Goal: Task Accomplishment & Management: Use online tool/utility

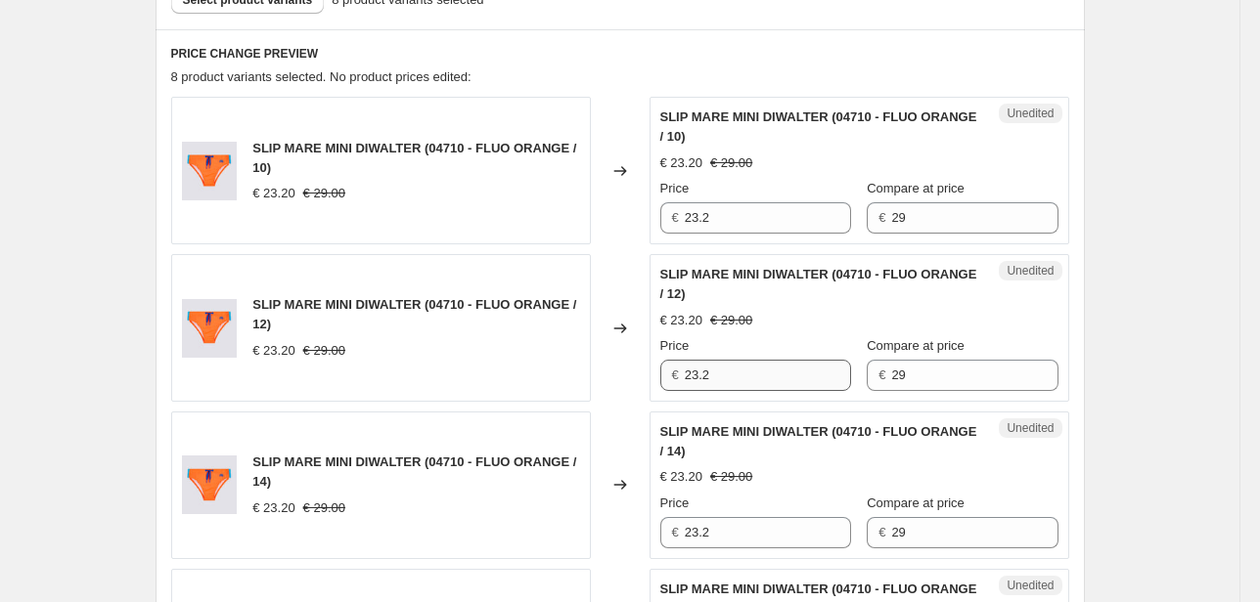
scroll to position [626, 0]
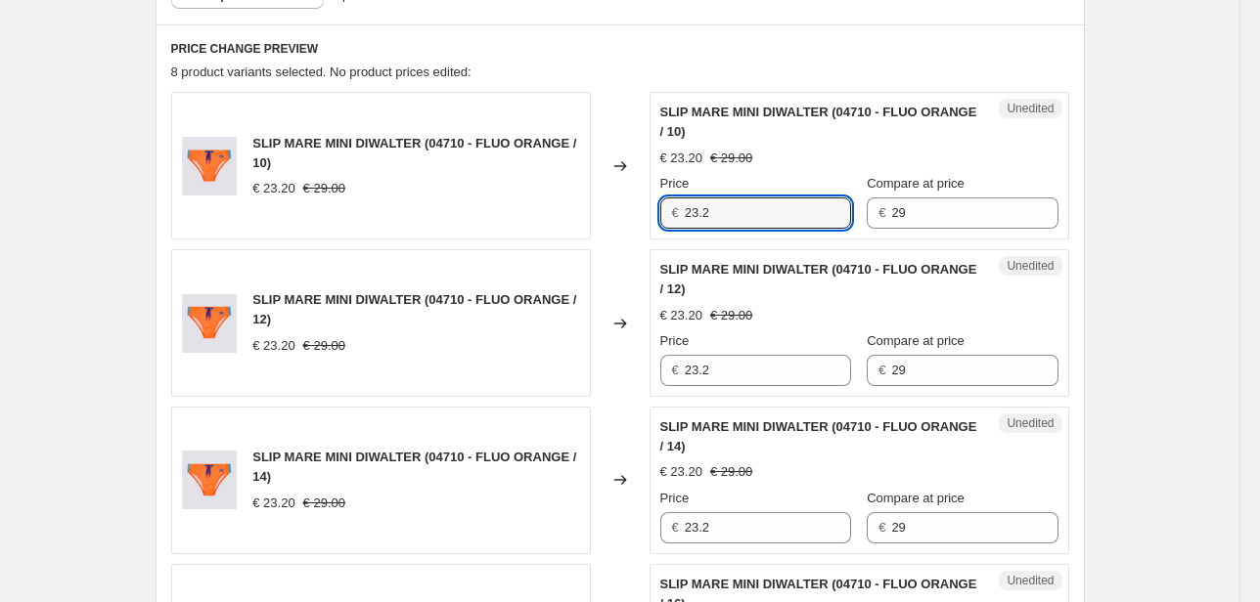
drag, startPoint x: 724, startPoint y: 218, endPoint x: 634, endPoint y: 215, distance: 90.0
click at [638, 216] on div "SLIP MARE MINI DIWALTER (04710 - FLUO ORANGE / 10) € 23.20 € 29.00 Changed to U…" at bounding box center [620, 166] width 898 height 148
type input "29"
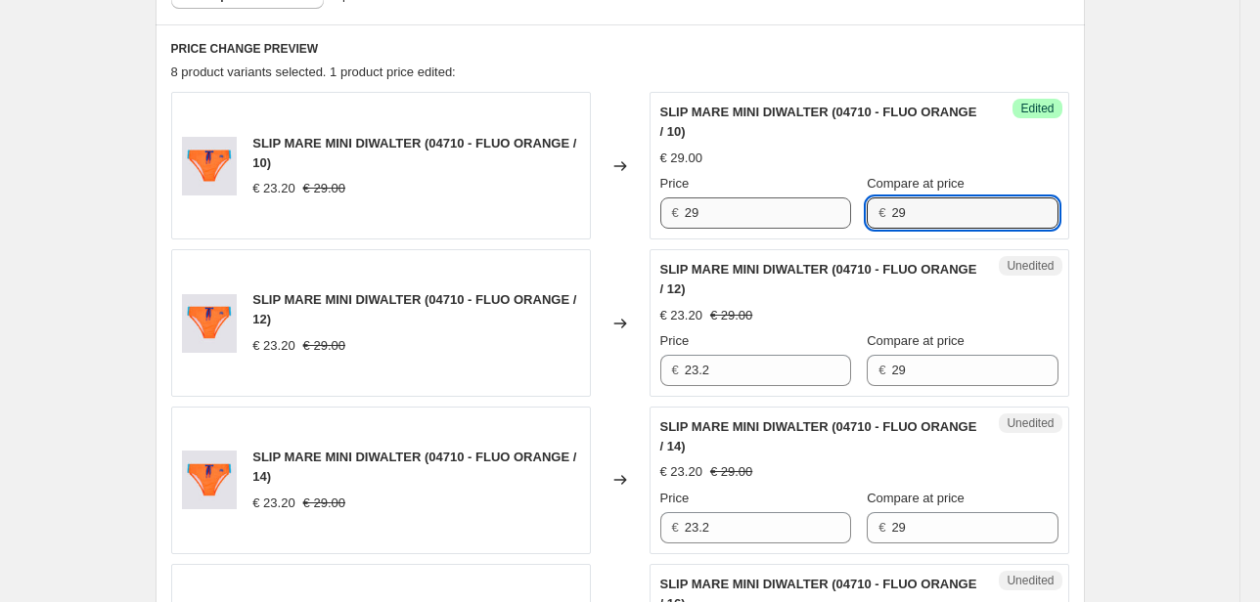
drag, startPoint x: 970, startPoint y: 215, endPoint x: 807, endPoint y: 216, distance: 163.3
click at [809, 216] on div "Price € 29 Compare at price € 29" at bounding box center [859, 201] width 398 height 55
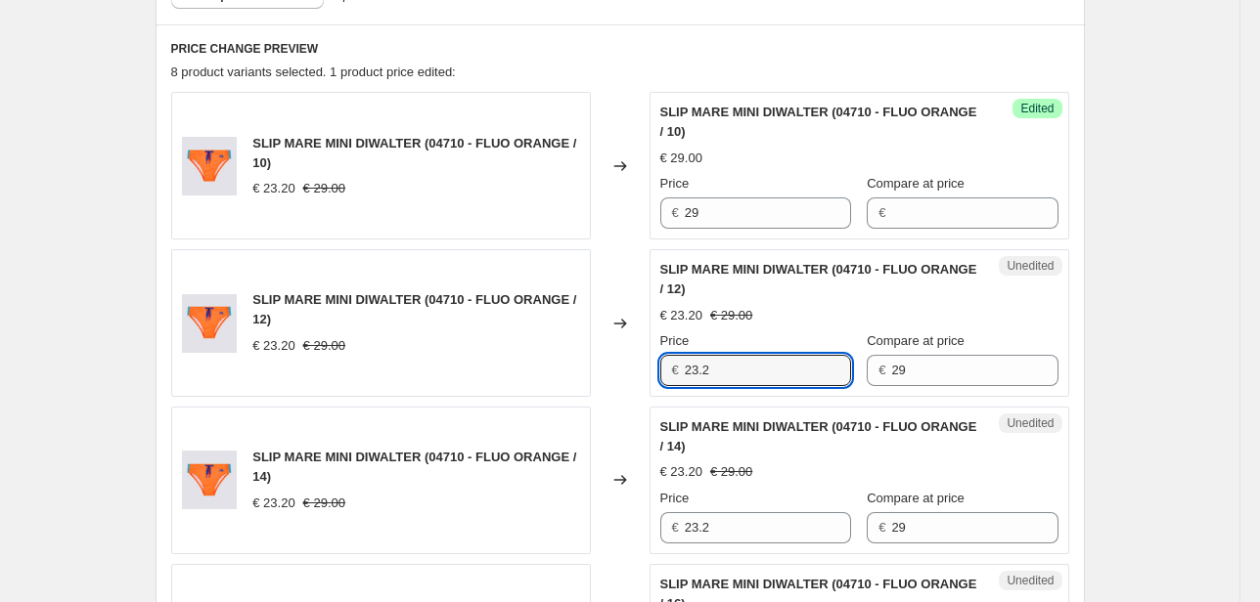
drag, startPoint x: 725, startPoint y: 375, endPoint x: 631, endPoint y: 394, distance: 95.9
click at [631, 394] on div "SLIP MARE MINI DIWALTER (04710 - FLUO ORANGE / 12) € 23.20 € 29.00 Changed to U…" at bounding box center [620, 323] width 898 height 148
type input "29"
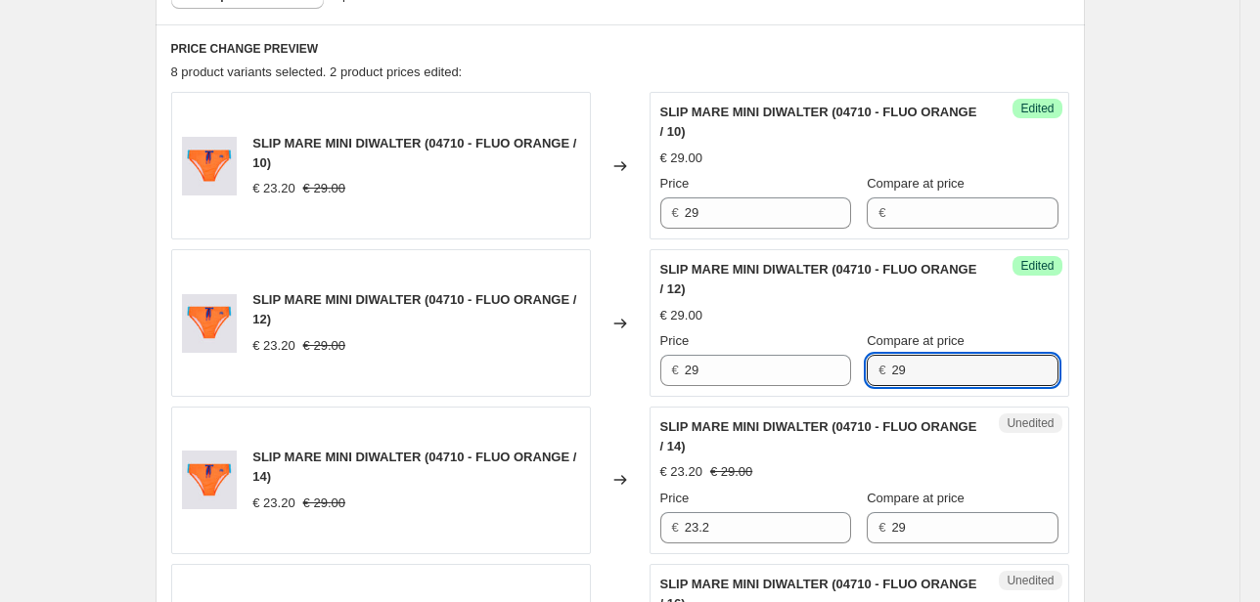
drag, startPoint x: 928, startPoint y: 368, endPoint x: 786, endPoint y: 400, distance: 145.4
click at [805, 376] on div "Price € 29 Compare at price € 29" at bounding box center [859, 359] width 398 height 55
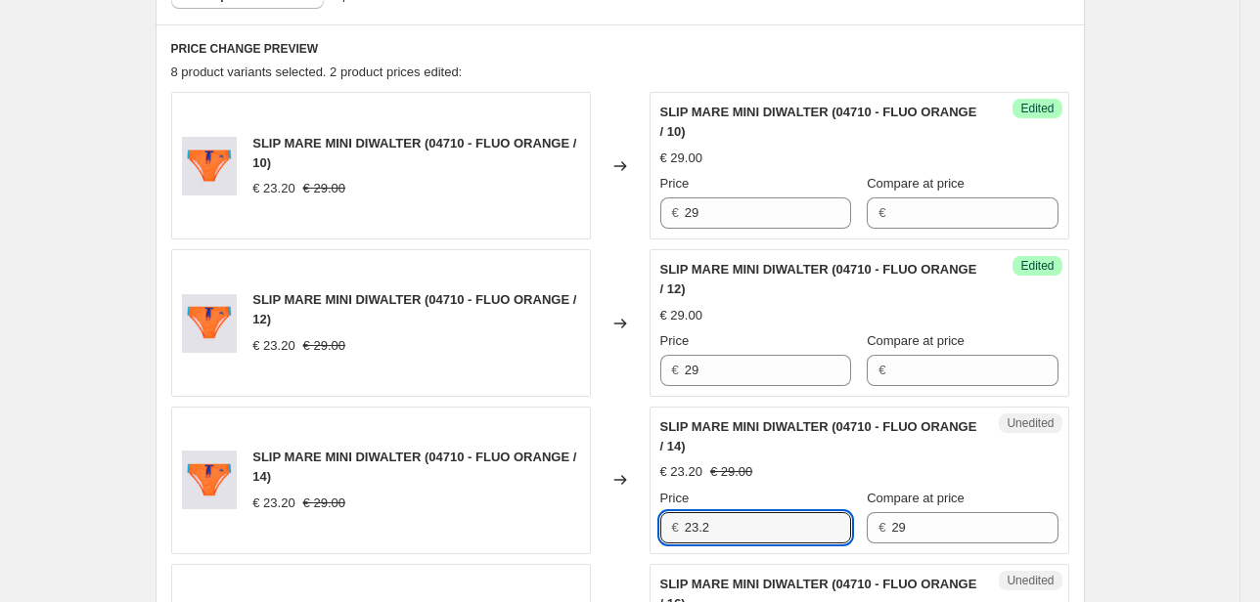
drag, startPoint x: 713, startPoint y: 528, endPoint x: 600, endPoint y: 558, distance: 117.4
click at [667, 536] on div "€ 23.2" at bounding box center [755, 527] width 191 height 31
type input "29"
drag, startPoint x: 845, startPoint y: 533, endPoint x: 767, endPoint y: 533, distance: 78.2
click at [781, 533] on div "Price € 29 Compare at price € 29" at bounding box center [859, 516] width 398 height 55
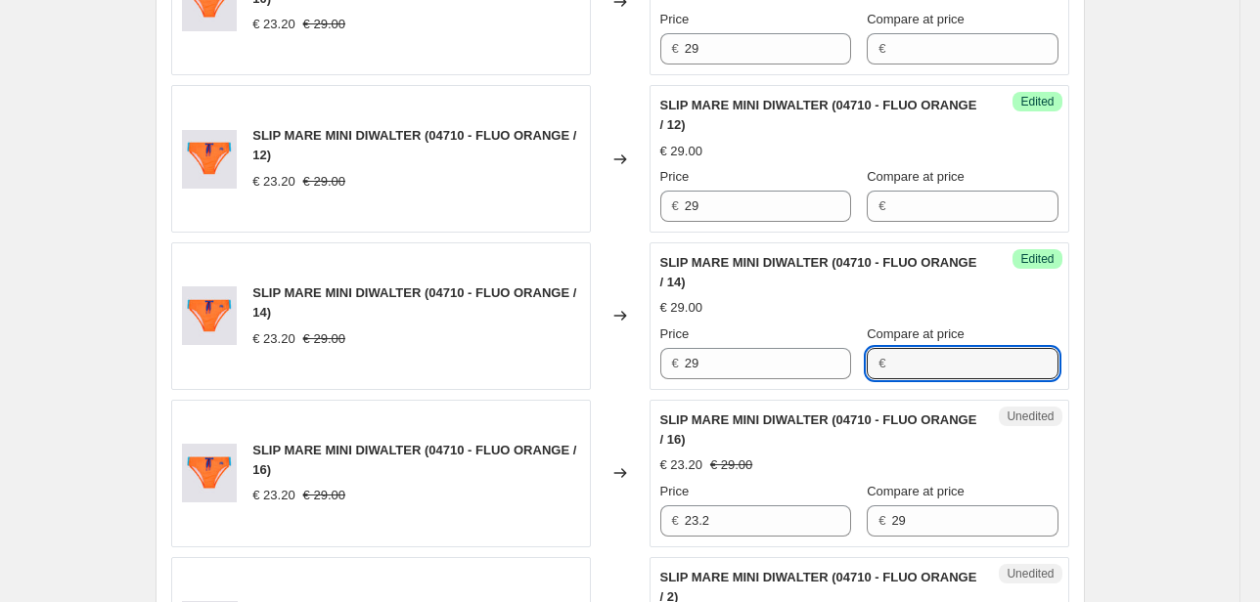
scroll to position [939, 0]
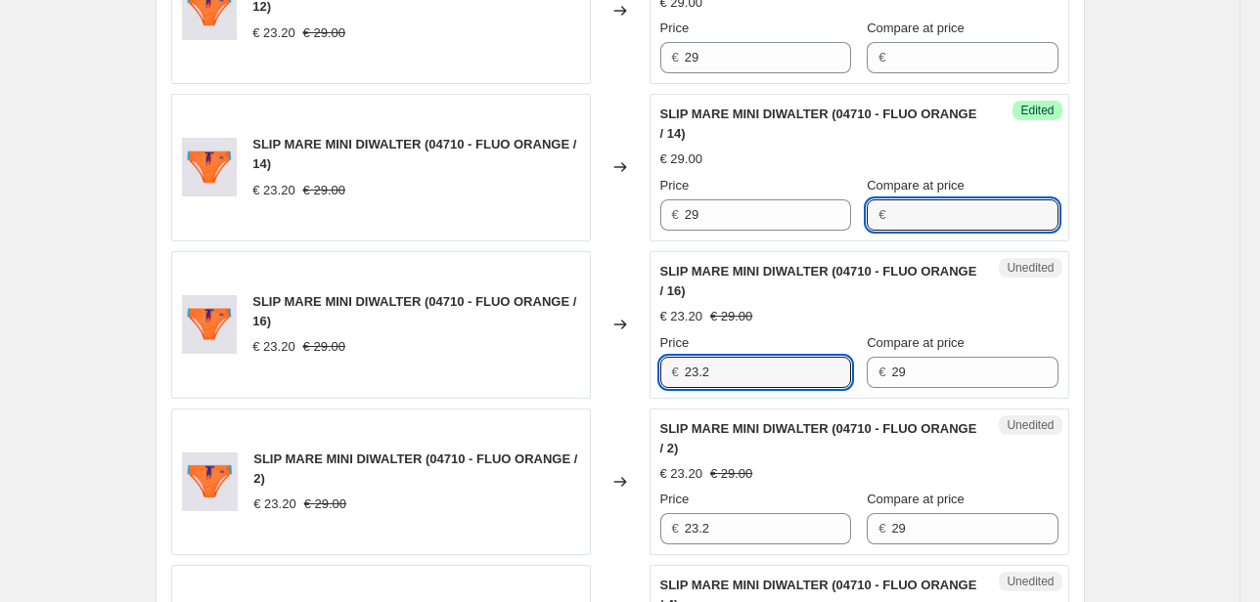
click at [627, 375] on div "SLIP MARE MINI DIWALTER (04710 - FLUO ORANGE / 16) € 23.20 € 29.00 Changed to U…" at bounding box center [620, 325] width 898 height 148
type input "29"
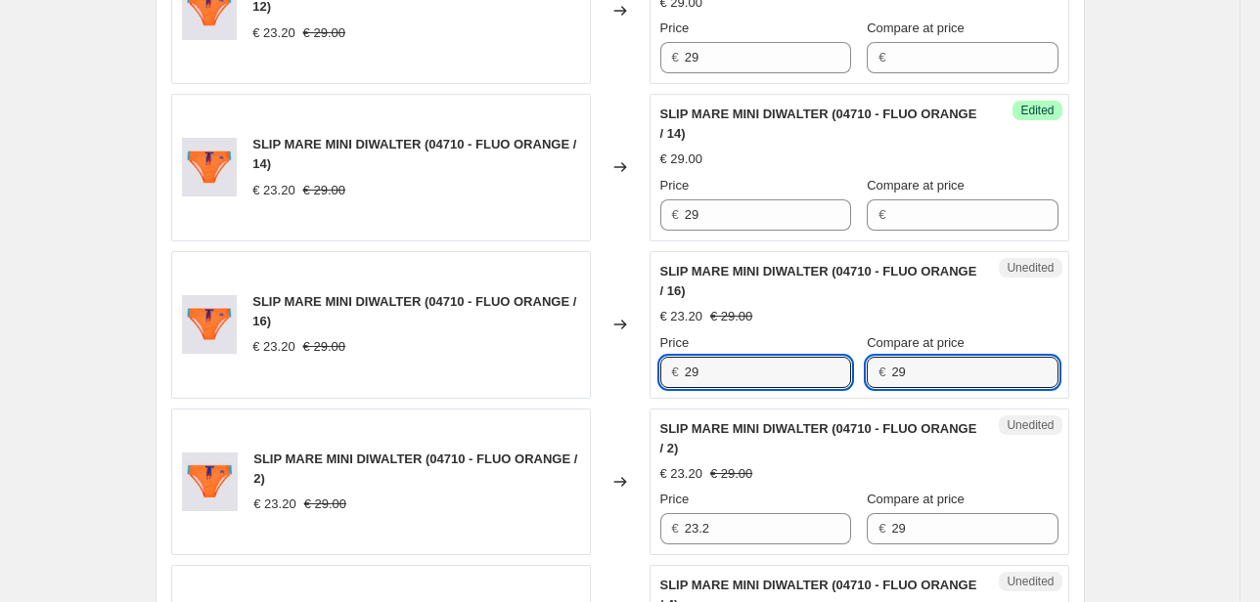
drag, startPoint x: 900, startPoint y: 379, endPoint x: 789, endPoint y: 397, distance: 111.9
click at [814, 387] on div "Unedited SLIP MARE MINI DIWALTER (04710 - FLUO ORANGE / 16) € 23.20 € 29.00 Pri…" at bounding box center [859, 325] width 420 height 148
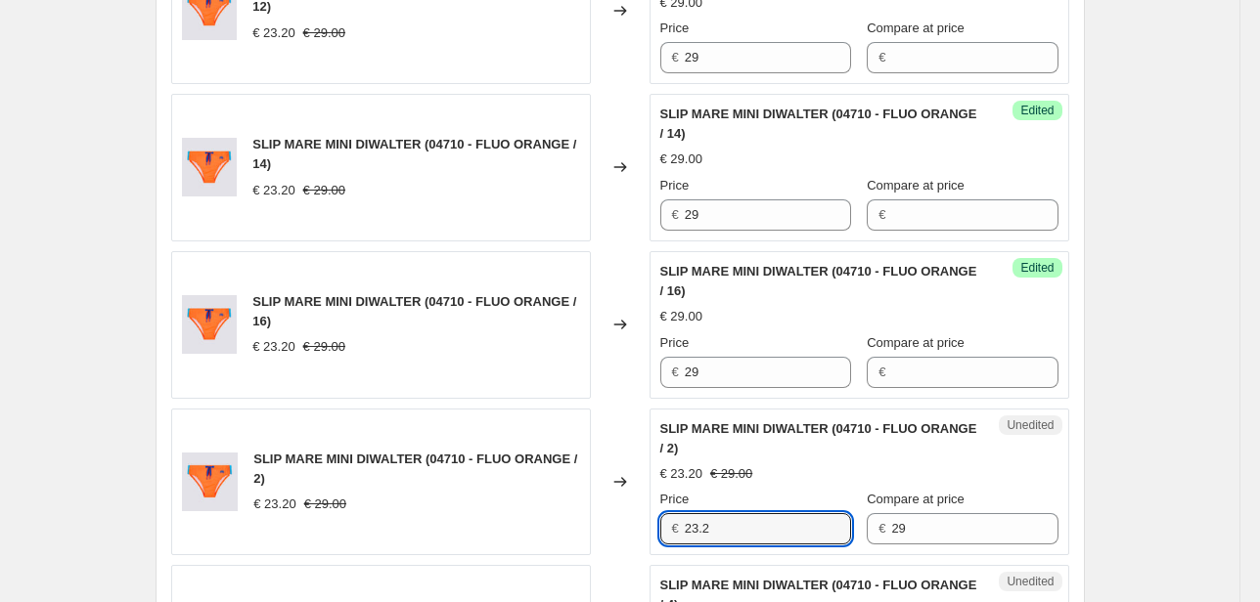
drag, startPoint x: 714, startPoint y: 524, endPoint x: 666, endPoint y: 531, distance: 48.4
click at [669, 530] on div "€ 23.2" at bounding box center [755, 528] width 191 height 31
type input "29"
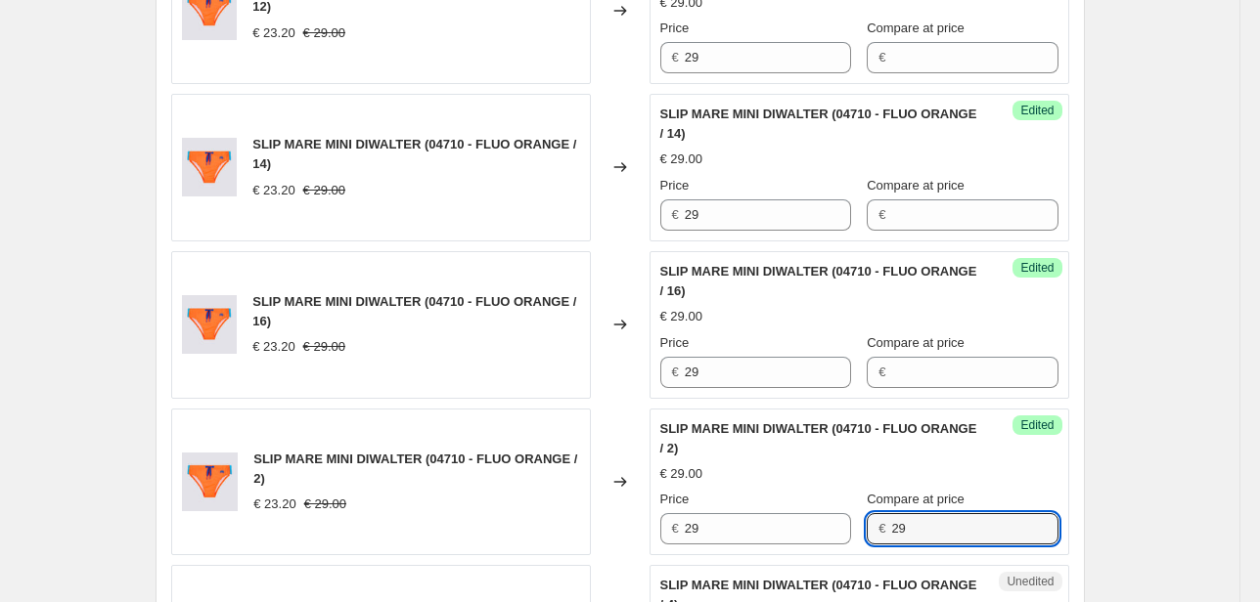
drag, startPoint x: 831, startPoint y: 535, endPoint x: 789, endPoint y: 545, distance: 43.2
click at [810, 539] on div "Price € 29 Compare at price € 29" at bounding box center [859, 517] width 398 height 55
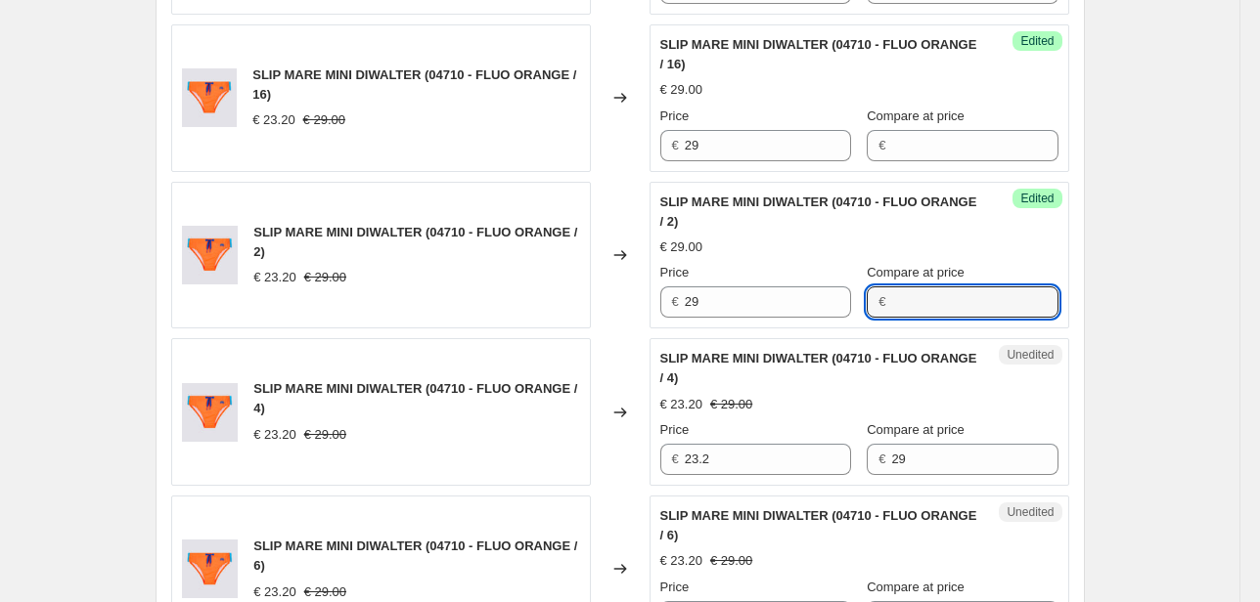
scroll to position [1174, 0]
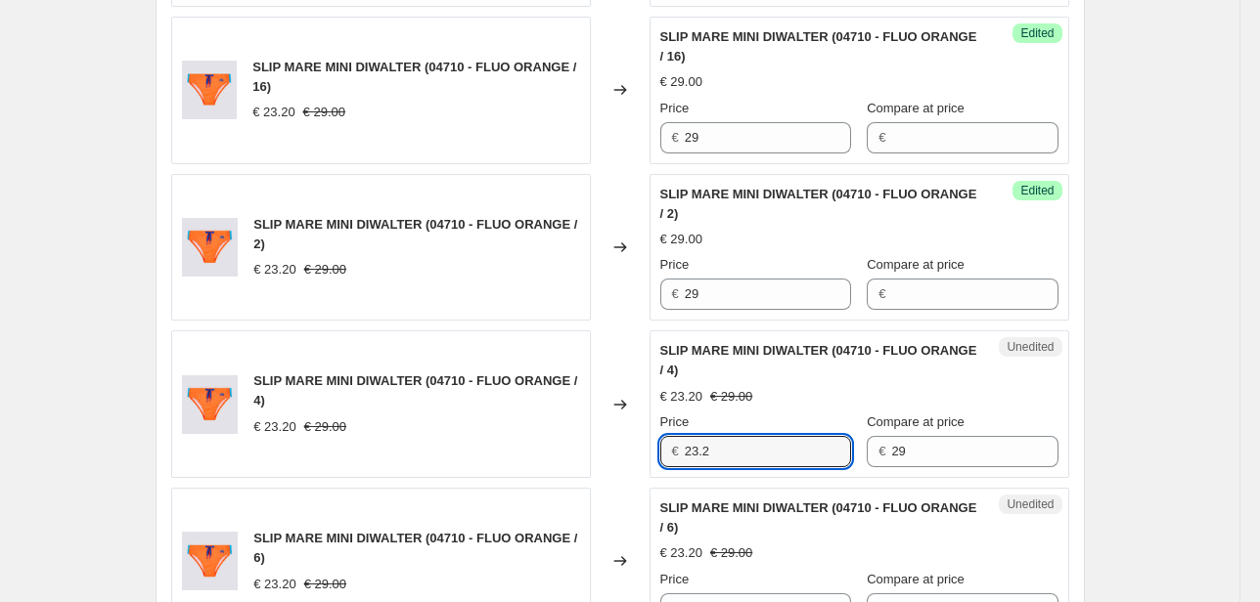
drag, startPoint x: 744, startPoint y: 443, endPoint x: 557, endPoint y: 474, distance: 189.4
click at [561, 473] on div "SLIP MARE MINI DIWALTER (04710 - FLUO ORANGE / 4) € 23.20 € 29.00 Changed to Un…" at bounding box center [620, 405] width 898 height 148
type input "29"
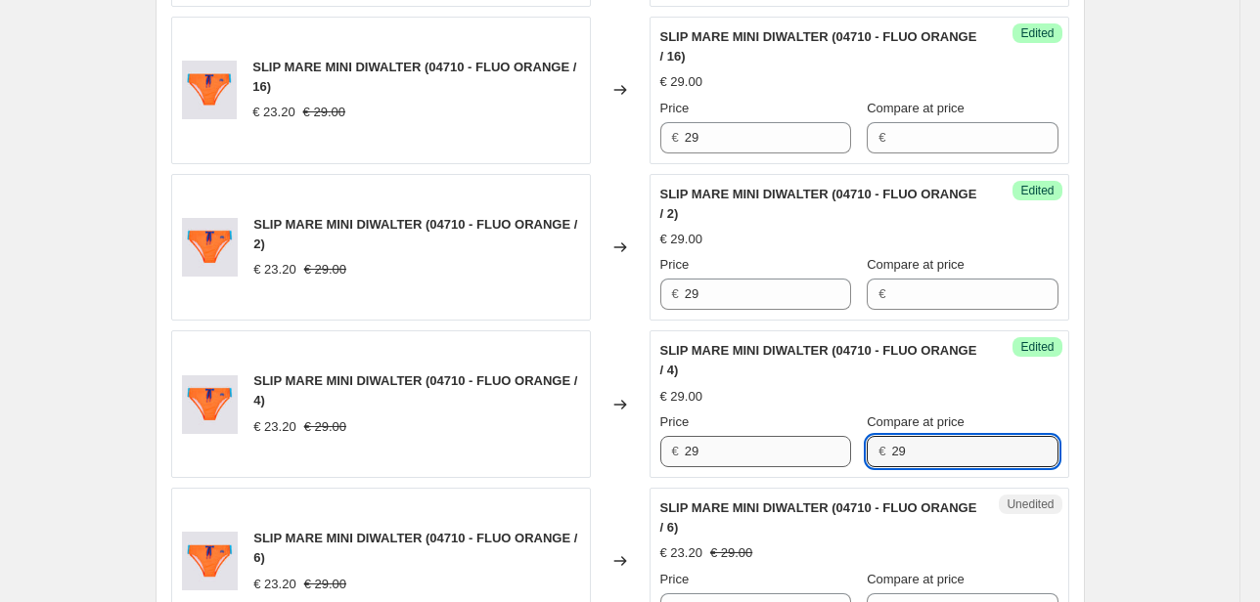
drag, startPoint x: 887, startPoint y: 458, endPoint x: 790, endPoint y: 461, distance: 96.9
click at [790, 461] on div "Price € 29 Compare at price € 29" at bounding box center [859, 440] width 398 height 55
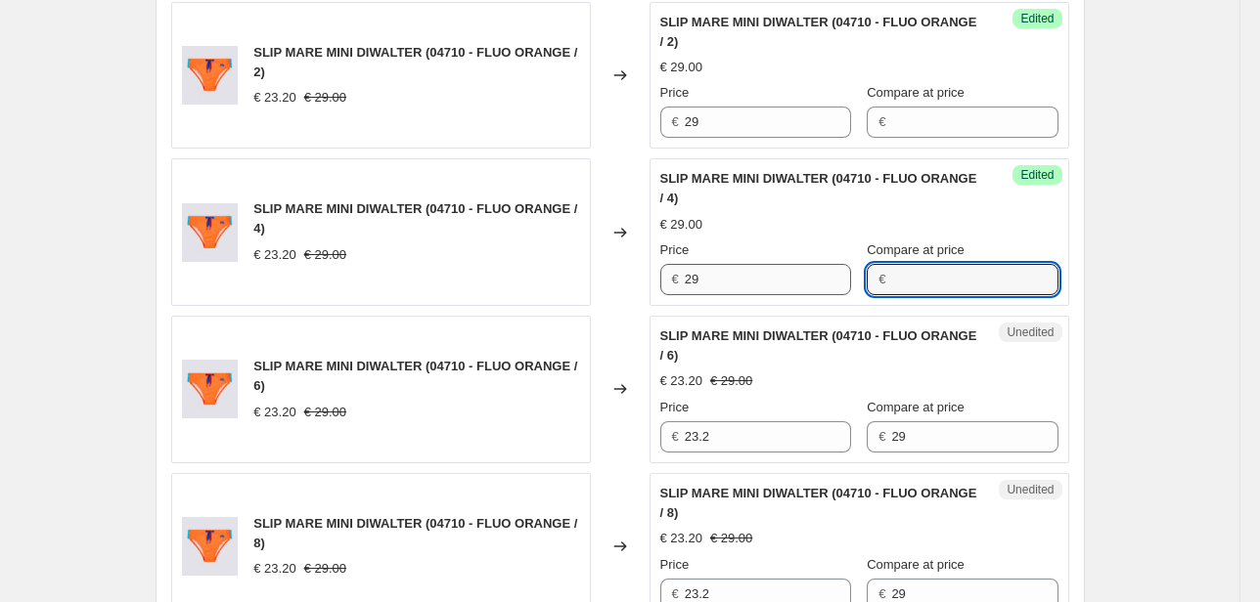
scroll to position [1487, 0]
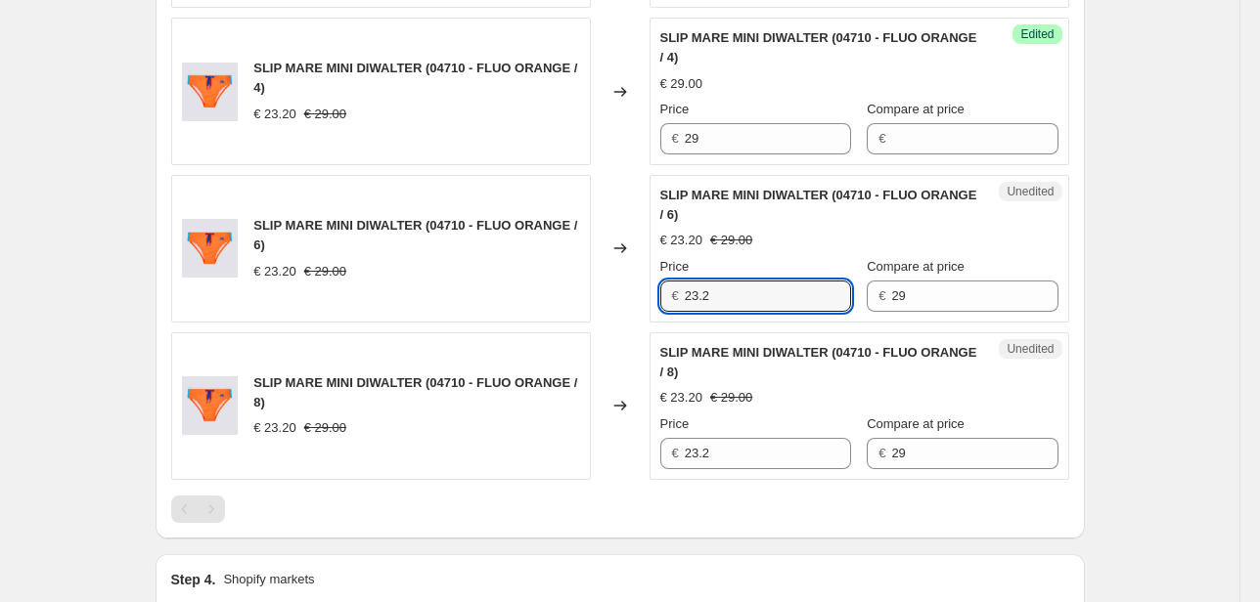
drag, startPoint x: 743, startPoint y: 284, endPoint x: 595, endPoint y: 309, distance: 150.8
click at [597, 309] on div "SLIP MARE MINI DIWALTER (04710 - FLUO ORANGE / 6) € 23.20 € 29.00 Changed to Un…" at bounding box center [620, 249] width 898 height 148
type input "29"
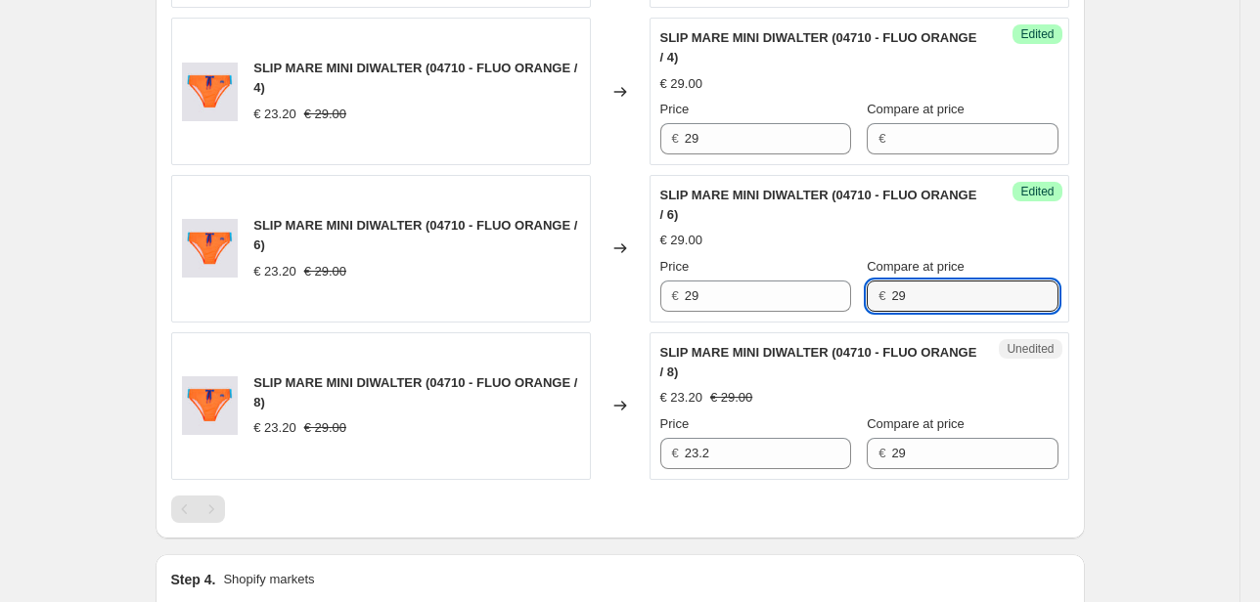
drag, startPoint x: 938, startPoint y: 292, endPoint x: 782, endPoint y: 311, distance: 156.6
click at [782, 311] on div "Success Edited SLIP MARE MINI DIWALTER (04710 - FLUO ORANGE / 6) € 29.00 Price …" at bounding box center [859, 249] width 420 height 148
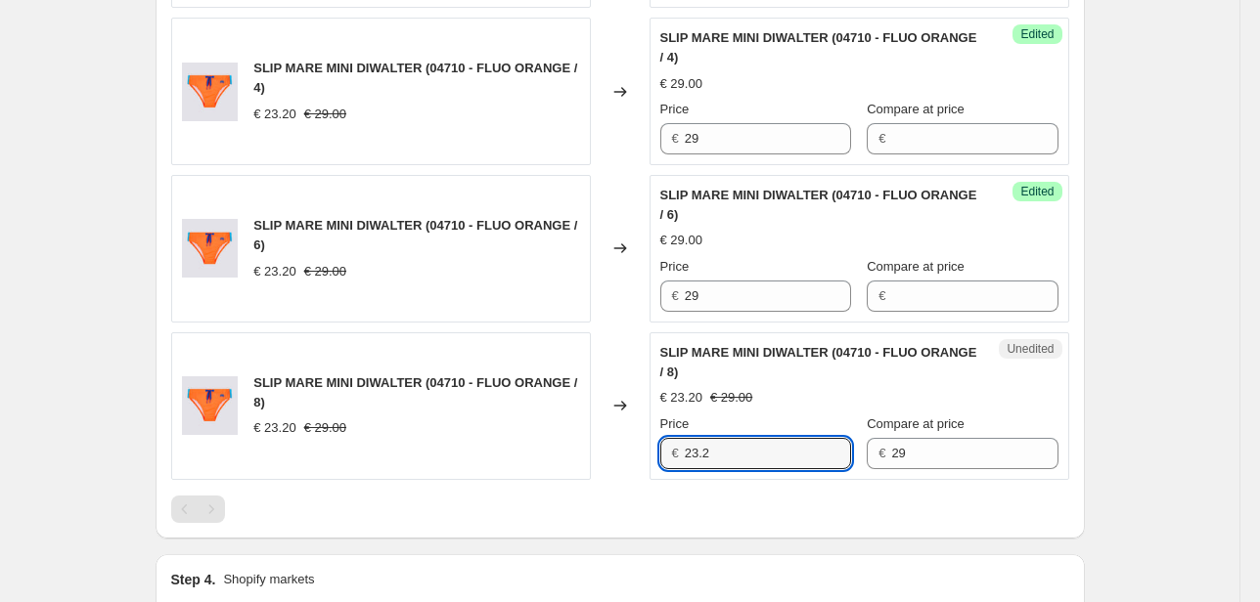
drag, startPoint x: 746, startPoint y: 437, endPoint x: 559, endPoint y: 483, distance: 192.4
type input "29"
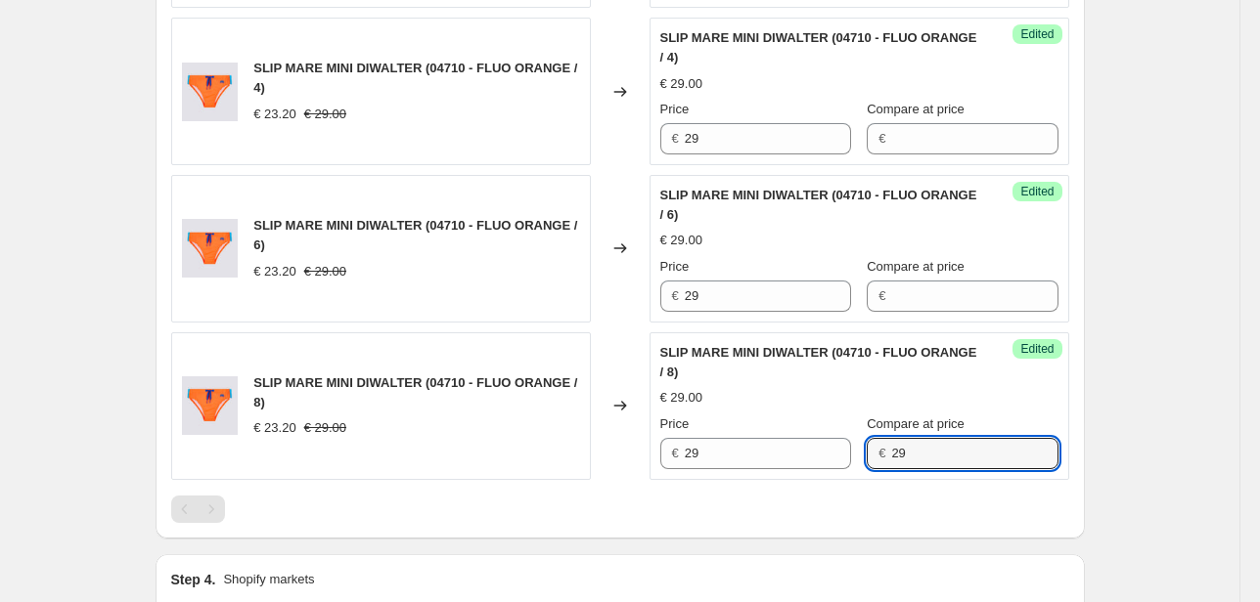
drag, startPoint x: 924, startPoint y: 454, endPoint x: 712, endPoint y: 471, distance: 213.0
click at [712, 471] on div "Success Edited SLIP MARE MINI DIWALTER (04710 - FLUO ORANGE / 8) € 29.00 Price …" at bounding box center [859, 407] width 420 height 148
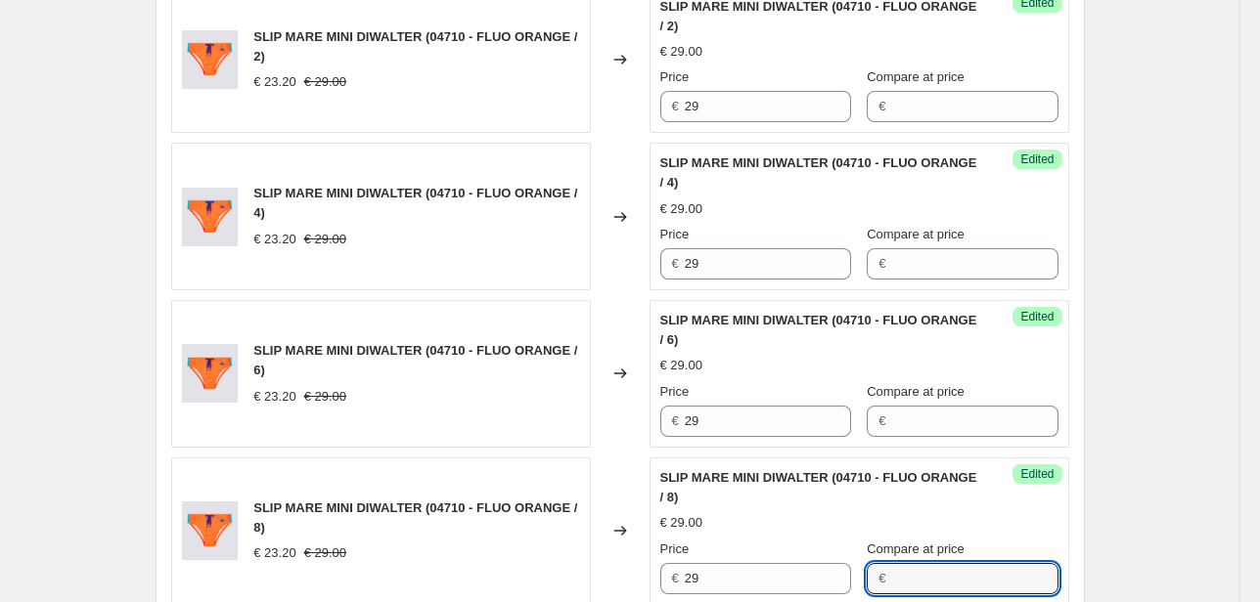
scroll to position [1721, 0]
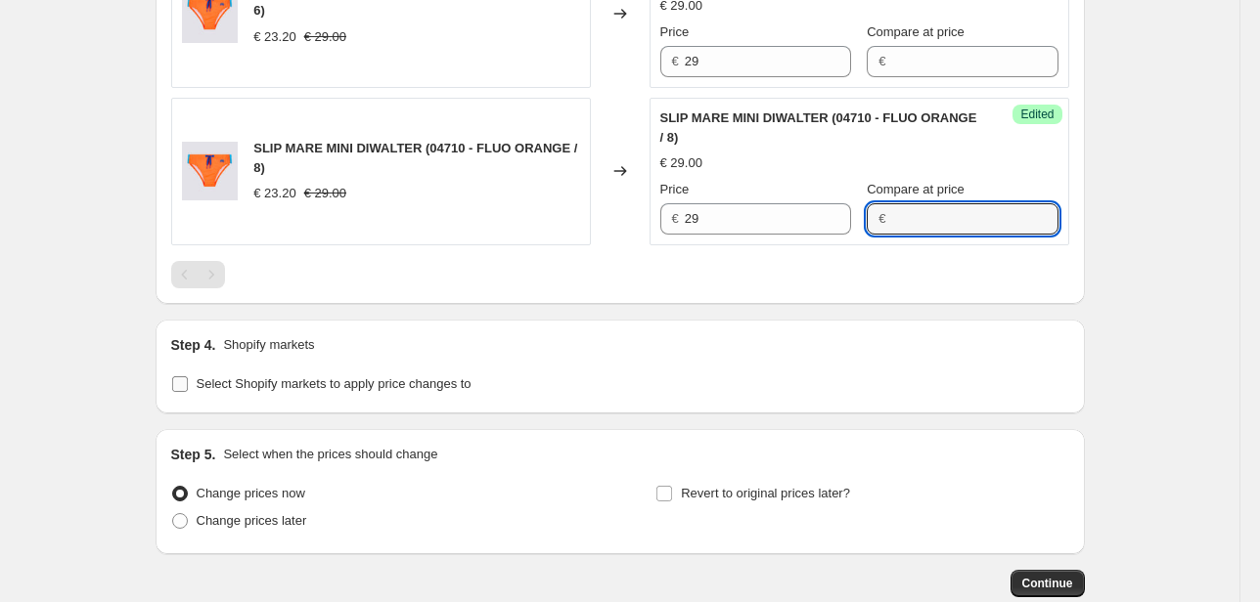
click at [301, 389] on span "Select Shopify markets to apply price changes to" at bounding box center [334, 385] width 275 height 20
click at [188, 389] on input "Select Shopify markets to apply price changes to" at bounding box center [180, 385] width 16 height 16
checkbox input "true"
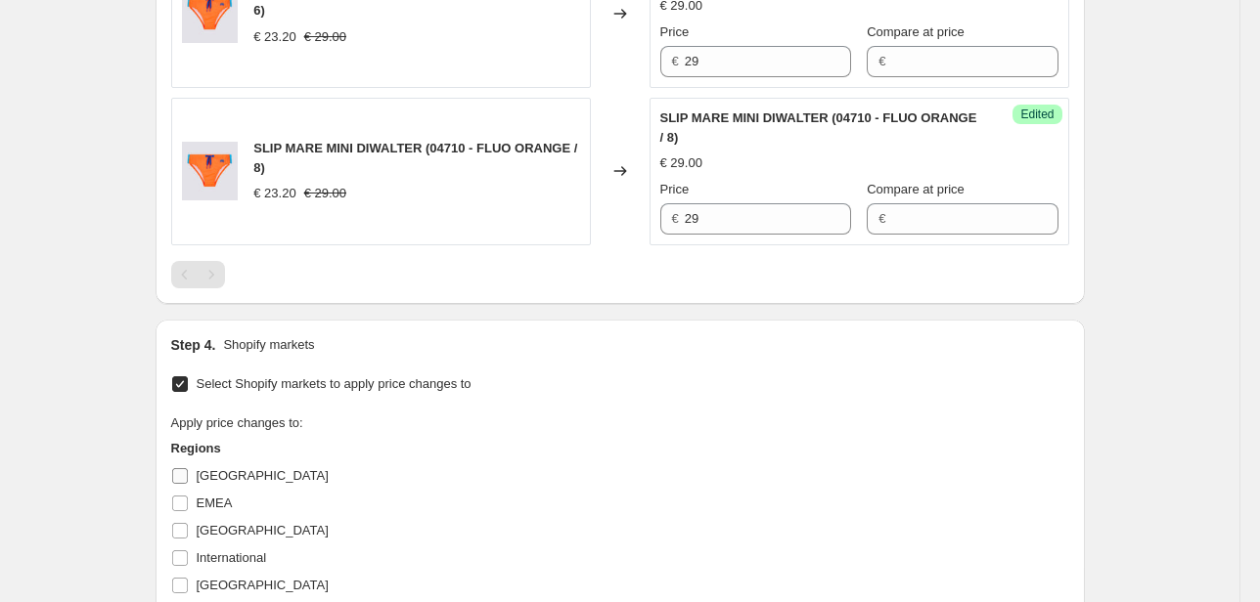
click at [214, 475] on span "[GEOGRAPHIC_DATA]" at bounding box center [263, 475] width 132 height 15
click at [188, 475] on input "[GEOGRAPHIC_DATA]" at bounding box center [180, 476] width 16 height 16
checkbox input "true"
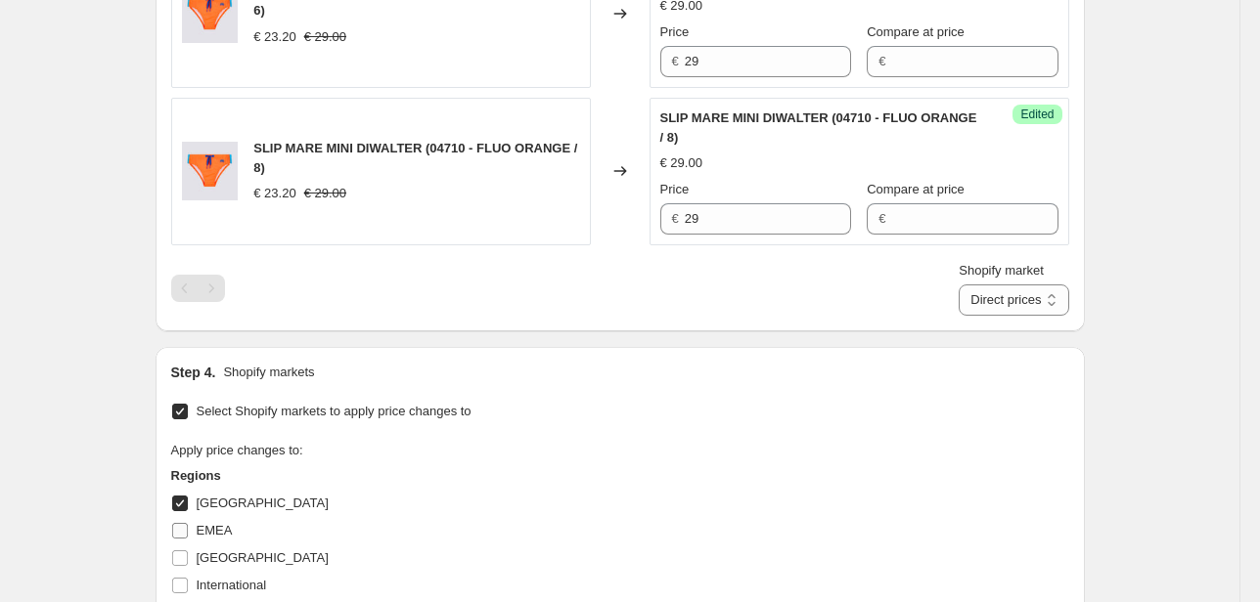
click at [211, 528] on span "EMEA" at bounding box center [215, 530] width 36 height 15
click at [188, 528] on input "EMEA" at bounding box center [180, 531] width 16 height 16
checkbox input "true"
click at [221, 556] on span "[GEOGRAPHIC_DATA]" at bounding box center [263, 558] width 132 height 15
click at [188, 556] on input "[GEOGRAPHIC_DATA]" at bounding box center [180, 559] width 16 height 16
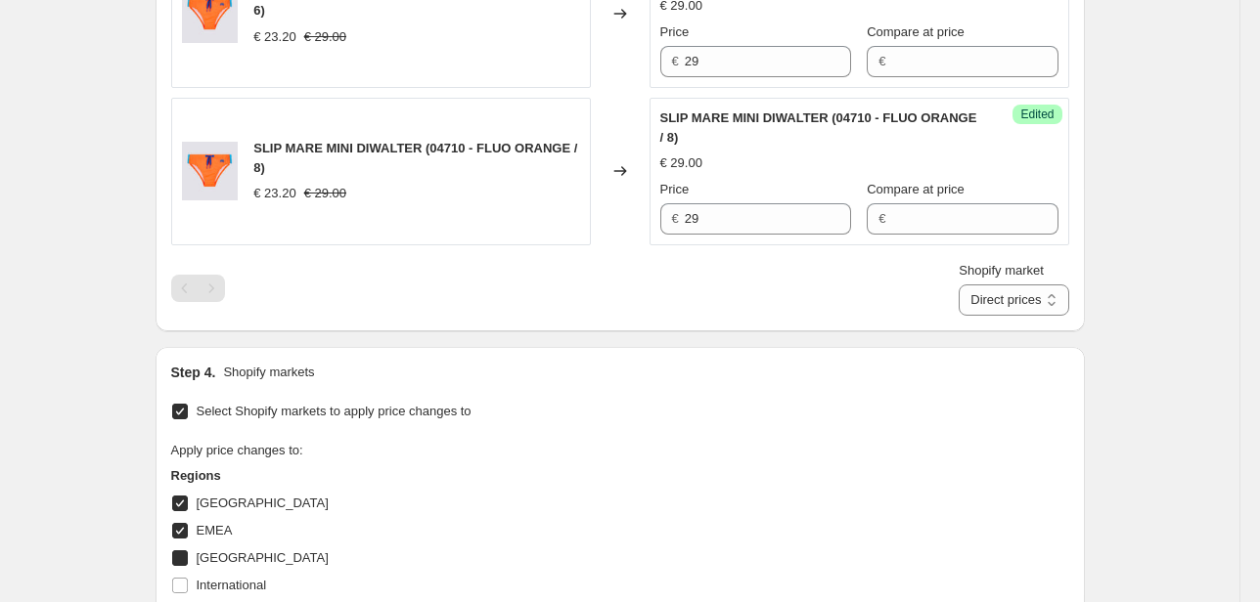
checkbox input "true"
click at [223, 583] on span "International" at bounding box center [232, 585] width 70 height 15
click at [188, 583] on input "International" at bounding box center [180, 586] width 16 height 16
checkbox input "true"
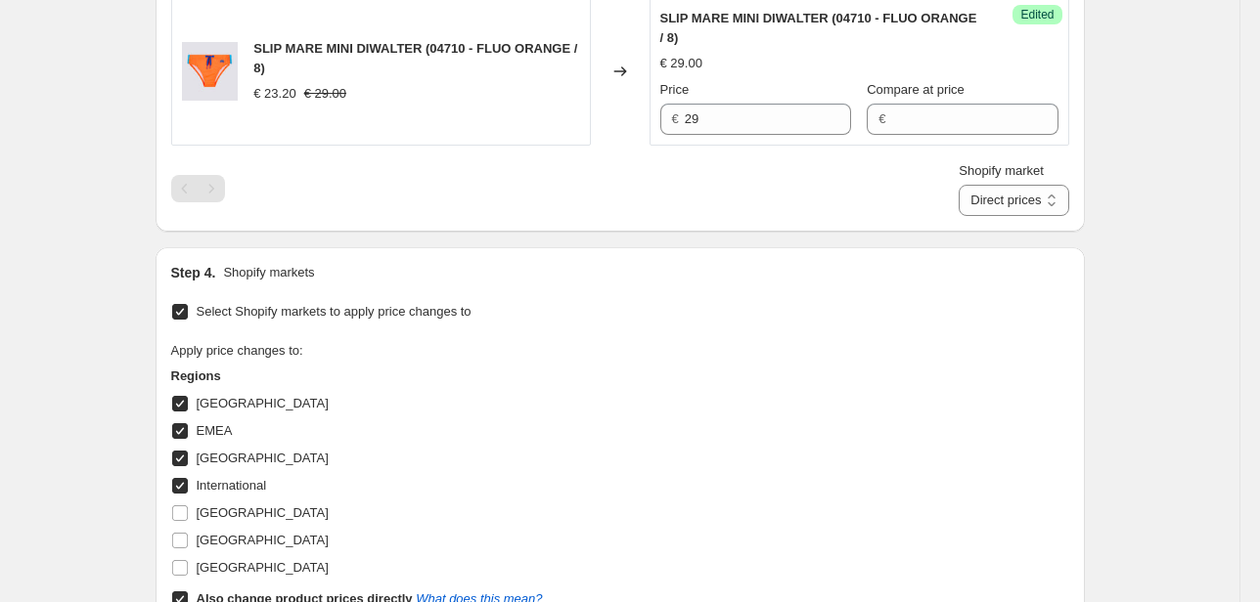
scroll to position [1956, 0]
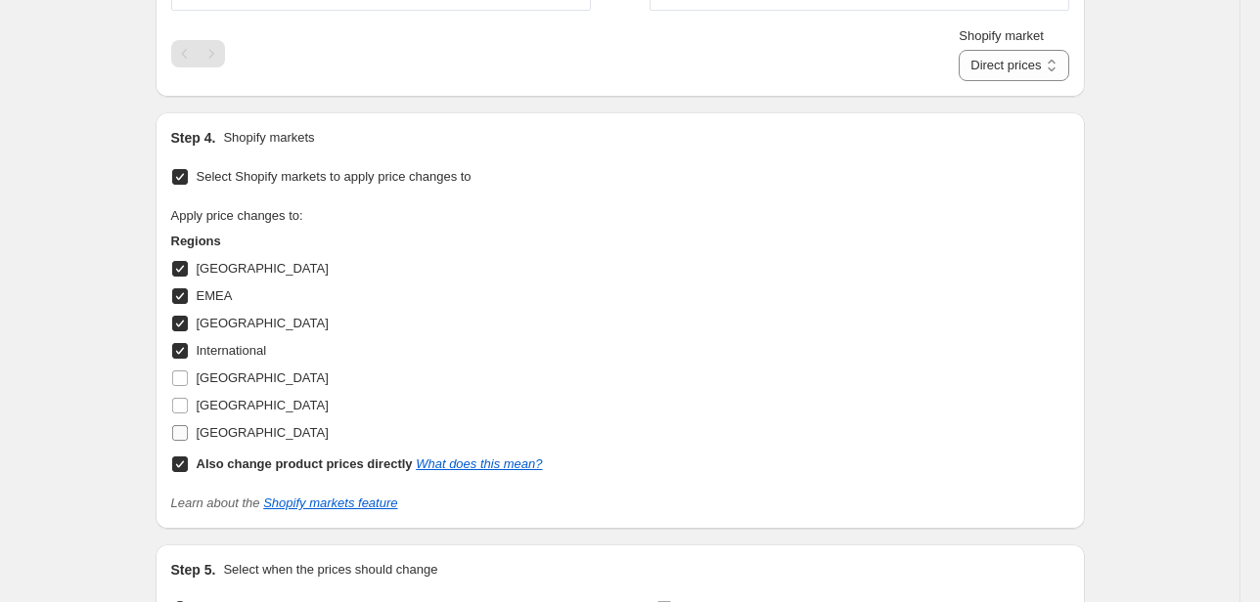
click at [222, 435] on span "[GEOGRAPHIC_DATA]" at bounding box center [263, 432] width 132 height 15
click at [188, 435] on input "[GEOGRAPHIC_DATA]" at bounding box center [180, 433] width 16 height 16
checkbox input "true"
drag, startPoint x: 223, startPoint y: 411, endPoint x: 217, endPoint y: 385, distance: 26.1
click at [223, 407] on span "[GEOGRAPHIC_DATA]" at bounding box center [263, 406] width 132 height 20
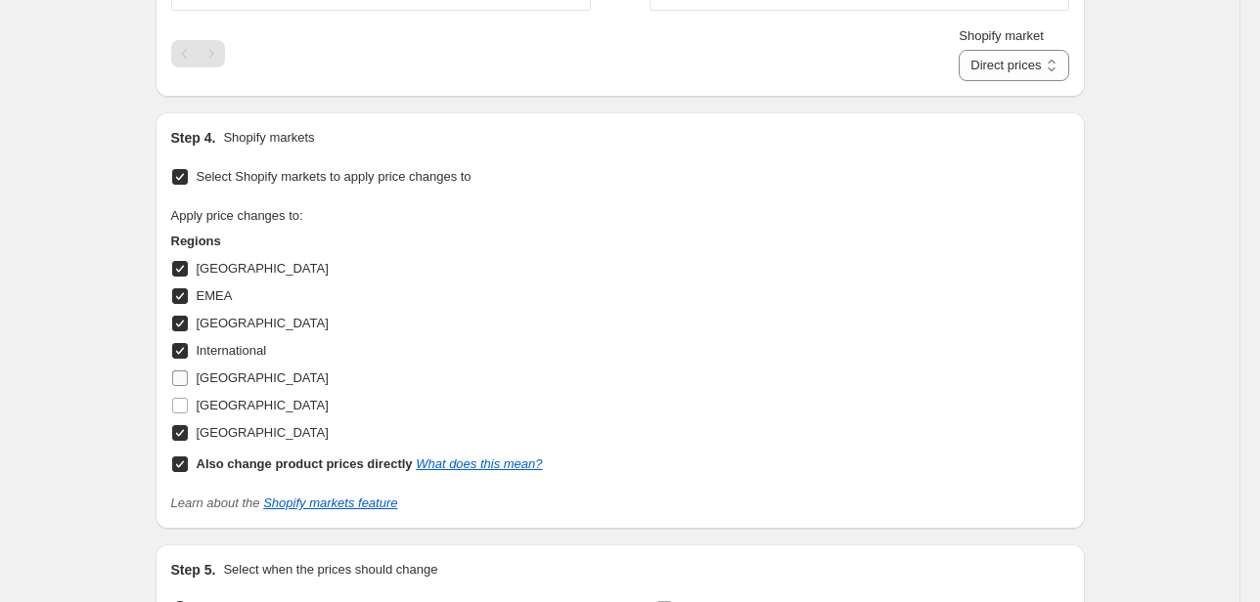
click at [188, 407] on input "[GEOGRAPHIC_DATA]" at bounding box center [180, 406] width 16 height 16
checkbox input "true"
click at [213, 377] on span "[GEOGRAPHIC_DATA]" at bounding box center [263, 378] width 132 height 15
click at [188, 377] on input "[GEOGRAPHIC_DATA]" at bounding box center [180, 379] width 16 height 16
checkbox input "true"
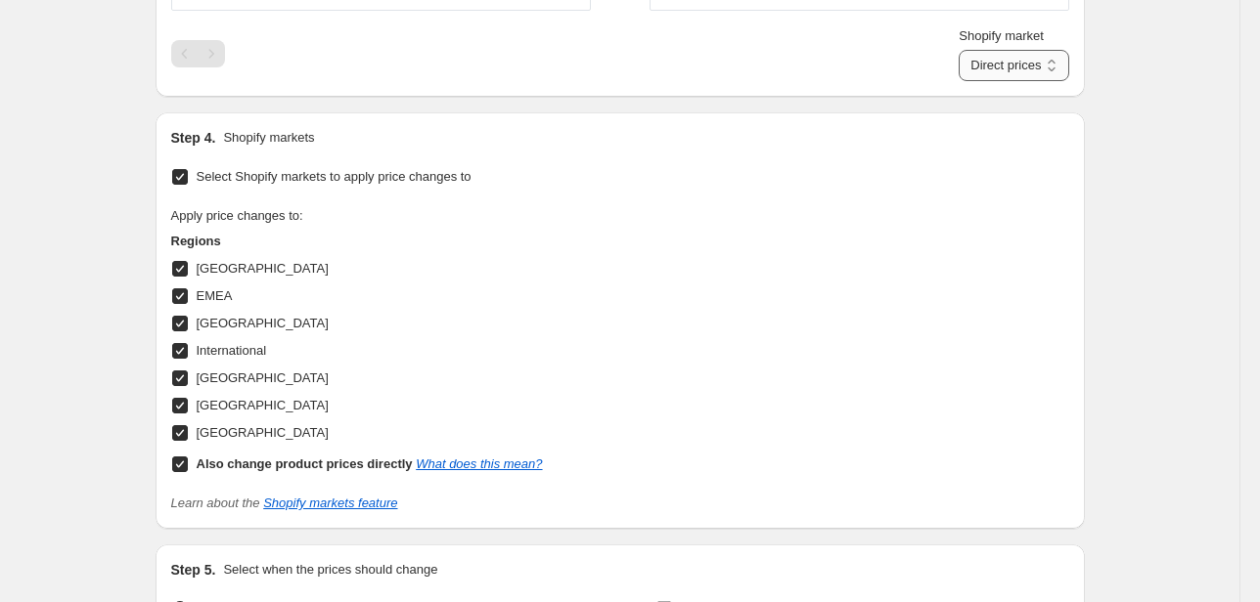
click at [1043, 67] on select "Direct prices [GEOGRAPHIC_DATA] EMEA [GEOGRAPHIC_DATA] International [GEOGRAPHI…" at bounding box center [1013, 65] width 110 height 31
select select "22555689138"
click at [988, 81] on select "Direct prices [GEOGRAPHIC_DATA] EMEA [GEOGRAPHIC_DATA] International [GEOGRAPHI…" at bounding box center [1013, 65] width 110 height 31
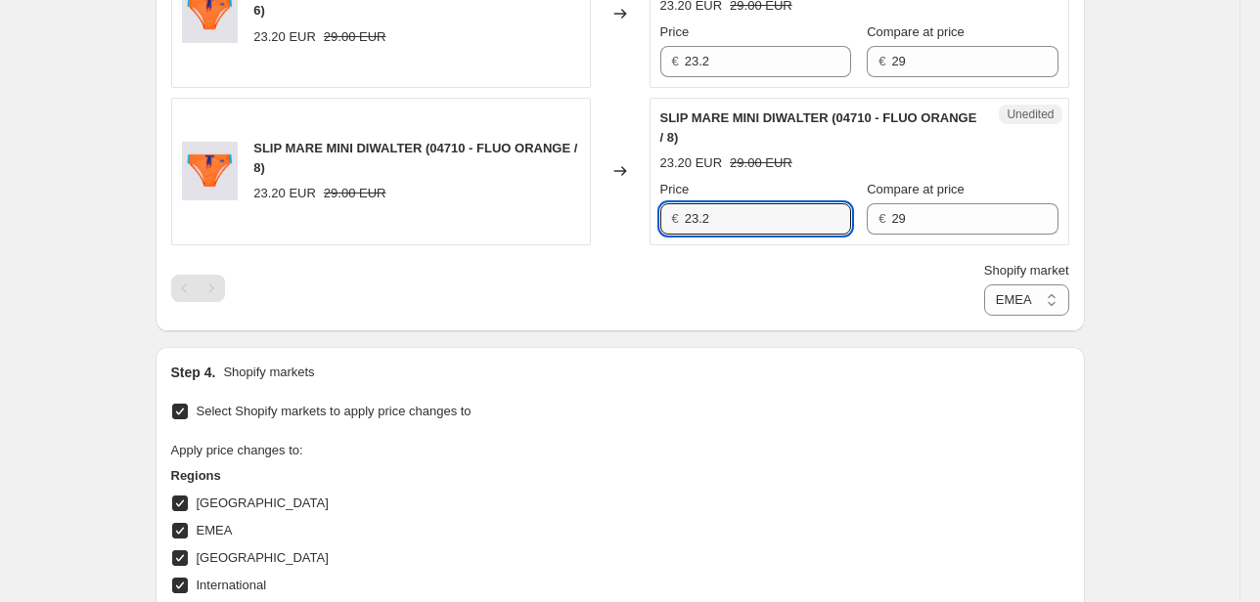
drag, startPoint x: 753, startPoint y: 223, endPoint x: 605, endPoint y: 201, distance: 149.2
click at [645, 224] on div "SLIP MARE MINI DIWALTER (04710 - FLUO ORANGE / 8) 23.20 EUR 29.00 EUR Changed t…" at bounding box center [620, 172] width 898 height 148
type input "29"
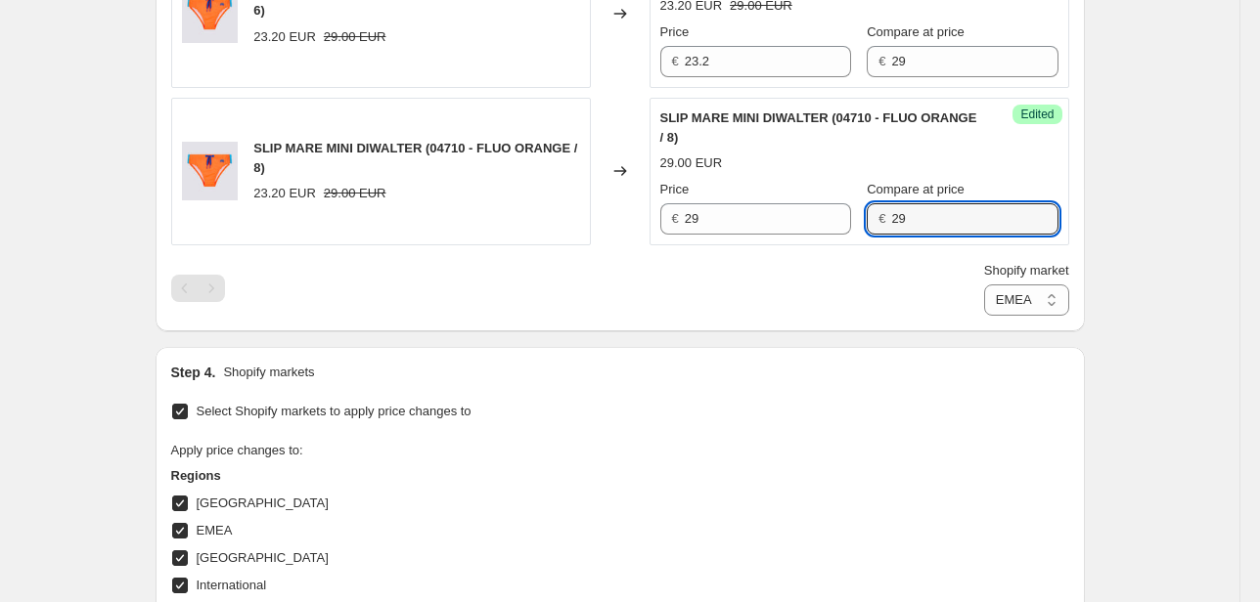
drag, startPoint x: 946, startPoint y: 221, endPoint x: 728, endPoint y: 239, distance: 218.8
click at [728, 238] on div "Success Edited SLIP MARE MINI DIWALTER (04710 - FLUO ORANGE / 8) 29.00 EUR Pric…" at bounding box center [859, 172] width 420 height 148
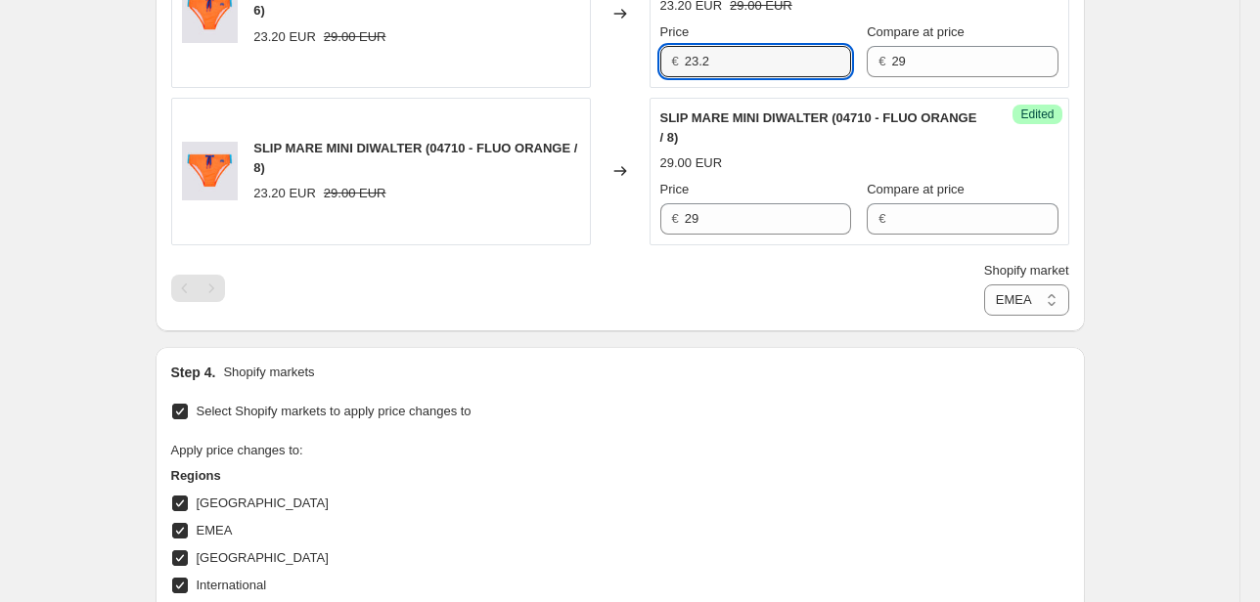
drag, startPoint x: 709, startPoint y: 67, endPoint x: 635, endPoint y: 74, distance: 74.7
click at [635, 73] on div "SLIP MARE MINI DIWALTER (04710 - FLUO ORANGE / 6) 23.20 EUR 29.00 EUR Changed t…" at bounding box center [620, 14] width 898 height 148
type input "29"
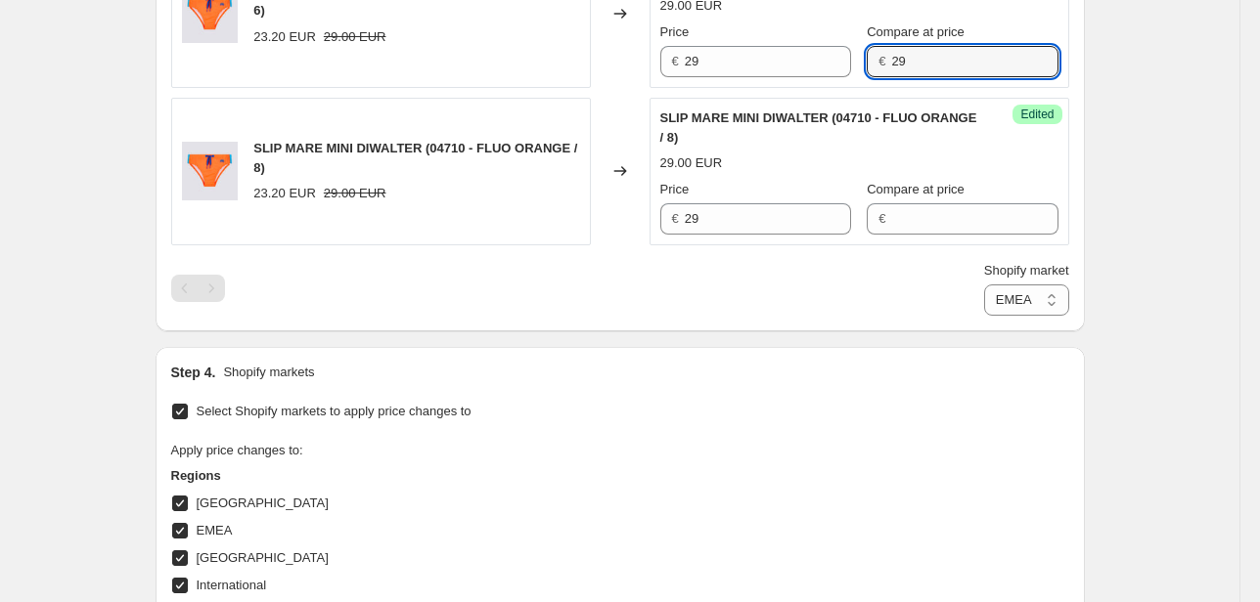
drag, startPoint x: 914, startPoint y: 59, endPoint x: 810, endPoint y: 111, distance: 117.2
click at [810, 69] on div "Price € 29 Compare at price € 29" at bounding box center [859, 49] width 398 height 55
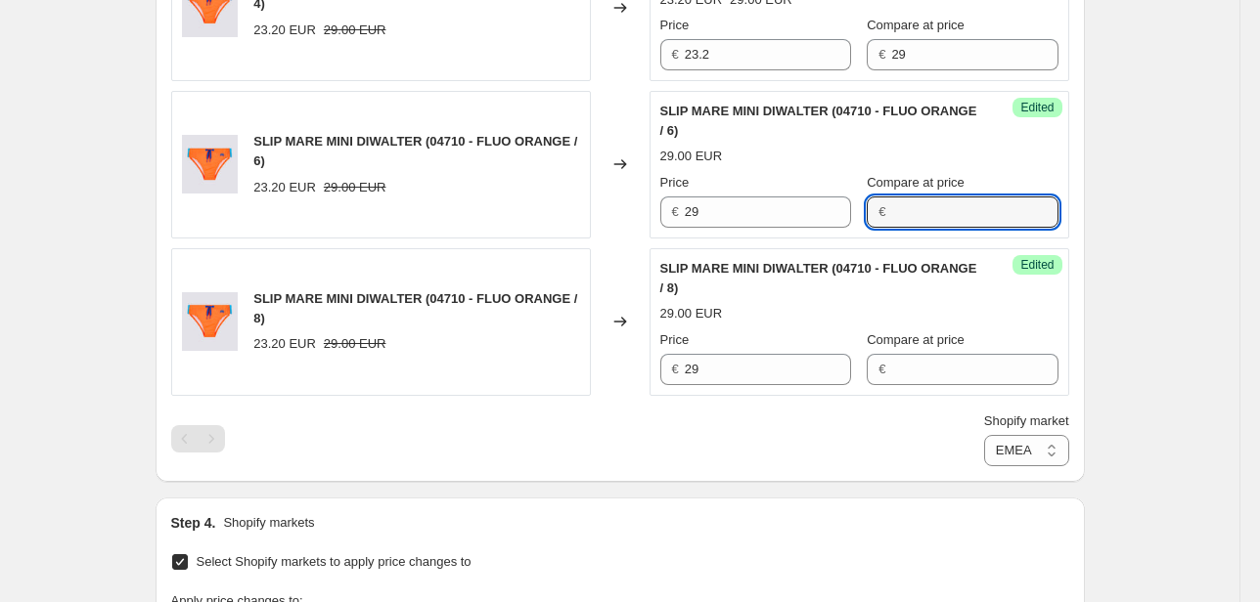
scroll to position [1565, 0]
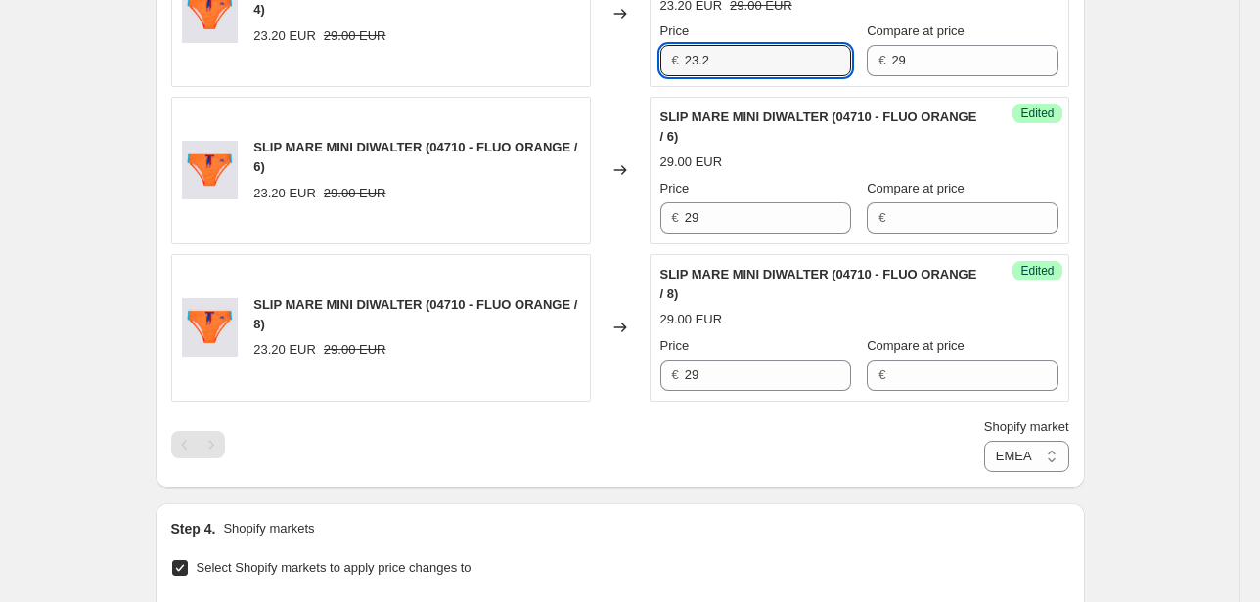
drag, startPoint x: 724, startPoint y: 63, endPoint x: 608, endPoint y: 59, distance: 115.5
click at [633, 63] on div "SLIP MARE MINI DIWALTER (04710 - FLUO ORANGE / 4) 23.20 EUR 29.00 EUR Changed t…" at bounding box center [620, 13] width 898 height 148
type input "29"
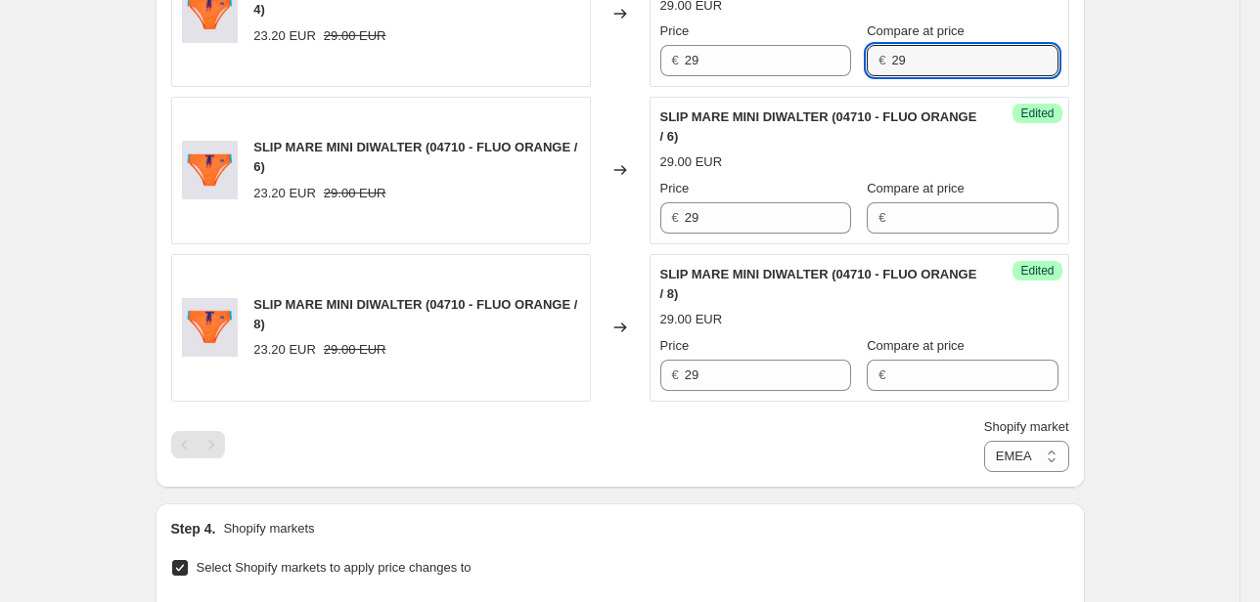
drag, startPoint x: 789, startPoint y: 67, endPoint x: 738, endPoint y: 75, distance: 51.6
click at [747, 70] on div "Price € 29 Compare at price € 29" at bounding box center [859, 49] width 398 height 55
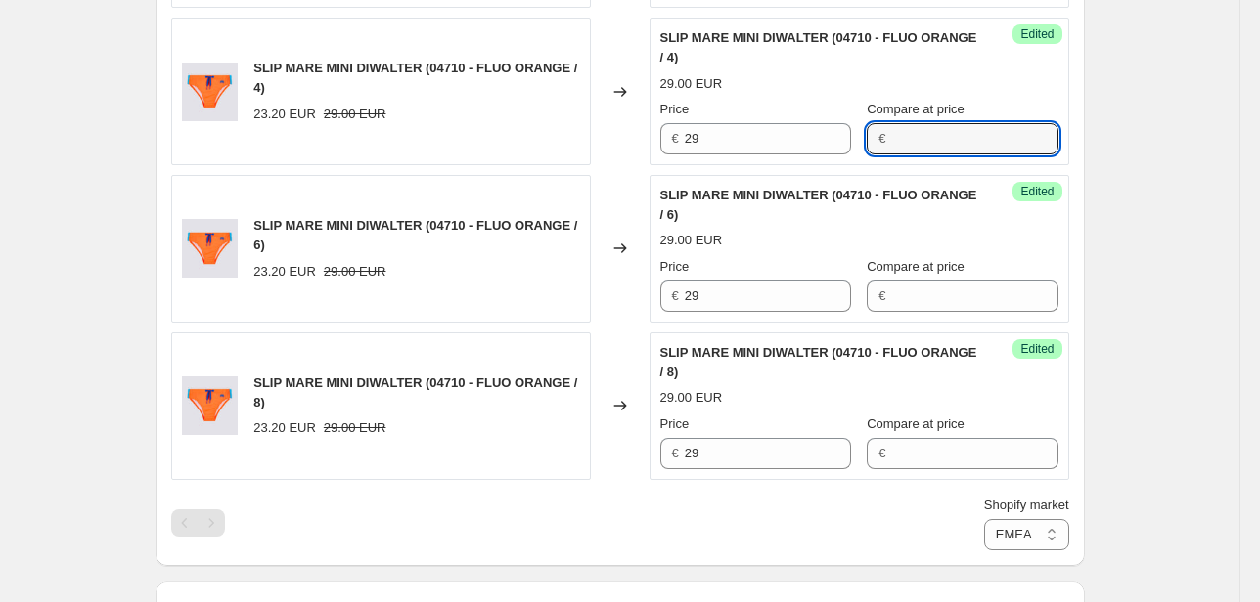
scroll to position [1330, 0]
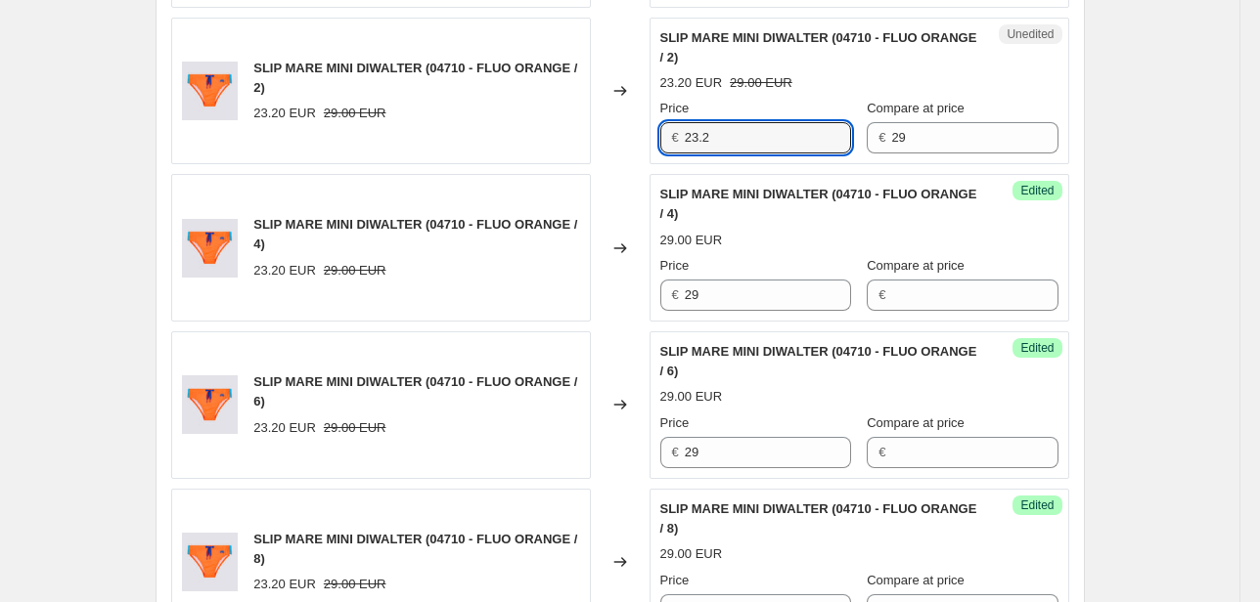
drag, startPoint x: 720, startPoint y: 141, endPoint x: 622, endPoint y: 150, distance: 98.2
click at [622, 150] on div "SLIP MARE MINI DIWALTER (04710 - FLUO ORANGE / 2) 23.20 EUR 29.00 EUR Changed t…" at bounding box center [620, 92] width 898 height 148
type input "29"
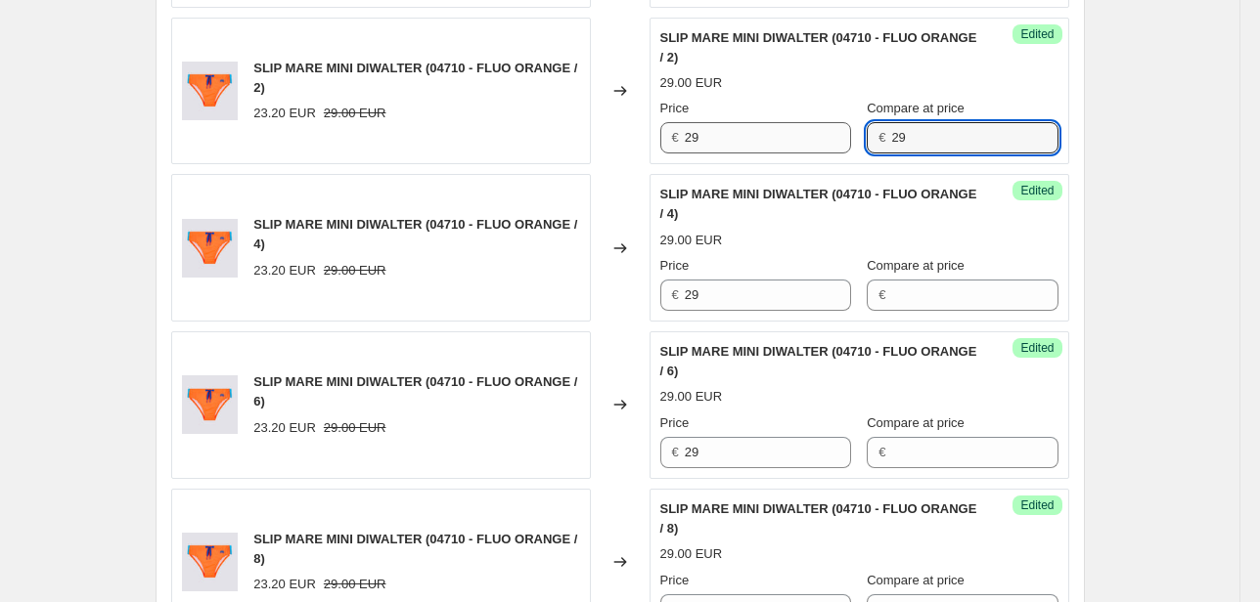
drag, startPoint x: 831, startPoint y: 141, endPoint x: 821, endPoint y: 146, distance: 11.8
click at [824, 143] on div "Price € 29 Compare at price € 29" at bounding box center [859, 126] width 398 height 55
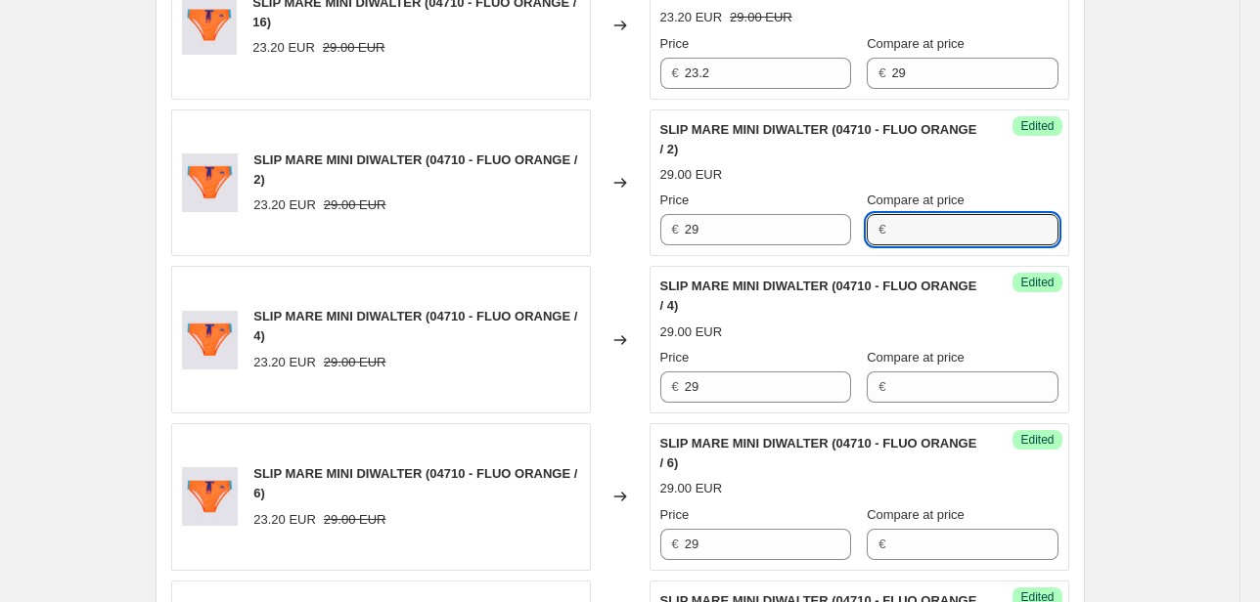
scroll to position [1174, 0]
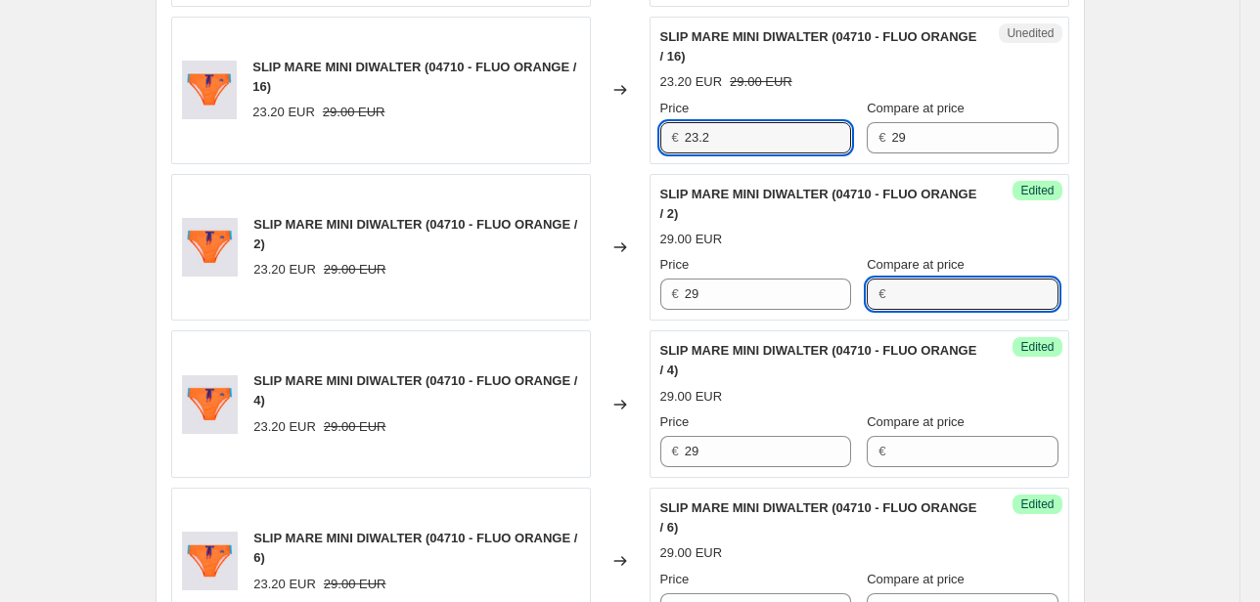
drag, startPoint x: 679, startPoint y: 137, endPoint x: 602, endPoint y: 141, distance: 76.4
click at [610, 139] on div "SLIP MARE MINI DIWALTER (04710 - FLUO ORANGE / 16) 23.20 EUR 29.00 EUR Changed …" at bounding box center [620, 91] width 898 height 148
type input "29"
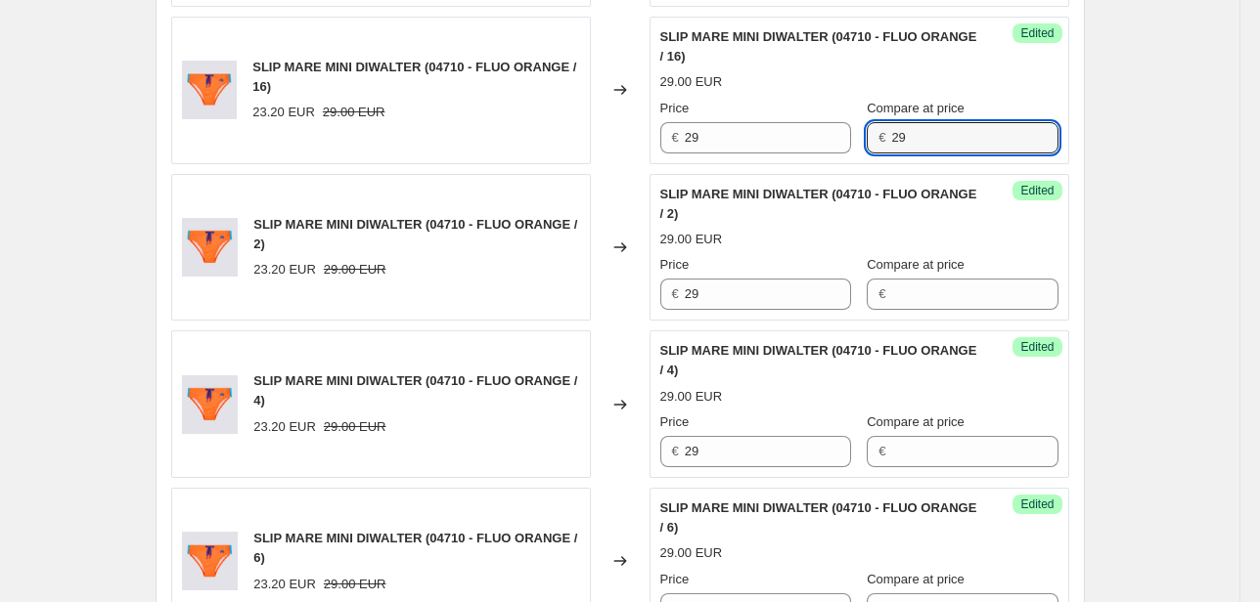
drag, startPoint x: 916, startPoint y: 142, endPoint x: 775, endPoint y: 159, distance: 142.9
click at [776, 159] on div "Success Edited SLIP MARE MINI DIWALTER (04710 - FLUO ORANGE / 16) 29.00 EUR Pri…" at bounding box center [859, 91] width 420 height 148
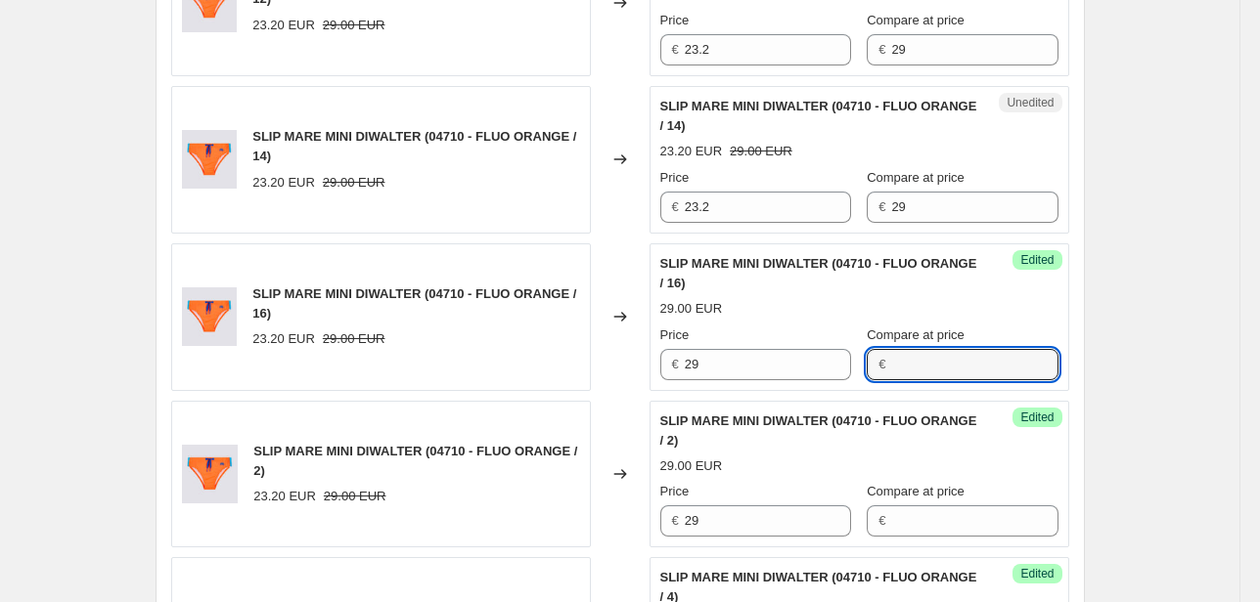
scroll to position [939, 0]
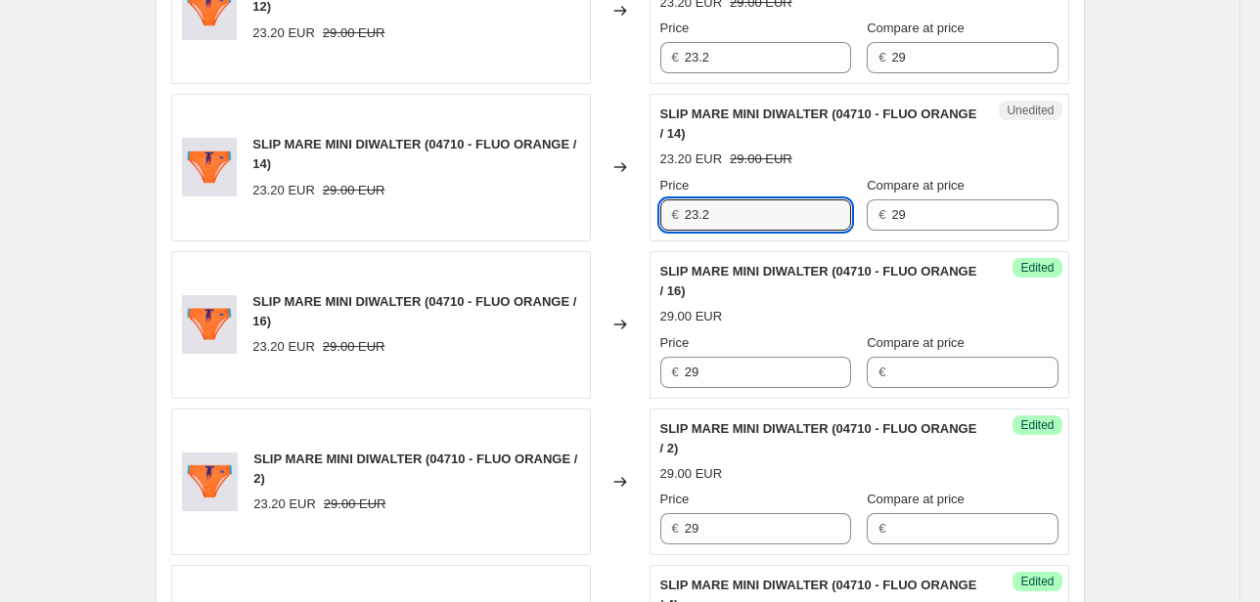
drag, startPoint x: 665, startPoint y: 223, endPoint x: 653, endPoint y: 225, distance: 11.9
click at [661, 223] on div "Unedited SLIP MARE MINI DIWALTER (04710 - FLUO ORANGE / 14) 23.20 EUR 29.00 EUR…" at bounding box center [859, 168] width 420 height 148
type input "29"
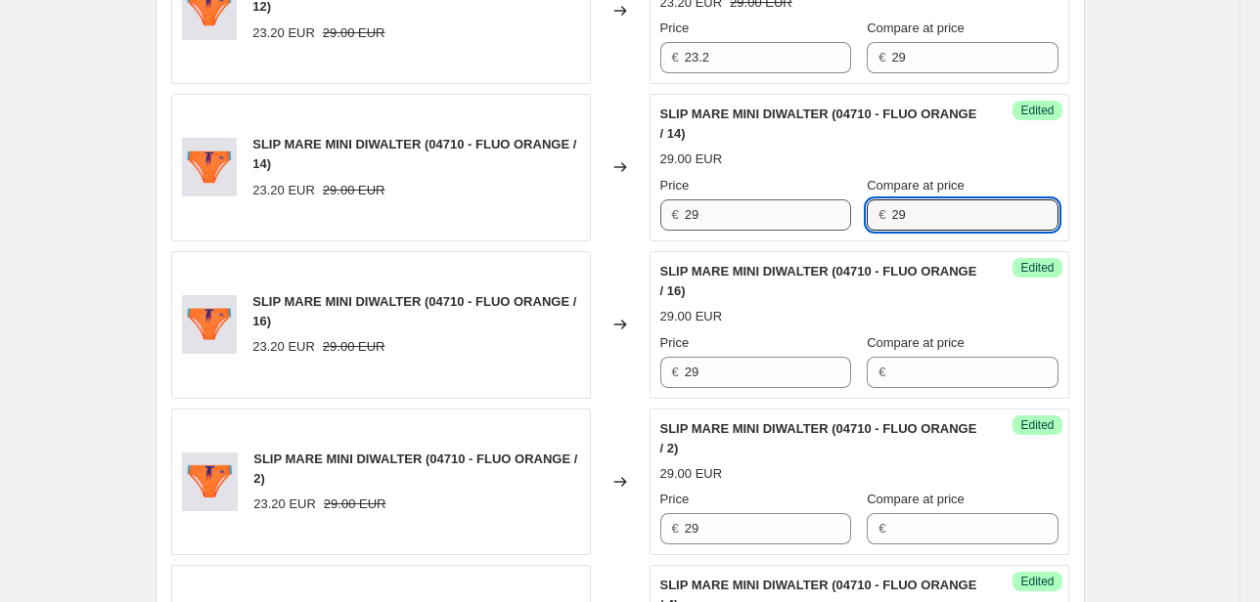
drag, startPoint x: 859, startPoint y: 216, endPoint x: 822, endPoint y: 223, distance: 37.8
click at [822, 223] on div "Price € 29 Compare at price € 29" at bounding box center [859, 203] width 398 height 55
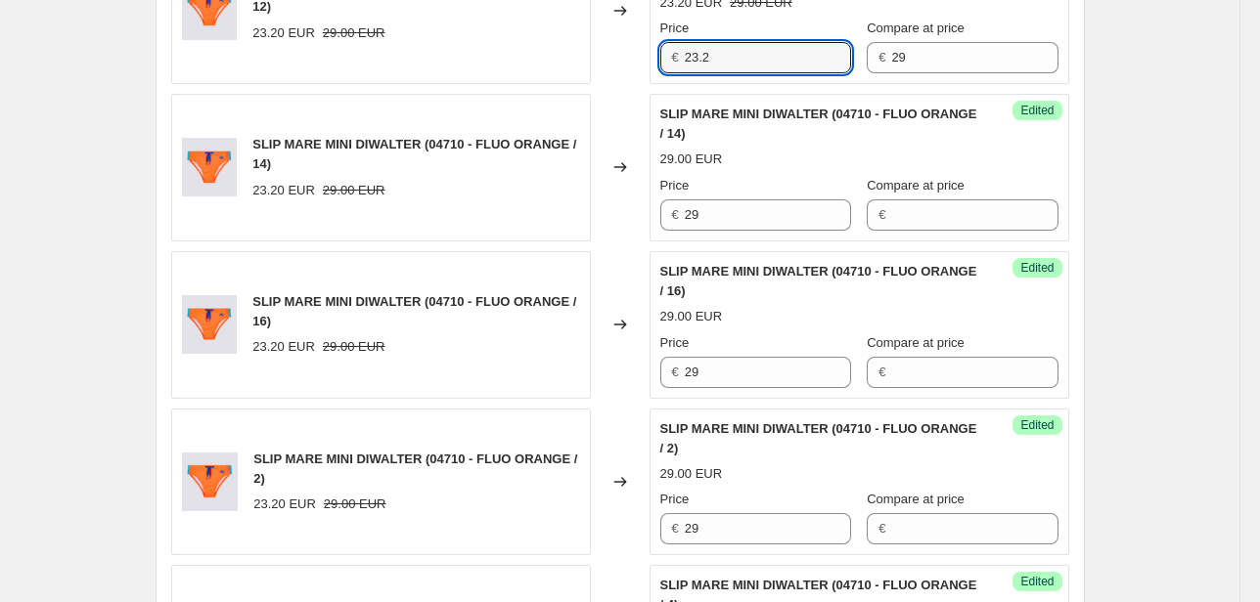
drag, startPoint x: 702, startPoint y: 63, endPoint x: 653, endPoint y: 67, distance: 49.1
click at [653, 67] on div "Unedited SLIP MARE MINI DIWALTER (04710 - FLUO ORANGE / 12) 23.20 EUR 29.00 EUR…" at bounding box center [859, 10] width 420 height 148
type input "29"
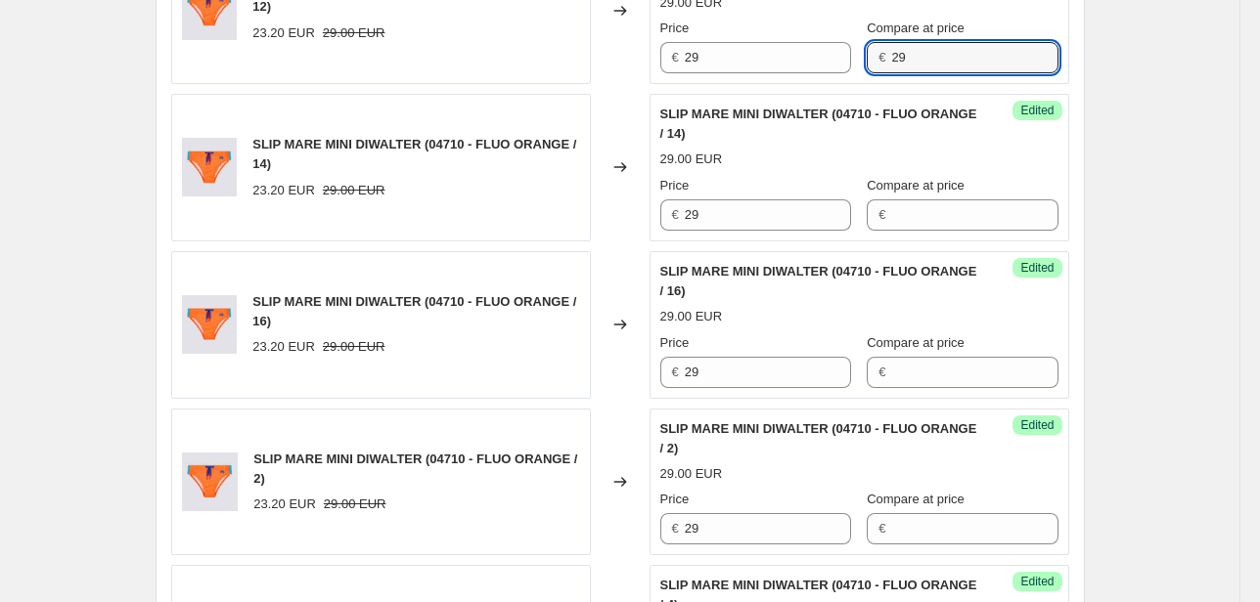
drag, startPoint x: 940, startPoint y: 63, endPoint x: 833, endPoint y: 78, distance: 107.7
click at [836, 77] on div "Success Edited SLIP MARE MINI DIWALTER (04710 - FLUO ORANGE / 12) 29.00 EUR Pri…" at bounding box center [859, 10] width 420 height 148
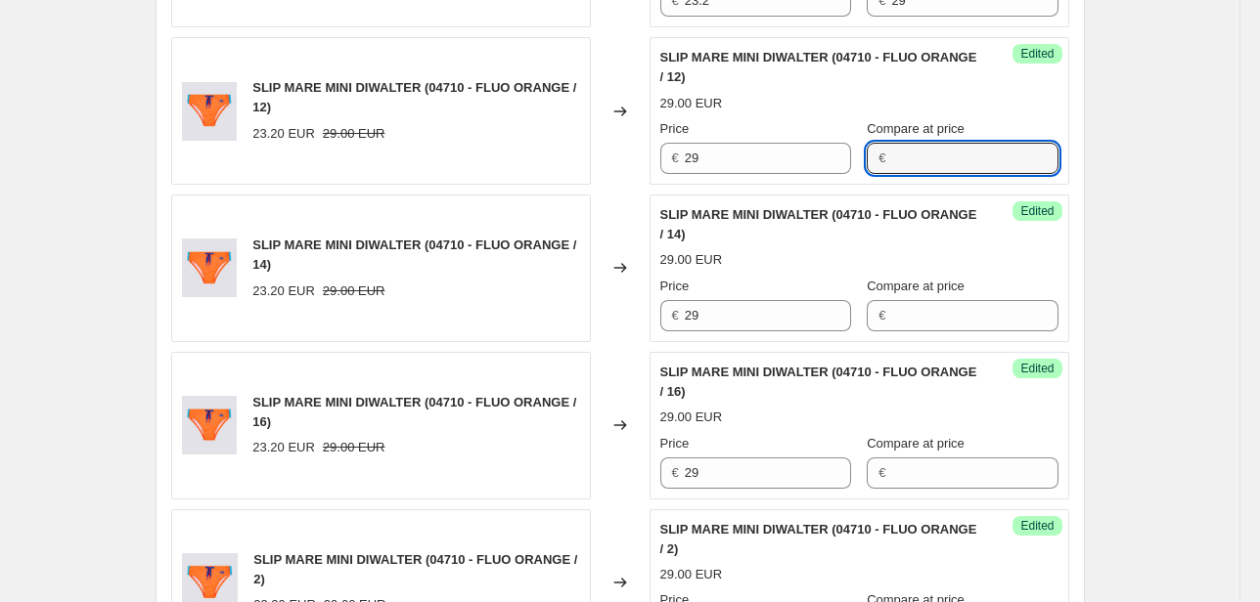
scroll to position [704, 0]
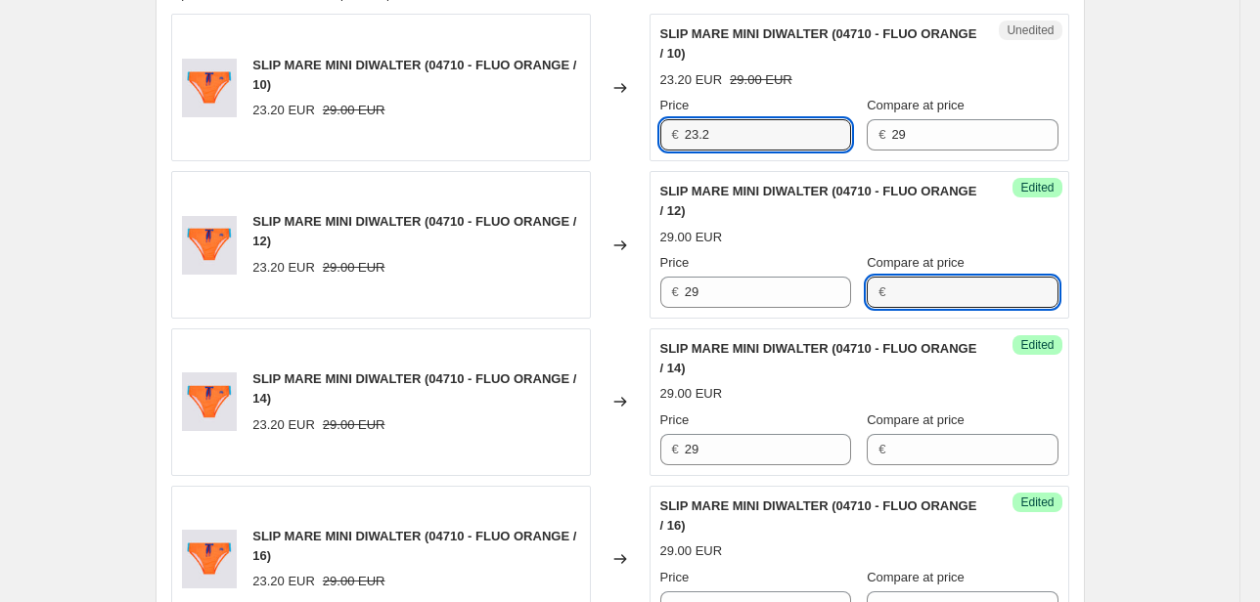
drag, startPoint x: 732, startPoint y: 145, endPoint x: 626, endPoint y: 145, distance: 105.6
click at [637, 145] on div "SLIP MARE MINI DIWALTER (04710 - FLUO ORANGE / 10) 23.20 EUR 29.00 EUR Changed …" at bounding box center [620, 88] width 898 height 148
type input "29"
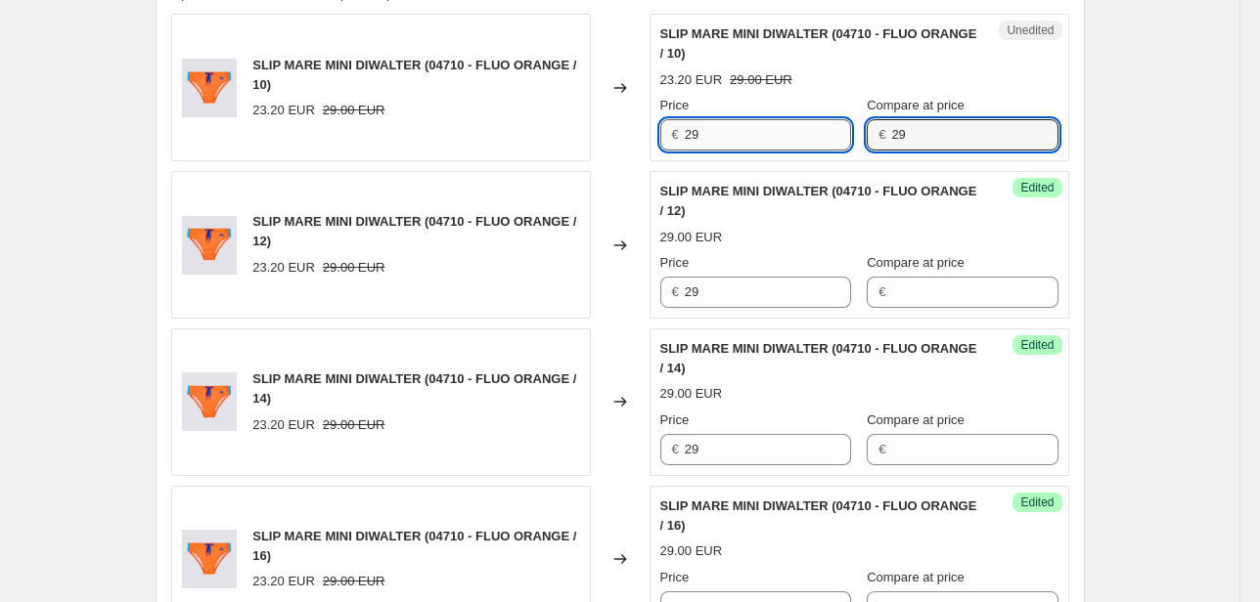
drag, startPoint x: 926, startPoint y: 138, endPoint x: 814, endPoint y: 147, distance: 112.8
click at [814, 147] on div "Price € 29 Compare at price € 29" at bounding box center [859, 123] width 398 height 55
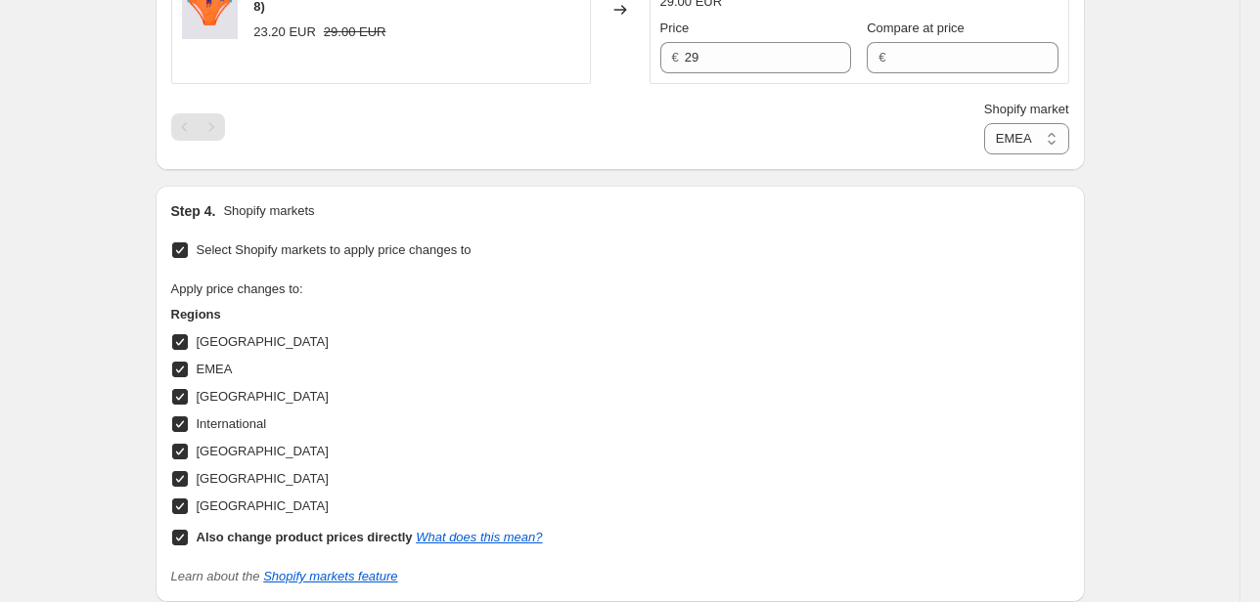
scroll to position [1800, 0]
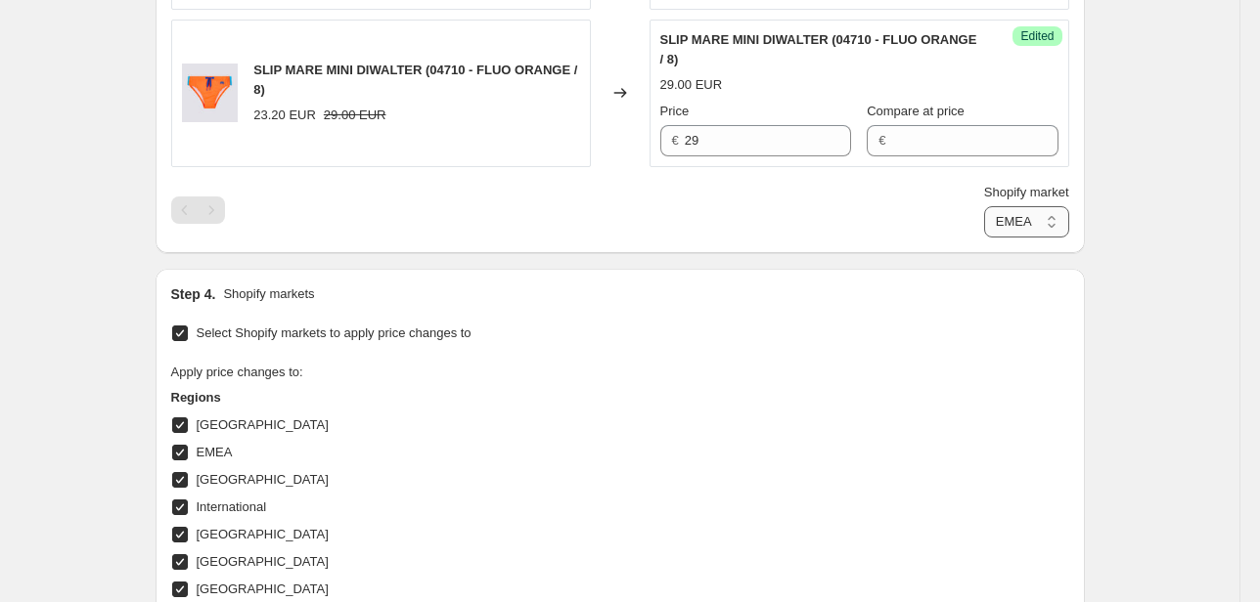
click at [1023, 215] on select "Direct prices [GEOGRAPHIC_DATA] EMEA [GEOGRAPHIC_DATA] International [GEOGRAPHI…" at bounding box center [1026, 221] width 85 height 31
select select "76736364877"
click at [984, 238] on select "Direct prices [GEOGRAPHIC_DATA] EMEA [GEOGRAPHIC_DATA] International [GEOGRAPHI…" at bounding box center [1026, 221] width 85 height 31
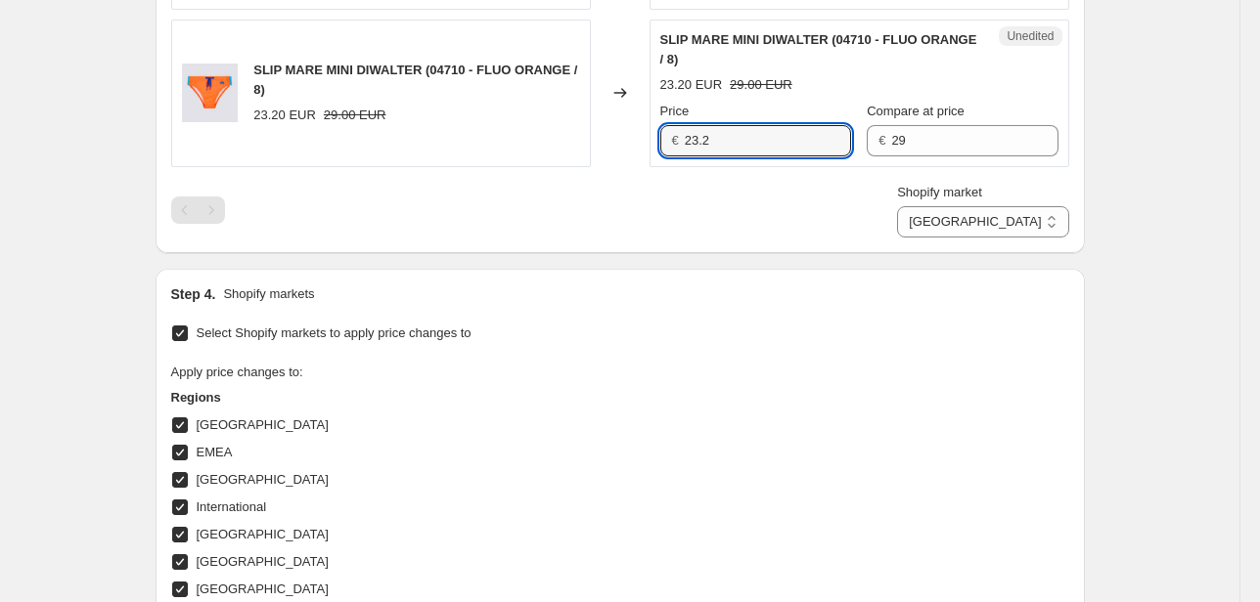
drag, startPoint x: 743, startPoint y: 141, endPoint x: 672, endPoint y: 141, distance: 71.4
click at [672, 141] on div "€ 23.2" at bounding box center [755, 140] width 191 height 31
type input "29"
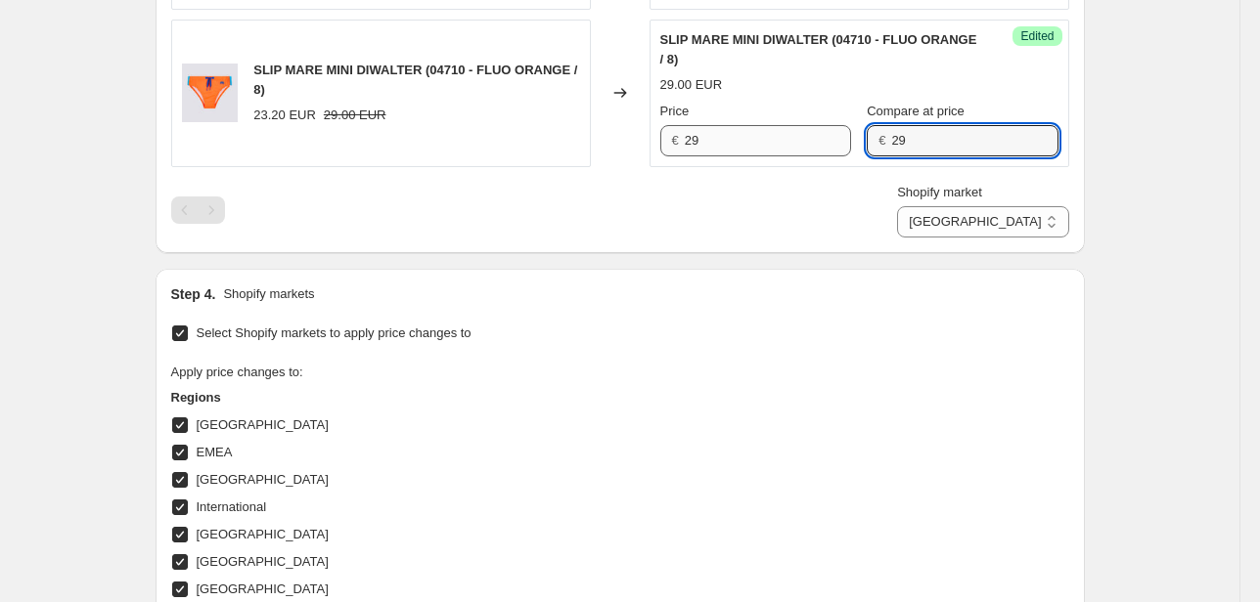
drag, startPoint x: 898, startPoint y: 136, endPoint x: 806, endPoint y: 150, distance: 92.9
click at [806, 150] on div "Price € 29 Compare at price € 29" at bounding box center [859, 129] width 398 height 55
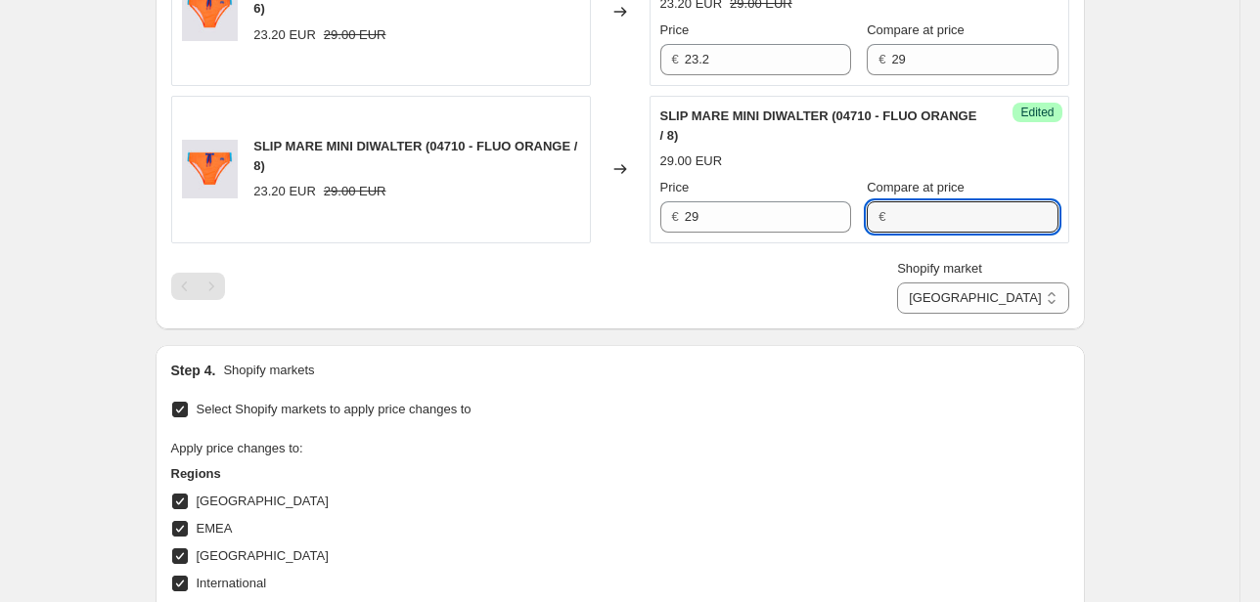
scroll to position [1643, 0]
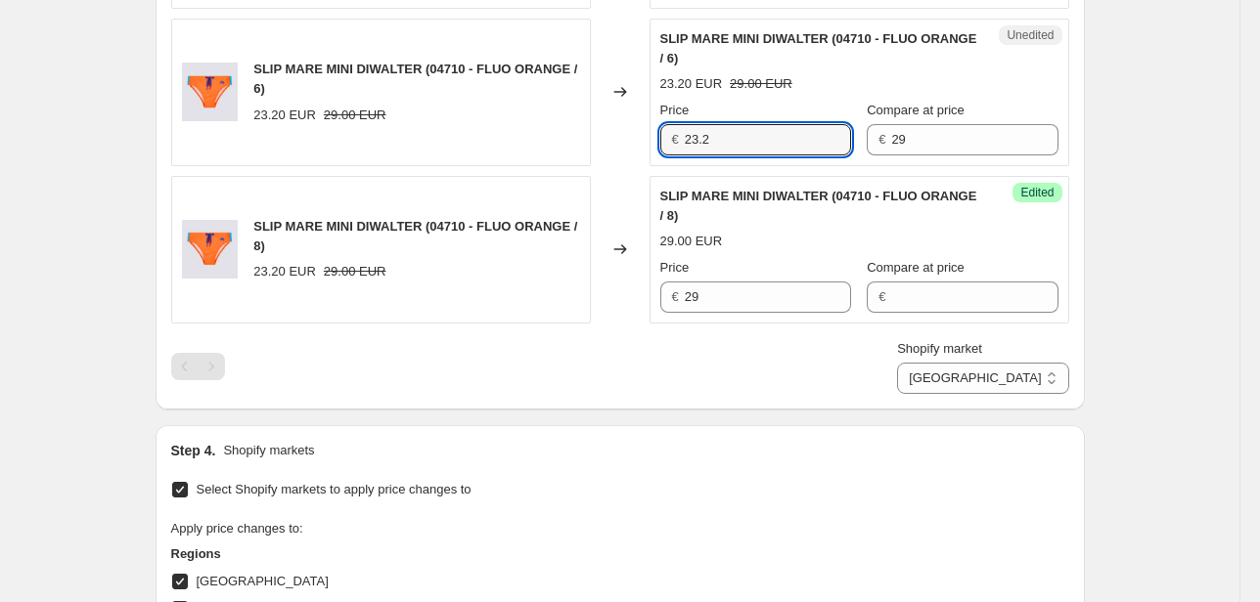
drag, startPoint x: 713, startPoint y: 141, endPoint x: 606, endPoint y: 151, distance: 107.1
click at [610, 149] on div "SLIP MARE MINI DIWALTER (04710 - FLUO ORANGE / 6) 23.20 EUR 29.00 EUR Changed t…" at bounding box center [620, 93] width 898 height 148
type input "29"
drag, startPoint x: 794, startPoint y: 146, endPoint x: 748, endPoint y: 153, distance: 46.5
click at [762, 151] on div "Price € 29 Compare at price € 29" at bounding box center [859, 128] width 398 height 55
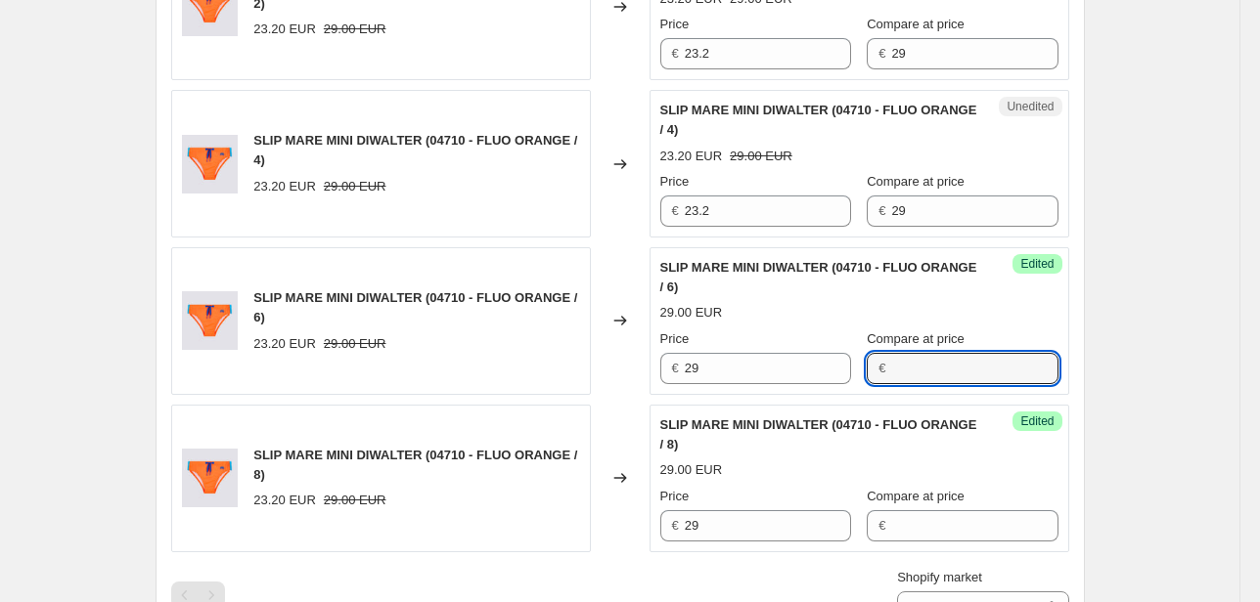
scroll to position [1408, 0]
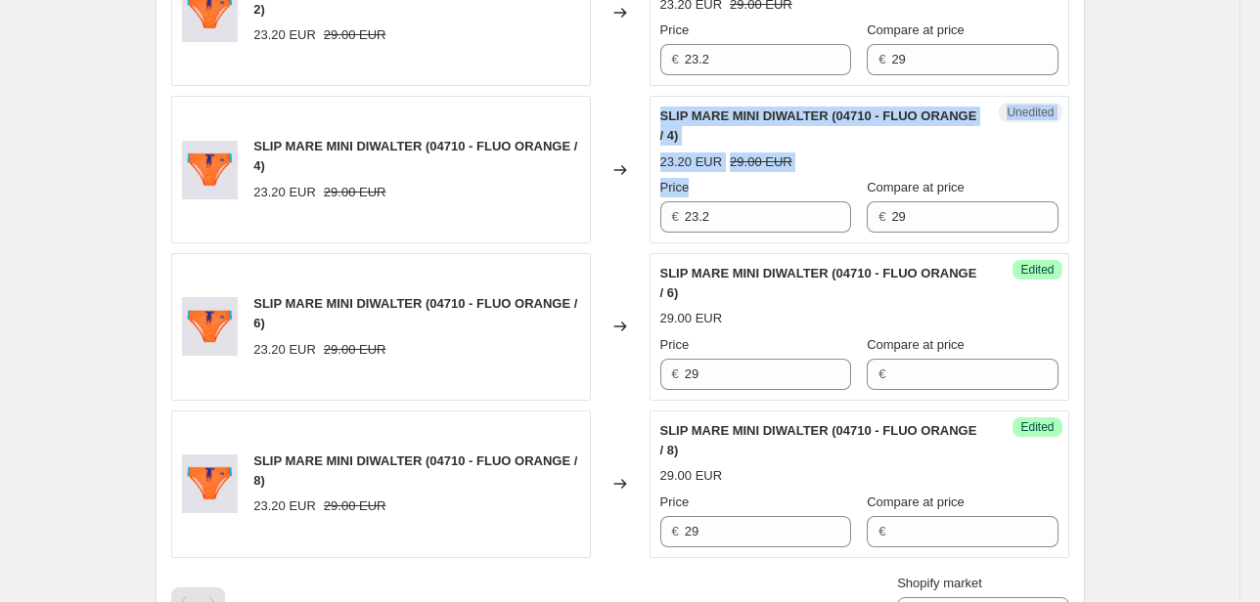
drag, startPoint x: 673, startPoint y: 213, endPoint x: 681, endPoint y: 220, distance: 10.4
click at [634, 220] on div "SLIP MARE MINI DIWALTER (04710 - FLUO ORANGE / 4) 23.20 EUR 29.00 EUR Changed t…" at bounding box center [620, 170] width 898 height 148
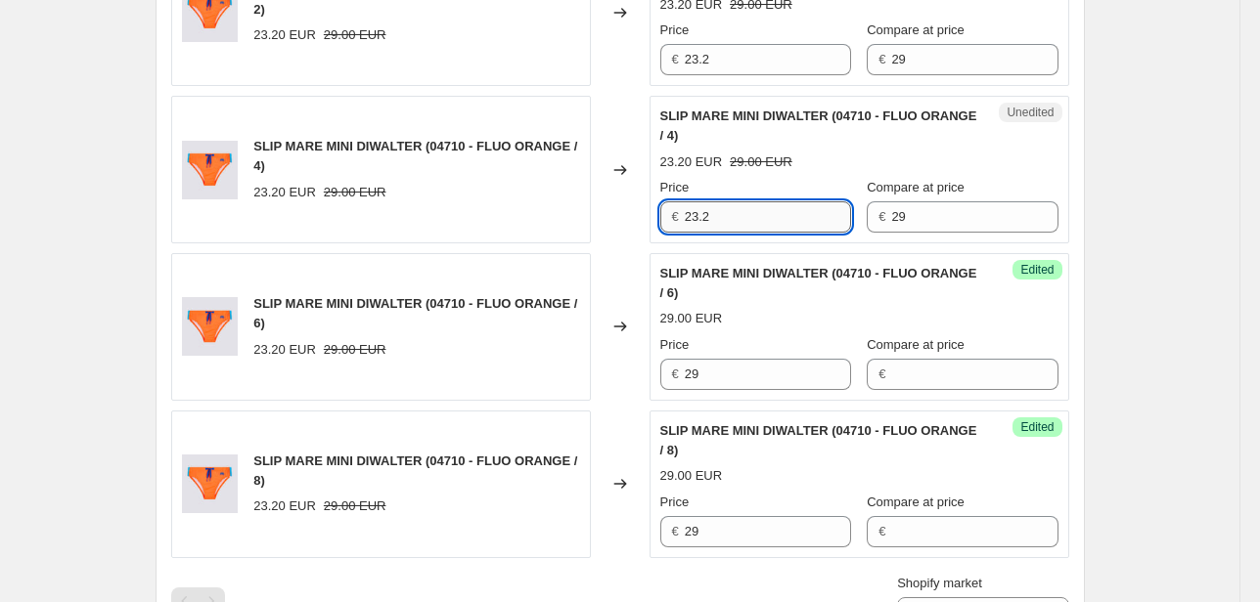
click at [704, 218] on input "23.2" at bounding box center [768, 216] width 166 height 31
drag, startPoint x: 678, startPoint y: 223, endPoint x: 642, endPoint y: 227, distance: 36.4
click at [644, 227] on div "SLIP MARE MINI DIWALTER (04710 - FLUO ORANGE / 4) 23.20 EUR 29.00 EUR Changed t…" at bounding box center [620, 170] width 898 height 148
type input "29"
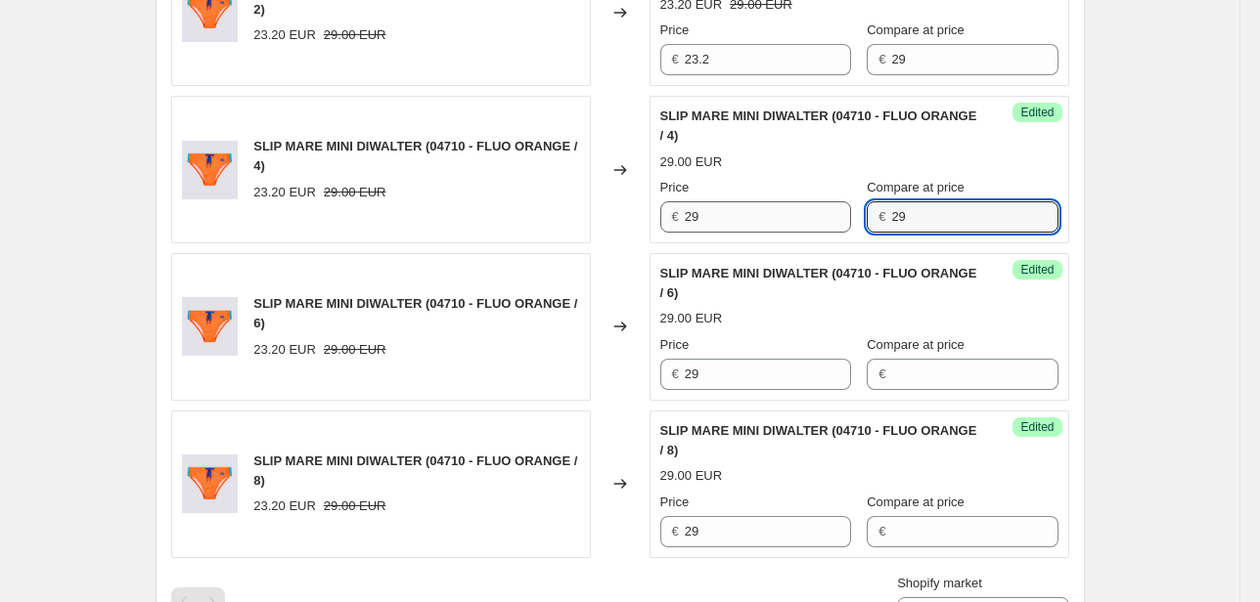
drag, startPoint x: 933, startPoint y: 212, endPoint x: 813, endPoint y: 229, distance: 121.4
click at [813, 228] on div "Price € 29 Compare at price € 29" at bounding box center [859, 205] width 398 height 55
drag, startPoint x: 725, startPoint y: 67, endPoint x: 621, endPoint y: 79, distance: 104.3
click at [670, 70] on div "€ 23.2" at bounding box center [755, 59] width 191 height 31
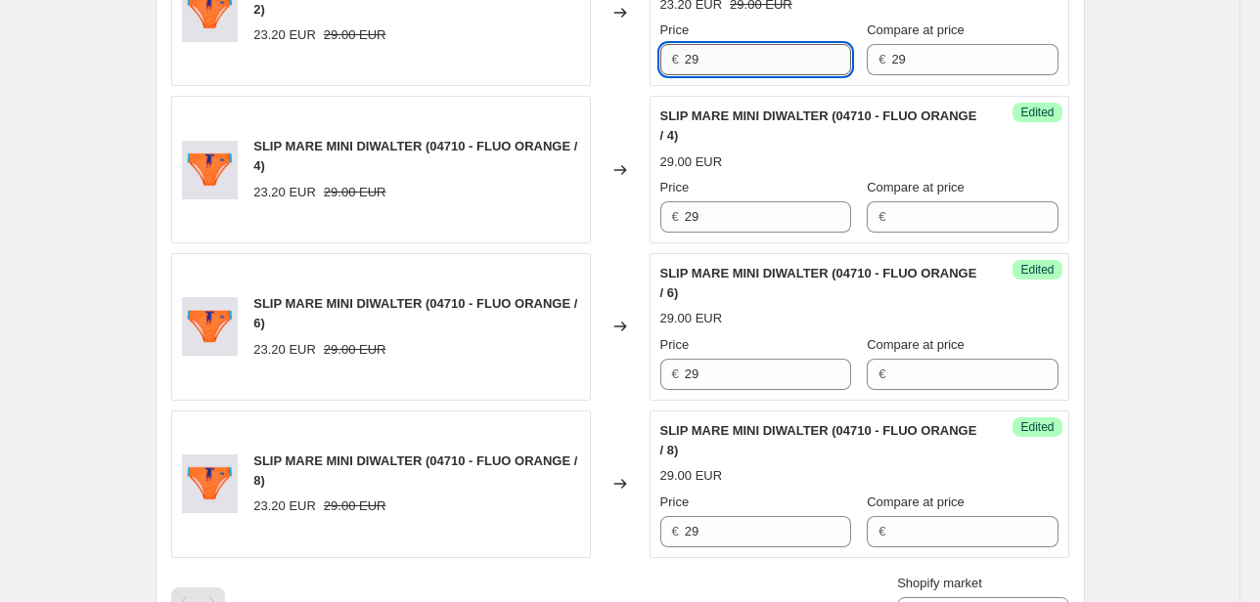
type input "29"
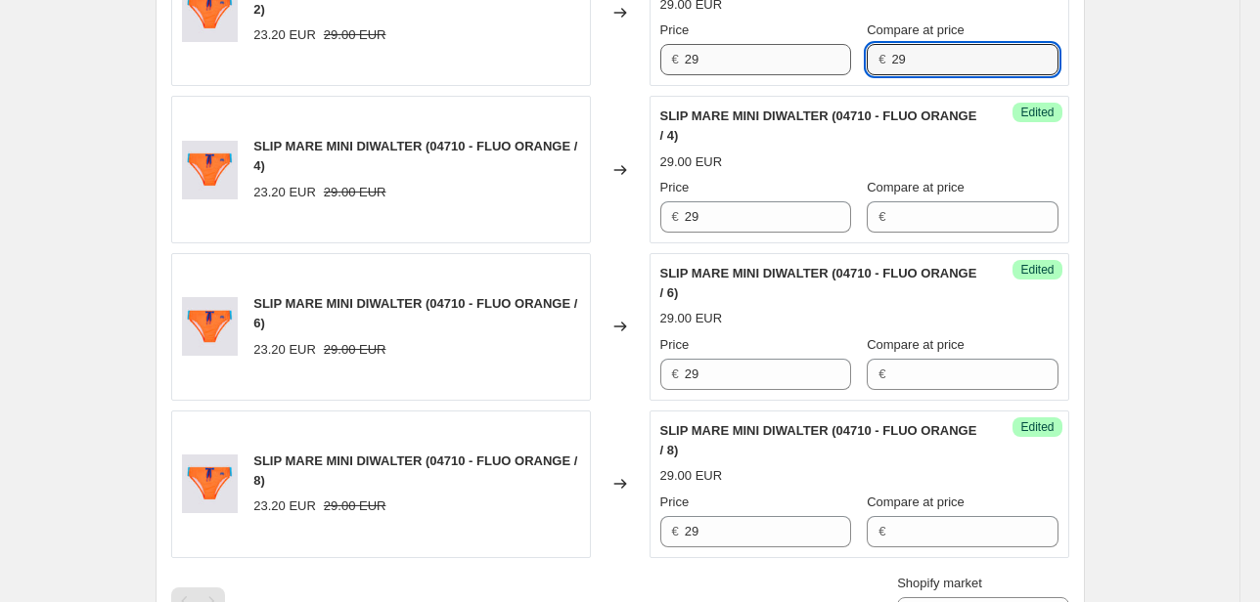
click at [723, 68] on div "Price € 29 Compare at price € 29" at bounding box center [859, 48] width 398 height 55
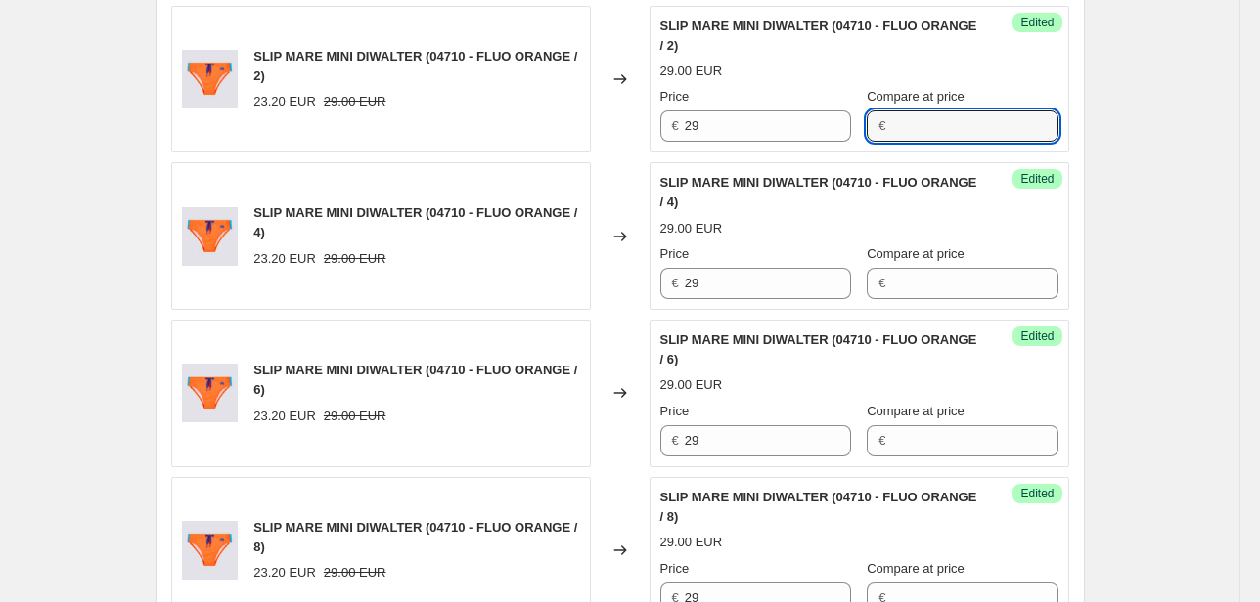
scroll to position [1252, 0]
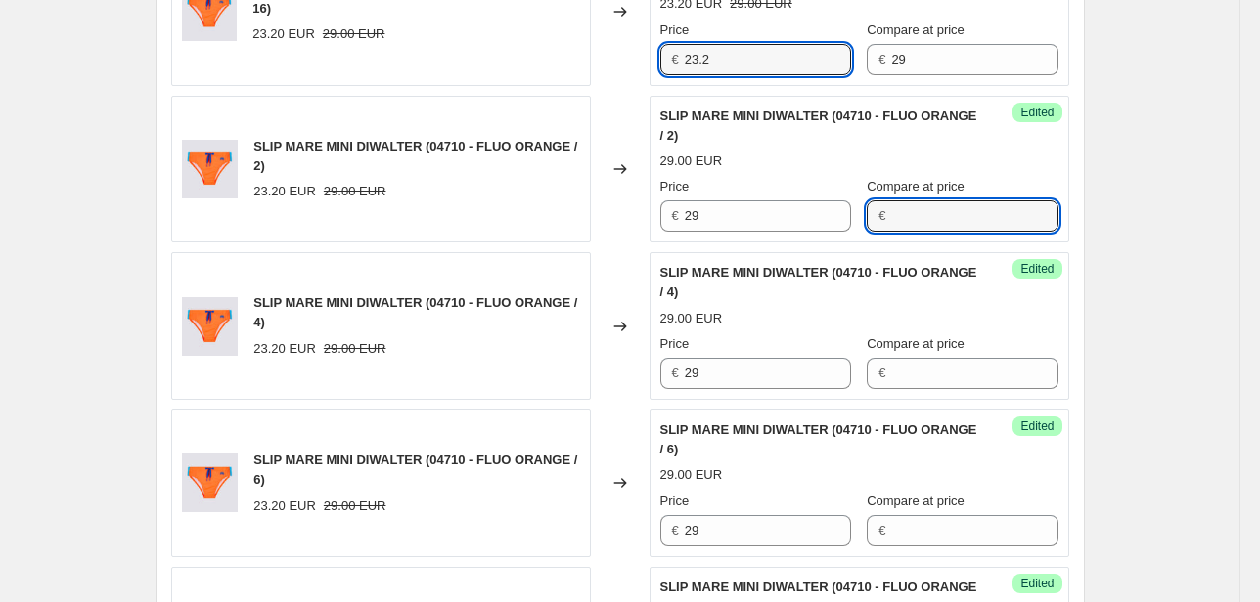
click at [662, 63] on div "Unedited SLIP MARE MINI DIWALTER (04710 - FLUO ORANGE / 16) 23.20 EUR 29.00 EUR…" at bounding box center [859, 12] width 420 height 148
type input "29"
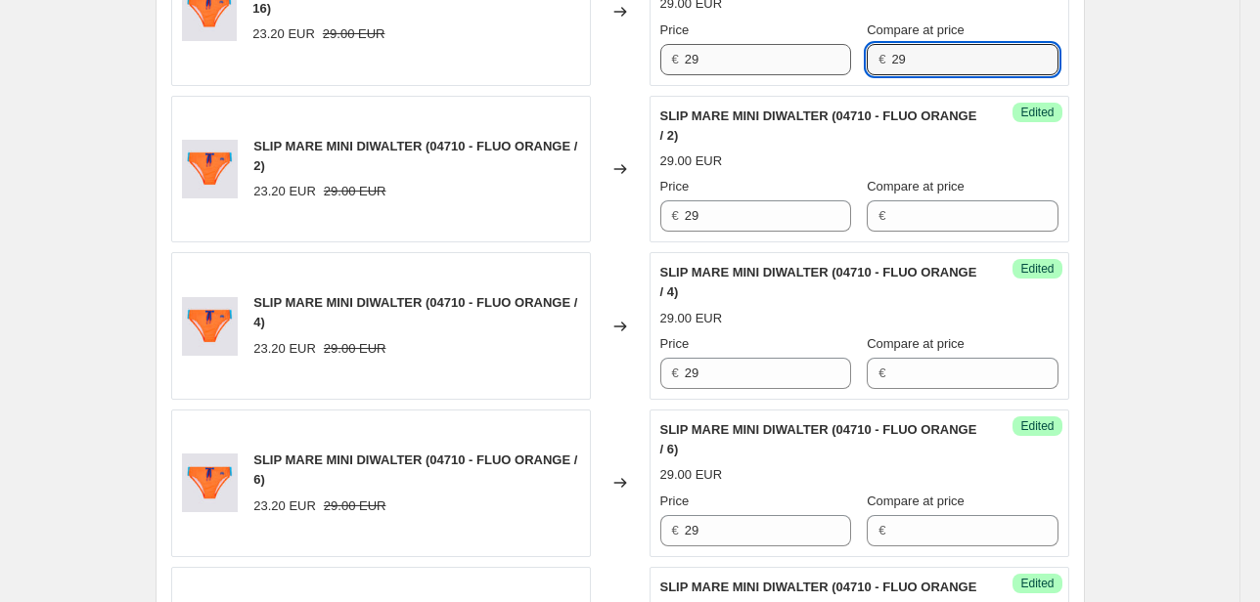
drag, startPoint x: 904, startPoint y: 55, endPoint x: 819, endPoint y: 69, distance: 86.3
click at [837, 65] on div "Price € 29 Compare at price € 29" at bounding box center [859, 48] width 398 height 55
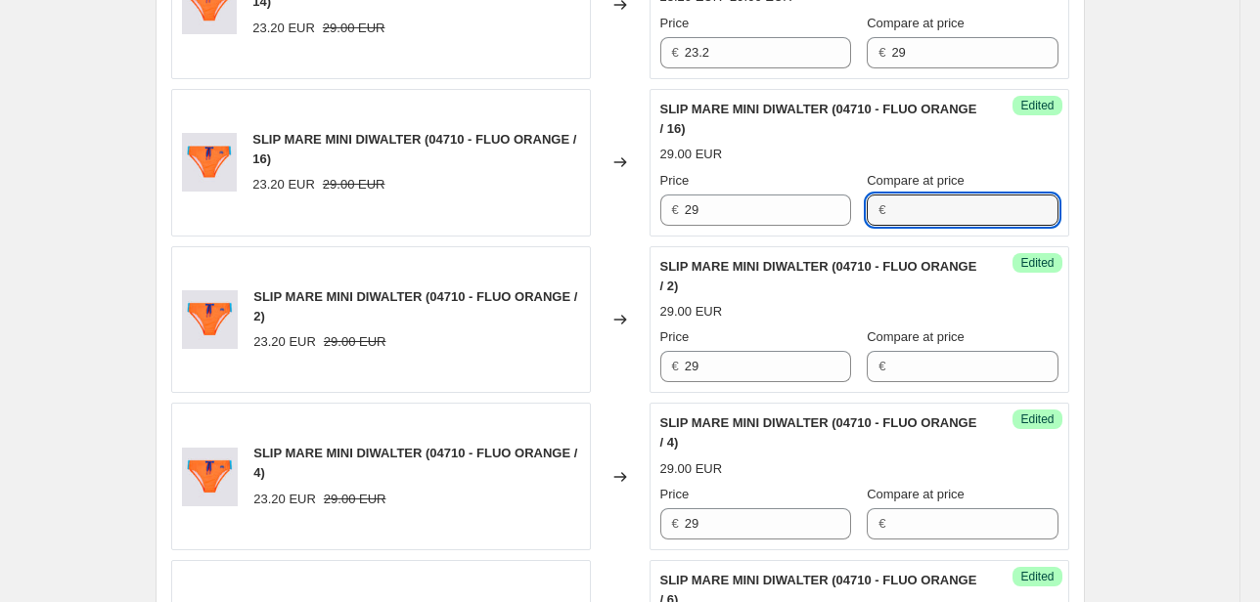
scroll to position [1095, 0]
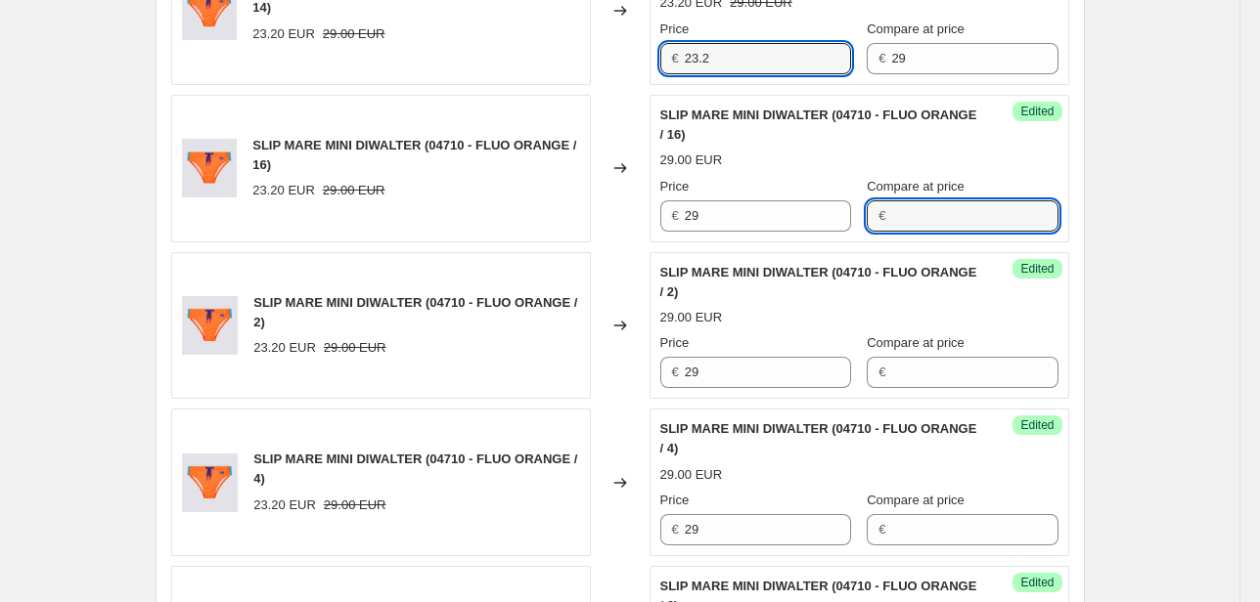
drag, startPoint x: 635, startPoint y: 68, endPoint x: 586, endPoint y: 81, distance: 50.5
click at [610, 73] on div "SLIP MARE MINI DIWALTER (04710 - FLUO ORANGE / 14) 23.20 EUR 29.00 EUR Changed …" at bounding box center [620, 11] width 898 height 148
type input "29"
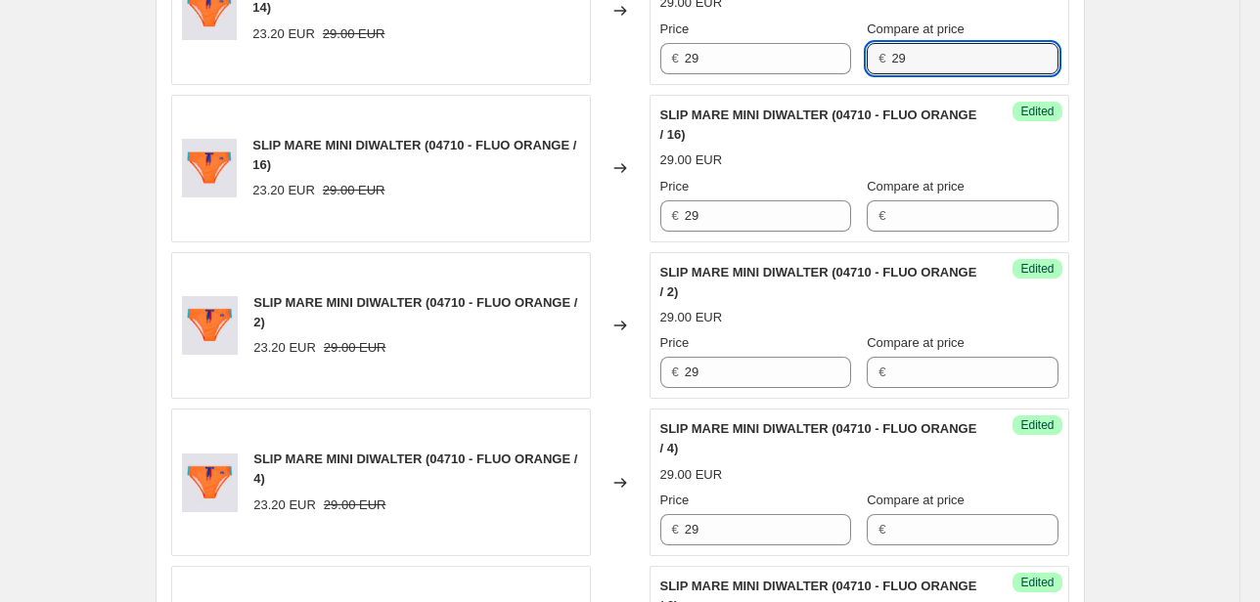
drag, startPoint x: 980, startPoint y: 70, endPoint x: 717, endPoint y: 89, distance: 263.7
click at [730, 76] on div "Success Edited SLIP MARE MINI DIWALTER (04710 - FLUO ORANGE / 14) 29.00 EUR Pri…" at bounding box center [859, 11] width 420 height 148
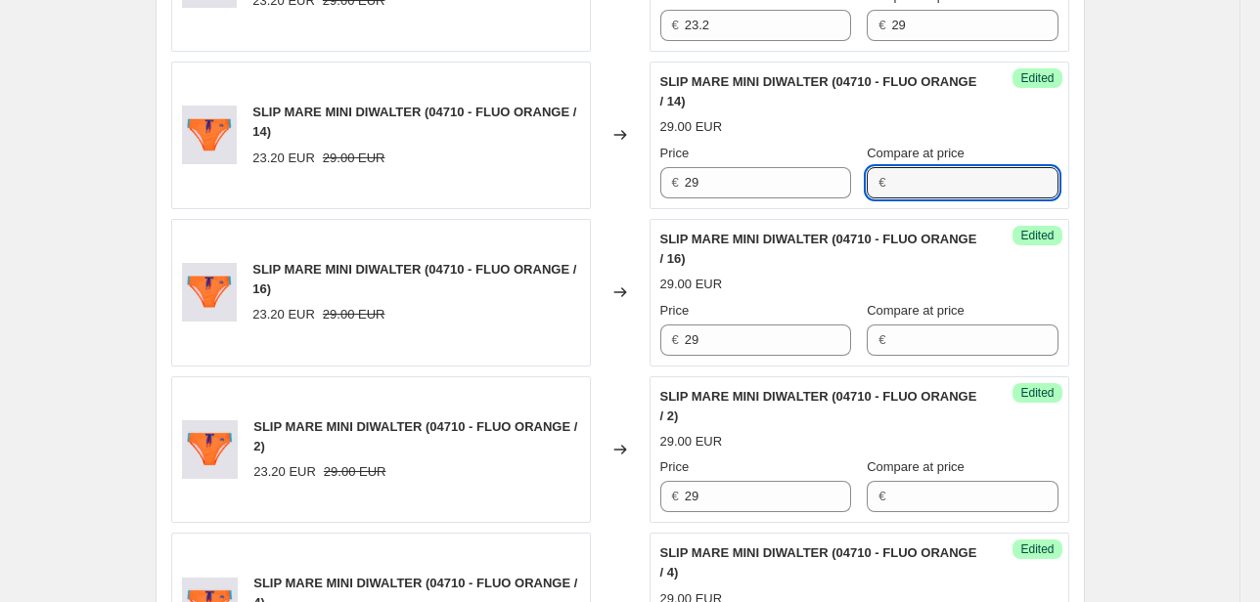
scroll to position [861, 0]
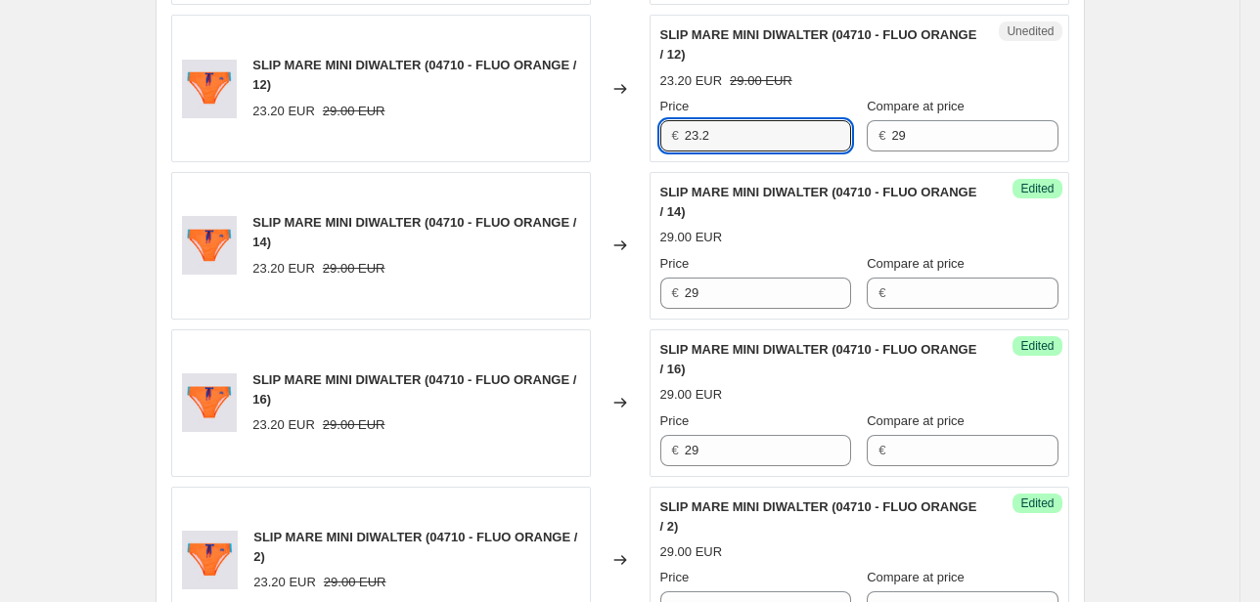
drag, startPoint x: 693, startPoint y: 145, endPoint x: 648, endPoint y: 145, distance: 45.0
click at [649, 145] on div "SLIP MARE MINI DIWALTER (04710 - FLUO ORANGE / 12) 23.20 EUR 29.00 EUR Changed …" at bounding box center [620, 89] width 898 height 148
type input "1"
type input "29"
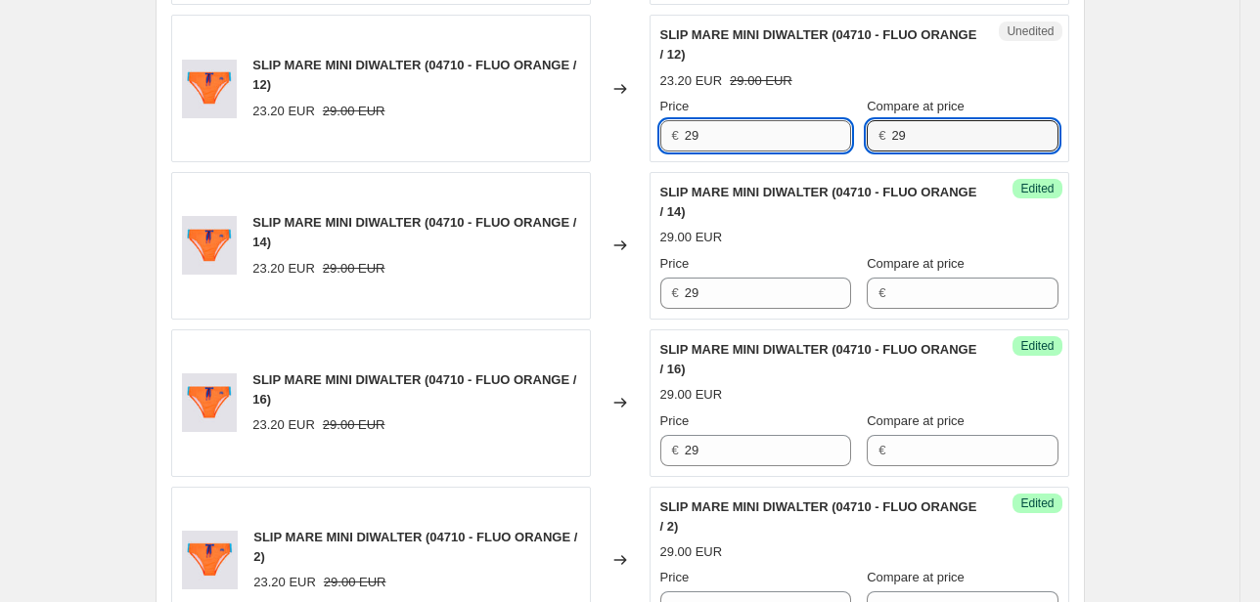
click at [794, 148] on div "Price € 29 Compare at price € 29" at bounding box center [859, 124] width 398 height 55
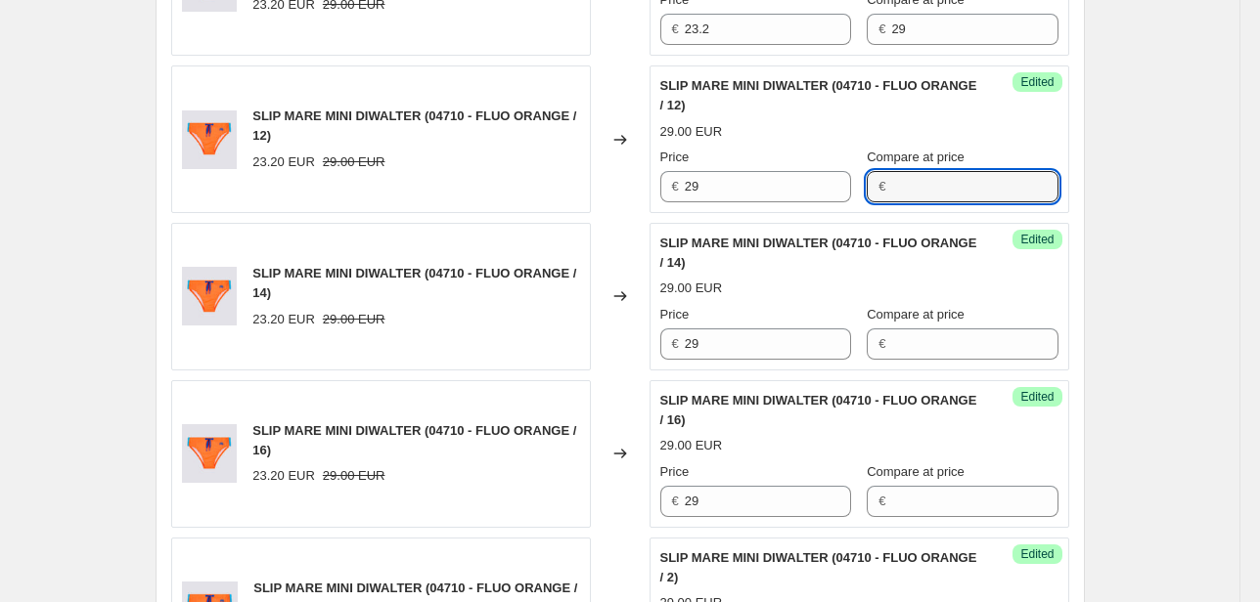
scroll to position [782, 0]
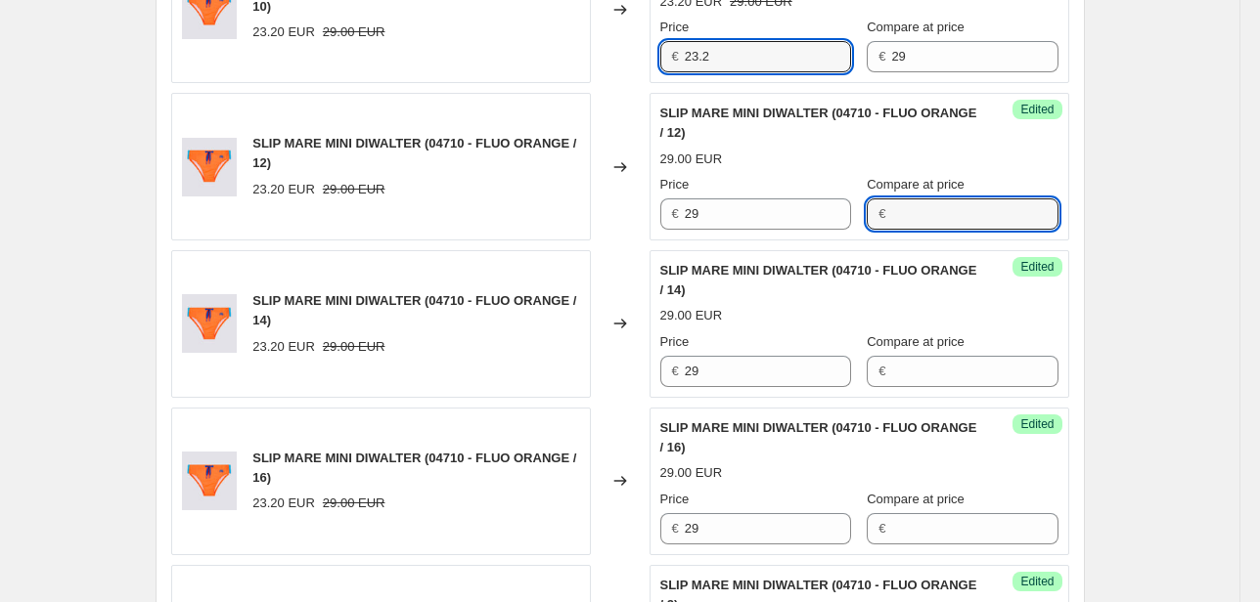
drag, startPoint x: 717, startPoint y: 54, endPoint x: 574, endPoint y: 98, distance: 149.4
click at [642, 68] on div "SLIP MARE MINI DIWALTER (04710 - FLUO ORANGE / 10) 23.20 EUR 29.00 EUR Changed …" at bounding box center [620, 9] width 898 height 148
type input "29"
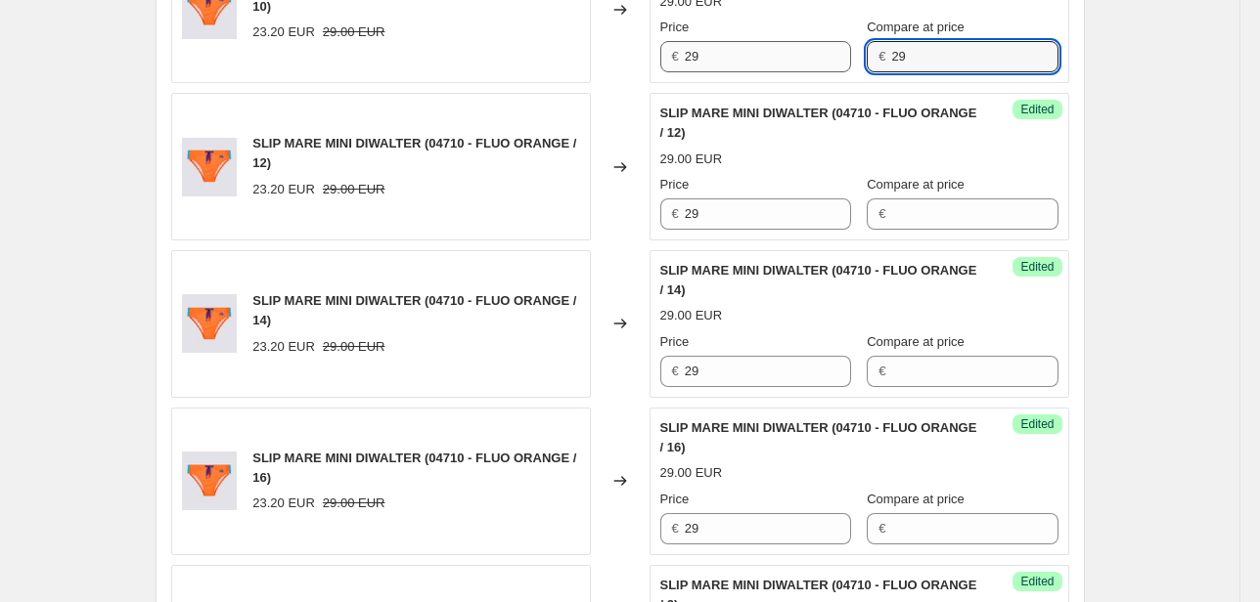
drag, startPoint x: 901, startPoint y: 59, endPoint x: 795, endPoint y: 68, distance: 106.1
click at [795, 68] on div "Price € 29 Compare at price € 29" at bounding box center [859, 45] width 398 height 55
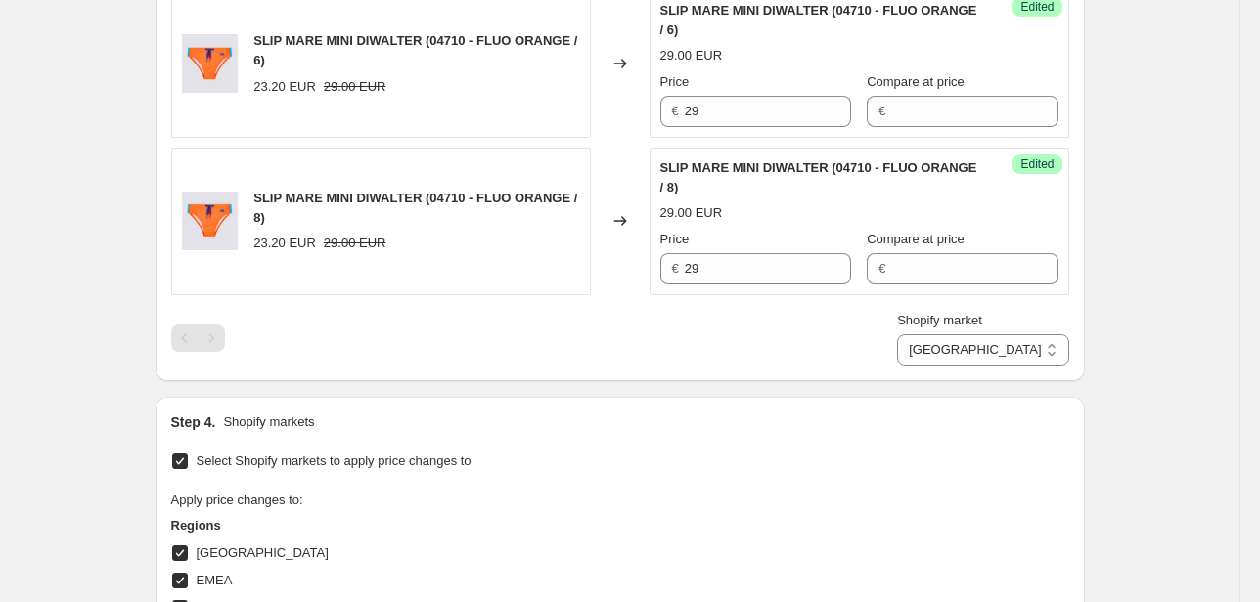
scroll to position [1800, 0]
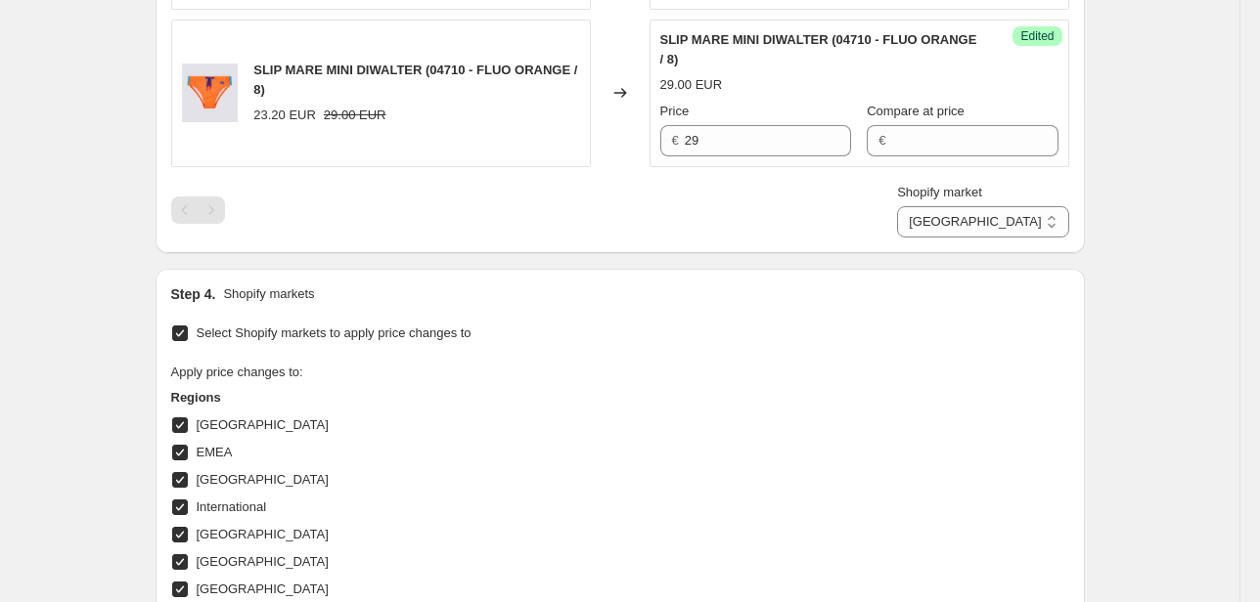
click at [1041, 219] on select "Direct prices [GEOGRAPHIC_DATA] EMEA [GEOGRAPHIC_DATA] International [GEOGRAPHI…" at bounding box center [982, 221] width 171 height 31
select select "20828520626"
click at [988, 238] on select "Direct prices [GEOGRAPHIC_DATA] EMEA [GEOGRAPHIC_DATA] International [GEOGRAPHI…" at bounding box center [982, 221] width 171 height 31
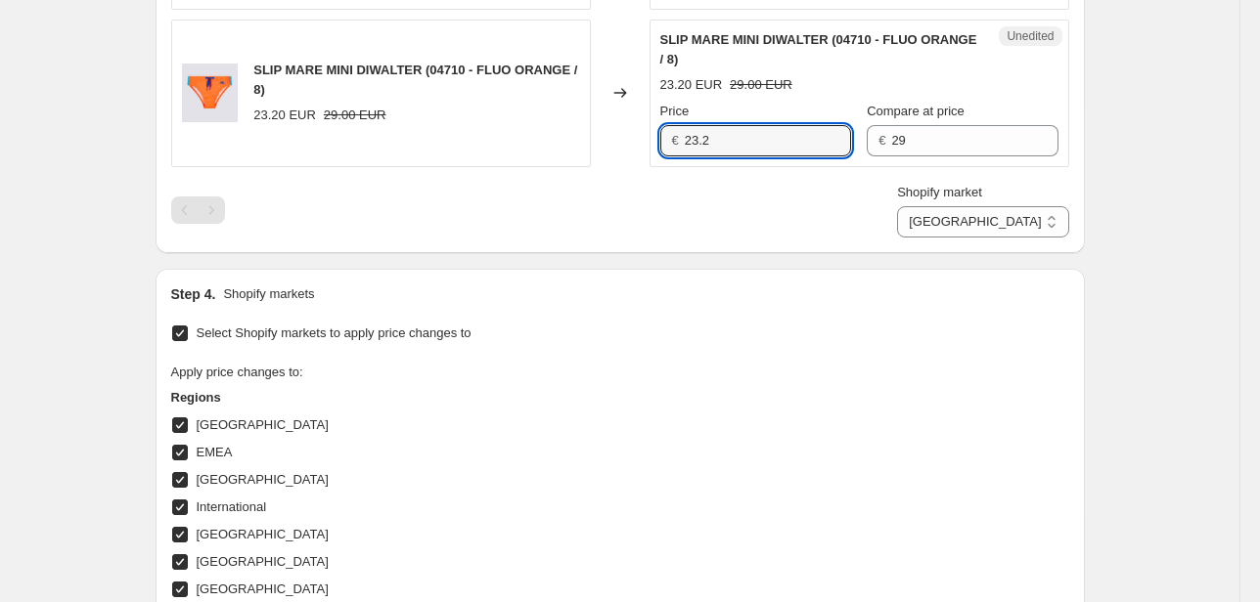
click at [572, 156] on div "SLIP MARE MINI DIWALTER (04710 - FLUO ORANGE / 8) 23.20 EUR 29.00 EUR Changed t…" at bounding box center [620, 94] width 898 height 148
type input "29"
drag, startPoint x: 912, startPoint y: 139, endPoint x: 765, endPoint y: 137, distance: 147.7
click at [765, 137] on div "Price € 29 Compare at price € 29" at bounding box center [859, 129] width 398 height 55
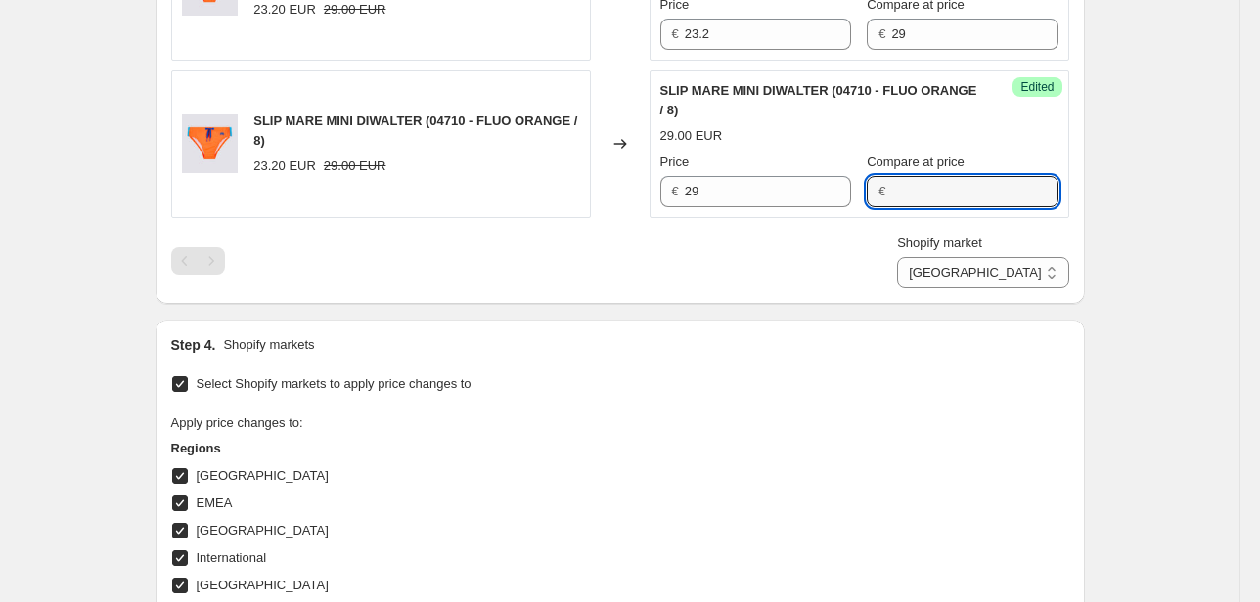
scroll to position [1643, 0]
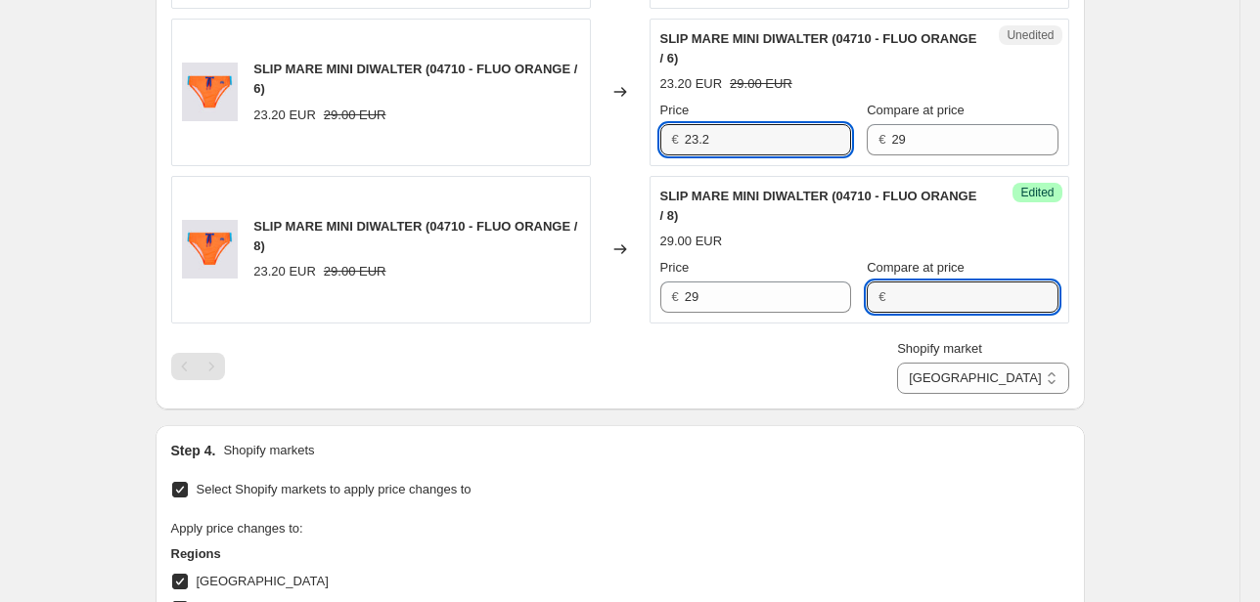
drag, startPoint x: 723, startPoint y: 132, endPoint x: 563, endPoint y: 134, distance: 159.4
click at [616, 144] on div "SLIP MARE MINI DIWALTER (04710 - FLUO ORANGE / 6) 23.20 EUR 29.00 EUR Changed t…" at bounding box center [620, 93] width 898 height 148
type input "29"
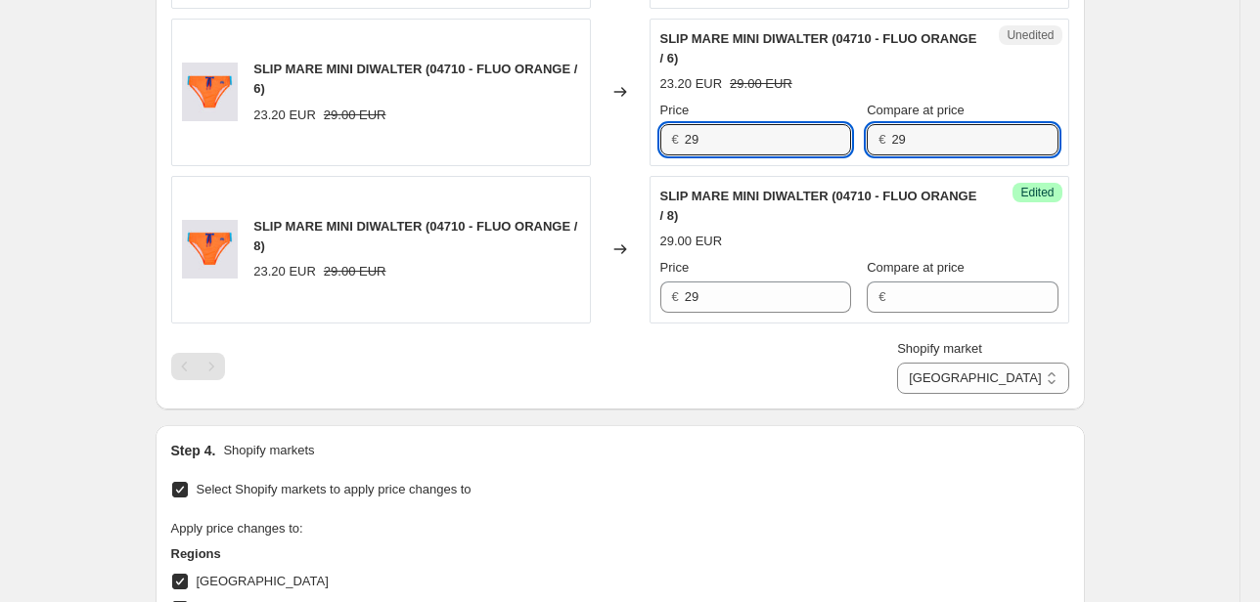
drag, startPoint x: 833, startPoint y: 155, endPoint x: 782, endPoint y: 160, distance: 51.2
click at [789, 158] on div "Unedited SLIP MARE MINI DIWALTER (04710 - FLUO ORANGE / 6) 23.20 EUR 29.00 EUR …" at bounding box center [859, 93] width 420 height 148
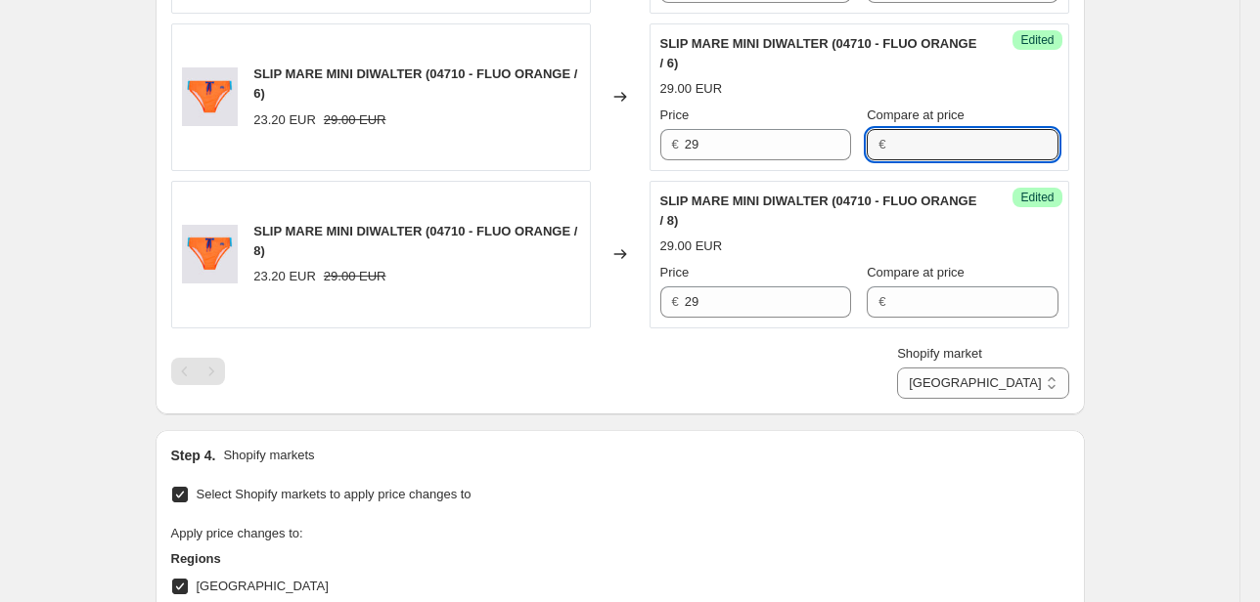
scroll to position [1408, 0]
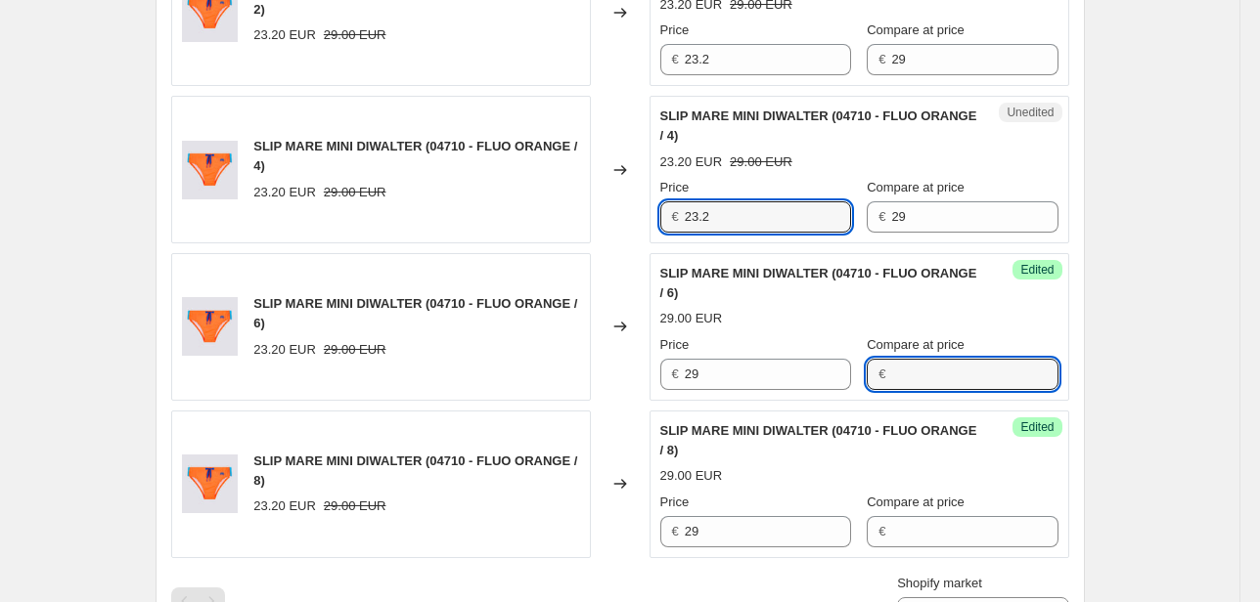
click at [630, 230] on div "SLIP MARE MINI DIWALTER (04710 - FLUO ORANGE / 4) 23.20 EUR 29.00 EUR Changed t…" at bounding box center [620, 170] width 898 height 148
type input "29"
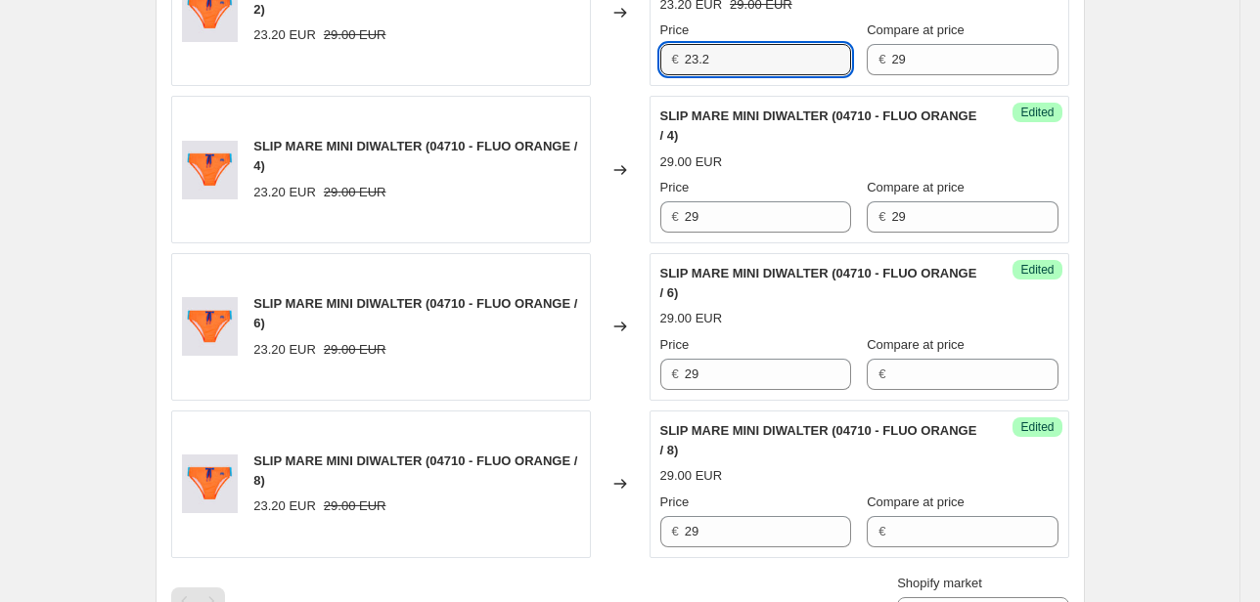
drag, startPoint x: 718, startPoint y: 63, endPoint x: 633, endPoint y: 65, distance: 85.1
click at [635, 62] on div "SLIP MARE MINI DIWALTER (04710 - FLUO ORANGE / 2) 23.20 EUR 29.00 EUR Changed t…" at bounding box center [620, 13] width 898 height 148
type input "29"
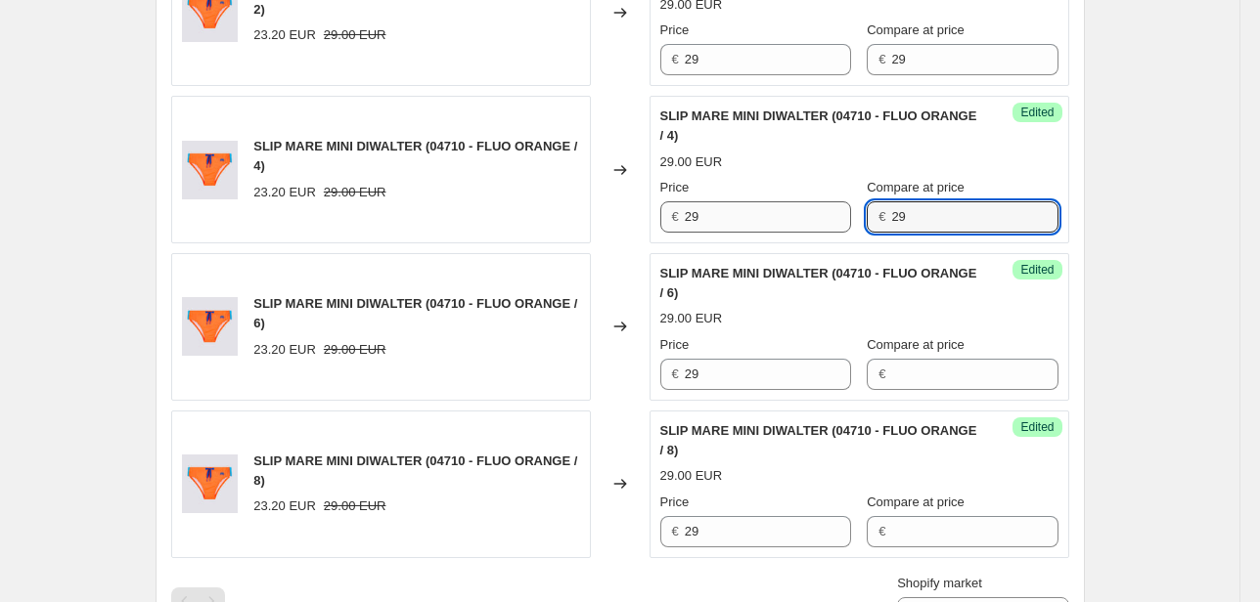
drag, startPoint x: 939, startPoint y: 215, endPoint x: 746, endPoint y: 223, distance: 192.8
click at [746, 223] on div "Price € 29 Compare at price € 29" at bounding box center [859, 205] width 398 height 55
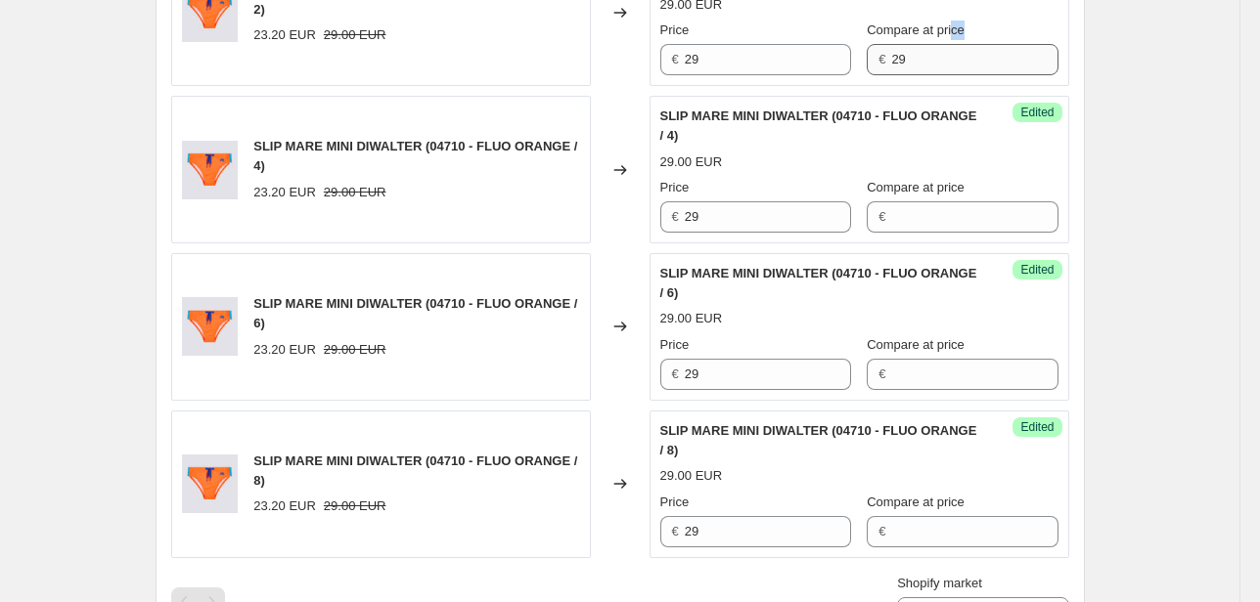
drag, startPoint x: 937, startPoint y: 22, endPoint x: 907, endPoint y: 51, distance: 41.5
click at [908, 51] on div "Compare at price € 29" at bounding box center [962, 48] width 191 height 55
drag, startPoint x: 904, startPoint y: 59, endPoint x: 821, endPoint y: 67, distance: 83.5
click at [823, 67] on div "Price € 29 Compare at price € 29" at bounding box center [859, 48] width 398 height 55
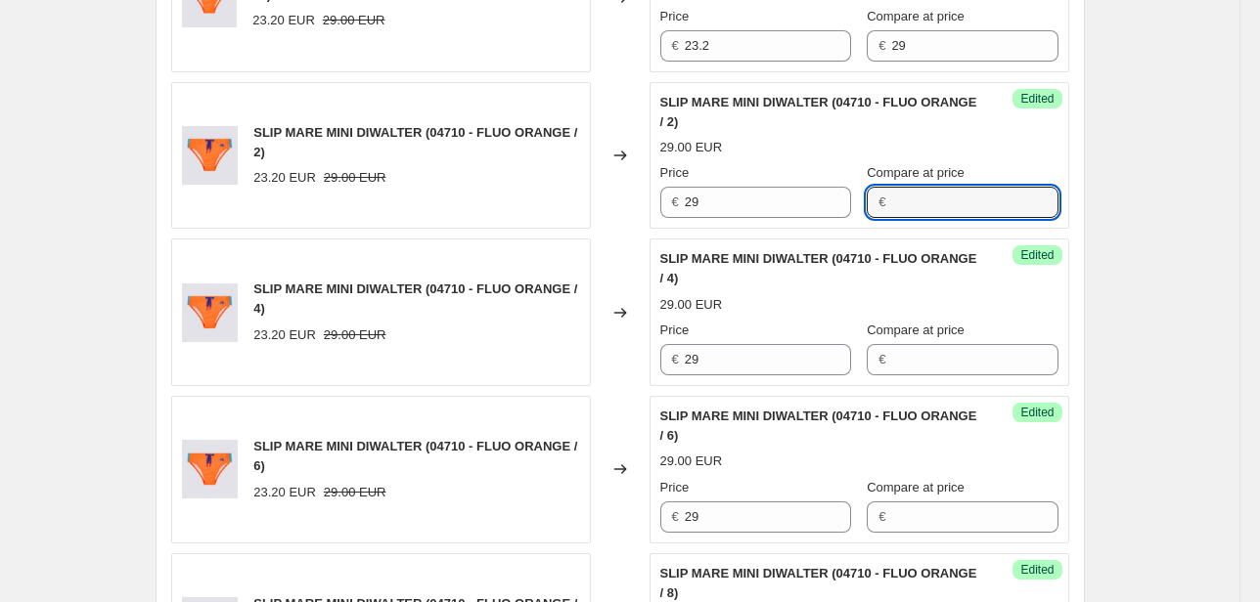
scroll to position [1252, 0]
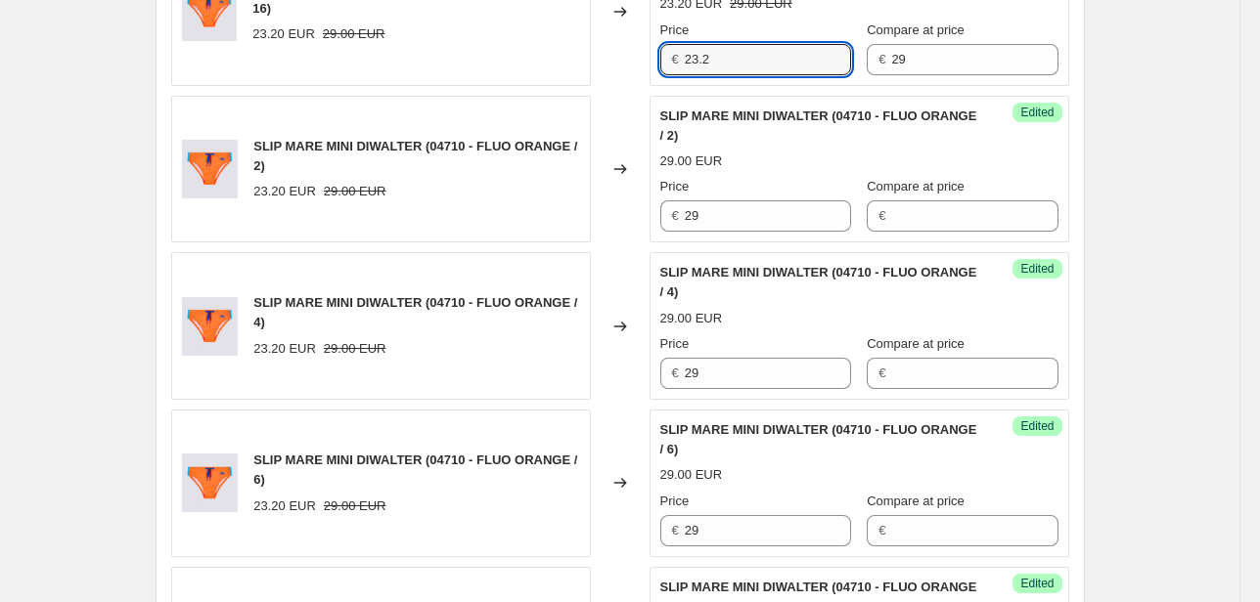
drag, startPoint x: 689, startPoint y: 52, endPoint x: 596, endPoint y: 41, distance: 93.5
click at [620, 48] on div "SLIP MARE MINI DIWALTER (04710 - FLUO ORANGE / 16) 23.20 EUR 29.00 EUR Changed …" at bounding box center [620, 12] width 898 height 148
type input "29"
click at [826, 67] on div "Price € 29 Compare at price € 29" at bounding box center [859, 48] width 398 height 55
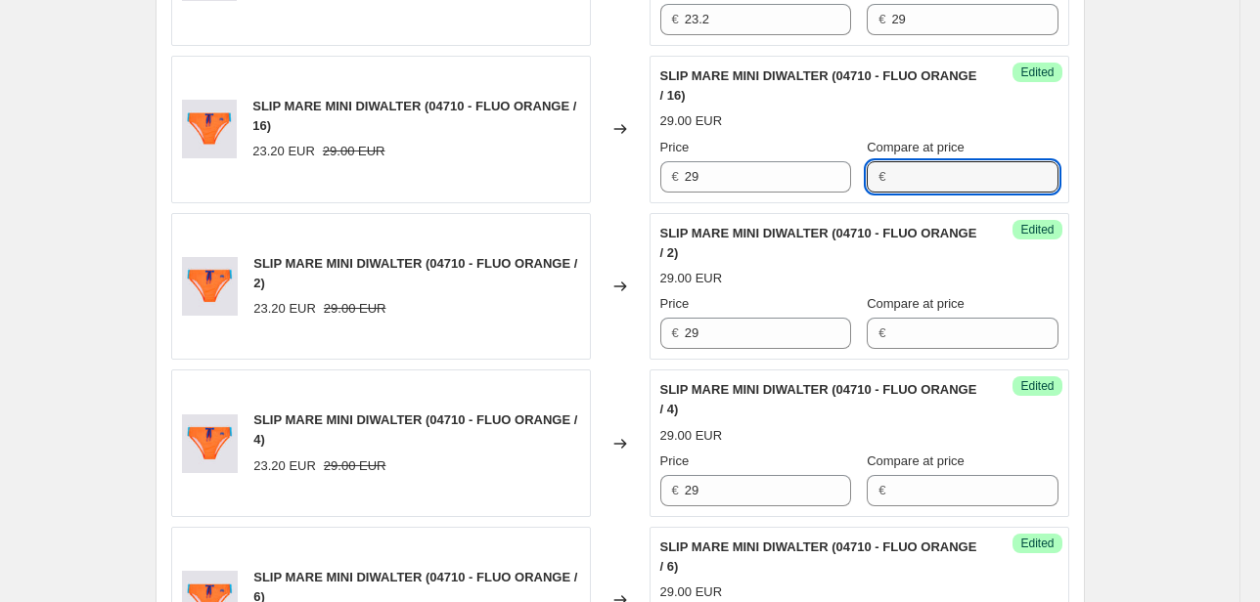
scroll to position [1017, 0]
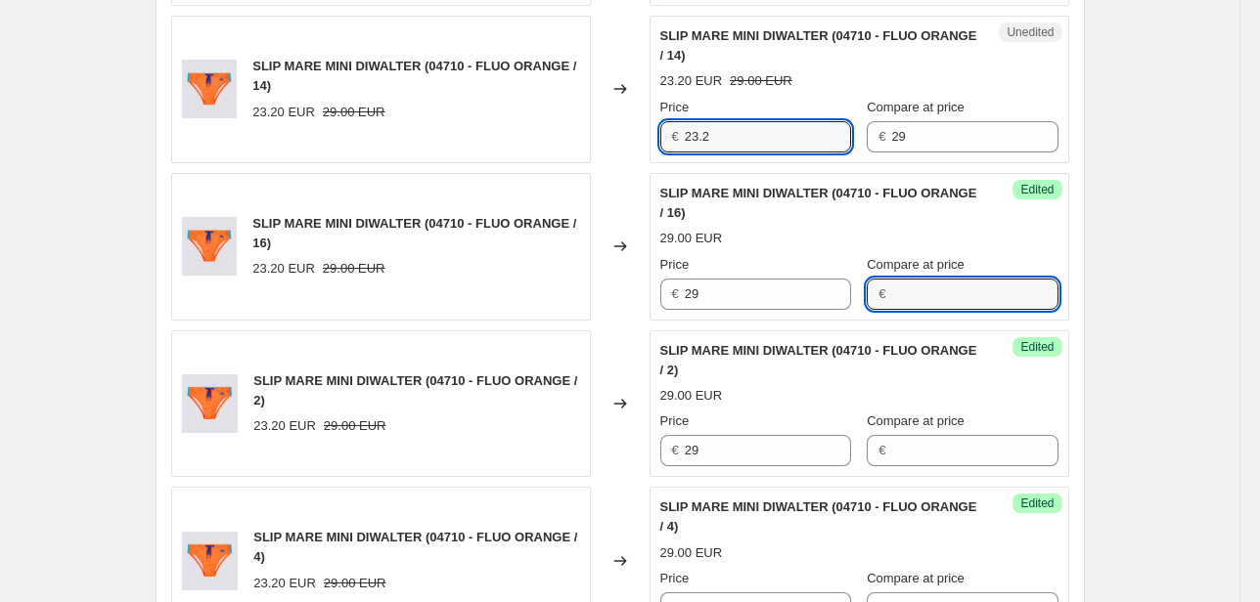
drag, startPoint x: 681, startPoint y: 132, endPoint x: 638, endPoint y: 137, distance: 43.3
click at [645, 135] on div "SLIP MARE MINI DIWALTER (04710 - FLUO ORANGE / 14) 23.20 EUR 29.00 EUR Changed …" at bounding box center [620, 90] width 898 height 148
type input "29"
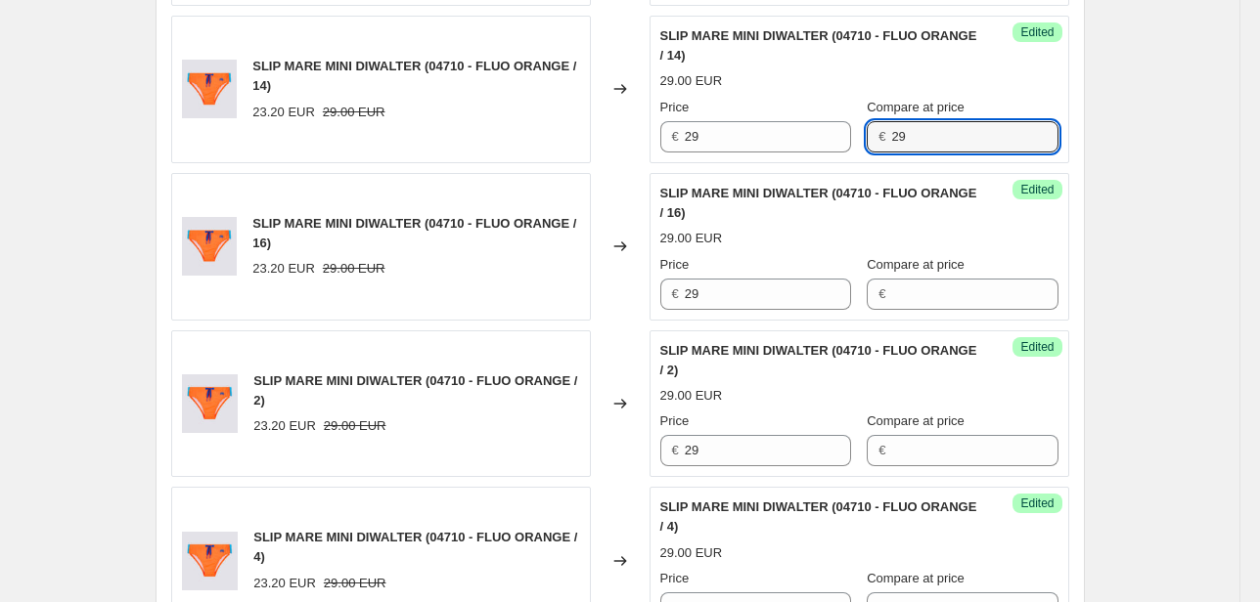
drag, startPoint x: 888, startPoint y: 144, endPoint x: 766, endPoint y: 151, distance: 122.4
click at [766, 151] on div "Success Edited SLIP MARE MINI DIWALTER (04710 - FLUO ORANGE / 14) 29.00 EUR Pri…" at bounding box center [859, 90] width 420 height 148
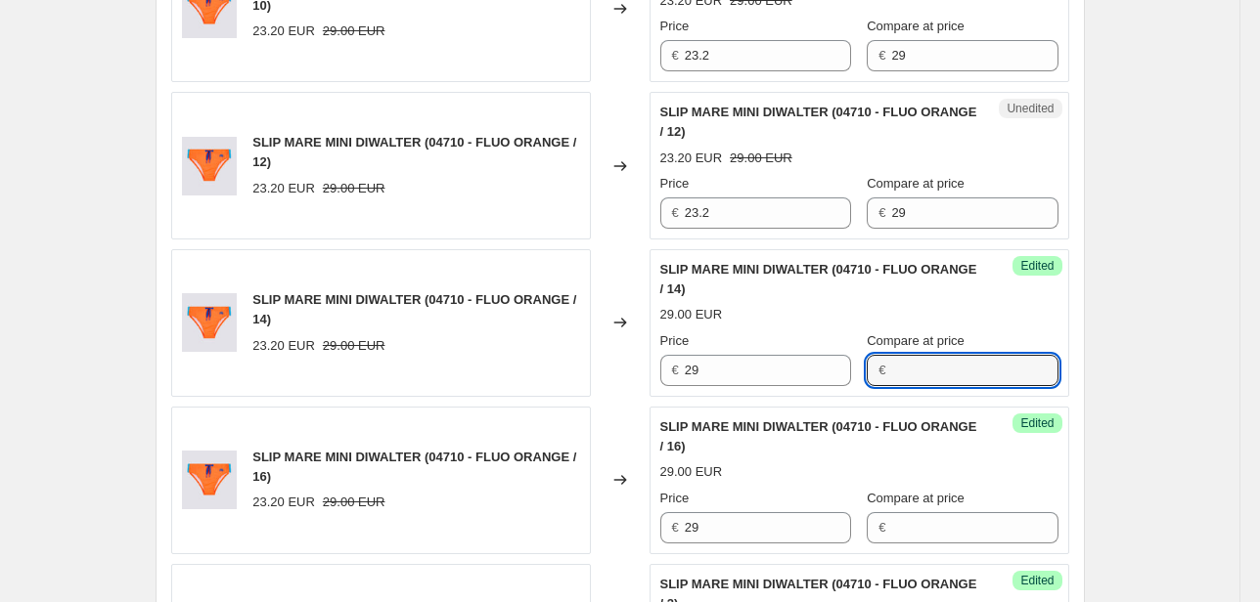
scroll to position [782, 0]
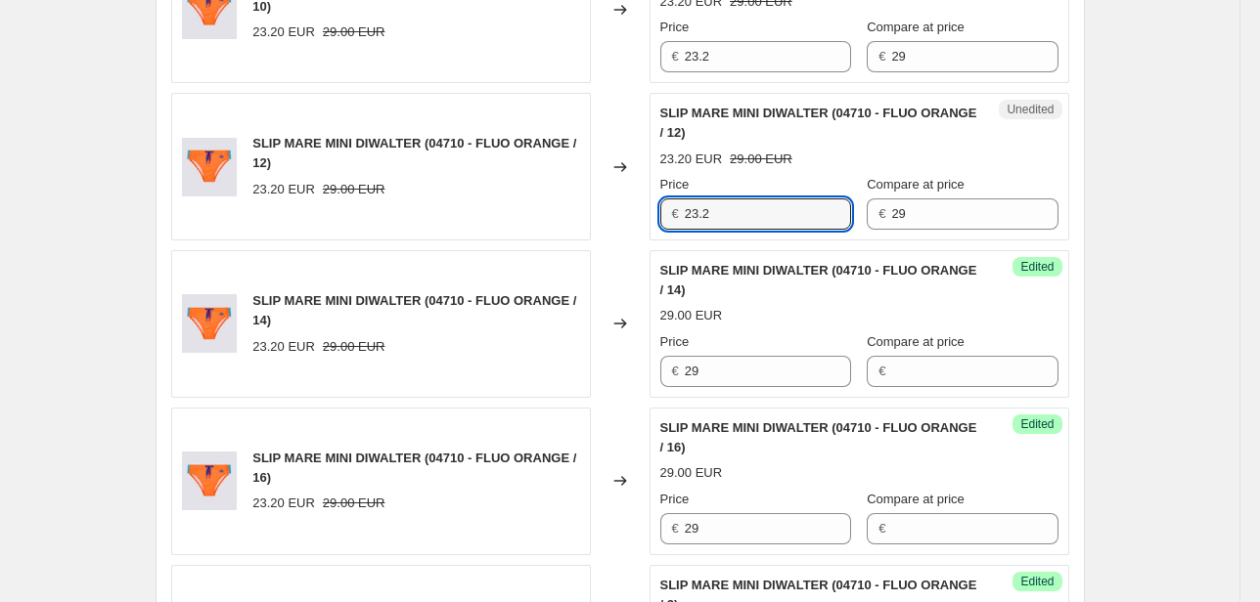
drag, startPoint x: 720, startPoint y: 221, endPoint x: 586, endPoint y: 225, distance: 134.0
click at [592, 223] on div "SLIP MARE MINI DIWALTER (04710 - FLUO ORANGE / 12) 23.20 EUR 29.00 EUR Changed …" at bounding box center [620, 167] width 898 height 148
type input "29"
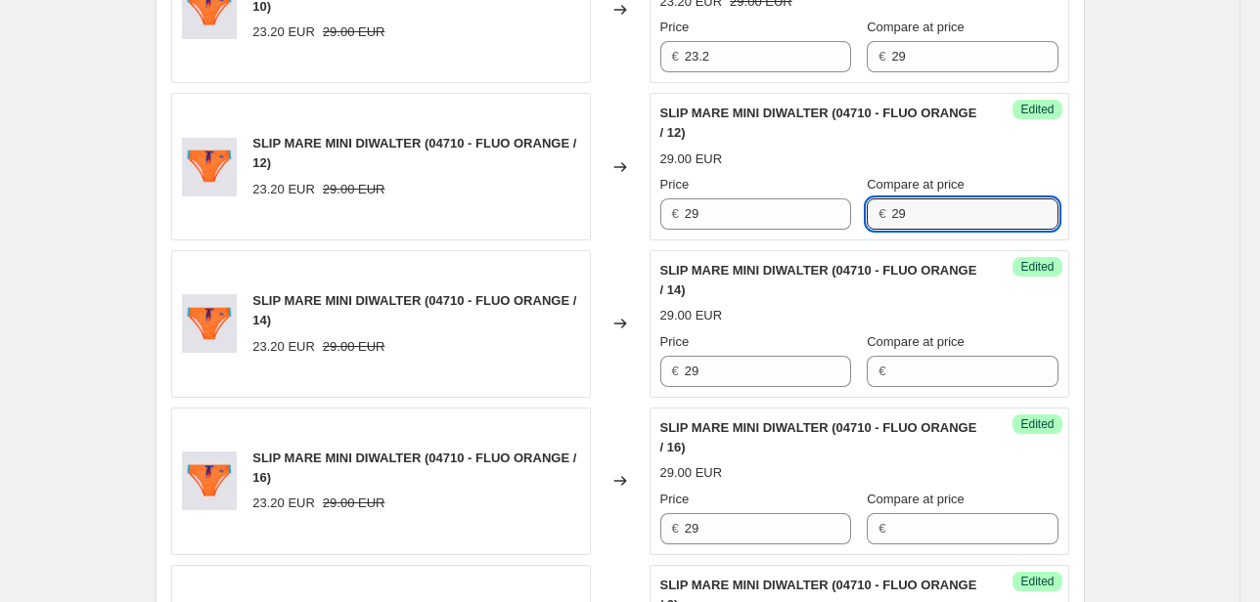
drag, startPoint x: 912, startPoint y: 215, endPoint x: 790, endPoint y: 231, distance: 123.2
click at [793, 231] on div "Success Edited SLIP MARE MINI DIWALTER (04710 - FLUO ORANGE / 12) 29.00 EUR Pri…" at bounding box center [859, 167] width 420 height 148
drag, startPoint x: 719, startPoint y: 62, endPoint x: 610, endPoint y: 63, distance: 108.6
click at [612, 63] on div "SLIP MARE MINI DIWALTER (04710 - FLUO ORANGE / 10) 23.20 EUR 29.00 EUR Changed …" at bounding box center [620, 9] width 898 height 148
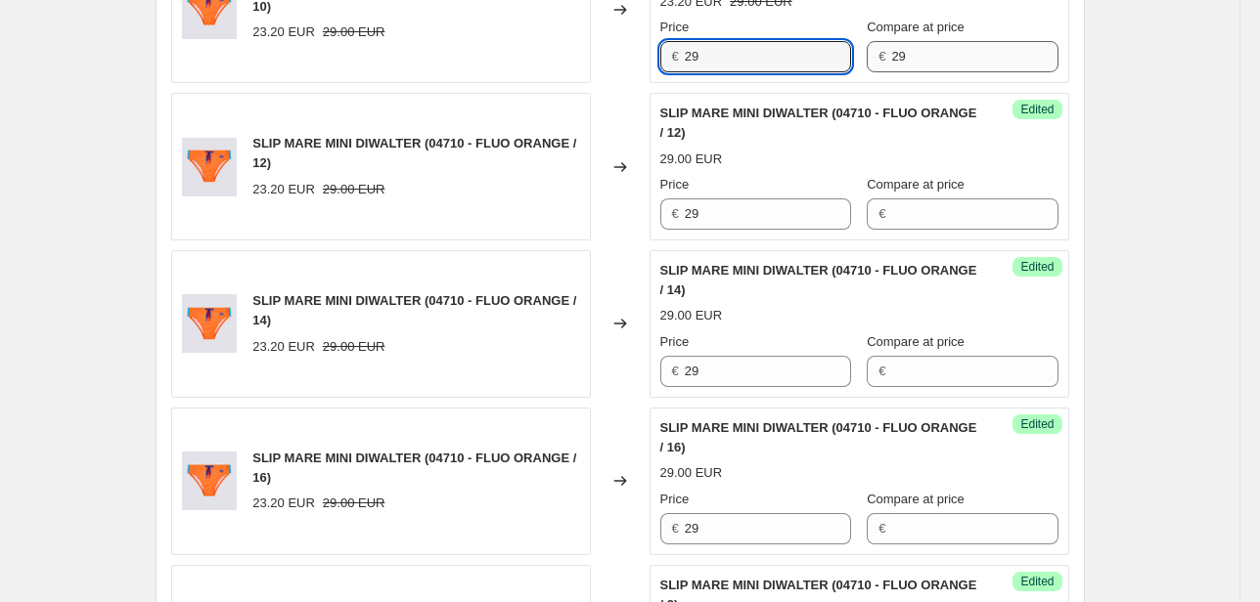
type input "29"
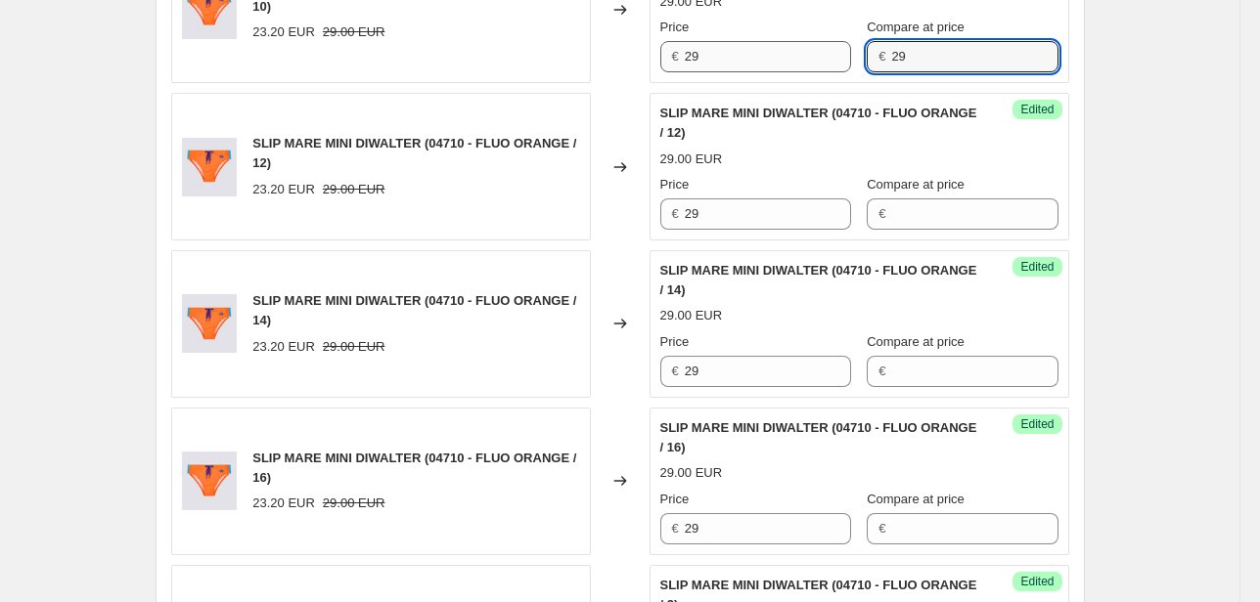
drag, startPoint x: 922, startPoint y: 64, endPoint x: 812, endPoint y: 64, distance: 110.5
click at [813, 64] on div "Price € 29 Compare at price € 29" at bounding box center [859, 45] width 398 height 55
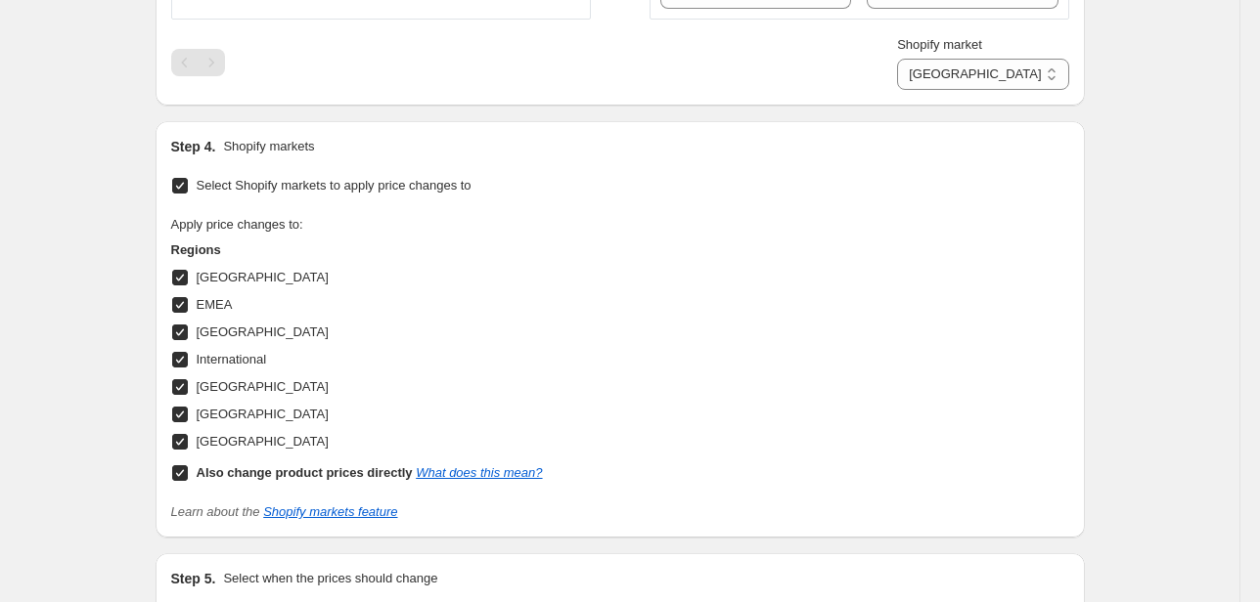
scroll to position [1869, 0]
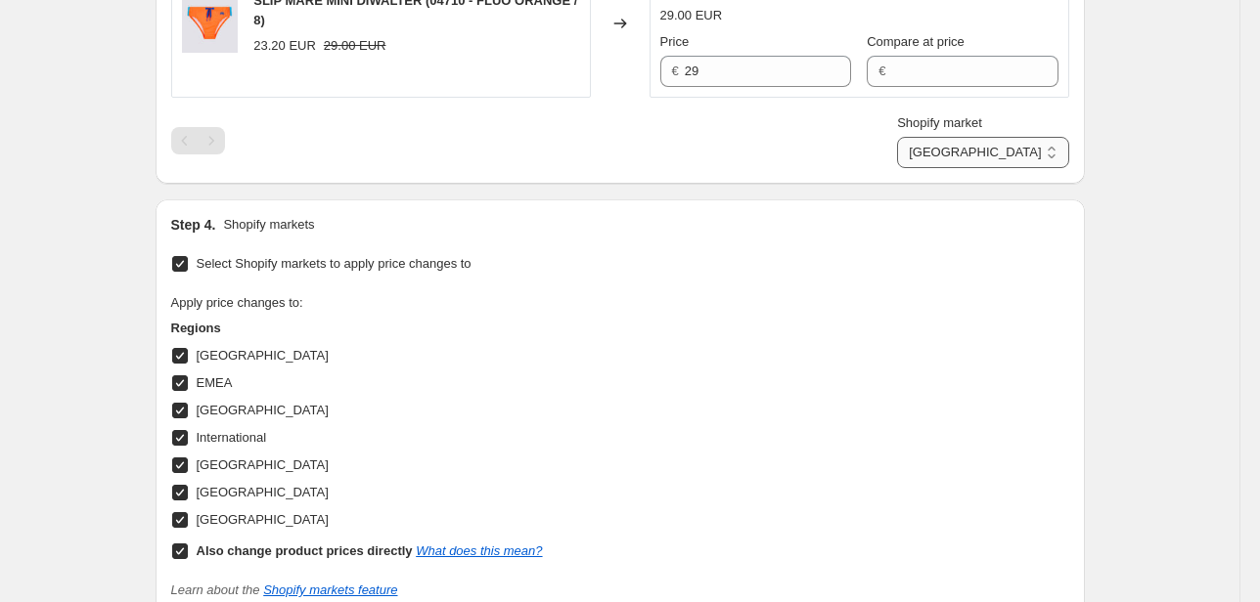
click at [1039, 153] on select "Direct prices [GEOGRAPHIC_DATA] EMEA [GEOGRAPHIC_DATA] International [GEOGRAPHI…" at bounding box center [982, 152] width 171 height 31
select select "22555656370"
click at [941, 168] on select "Direct prices [GEOGRAPHIC_DATA] EMEA [GEOGRAPHIC_DATA] International [GEOGRAPHI…" at bounding box center [982, 152] width 171 height 31
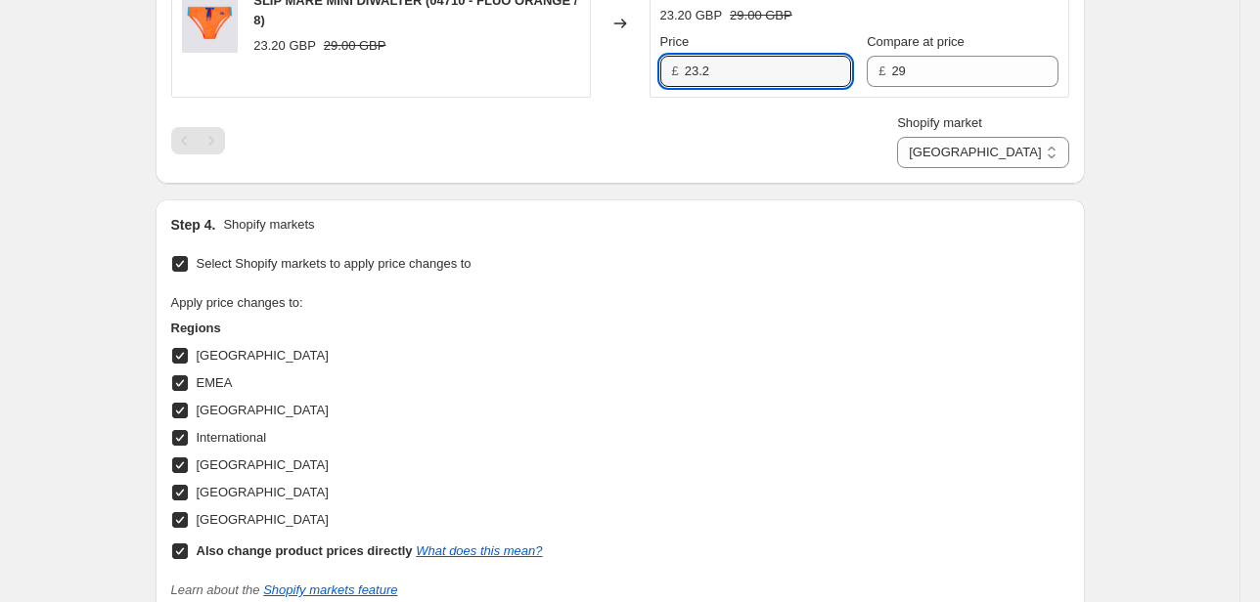
drag, startPoint x: 735, startPoint y: 72, endPoint x: 512, endPoint y: 65, distance: 223.1
click at [529, 63] on div "SLIP MARE MINI DIWALTER (04710 - FLUO ORANGE / 8) 23.20 GBP 29.00 GBP Changed t…" at bounding box center [620, 24] width 898 height 148
type input "29"
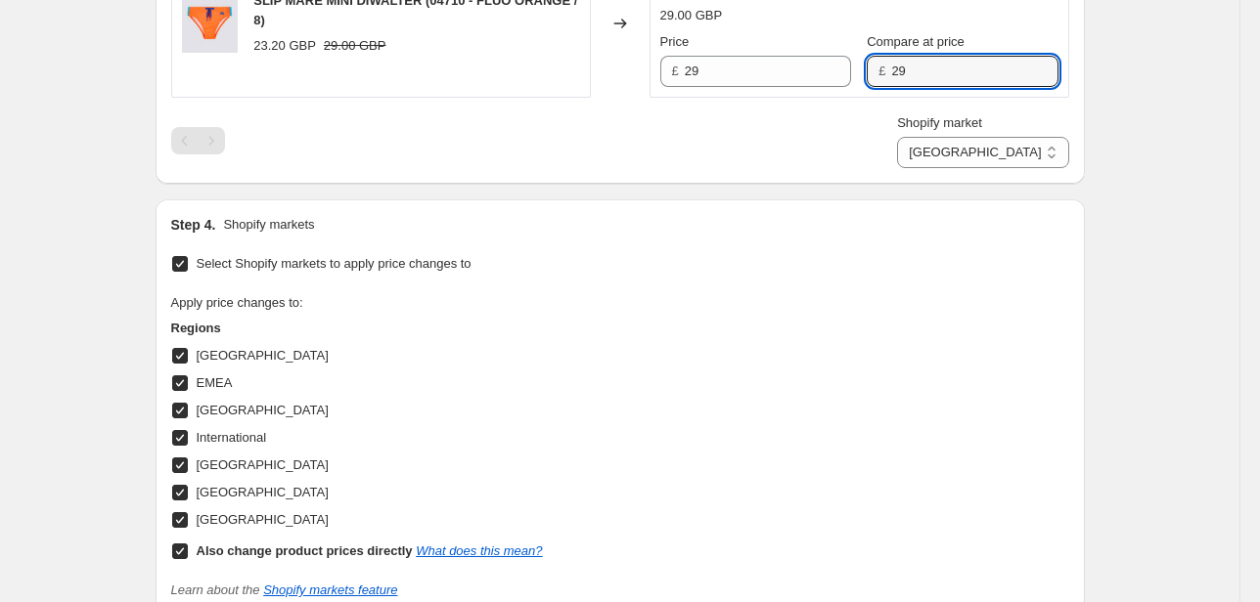
drag, startPoint x: 930, startPoint y: 74, endPoint x: 798, endPoint y: 89, distance: 132.8
click at [811, 79] on div "Price £ 29 Compare at price £ 29" at bounding box center [859, 59] width 398 height 55
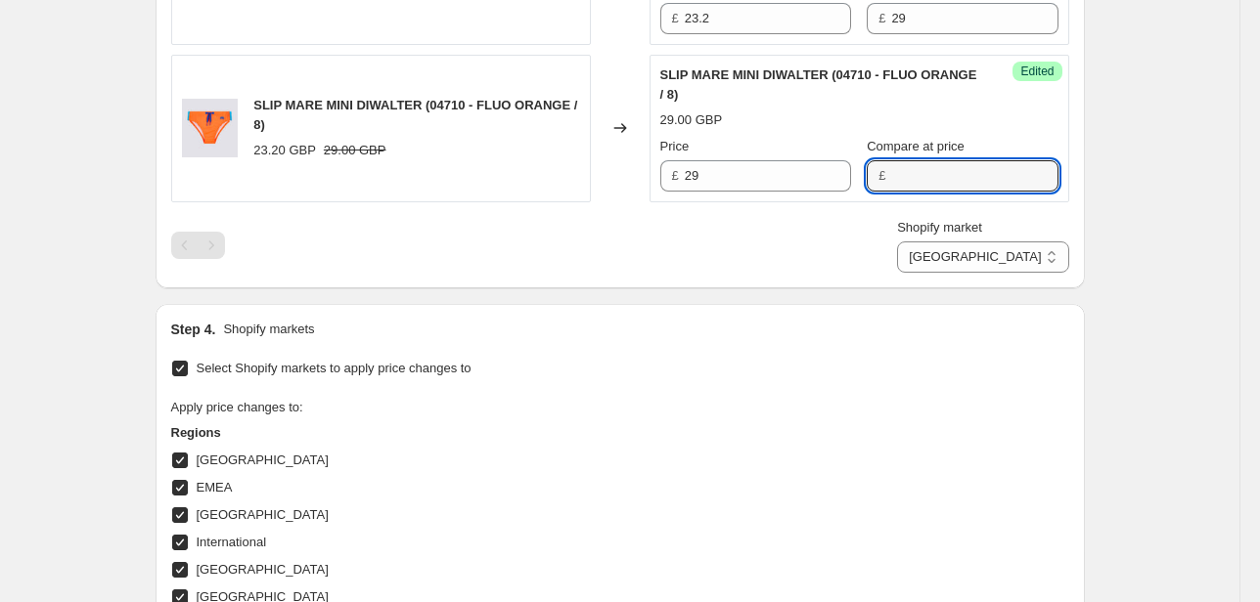
scroll to position [1634, 0]
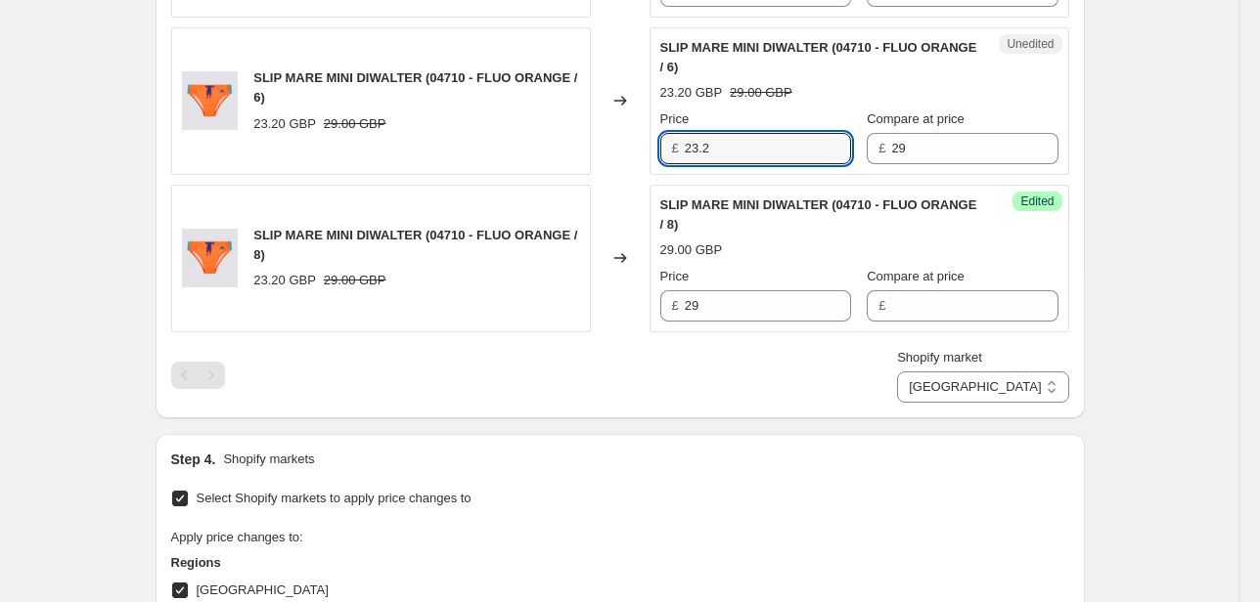
drag, startPoint x: 722, startPoint y: 146, endPoint x: 607, endPoint y: 154, distance: 114.7
click at [608, 153] on div "SLIP MARE MINI DIWALTER (04710 - FLUO ORANGE / 6) 23.20 GBP 29.00 GBP Changed t…" at bounding box center [620, 101] width 898 height 148
type input "29"
drag, startPoint x: 933, startPoint y: 141, endPoint x: 700, endPoint y: 190, distance: 237.8
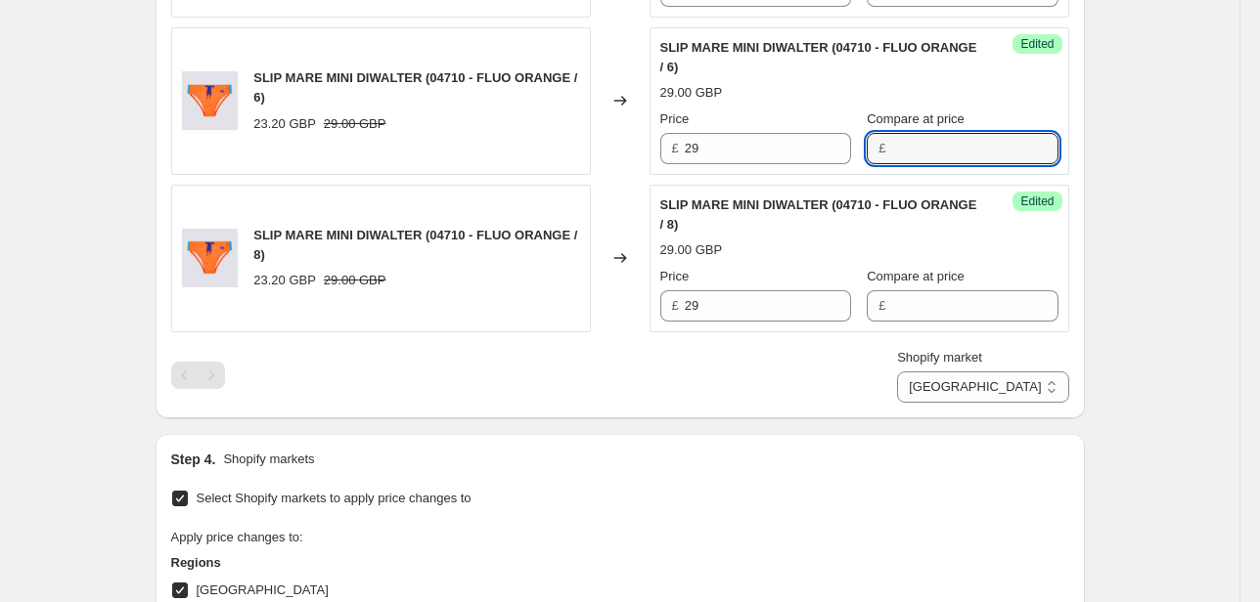
scroll to position [1478, 0]
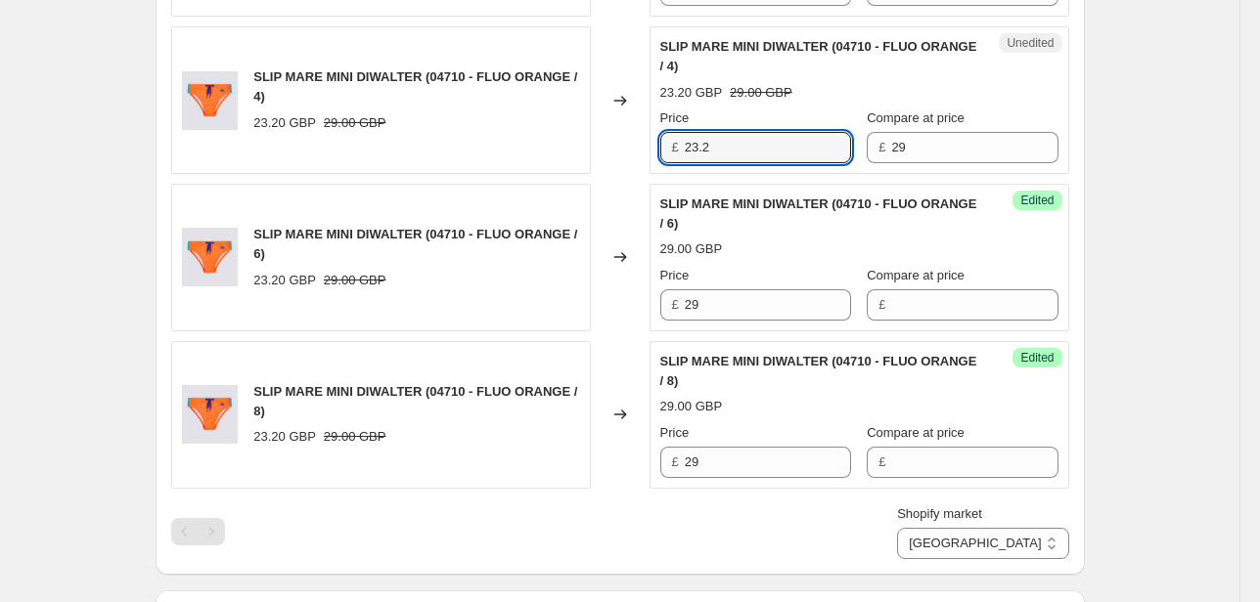
drag, startPoint x: 666, startPoint y: 153, endPoint x: 597, endPoint y: 159, distance: 69.8
click at [597, 159] on div "SLIP MARE MINI DIWALTER (04710 - FLUO ORANGE / 4) 23.20 GBP 29.00 GBP Changed t…" at bounding box center [620, 100] width 898 height 148
type input "29"
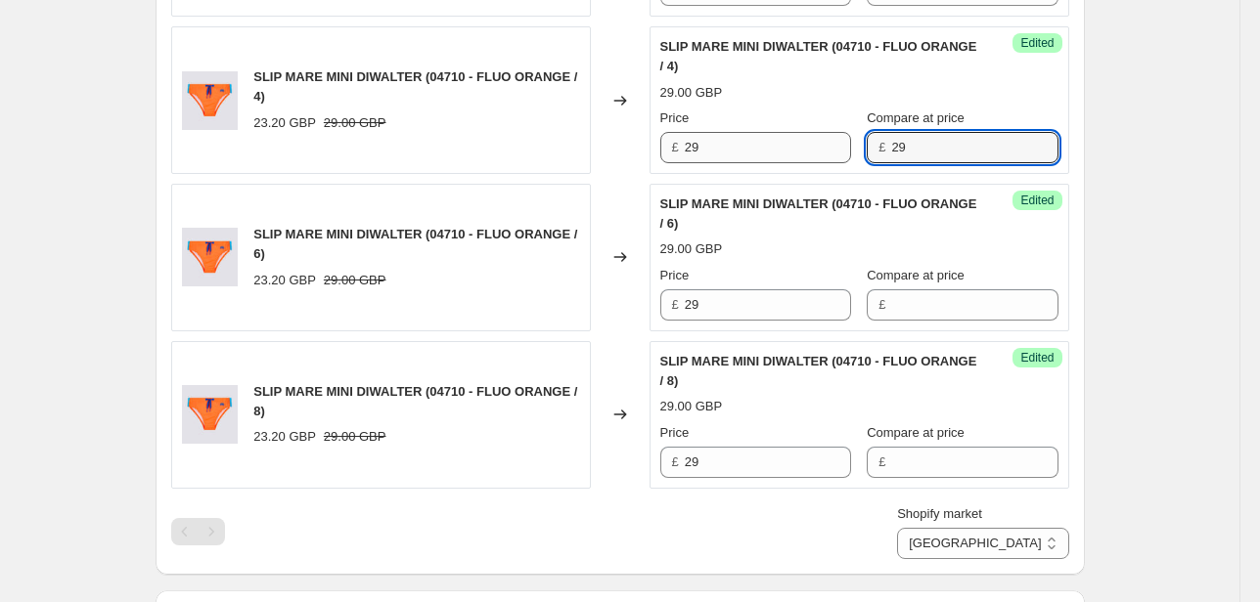
drag, startPoint x: 908, startPoint y: 156, endPoint x: 796, endPoint y: 157, distance: 111.5
click at [796, 157] on div "Price £ 29 Compare at price £ 29" at bounding box center [859, 136] width 398 height 55
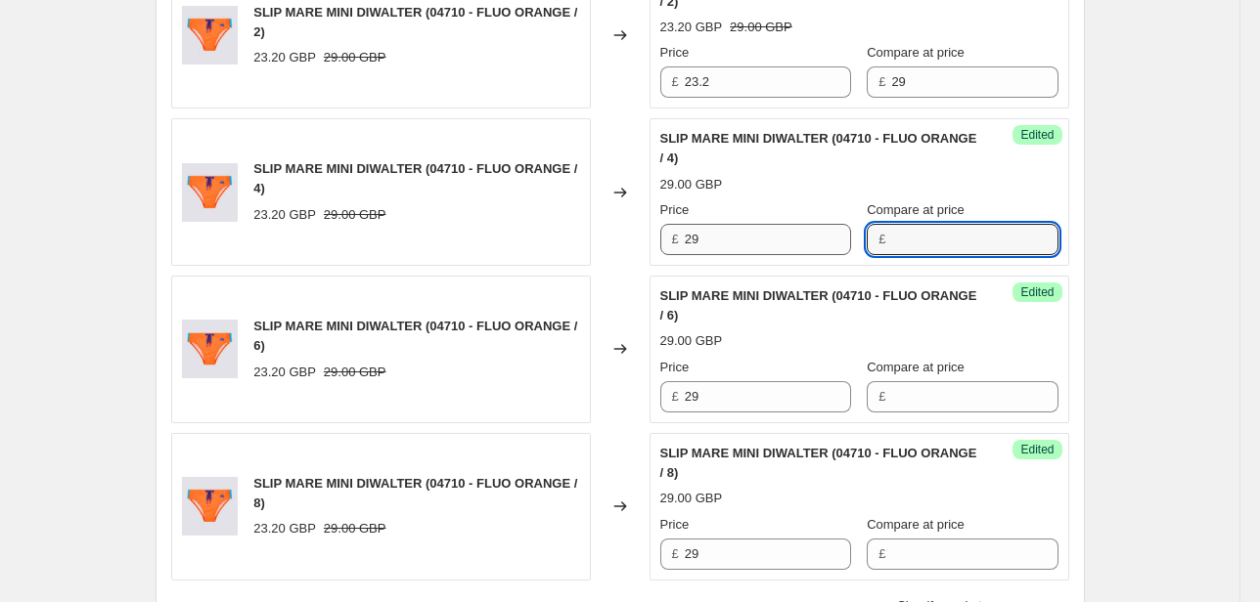
scroll to position [1321, 0]
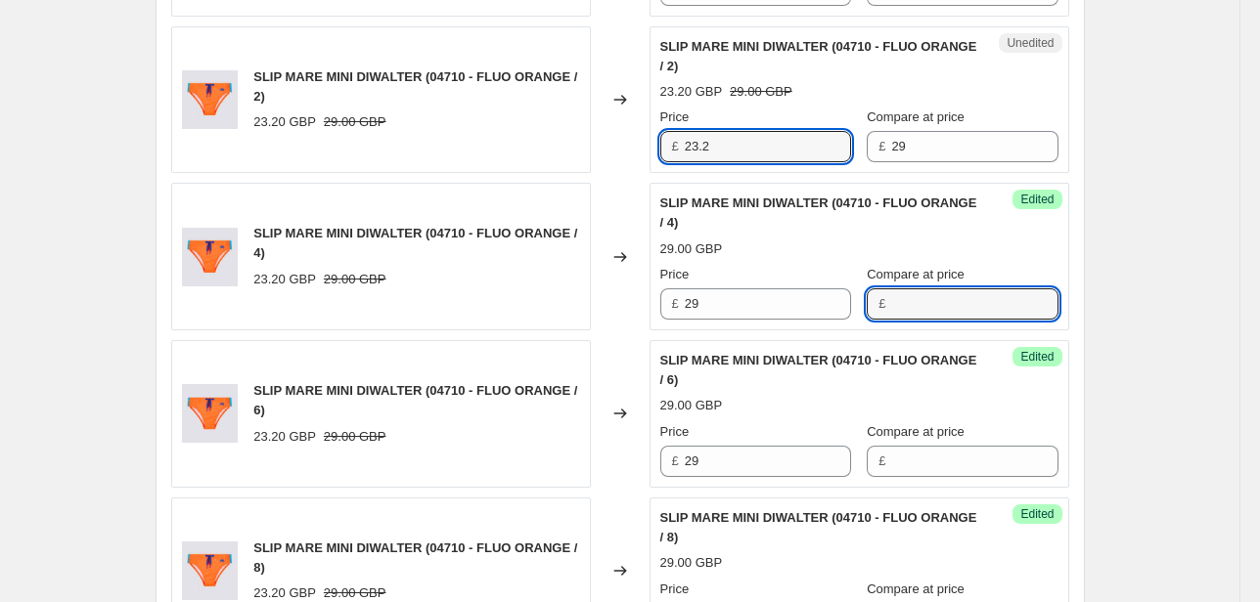
drag, startPoint x: 663, startPoint y: 147, endPoint x: 582, endPoint y: 162, distance: 82.7
click at [593, 159] on div "SLIP MARE MINI DIWALTER (04710 - FLUO ORANGE / 2) 23.20 GBP 29.00 GBP Changed t…" at bounding box center [620, 100] width 898 height 148
type input "29"
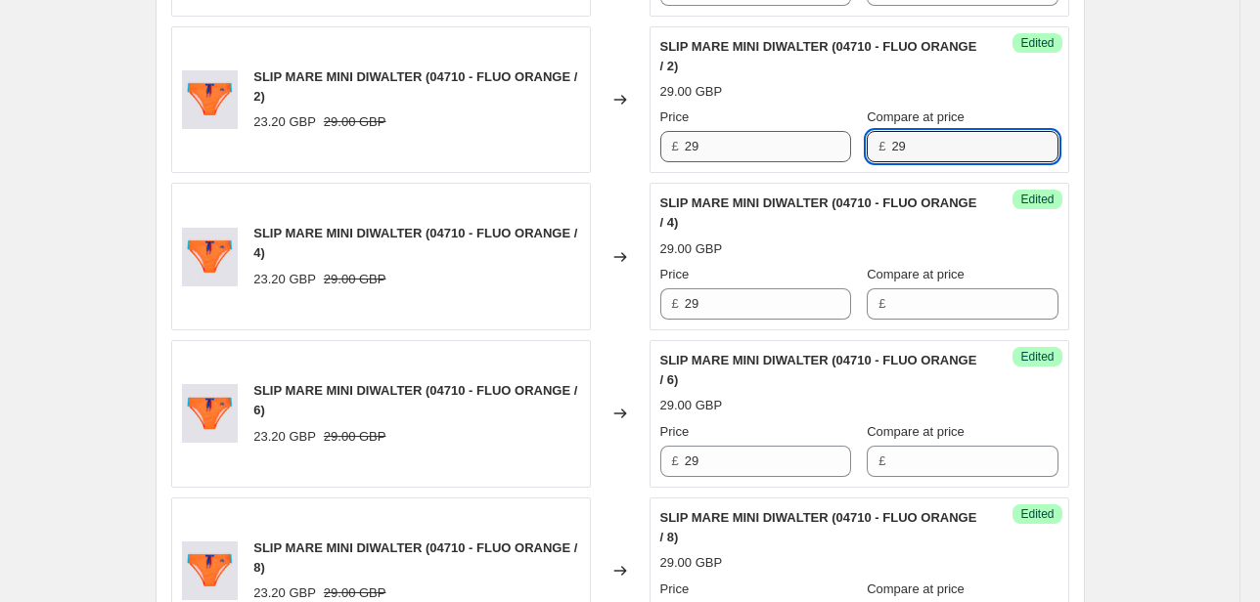
drag, startPoint x: 919, startPoint y: 151, endPoint x: 771, endPoint y: 156, distance: 148.7
click at [771, 156] on div "Price £ 29 Compare at price £ 29" at bounding box center [859, 135] width 398 height 55
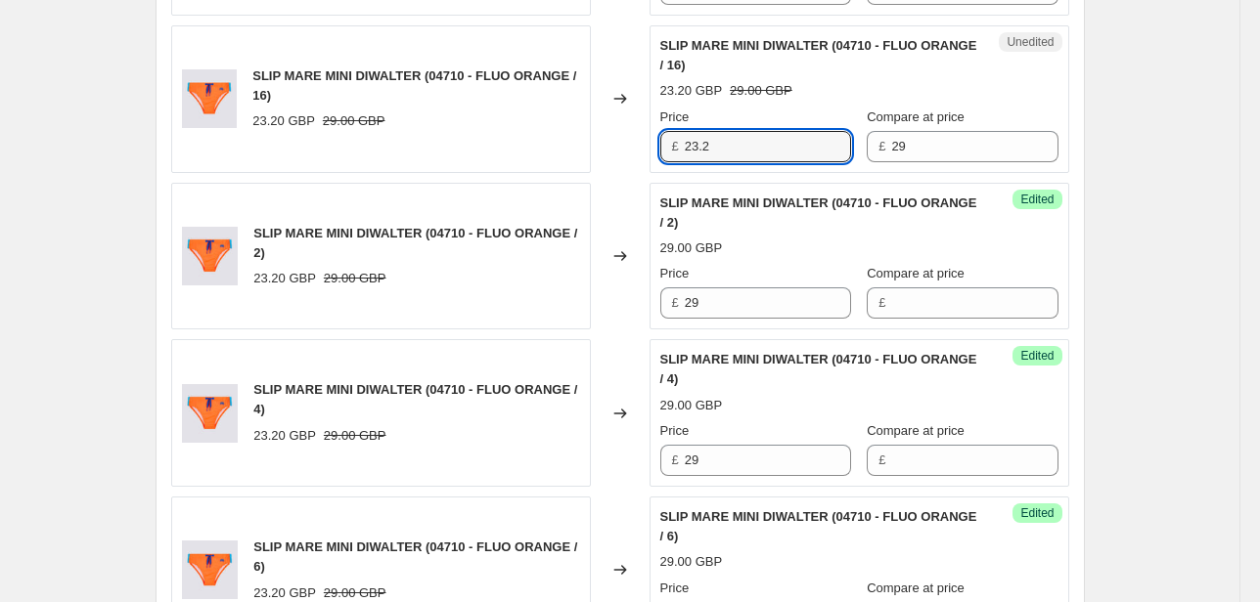
drag, startPoint x: 724, startPoint y: 154, endPoint x: 555, endPoint y: 161, distance: 169.4
click at [587, 156] on div "SLIP MARE MINI DIWALTER (04710 - FLUO ORANGE / 16) 23.20 GBP 29.00 GBP Changed …" at bounding box center [620, 99] width 898 height 148
type input "29"
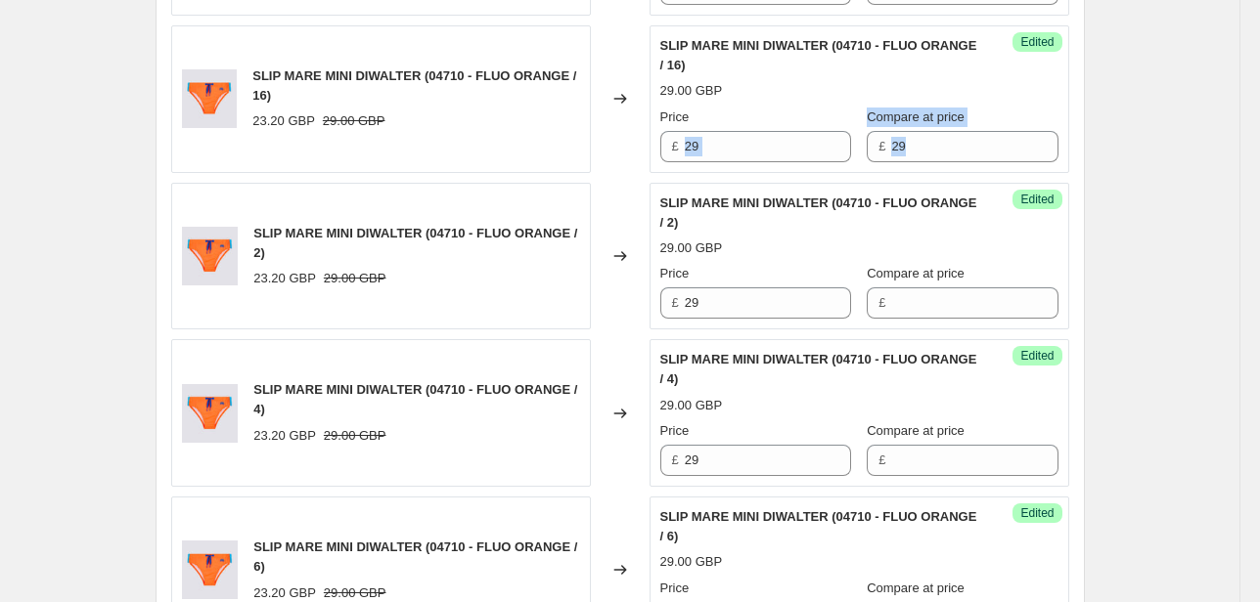
drag, startPoint x: 948, startPoint y: 153, endPoint x: 708, endPoint y: 163, distance: 239.9
click at [710, 163] on div "Success Edited SLIP MARE MINI DIWALTER (04710 - FLUO ORANGE / 16) 29.00 GBP Pri…" at bounding box center [859, 99] width 420 height 148
click at [891, 141] on input "29" at bounding box center [974, 146] width 166 height 31
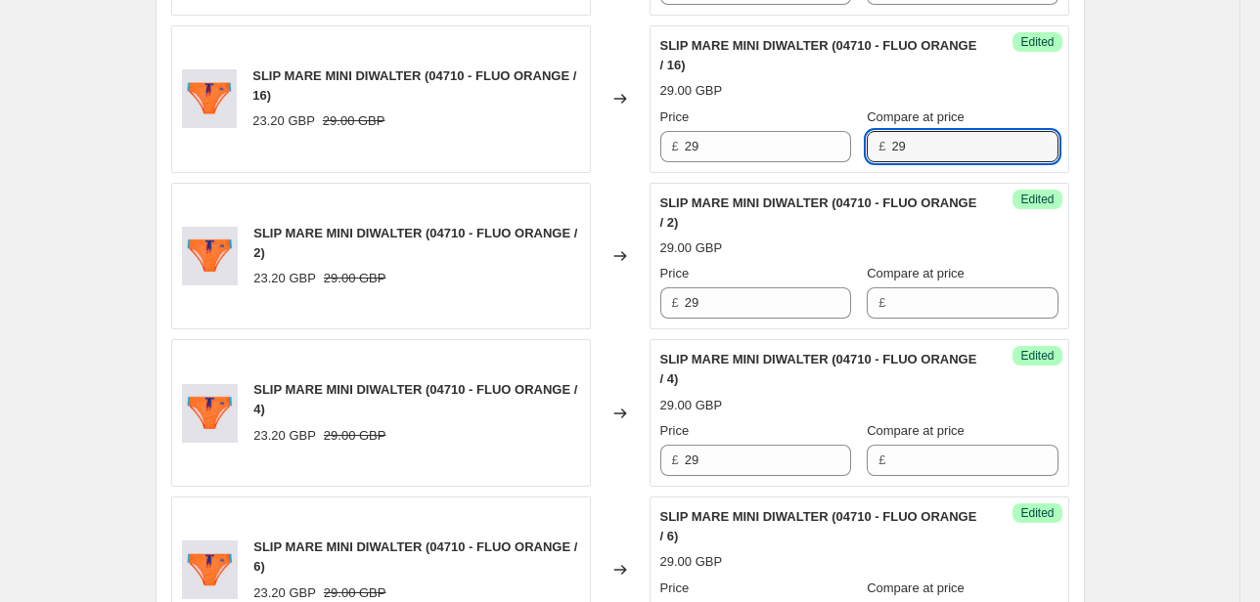
drag, startPoint x: 902, startPoint y: 147, endPoint x: 841, endPoint y: 150, distance: 60.7
click at [841, 149] on div "Price £ 29 Compare at price £ 29" at bounding box center [859, 135] width 398 height 55
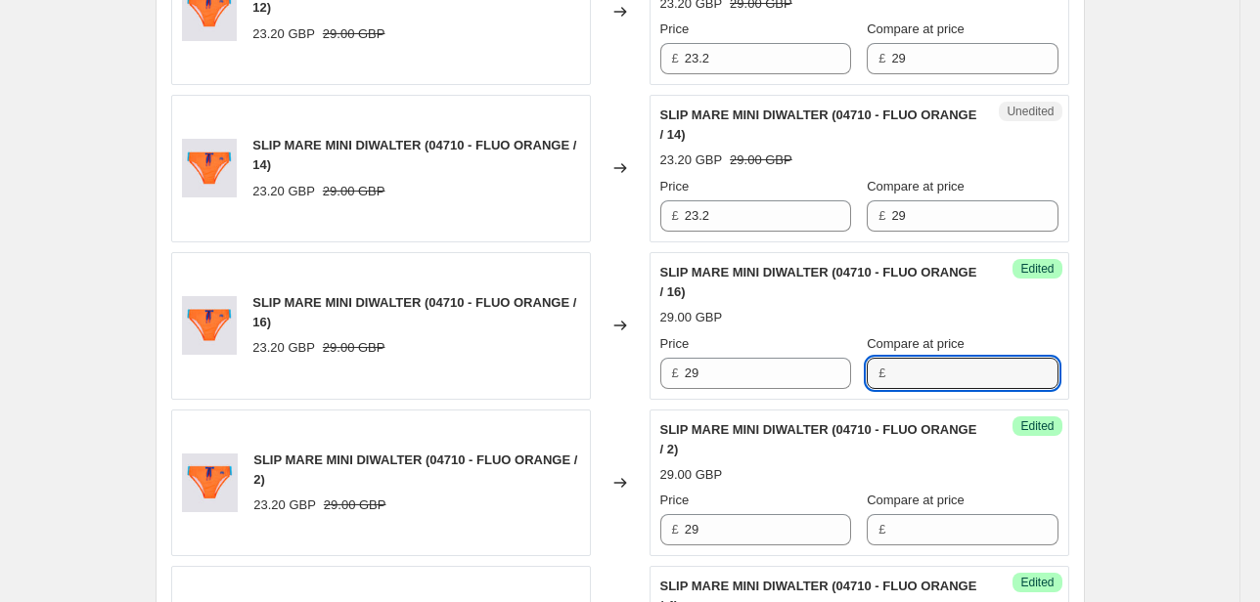
scroll to position [930, 0]
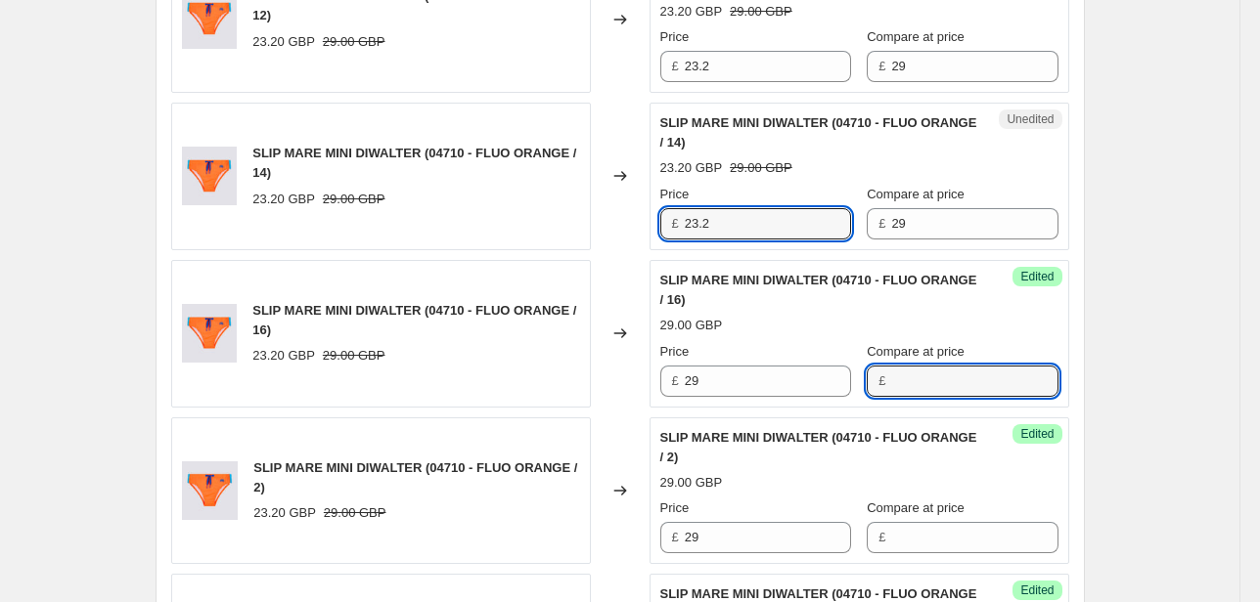
drag, startPoint x: 651, startPoint y: 235, endPoint x: 605, endPoint y: 243, distance: 46.6
click at [606, 243] on div "SLIP MARE MINI DIWALTER (04710 - FLUO ORANGE / 14) 23.20 GBP 29.00 GBP Changed …" at bounding box center [620, 177] width 898 height 148
type input "29"
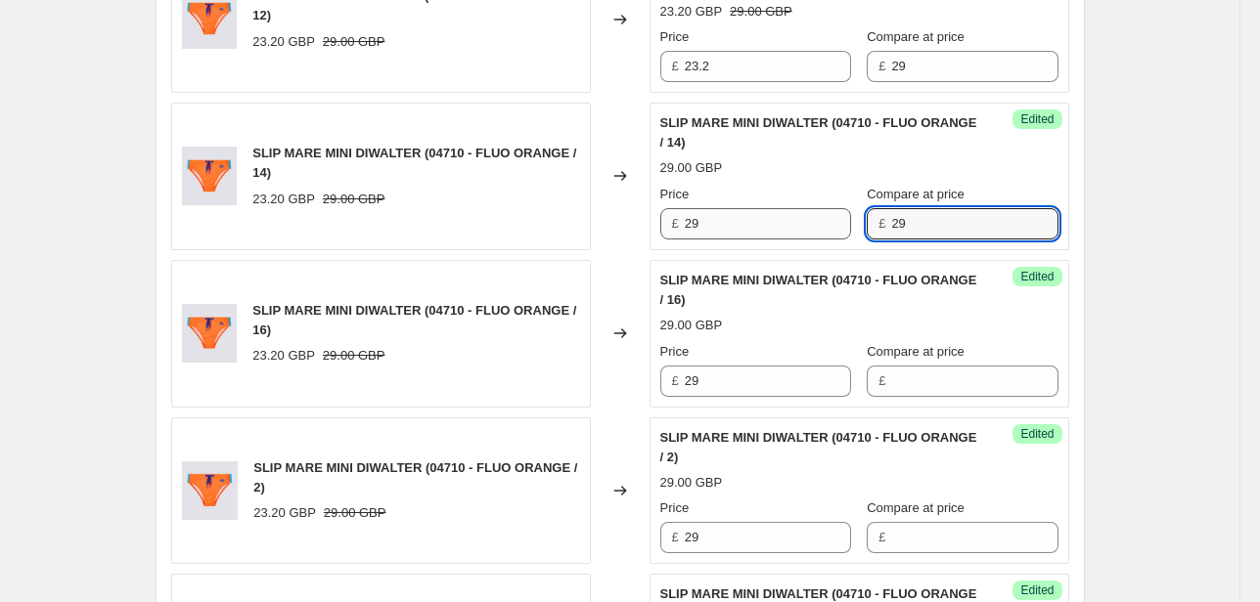
drag, startPoint x: 904, startPoint y: 227, endPoint x: 830, endPoint y: 231, distance: 73.5
click at [830, 231] on div "Price £ 29 Compare at price £ 29" at bounding box center [859, 212] width 398 height 55
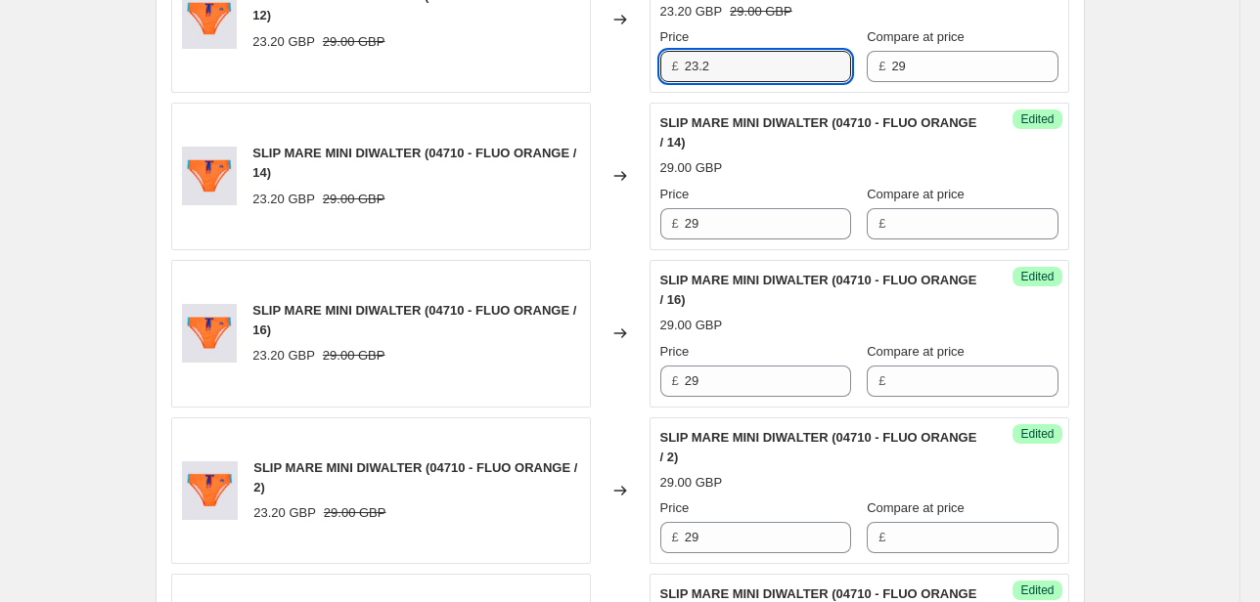
drag, startPoint x: 740, startPoint y: 75, endPoint x: 587, endPoint y: 82, distance: 153.7
click at [596, 79] on div "SLIP MARE MINI DIWALTER (04710 - FLUO ORANGE / 12) 23.20 GBP 29.00 GBP Changed …" at bounding box center [620, 19] width 898 height 148
type input "29"
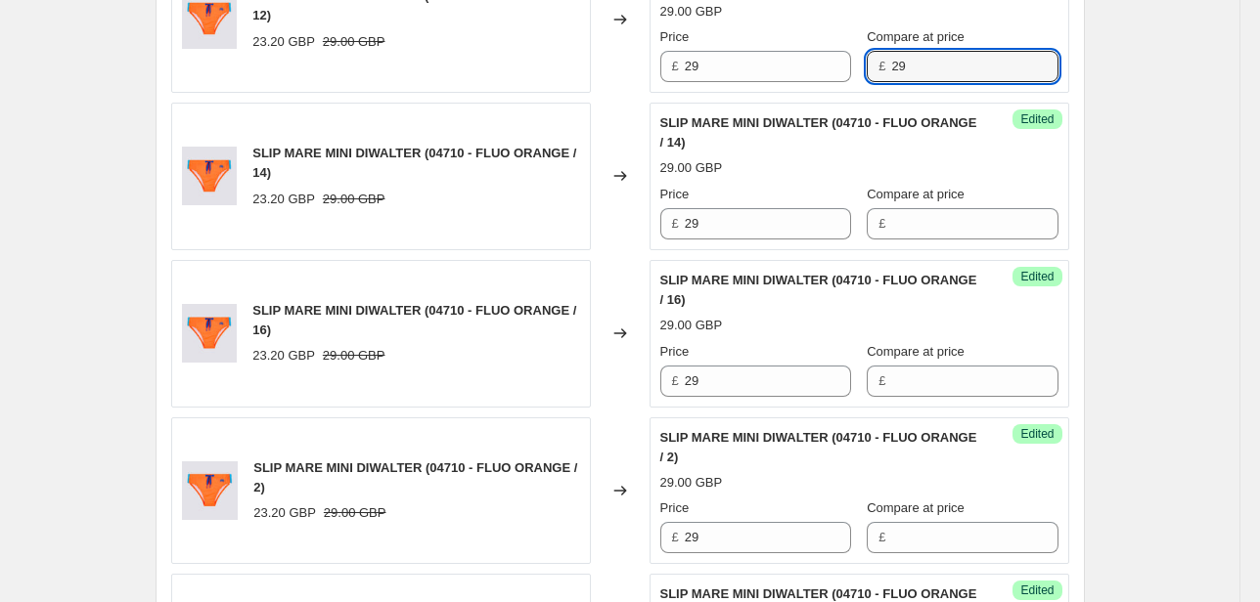
drag
click at [775, 95] on div "SLIP MARE MINI DIWALTER (04710 - FLUO ORANGE / 10) 23.20 GBP 29.00 GBP Changed …" at bounding box center [620, 412] width 898 height 1248
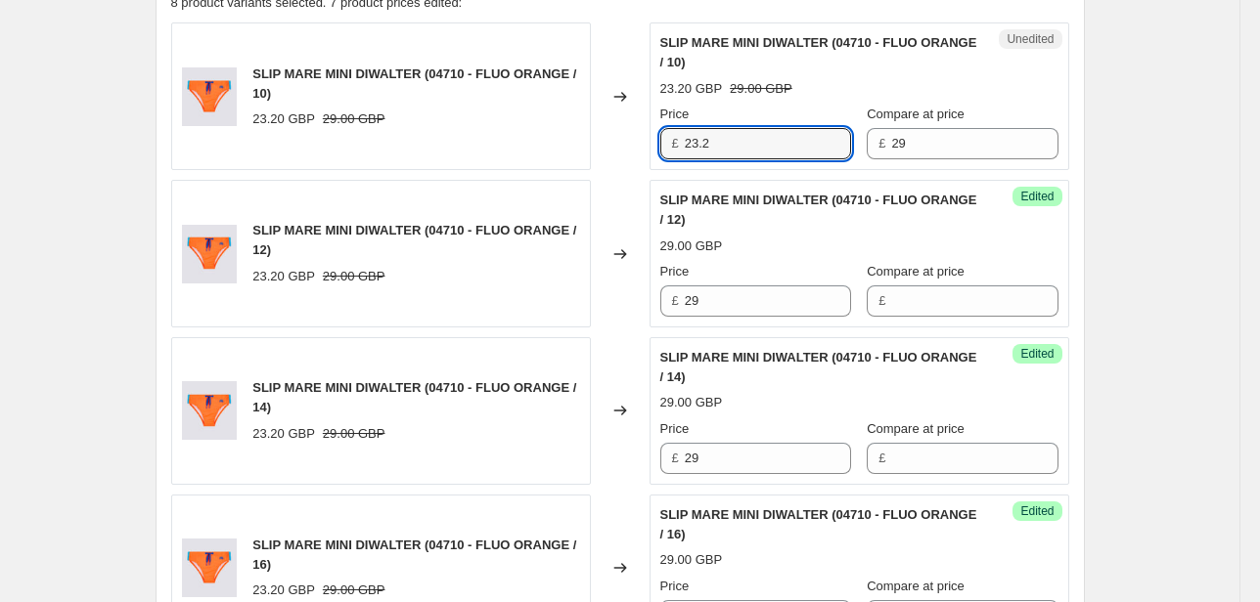
click at [591, 166] on div "SLIP MARE MINI DIWALTER (04710 - FLUO ORANGE / 10) 23.20 GBP 29.00 GBP Changed …" at bounding box center [620, 96] width 898 height 148
type input "29"
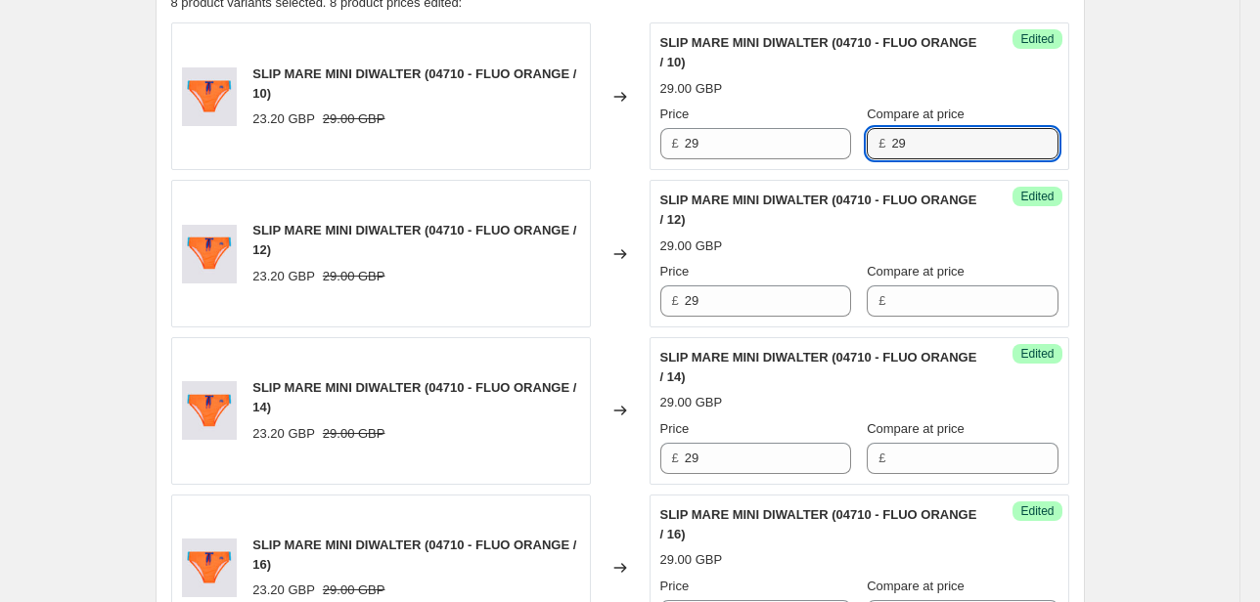
click at [777, 158] on div "Success Edited SLIP MARE MINI DIWALTER (04710 - FLUO ORANGE / 10) 29.00 GBP Pri…" at bounding box center [859, 96] width 420 height 148
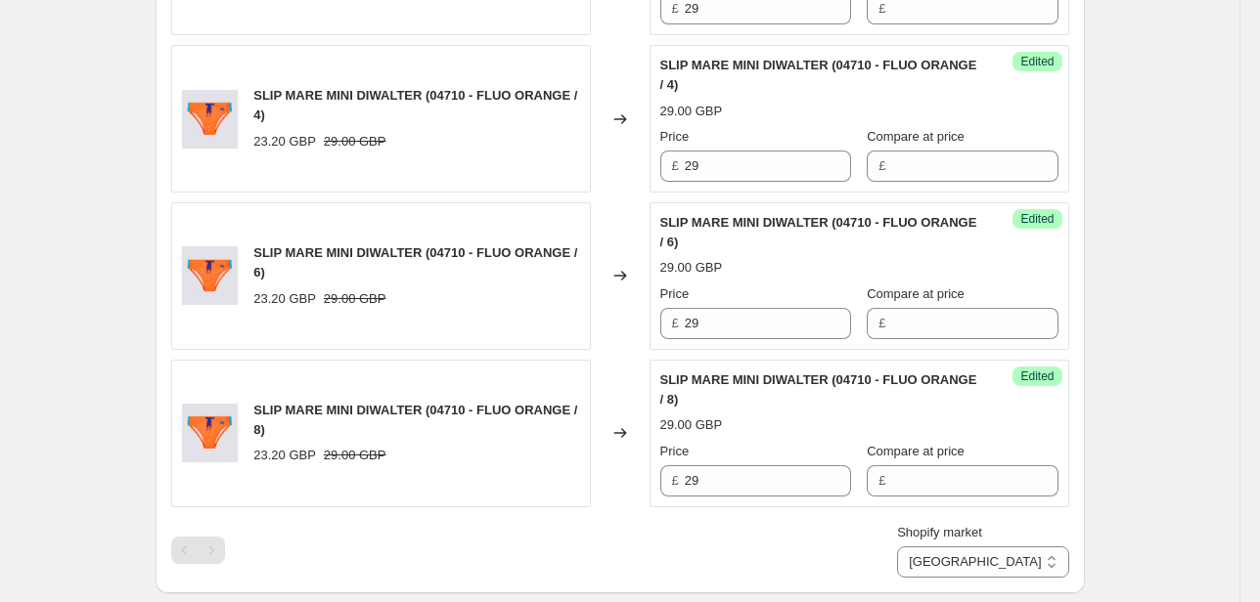
scroll to position [1634, 0]
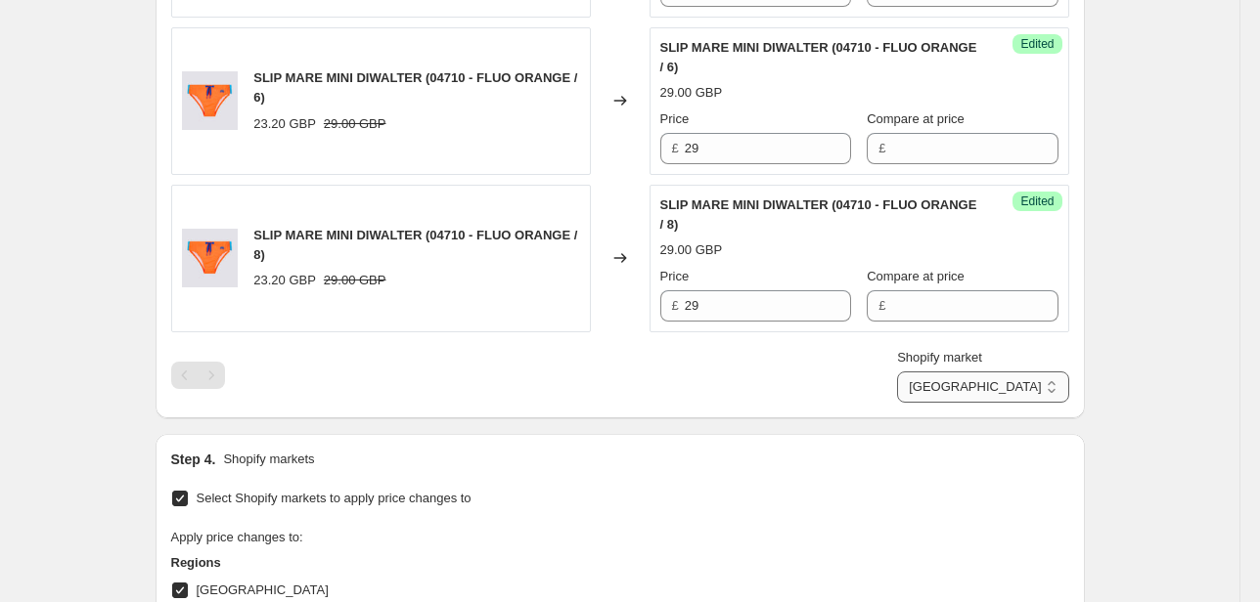
click at [966, 387] on select "Direct prices [GEOGRAPHIC_DATA] EMEA [GEOGRAPHIC_DATA] International [GEOGRAPHI…" at bounding box center [982, 387] width 171 height 31
select select "70015877453"
click at [956, 403] on select "Direct prices [GEOGRAPHIC_DATA] EMEA [GEOGRAPHIC_DATA] International [GEOGRAPHI…" at bounding box center [982, 387] width 171 height 31
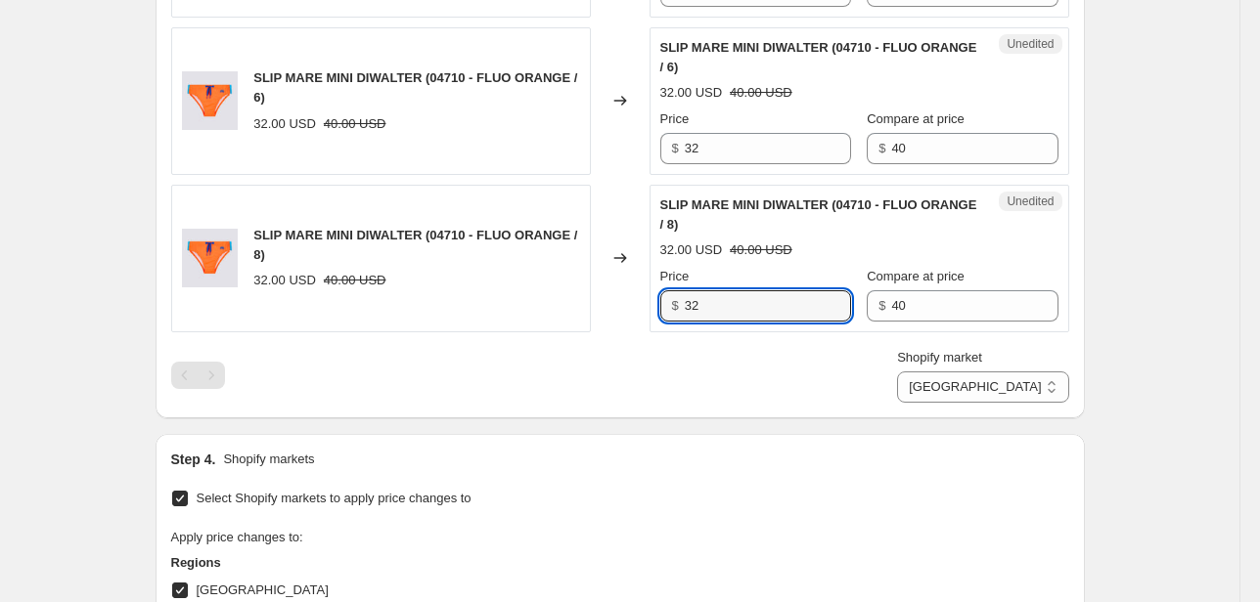
click at [626, 299] on div "SLIP MARE MINI DIWALTER (04710 - FLUO ORANGE / 8) 32.00 USD 40.00 USD Changed t…" at bounding box center [620, 259] width 898 height 148
type input "40"
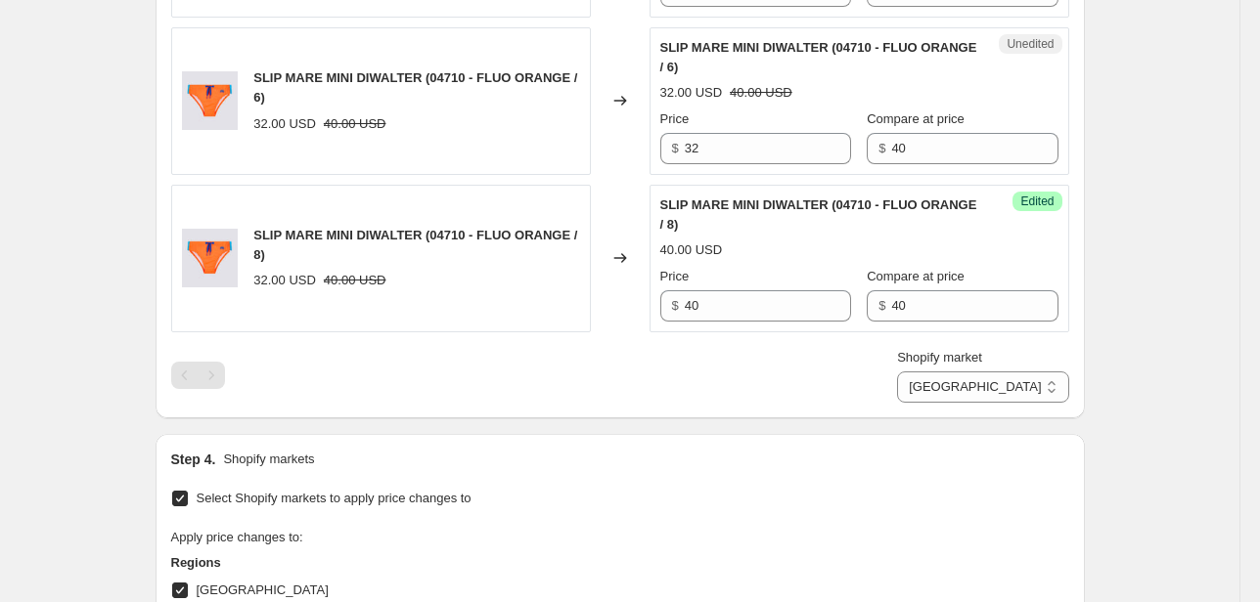
click at [862, 320] on div "Success Edited SLIP MARE MINI DIWALTER (04710 - FLUO ORANGE / 8) 40.00 USD Pric…" at bounding box center [859, 259] width 420 height 148
click at [802, 313] on div "Price $ 40 Compare at price $ 40" at bounding box center [859, 294] width 398 height 55
click at [667, 152] on div "$ 32" at bounding box center [755, 148] width 191 height 31
type input "40"
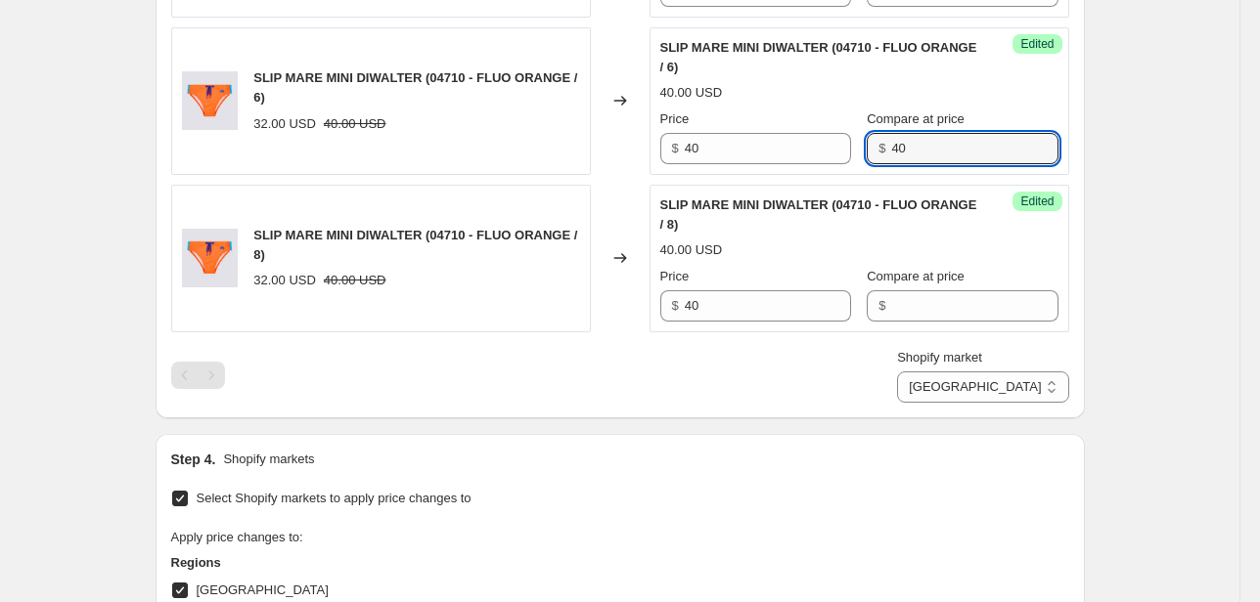
click at [846, 146] on div "Price $ 40 Compare at price $ 40" at bounding box center [859, 137] width 398 height 55
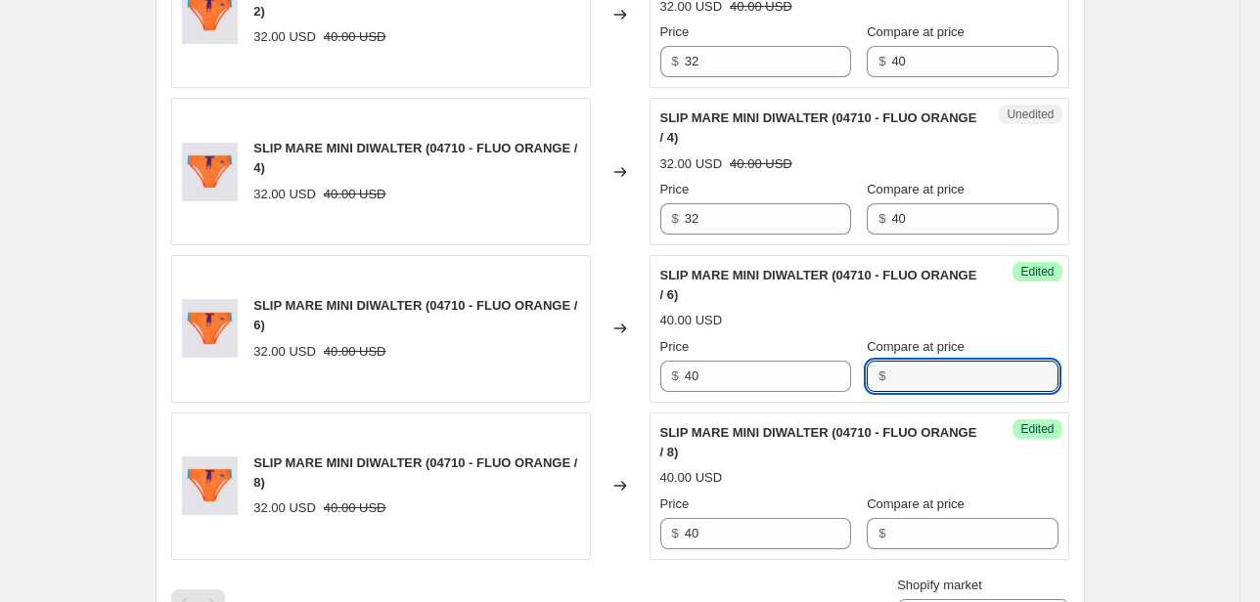
scroll to position [1400, 0]
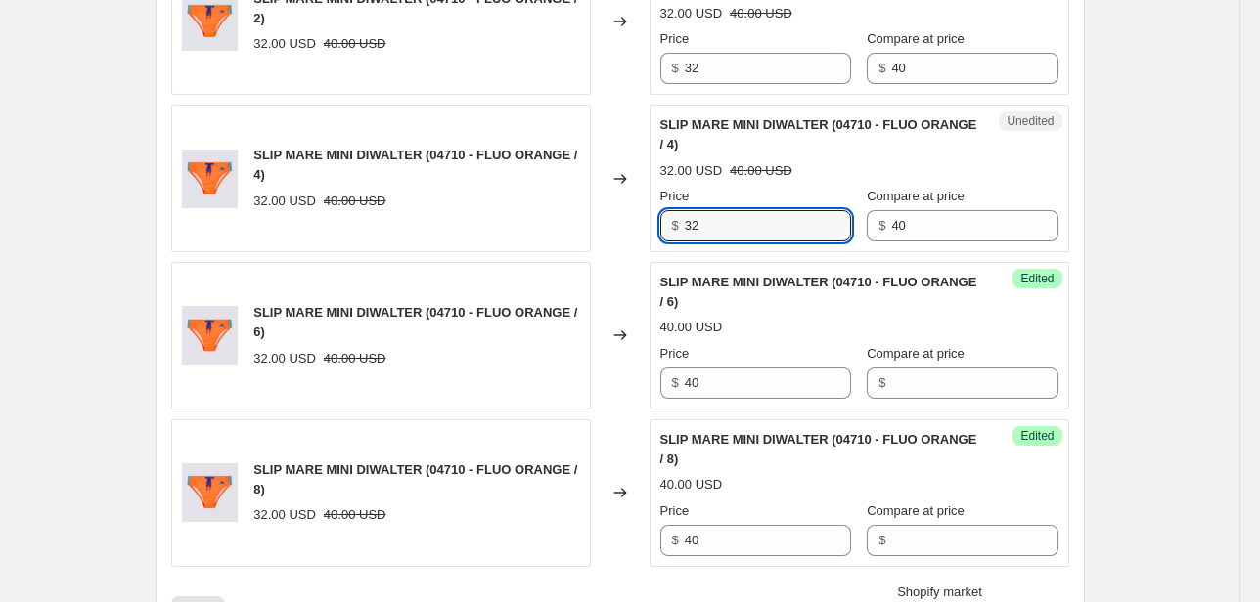
type input "40"
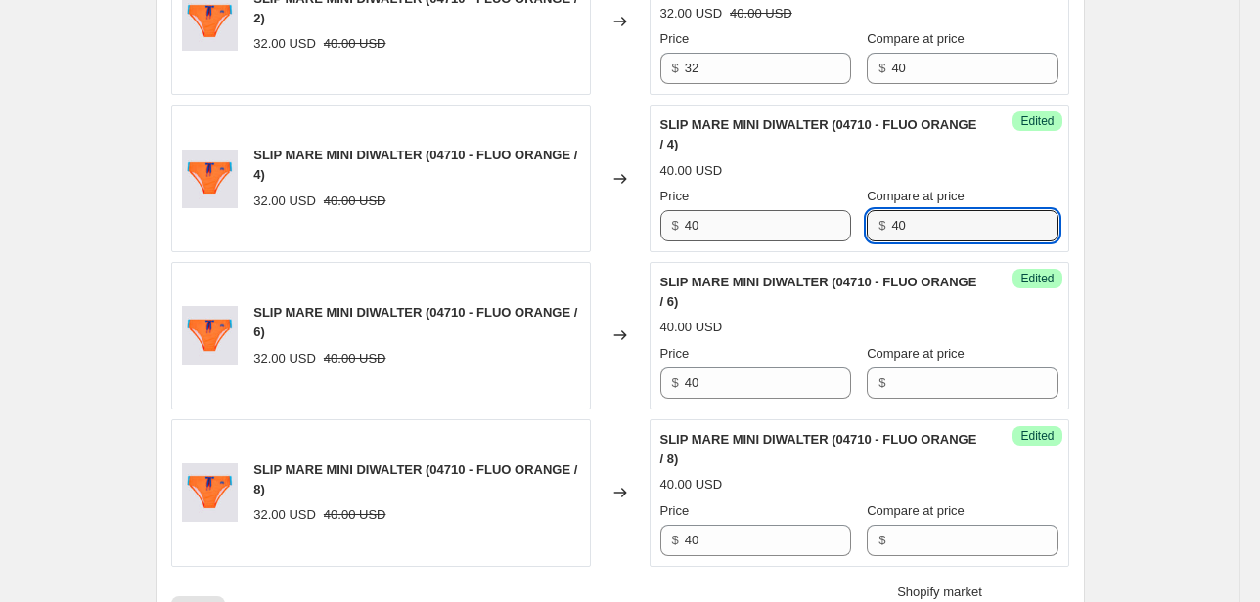
click at [797, 233] on div "Price $ 40 Compare at price $ 40" at bounding box center [859, 214] width 398 height 55
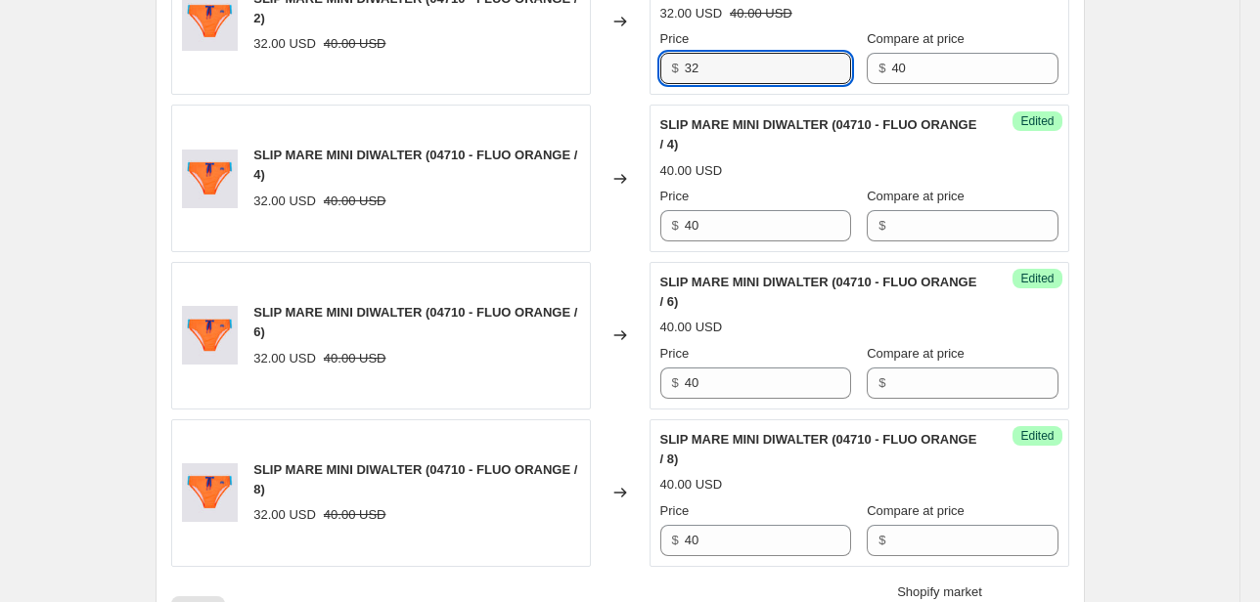
click at [587, 73] on div "SLIP MARE MINI DIWALTER (04710 - FLUO ORANGE / 2) 32.00 USD 40.00 USD Changed t…" at bounding box center [620, 22] width 898 height 148
type input "40"
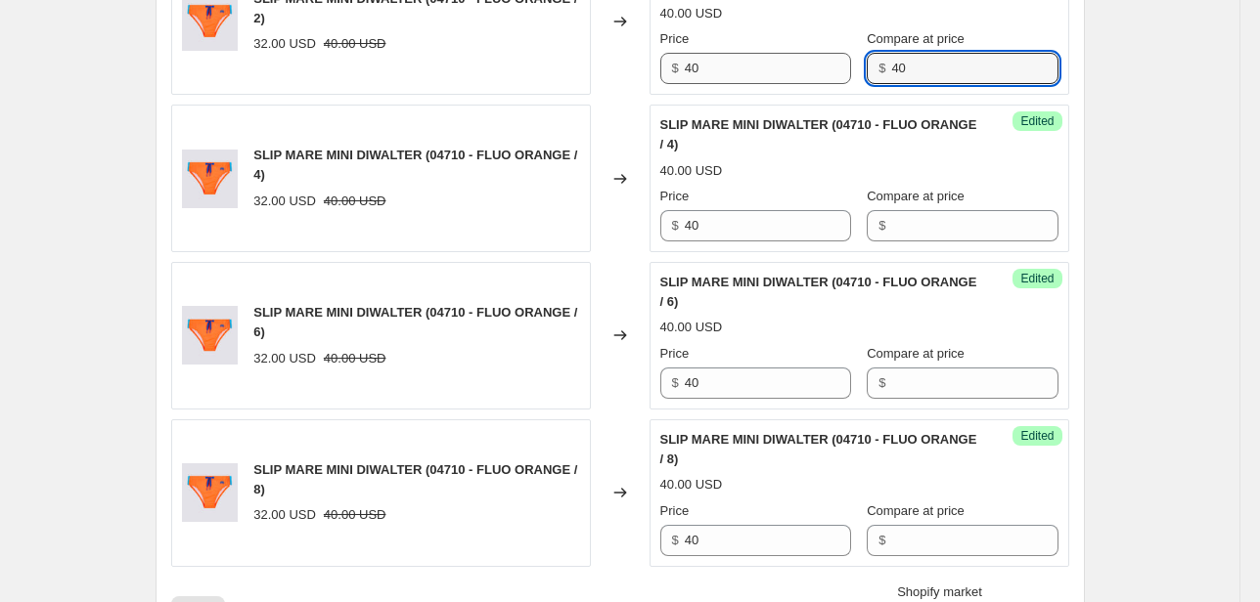
click at [834, 73] on div "Price $ 40 Compare at price $ 40" at bounding box center [859, 56] width 398 height 55
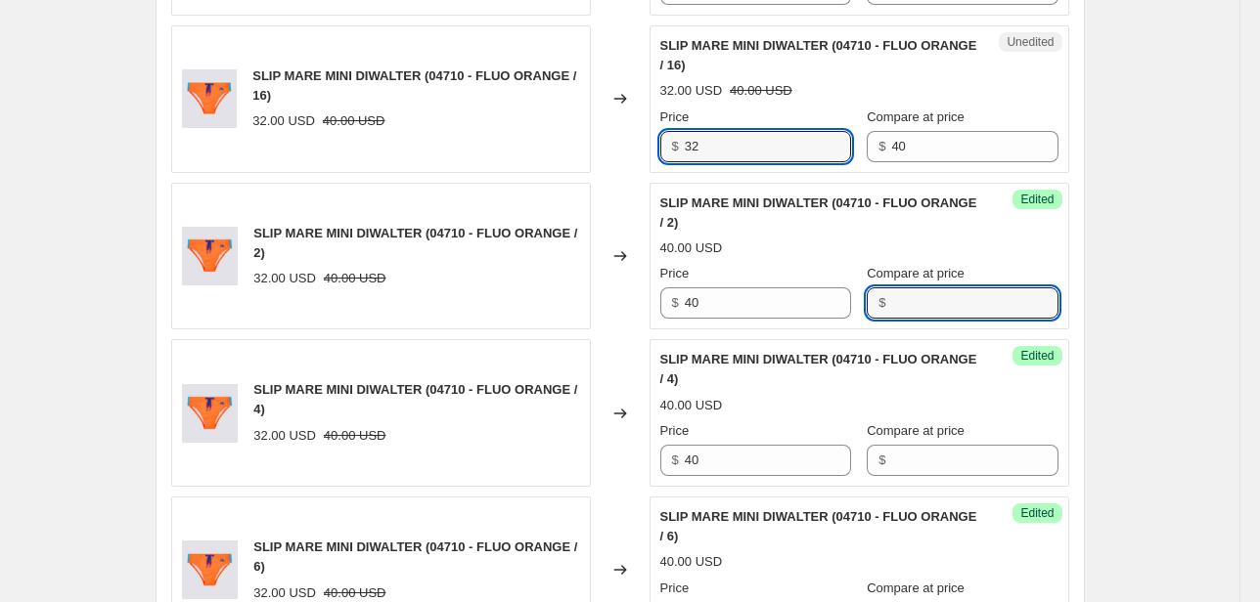
click at [634, 137] on div "SLIP MARE MINI DIWALTER (04710 - FLUO ORANGE / 16) 32.00 USD 40.00 USD Changed …" at bounding box center [620, 99] width 898 height 148
type input "40"
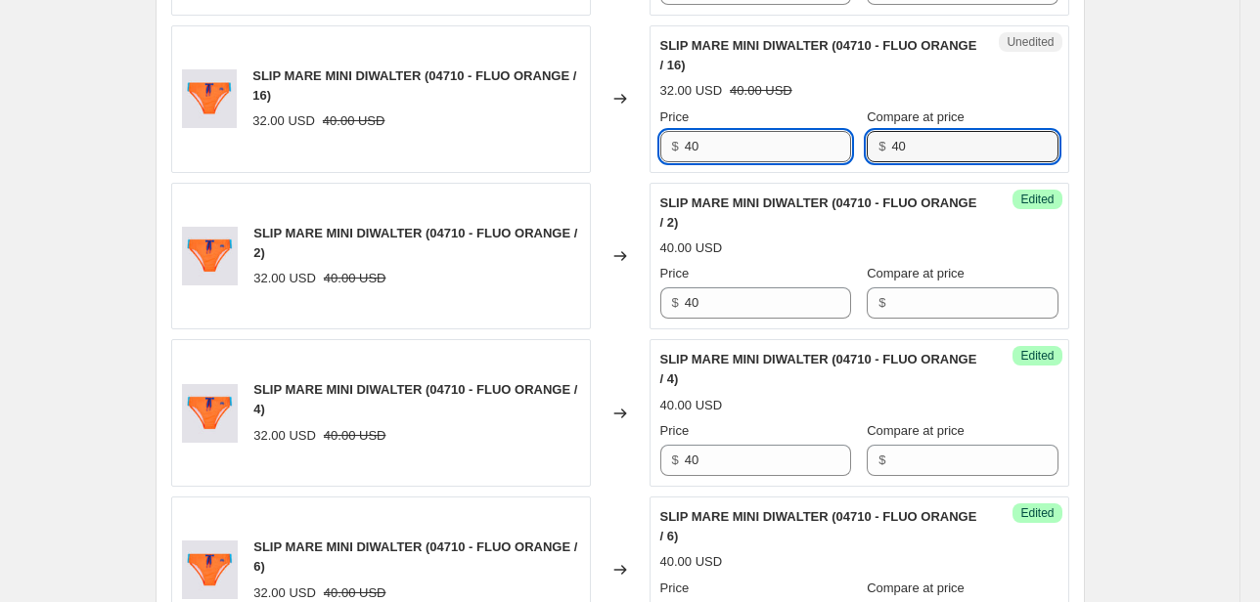
click at [812, 149] on div "Price $ 40 Compare at price $ 40" at bounding box center [859, 135] width 398 height 55
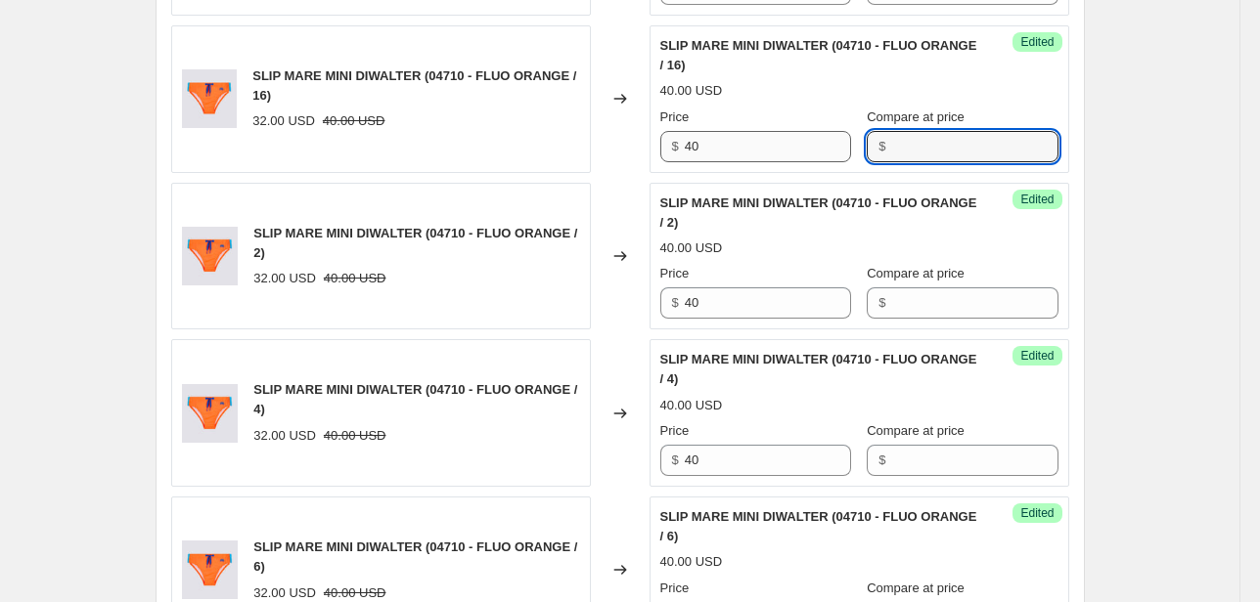
scroll to position [1087, 0]
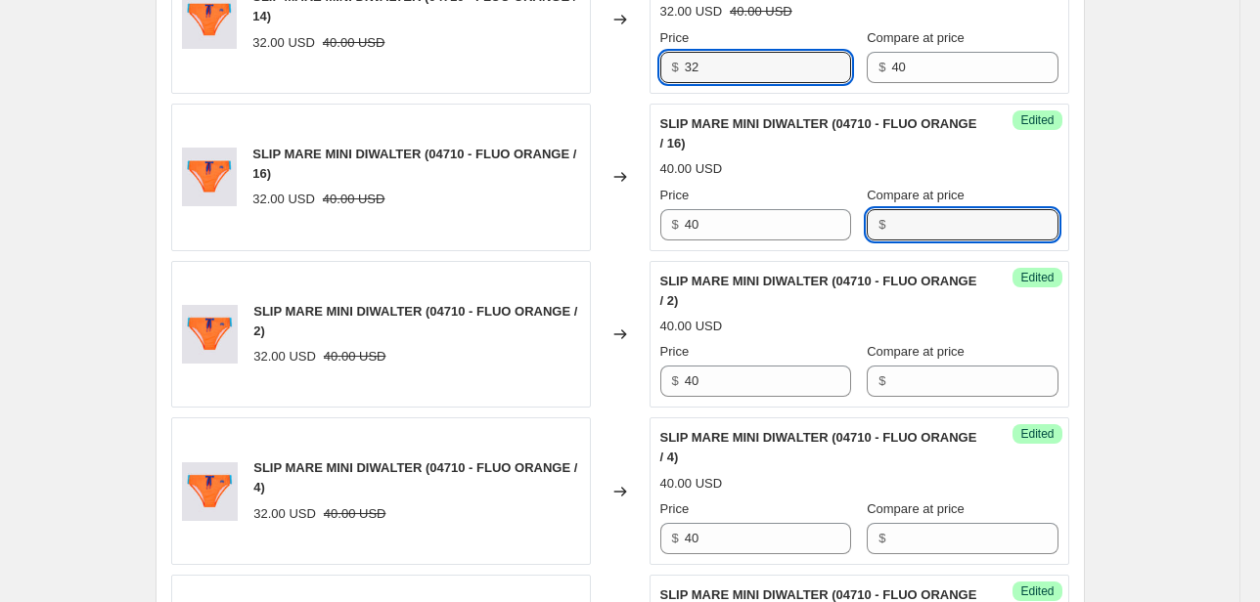
click at [665, 64] on div "$ 32" at bounding box center [755, 67] width 191 height 31
type input "40"
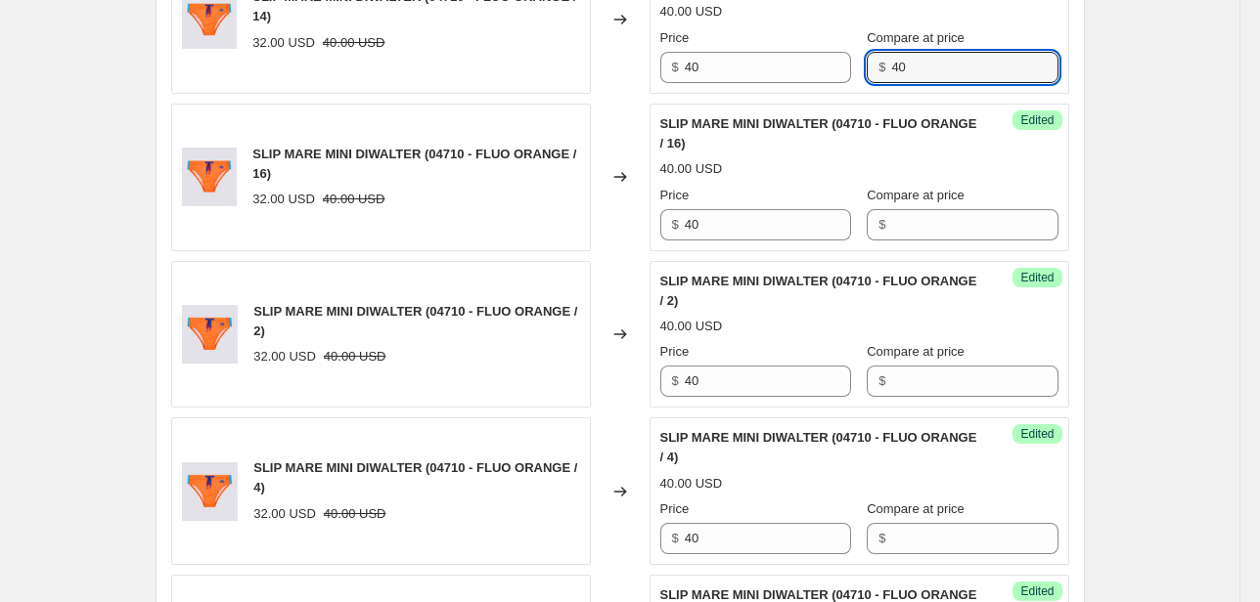
click at [806, 82] on div "Success Edited SLIP MARE MINI DIWALTER (04710 - FLUO ORANGE / 14) 40.00 USD Pri…" at bounding box center [859, 20] width 420 height 148
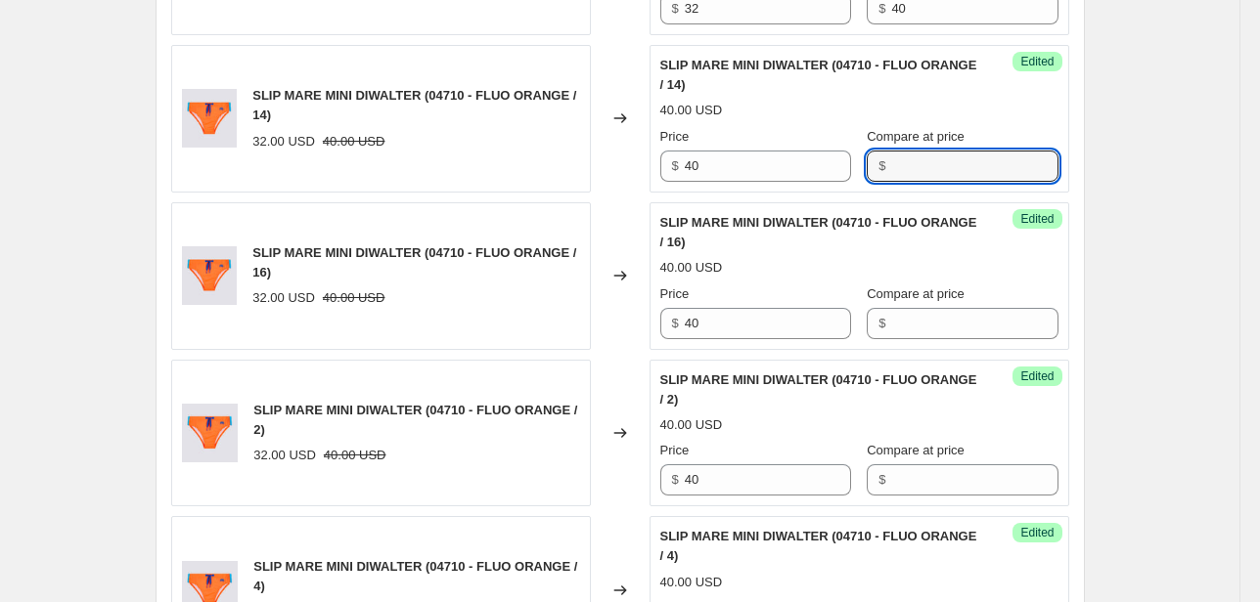
scroll to position [852, 0]
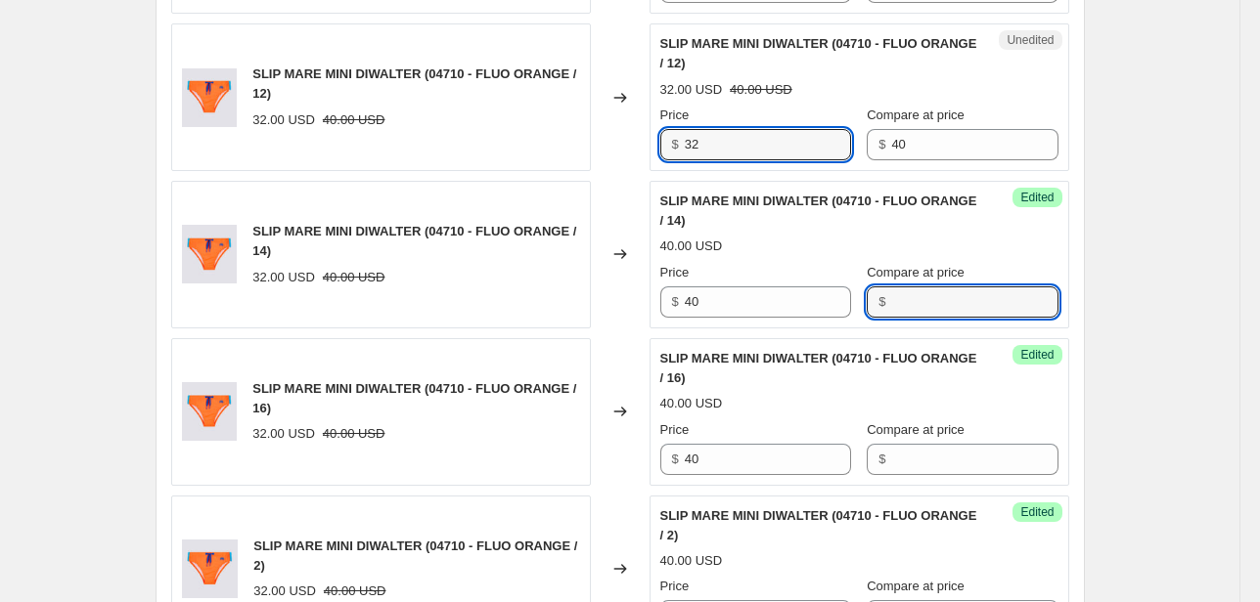
click at [645, 146] on div "SLIP MARE MINI DIWALTER (04710 - FLUO ORANGE / 12) 32.00 USD 40.00 USD Changed …" at bounding box center [620, 97] width 898 height 148
type input "40"
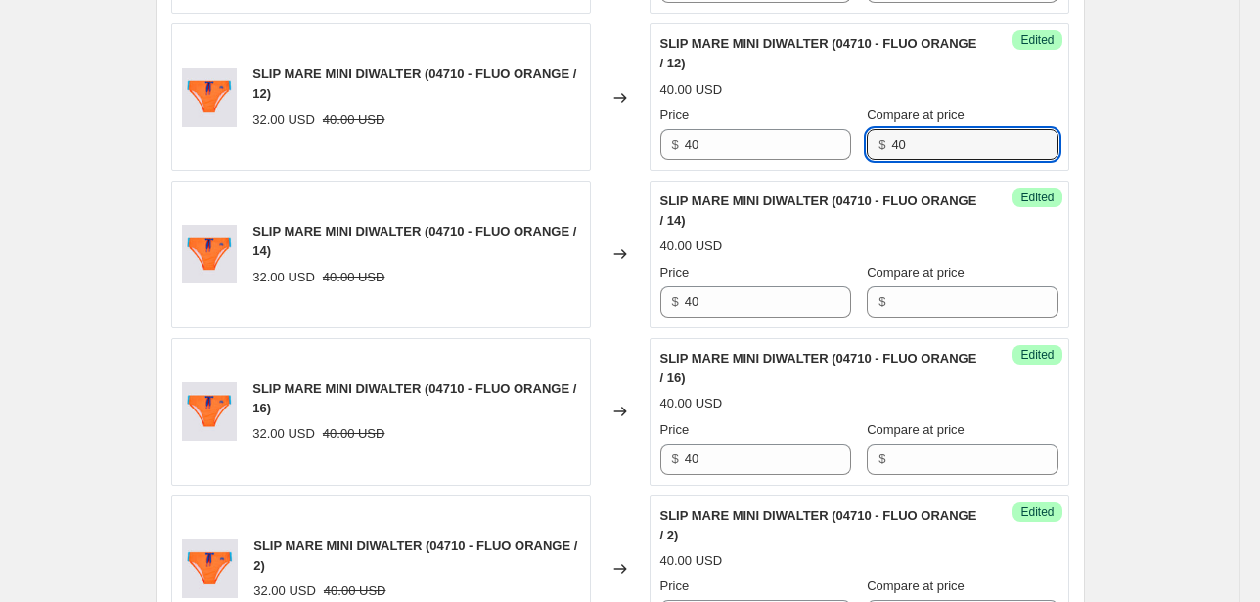
click at [750, 165] on div "Success Edited SLIP MARE MINI DIWALTER (04710 - FLUO ORANGE / 12) 40.00 USD Pri…" at bounding box center [859, 97] width 420 height 148
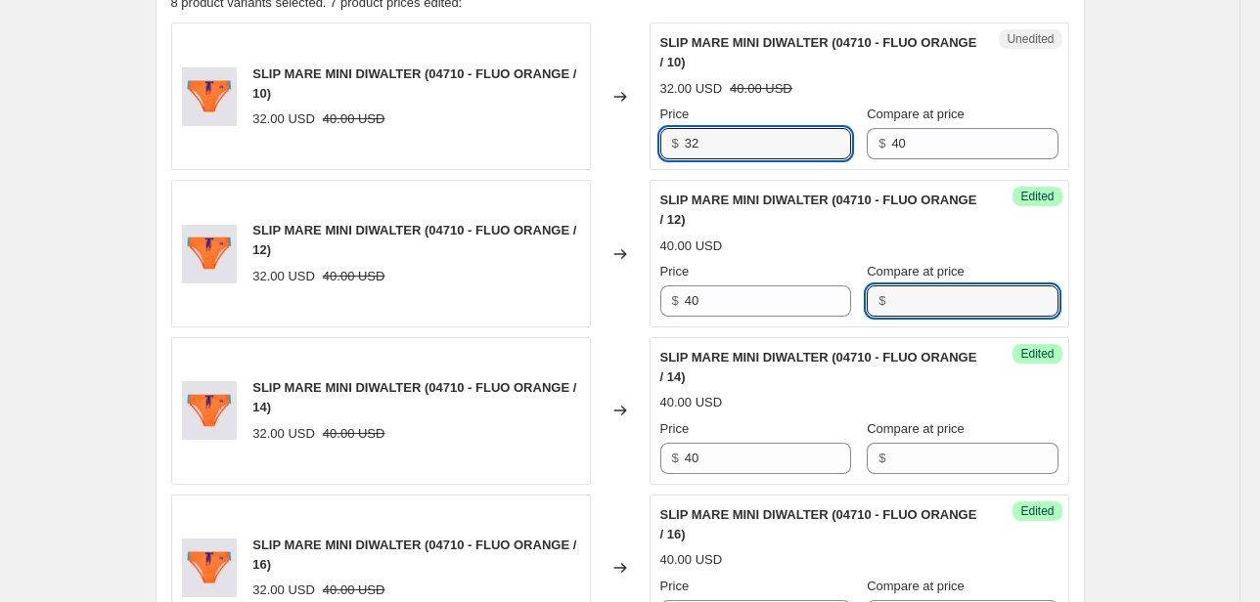
click at [638, 149] on div "SLIP MARE MINI DIWALTER (04710 - FLUO ORANGE / 10) 32.00 USD 40.00 USD Changed …" at bounding box center [620, 96] width 898 height 148
type input "40"
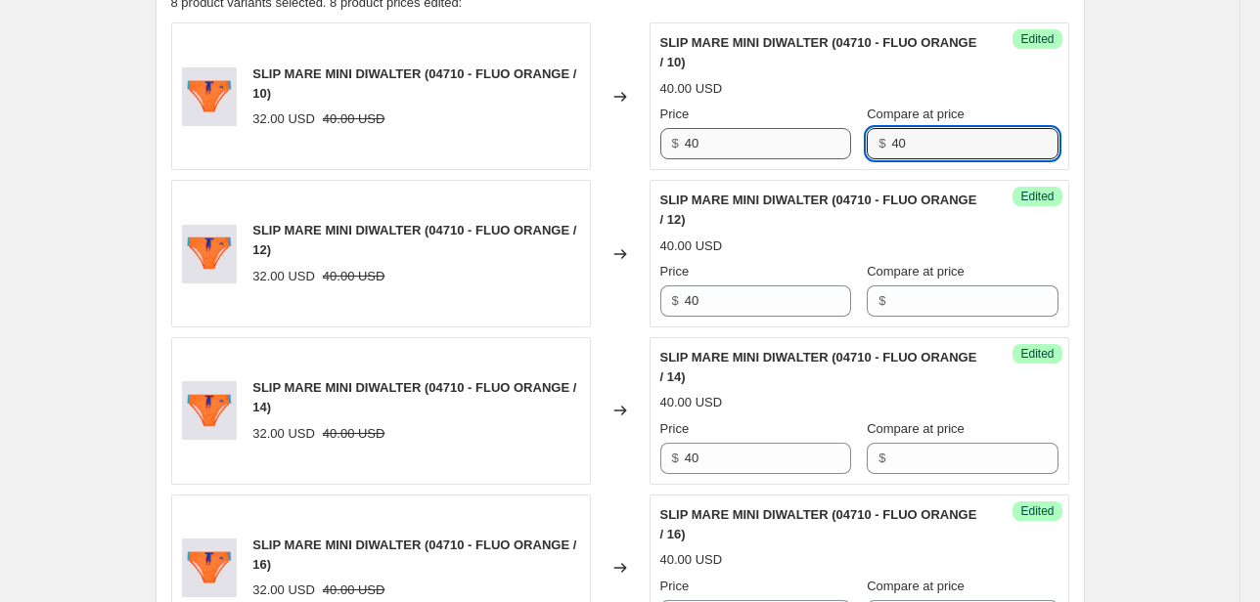
drag, startPoint x: 951, startPoint y: 149, endPoint x: 827, endPoint y: 154, distance: 123.3
click at [832, 153] on div "Price $ 40 Compare at price $ 40" at bounding box center [859, 132] width 398 height 55
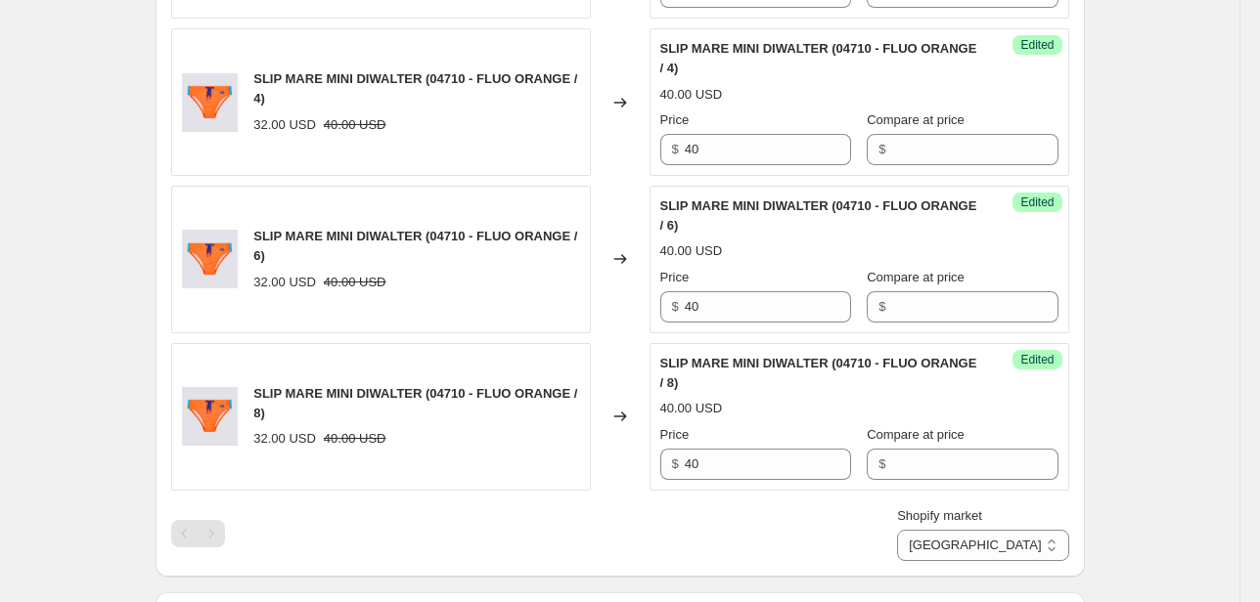
scroll to position [1634, 0]
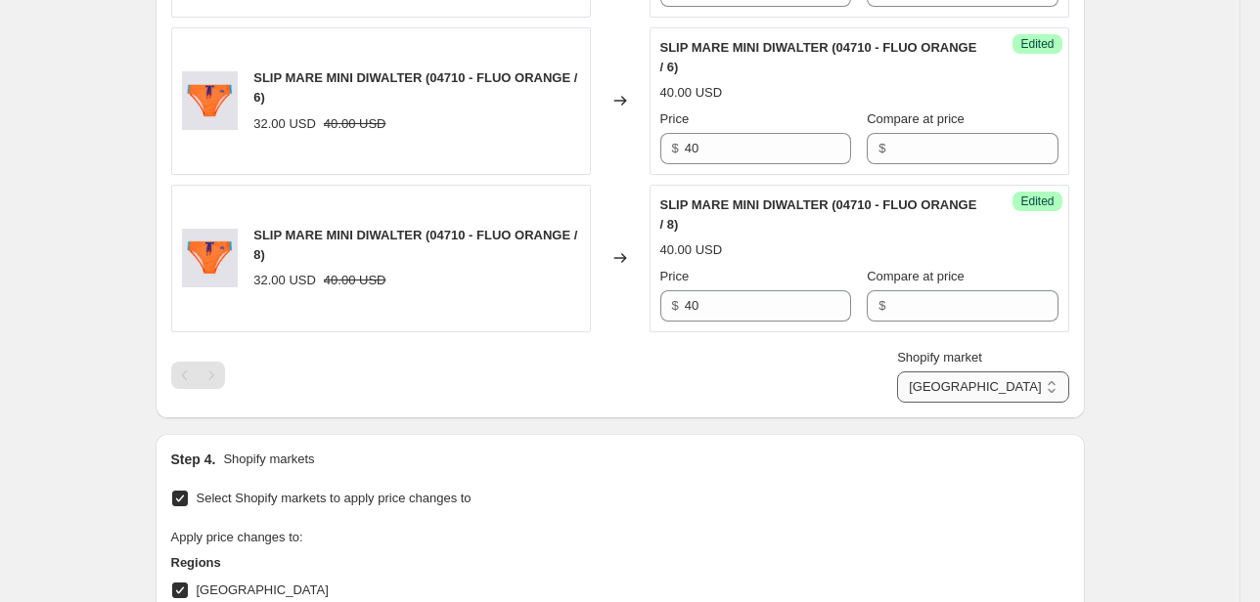
click at [1024, 393] on select "Direct prices [GEOGRAPHIC_DATA] EMEA [GEOGRAPHIC_DATA] International [GEOGRAPHI…" at bounding box center [982, 387] width 171 height 31
select select "20828553394"
click at [961, 403] on select "Direct prices [GEOGRAPHIC_DATA] EMEA [GEOGRAPHIC_DATA] International [GEOGRAPHI…" at bounding box center [982, 387] width 171 height 31
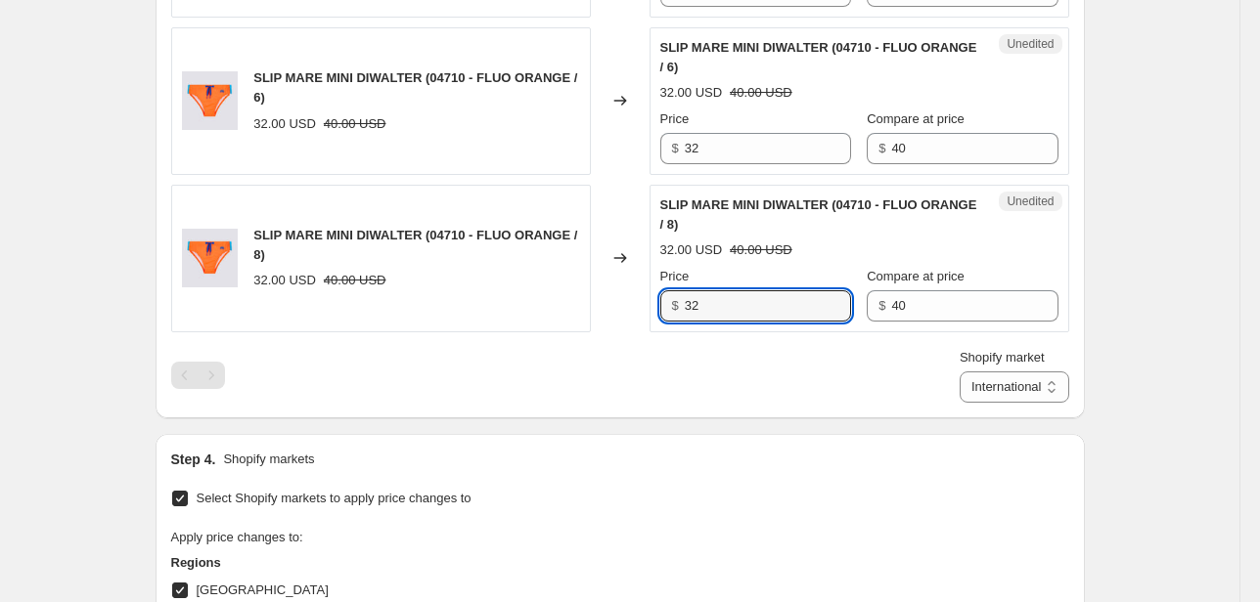
click at [529, 310] on div "SLIP MARE MINI DIWALTER (04710 - FLUO ORANGE / 8) 32.00 USD 40.00 USD Changed t…" at bounding box center [620, 259] width 898 height 148
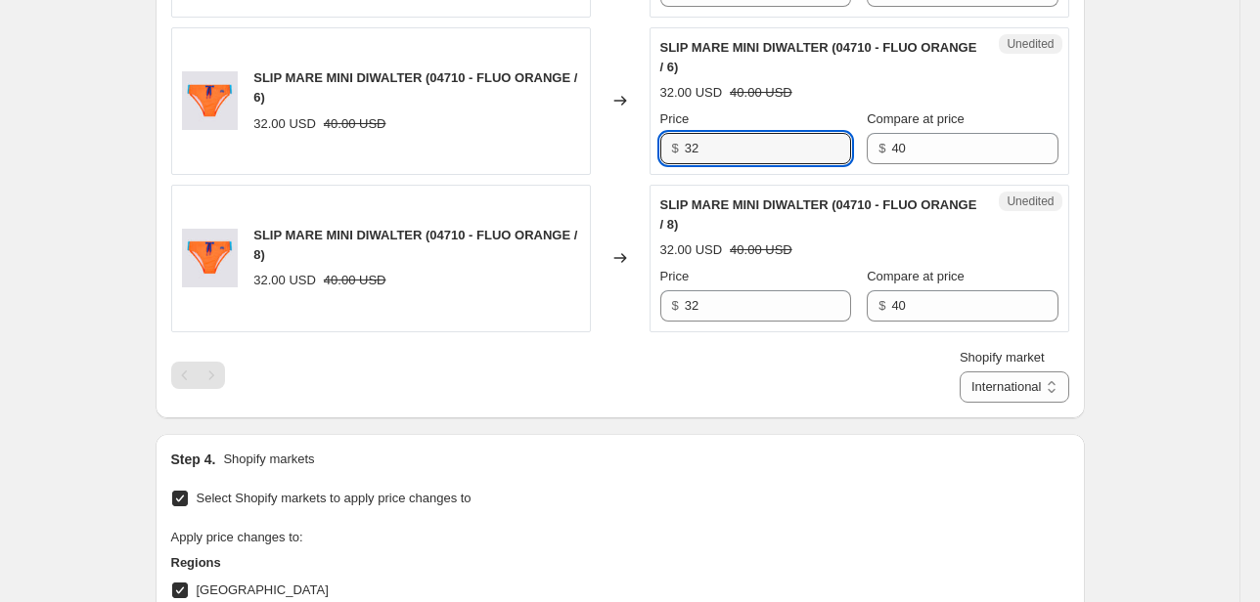
drag, startPoint x: 759, startPoint y: 152, endPoint x: 679, endPoint y: 149, distance: 80.2
click at [679, 149] on div "$ 32" at bounding box center [755, 148] width 191 height 31
type input "40"
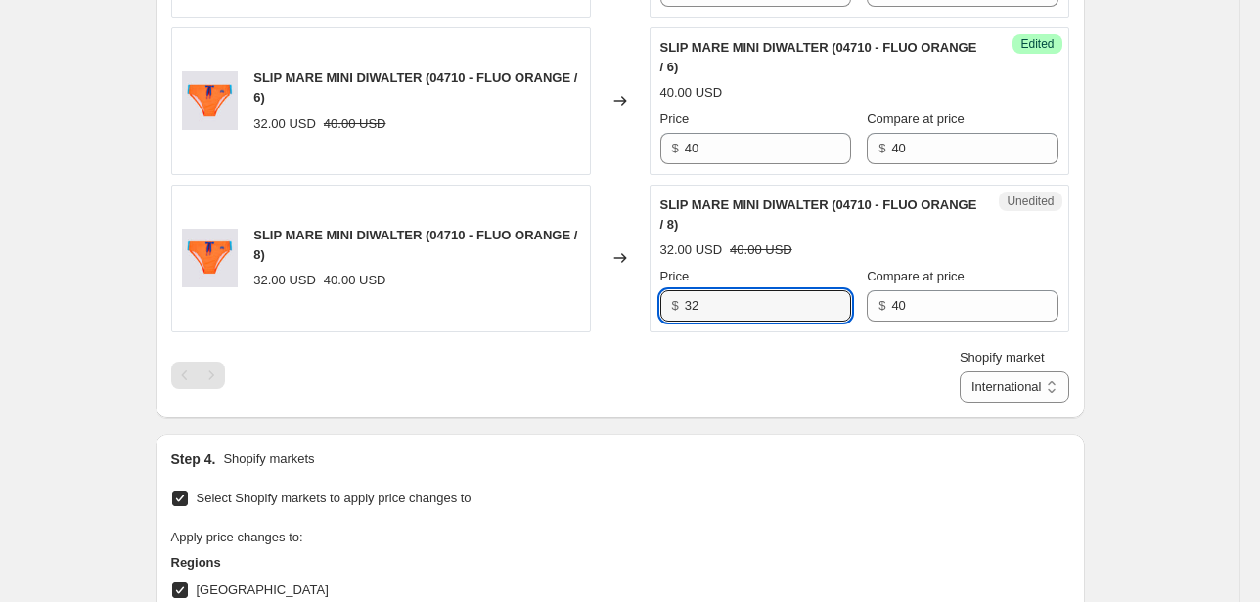
drag, startPoint x: 764, startPoint y: 307, endPoint x: 649, endPoint y: 311, distance: 114.5
click at [650, 311] on div "SLIP MARE MINI DIWALTER (04710 - FLUO ORANGE / 8) 32.00 USD 40.00 USD Changed t…" at bounding box center [620, 259] width 898 height 148
type input "40"
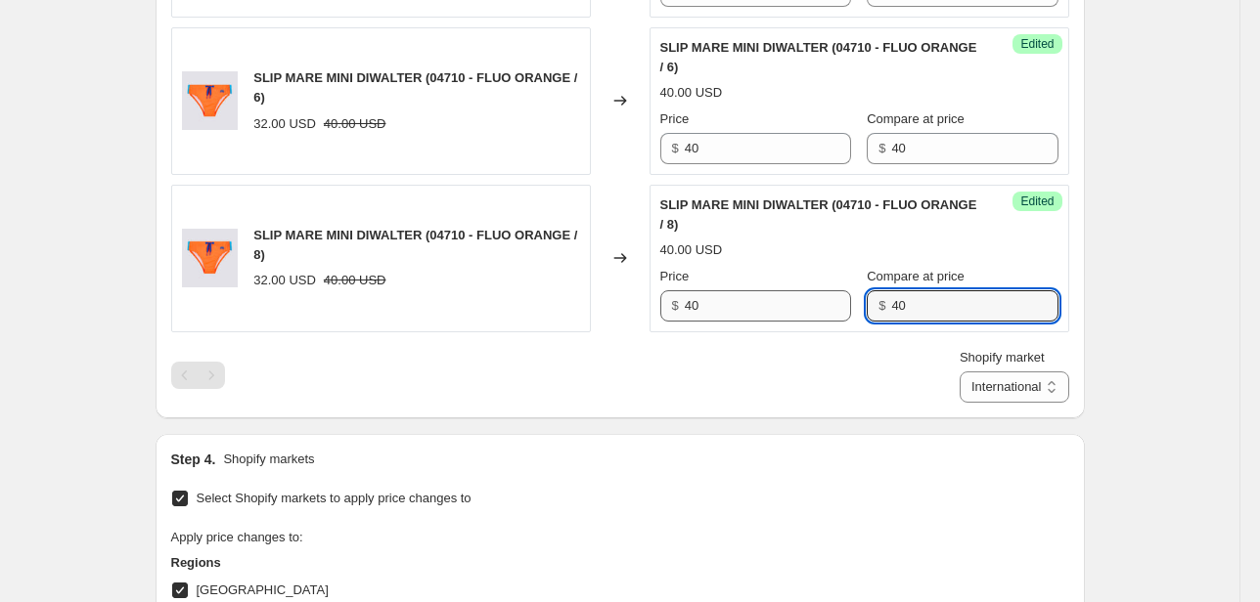
drag, startPoint x: 900, startPoint y: 297, endPoint x: 830, endPoint y: 309, distance: 70.4
click at [830, 309] on div "Price $ 40 Compare at price $ 40" at bounding box center [859, 294] width 398 height 55
drag, startPoint x: 927, startPoint y: 148, endPoint x: 778, endPoint y: 167, distance: 149.9
click at [799, 160] on div "Success Edited SLIP MARE MINI DIWALTER (04710 - FLUO ORANGE / 6) 40.00 USD Pric…" at bounding box center [859, 101] width 420 height 148
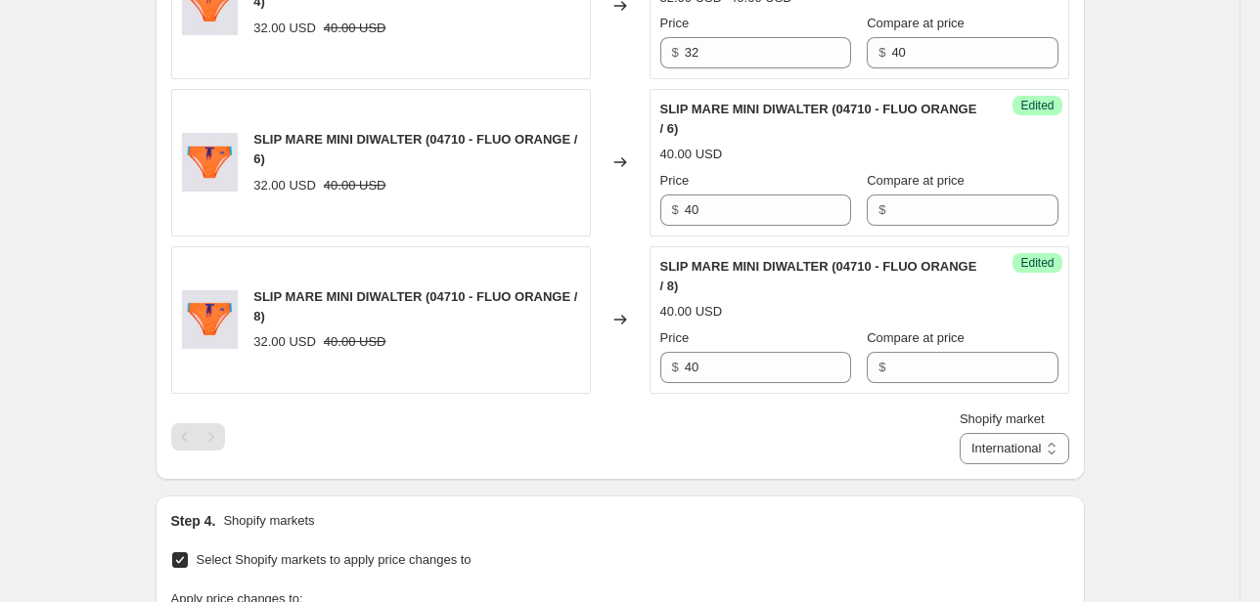
scroll to position [1478, 0]
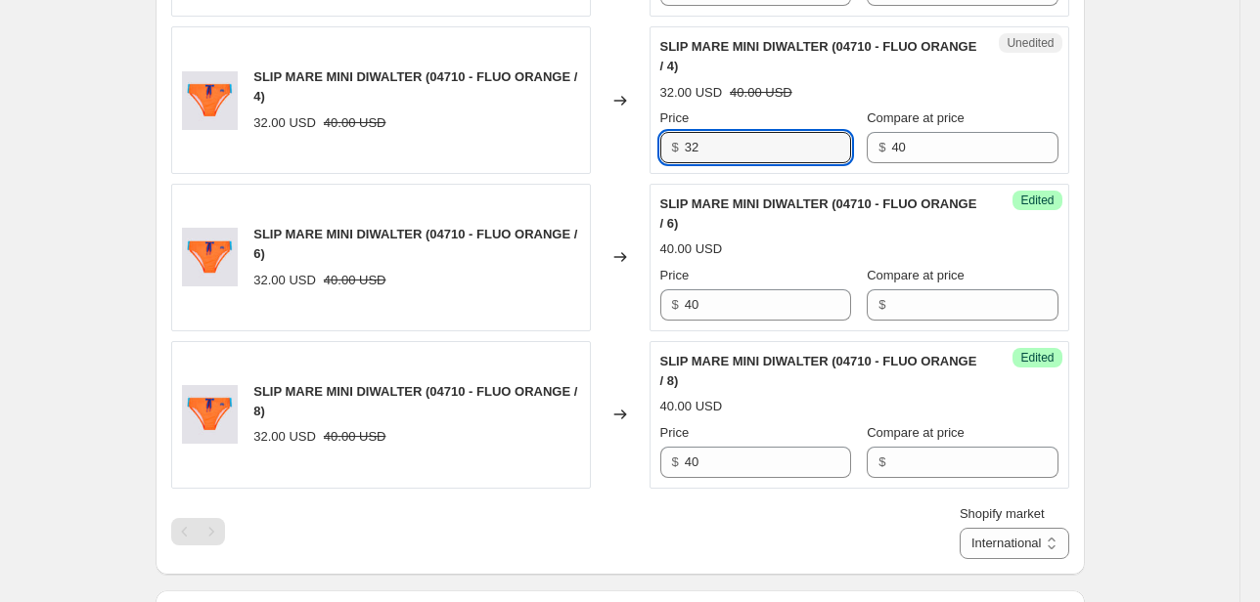
drag, startPoint x: 708, startPoint y: 150, endPoint x: 639, endPoint y: 150, distance: 69.4
click at [642, 150] on div "SLIP MARE MINI DIWALTER (04710 - FLUO ORANGE / 4) 32.00 USD 40.00 USD Changed t…" at bounding box center [620, 100] width 898 height 148
type input "40"
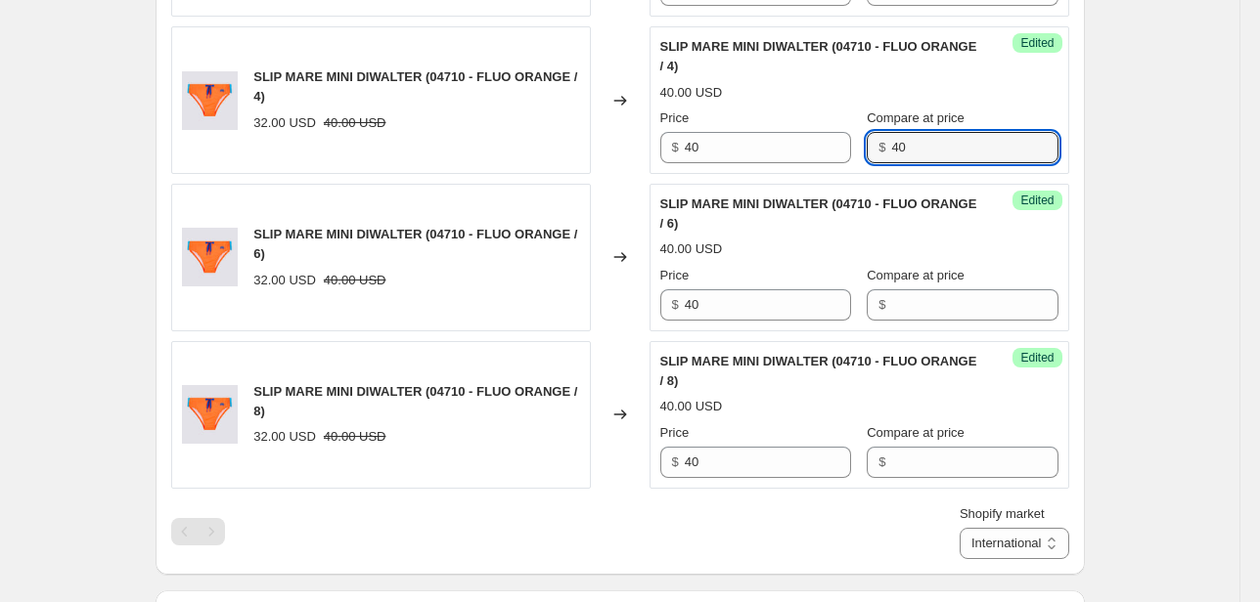
drag, startPoint x: 911, startPoint y: 148, endPoint x: 814, endPoint y: 165, distance: 98.4
click at [814, 165] on div "Success Edited SLIP MARE MINI DIWALTER (04710 - FLUO ORANGE / 4) 40.00 USD Pric…" at bounding box center [859, 100] width 420 height 148
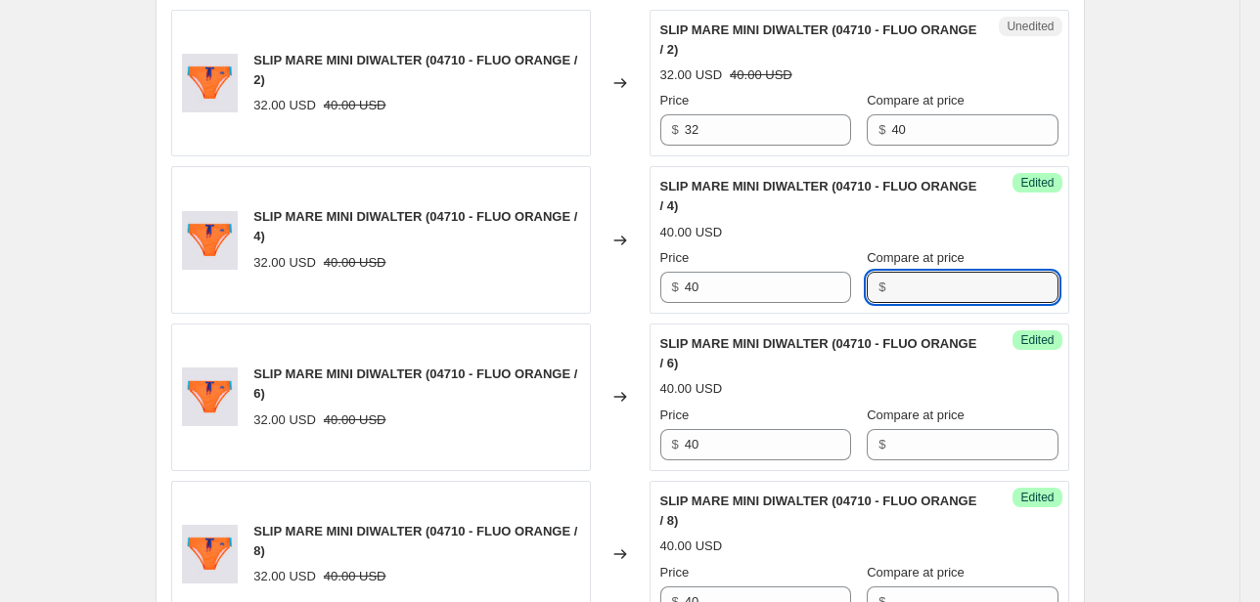
scroll to position [1321, 0]
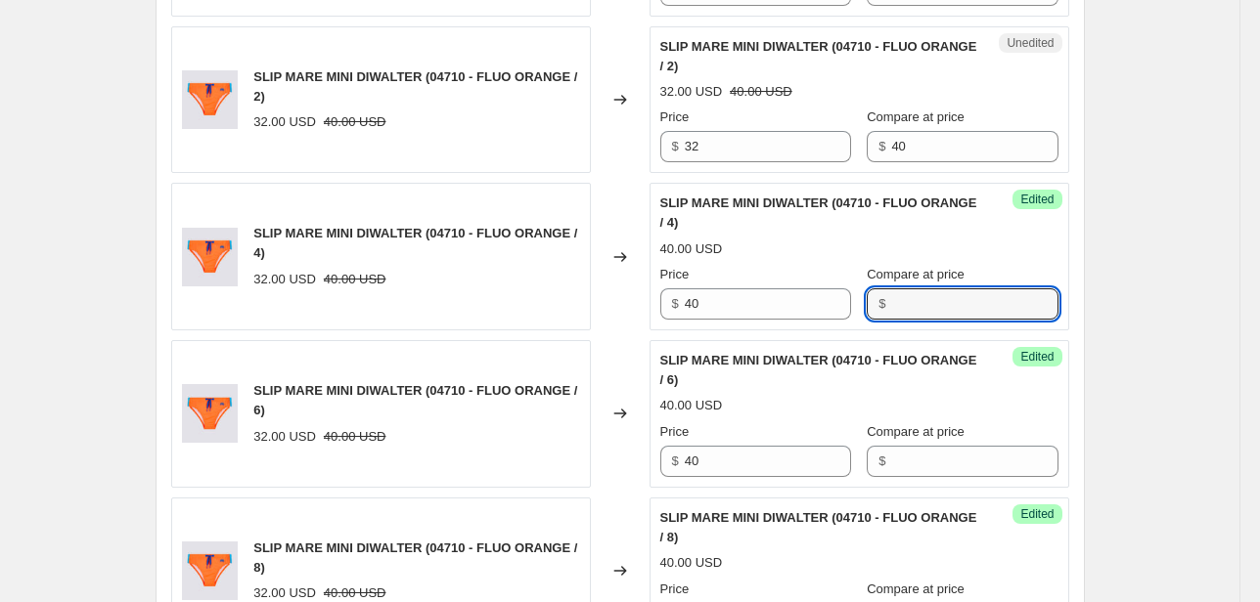
drag, startPoint x: 698, startPoint y: 160, endPoint x: 663, endPoint y: 160, distance: 35.2
click at [664, 160] on div "Unedited SLIP MARE MINI DIWALTER (04710 - FLUO ORANGE / 2) 32.00 USD 40.00 USD …" at bounding box center [859, 100] width 420 height 148
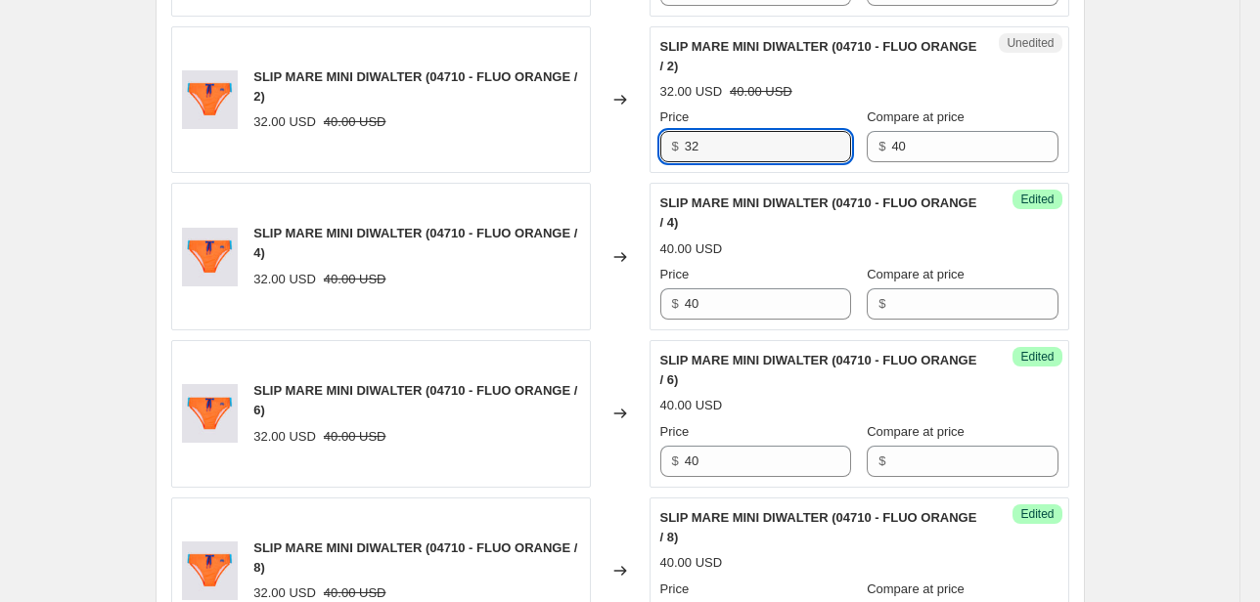
drag, startPoint x: 739, startPoint y: 143, endPoint x: 631, endPoint y: 153, distance: 109.0
click at [631, 153] on div "SLIP MARE MINI DIWALTER (04710 - FLUO ORANGE / 2) 32.00 USD 40.00 USD Changed t…" at bounding box center [620, 100] width 898 height 148
type input "40"
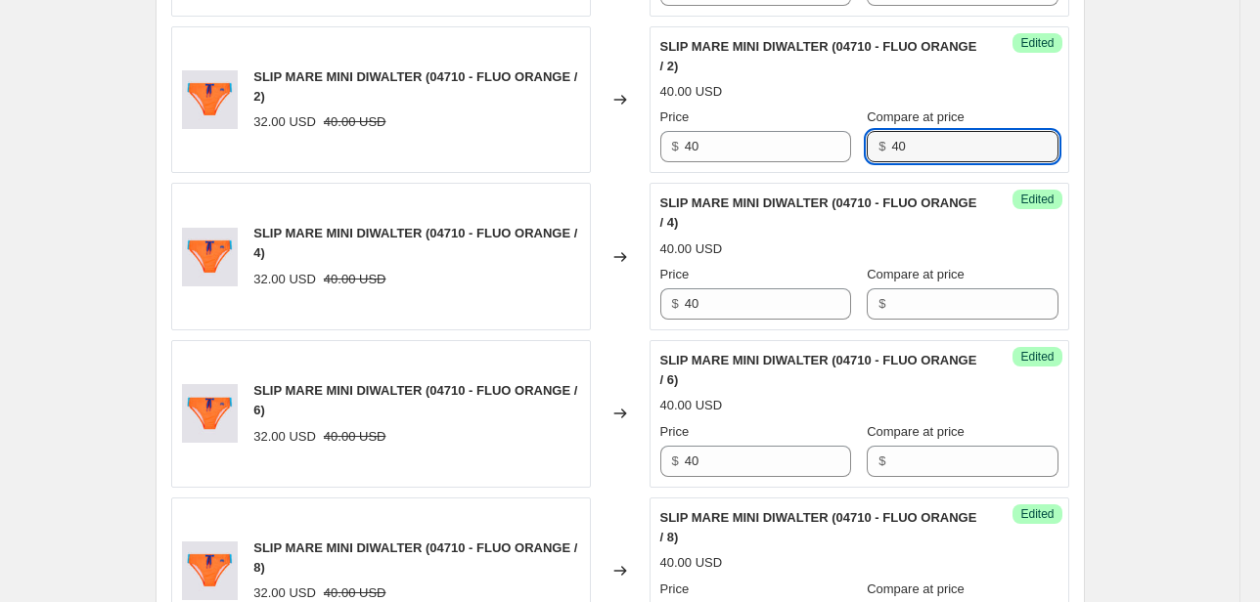
drag, startPoint x: 863, startPoint y: 154, endPoint x: 829, endPoint y: 166, distance: 35.6
click at [835, 155] on div "Price $ 40 Compare at price $ 40" at bounding box center [859, 135] width 398 height 55
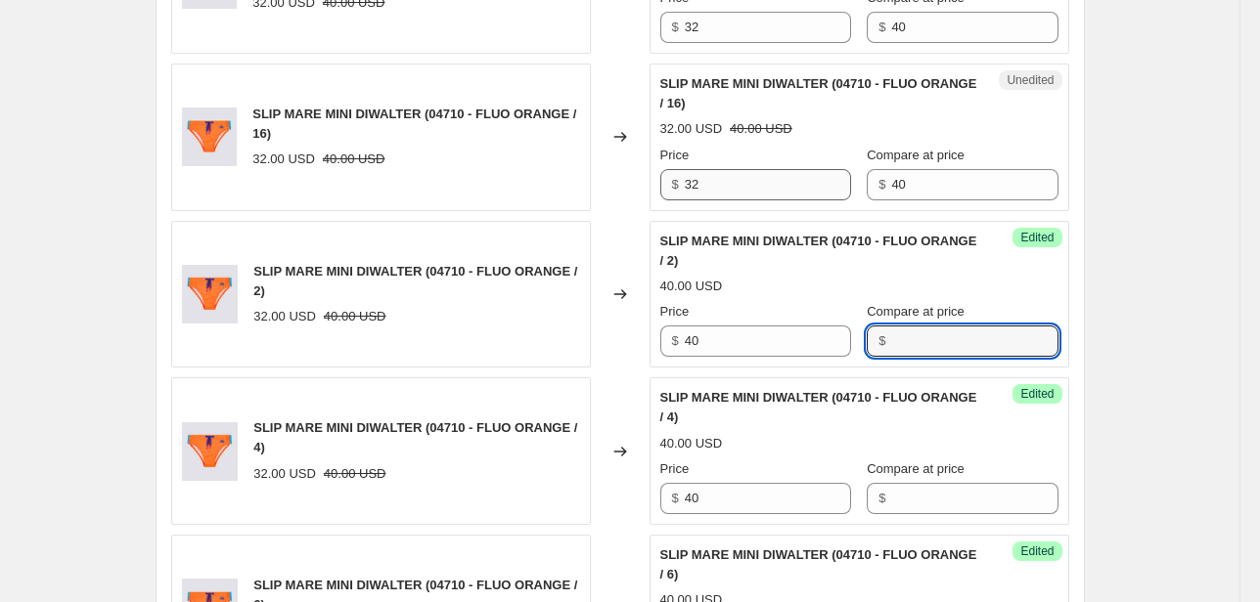
scroll to position [1087, 0]
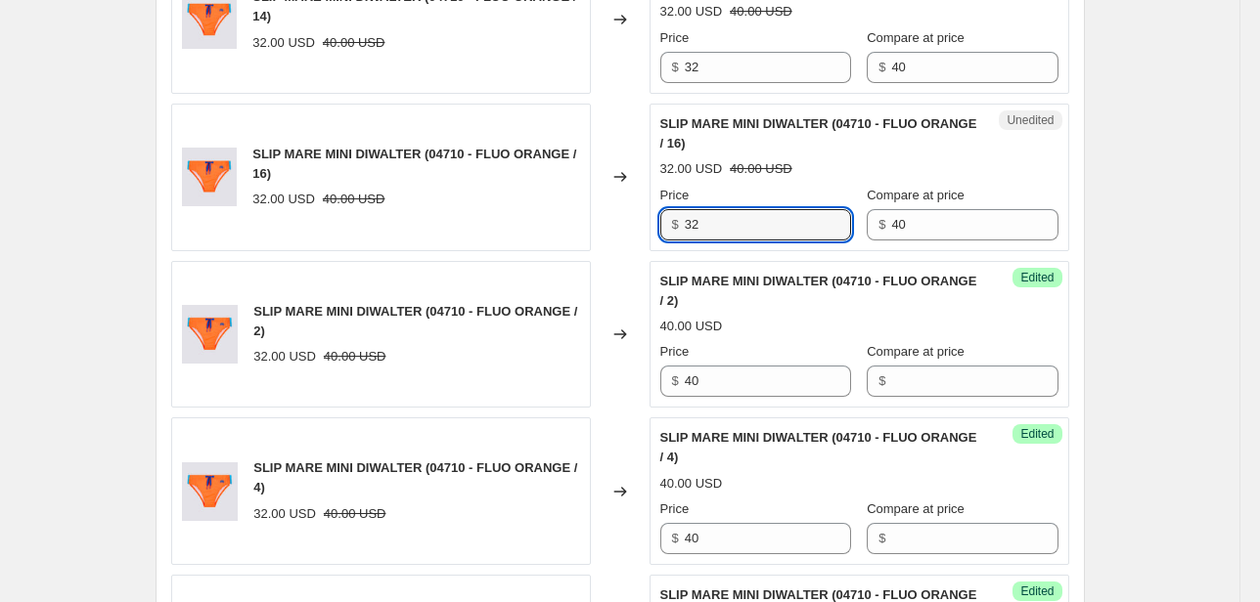
drag, startPoint x: 648, startPoint y: 234, endPoint x: 599, endPoint y: 245, distance: 51.0
click at [604, 243] on div "SLIP MARE MINI DIWALTER (04710 - FLUO ORANGE / 16) 32.00 USD 40.00 USD Changed …" at bounding box center [620, 178] width 898 height 148
type input "40"
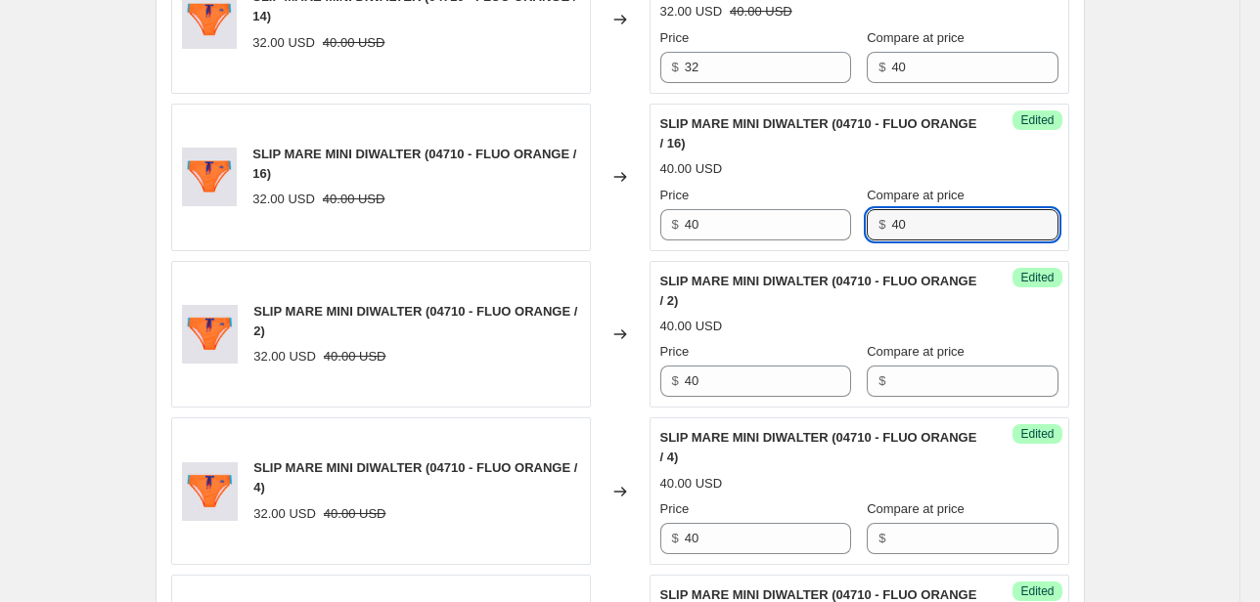
drag, startPoint x: 951, startPoint y: 225, endPoint x: 739, endPoint y: 245, distance: 212.2
click at [739, 245] on div "Success Edited SLIP MARE MINI DIWALTER (04710 - FLUO ORANGE / 16) 40.00 USD Pri…" at bounding box center [859, 178] width 420 height 148
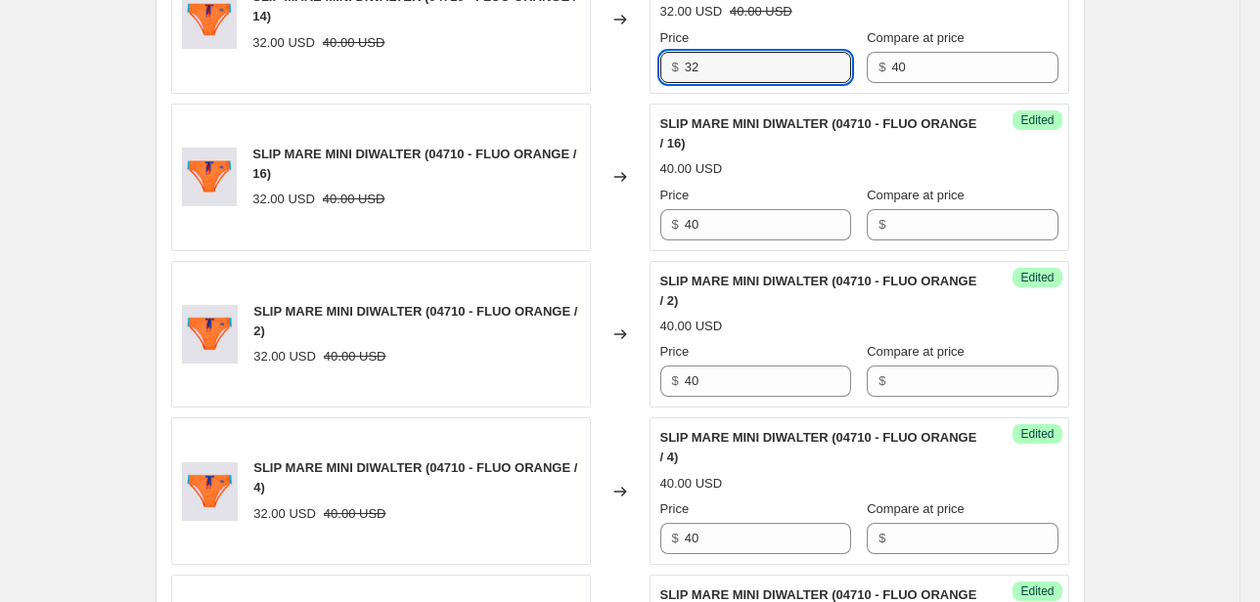
drag, startPoint x: 710, startPoint y: 55, endPoint x: 618, endPoint y: 79, distance: 95.1
click at [627, 75] on div "SLIP MARE MINI DIWALTER (04710 - FLUO ORANGE / 14) 32.00 USD 40.00 USD Changed …" at bounding box center [620, 20] width 898 height 148
type input "40"
drag, startPoint x: 913, startPoint y: 64, endPoint x: 677, endPoint y: 90, distance: 238.1
click at [711, 86] on div "Unedited SLIP MARE MINI DIWALTER (04710 - FLUO ORANGE / 14) 32.00 USD 40.00 USD…" at bounding box center [859, 20] width 420 height 148
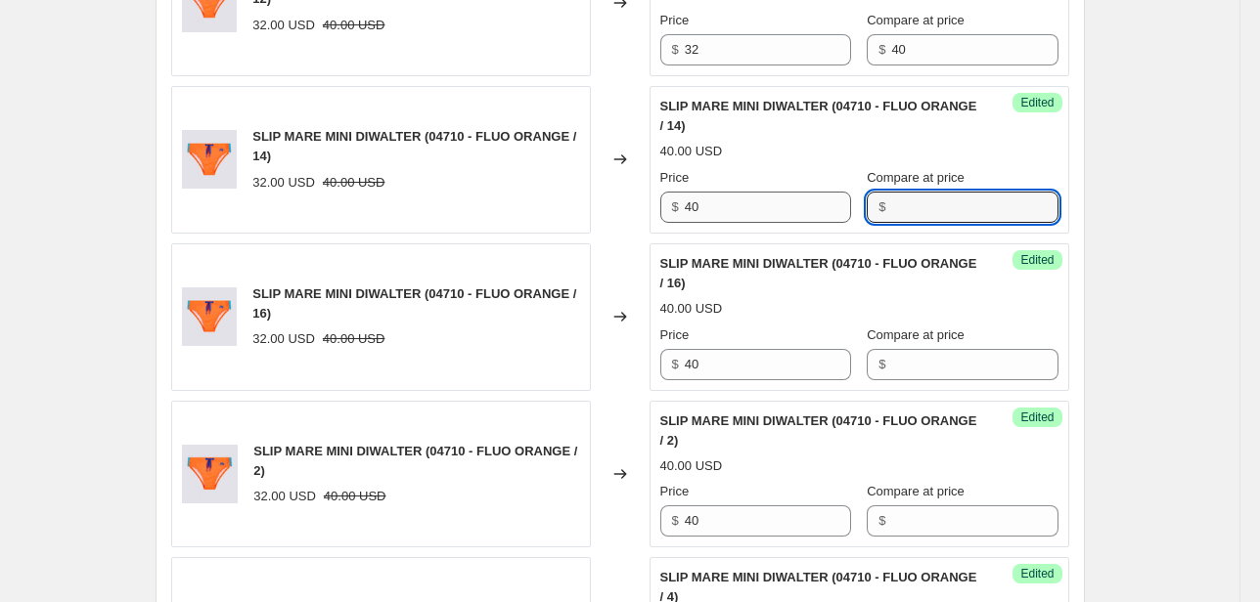
scroll to position [930, 0]
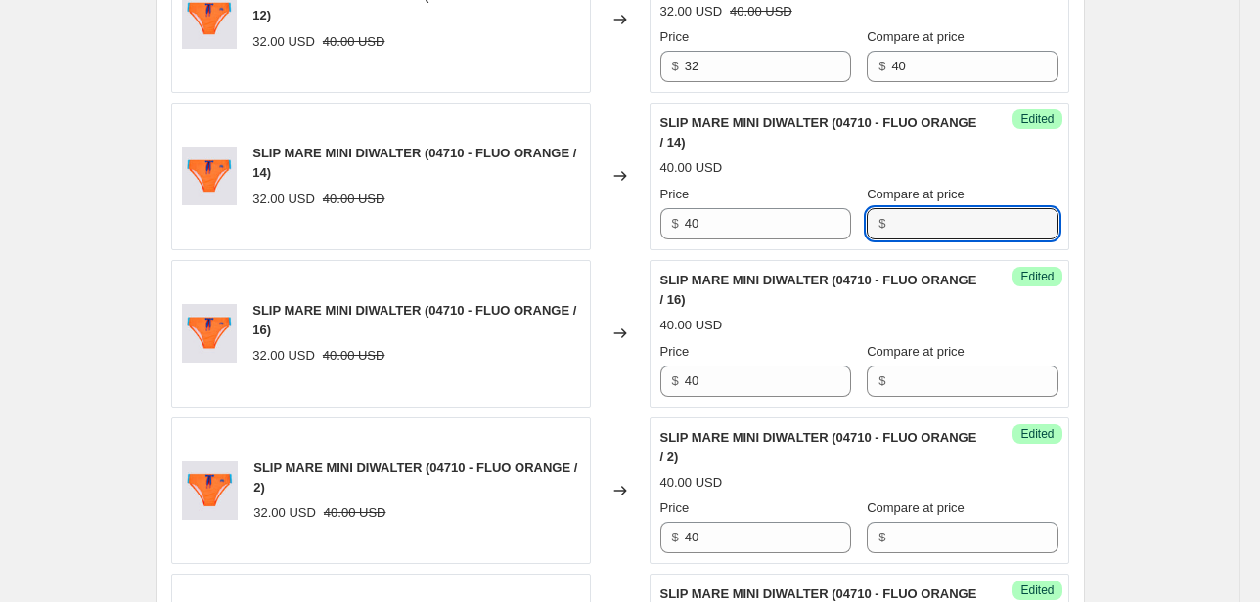
drag, startPoint x: 715, startPoint y: 47, endPoint x: 645, endPoint y: 79, distance: 76.6
click at [645, 79] on div "SLIP MARE MINI DIWALTER (04710 - FLUO ORANGE / 12) 32.00 USD 40.00 USD Changed …" at bounding box center [620, 19] width 898 height 148
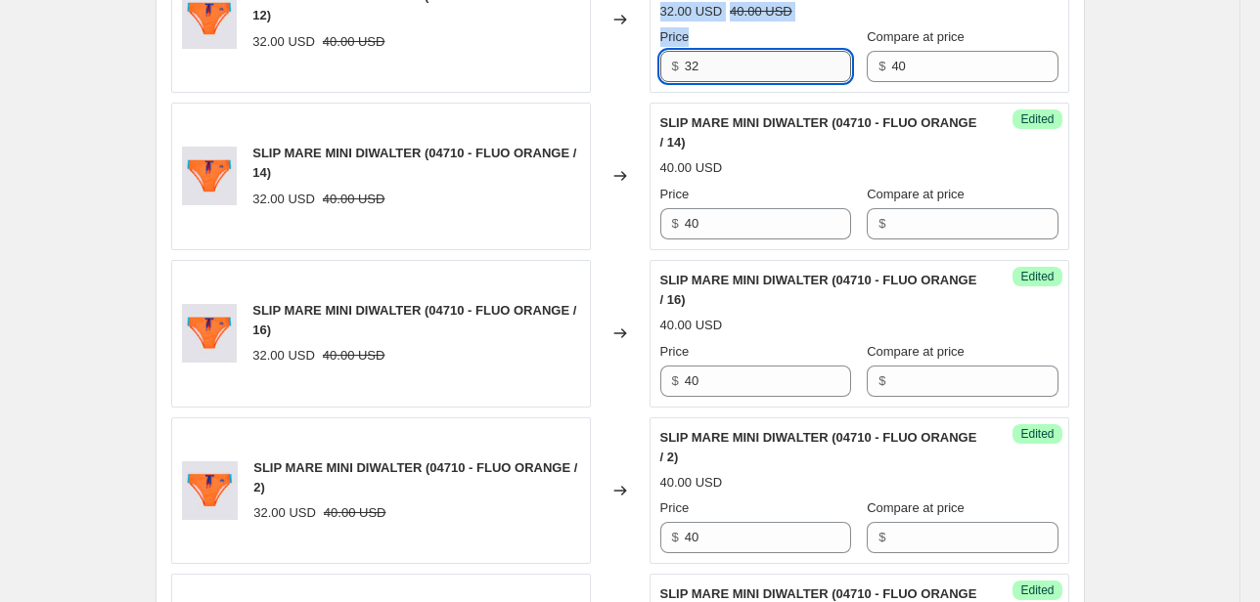
click at [692, 59] on input "32" at bounding box center [768, 66] width 166 height 31
drag, startPoint x: 712, startPoint y: 67, endPoint x: 602, endPoint y: 85, distance: 111.1
click at [615, 79] on div "SLIP MARE MINI DIWALTER (04710 - FLUO ORANGE / 12) 32.00 USD 40.00 USD Changed …" at bounding box center [620, 19] width 898 height 148
type input "40"
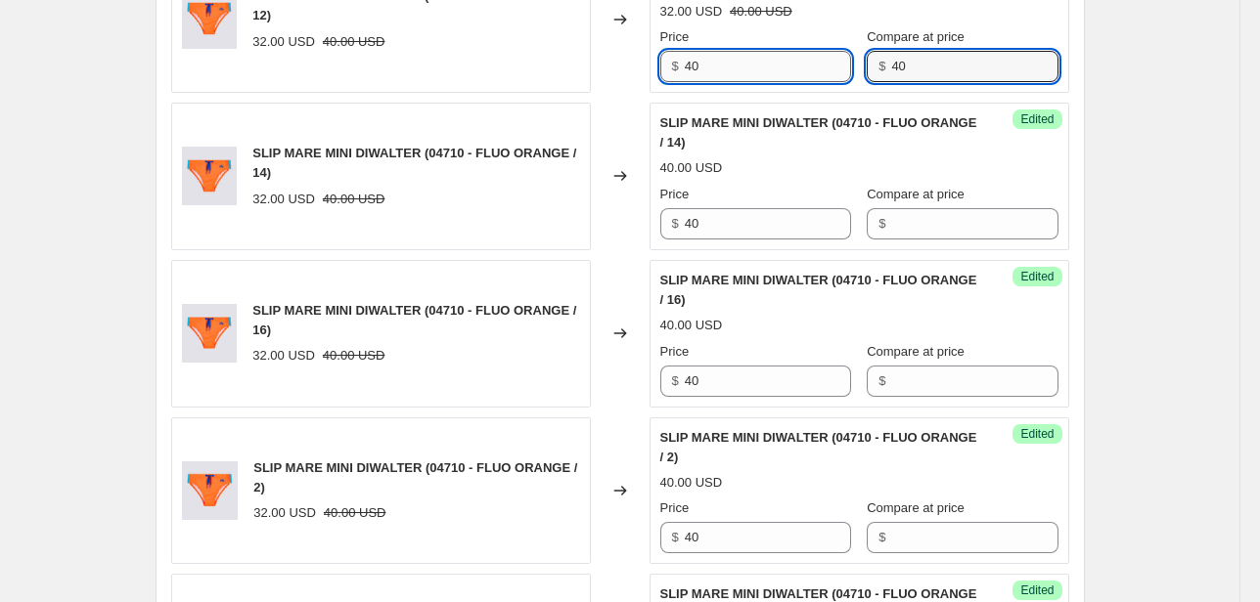
drag, startPoint x: 919, startPoint y: 63, endPoint x: 827, endPoint y: 78, distance: 93.3
click at [867, 74] on div "$ 40" at bounding box center [962, 66] width 191 height 31
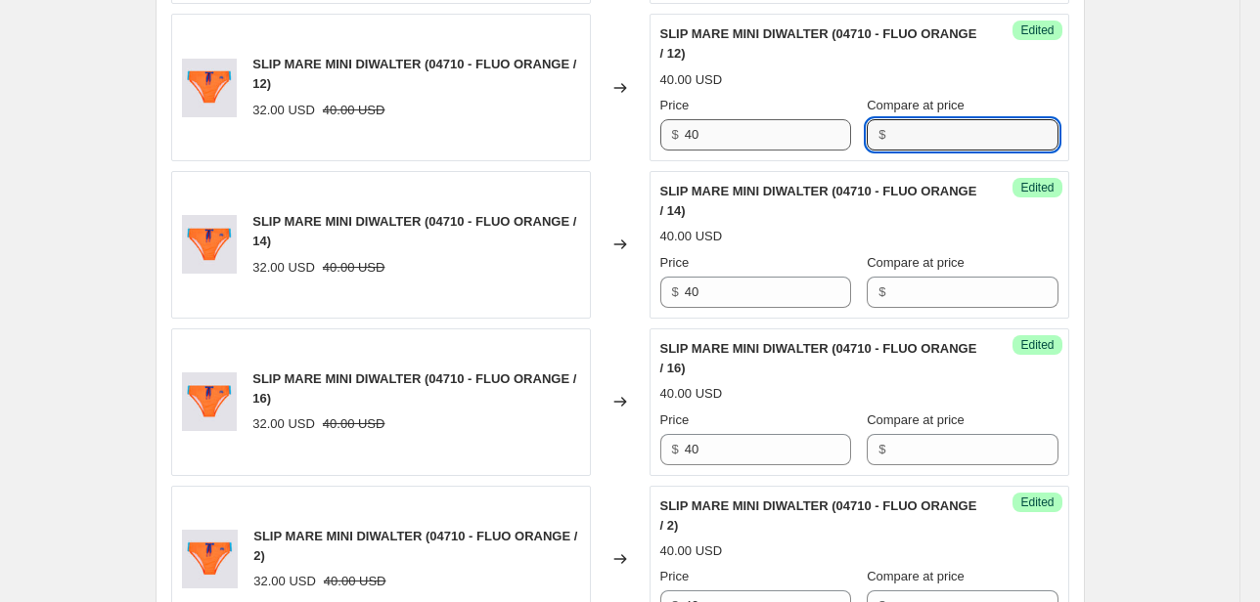
scroll to position [774, 0]
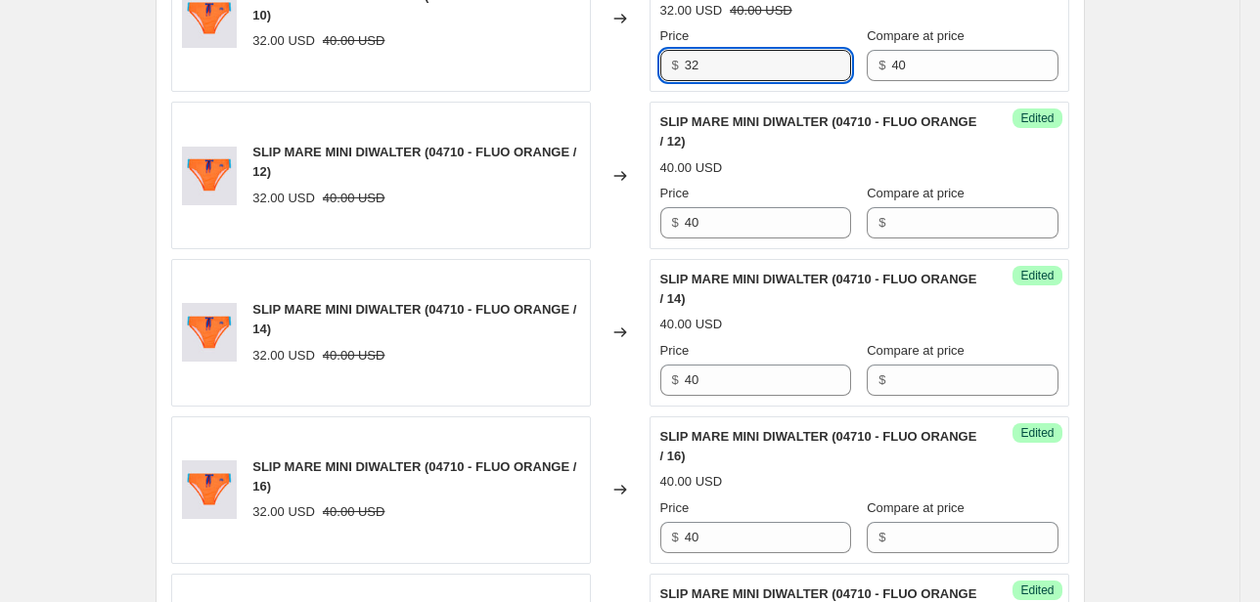
drag, startPoint x: 712, startPoint y: 70, endPoint x: 613, endPoint y: 89, distance: 100.5
click at [618, 88] on div "SLIP MARE MINI DIWALTER (04710 - FLUO ORANGE / 10) 32.00 USD 40.00 USD Changed …" at bounding box center [620, 18] width 898 height 148
type input "40"
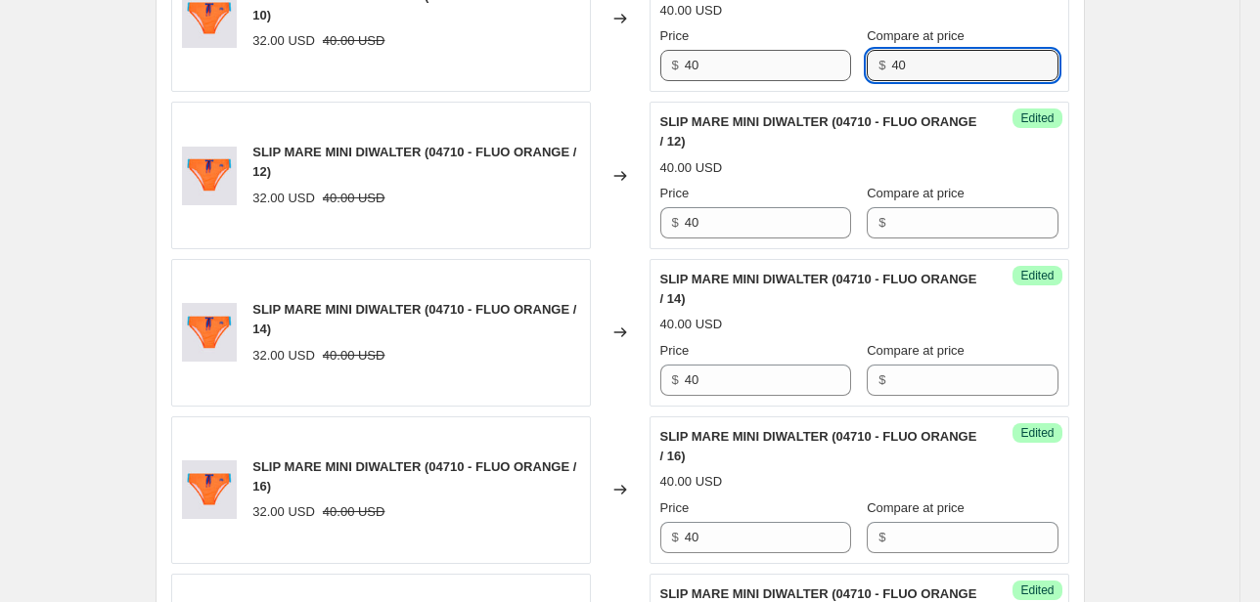
drag, startPoint x: 901, startPoint y: 67, endPoint x: 810, endPoint y: 74, distance: 91.3
click at [811, 74] on div "Price $ 40 Compare at price $ 40" at bounding box center [859, 53] width 398 height 55
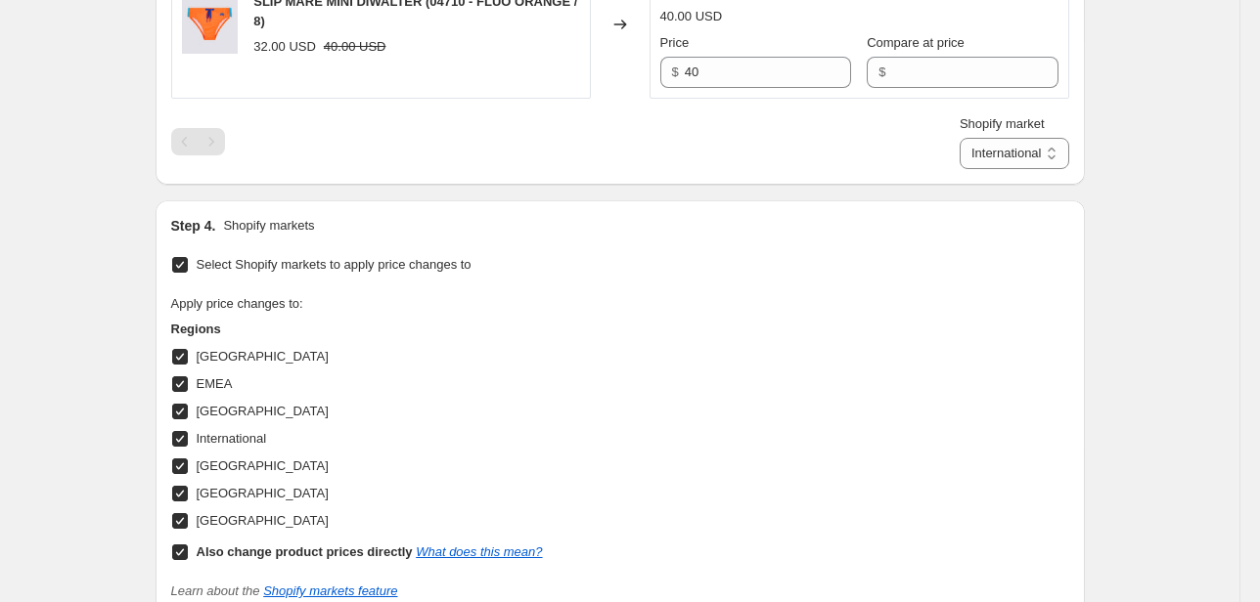
scroll to position [1869, 0]
click at [1036, 150] on select "Direct prices [GEOGRAPHIC_DATA] EMEA [GEOGRAPHIC_DATA] International [GEOGRAPHI…" at bounding box center [1014, 152] width 110 height 31
select select "66305491277"
click at [988, 168] on select "Direct prices [GEOGRAPHIC_DATA] EMEA [GEOGRAPHIC_DATA] International [GEOGRAPHI…" at bounding box center [1014, 152] width 110 height 31
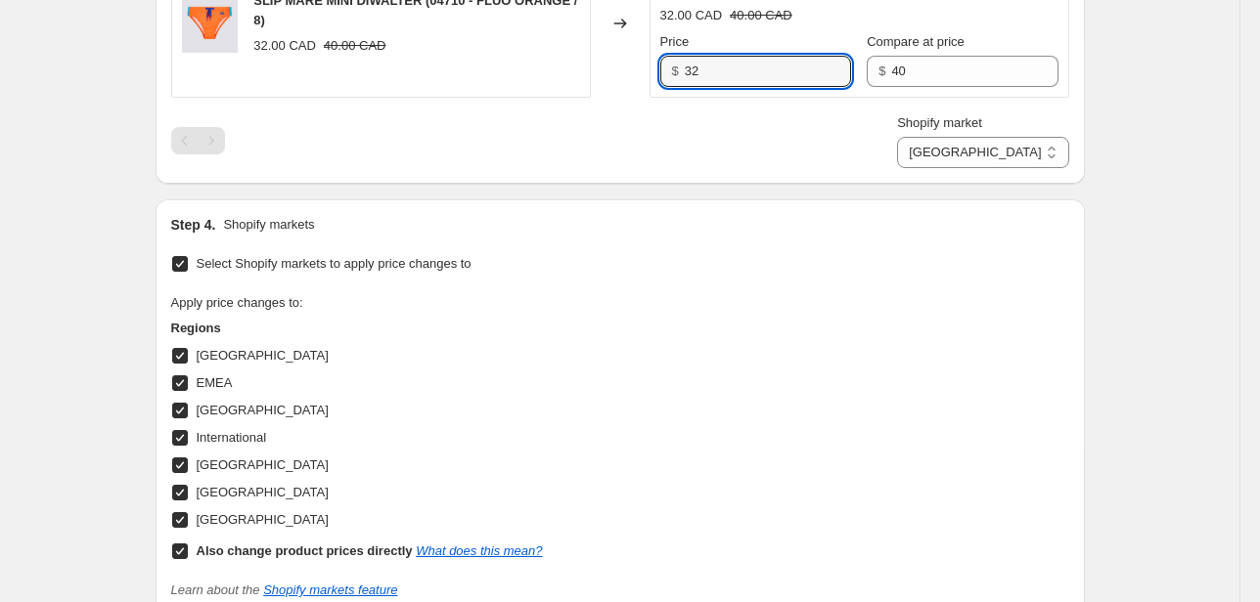
drag, startPoint x: 719, startPoint y: 81, endPoint x: 605, endPoint y: 93, distance: 114.1
click at [606, 93] on div "SLIP MARE MINI DIWALTER (04710 - FLUO ORANGE / 8) 32.00 CAD 40.00 CAD Changed t…" at bounding box center [620, 24] width 898 height 148
type input "40"
drag, startPoint x: 908, startPoint y: 72, endPoint x: 800, endPoint y: 87, distance: 108.6
click at [814, 85] on div "Unedited SLIP MARE MINI DIWALTER (04710 - FLUO ORANGE / 8) 32.00 CAD 40.00 CAD …" at bounding box center [859, 24] width 420 height 148
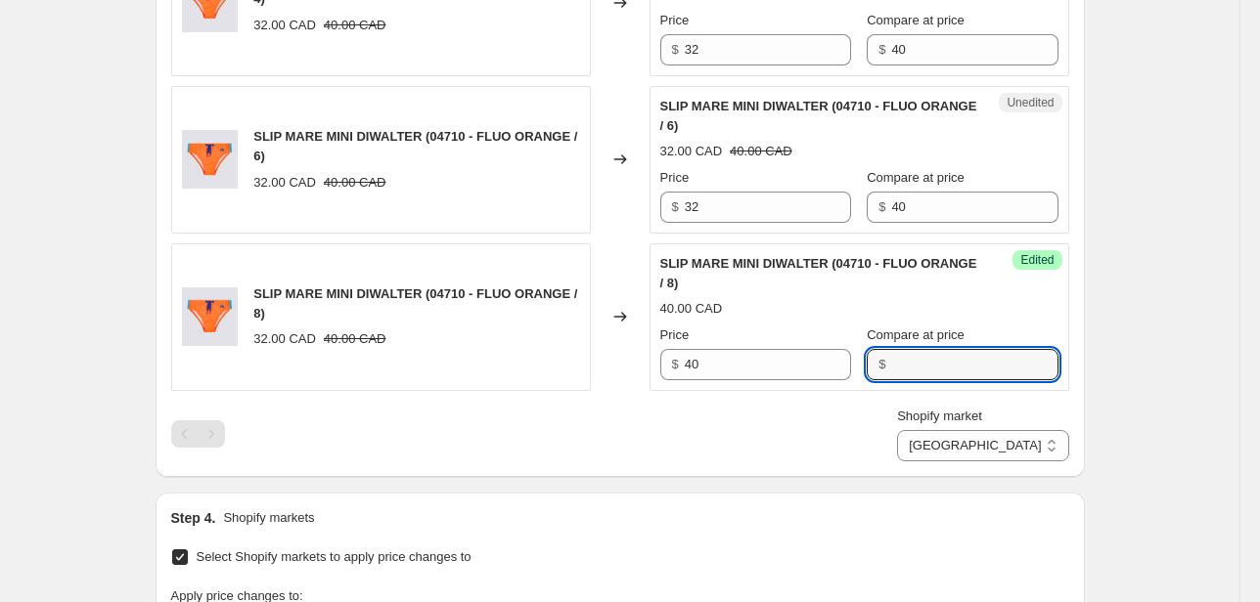
scroll to position [1556, 0]
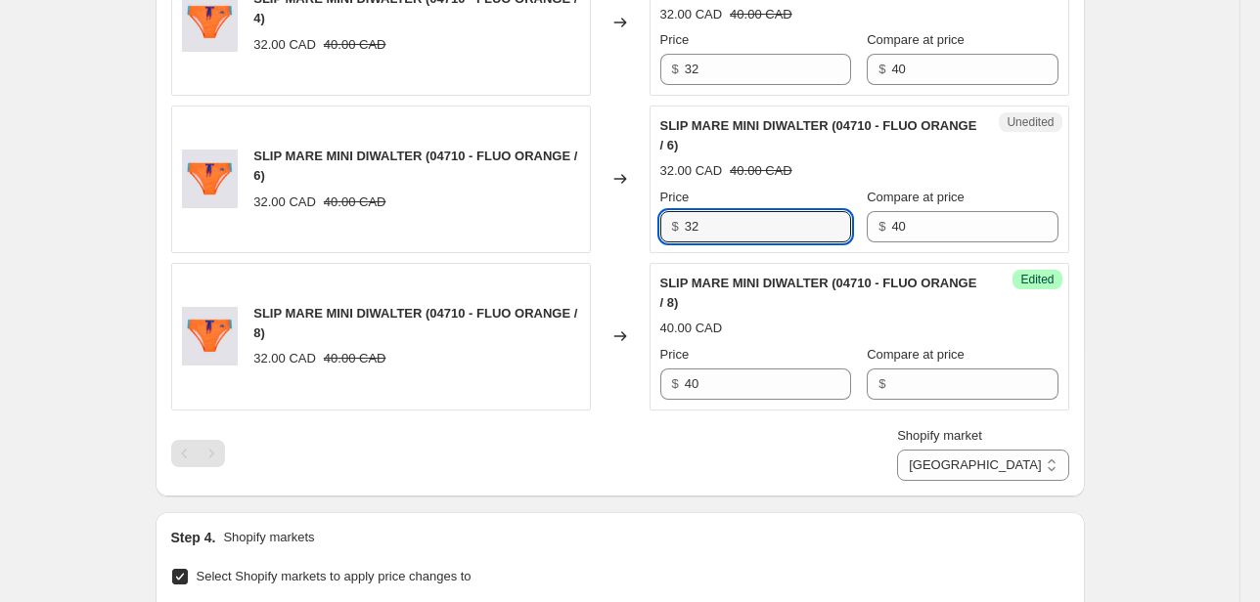
drag, startPoint x: 727, startPoint y: 220, endPoint x: 614, endPoint y: 239, distance: 114.0
click at [625, 239] on div "SLIP MARE MINI DIWALTER (04710 - FLUO ORANGE / 6) 32.00 CAD 40.00 CAD Changed t…" at bounding box center [620, 180] width 898 height 148
type input "40"
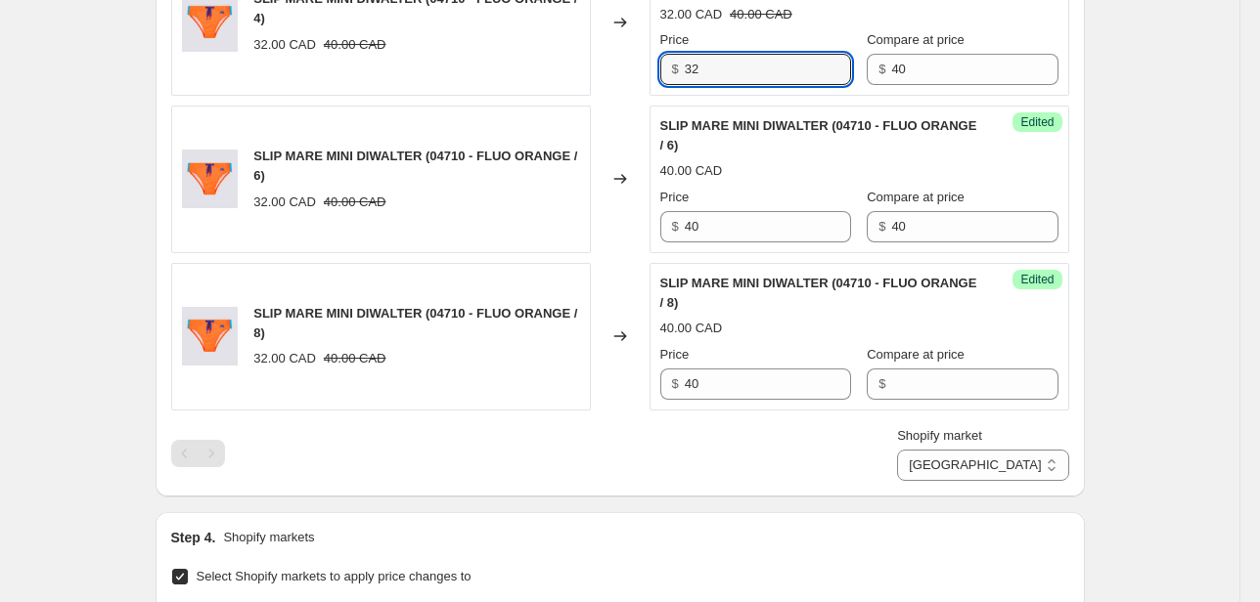
drag, startPoint x: 657, startPoint y: 74, endPoint x: 633, endPoint y: 74, distance: 24.5
click at [646, 76] on div "SLIP MARE MINI DIWALTER (04710 - FLUO ORANGE / 4) 32.00 CAD 40.00 CAD Changed t…" at bounding box center [620, 22] width 898 height 148
type input "40"
drag, startPoint x: 904, startPoint y: 71, endPoint x: 813, endPoint y: 76, distance: 91.1
click at [817, 74] on div "Price $ 40 Compare at price $ 40" at bounding box center [859, 57] width 398 height 55
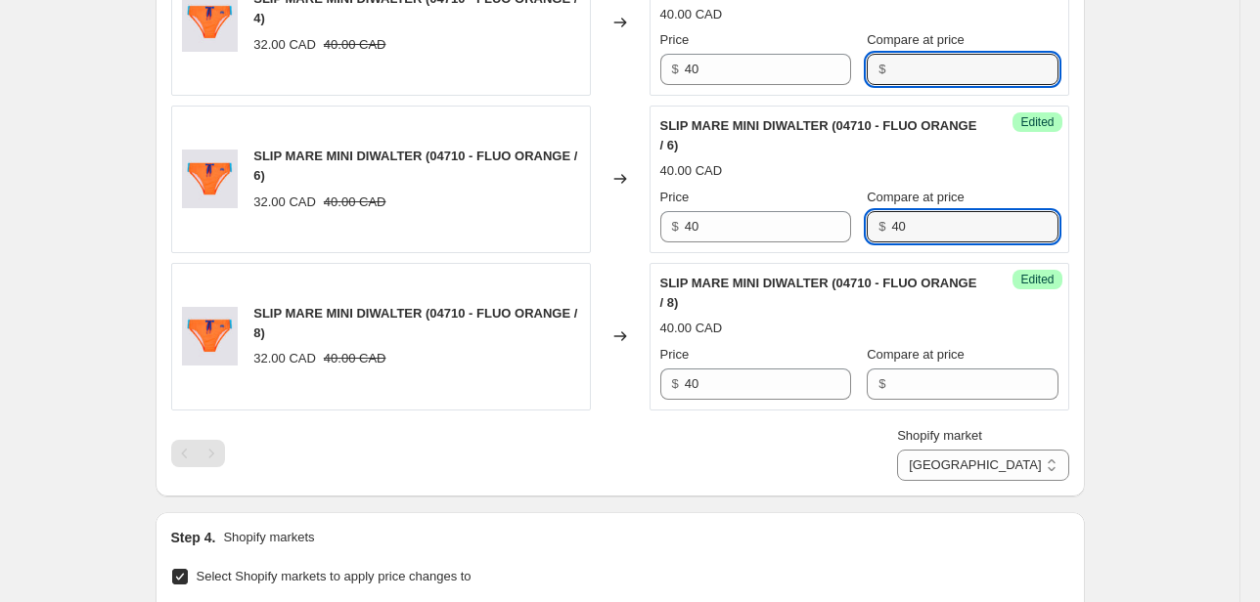
drag, startPoint x: 928, startPoint y: 218, endPoint x: 802, endPoint y: 242, distance: 128.3
click at [802, 242] on div "Success Edited SLIP MARE MINI DIWALTER (04710 - FLUO ORANGE / 6) 40.00 CAD Pric…" at bounding box center [859, 180] width 420 height 148
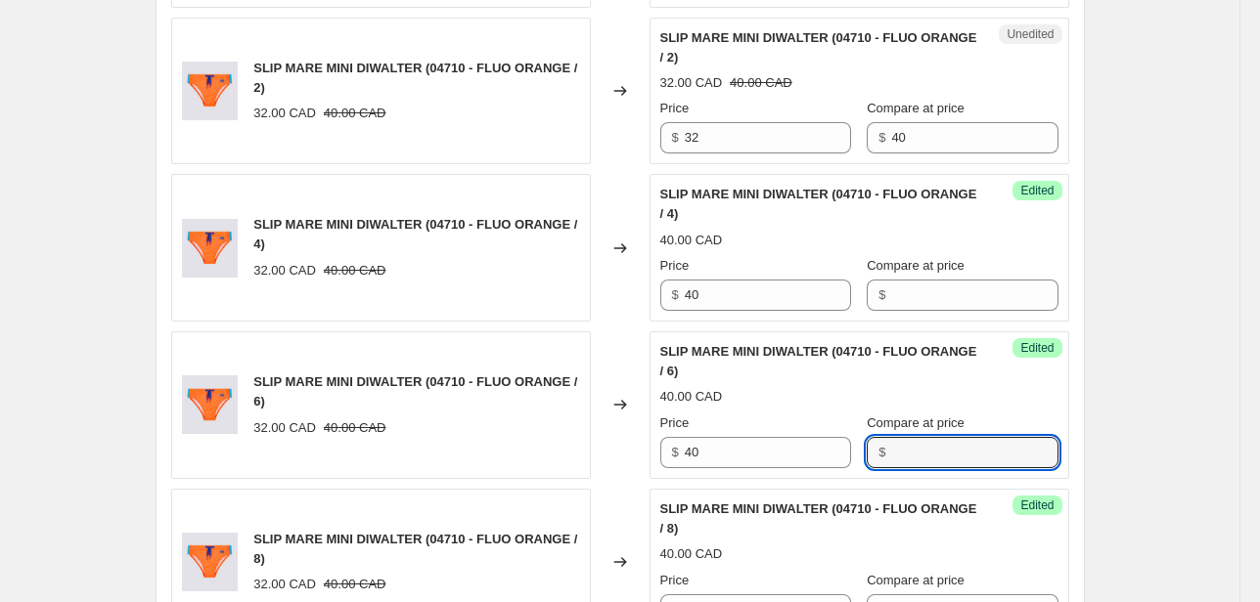
scroll to position [1321, 0]
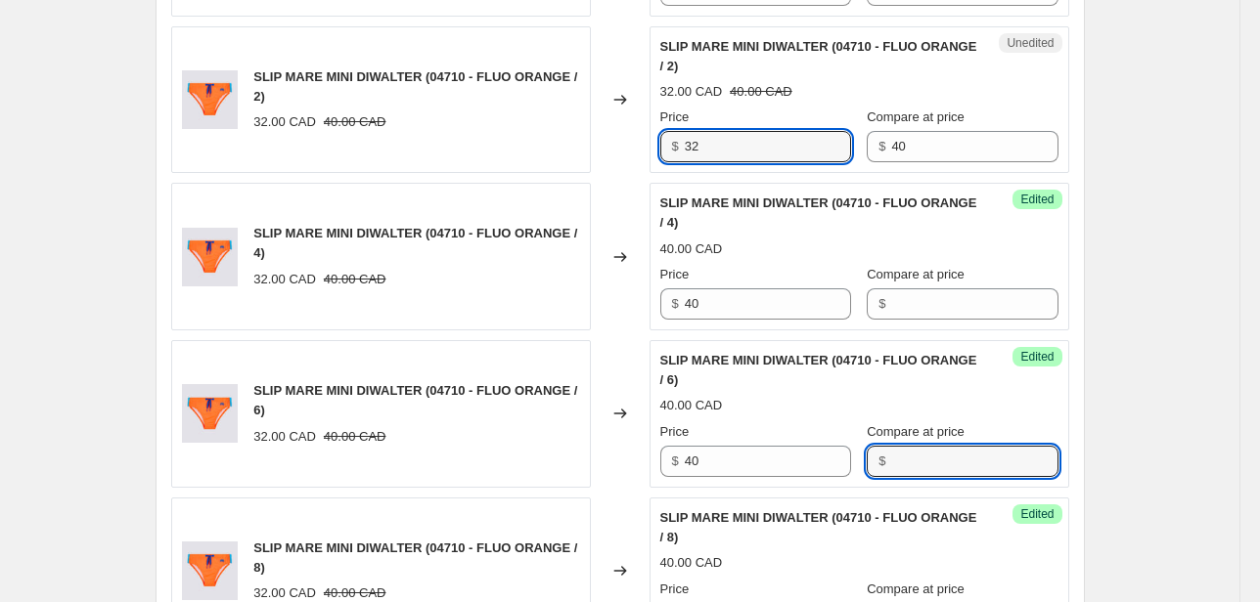
drag, startPoint x: 714, startPoint y: 150, endPoint x: 593, endPoint y: 164, distance: 122.2
click at [621, 156] on div "SLIP MARE MINI DIWALTER (04710 - FLUO ORANGE / 2) 32.00 CAD 40.00 CAD Changed t…" at bounding box center [620, 100] width 898 height 148
type input "40"
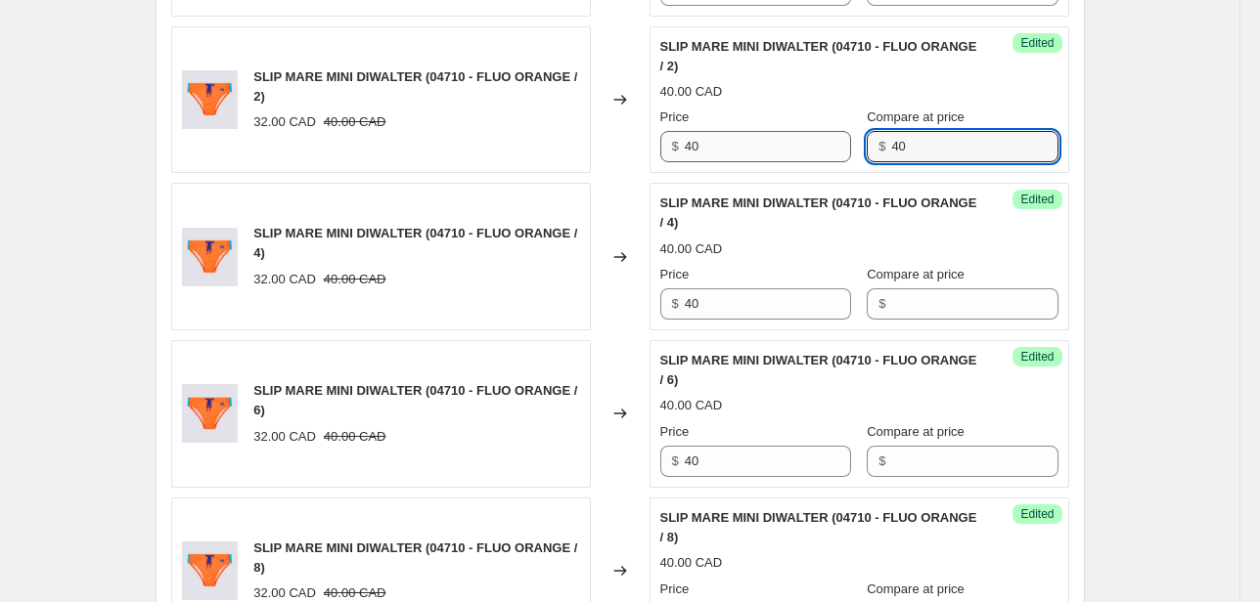
drag, startPoint x: 892, startPoint y: 144, endPoint x: 762, endPoint y: 157, distance: 130.8
click at [781, 154] on div "Price $ 40 Compare at price $ 40" at bounding box center [859, 135] width 398 height 55
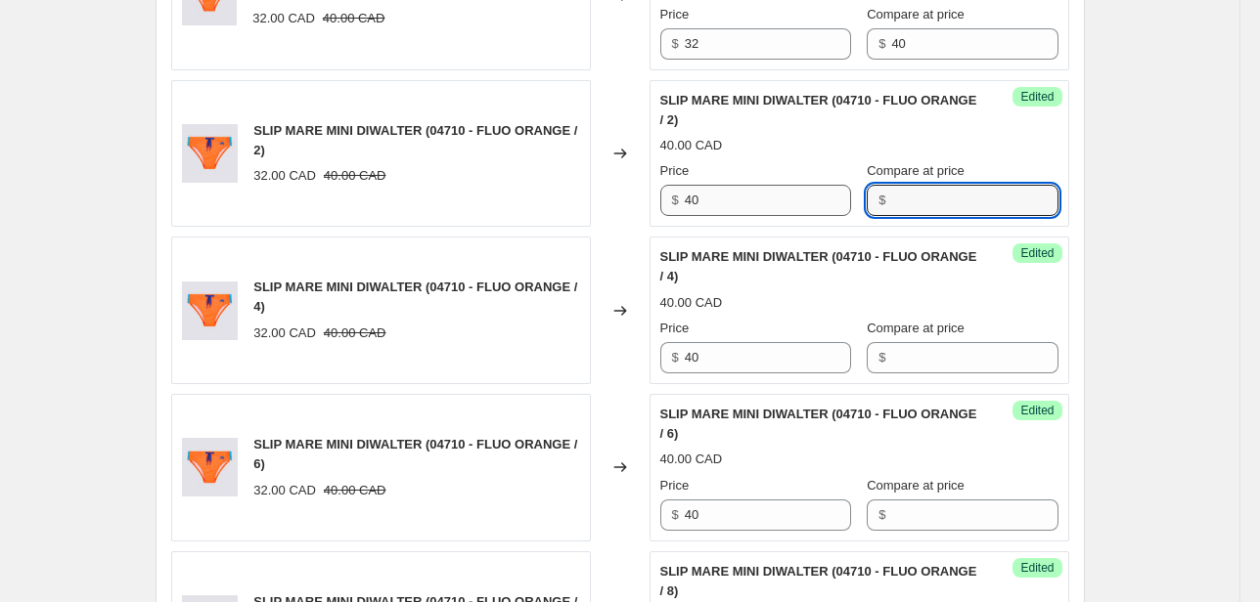
scroll to position [1243, 0]
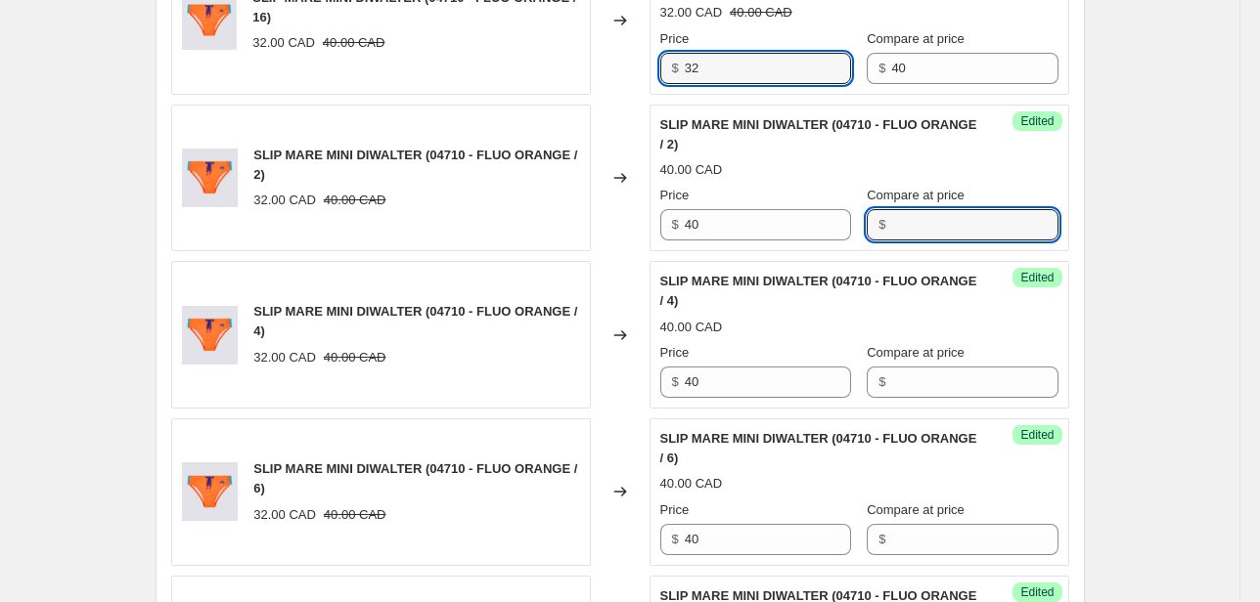
drag, startPoint x: 714, startPoint y: 78, endPoint x: 586, endPoint y: 78, distance: 128.1
click at [633, 79] on div "SLIP MARE MINI DIWALTER (04710 - FLUO ORANGE / 16) 32.00 CAD 40.00 CAD Changed …" at bounding box center [620, 21] width 898 height 148
type input "40"
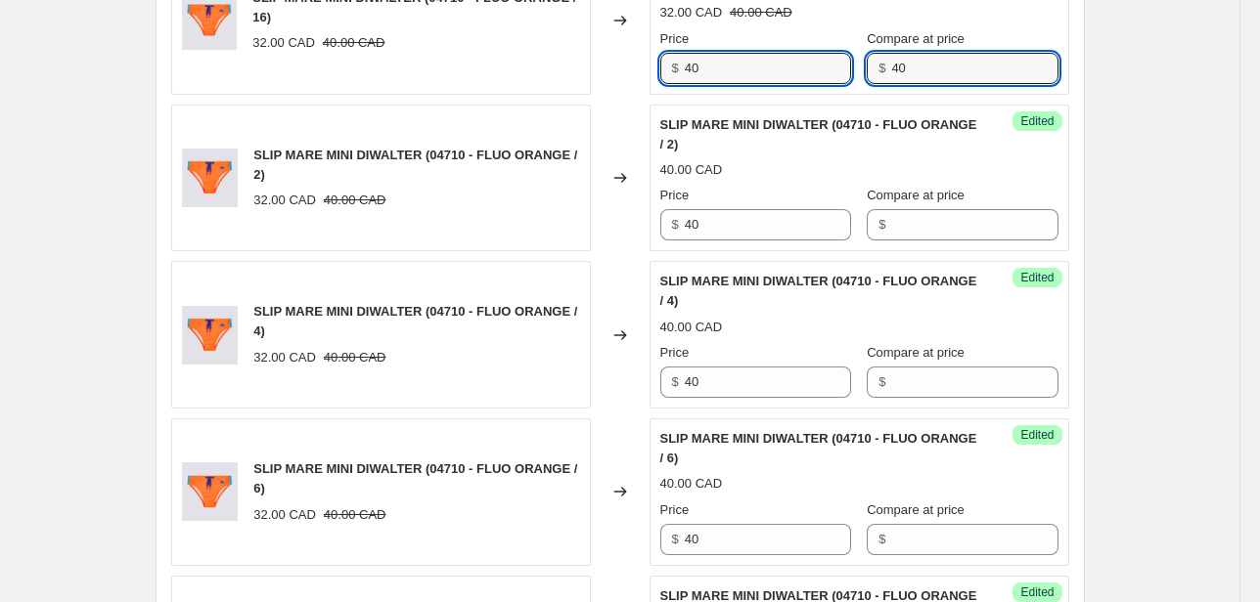
click at [795, 84] on div "Unedited SLIP MARE MINI DIWALTER (04710 - FLUO ORANGE / 16) 32.00 CAD 40.00 CAD…" at bounding box center [859, 21] width 420 height 148
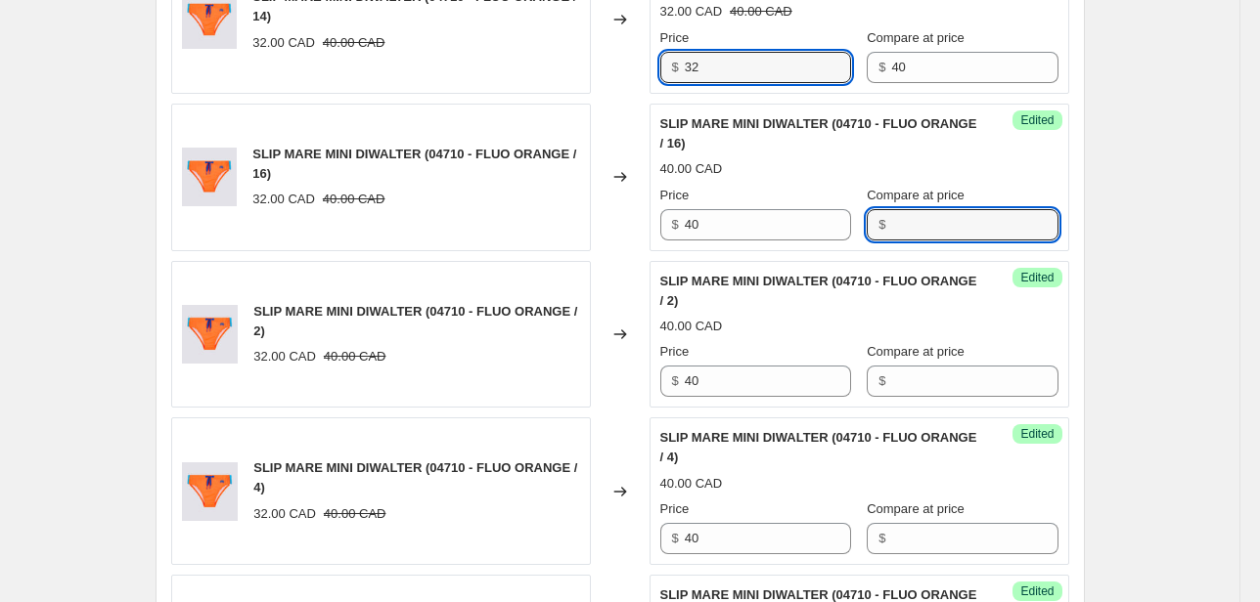
drag, startPoint x: 709, startPoint y: 70, endPoint x: 629, endPoint y: 37, distance: 86.8
click at [660, 67] on div "Unedited SLIP MARE MINI DIWALTER (04710 - FLUO ORANGE / 14) 32.00 CAD 40.00 CAD…" at bounding box center [859, 20] width 420 height 148
type input "40"
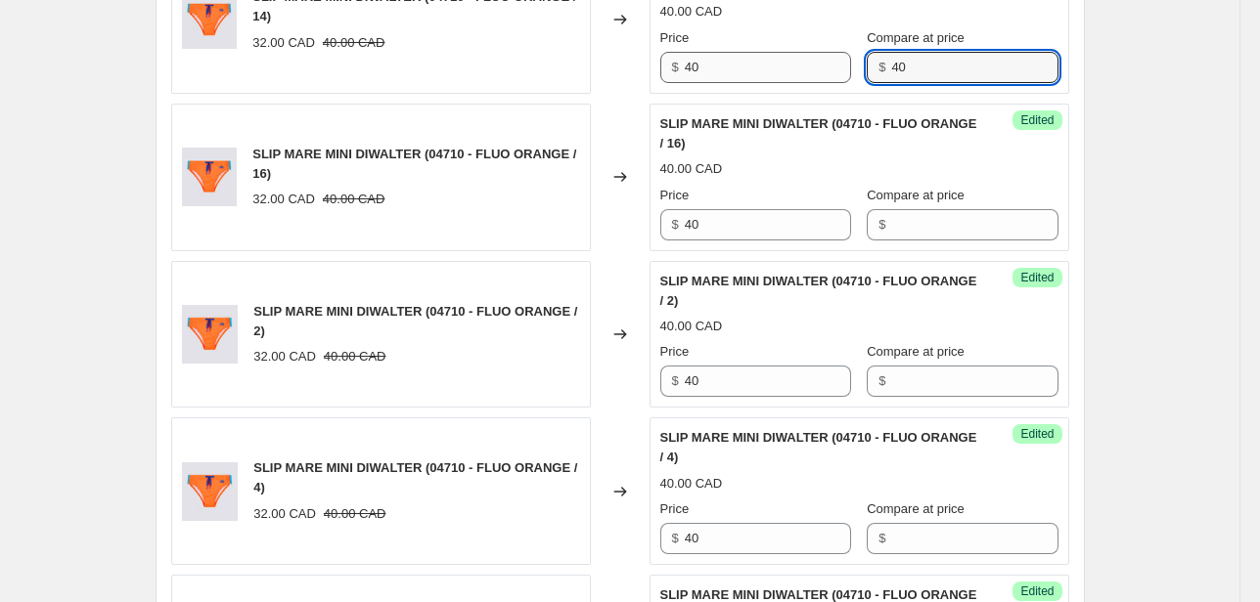
drag, startPoint x: 888, startPoint y: 68, endPoint x: 816, endPoint y: 78, distance: 73.0
click at [820, 78] on div "Price $ 40 Compare at price $ 40" at bounding box center [859, 55] width 398 height 55
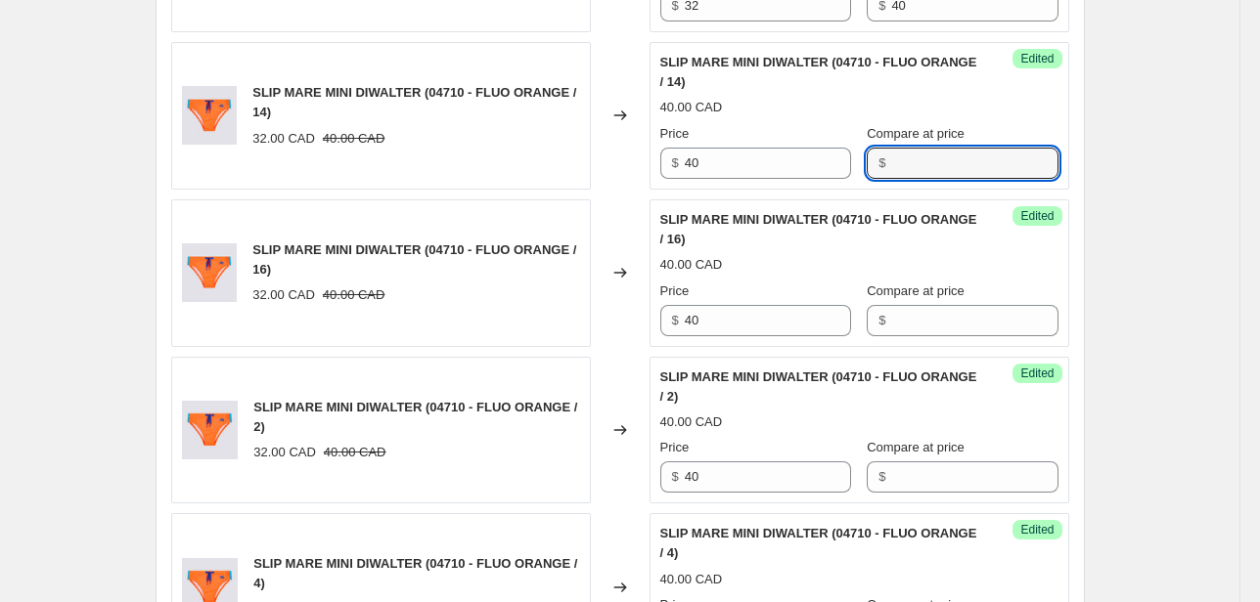
scroll to position [852, 0]
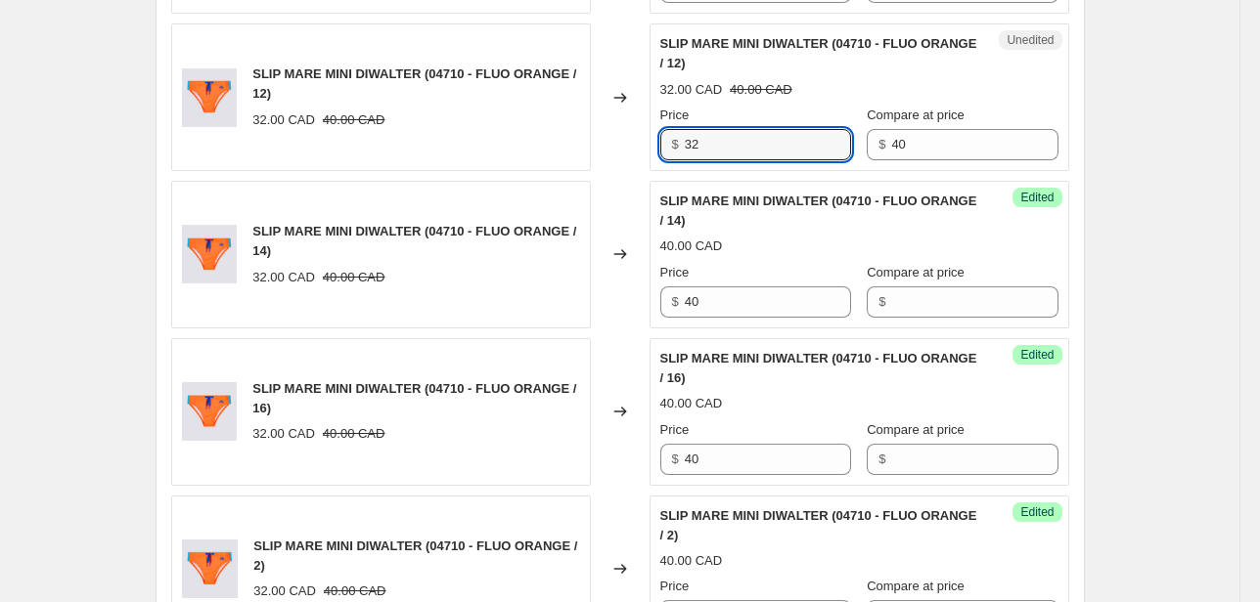
drag, startPoint x: 713, startPoint y: 139, endPoint x: 568, endPoint y: 168, distance: 147.7
click at [647, 156] on div "SLIP MARE MINI DIWALTER (04710 - FLUO ORANGE / 12) 32.00 CAD 40.00 CAD Changed …" at bounding box center [620, 97] width 898 height 148
type input "40"
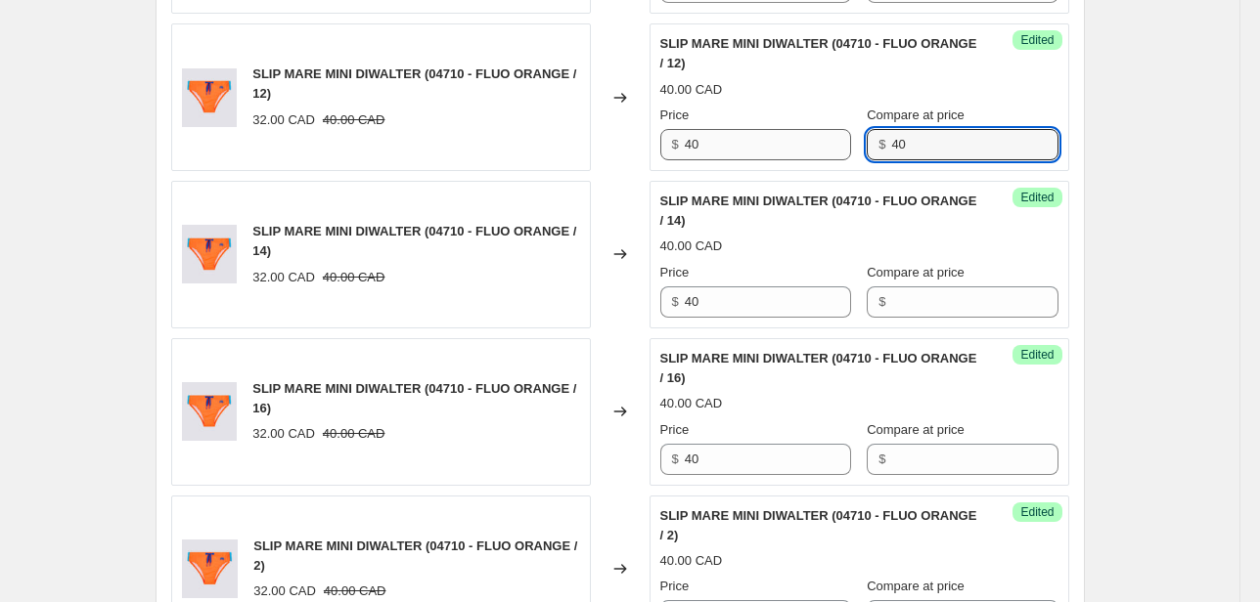
drag, startPoint x: 898, startPoint y: 139, endPoint x: 804, endPoint y: 153, distance: 94.9
click at [806, 153] on div "Price $ 40 Compare at price $ 40" at bounding box center [859, 133] width 398 height 55
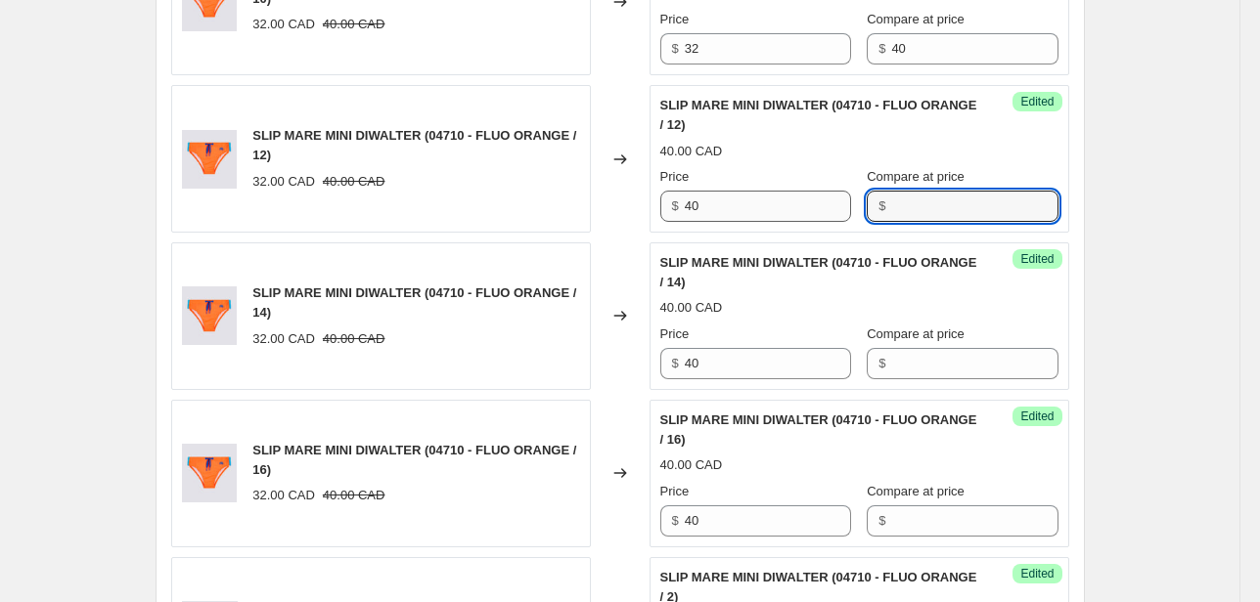
scroll to position [695, 0]
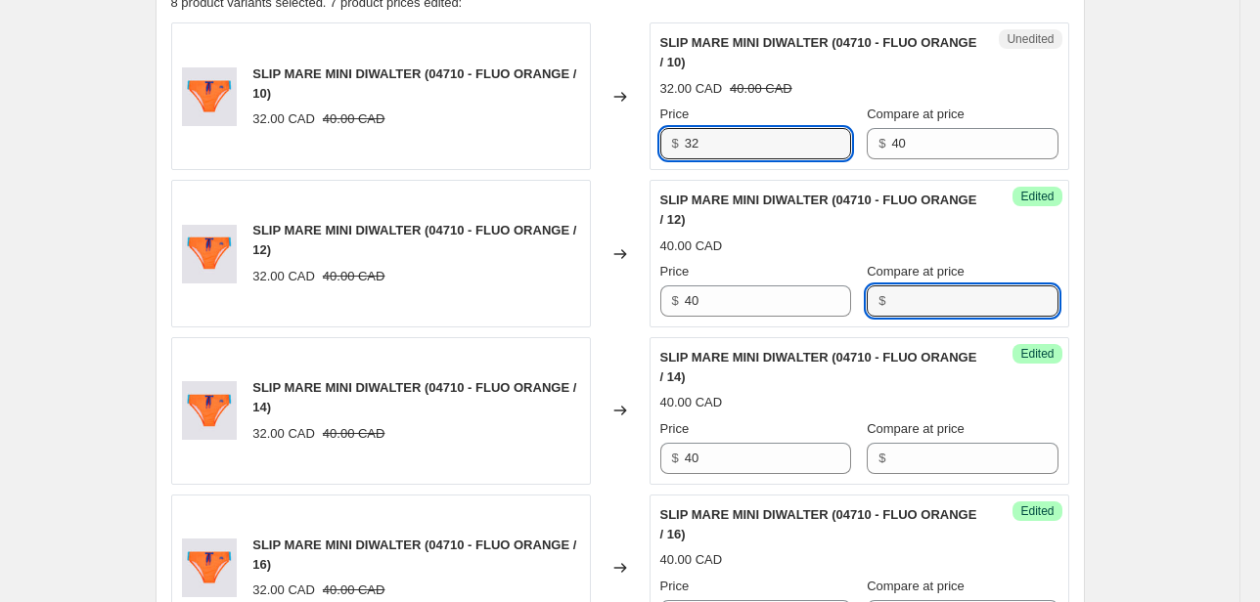
drag, startPoint x: 710, startPoint y: 153, endPoint x: 652, endPoint y: 152, distance: 57.7
click at [654, 152] on div "Unedited SLIP MARE MINI DIWALTER (04710 - FLUO ORANGE / 10) 32.00 CAD 40.00 CAD…" at bounding box center [859, 96] width 420 height 148
type input "40"
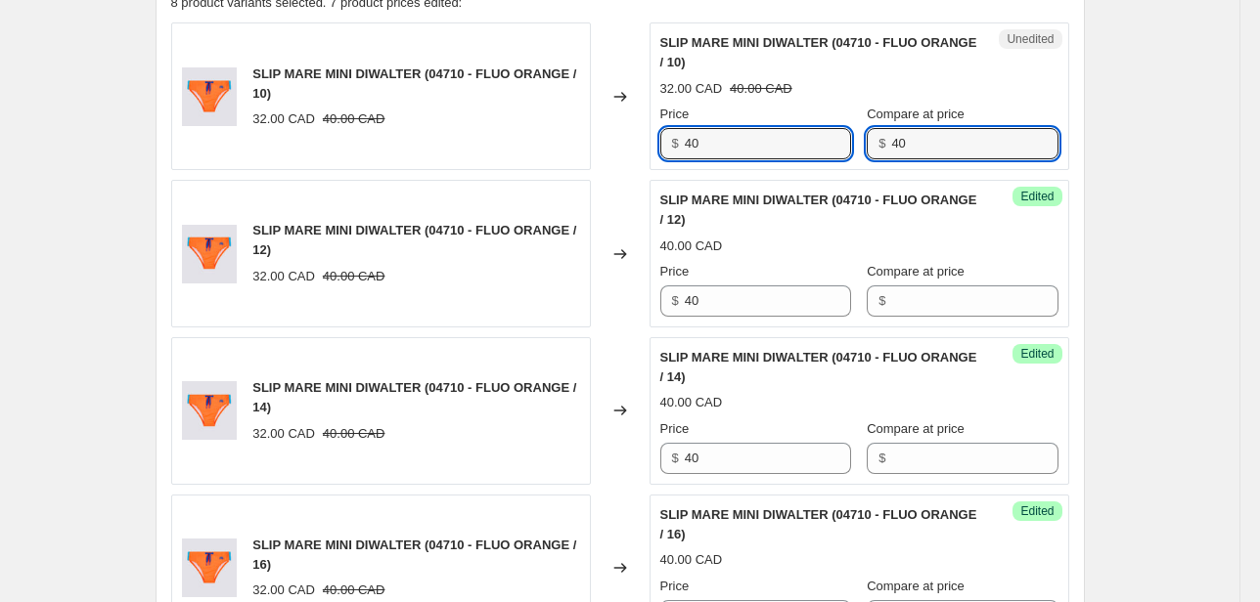
drag, startPoint x: 869, startPoint y: 150, endPoint x: 820, endPoint y: 168, distance: 53.2
click at [867, 153] on div "$ 40" at bounding box center [962, 143] width 191 height 31
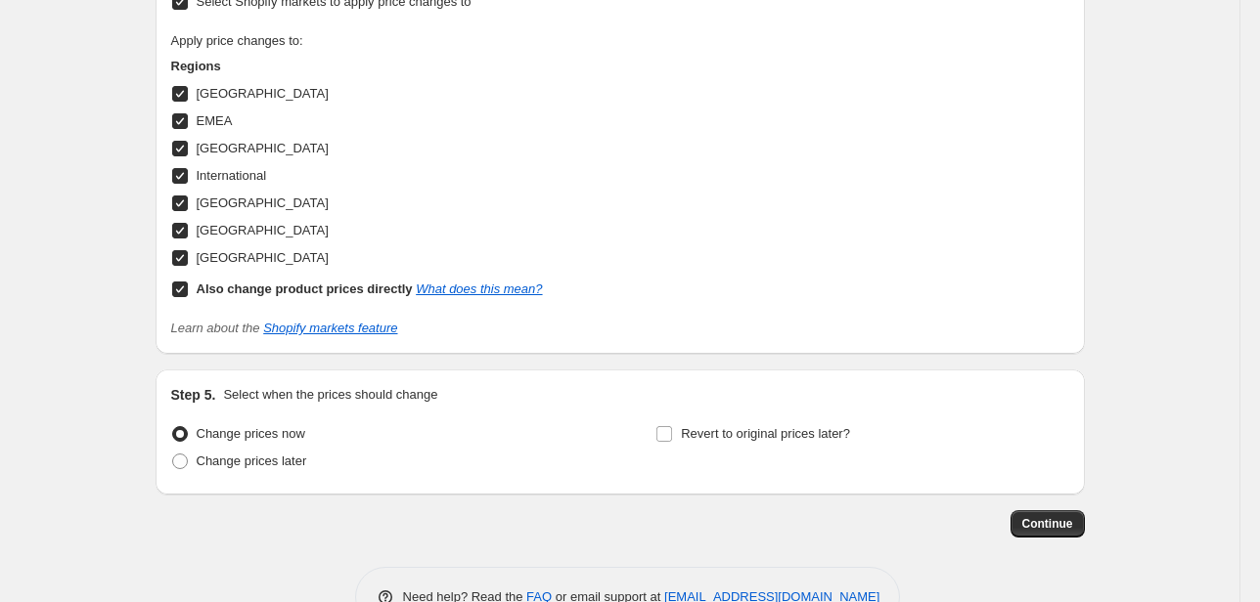
scroll to position [2182, 0]
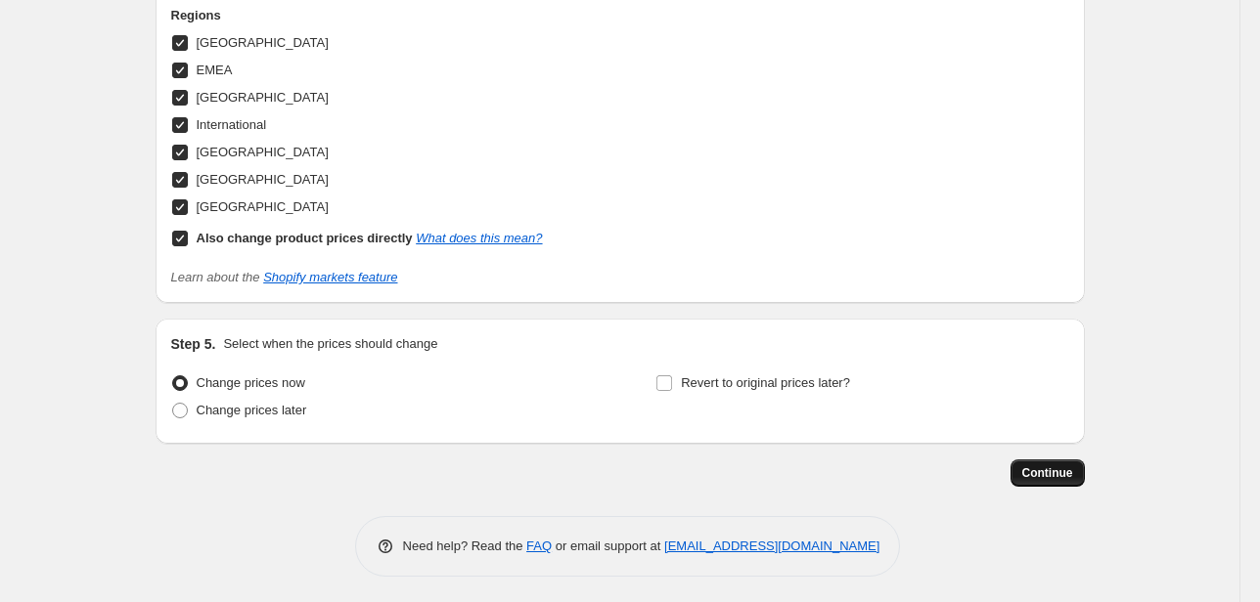
click at [1059, 466] on span "Continue" at bounding box center [1047, 474] width 51 height 16
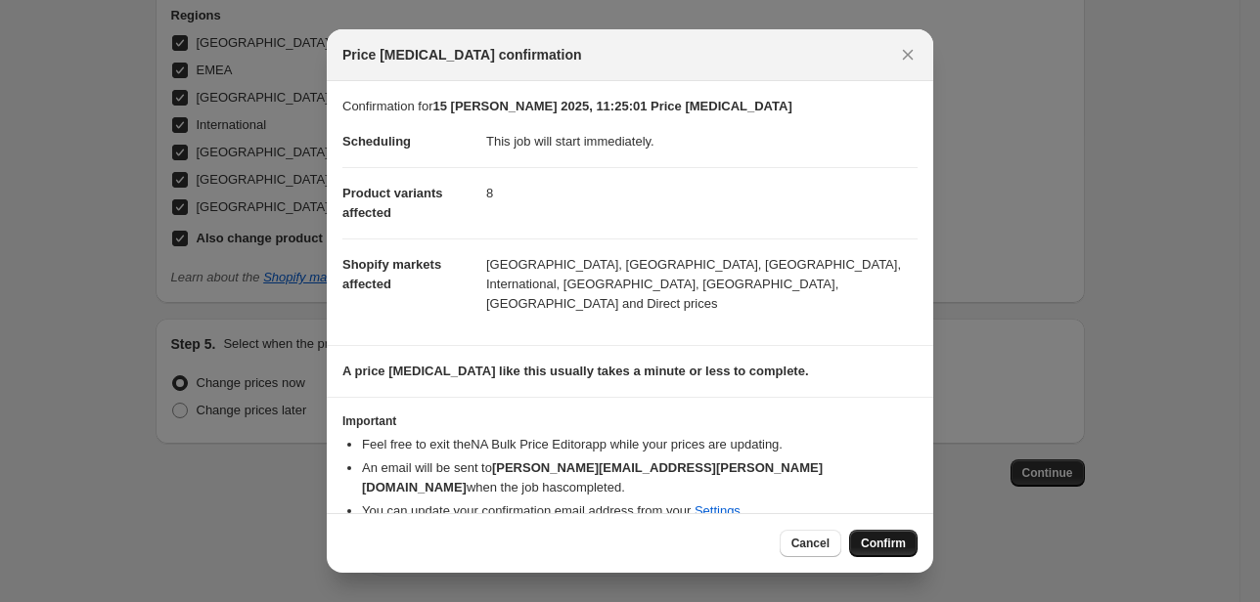
click at [888, 538] on span "Confirm" at bounding box center [883, 544] width 45 height 16
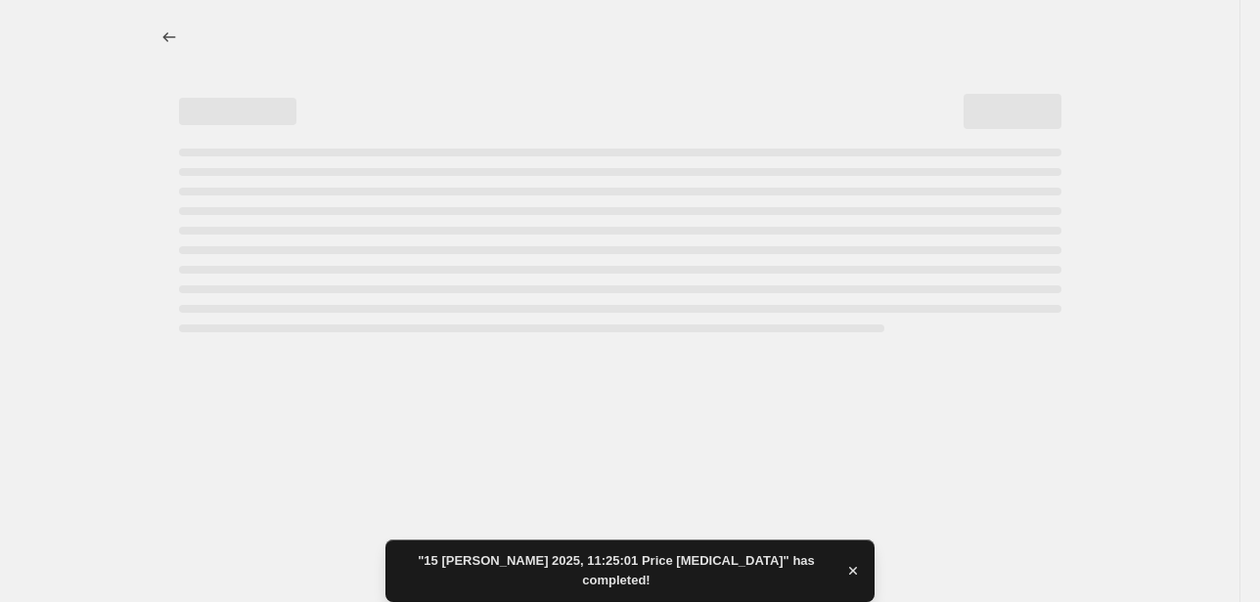
select select "66305491277"
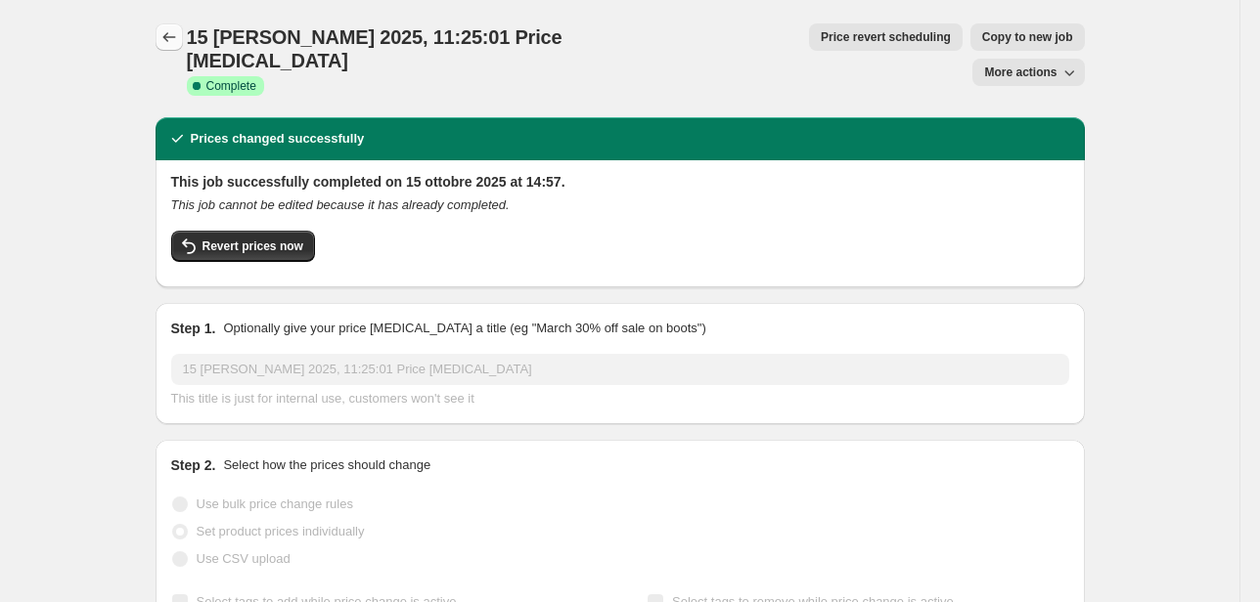
click at [178, 41] on icon "Price change jobs" at bounding box center [169, 37] width 20 height 20
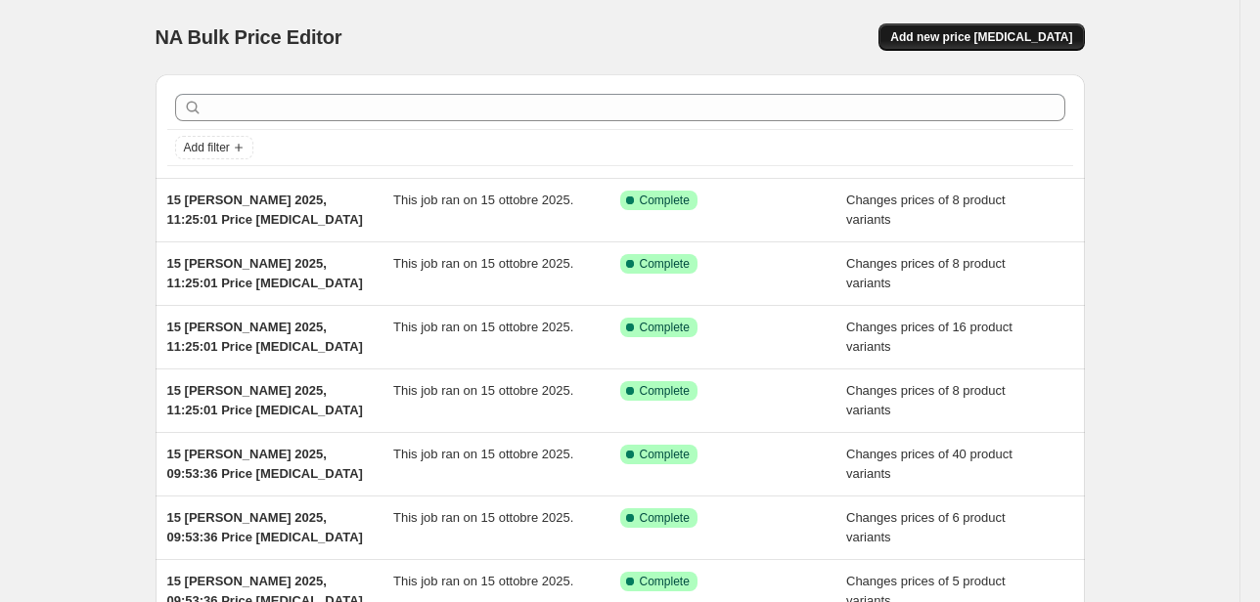
click at [962, 39] on span "Add new price [MEDICAL_DATA]" at bounding box center [981, 37] width 182 height 16
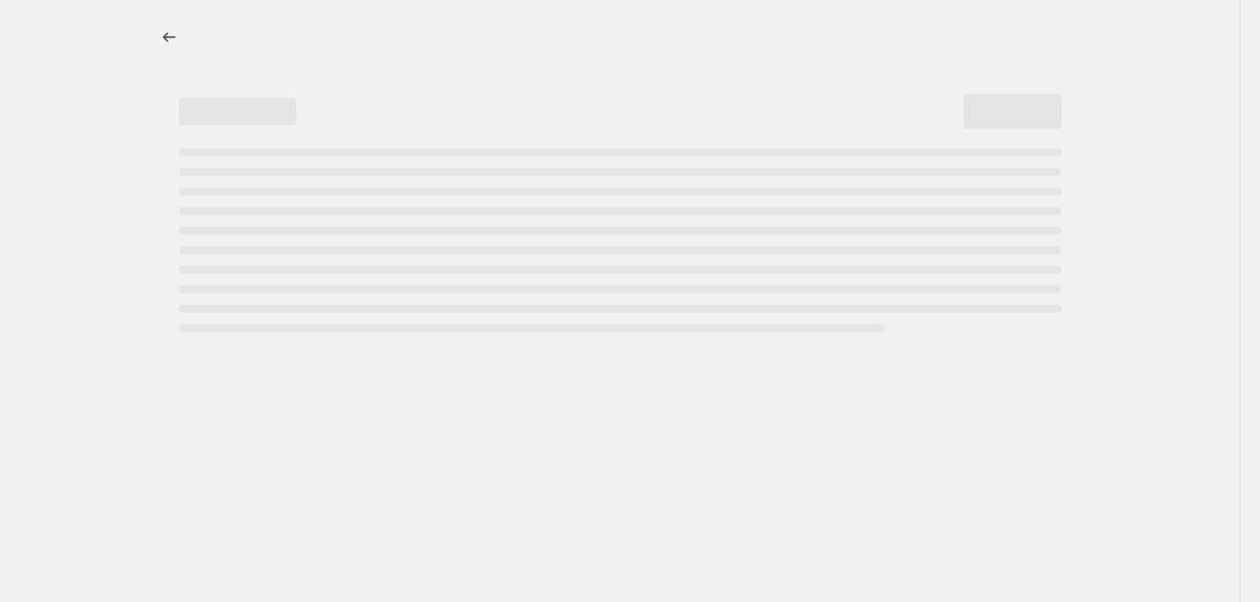
select select "percentage"
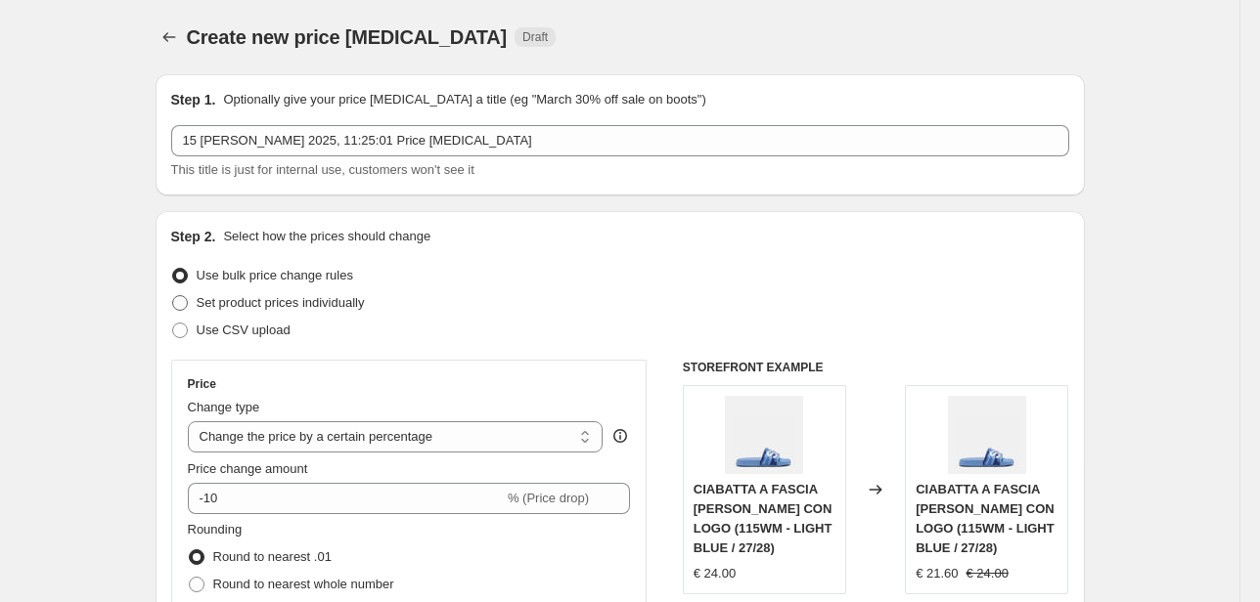
click at [279, 309] on span "Set product prices individually" at bounding box center [281, 302] width 168 height 15
click at [173, 296] on input "Set product prices individually" at bounding box center [172, 295] width 1 height 1
radio input "true"
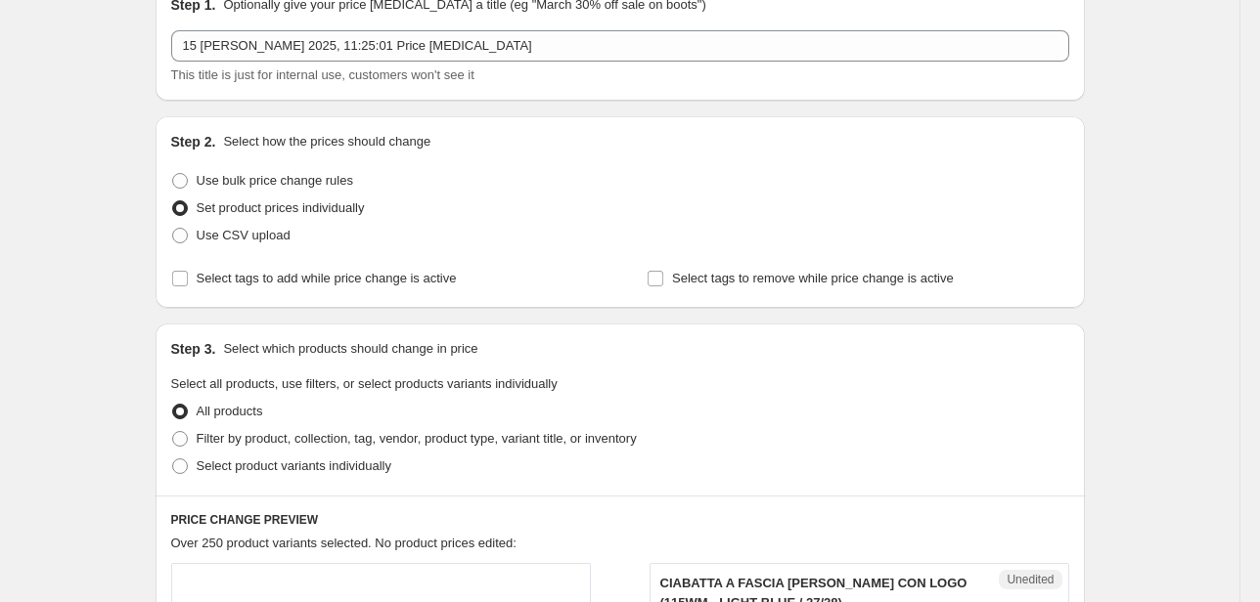
scroll to position [156, 0]
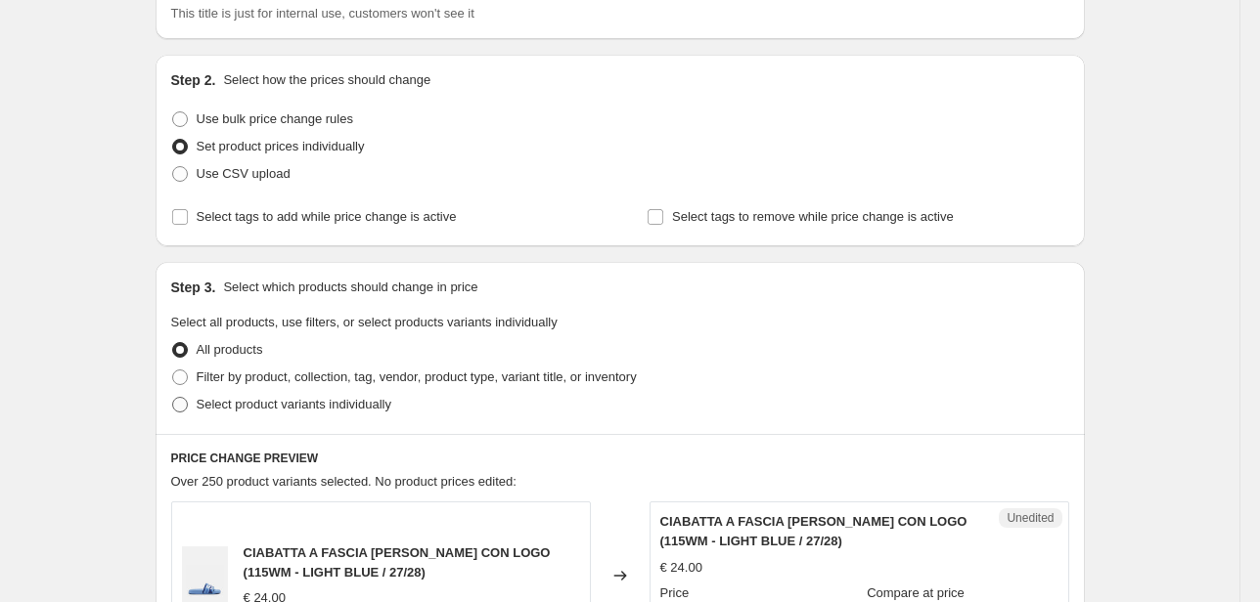
click at [264, 406] on span "Select product variants individually" at bounding box center [294, 404] width 195 height 15
click at [173, 398] on input "Select product variants individually" at bounding box center [172, 397] width 1 height 1
radio input "true"
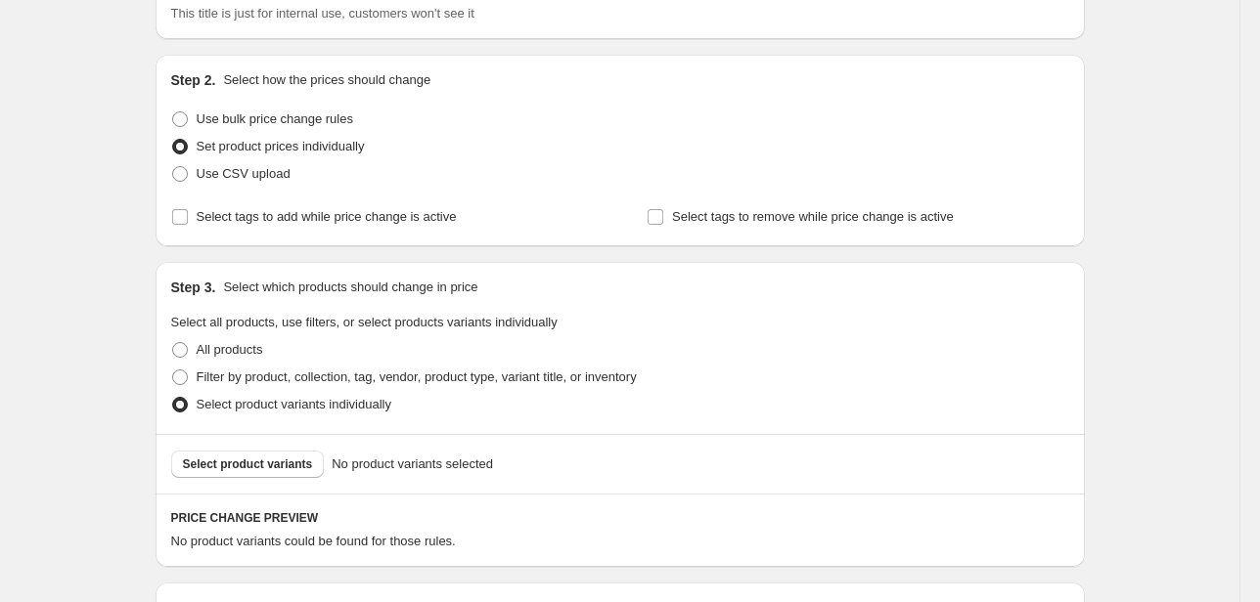
scroll to position [469, 0]
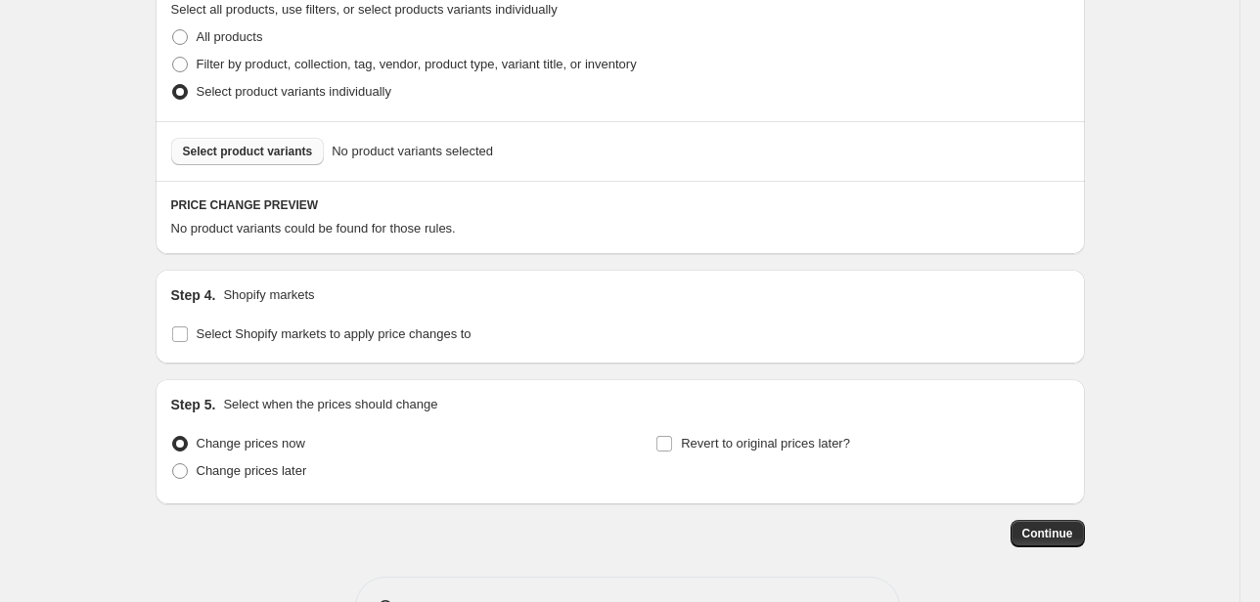
click at [289, 153] on span "Select product variants" at bounding box center [248, 152] width 130 height 16
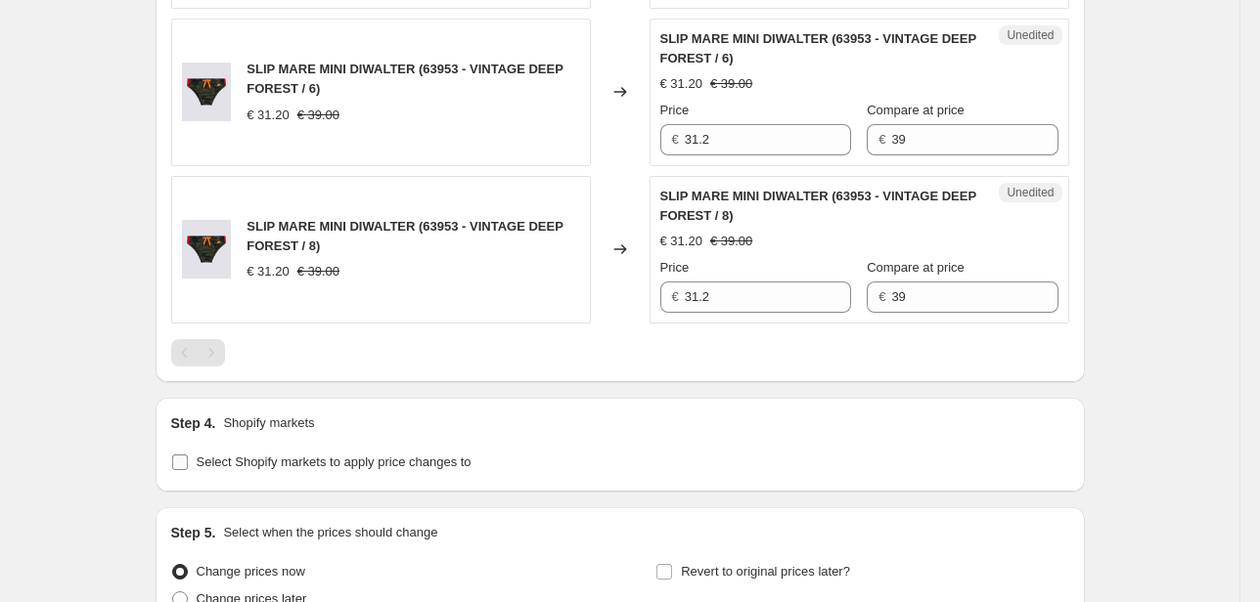
click at [316, 455] on span "Select Shopify markets to apply price changes to" at bounding box center [334, 462] width 275 height 15
click at [188, 455] on input "Select Shopify markets to apply price changes to" at bounding box center [180, 463] width 16 height 16
checkbox input "true"
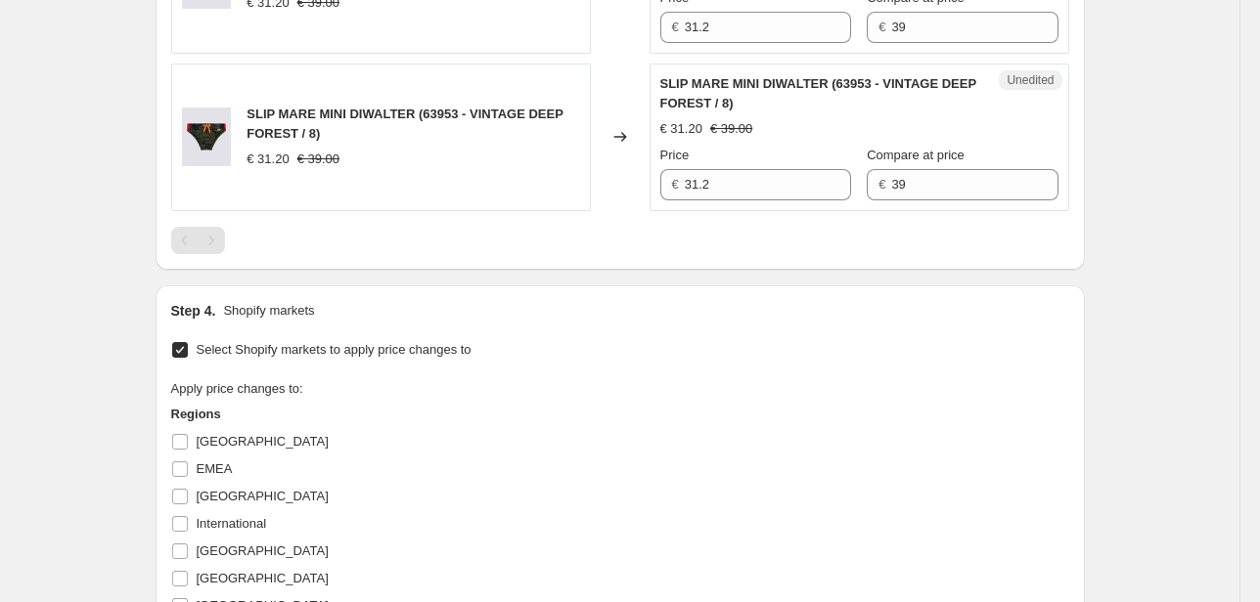
scroll to position [1956, 0]
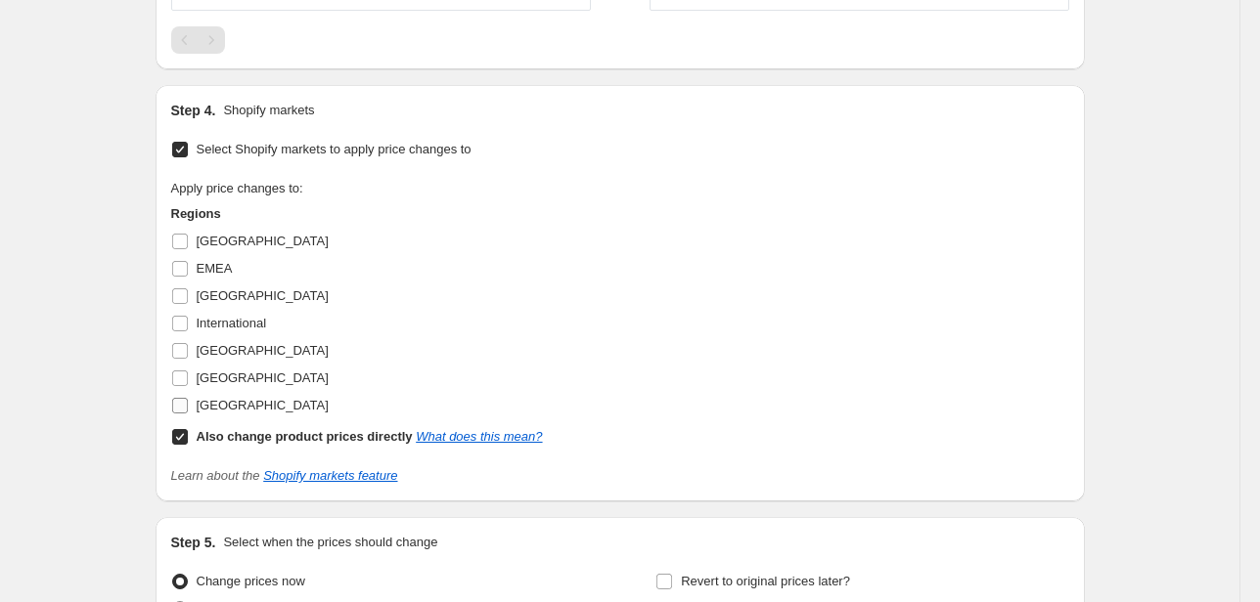
click at [231, 409] on span "[GEOGRAPHIC_DATA]" at bounding box center [263, 405] width 132 height 15
click at [188, 409] on input "[GEOGRAPHIC_DATA]" at bounding box center [180, 406] width 16 height 16
checkbox input "true"
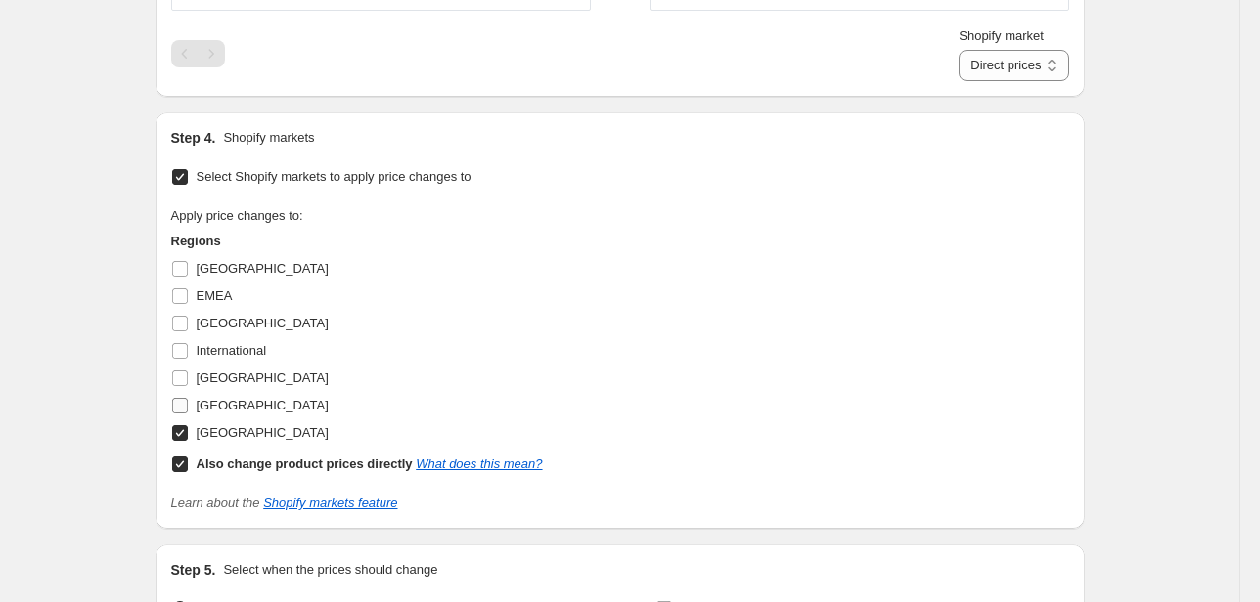
click at [218, 400] on span "[GEOGRAPHIC_DATA]" at bounding box center [263, 405] width 132 height 15
click at [188, 400] on input "[GEOGRAPHIC_DATA]" at bounding box center [180, 406] width 16 height 16
checkbox input "true"
click at [211, 379] on span "[GEOGRAPHIC_DATA]" at bounding box center [263, 378] width 132 height 15
click at [188, 379] on input "[GEOGRAPHIC_DATA]" at bounding box center [180, 379] width 16 height 16
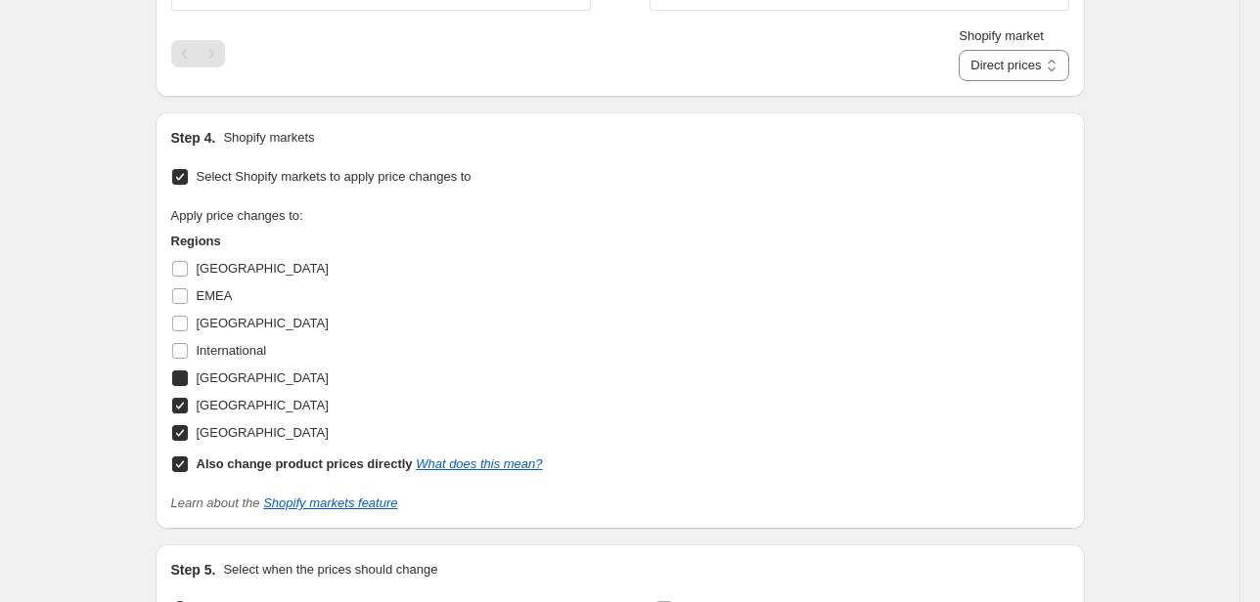
checkbox input "true"
click at [227, 343] on span "International" at bounding box center [232, 350] width 70 height 15
click at [188, 343] on input "International" at bounding box center [180, 351] width 16 height 16
checkbox input "true"
click at [223, 322] on span "[GEOGRAPHIC_DATA]" at bounding box center [263, 323] width 132 height 15
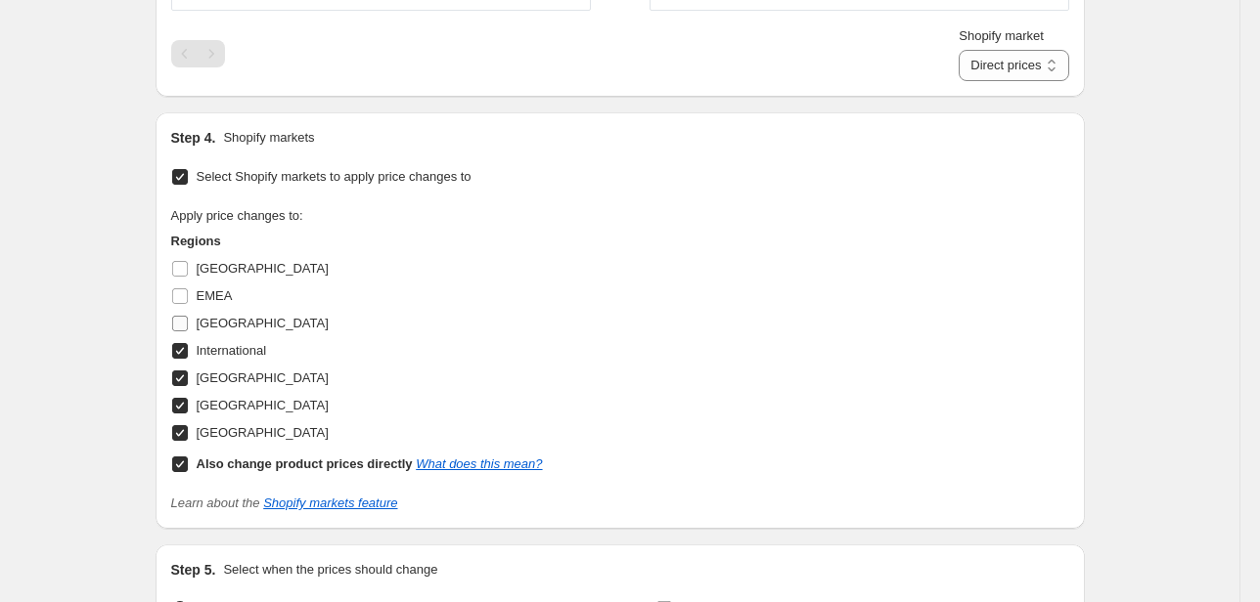
click at [188, 322] on input "[GEOGRAPHIC_DATA]" at bounding box center [180, 324] width 16 height 16
checkbox input "true"
click at [219, 296] on span "EMEA" at bounding box center [215, 296] width 36 height 15
click at [188, 296] on input "EMEA" at bounding box center [180, 297] width 16 height 16
checkbox input "true"
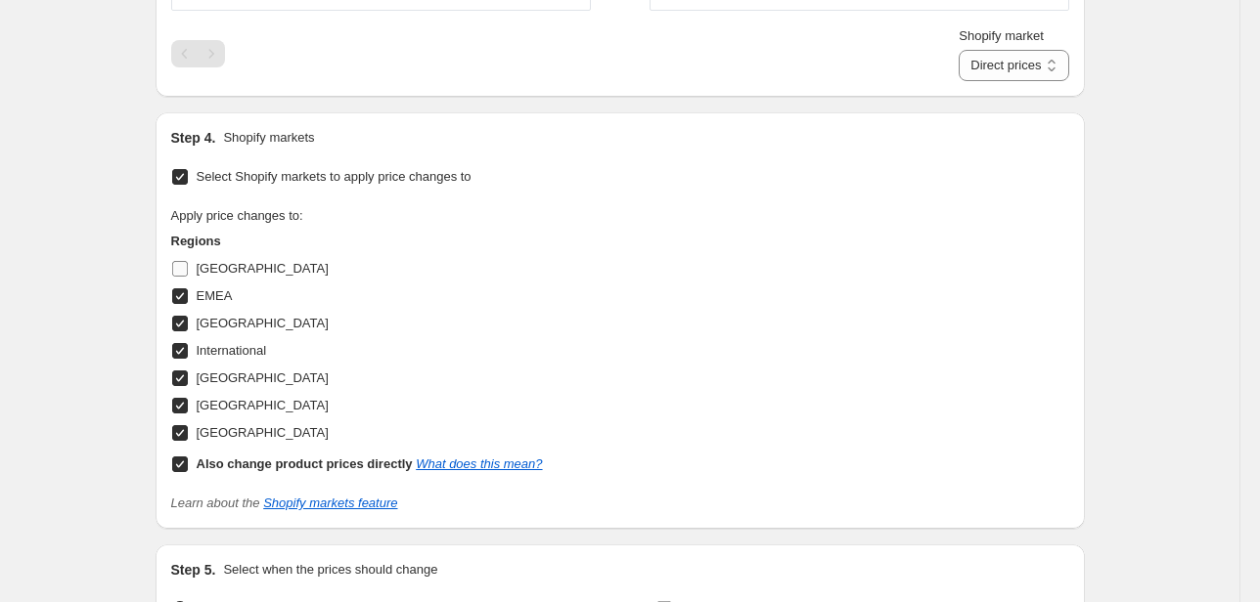
click at [231, 267] on span "[GEOGRAPHIC_DATA]" at bounding box center [263, 268] width 132 height 15
click at [188, 267] on input "[GEOGRAPHIC_DATA]" at bounding box center [180, 269] width 16 height 16
checkbox input "true"
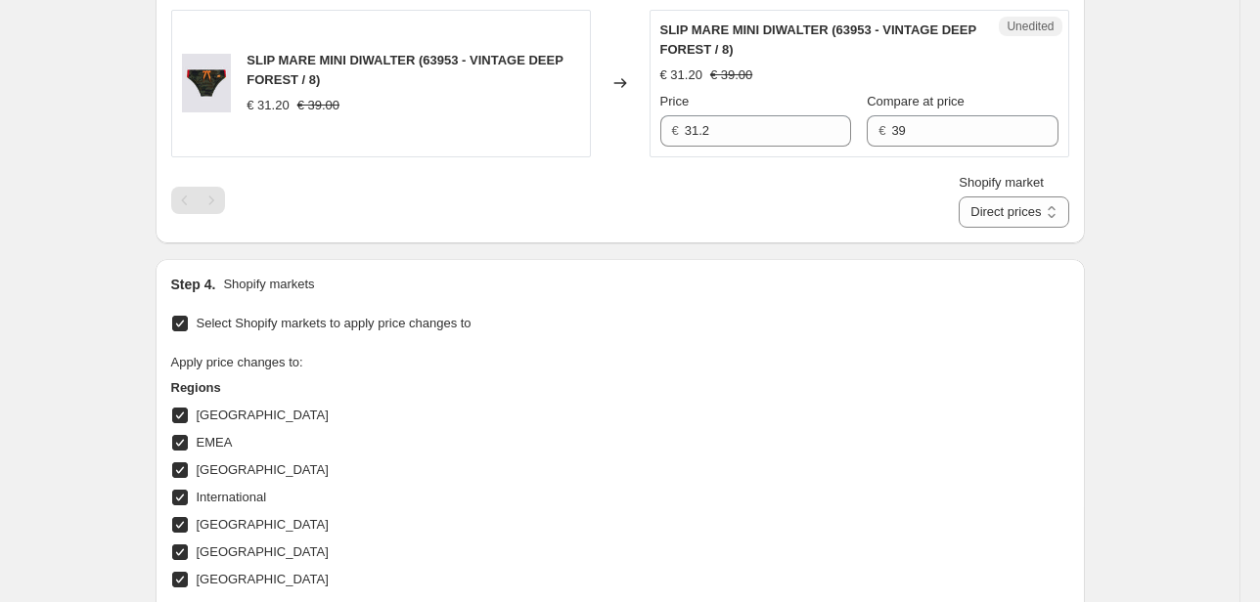
scroll to position [1643, 0]
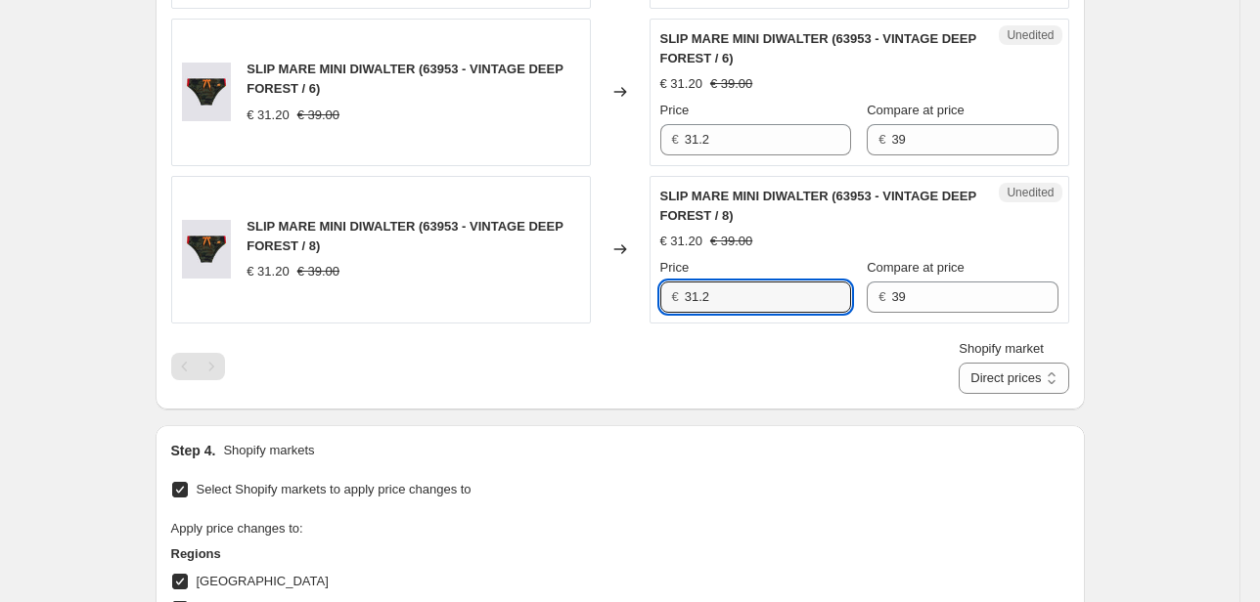
drag, startPoint x: 716, startPoint y: 301, endPoint x: 560, endPoint y: 311, distance: 155.8
click at [600, 307] on div "SLIP MARE MINI DIWALTER (63953 - VINTAGE DEEP FOREST / 8) € 31.20 € 39.00 Chang…" at bounding box center [620, 250] width 898 height 148
type input "39"
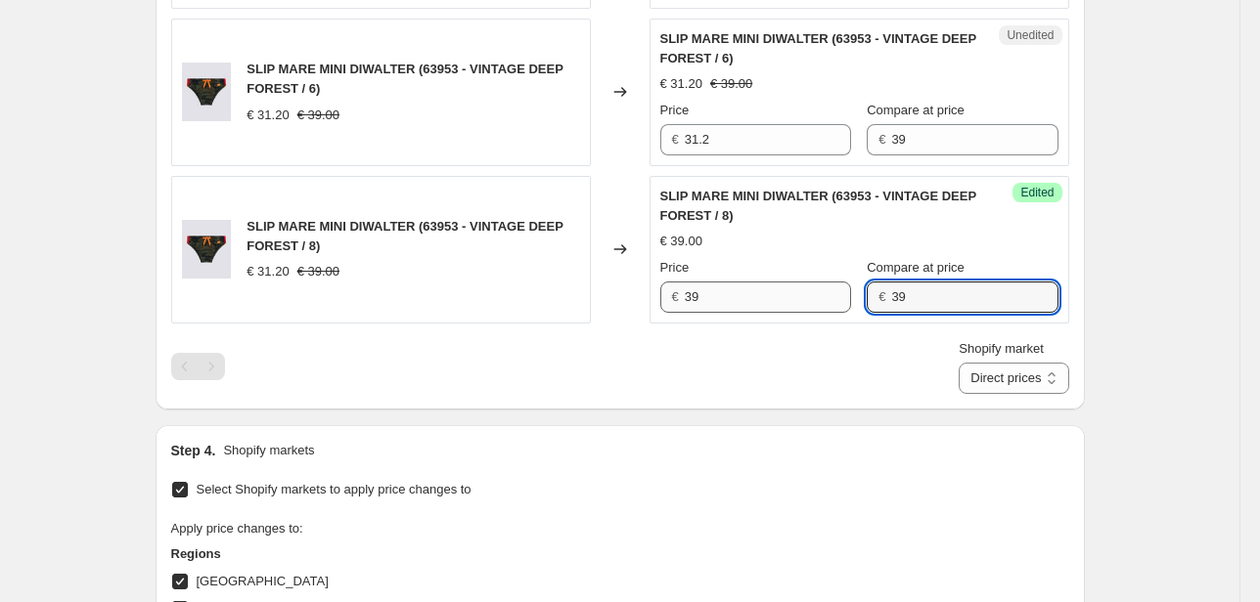
drag, startPoint x: 917, startPoint y: 299, endPoint x: 822, endPoint y: 298, distance: 95.8
click at [822, 298] on div "Price € 39 Compare at price € 39" at bounding box center [859, 285] width 398 height 55
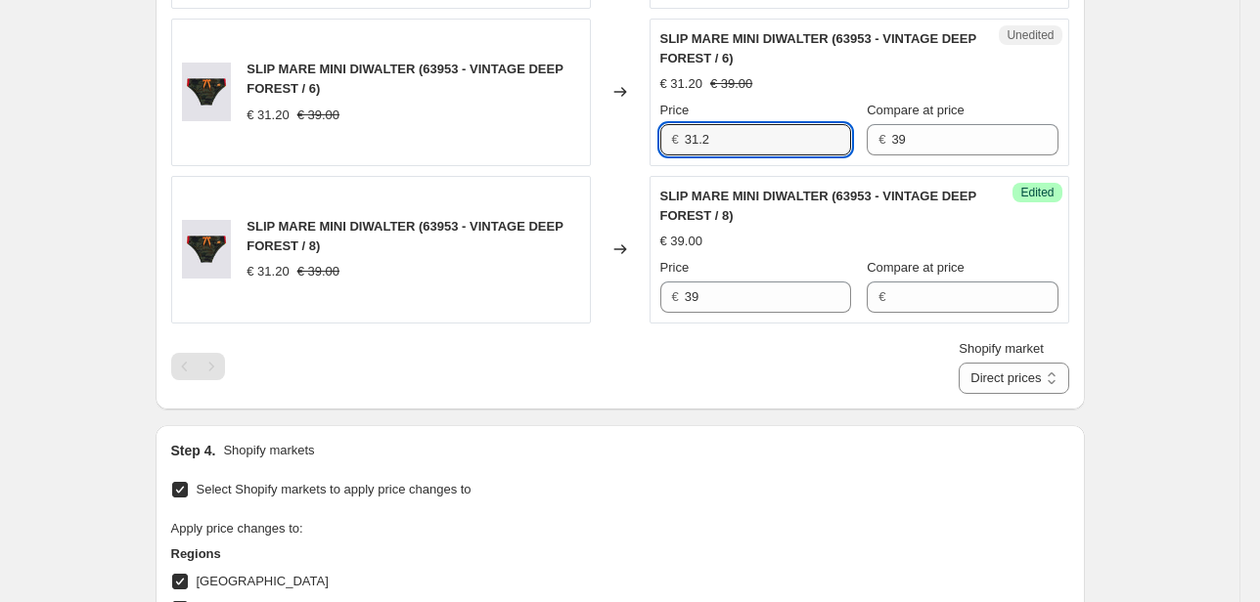
drag, startPoint x: 735, startPoint y: 141, endPoint x: 632, endPoint y: 152, distance: 104.2
click at [632, 152] on div "SLIP MARE MINI DIWALTER (63953 - VINTAGE DEEP FOREST / 6) € 31.20 € 39.00 Chang…" at bounding box center [620, 93] width 898 height 148
type input "39"
drag, startPoint x: 924, startPoint y: 141, endPoint x: 849, endPoint y: 151, distance: 75.9
click at [852, 151] on div "Price € 39 Compare at price € 39" at bounding box center [859, 128] width 398 height 55
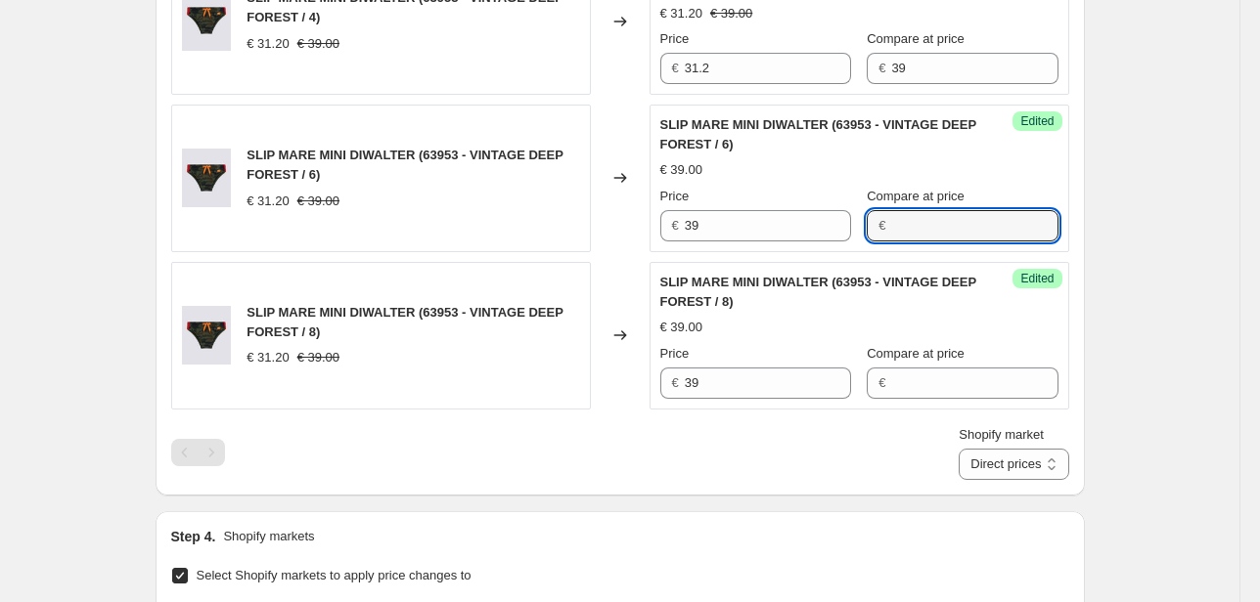
scroll to position [1487, 0]
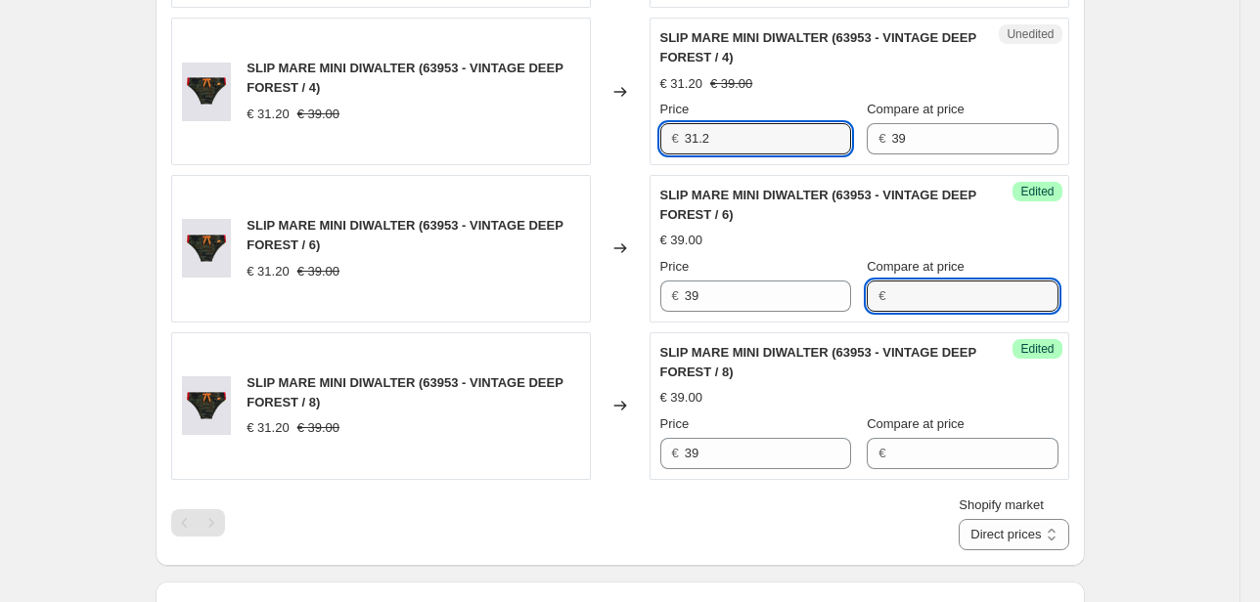
click at [673, 150] on div "€ 31.2" at bounding box center [755, 138] width 191 height 31
type input "39"
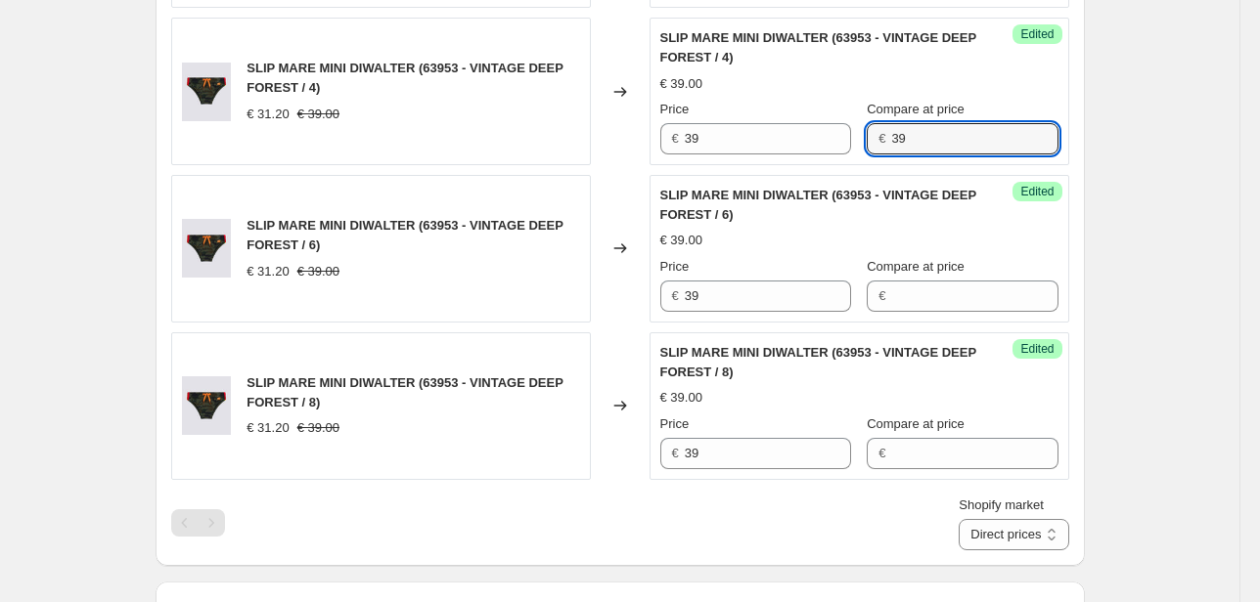
drag, startPoint x: 923, startPoint y: 141, endPoint x: 862, endPoint y: 149, distance: 62.1
click at [872, 148] on div "€ 39" at bounding box center [962, 138] width 191 height 31
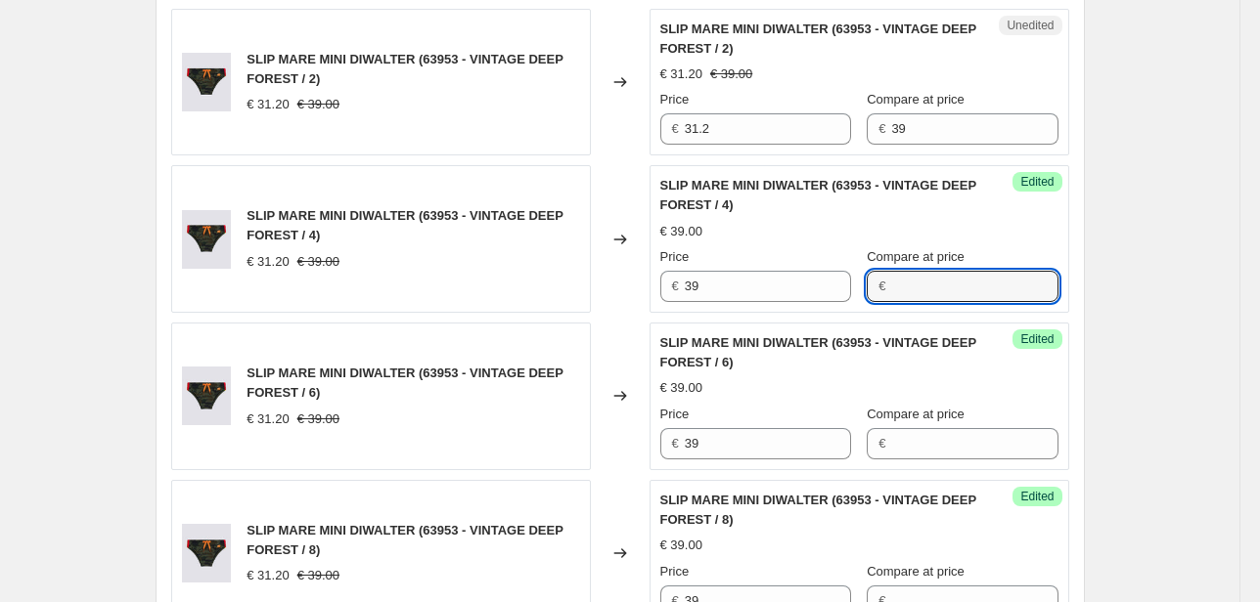
scroll to position [1330, 0]
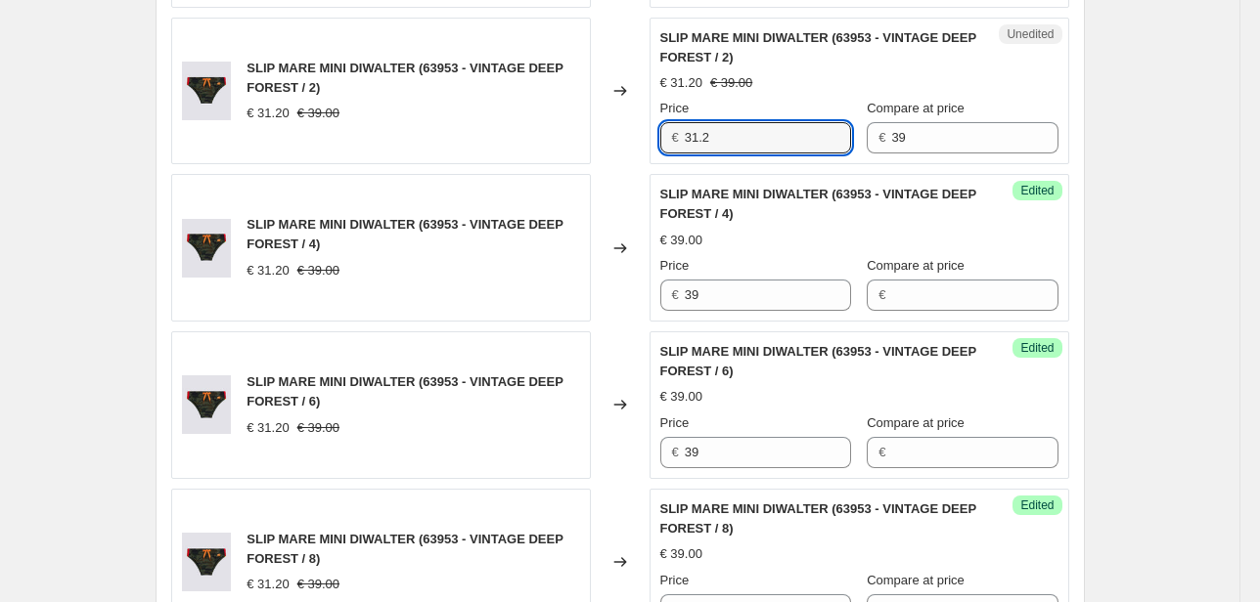
drag, startPoint x: 654, startPoint y: 141, endPoint x: 624, endPoint y: 147, distance: 30.9
click at [633, 144] on div "SLIP MARE MINI DIWALTER (63953 - VINTAGE DEEP FOREST / 2) € 31.20 € 39.00 Chang…" at bounding box center [620, 92] width 898 height 148
type input "39"
drag, startPoint x: 923, startPoint y: 145, endPoint x: 753, endPoint y: 156, distance: 170.6
click at [753, 156] on div "Unedited SLIP MARE MINI DIWALTER (63953 - VINTAGE DEEP FOREST / 2) € 31.20 € 39…" at bounding box center [859, 92] width 420 height 148
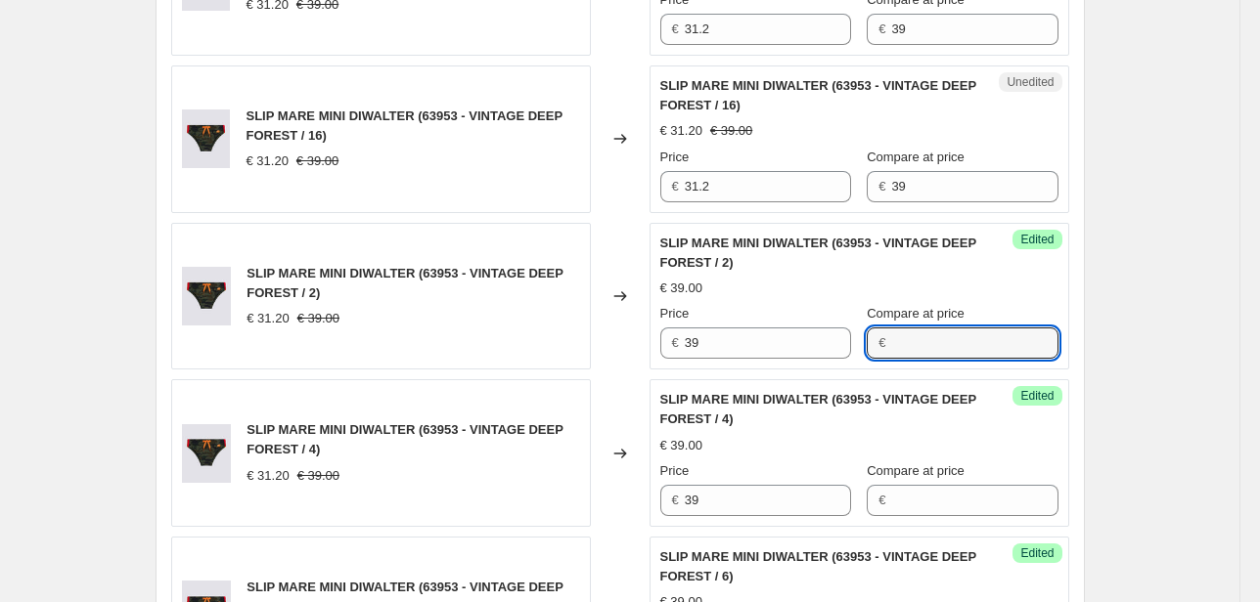
scroll to position [1095, 0]
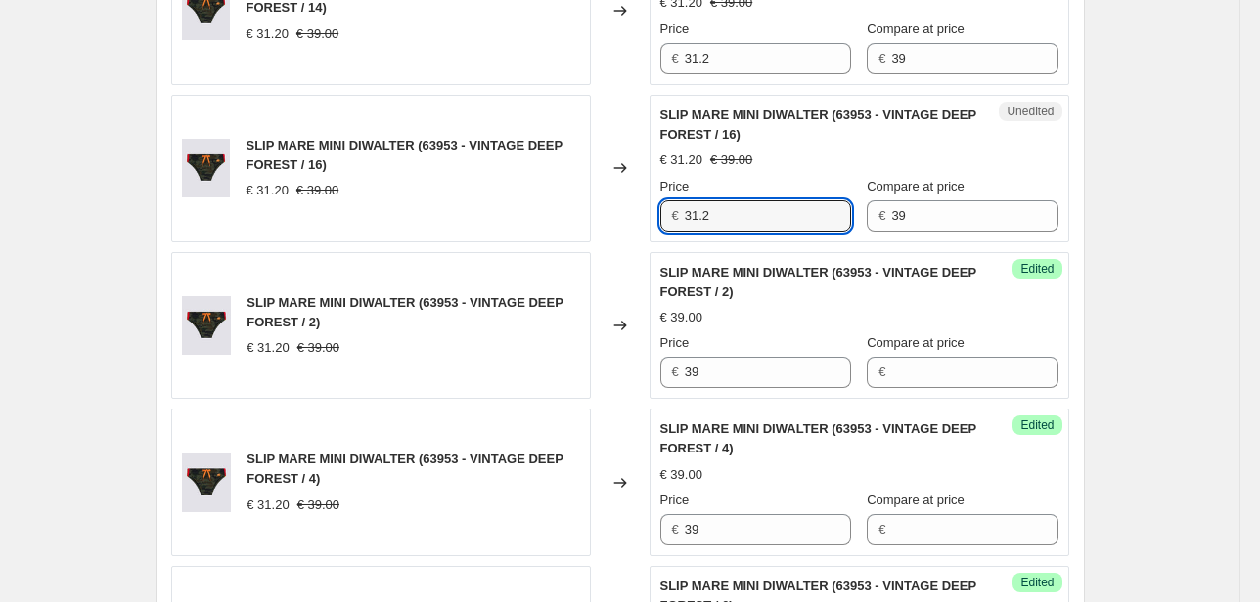
drag, startPoint x: 700, startPoint y: 211, endPoint x: 614, endPoint y: 219, distance: 86.4
click at [642, 219] on div "SLIP MARE MINI DIWALTER (63953 - VINTAGE DEEP FOREST / 16) € 31.20 € 39.00 Chan…" at bounding box center [620, 169] width 898 height 148
type input "39"
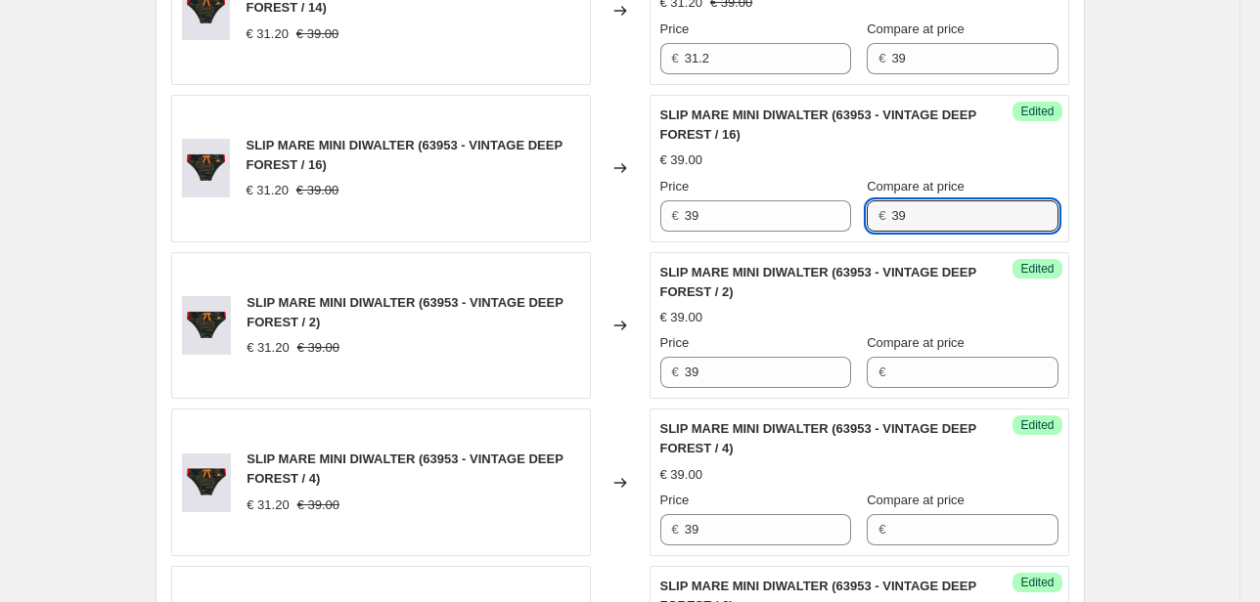
drag, startPoint x: 908, startPoint y: 207, endPoint x: 861, endPoint y: 215, distance: 47.6
click at [861, 215] on div "Price € 39 Compare at price € 39" at bounding box center [859, 204] width 398 height 55
drag, startPoint x: 718, startPoint y: 58, endPoint x: 599, endPoint y: 63, distance: 119.4
click at [599, 63] on div "SLIP MARE MINI DIWALTER (63953 - VINTAGE DEEP FOREST / 14) € 31.20 € 39.00 Chan…" at bounding box center [620, 11] width 898 height 148
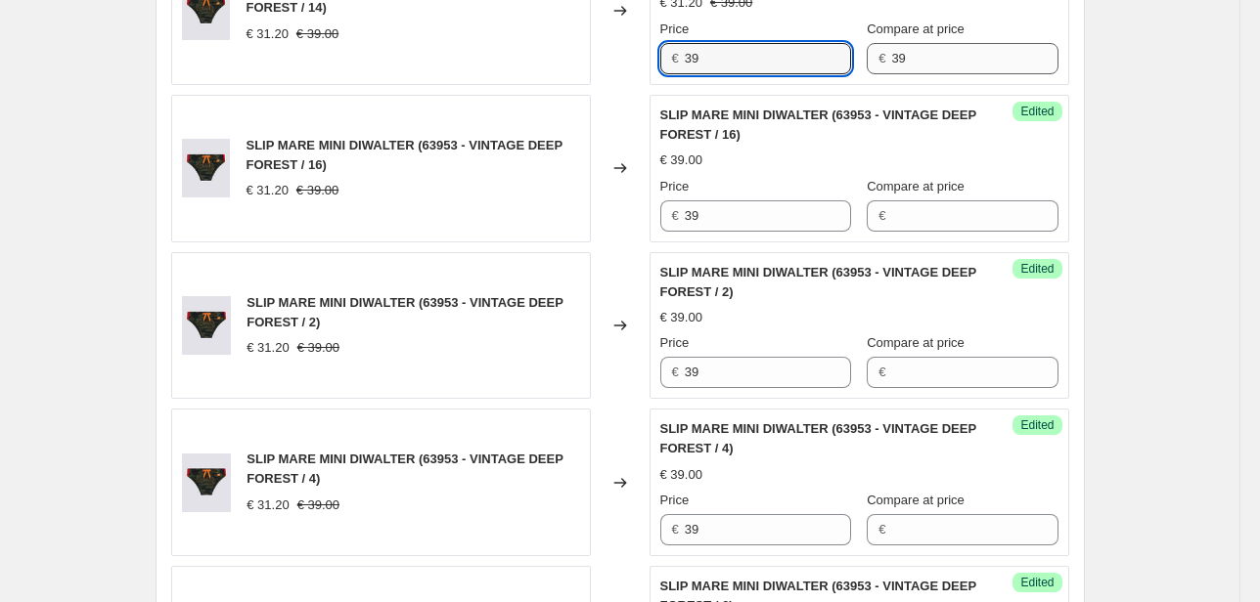
type input "39"
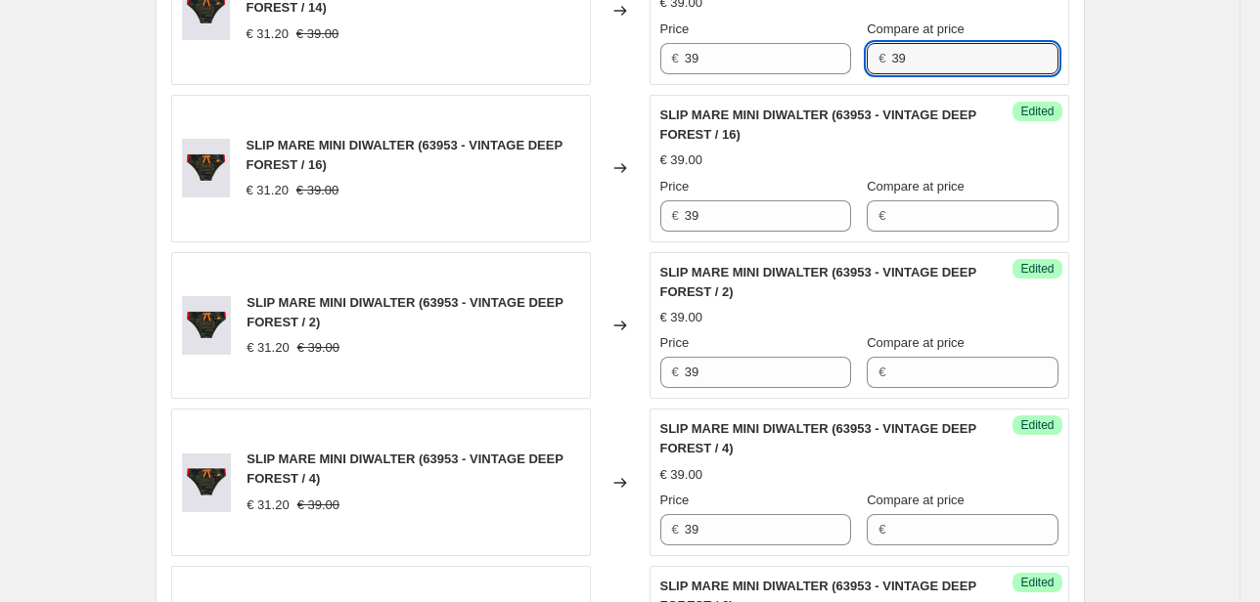
drag, startPoint x: 920, startPoint y: 67, endPoint x: 761, endPoint y: 101, distance: 162.8
click at [855, 77] on div "Success Edited SLIP MARE MINI DIWALTER (63953 - VINTAGE DEEP FOREST / 14) € 39.…" at bounding box center [859, 11] width 420 height 148
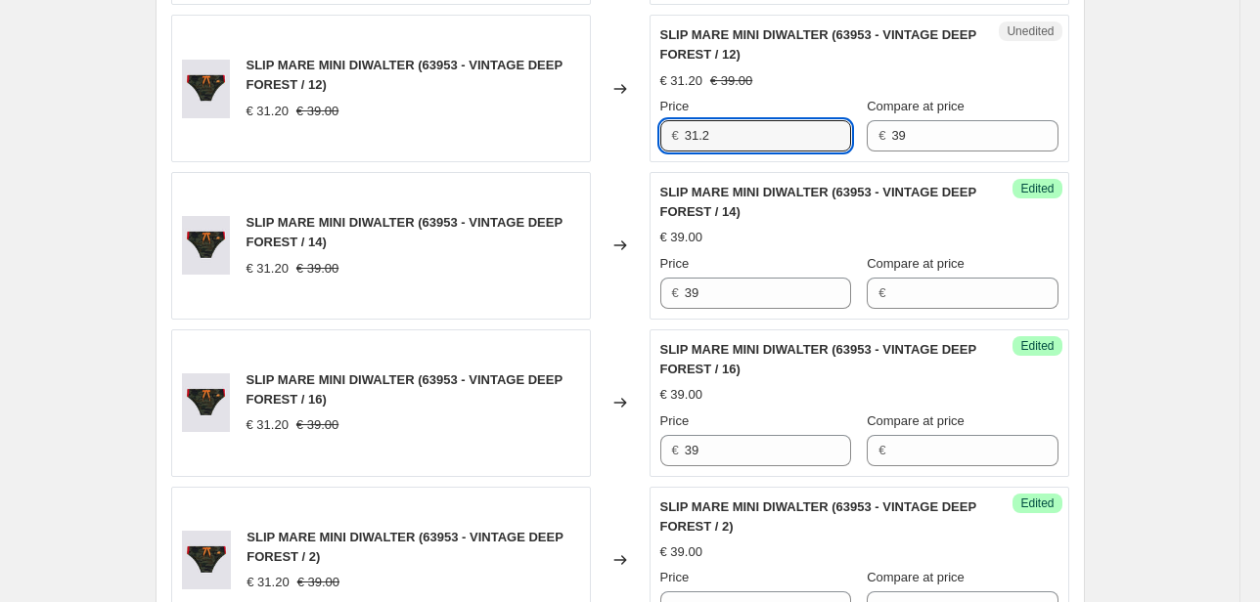
drag, startPoint x: 725, startPoint y: 139, endPoint x: 580, endPoint y: 153, distance: 145.4
click at [625, 143] on div "SLIP MARE MINI DIWALTER (63953 - VINTAGE DEEP FOREST / 12) € 31.20 € 39.00 Chan…" at bounding box center [620, 89] width 898 height 148
type input "39"
click at [804, 133] on div "Price € 39 Compare at price € 39" at bounding box center [859, 124] width 398 height 55
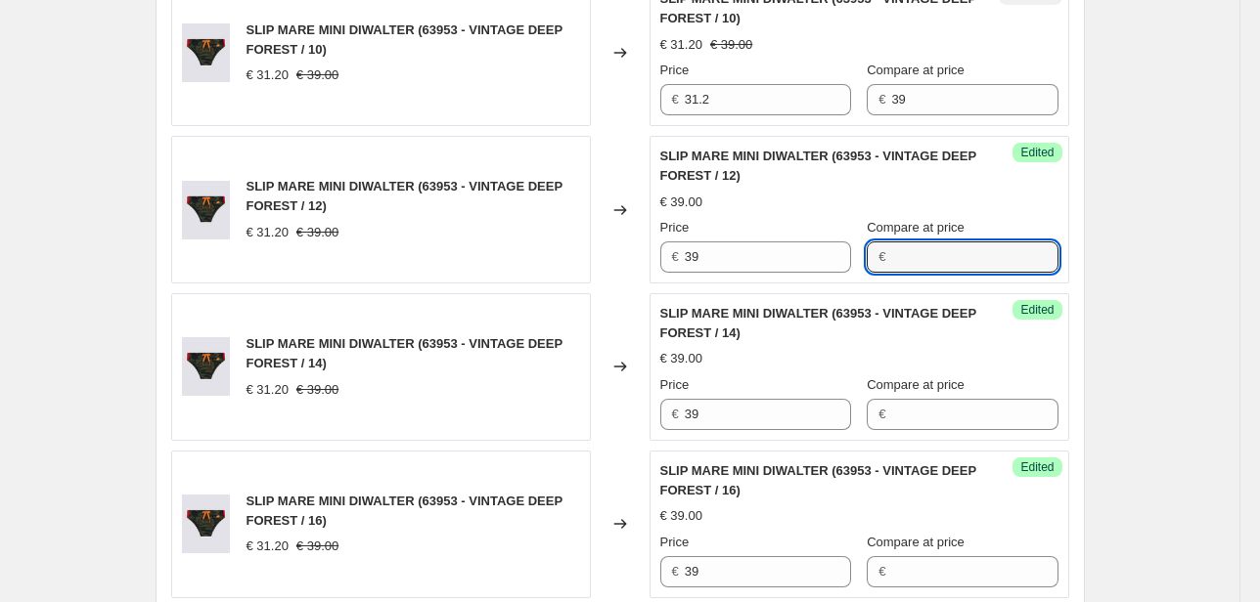
scroll to position [626, 0]
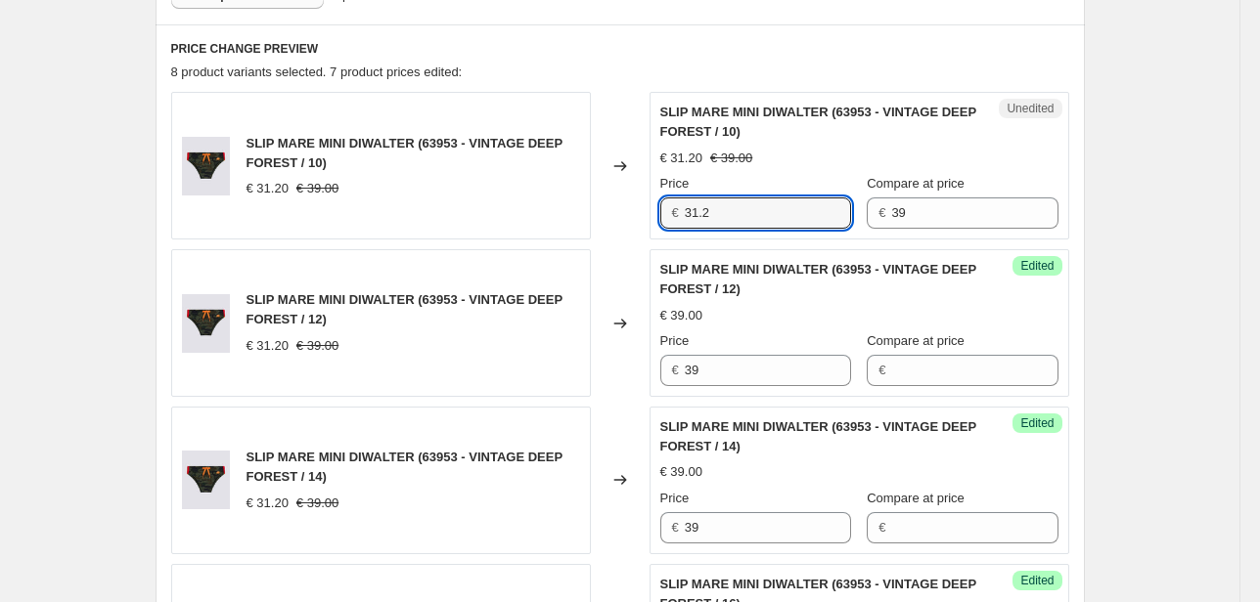
drag, startPoint x: 733, startPoint y: 219, endPoint x: 539, endPoint y: 218, distance: 193.6
click at [564, 219] on div "SLIP MARE MINI DIWALTER (63953 - VINTAGE DEEP FOREST / 10) € 31.20 € 39.00 Chan…" at bounding box center [620, 166] width 898 height 148
type input "39"
click at [829, 228] on div "Unedited SLIP MARE MINI DIWALTER (63953 - VINTAGE DEEP FOREST / 10) € 31.20 € 3…" at bounding box center [859, 166] width 420 height 148
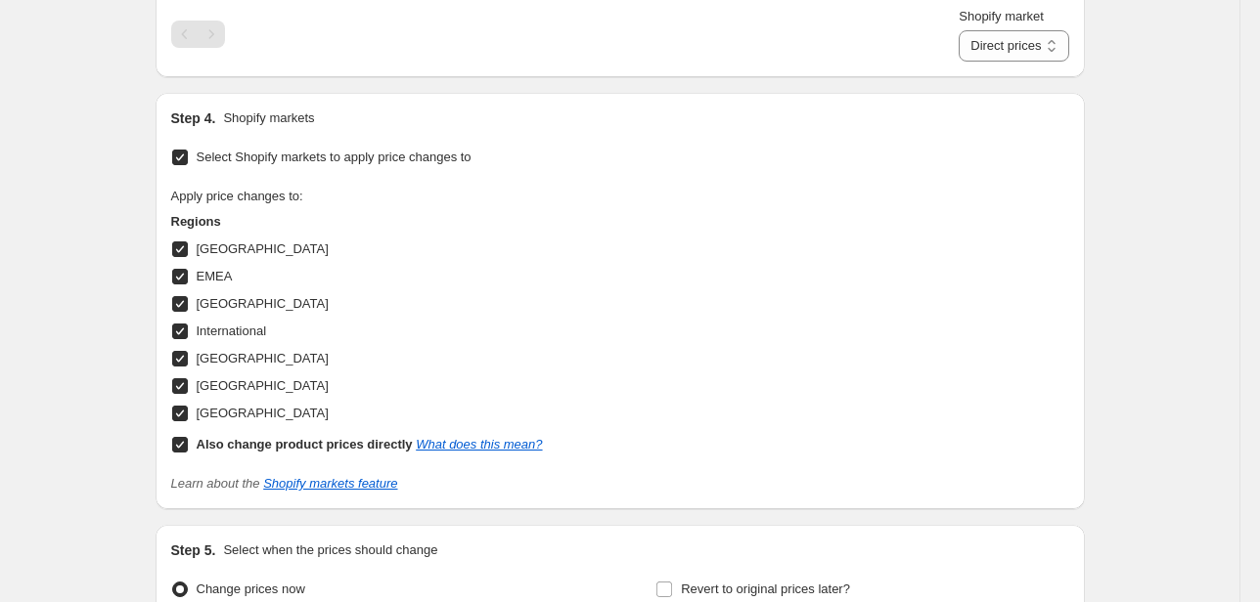
scroll to position [1791, 0]
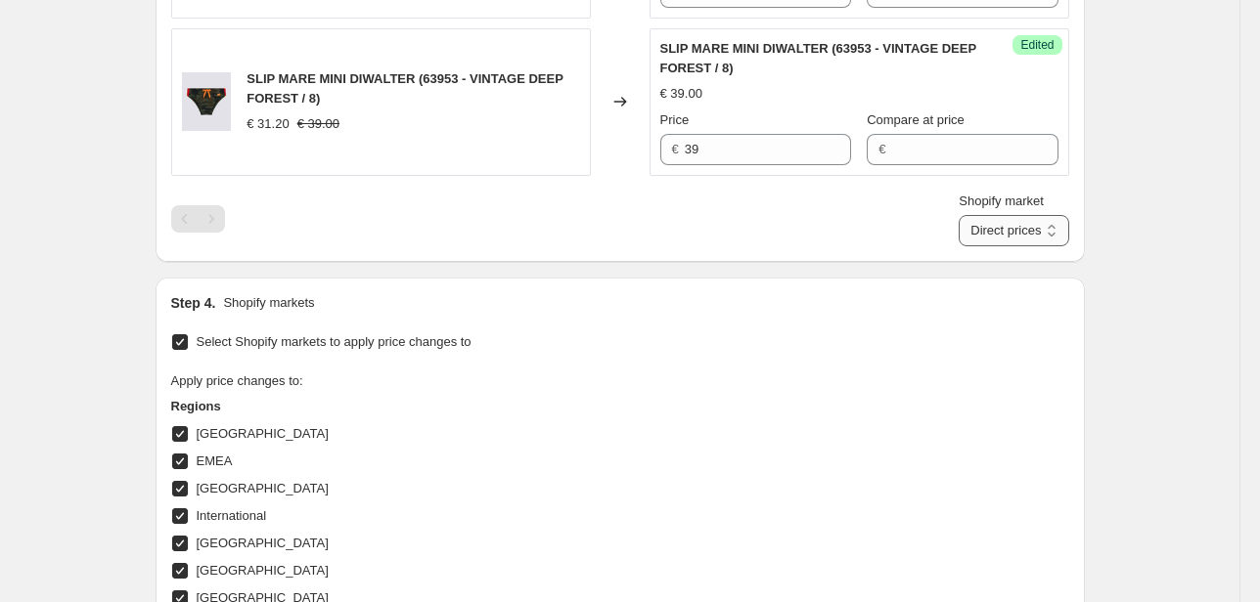
click at [970, 239] on select "Direct prices [GEOGRAPHIC_DATA] EMEA [GEOGRAPHIC_DATA] International [GEOGRAPHI…" at bounding box center [1013, 230] width 110 height 31
select select "22555689138"
click at [988, 246] on select "Direct prices [GEOGRAPHIC_DATA] EMEA [GEOGRAPHIC_DATA] International [GEOGRAPHI…" at bounding box center [1013, 230] width 110 height 31
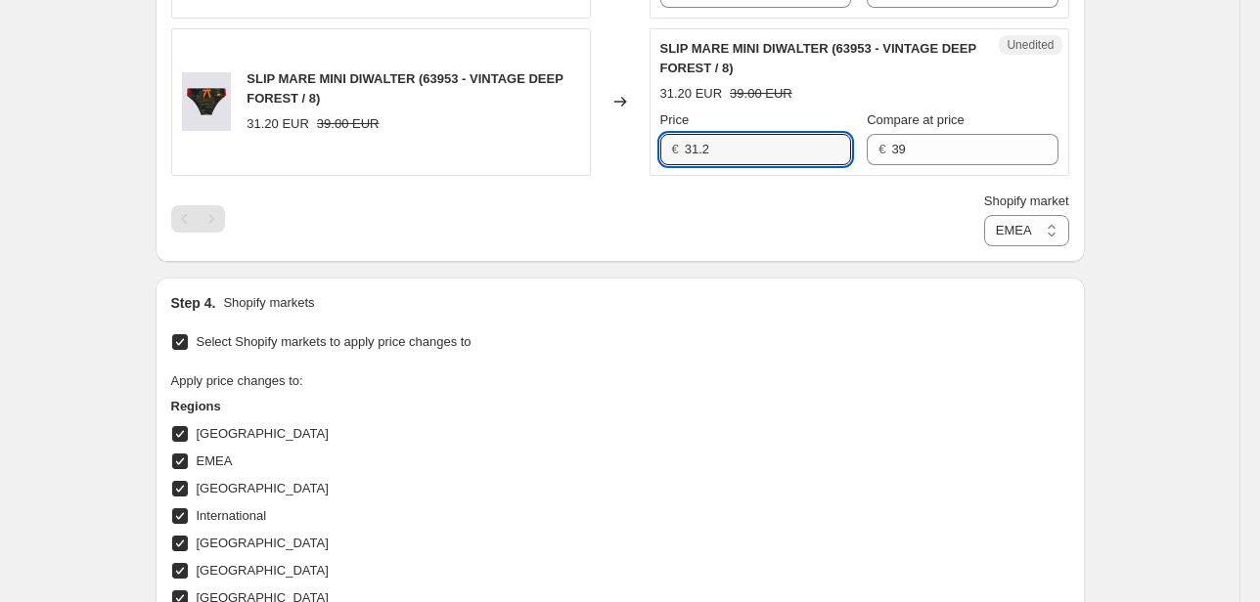
drag, startPoint x: 735, startPoint y: 154, endPoint x: 601, endPoint y: 153, distance: 134.0
click at [627, 153] on div "SLIP MARE MINI DIWALTER (63953 - VINTAGE DEEP FOREST / 8) 31.20 EUR 39.00 EUR C…" at bounding box center [620, 102] width 898 height 148
type input "39"
drag, startPoint x: 892, startPoint y: 146, endPoint x: 746, endPoint y: 173, distance: 148.3
click at [768, 160] on div "Price € 39 Compare at price € 39" at bounding box center [859, 138] width 398 height 55
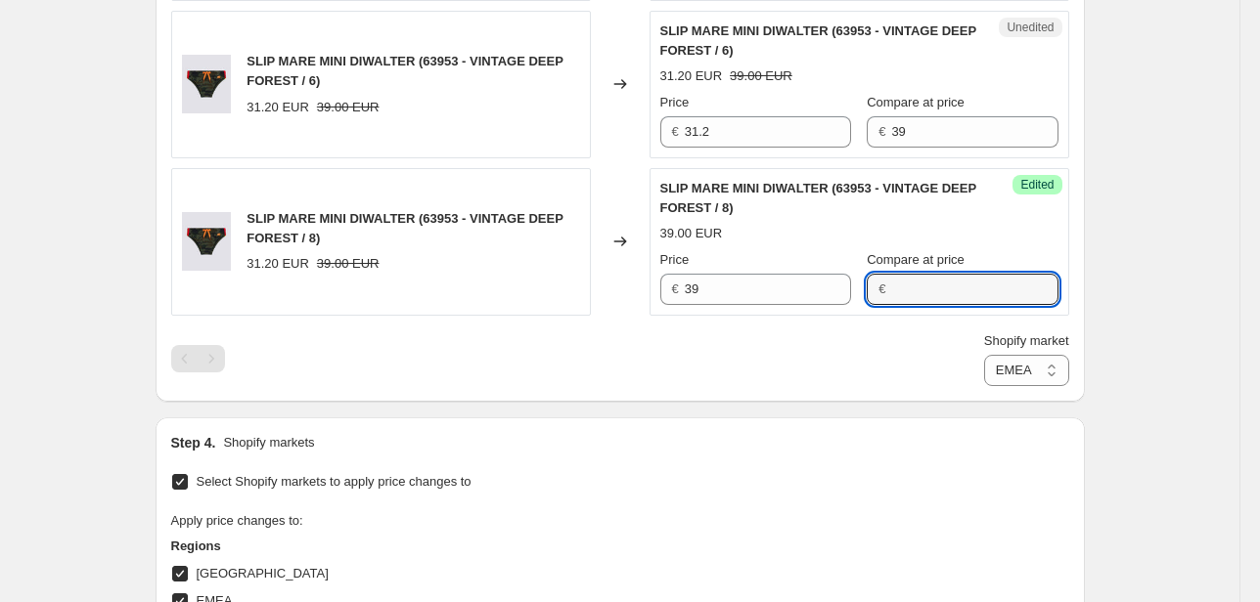
scroll to position [1634, 0]
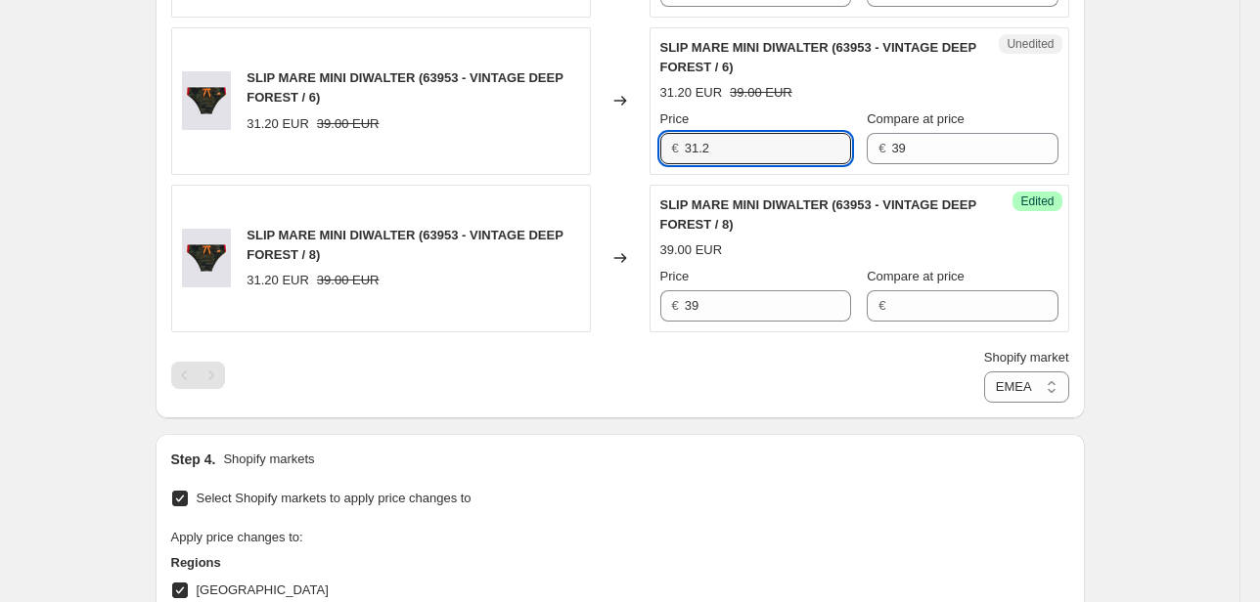
drag, startPoint x: 705, startPoint y: 146, endPoint x: 655, endPoint y: 153, distance: 50.3
click at [655, 153] on div "Unedited SLIP MARE MINI DIWALTER (63953 - VINTAGE DEEP FOREST / 6) 31.20 EUR 39…" at bounding box center [859, 101] width 420 height 148
drag, startPoint x: 708, startPoint y: 148, endPoint x: 636, endPoint y: 153, distance: 72.5
click at [642, 152] on div "SLIP MARE MINI DIWALTER (63953 - VINTAGE DEEP FOREST / 6) 31.20 EUR 39.00 EUR C…" at bounding box center [620, 101] width 898 height 148
type input "39"
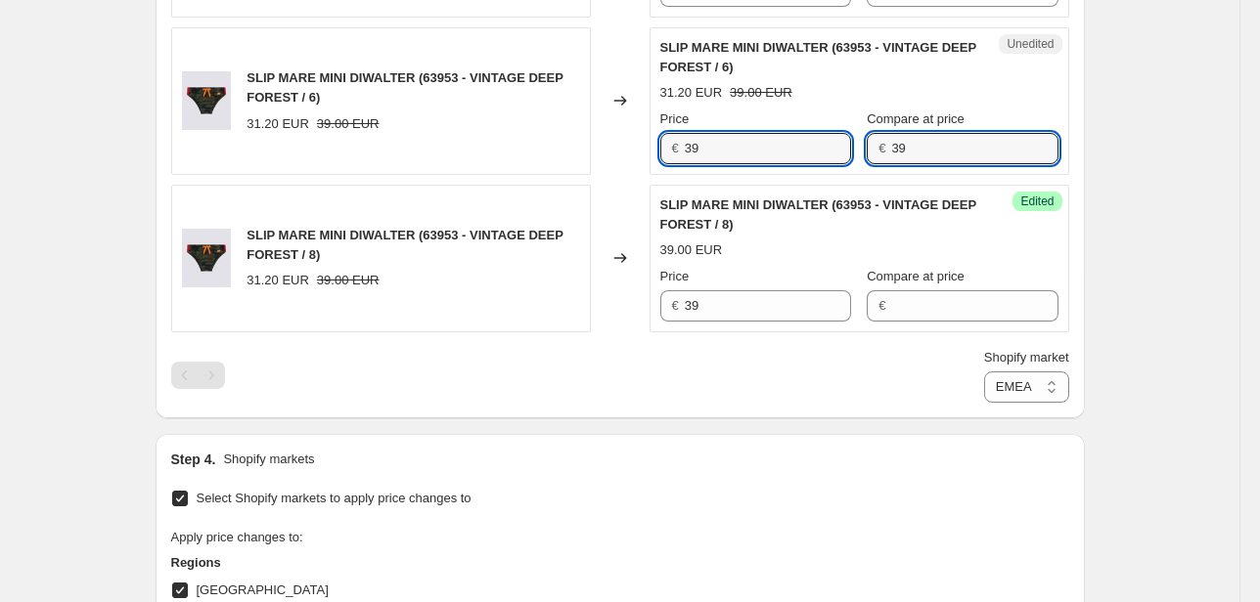
click at [867, 153] on div "€ 39" at bounding box center [962, 148] width 191 height 31
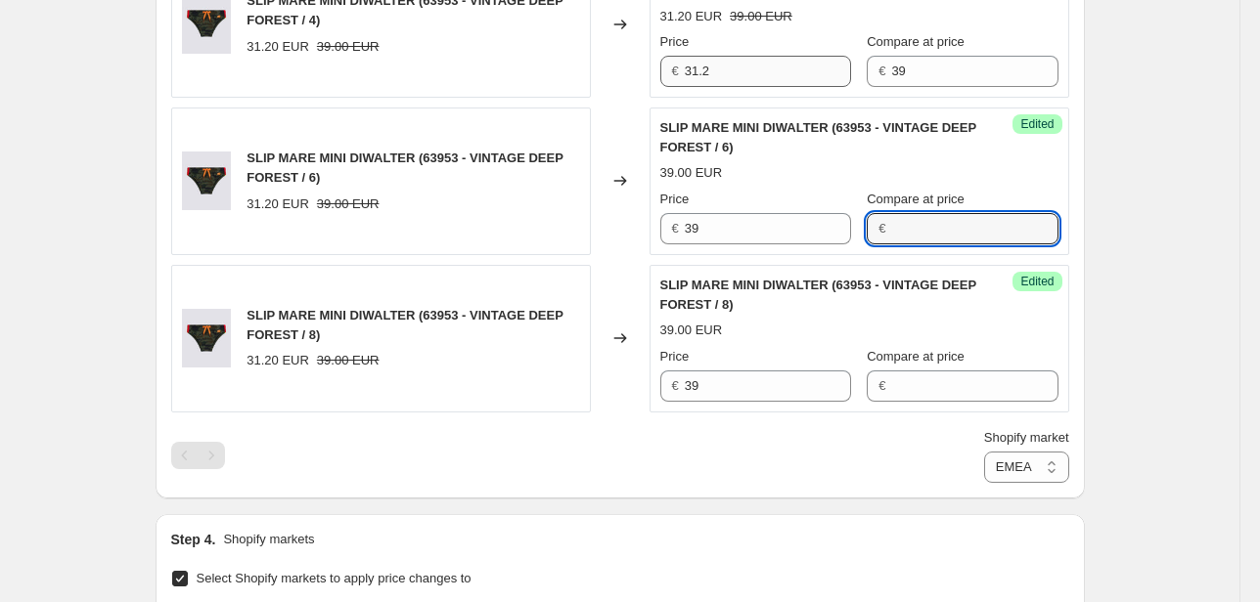
scroll to position [1478, 0]
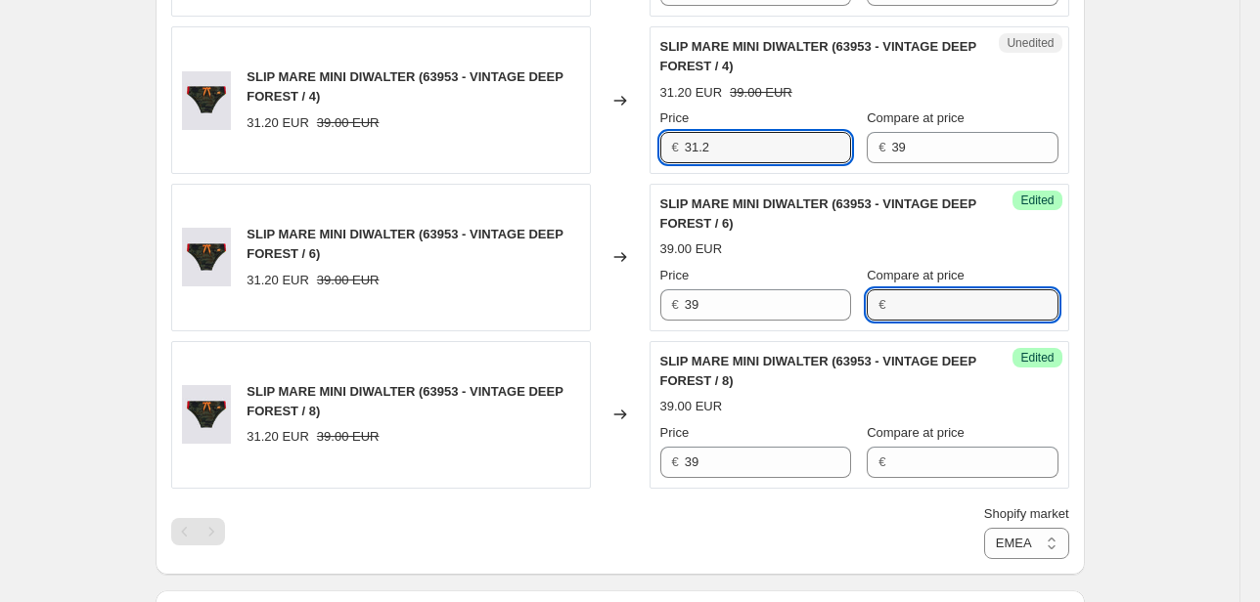
drag, startPoint x: 639, startPoint y: 156, endPoint x: 564, endPoint y: 160, distance: 74.4
click at [575, 159] on div "SLIP MARE MINI DIWALTER (63953 - VINTAGE DEEP FOREST / 4) 31.20 EUR 39.00 EUR C…" at bounding box center [620, 100] width 898 height 148
type input "39"
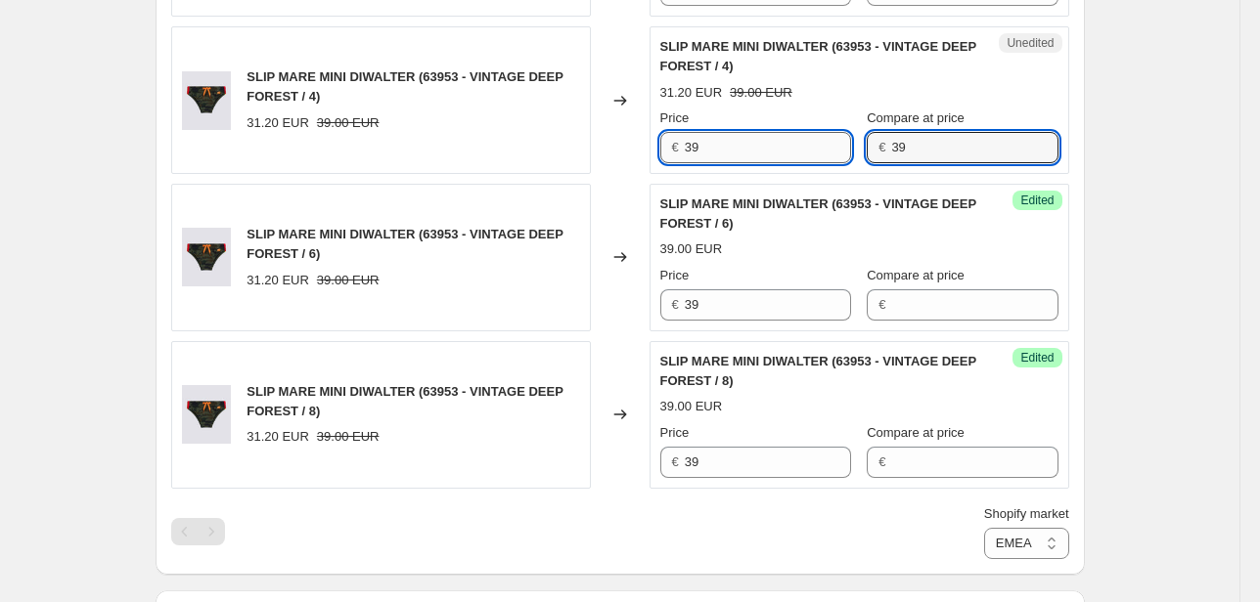
drag, startPoint x: 889, startPoint y: 149, endPoint x: 846, endPoint y: 156, distance: 43.7
click at [849, 156] on div "Price € 39 Compare at price € 39" at bounding box center [859, 136] width 398 height 55
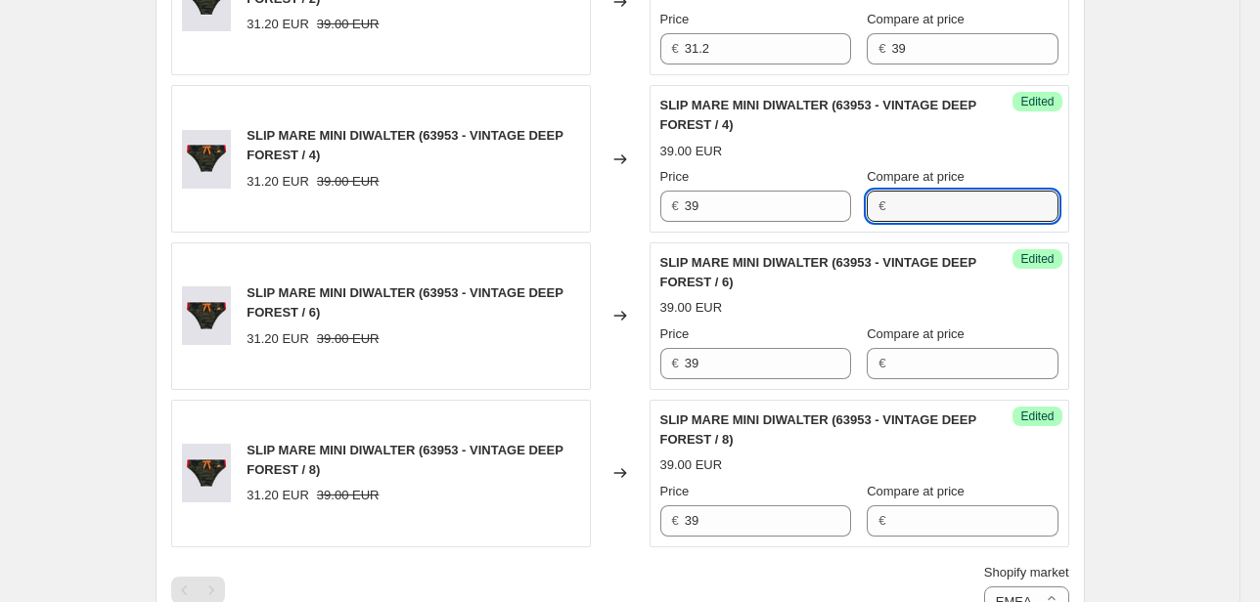
scroll to position [1243, 0]
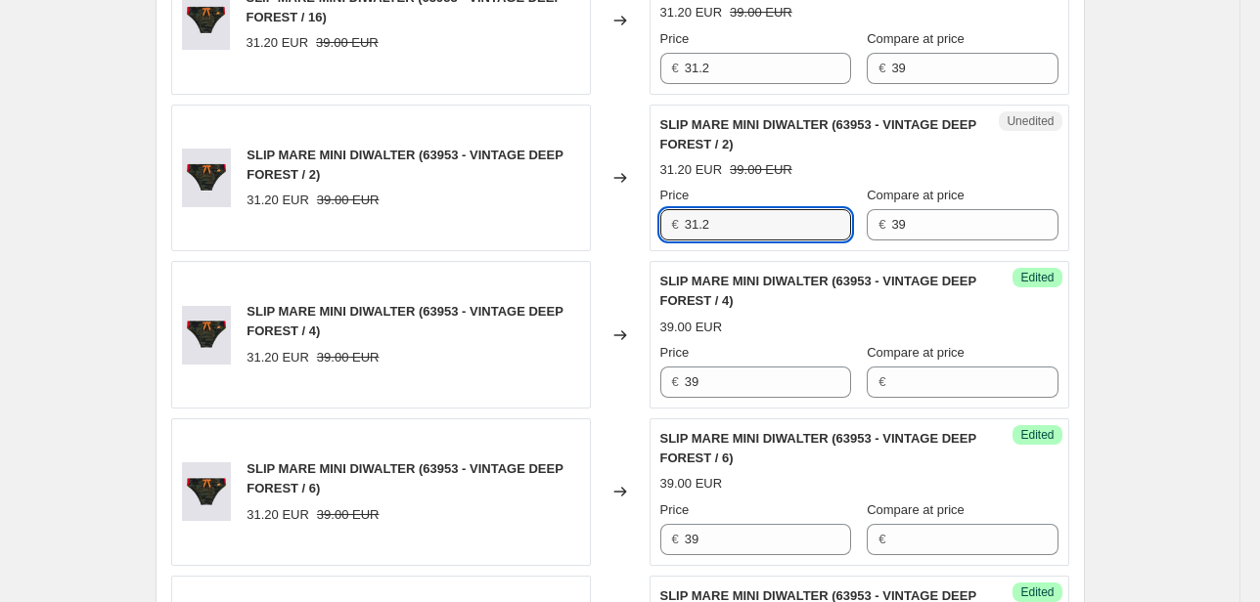
drag, startPoint x: 712, startPoint y: 230, endPoint x: 501, endPoint y: 256, distance: 212.9
click at [537, 251] on div "SLIP MARE MINI DIWALTER (63953 - VINTAGE DEEP FOREST / 10) 31.20 EUR 39.00 EUR …" at bounding box center [620, 99] width 898 height 1248
type input "39"
drag, startPoint x: 831, startPoint y: 231, endPoint x: 810, endPoint y: 235, distance: 21.9
click at [827, 231] on div "Price € 39 Compare at price € 39" at bounding box center [859, 213] width 398 height 55
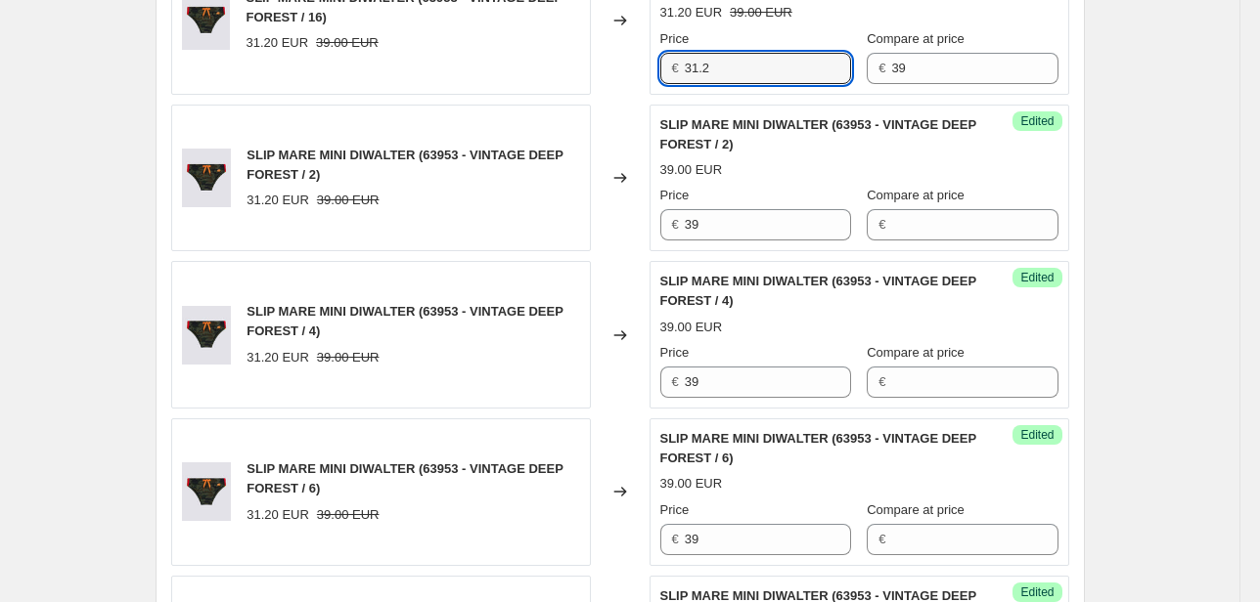
drag, startPoint x: 732, startPoint y: 63, endPoint x: 507, endPoint y: 86, distance: 226.2
click at [562, 73] on div "SLIP MARE MINI DIWALTER (63953 - VINTAGE DEEP FOREST / 16) 31.20 EUR 39.00 EUR …" at bounding box center [620, 21] width 898 height 148
type input "39"
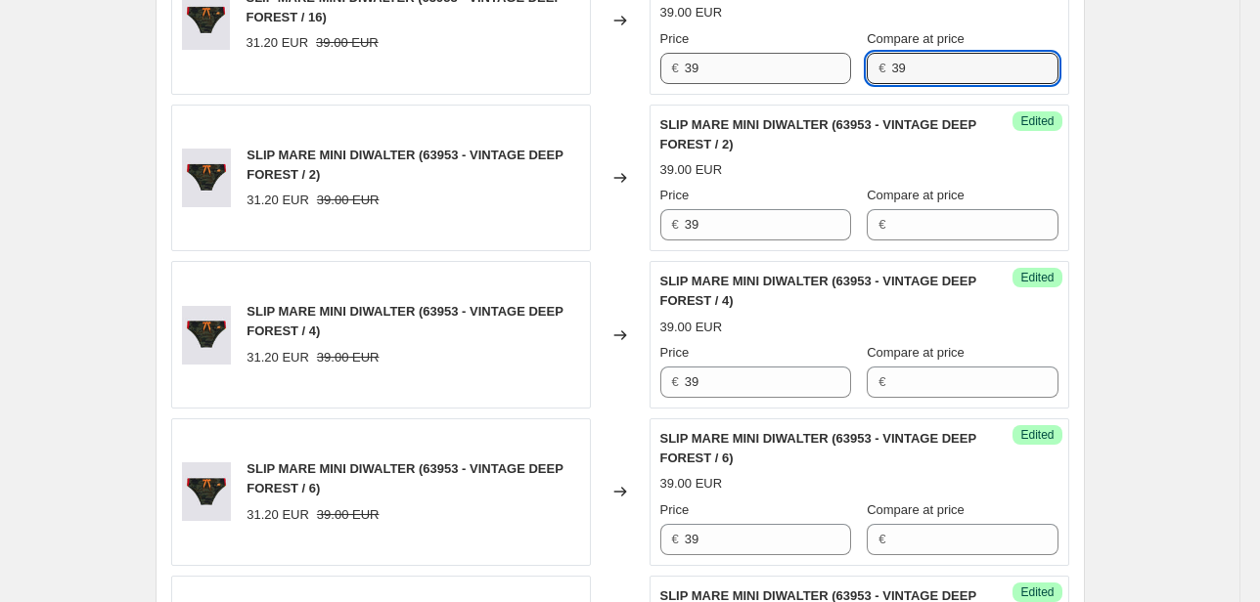
drag, startPoint x: 908, startPoint y: 71, endPoint x: 821, endPoint y: 75, distance: 87.1
click at [821, 75] on div "Price € 39 Compare at price € 39" at bounding box center [859, 56] width 398 height 55
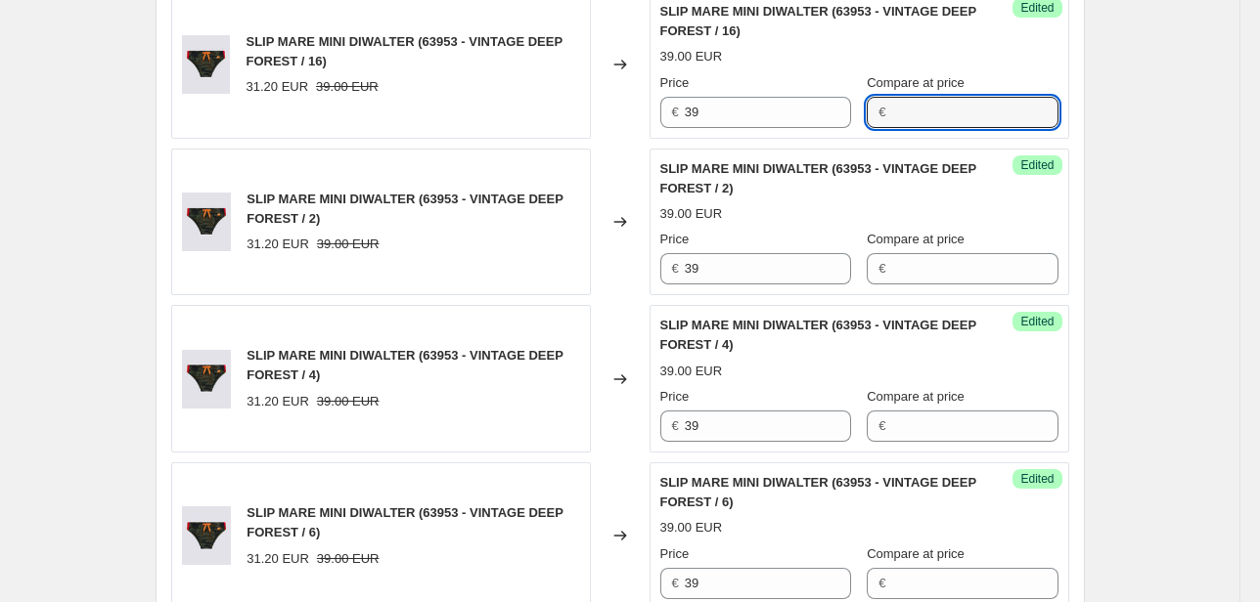
scroll to position [1008, 0]
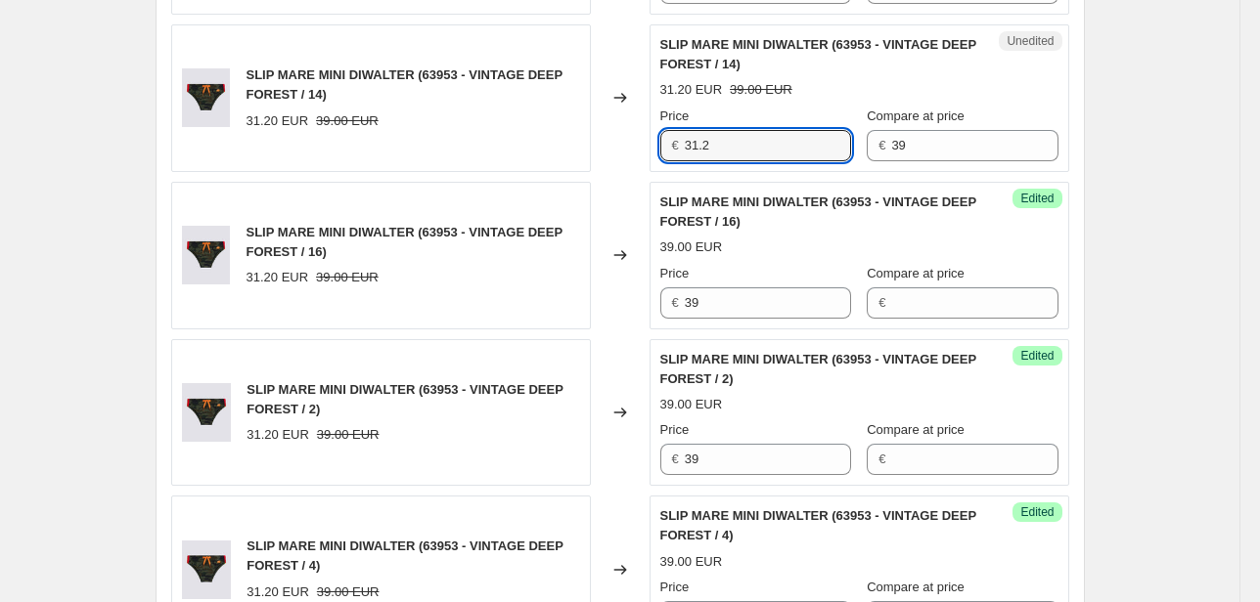
drag, startPoint x: 714, startPoint y: 142, endPoint x: 608, endPoint y: 156, distance: 106.6
click at [610, 156] on div "SLIP MARE MINI DIWALTER (63953 - VINTAGE DEEP FOREST / 14) 31.20 EUR 39.00 EUR …" at bounding box center [620, 98] width 898 height 148
type input "39"
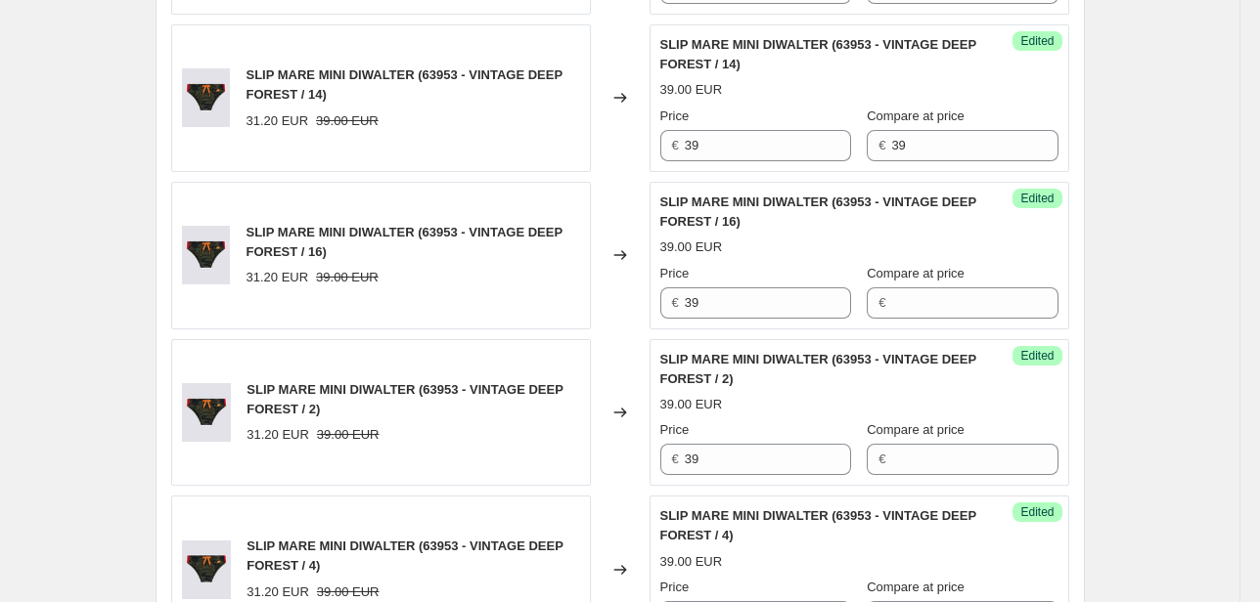
drag, startPoint x: 911, startPoint y: 161, endPoint x: 860, endPoint y: 147, distance: 53.9
click at [860, 147] on div "Success Edited SLIP MARE MINI DIWALTER (63953 - VINTAGE DEEP FOREST / 14) 39.00…" at bounding box center [859, 98] width 420 height 148
drag, startPoint x: 893, startPoint y: 146, endPoint x: 857, endPoint y: 156, distance: 37.5
click at [861, 153] on div "Price € 39 Compare at price € 39" at bounding box center [859, 134] width 398 height 55
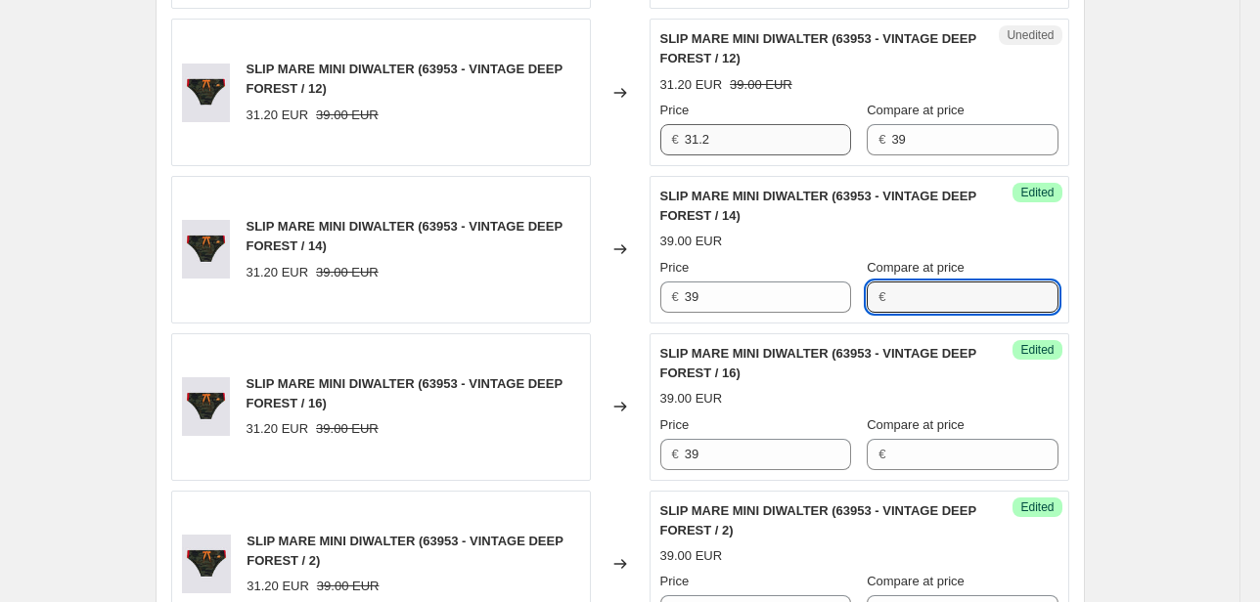
scroll to position [852, 0]
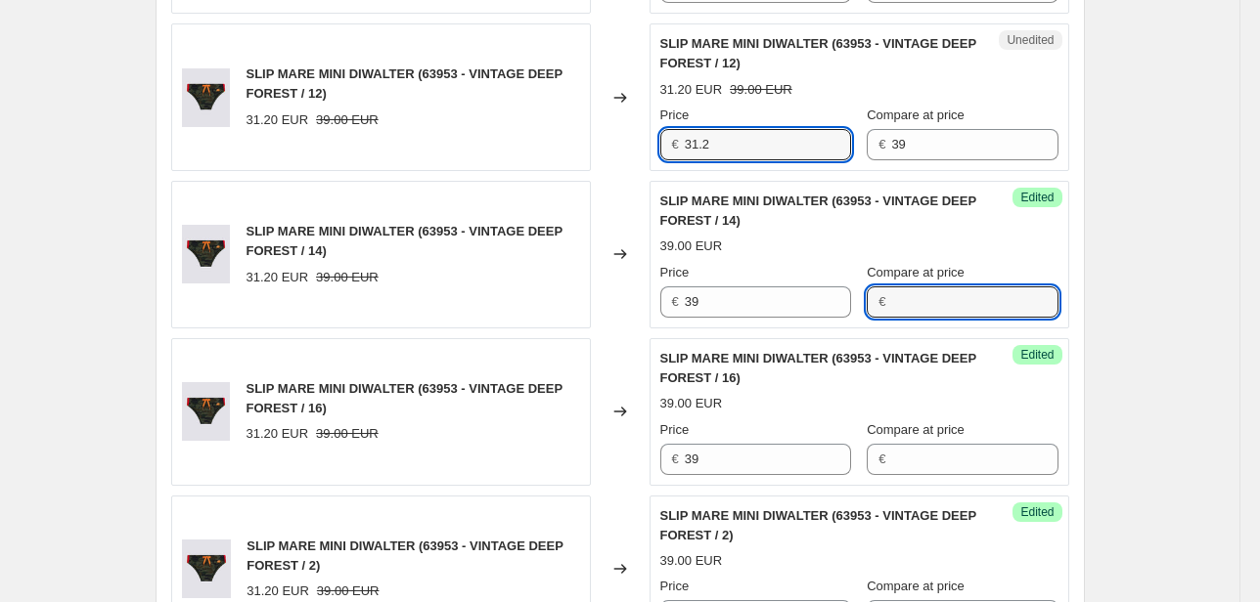
drag, startPoint x: 793, startPoint y: 136, endPoint x: 611, endPoint y: 165, distance: 184.3
click at [616, 164] on div "SLIP MARE MINI DIWALTER (63953 - VINTAGE DEEP FOREST / 12) 31.20 EUR 39.00 EUR …" at bounding box center [620, 97] width 898 height 148
type input "39"
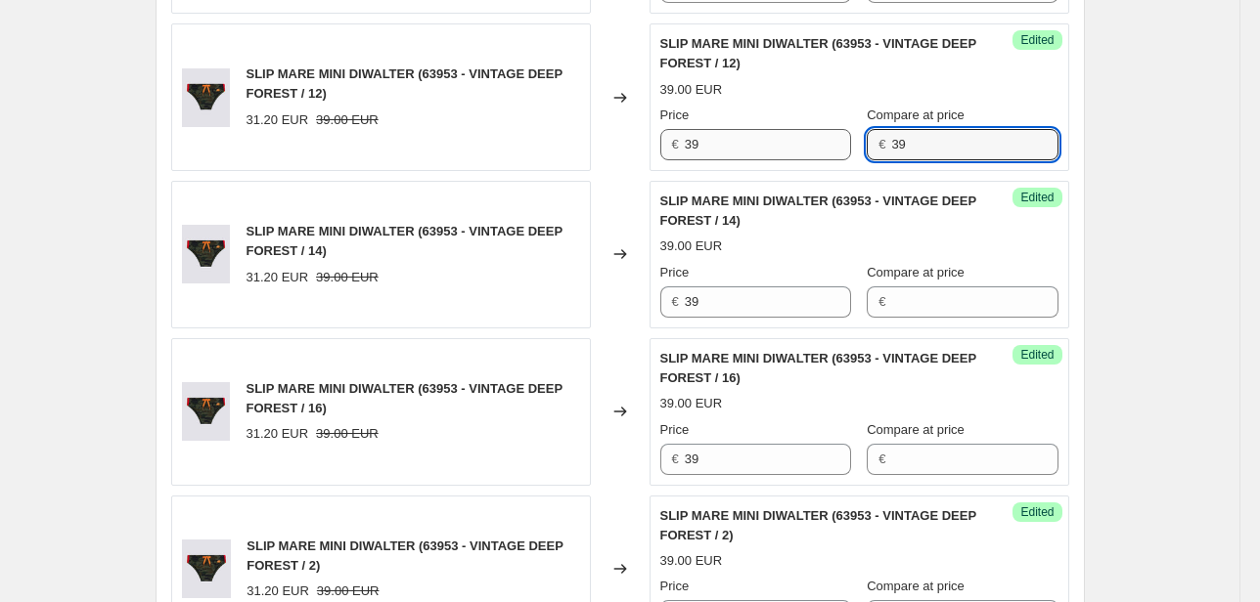
drag, startPoint x: 996, startPoint y: 139, endPoint x: 767, endPoint y: 158, distance: 229.7
click at [767, 158] on div "Price € 39 Compare at price € 39" at bounding box center [859, 133] width 398 height 55
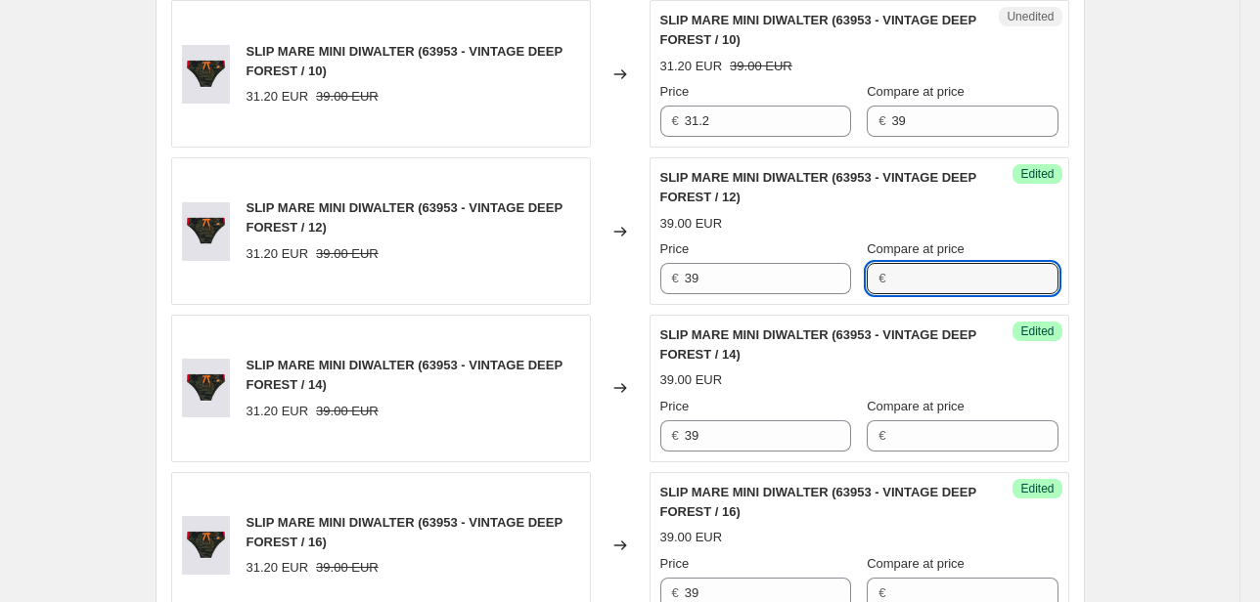
scroll to position [617, 0]
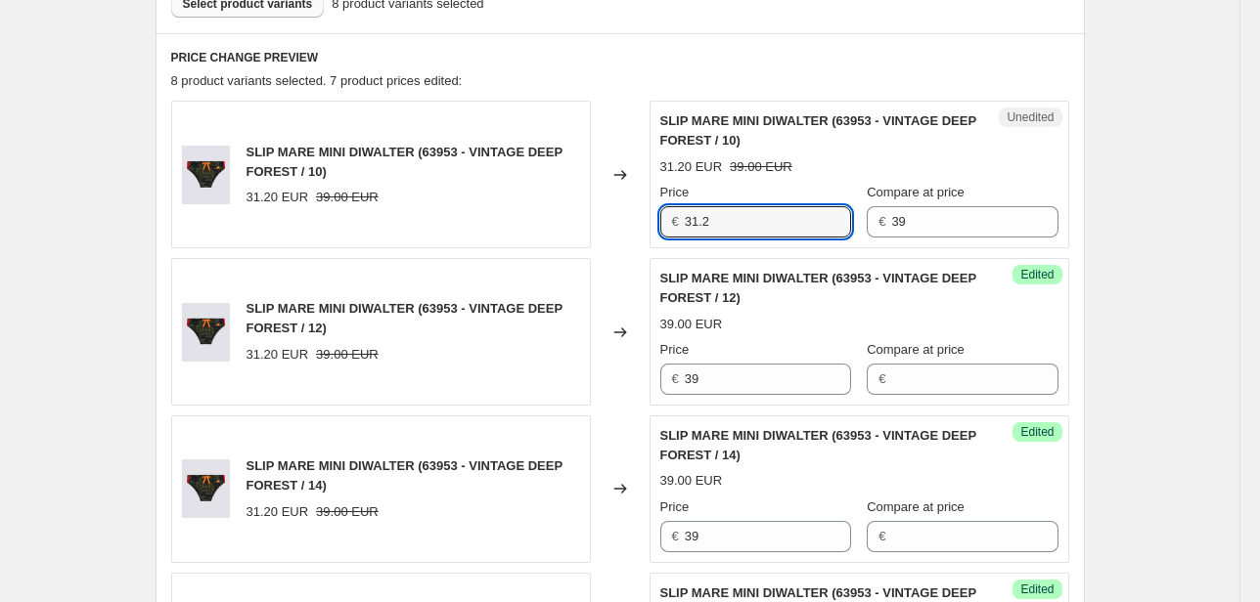
drag, startPoint x: 711, startPoint y: 220, endPoint x: 602, endPoint y: 218, distance: 108.6
click at [641, 226] on div "SLIP MARE MINI DIWALTER (63953 - VINTAGE DEEP FOREST / 10) 31.20 EUR 39.00 EUR …" at bounding box center [620, 175] width 898 height 148
type input "39"
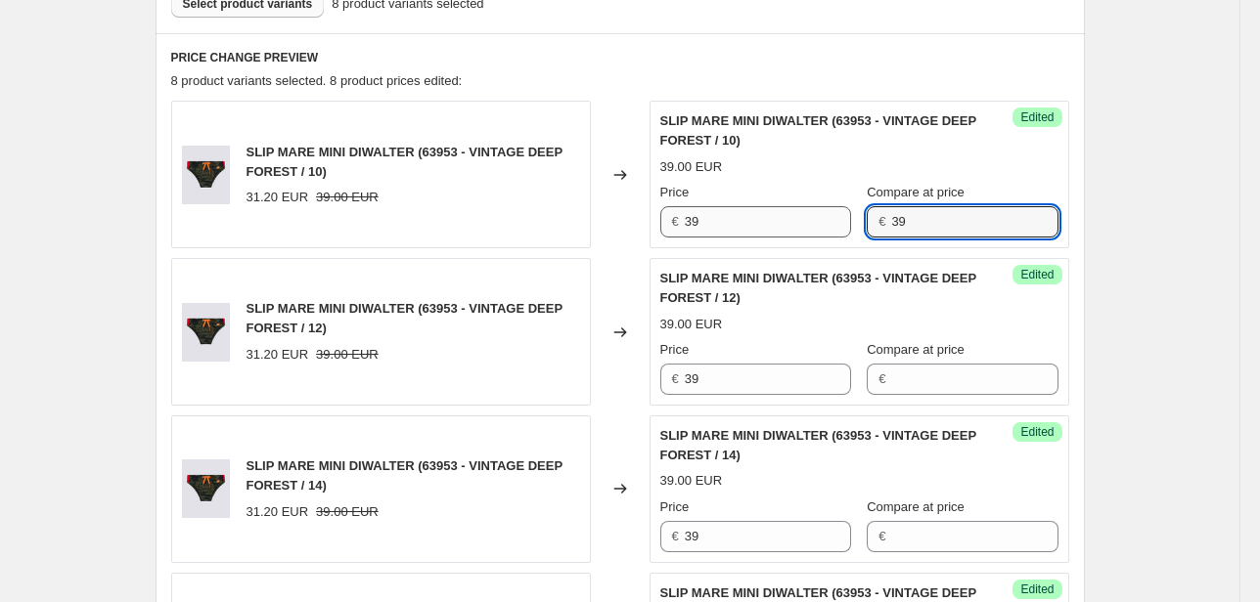
drag, startPoint x: 961, startPoint y: 231, endPoint x: 810, endPoint y: 232, distance: 151.6
click at [810, 232] on div "Price € 39 Compare at price € 39" at bounding box center [859, 210] width 398 height 55
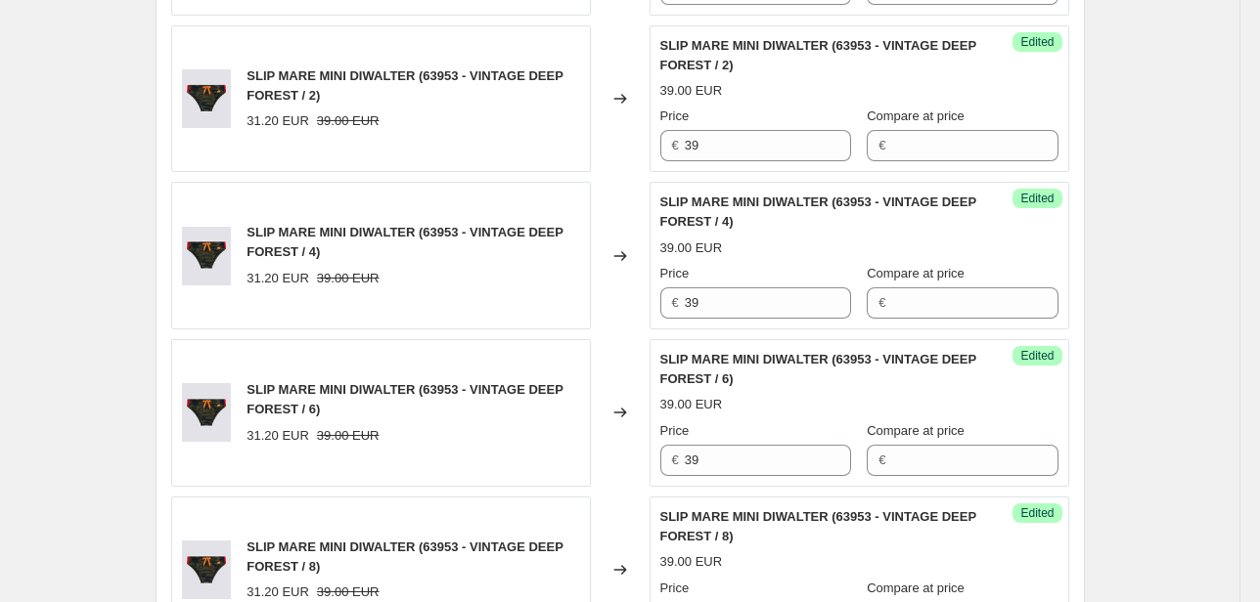
scroll to position [1712, 0]
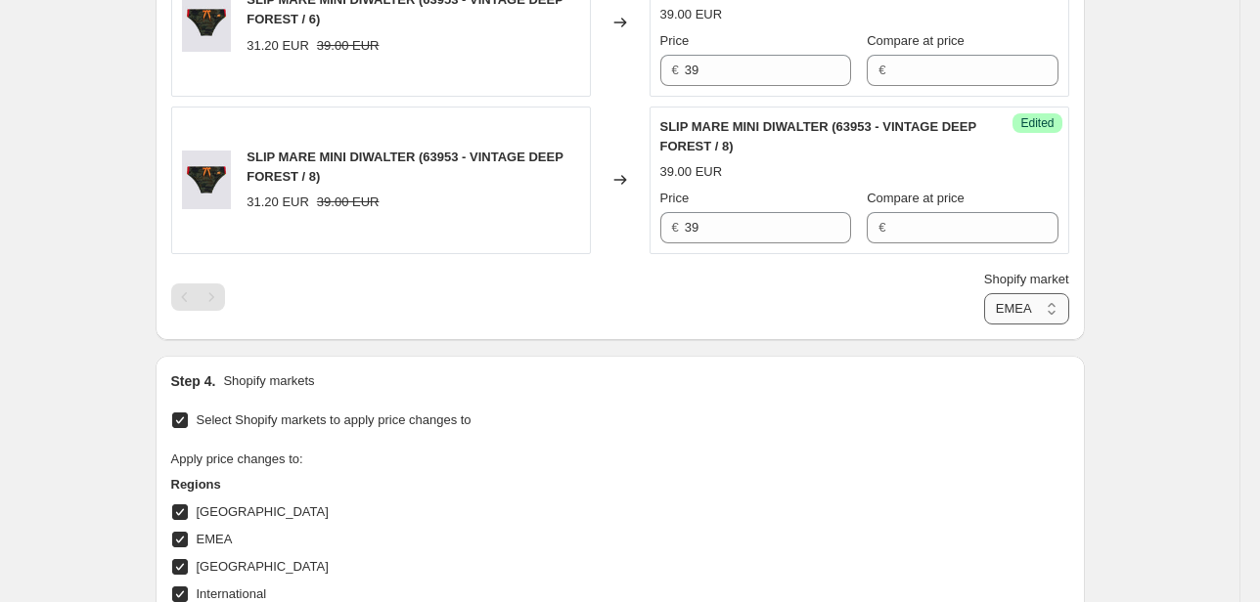
click at [1022, 301] on select "Direct prices [GEOGRAPHIC_DATA] EMEA [GEOGRAPHIC_DATA] International [GEOGRAPHI…" at bounding box center [1026, 308] width 85 height 31
select select "76736364877"
click at [984, 325] on select "Direct prices [GEOGRAPHIC_DATA] EMEA [GEOGRAPHIC_DATA] International [GEOGRAPHI…" at bounding box center [1026, 308] width 85 height 31
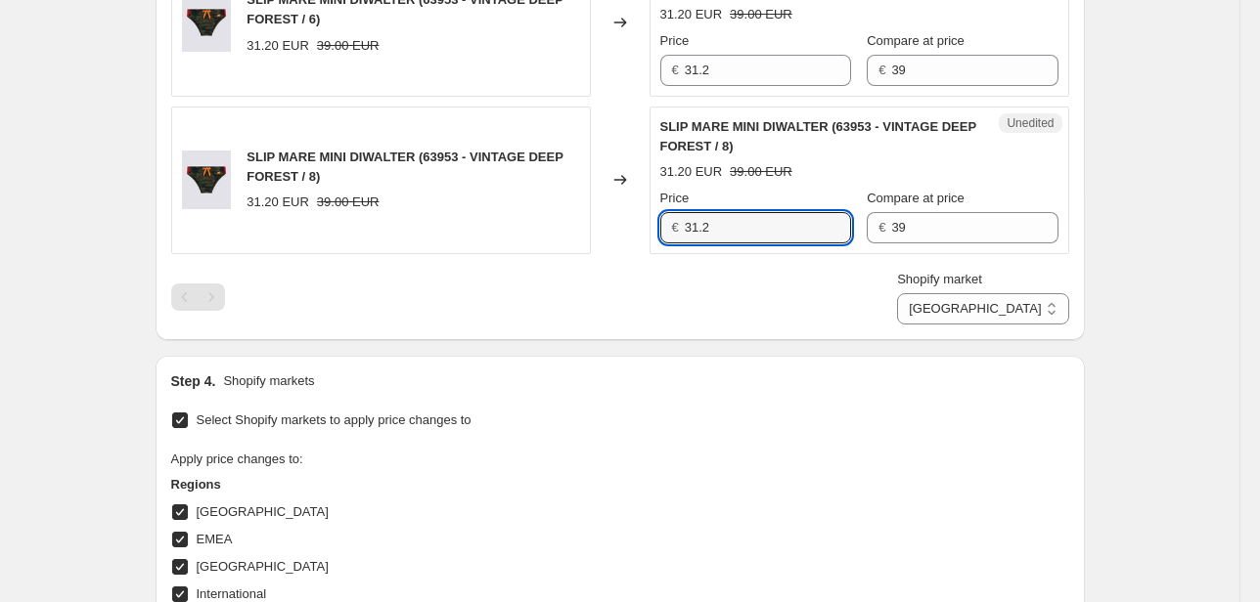
drag, startPoint x: 761, startPoint y: 231, endPoint x: 579, endPoint y: 221, distance: 182.2
click at [600, 235] on div "SLIP MARE MINI DIWALTER (63953 - VINTAGE DEEP FOREST / 8) 31.20 EUR 39.00 EUR C…" at bounding box center [620, 181] width 898 height 148
type input "39"
drag, startPoint x: 980, startPoint y: 222, endPoint x: 835, endPoint y: 229, distance: 144.9
click at [835, 229] on div "Price € 39 Compare at price € 39" at bounding box center [859, 216] width 398 height 55
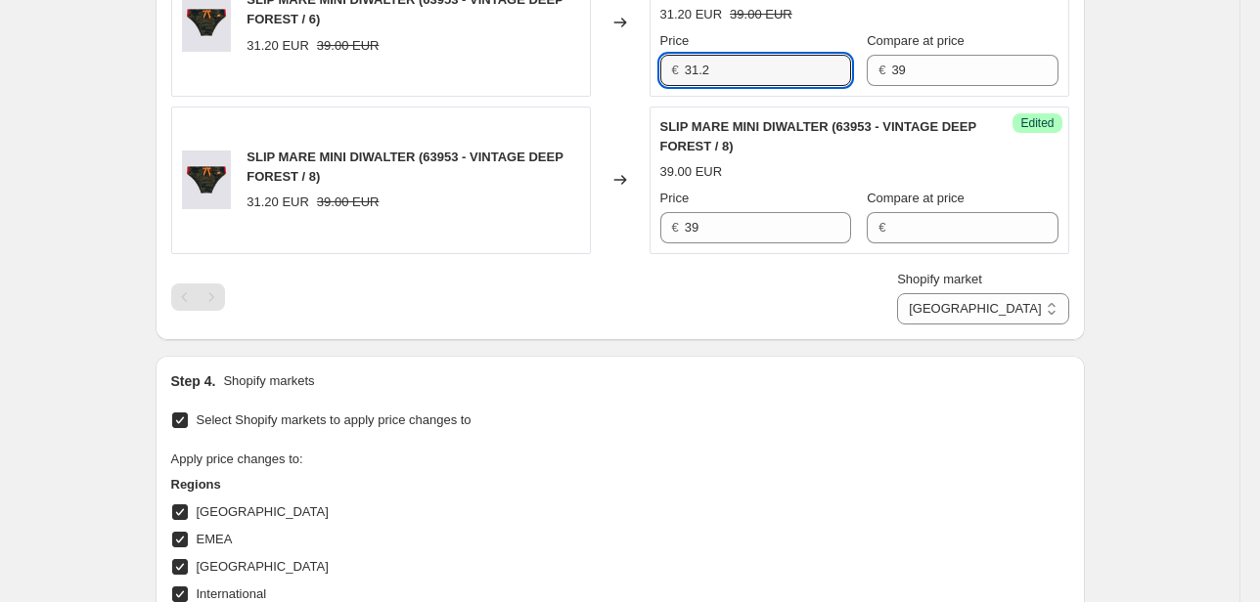
drag, startPoint x: 739, startPoint y: 63, endPoint x: 626, endPoint y: 76, distance: 114.3
click at [638, 76] on div "SLIP MARE MINI DIWALTER (63953 - VINTAGE DEEP FOREST / 6) 31.20 EUR 39.00 EUR C…" at bounding box center [620, 23] width 898 height 148
type input "39"
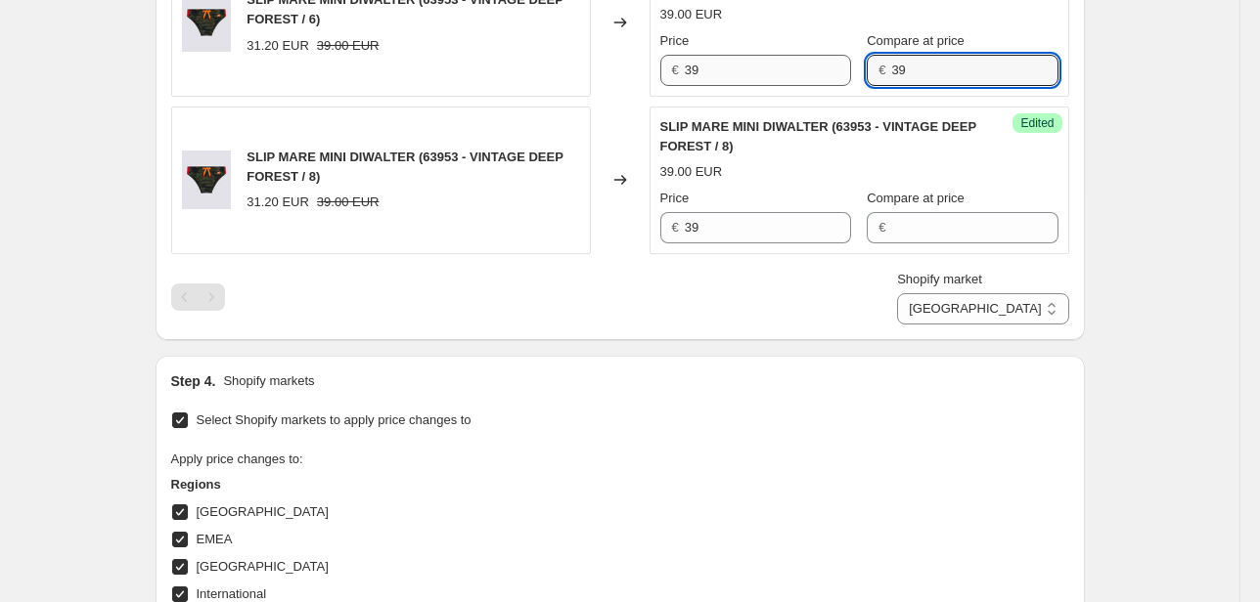
drag, startPoint x: 927, startPoint y: 63, endPoint x: 779, endPoint y: 76, distance: 148.3
click at [779, 76] on div "Price € 39 Compare at price € 39" at bounding box center [859, 58] width 398 height 55
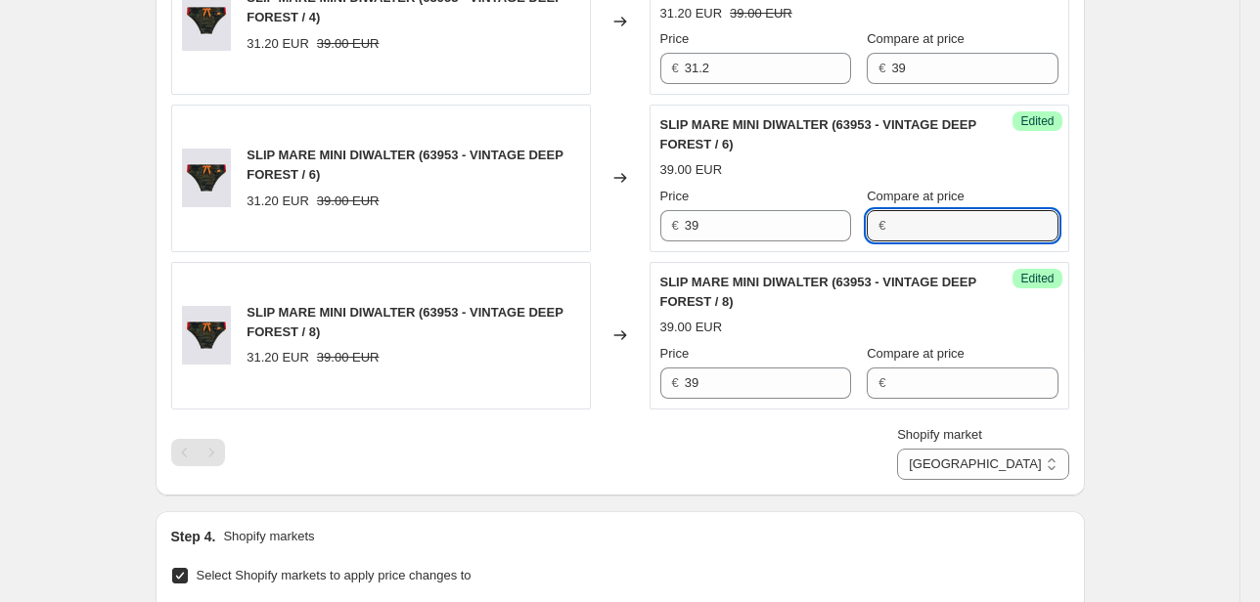
scroll to position [1556, 0]
click at [640, 61] on div "SLIP MARE MINI DIWALTER (63953 - VINTAGE DEEP FOREST / 4) 31.20 EUR 39.00 EUR C…" at bounding box center [620, 22] width 898 height 148
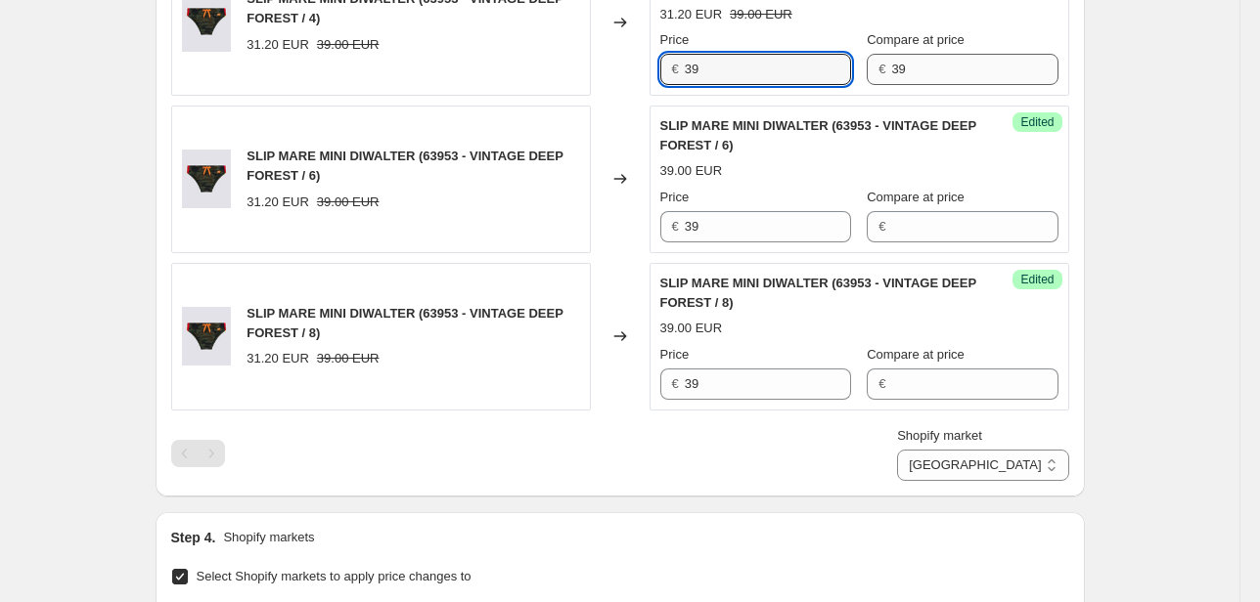
type input "39"
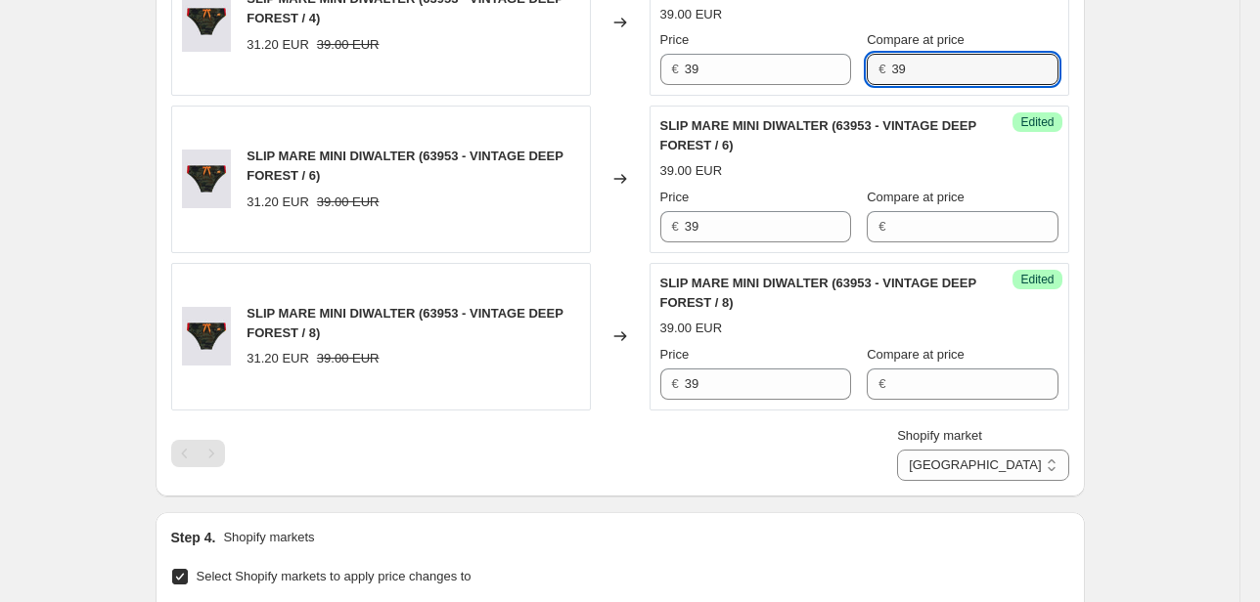
drag, startPoint x: 923, startPoint y: 70, endPoint x: 862, endPoint y: 77, distance: 62.0
click at [867, 74] on div "€ 39" at bounding box center [962, 69] width 191 height 31
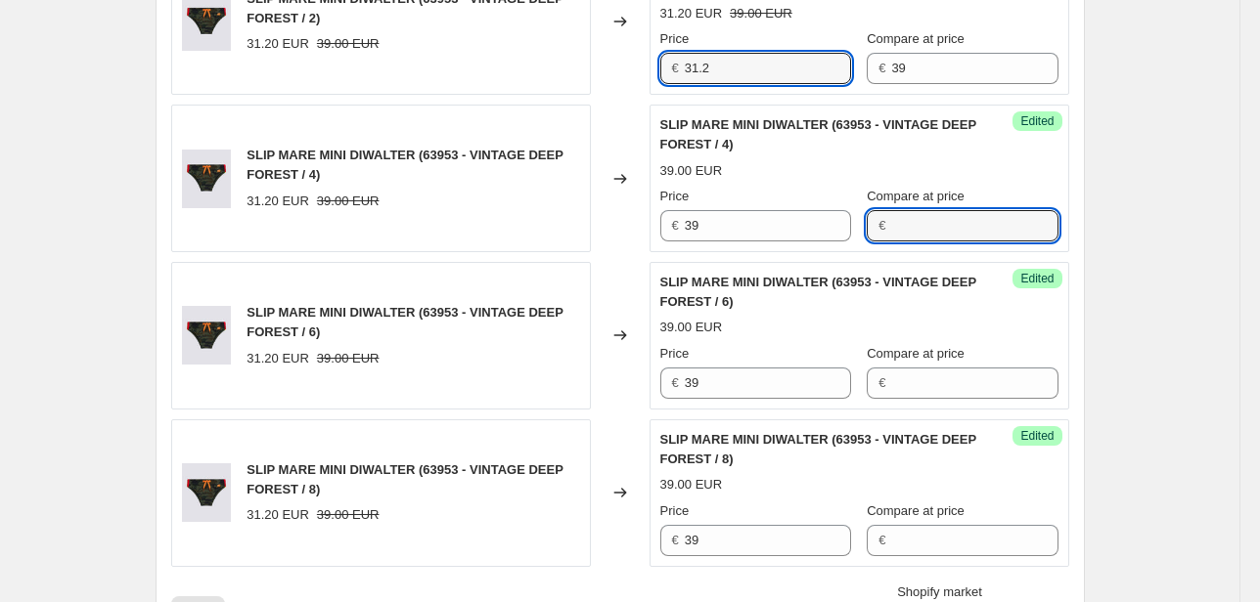
drag, startPoint x: 672, startPoint y: 67, endPoint x: 563, endPoint y: 74, distance: 108.8
click at [584, 72] on div "SLIP MARE MINI DIWALTER (63953 - VINTAGE DEEP FOREST / 2) 31.20 EUR 39.00 EUR C…" at bounding box center [620, 22] width 898 height 148
type input "39"
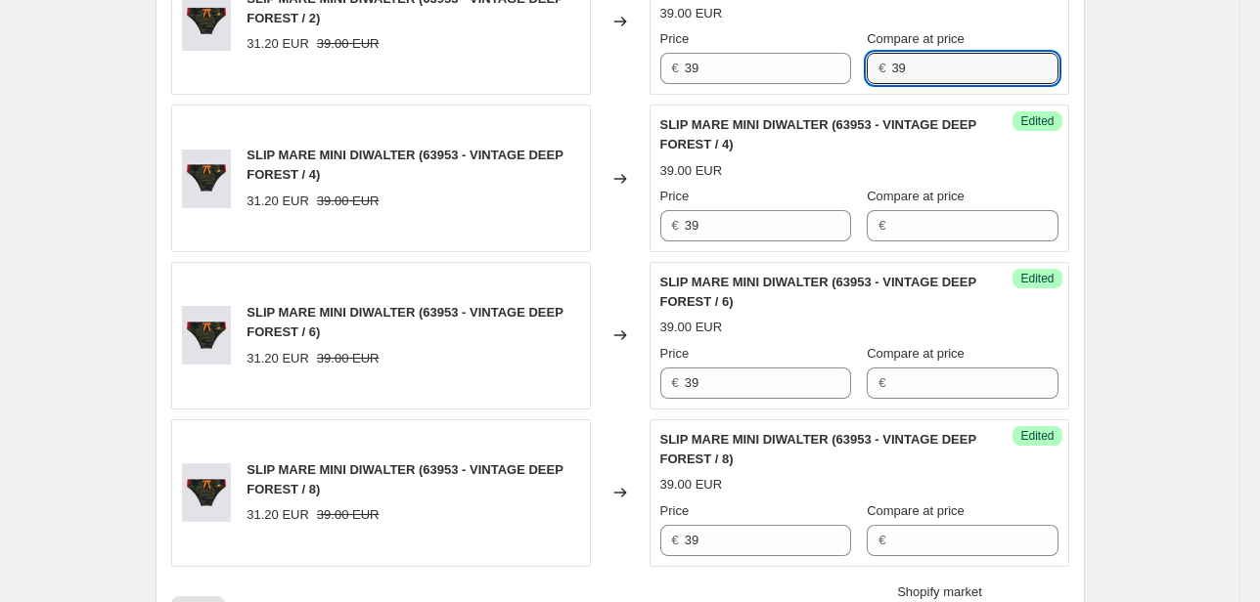
drag, startPoint x: 869, startPoint y: 69, endPoint x: 853, endPoint y: 70, distance: 16.7
click at [855, 70] on div "Price € 39 Compare at price € 39" at bounding box center [859, 56] width 398 height 55
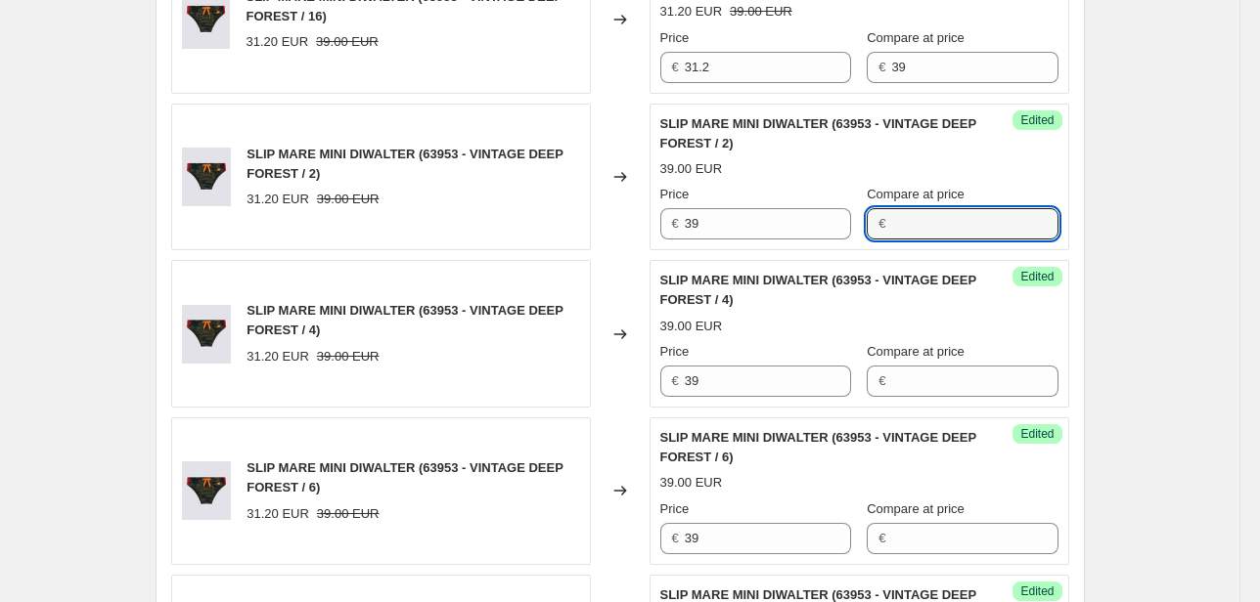
scroll to position [1243, 0]
click at [657, 70] on div "Unedited SLIP MARE MINI DIWALTER (63953 - VINTAGE DEEP FOREST / 16) 31.20 EUR 3…" at bounding box center [859, 21] width 420 height 148
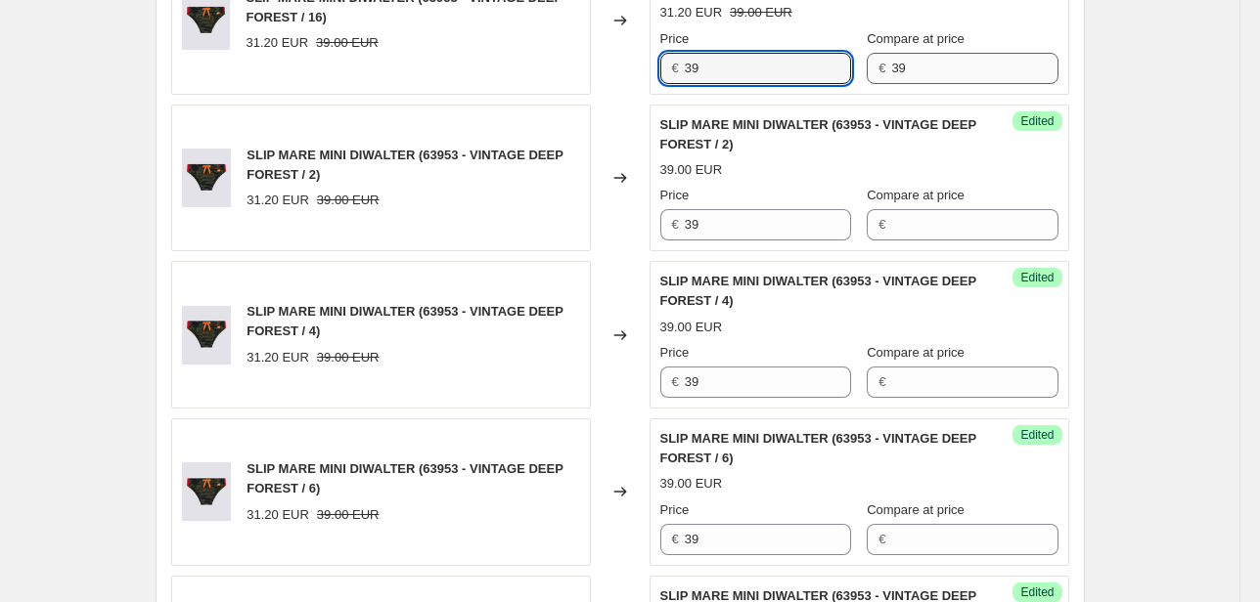
type input "39"
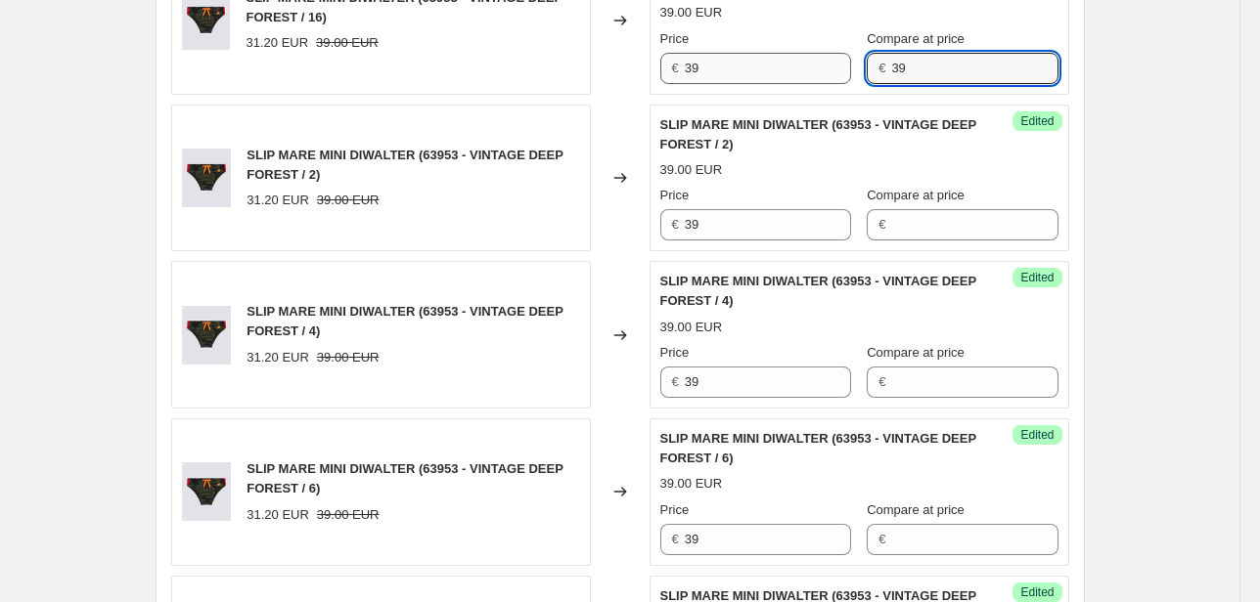
drag, startPoint x: 917, startPoint y: 68, endPoint x: 810, endPoint y: 76, distance: 107.9
click at [821, 74] on div "Price € 39 Compare at price € 39" at bounding box center [859, 56] width 398 height 55
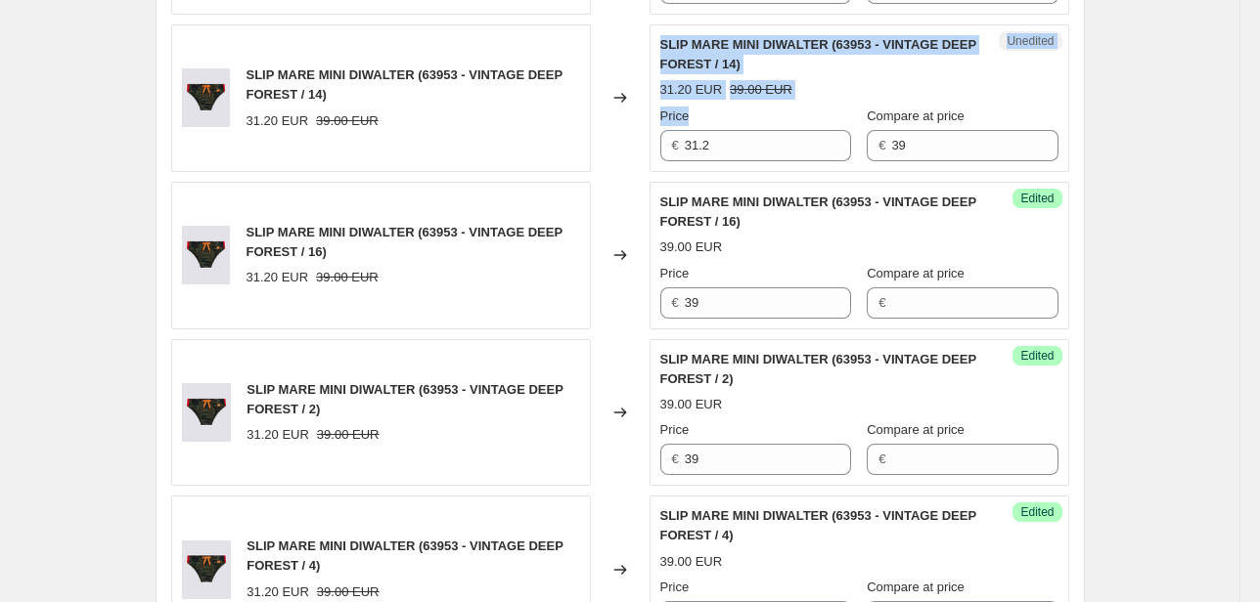
click at [598, 149] on div "SLIP MARE MINI DIWALTER (63953 - VINTAGE DEEP FOREST / 14) 31.20 EUR 39.00 EUR …" at bounding box center [620, 98] width 898 height 148
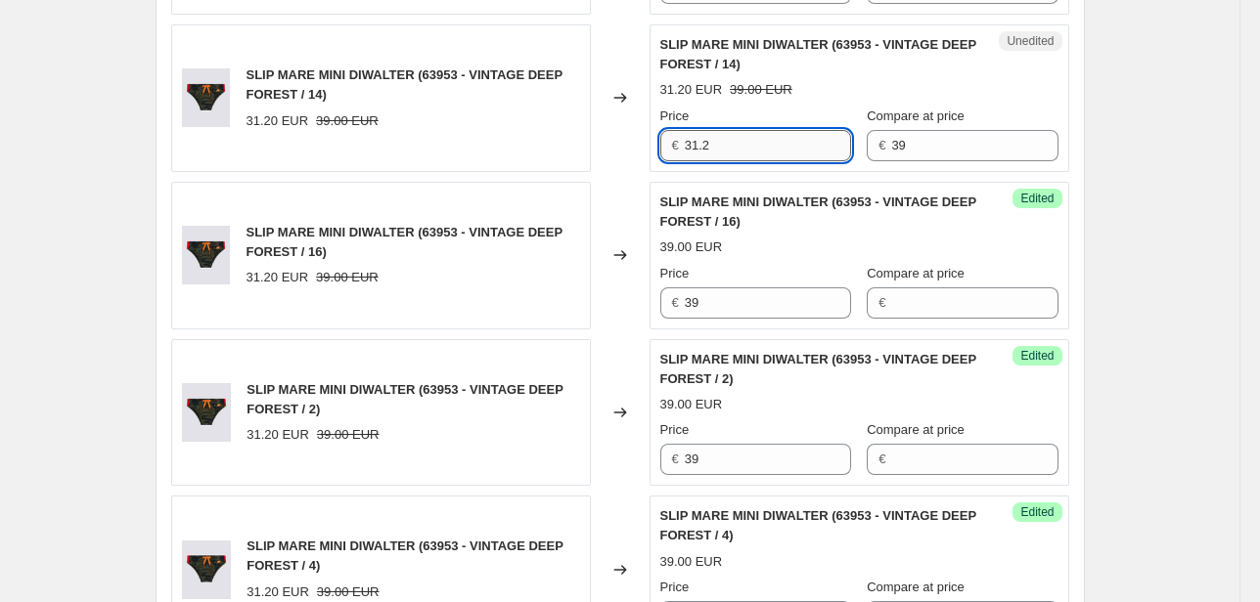
click at [711, 132] on input "31.2" at bounding box center [768, 145] width 166 height 31
click at [666, 149] on div "€ 31.2" at bounding box center [755, 145] width 191 height 31
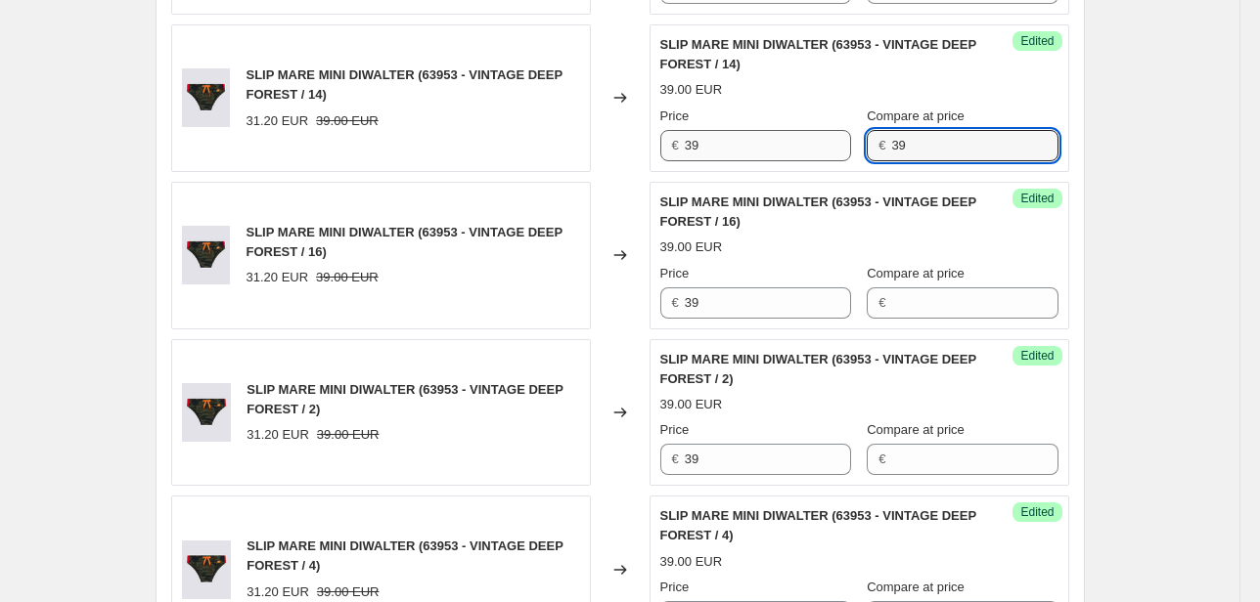
click at [783, 158] on div "Price € 39 Compare at price € 39" at bounding box center [859, 134] width 398 height 55
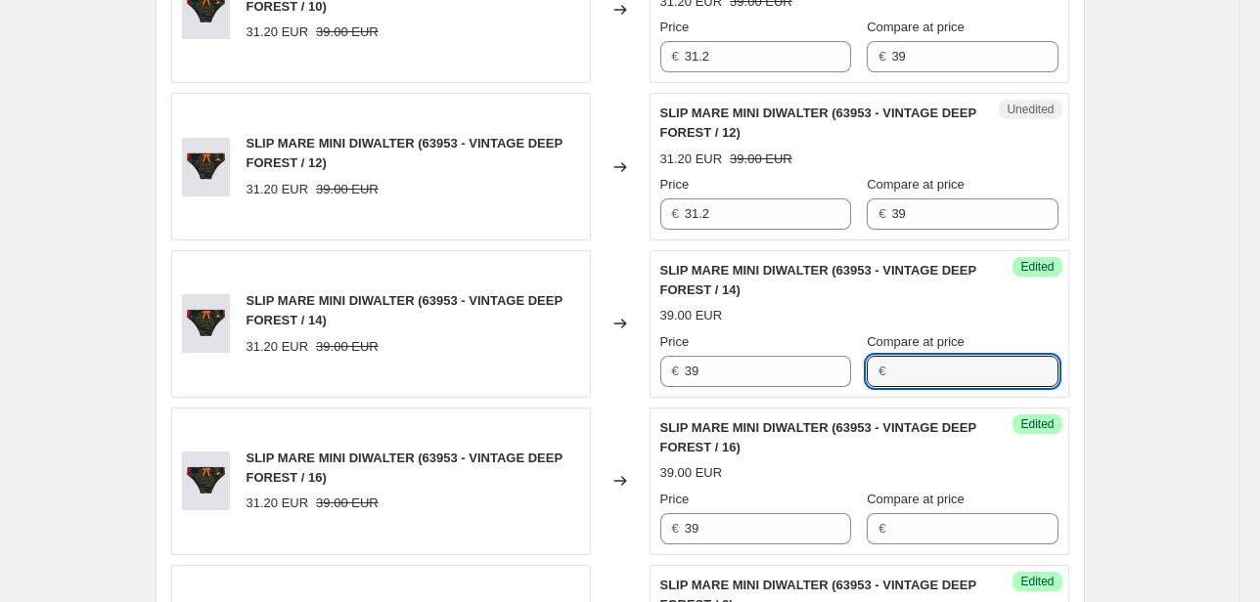
scroll to position [774, 0]
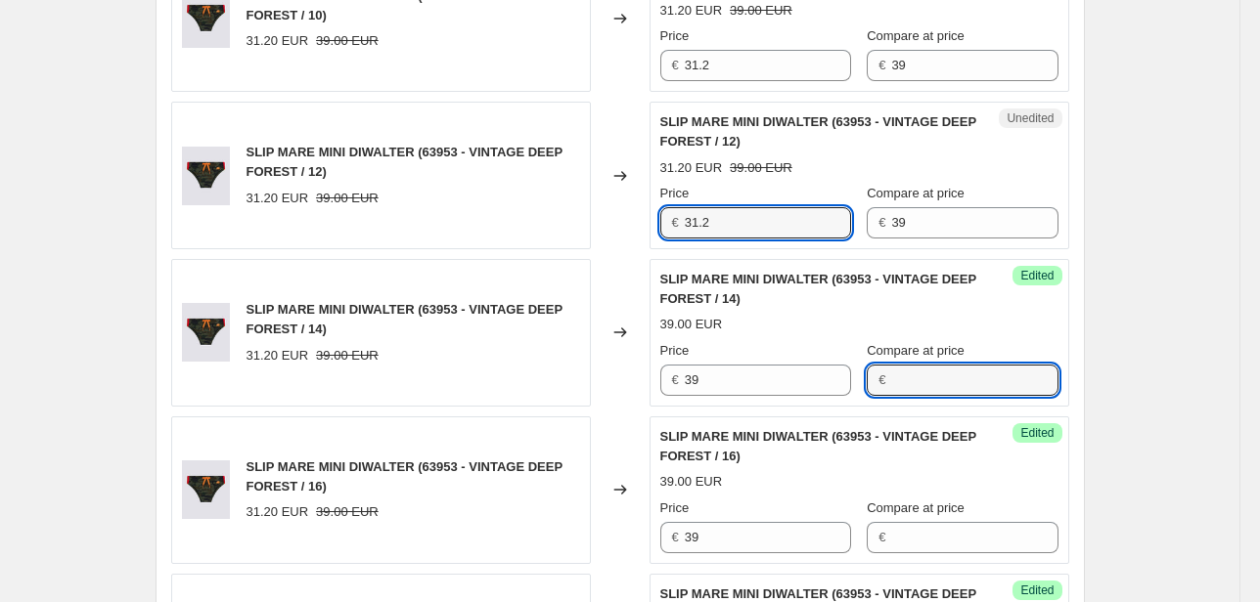
click at [552, 246] on div "SLIP MARE MINI DIWALTER (63953 - VINTAGE DEEP FOREST / 12) 31.20 EUR 39.00 EUR …" at bounding box center [620, 176] width 898 height 148
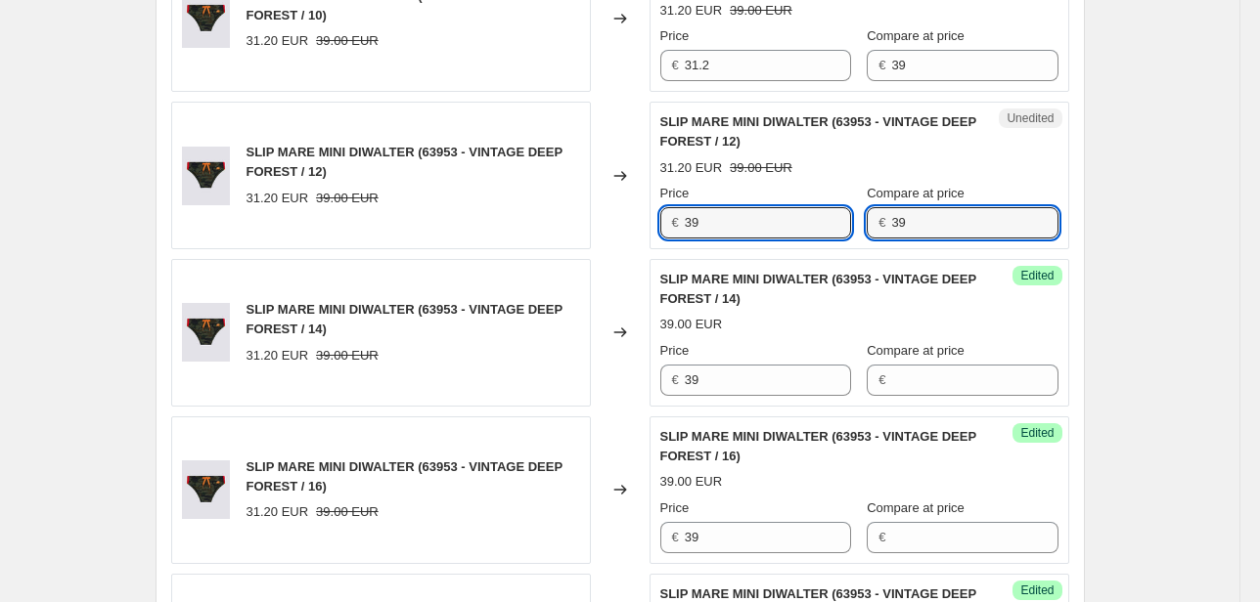
click at [853, 242] on div "Unedited SLIP MARE MINI DIWALTER (63953 - VINTAGE DEEP FOREST / 12) 31.20 EUR 3…" at bounding box center [859, 176] width 420 height 148
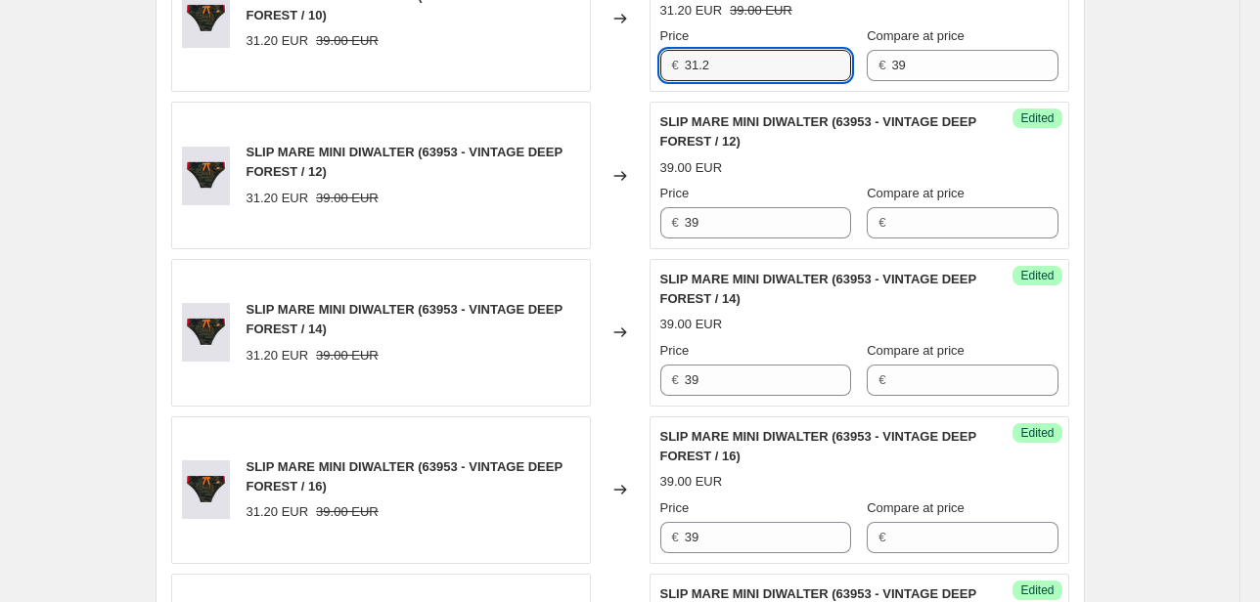
click at [645, 87] on div "SLIP MARE MINI DIWALTER (63953 - VINTAGE DEEP FOREST / 10) 31.20 EUR 39.00 EUR …" at bounding box center [620, 18] width 898 height 148
click at [804, 84] on div "Unedited SLIP MARE MINI DIWALTER (63953 - VINTAGE DEEP FOREST / 10) 31.20 EUR 3…" at bounding box center [859, 18] width 420 height 148
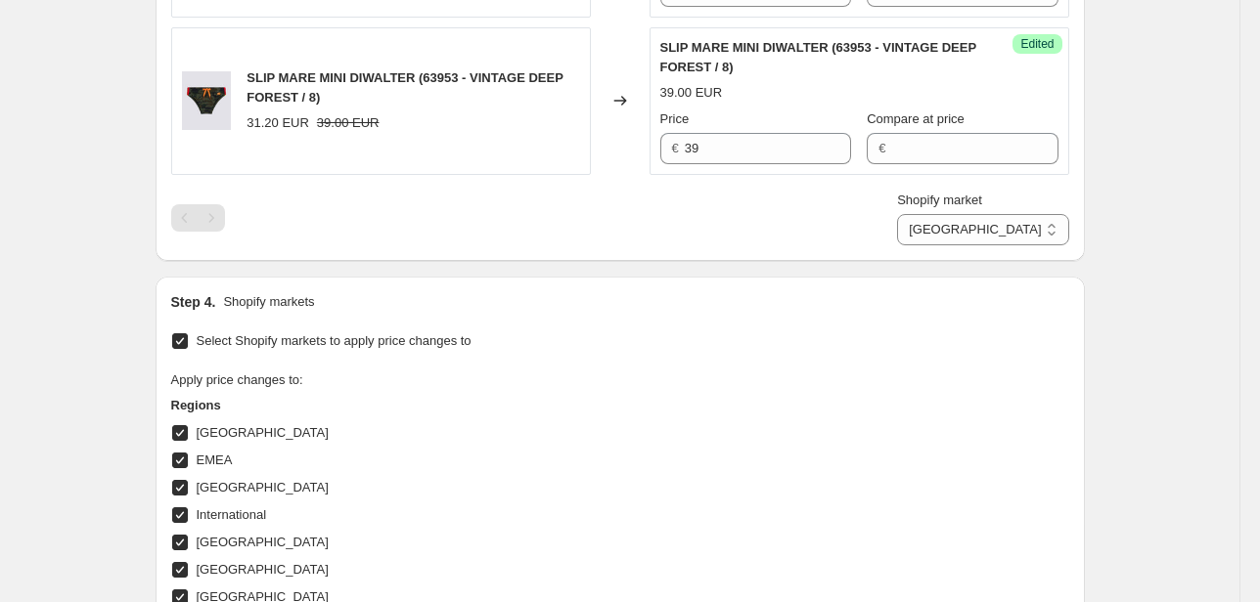
scroll to position [1791, 0]
click at [1038, 234] on select "Direct prices [GEOGRAPHIC_DATA] EMEA [GEOGRAPHIC_DATA] International [GEOGRAPHI…" at bounding box center [982, 230] width 171 height 31
click at [988, 246] on select "Direct prices [GEOGRAPHIC_DATA] EMEA [GEOGRAPHIC_DATA] International [GEOGRAPHI…" at bounding box center [982, 230] width 171 height 31
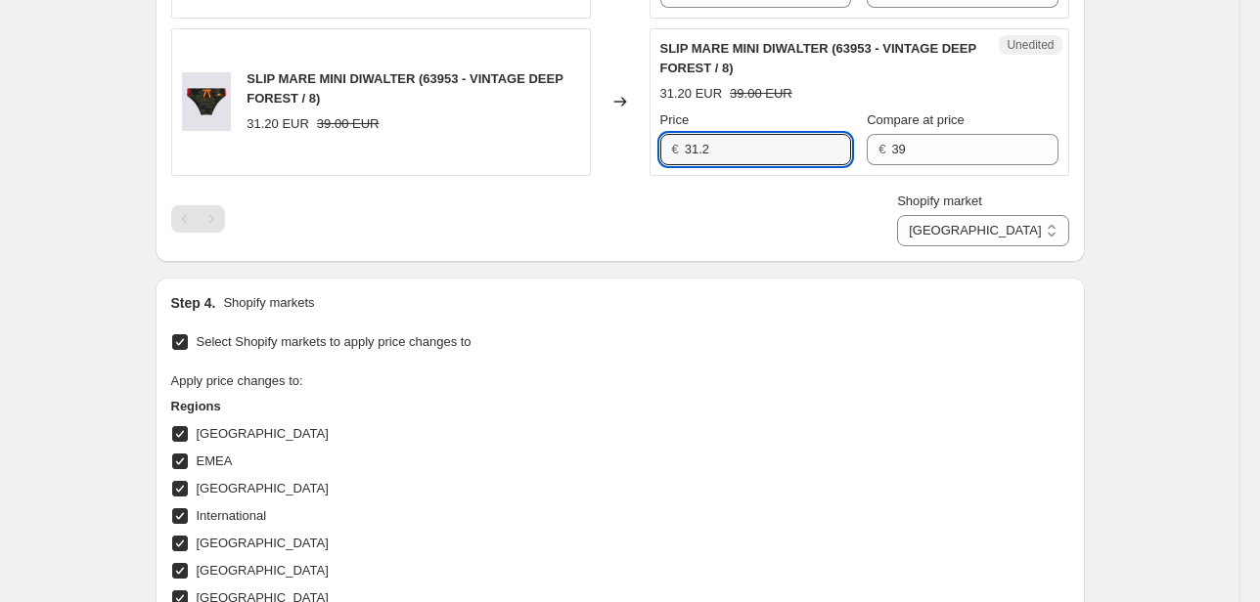
drag, startPoint x: 775, startPoint y: 150, endPoint x: 628, endPoint y: 163, distance: 147.3
click at [628, 163] on div "SLIP MARE MINI DIWALTER (63953 - VINTAGE DEEP FOREST / 8) 31.20 EUR 39.00 EUR C…" at bounding box center [620, 102] width 898 height 148
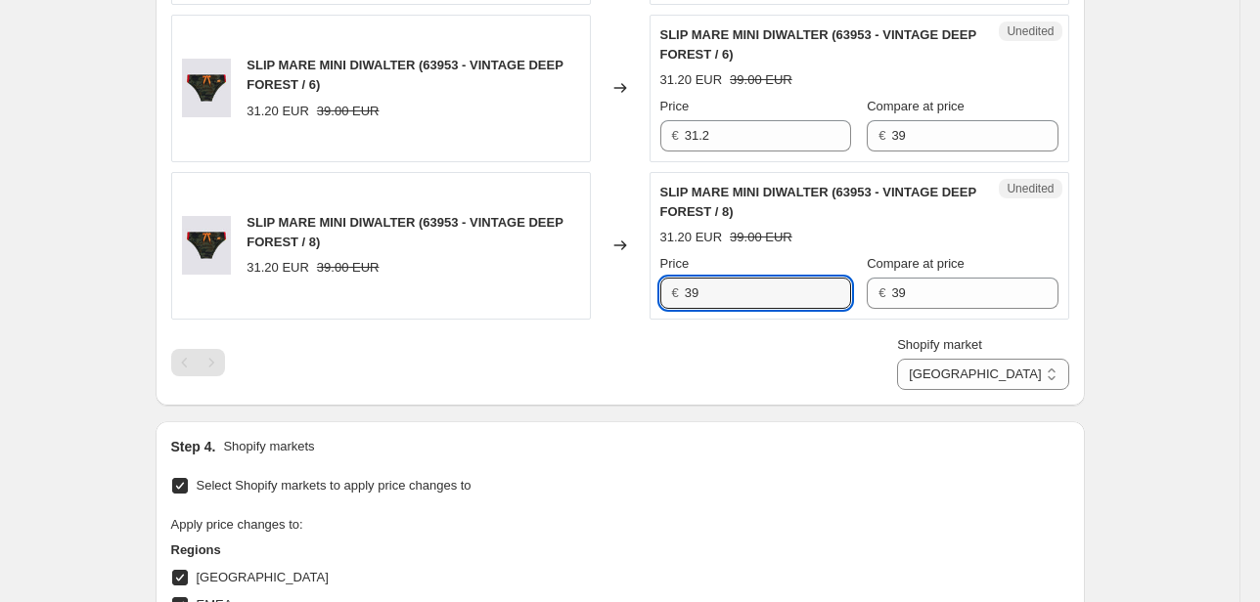
scroll to position [1634, 0]
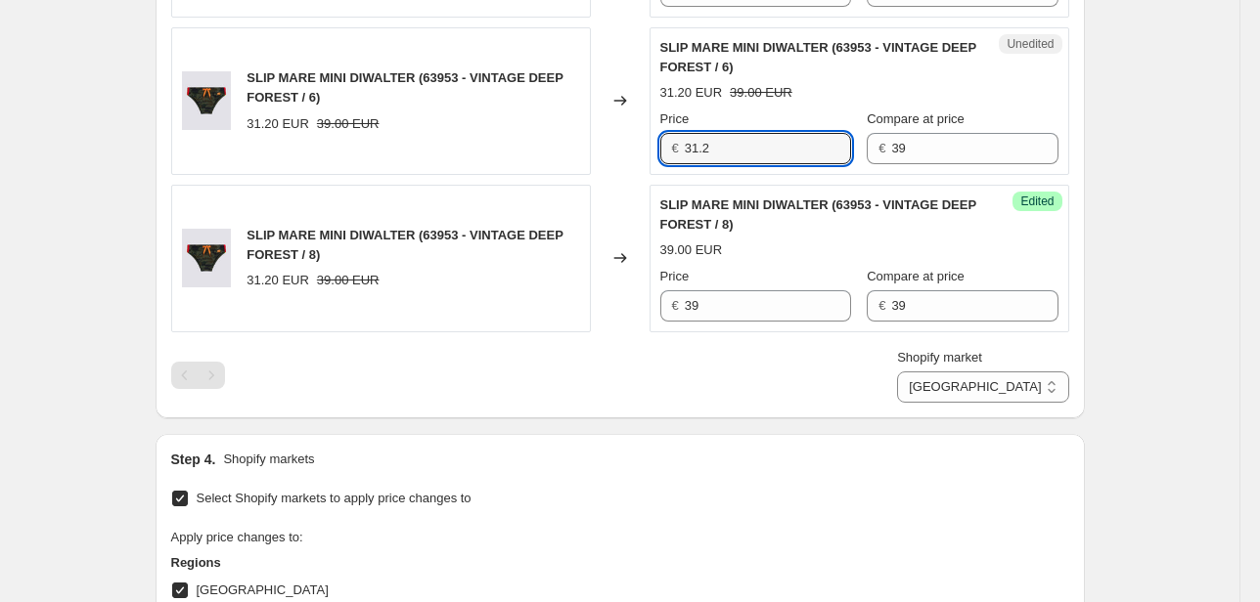
drag, startPoint x: 728, startPoint y: 153, endPoint x: 587, endPoint y: 171, distance: 142.1
click at [625, 160] on div "SLIP MARE MINI DIWALTER (63953 - VINTAGE DEEP FOREST / 6) 31.20 EUR 39.00 EUR C…" at bounding box center [620, 101] width 898 height 148
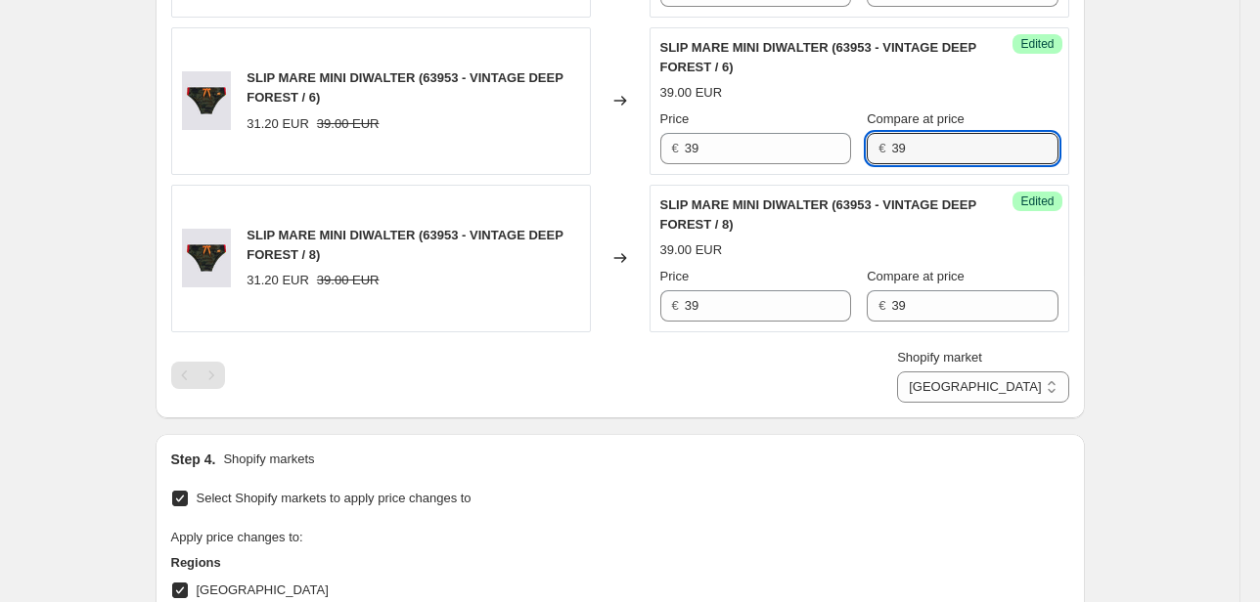
drag, startPoint x: 911, startPoint y: 145, endPoint x: 865, endPoint y: 178, distance: 56.7
click at [815, 157] on div "Price € 39 Compare at price € 39" at bounding box center [859, 137] width 398 height 55
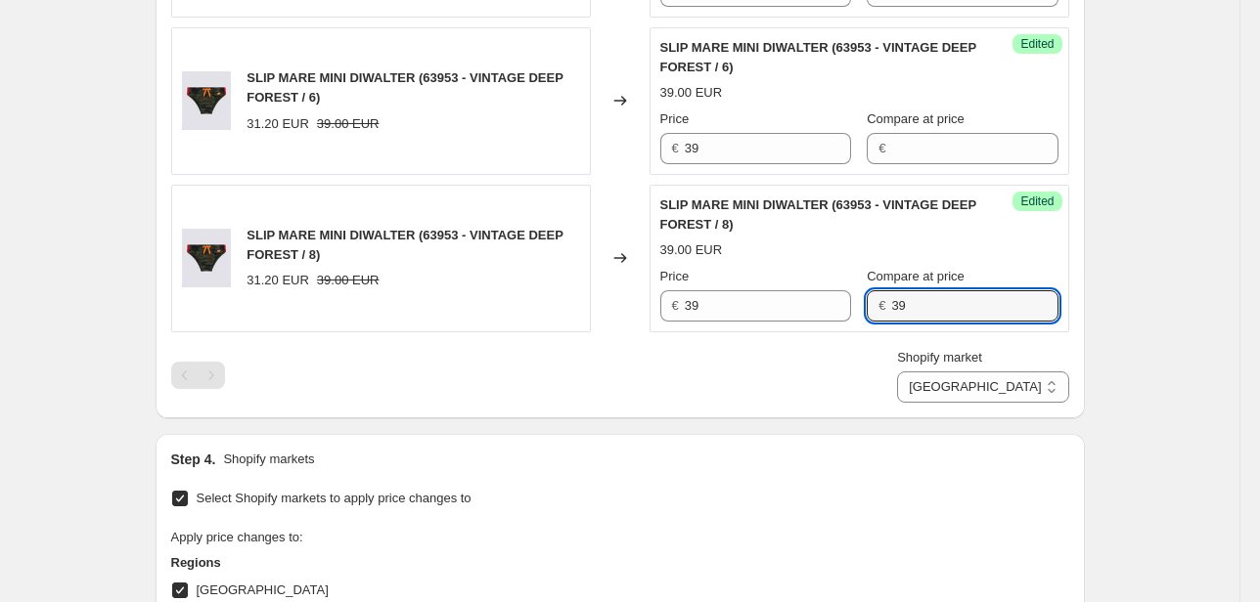
drag, startPoint x: 881, startPoint y: 309, endPoint x: 867, endPoint y: 317, distance: 16.6
click at [847, 318] on div "Success Edited SLIP MARE MINI DIWALTER (63953 - VINTAGE DEEP FOREST / 8) 39.00 …" at bounding box center [859, 259] width 420 height 148
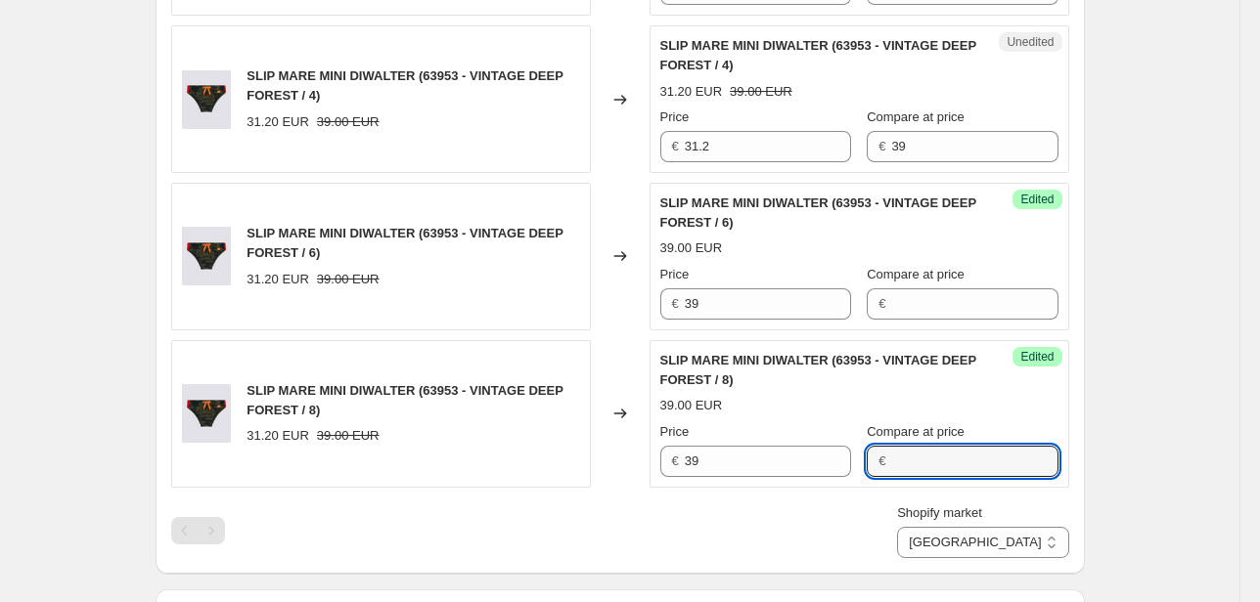
scroll to position [1478, 0]
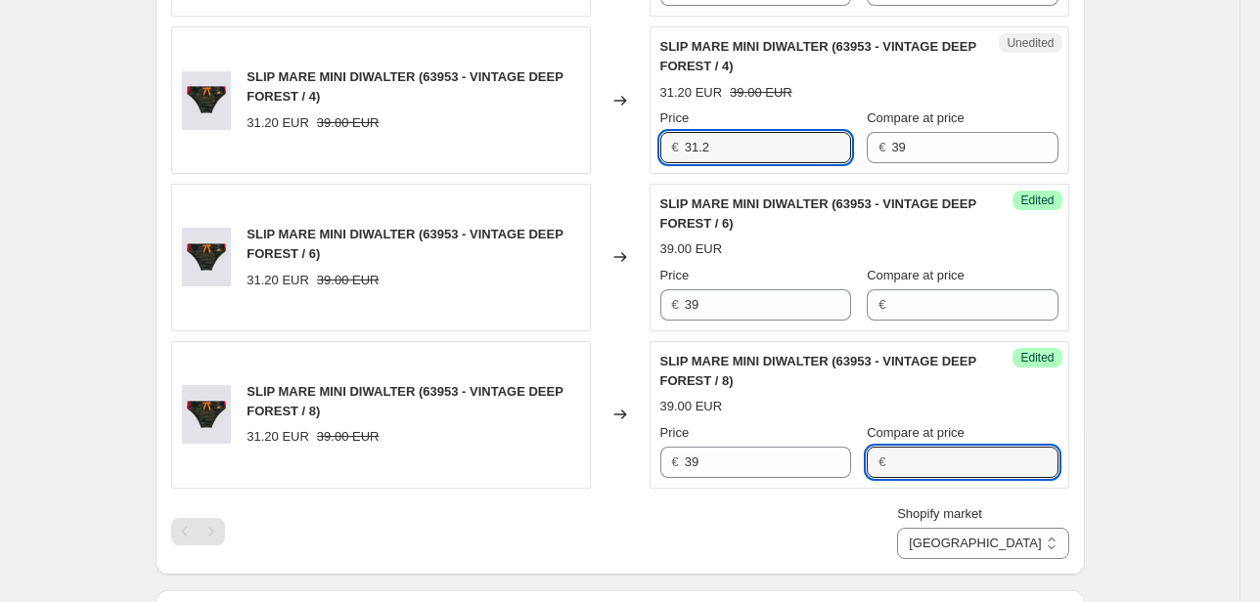
drag, startPoint x: 689, startPoint y: 141, endPoint x: 672, endPoint y: 141, distance: 16.6
click at [675, 140] on div "€ 31.2" at bounding box center [755, 147] width 191 height 31
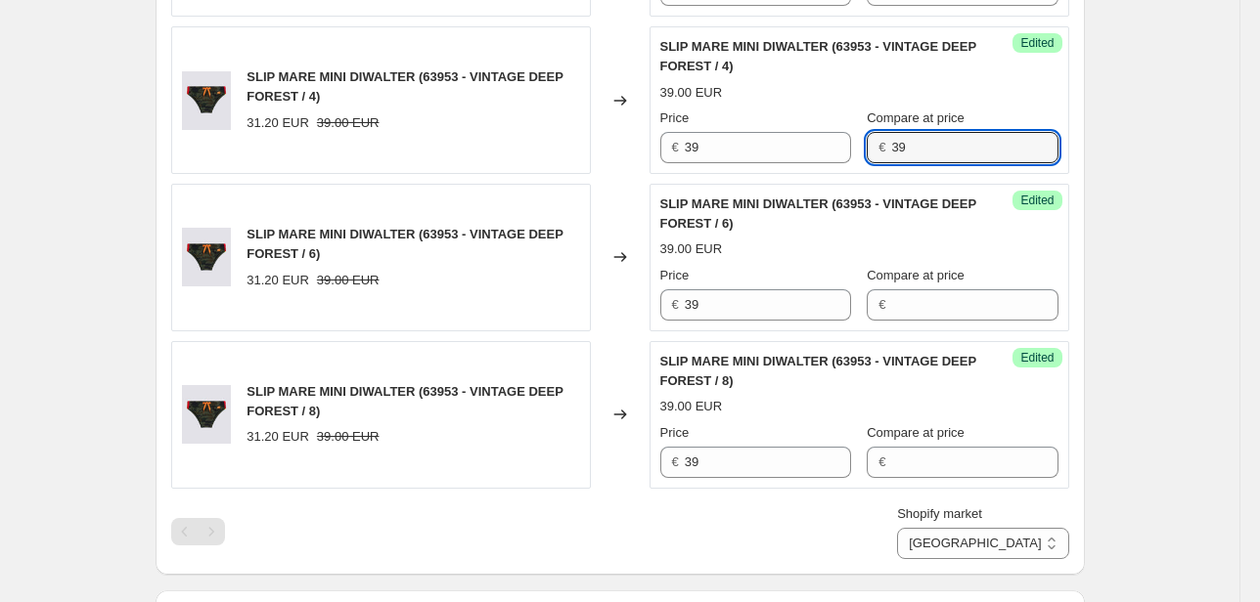
drag, startPoint x: 937, startPoint y: 144, endPoint x: 861, endPoint y: 153, distance: 76.8
click at [861, 153] on div "Price € 39 Compare at price € 39" at bounding box center [859, 136] width 398 height 55
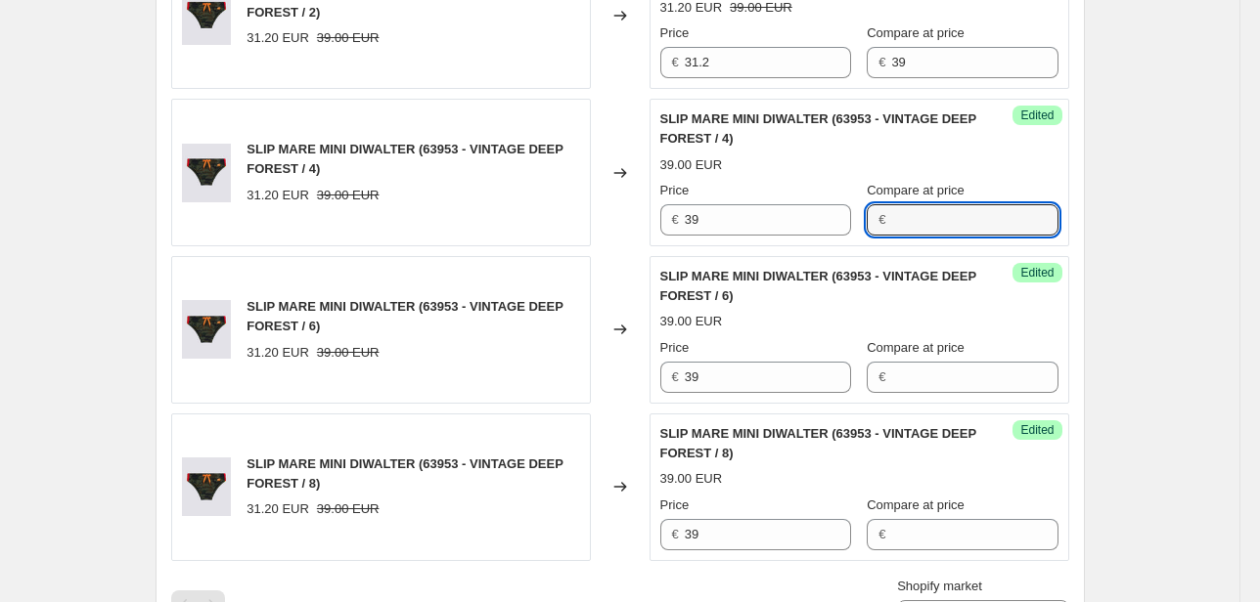
scroll to position [1321, 0]
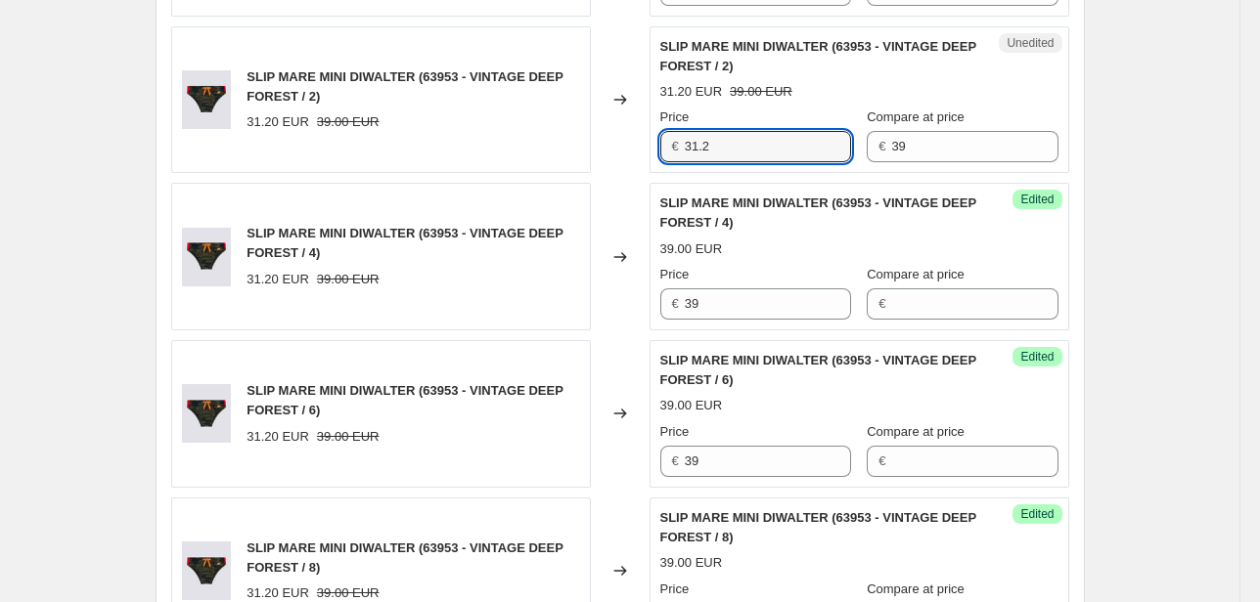
drag, startPoint x: 727, startPoint y: 142, endPoint x: 707, endPoint y: 171, distance: 35.3
click at [665, 149] on div "€ 31.2" at bounding box center [755, 146] width 191 height 31
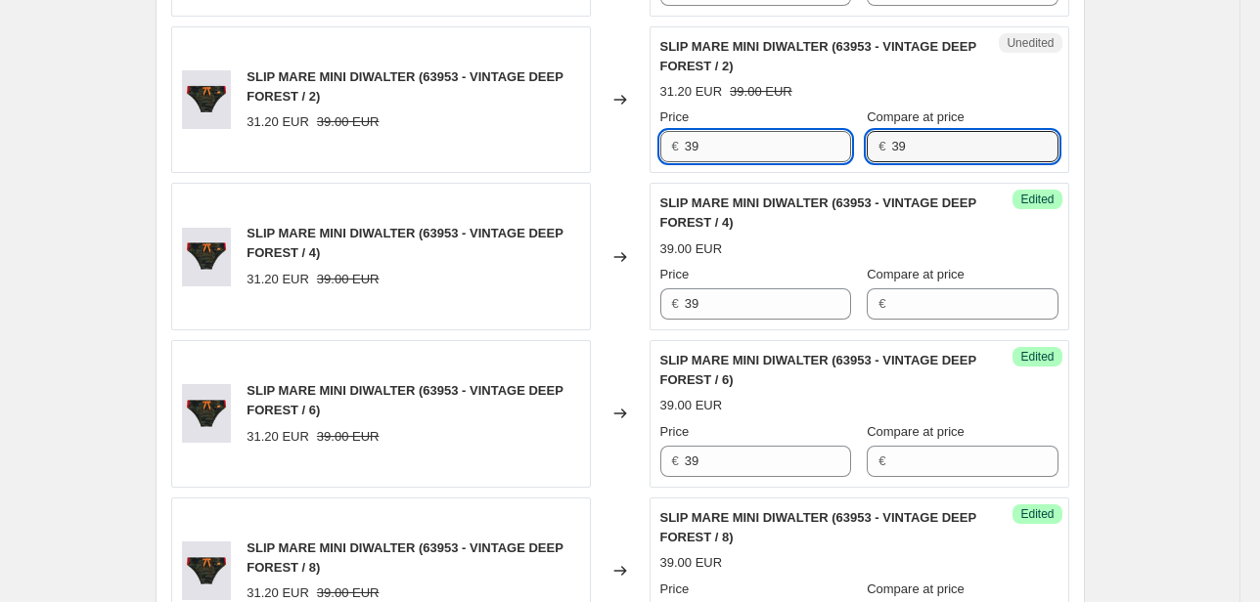
drag, startPoint x: 823, startPoint y: 156, endPoint x: 798, endPoint y: 167, distance: 27.1
click at [815, 158] on div "Price € 39 Compare at price € 39" at bounding box center [859, 135] width 398 height 55
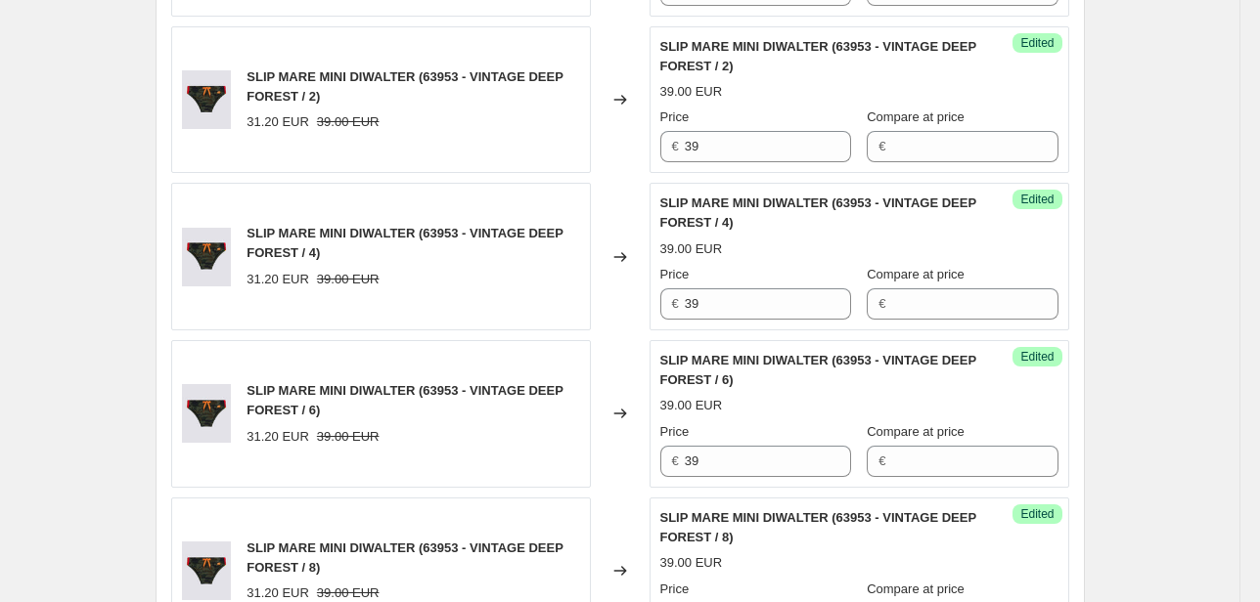
scroll to position [1165, 0]
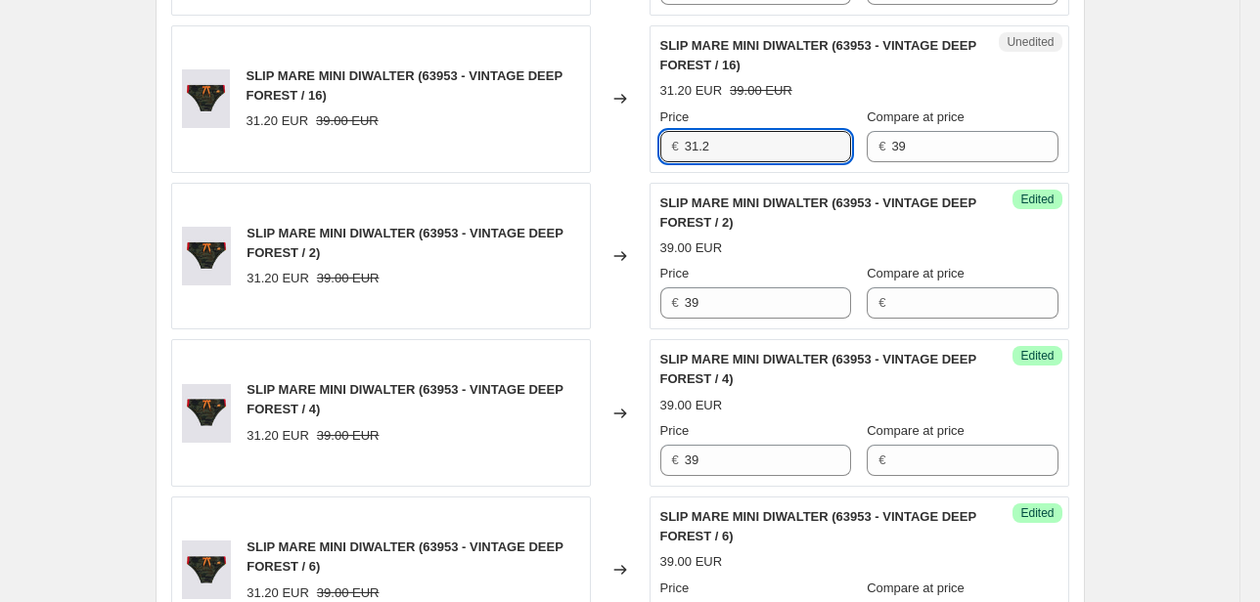
drag, startPoint x: 755, startPoint y: 150, endPoint x: 655, endPoint y: 156, distance: 99.9
click at [655, 156] on div "Unedited SLIP MARE MINI DIWALTER (63953 - VINTAGE DEEP FOREST / 16) 31.20 EUR 3…" at bounding box center [859, 99] width 420 height 148
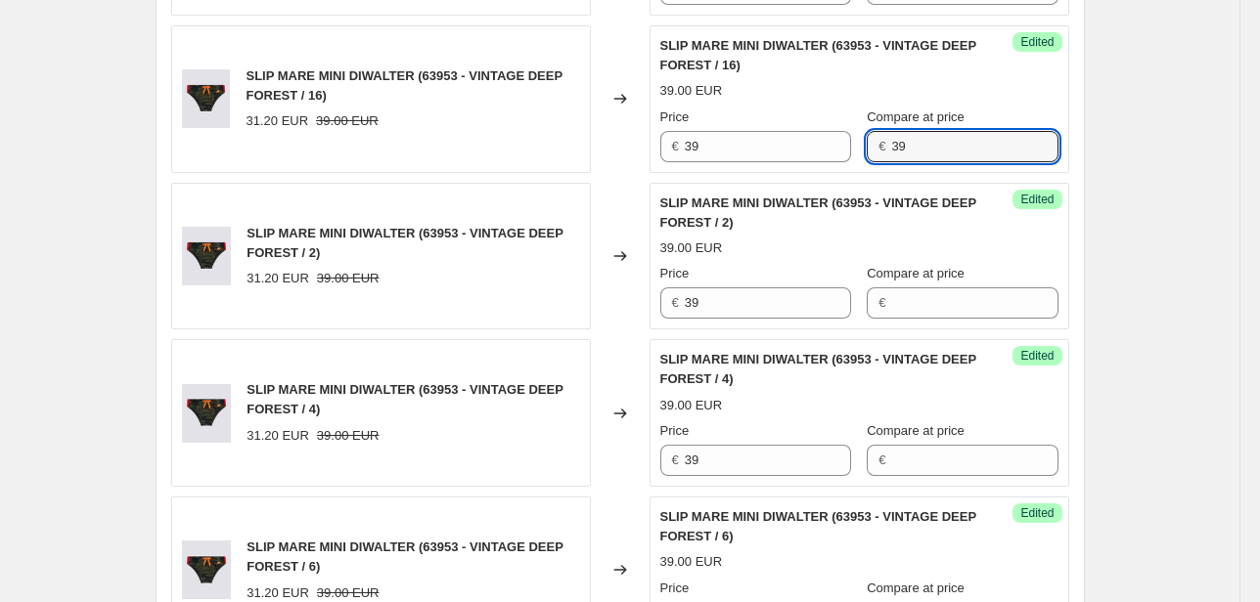
drag, startPoint x: 982, startPoint y: 141, endPoint x: 814, endPoint y: 175, distance: 171.7
click at [815, 158] on div "Price € 39 Compare at price € 39" at bounding box center [859, 135] width 398 height 55
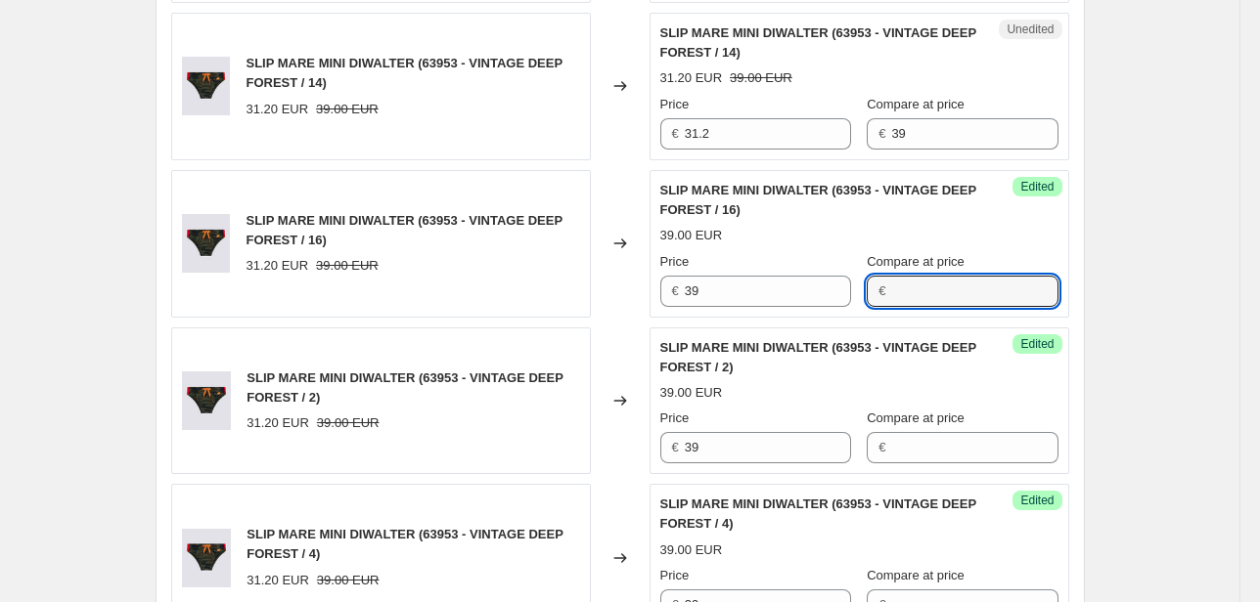
scroll to position [1008, 0]
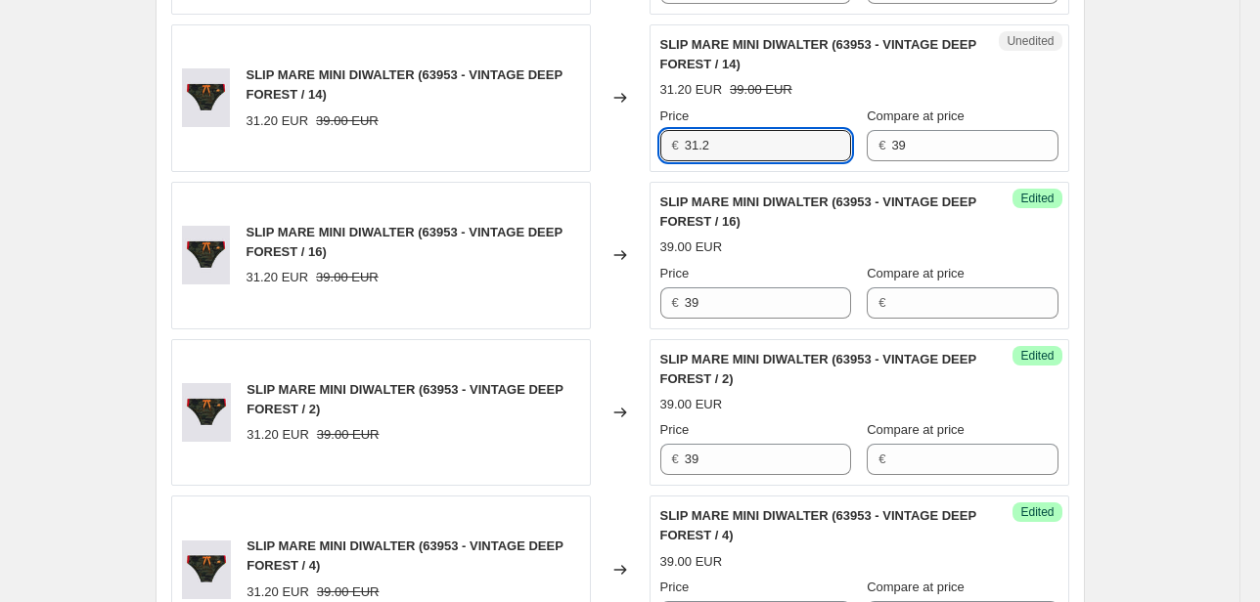
drag, startPoint x: 738, startPoint y: 150, endPoint x: 477, endPoint y: 172, distance: 262.1
click at [512, 164] on div "SLIP MARE MINI DIWALTER (63953 - VINTAGE DEEP FOREST / 14) 31.20 EUR 39.00 EUR …" at bounding box center [620, 98] width 898 height 148
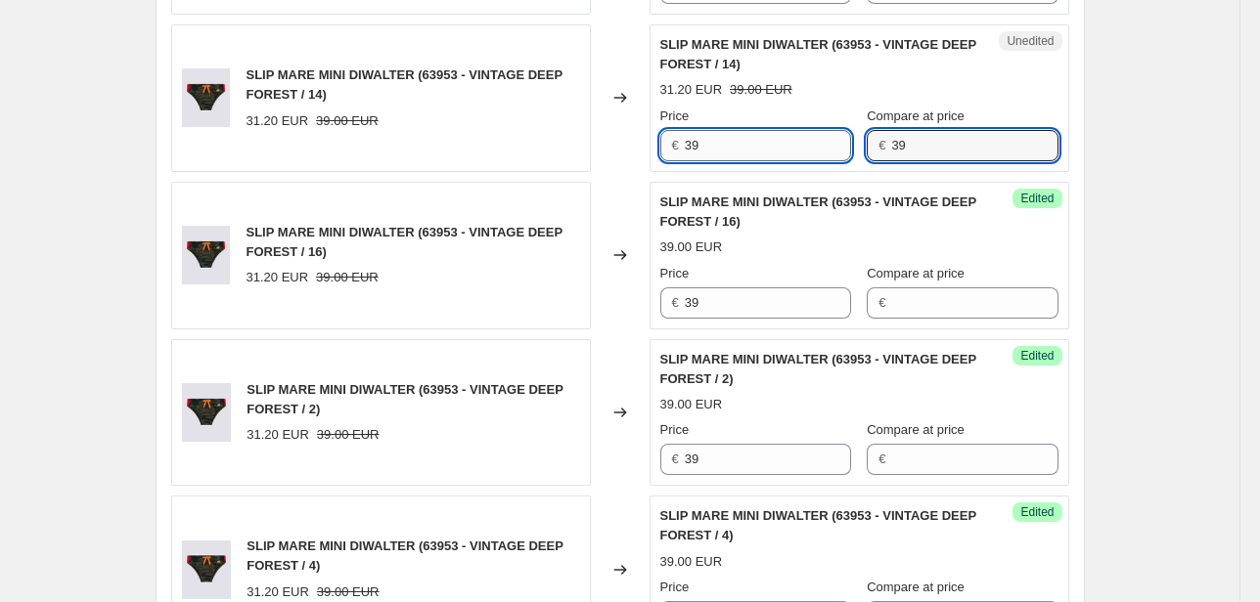
click at [832, 146] on div "Price € 39 Compare at price € 39" at bounding box center [859, 134] width 398 height 55
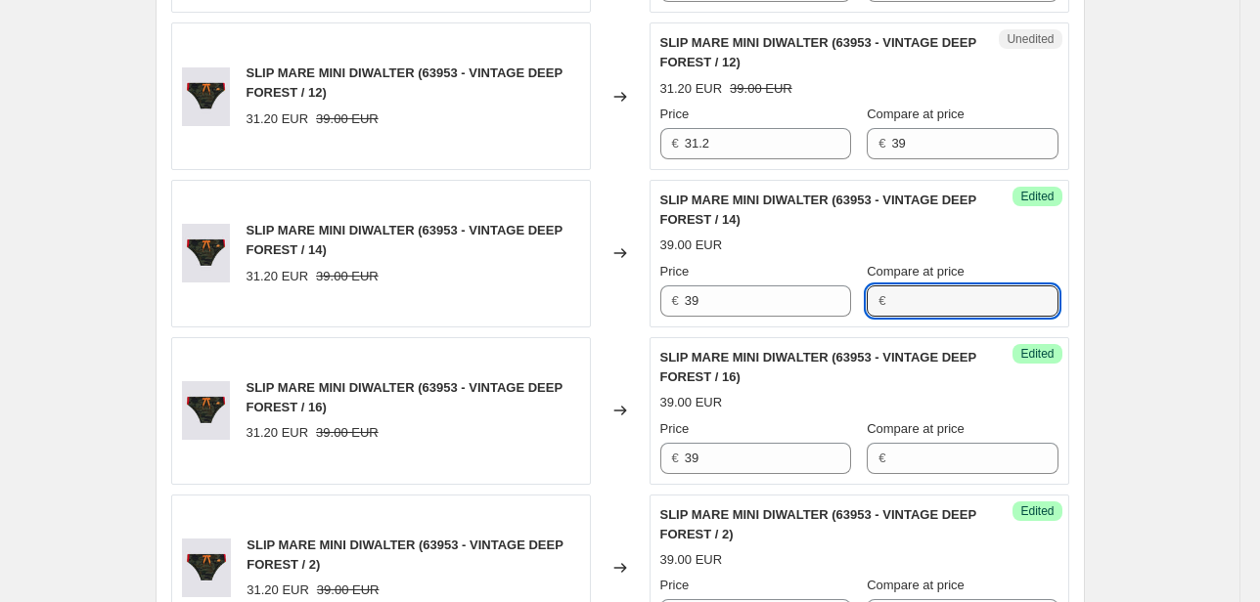
scroll to position [852, 0]
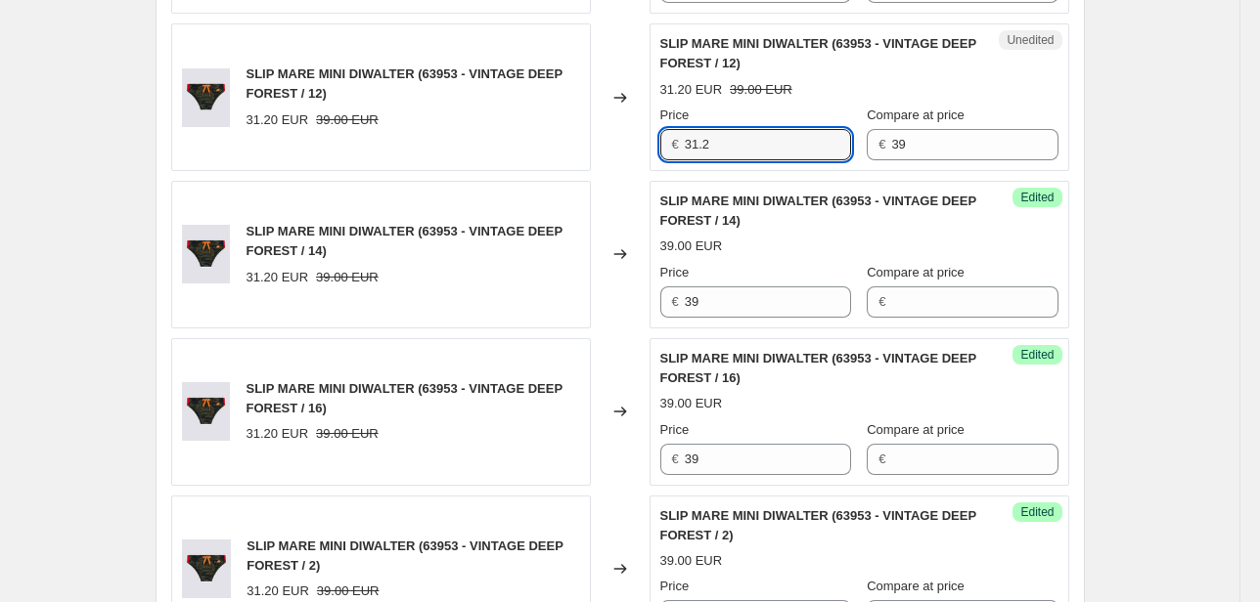
drag, startPoint x: 711, startPoint y: 145, endPoint x: 676, endPoint y: 153, distance: 36.1
click at [681, 149] on div "€ 31.2" at bounding box center [755, 144] width 191 height 31
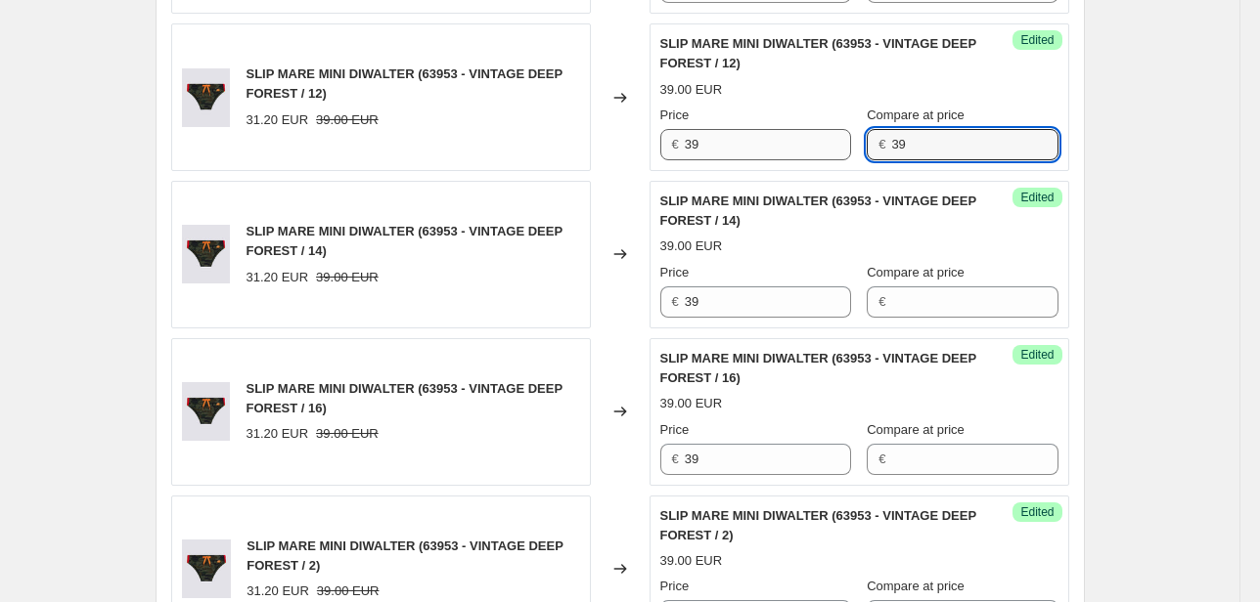
drag, startPoint x: 820, startPoint y: 155, endPoint x: 827, endPoint y: 164, distance: 12.5
click at [810, 156] on div "Price € 39 Compare at price € 39" at bounding box center [859, 133] width 398 height 55
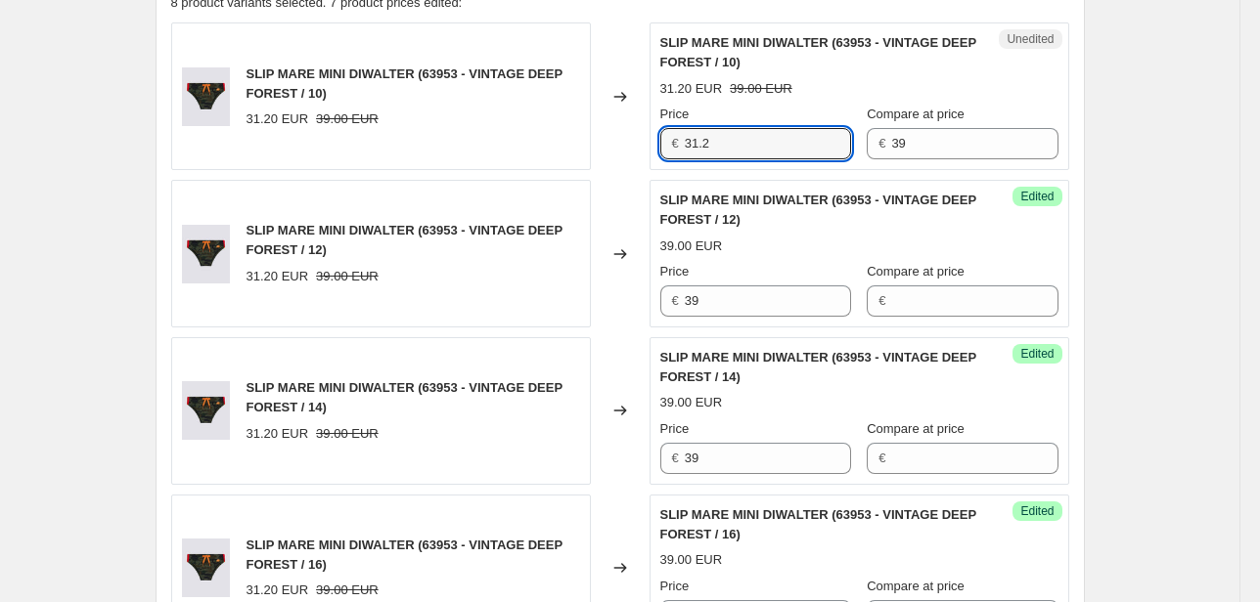
drag, startPoint x: 732, startPoint y: 139, endPoint x: 591, endPoint y: 149, distance: 141.2
click at [595, 147] on div "SLIP MARE MINI DIWALTER (63953 - VINTAGE DEEP FOREST / 10) 31.20 EUR 39.00 EUR …" at bounding box center [620, 96] width 898 height 148
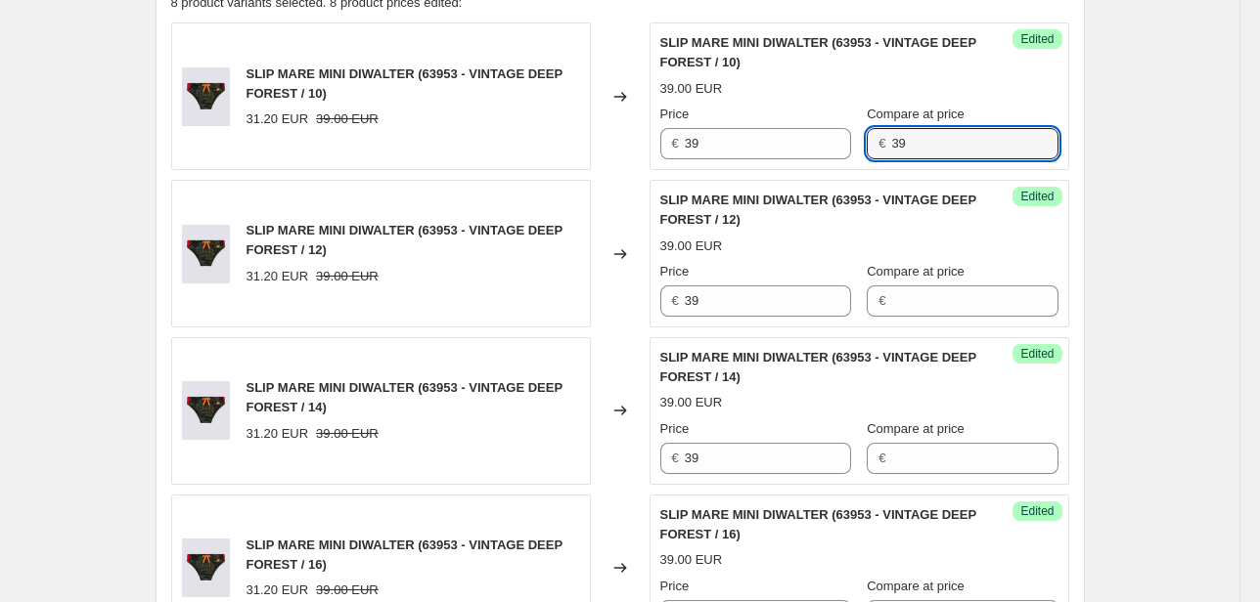
drag, startPoint x: 942, startPoint y: 144, endPoint x: 694, endPoint y: 176, distance: 249.5
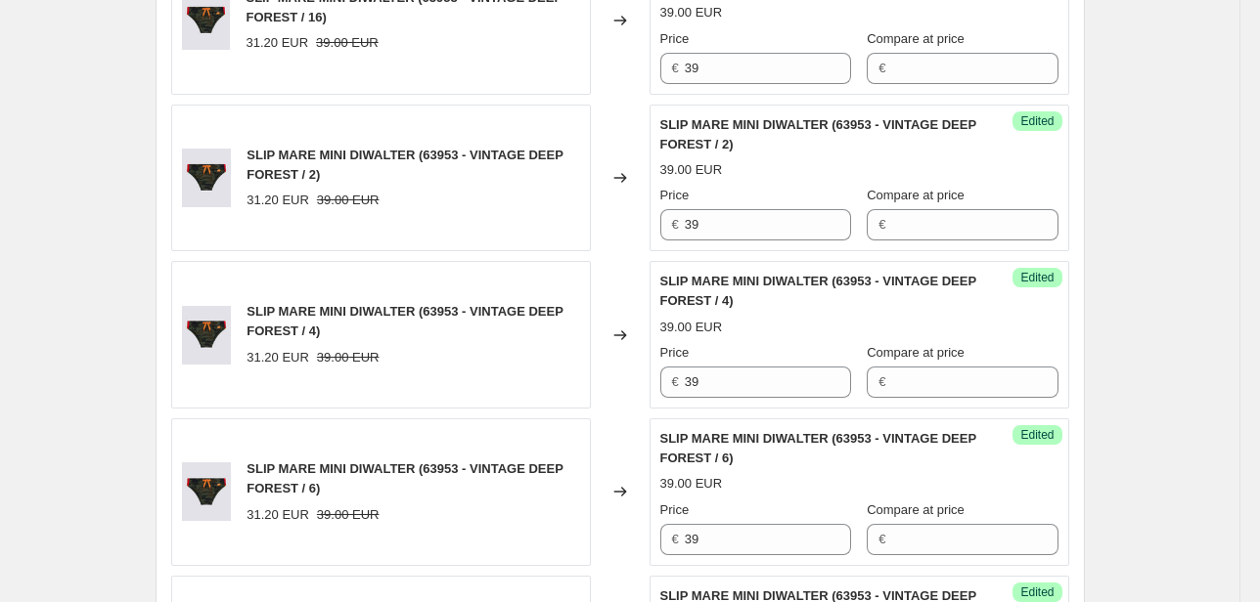
scroll to position [1556, 0]
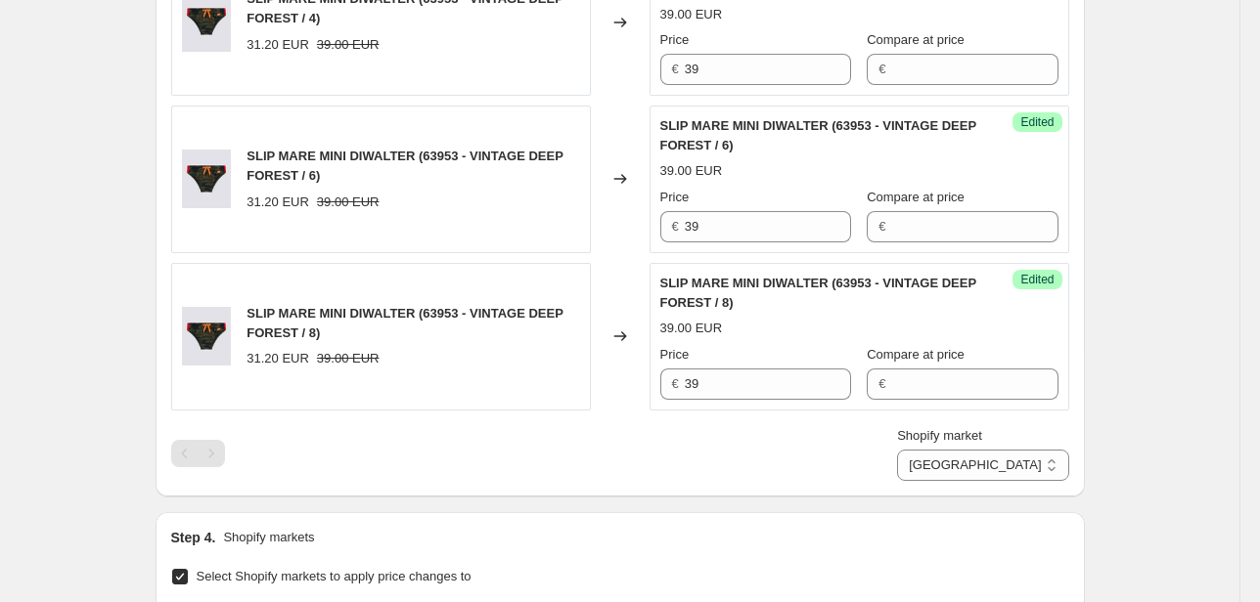
drag, startPoint x: 1038, startPoint y: 467, endPoint x: 1036, endPoint y: 483, distance: 15.8
click at [1038, 467] on select "Direct prices [GEOGRAPHIC_DATA] EMEA [GEOGRAPHIC_DATA] International [GEOGRAPHI…" at bounding box center [982, 465] width 171 height 31
click at [941, 481] on select "Direct prices [GEOGRAPHIC_DATA] EMEA [GEOGRAPHIC_DATA] International [GEOGRAPHI…" at bounding box center [982, 465] width 171 height 31
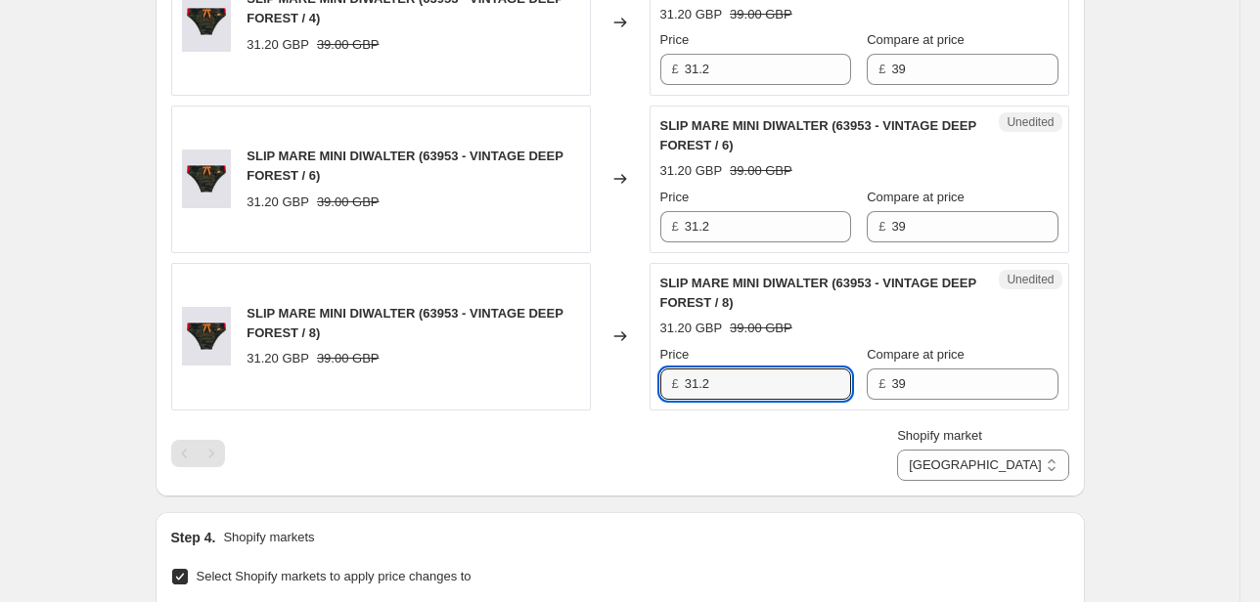
drag, startPoint x: 720, startPoint y: 378, endPoint x: 626, endPoint y: 388, distance: 94.4
click at [626, 388] on div "SLIP MARE MINI DIWALTER (63953 - VINTAGE DEEP FOREST / 8) 31.20 GBP 39.00 GBP C…" at bounding box center [620, 337] width 898 height 148
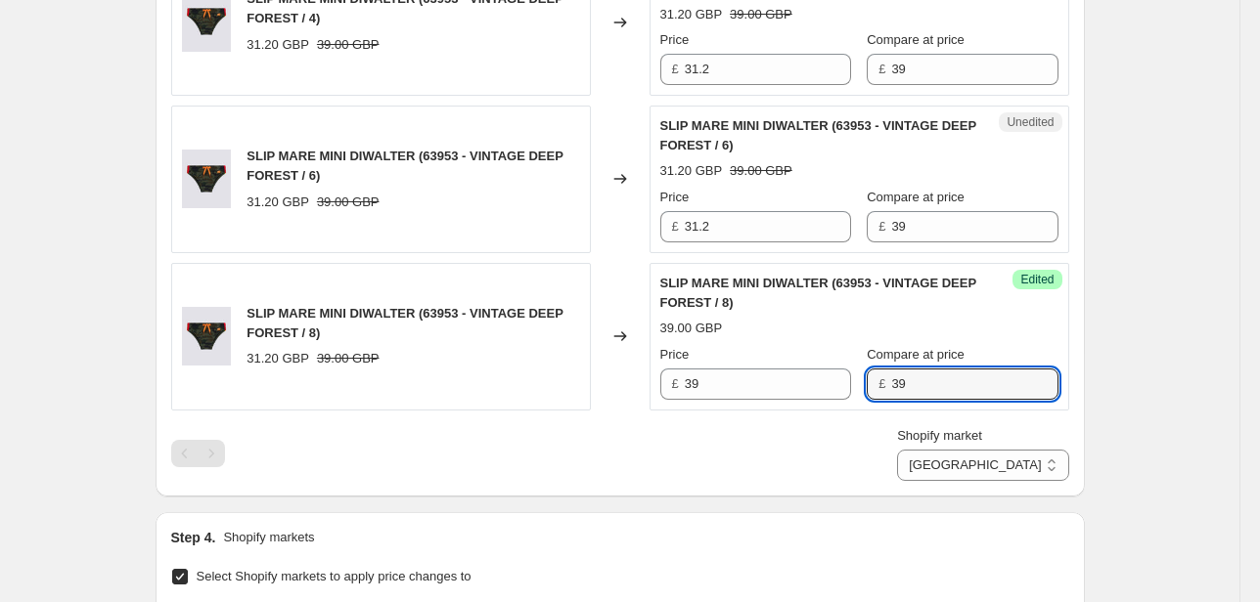
drag, startPoint x: 899, startPoint y: 384, endPoint x: 796, endPoint y: 399, distance: 103.7
click at [798, 398] on div "Success Edited SLIP MARE MINI DIWALTER (63953 - VINTAGE DEEP FOREST / 8) 39.00 …" at bounding box center [859, 337] width 420 height 148
click at [627, 230] on div "SLIP MARE MINI DIWALTER (63953 - VINTAGE DEEP FOREST / 6) 31.20 GBP 39.00 GBP C…" at bounding box center [620, 180] width 898 height 148
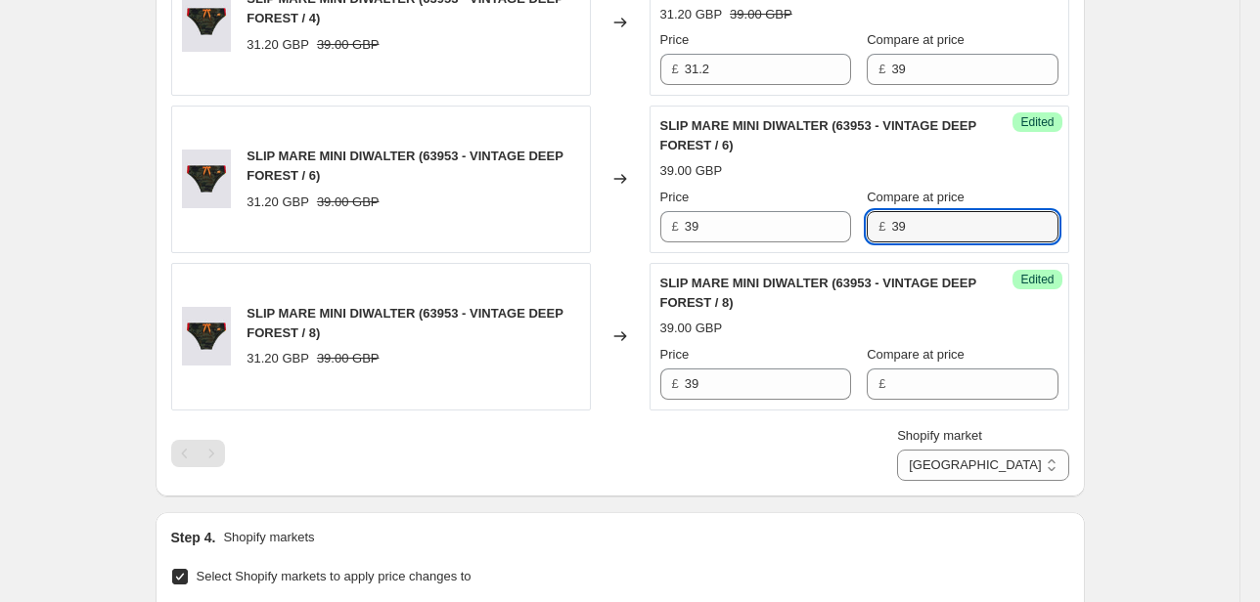
drag, startPoint x: 930, startPoint y: 221, endPoint x: 867, endPoint y: 234, distance: 64.8
click at [868, 234] on div "£ 39" at bounding box center [962, 226] width 191 height 31
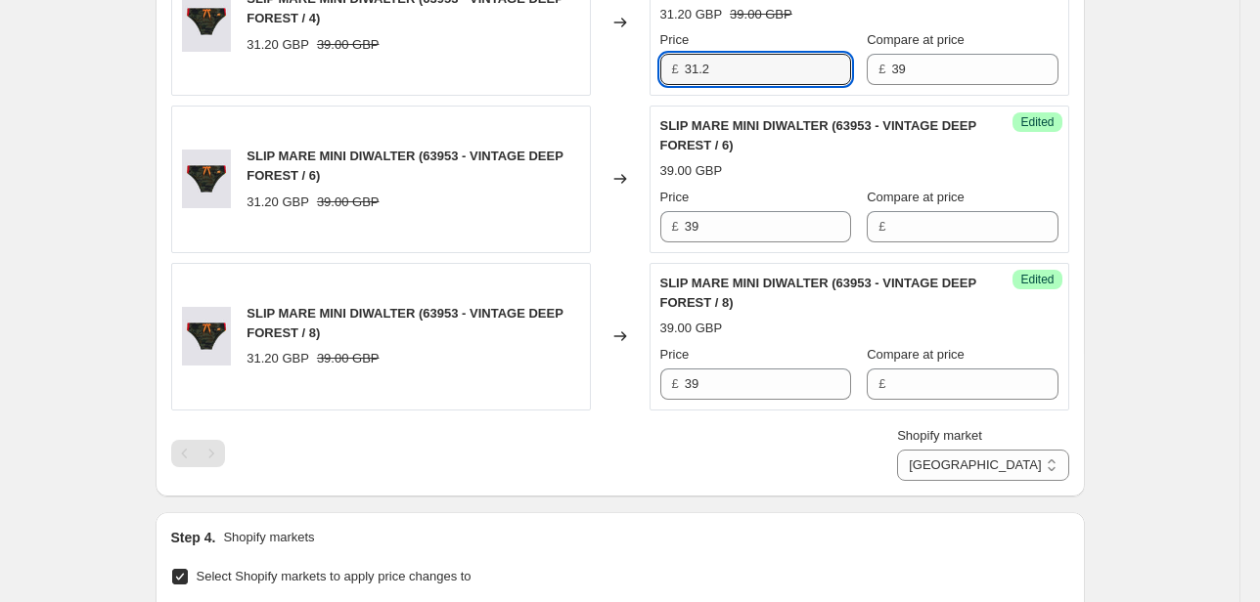
drag, startPoint x: 730, startPoint y: 73, endPoint x: 655, endPoint y: 71, distance: 74.4
click at [667, 74] on div "£ 31.2" at bounding box center [755, 69] width 191 height 31
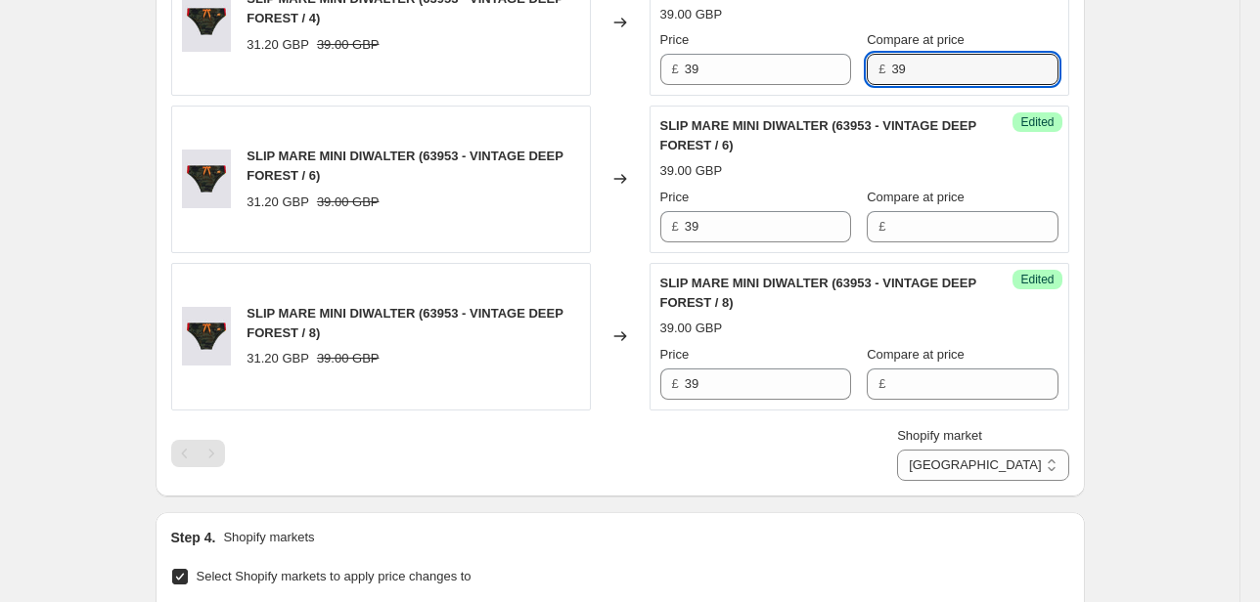
drag, startPoint x: 939, startPoint y: 69, endPoint x: 823, endPoint y: 84, distance: 116.3
click at [823, 84] on div "Success Edited SLIP MARE MINI DIWALTER (63953 - VINTAGE DEEP FOREST / 4) 39.00 …" at bounding box center [859, 22] width 420 height 148
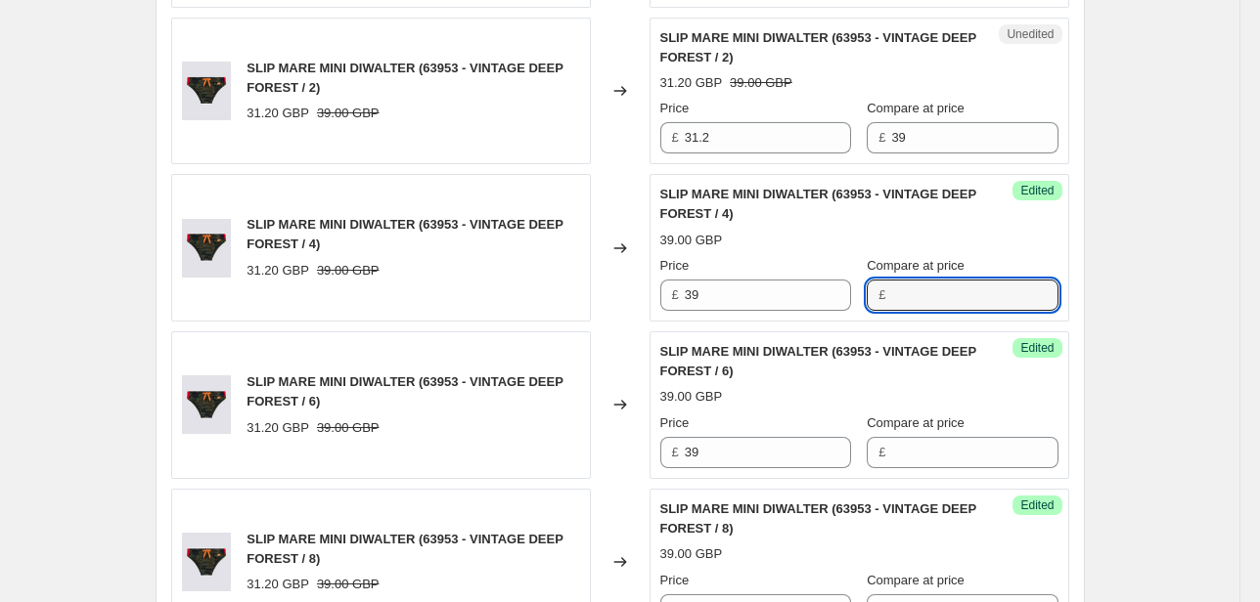
scroll to position [1321, 0]
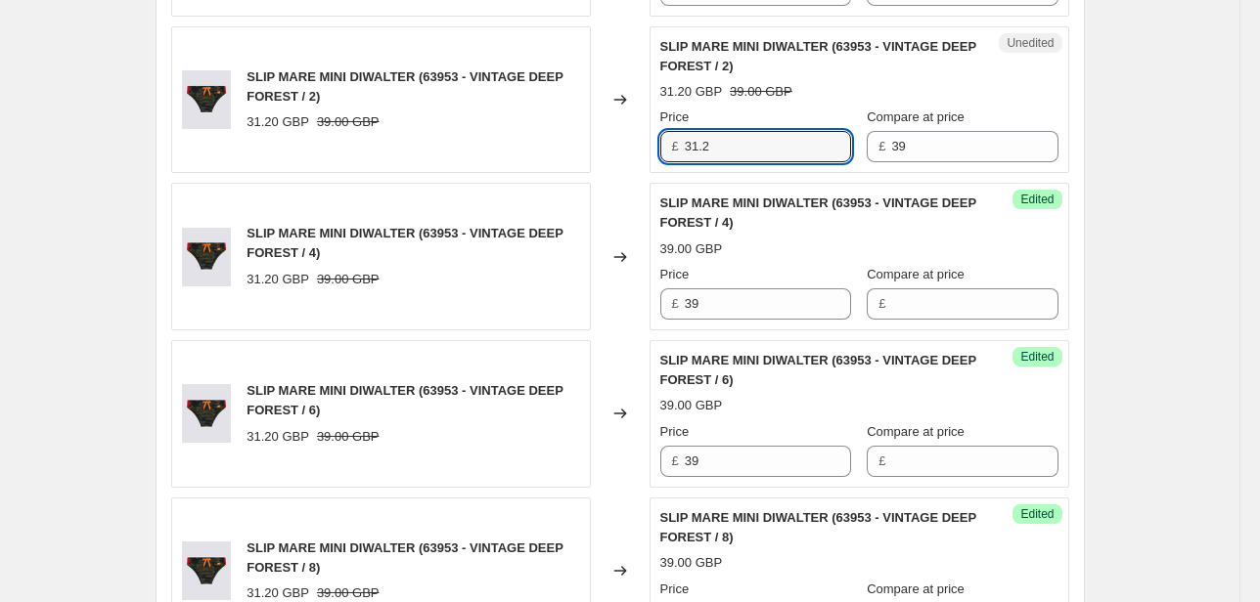
drag, startPoint x: 734, startPoint y: 155, endPoint x: 568, endPoint y: 150, distance: 166.3
click at [568, 150] on div "SLIP MARE MINI DIWALTER (63953 - VINTAGE DEEP FOREST / 2) 31.20 GBP 39.00 GBP C…" at bounding box center [620, 100] width 898 height 148
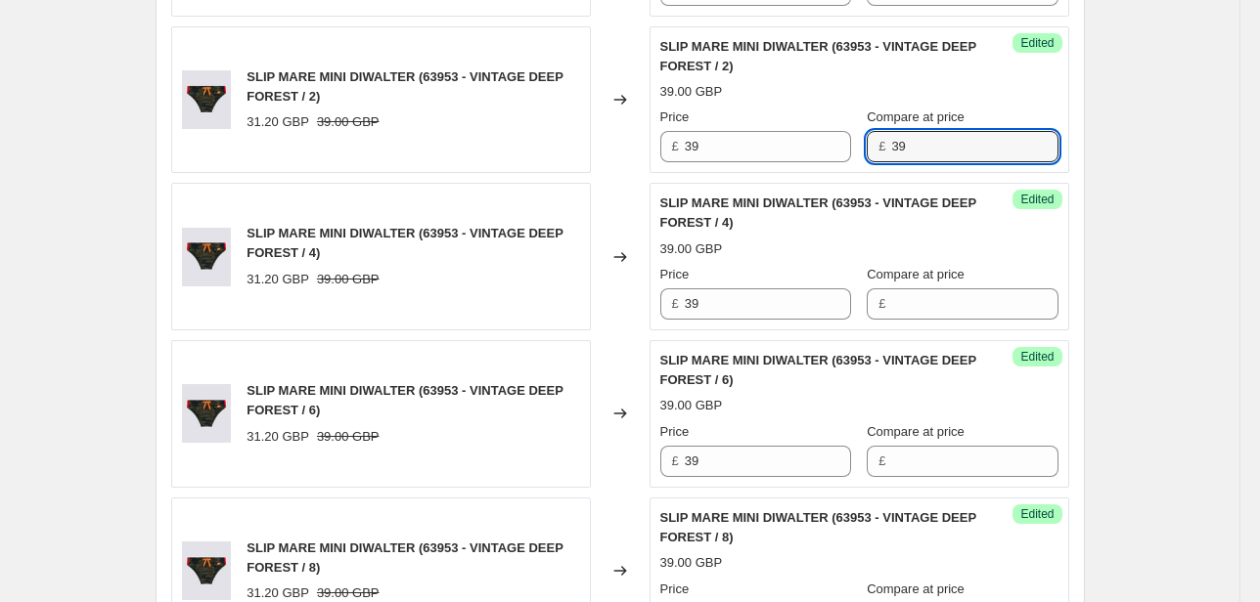
drag, startPoint x: 942, startPoint y: 150, endPoint x: 846, endPoint y: 160, distance: 96.4
click at [855, 156] on div "Price £ 39 Compare at price £ 39" at bounding box center [859, 135] width 398 height 55
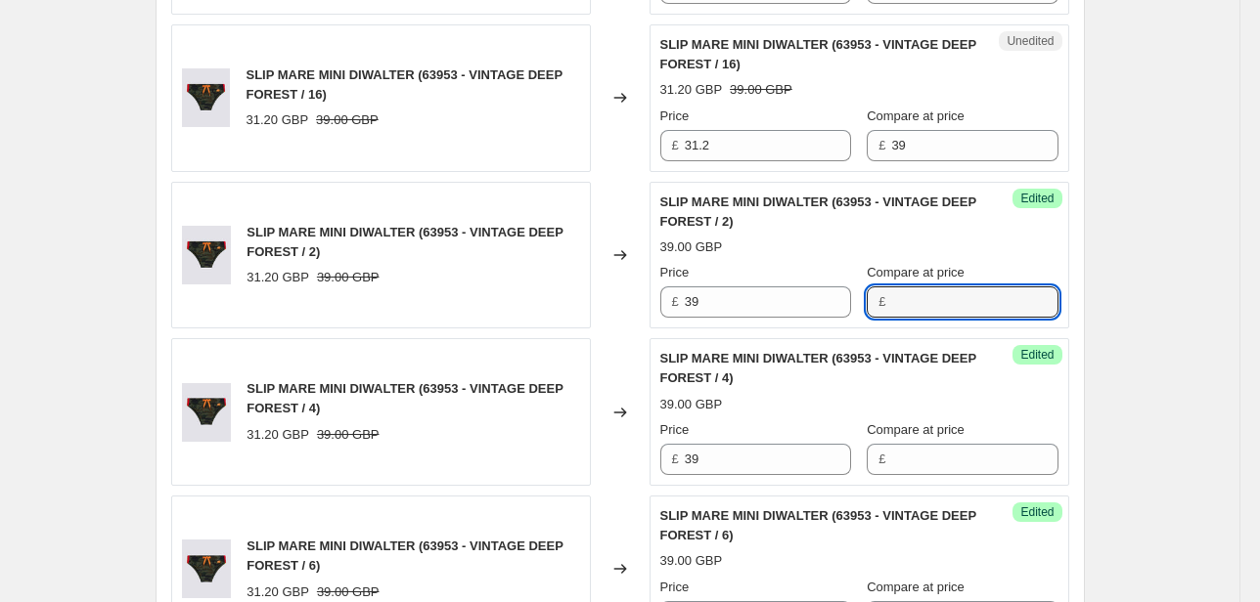
scroll to position [1165, 0]
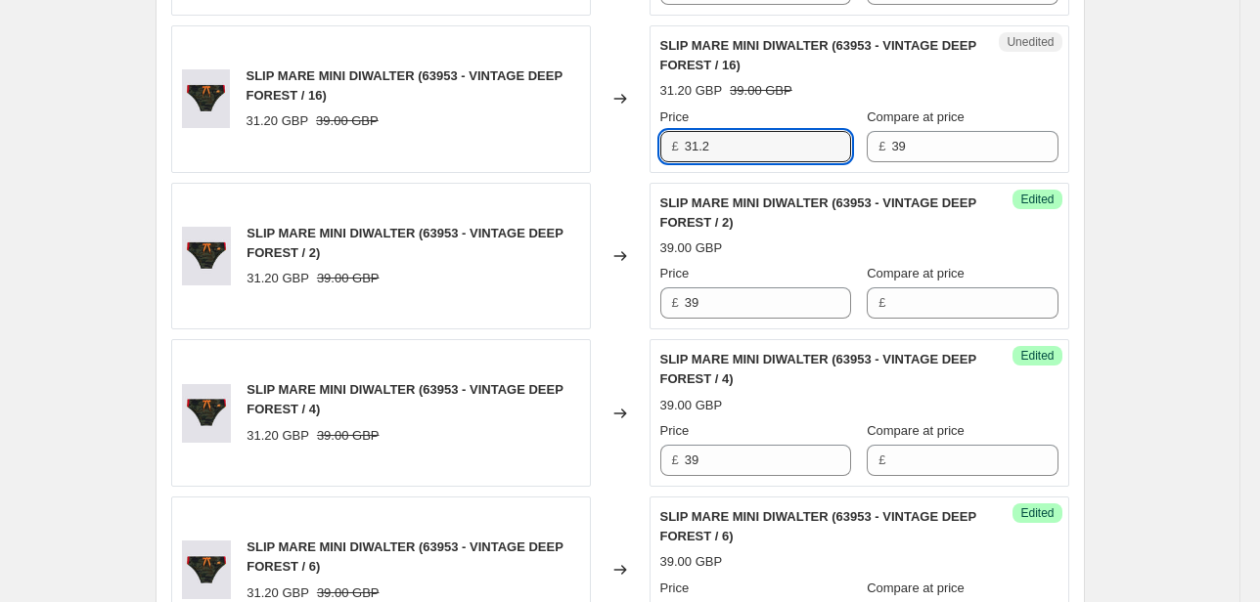
drag, startPoint x: 733, startPoint y: 151, endPoint x: 489, endPoint y: 169, distance: 244.2
click at [495, 169] on div "SLIP MARE MINI DIWALTER (63953 - VINTAGE DEEP FOREST / 16) 31.20 GBP 39.00 GBP …" at bounding box center [620, 99] width 898 height 148
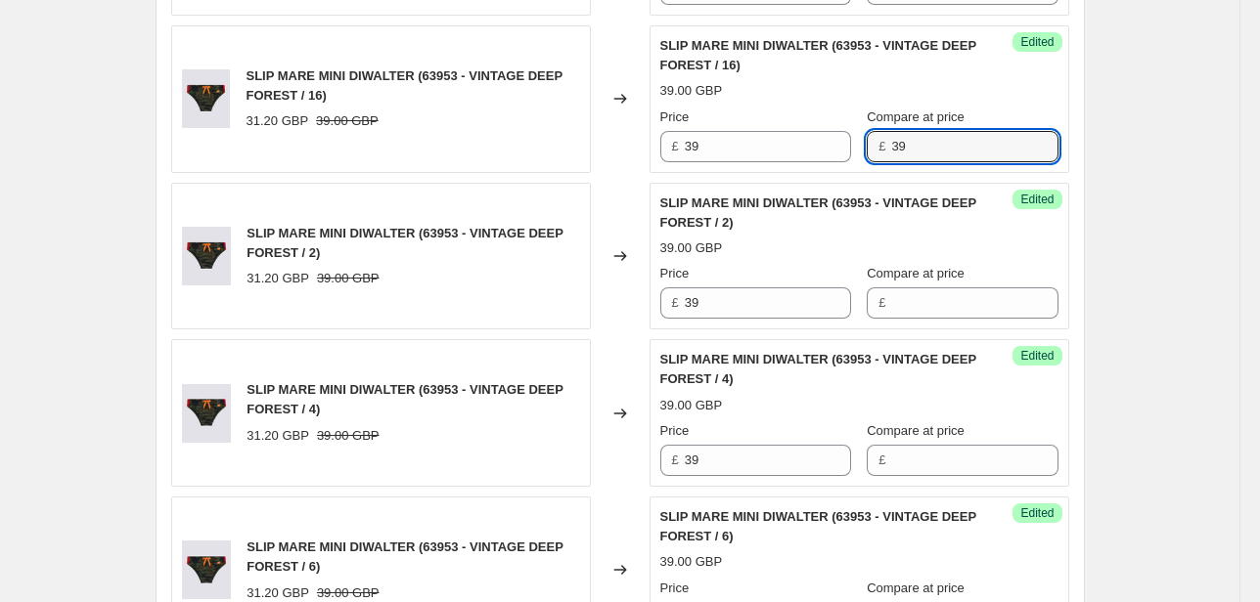
drag, startPoint x: 915, startPoint y: 141, endPoint x: 794, endPoint y: 163, distance: 123.3
click at [794, 163] on div "Success Edited SLIP MARE MINI DIWALTER (63953 - VINTAGE DEEP FOREST / 16) 39.00…" at bounding box center [859, 99] width 420 height 148
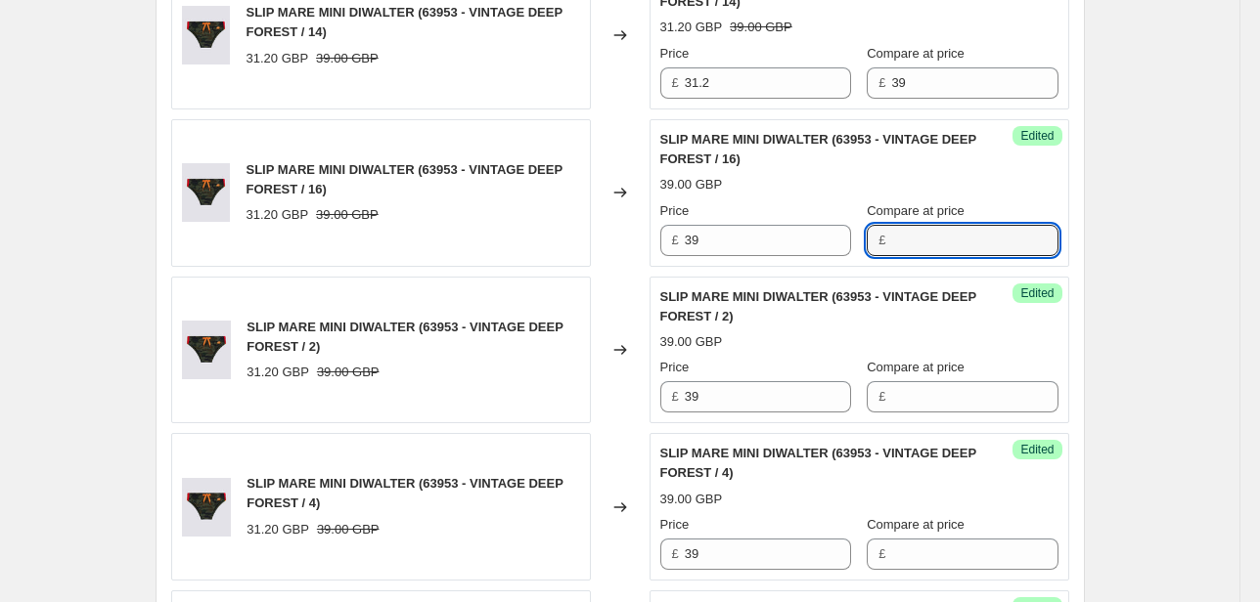
scroll to position [930, 0]
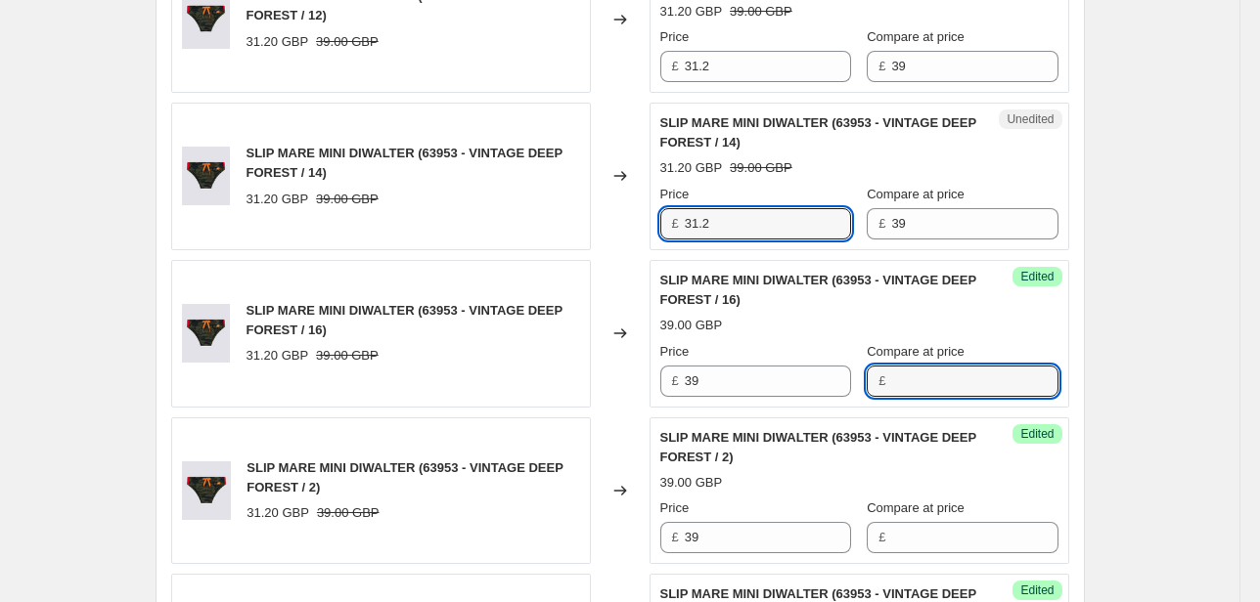
drag, startPoint x: 709, startPoint y: 229, endPoint x: 592, endPoint y: 233, distance: 117.4
click at [610, 233] on div "SLIP MARE MINI DIWALTER (63953 - VINTAGE DEEP FOREST / 14) 31.20 GBP 39.00 GBP …" at bounding box center [620, 177] width 898 height 148
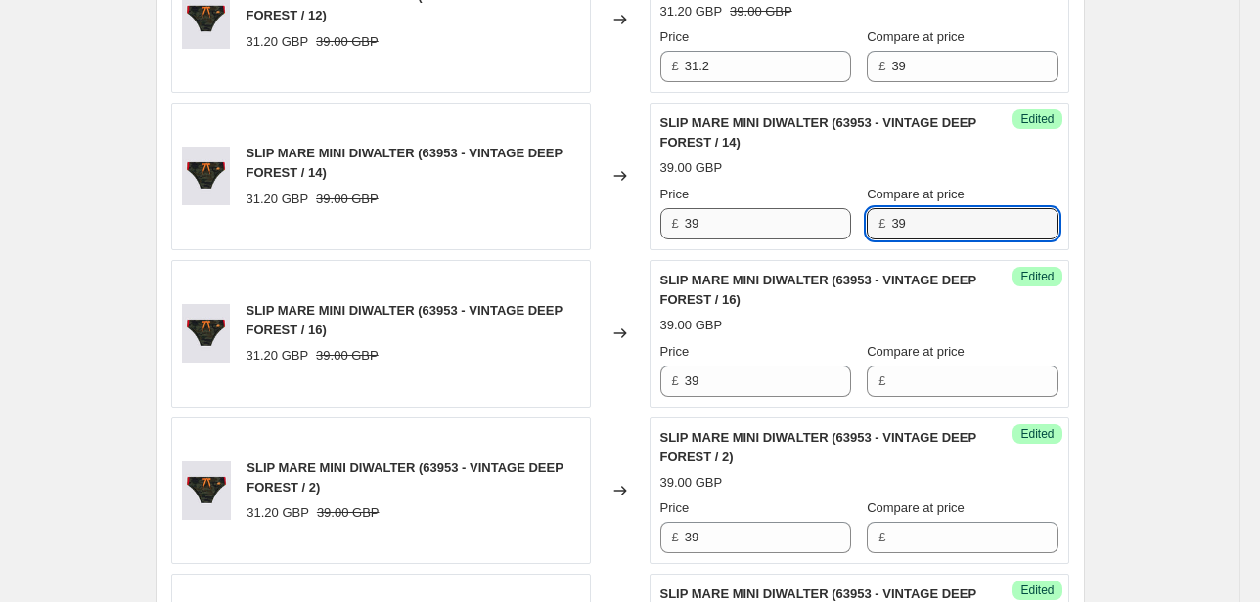
drag, startPoint x: 880, startPoint y: 231, endPoint x: 781, endPoint y: 234, distance: 98.8
click at [782, 234] on div "Price £ 39 Compare at price £ 39" at bounding box center [859, 212] width 398 height 55
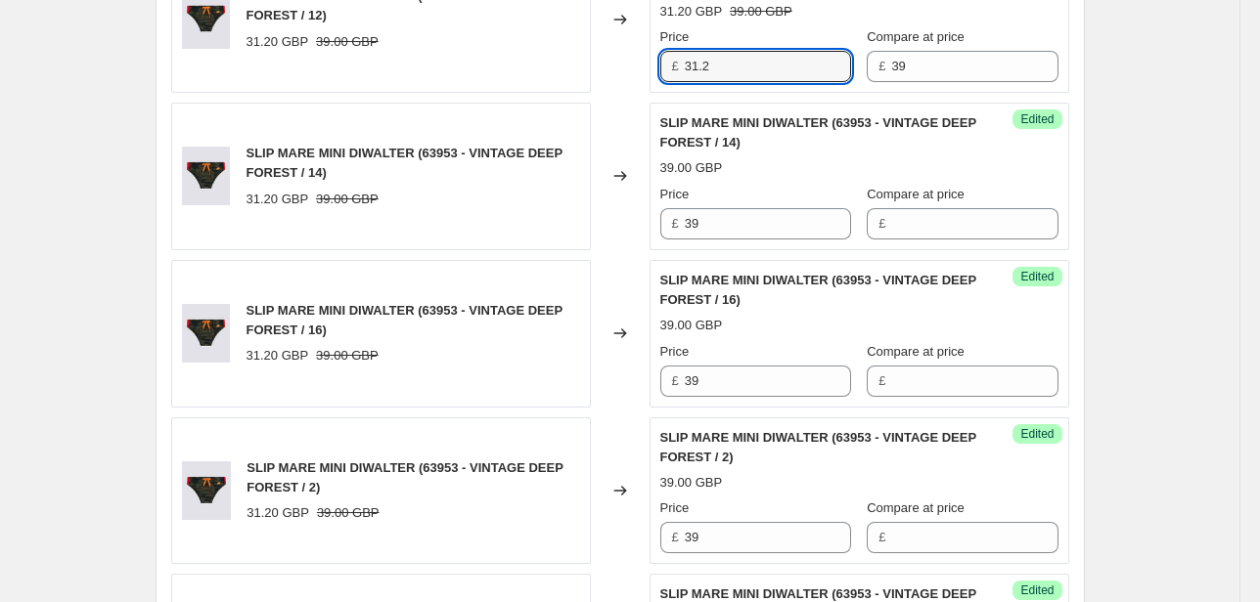
drag, startPoint x: 728, startPoint y: 67, endPoint x: 587, endPoint y: 94, distance: 143.3
click at [587, 94] on div "SLIP MARE MINI DIWALTER (63953 - VINTAGE DEEP FOREST / 10) 31.20 GBP 39.00 GBP …" at bounding box center [620, 412] width 898 height 1248
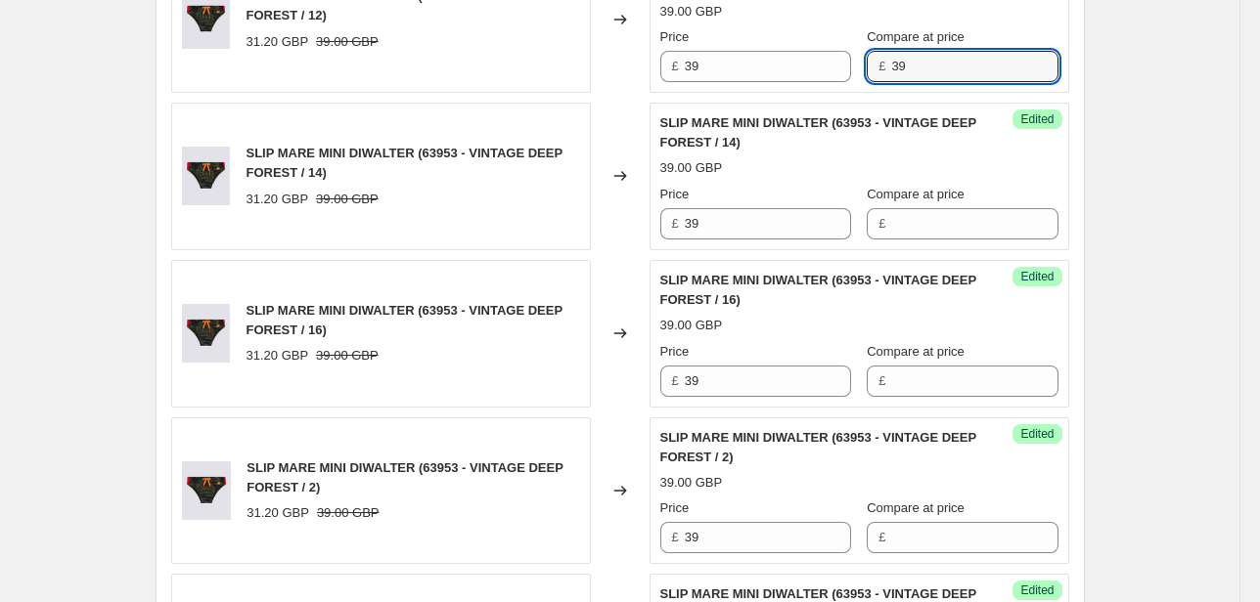
drag, startPoint x: 961, startPoint y: 67, endPoint x: 795, endPoint y: 90, distance: 167.9
click at [796, 89] on div "Success Edited SLIP MARE MINI DIWALTER (63953 - VINTAGE DEEP FOREST / 12) 39.00…" at bounding box center [859, 19] width 420 height 148
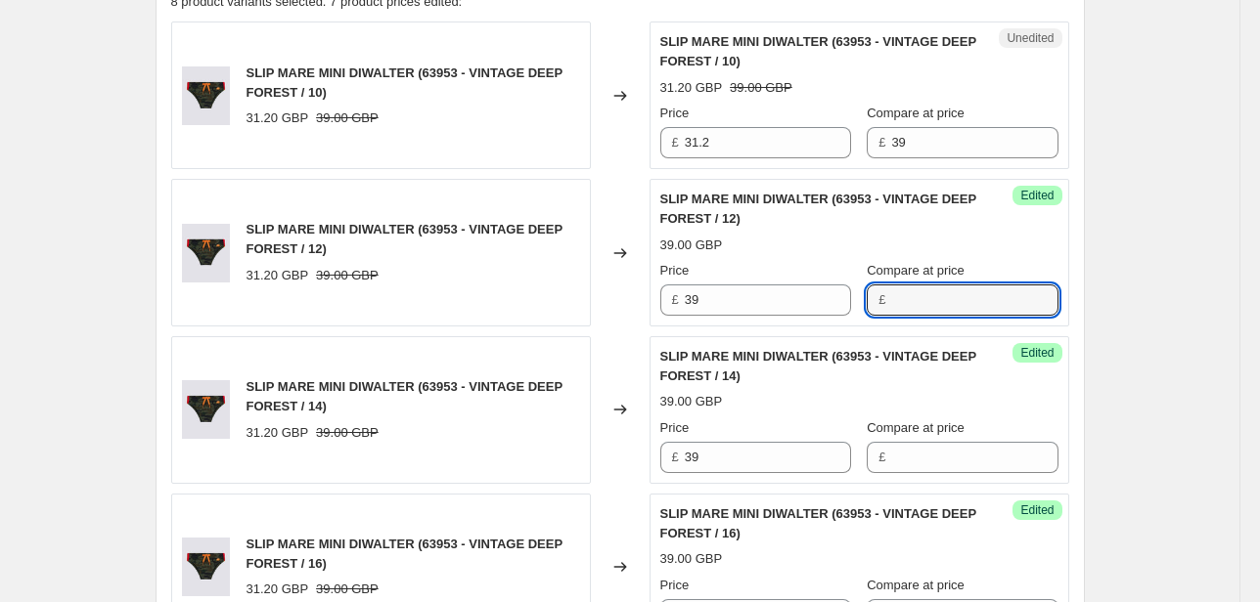
scroll to position [695, 0]
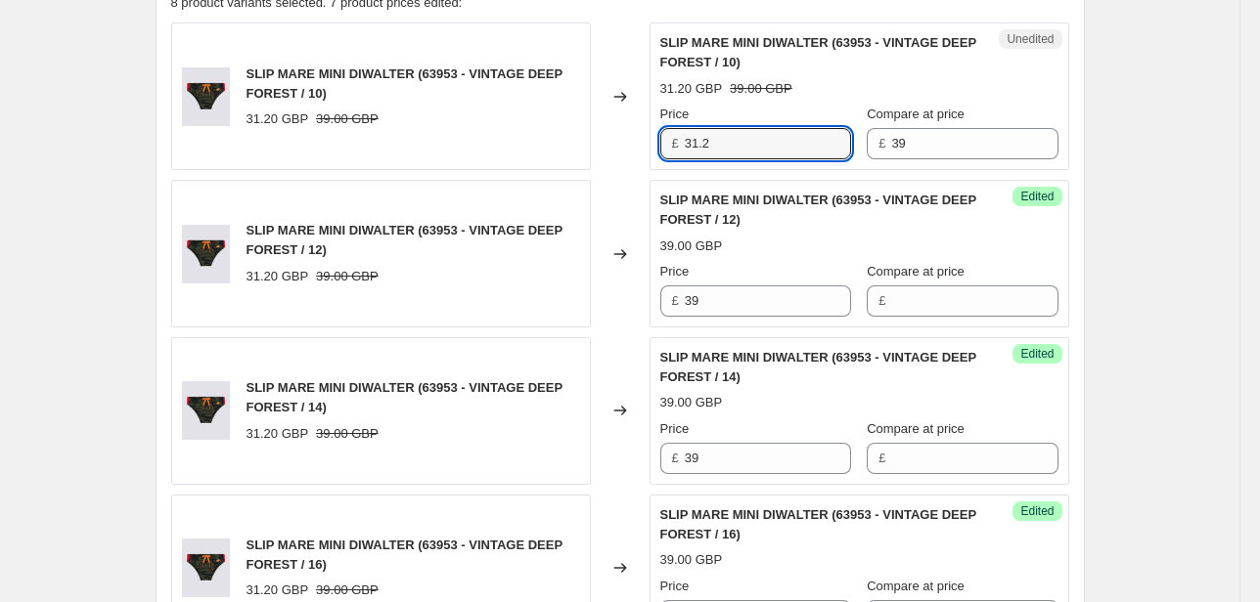
drag, startPoint x: 738, startPoint y: 156, endPoint x: 587, endPoint y: 158, distance: 151.6
click at [591, 157] on div "SLIP MARE MINI DIWALTER (63953 - VINTAGE DEEP FOREST / 10) 31.20 GBP 39.00 GBP …" at bounding box center [620, 96] width 898 height 148
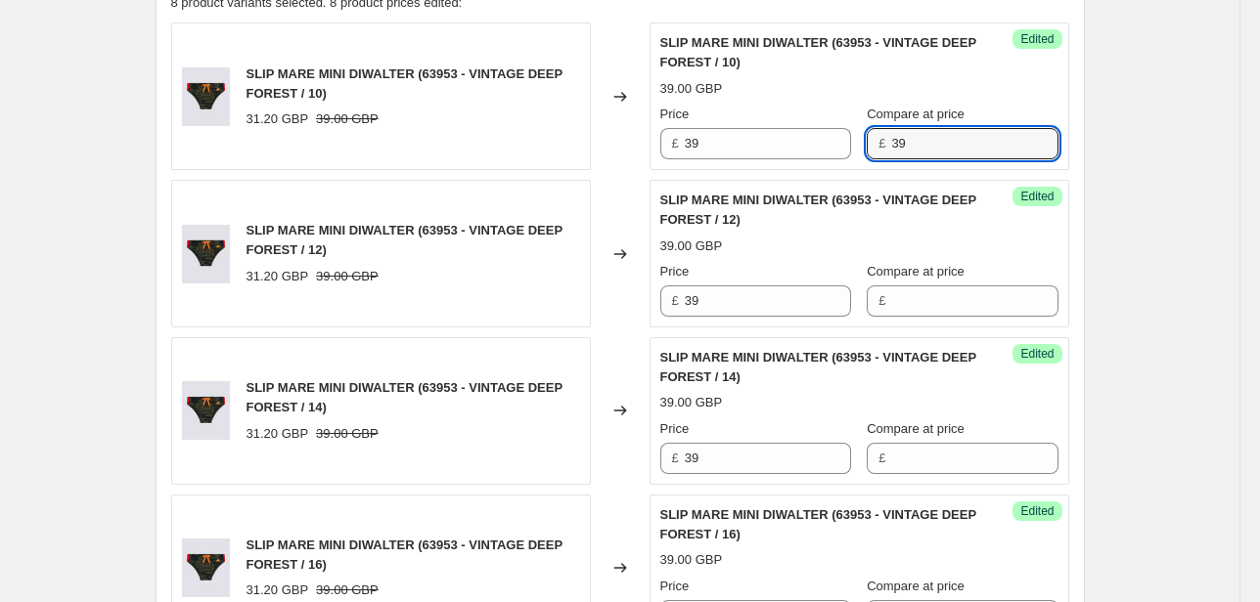
drag, startPoint x: 947, startPoint y: 146, endPoint x: 797, endPoint y: 158, distance: 150.2
click at [797, 158] on div "Success Edited SLIP MARE MINI DIWALTER (63953 - VINTAGE DEEP FOREST / 10) 39.00…" at bounding box center [859, 96] width 420 height 148
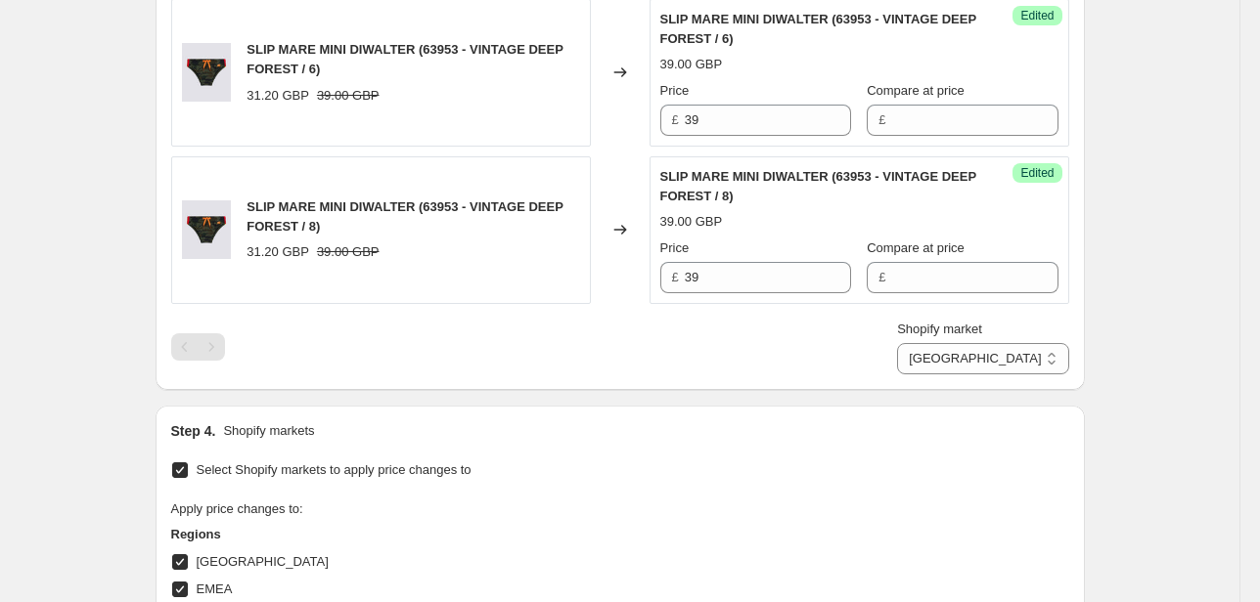
scroll to position [1791, 0]
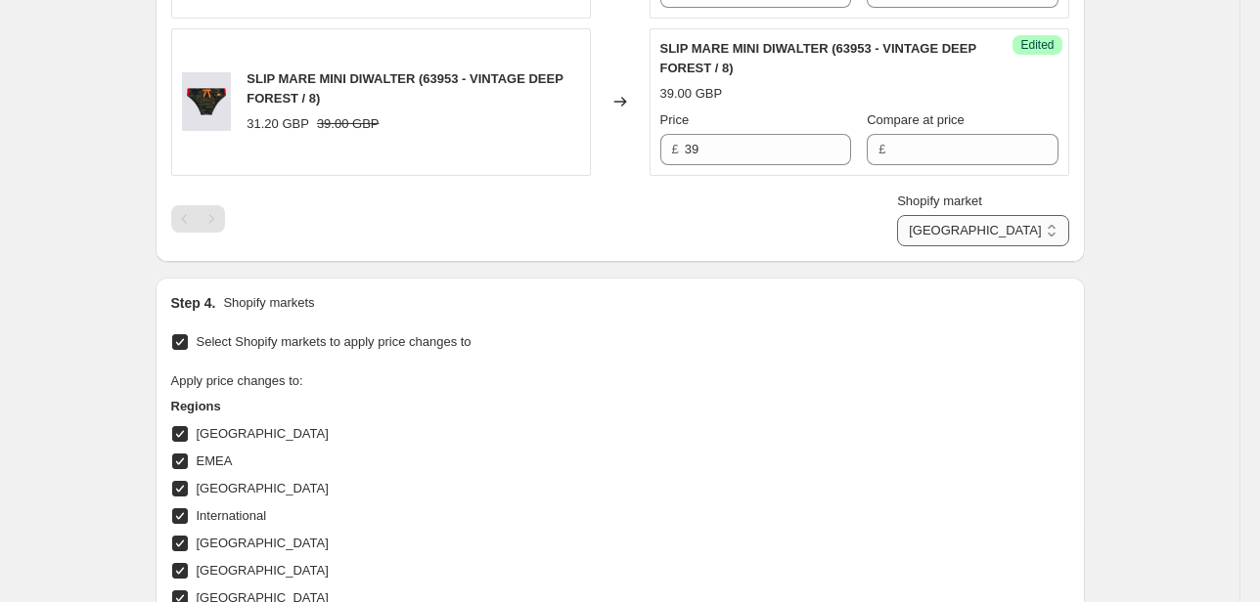
click at [1013, 232] on select "Direct prices [GEOGRAPHIC_DATA] EMEA [GEOGRAPHIC_DATA] International [GEOGRAPHI…" at bounding box center [982, 230] width 171 height 31
click at [956, 246] on select "Direct prices [GEOGRAPHIC_DATA] EMEA [GEOGRAPHIC_DATA] International [GEOGRAPHI…" at bounding box center [982, 230] width 171 height 31
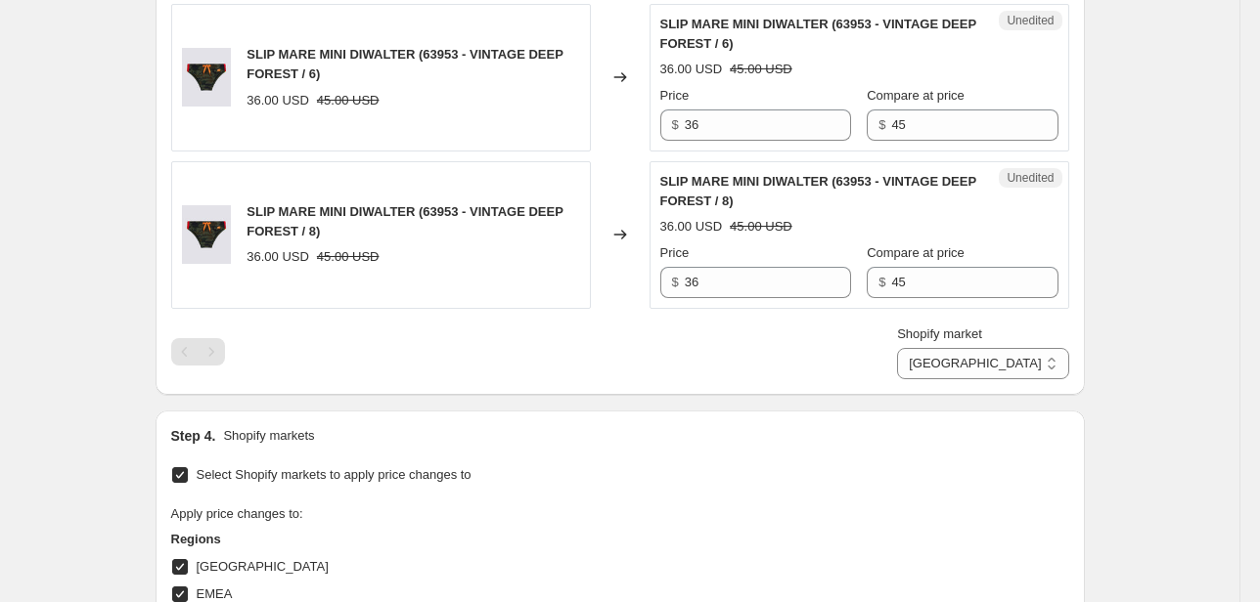
scroll to position [1634, 0]
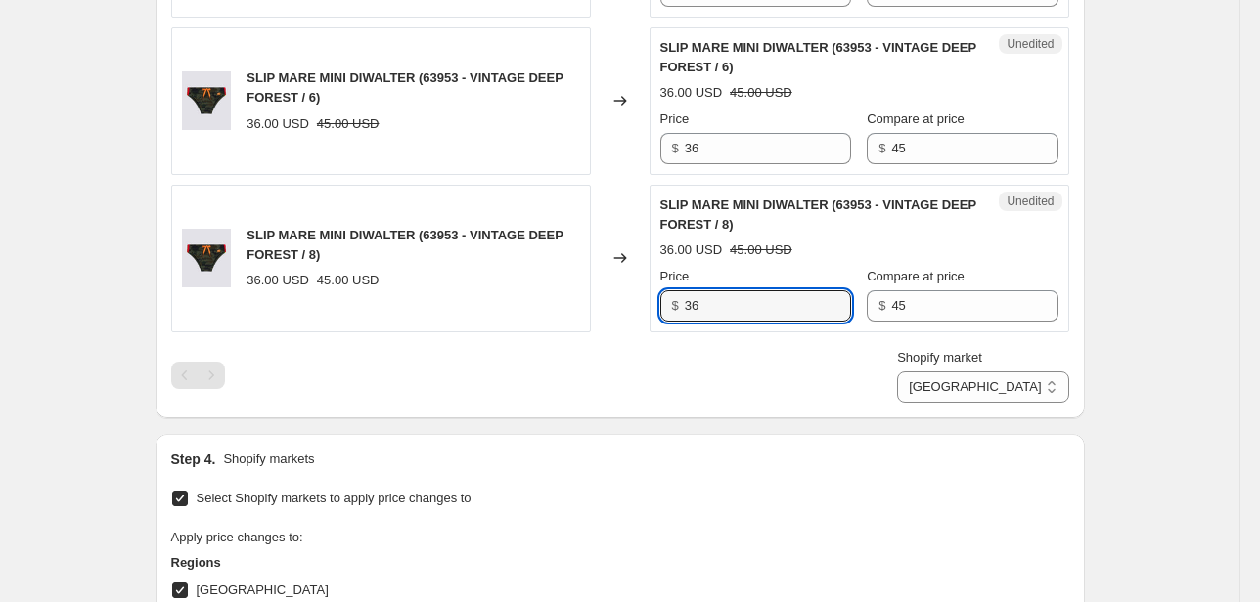
drag, startPoint x: 733, startPoint y: 305, endPoint x: 605, endPoint y: 311, distance: 127.3
click at [606, 311] on div "SLIP MARE MINI DIWALTER (63953 - VINTAGE DEEP FOREST / 8) 36.00 USD 45.00 USD C…" at bounding box center [620, 259] width 898 height 148
click at [828, 309] on div "Price $ 45 Compare at price $ 45" at bounding box center [859, 294] width 398 height 55
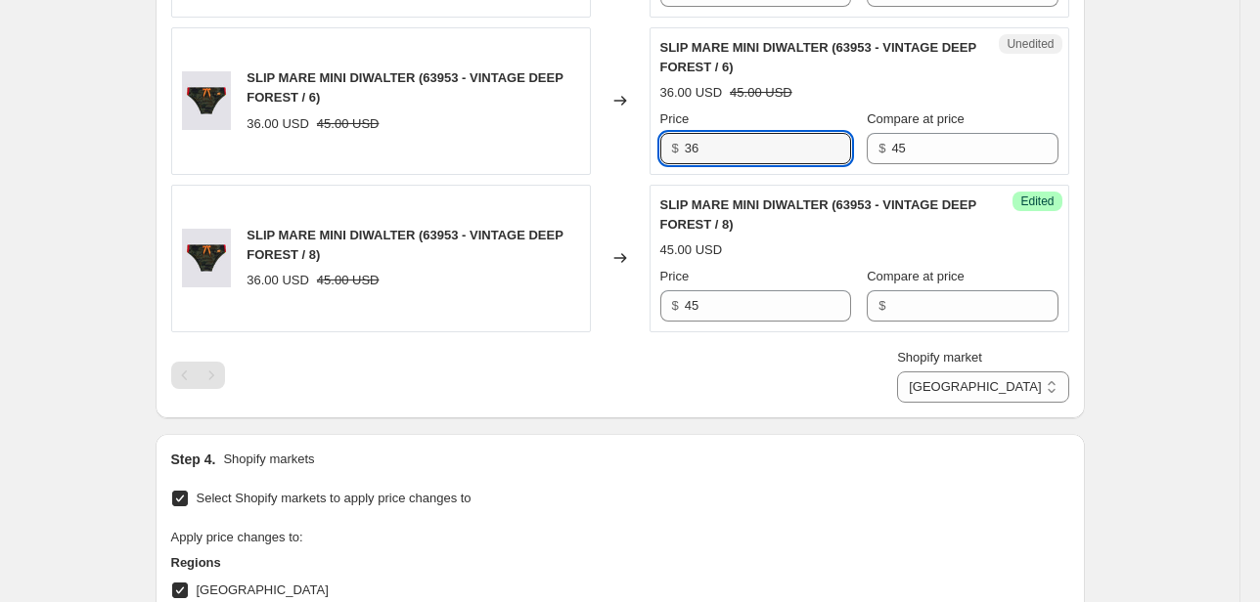
drag, startPoint x: 681, startPoint y: 154, endPoint x: 657, endPoint y: 159, distance: 24.2
click at [669, 155] on div "$ 36" at bounding box center [755, 148] width 191 height 31
drag, startPoint x: 939, startPoint y: 142, endPoint x: 837, endPoint y: 156, distance: 102.8
click at [838, 156] on div "Price $ 45 Compare at price $ 45" at bounding box center [859, 137] width 398 height 55
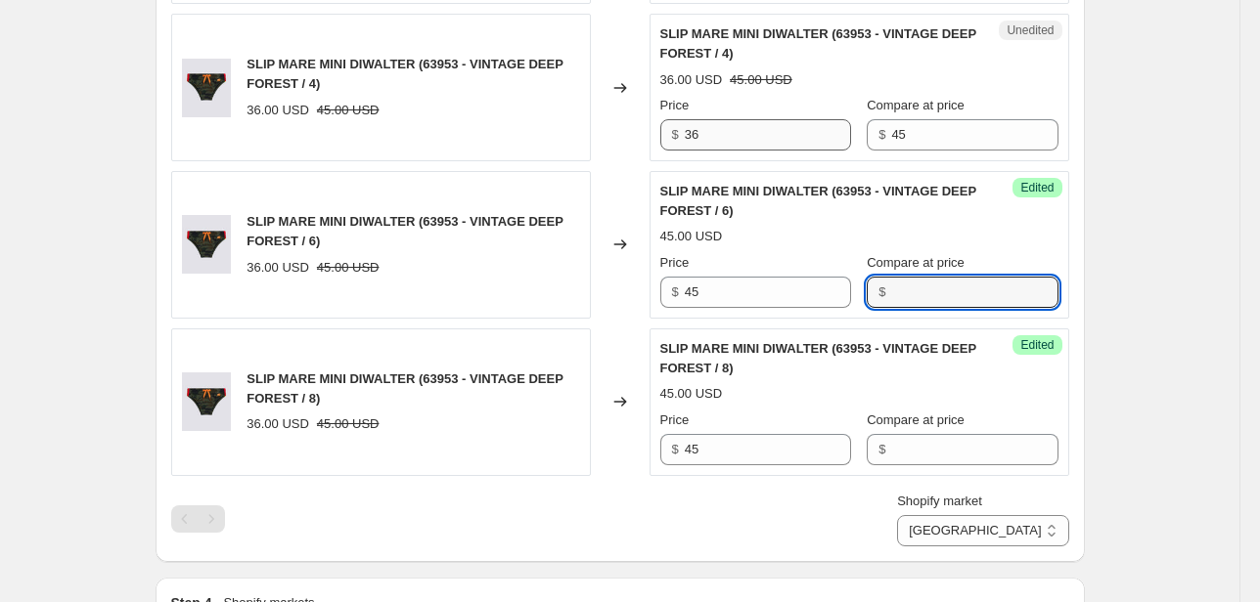
scroll to position [1478, 0]
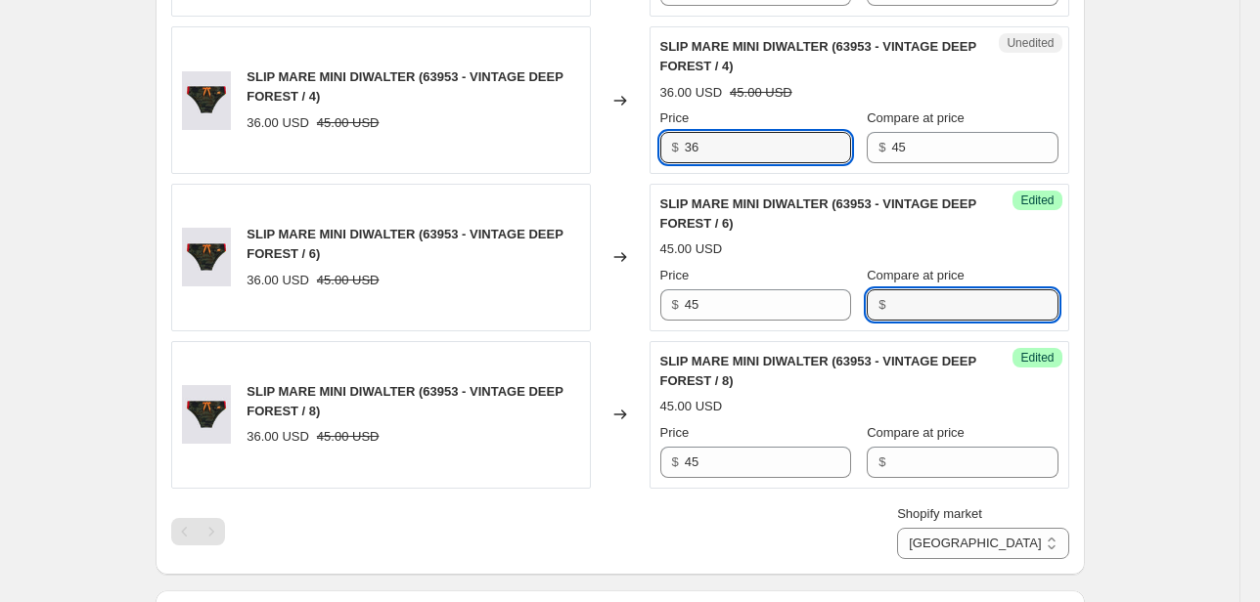
click at [639, 160] on div "SLIP MARE MINI DIWALTER (63953 - VINTAGE DEEP FOREST / 4) 36.00 USD 45.00 USD C…" at bounding box center [620, 100] width 898 height 148
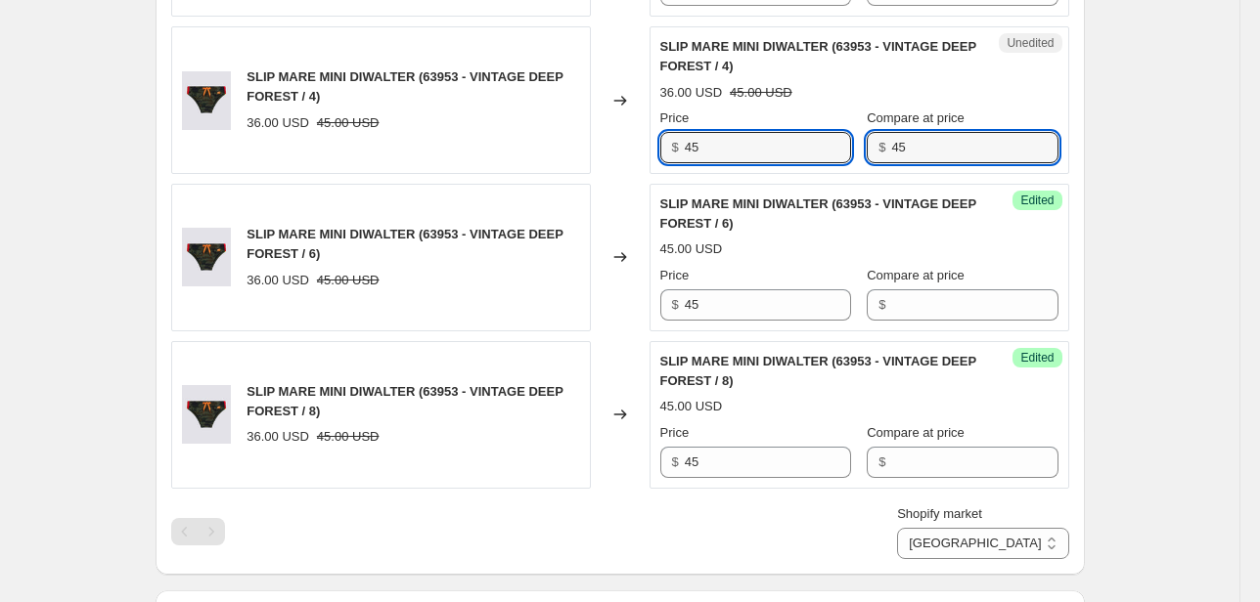
drag, startPoint x: 901, startPoint y: 142, endPoint x: 862, endPoint y: 156, distance: 41.8
click at [862, 156] on div "Price $ 45 Compare at price $ 45" at bounding box center [859, 136] width 398 height 55
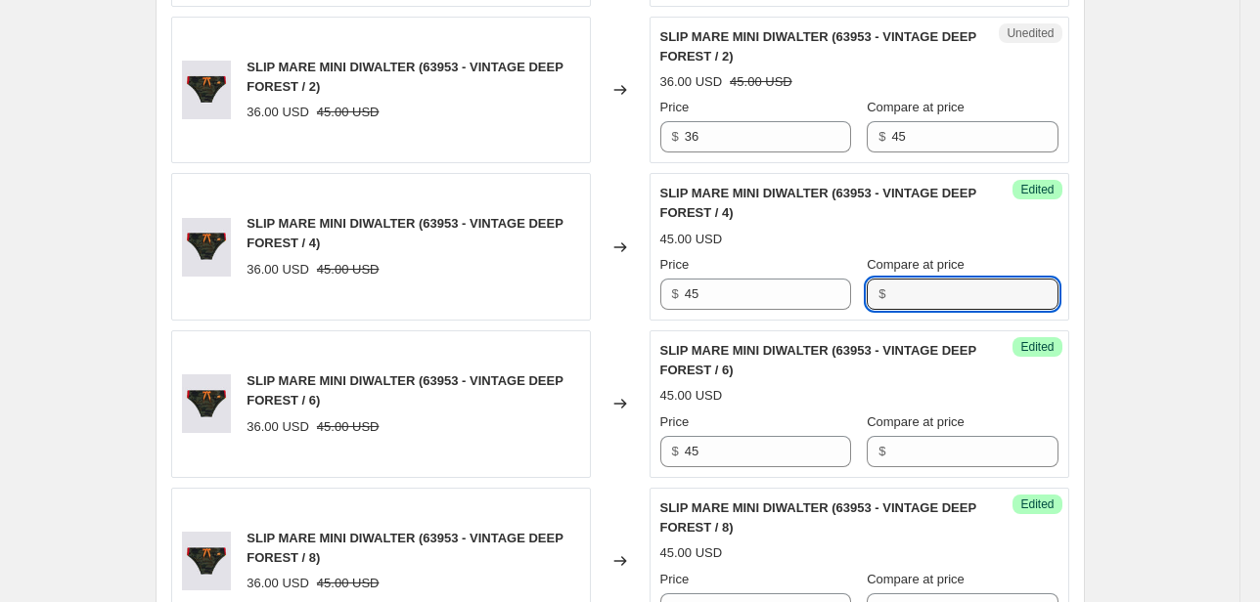
scroll to position [1321, 0]
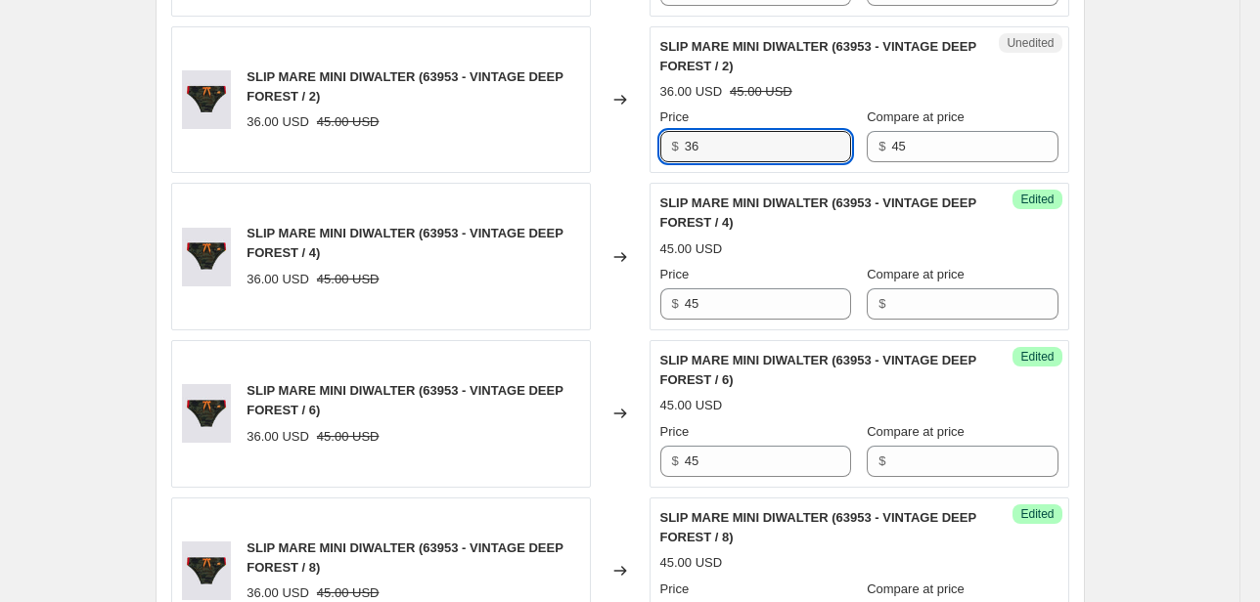
drag, startPoint x: 731, startPoint y: 149, endPoint x: 556, endPoint y: 154, distance: 175.1
click at [563, 152] on div "SLIP MARE MINI DIWALTER (63953 - VINTAGE DEEP FOREST / 2) 36.00 USD 45.00 USD C…" at bounding box center [620, 100] width 898 height 148
click at [868, 151] on div "$ 45" at bounding box center [962, 146] width 191 height 31
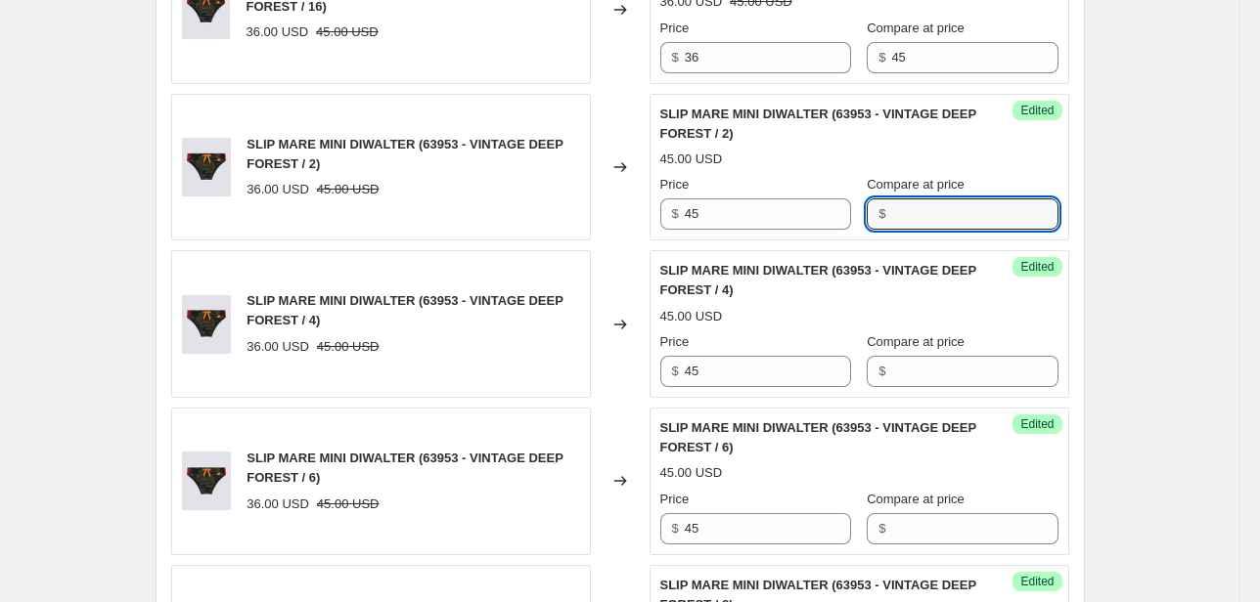
scroll to position [1165, 0]
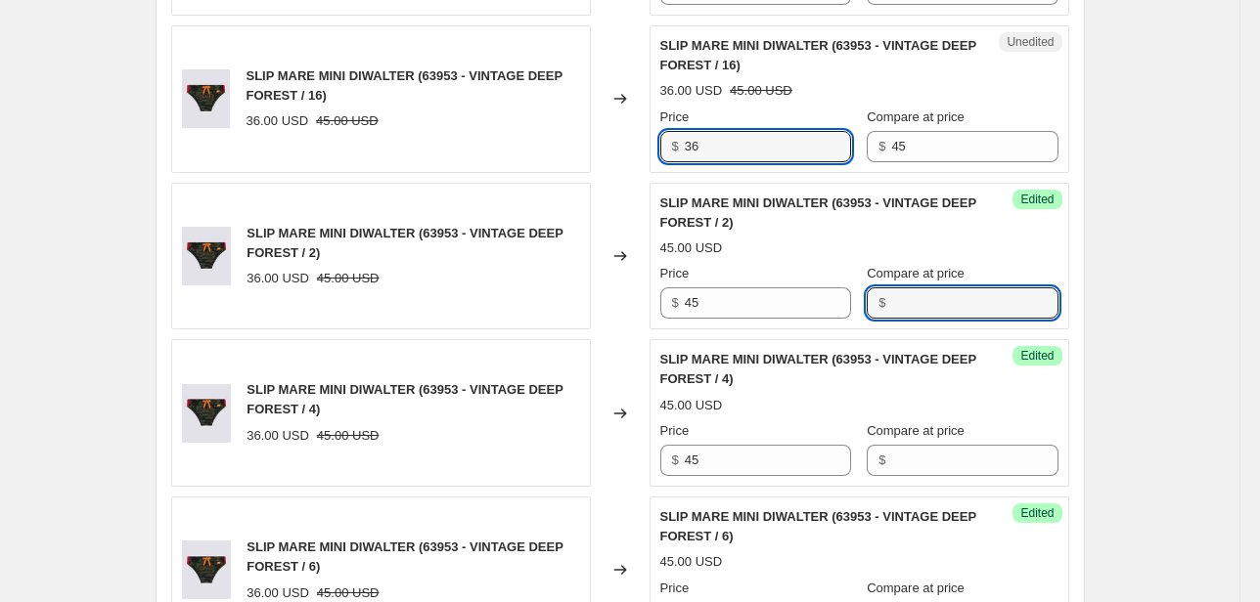
drag, startPoint x: 728, startPoint y: 141, endPoint x: 610, endPoint y: 157, distance: 118.5
click at [638, 150] on div "SLIP MARE MINI DIWALTER (63953 - VINTAGE DEEP FOREST / 16) 36.00 USD 45.00 USD …" at bounding box center [620, 99] width 898 height 148
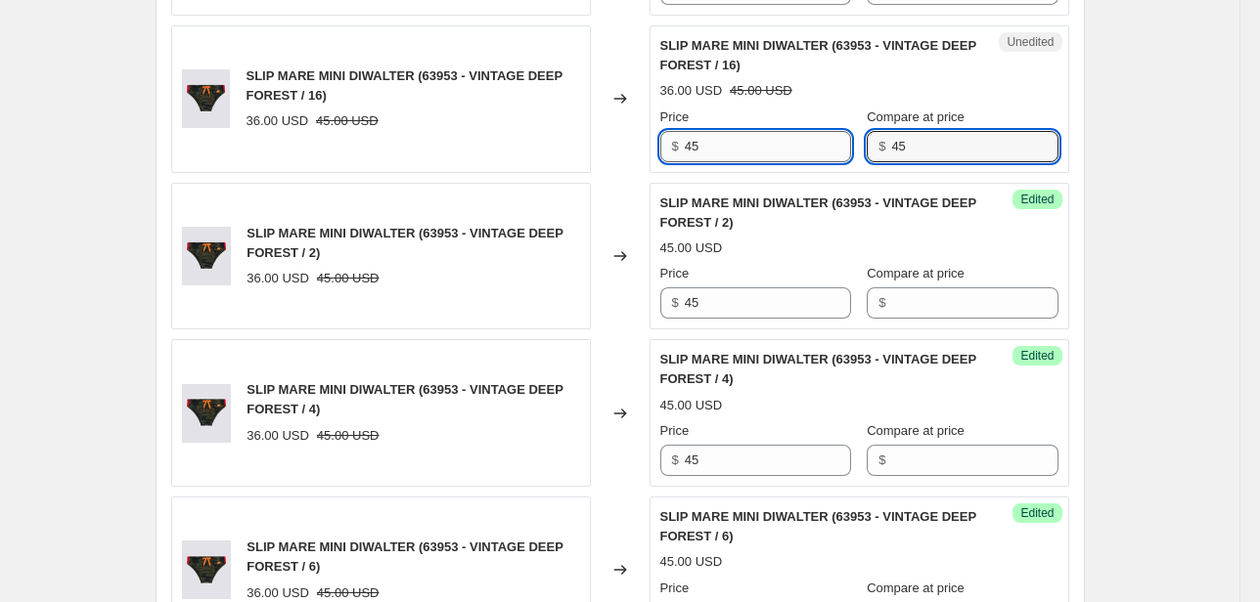
click at [816, 154] on div "Price $ 45 Compare at price $ 45" at bounding box center [859, 135] width 398 height 55
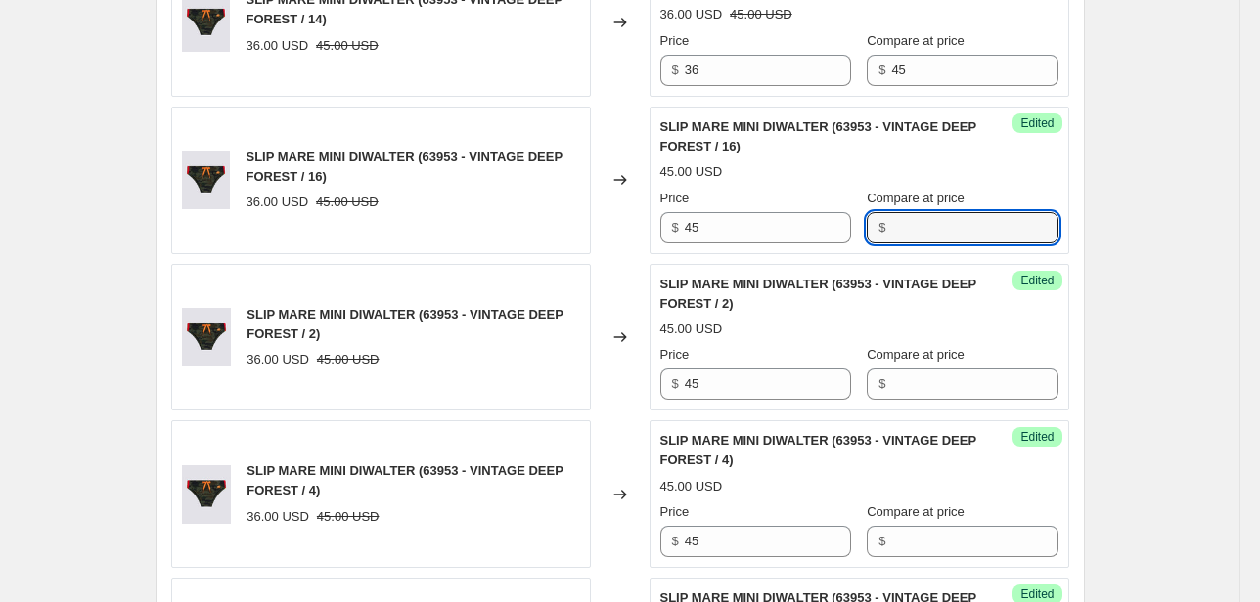
scroll to position [1008, 0]
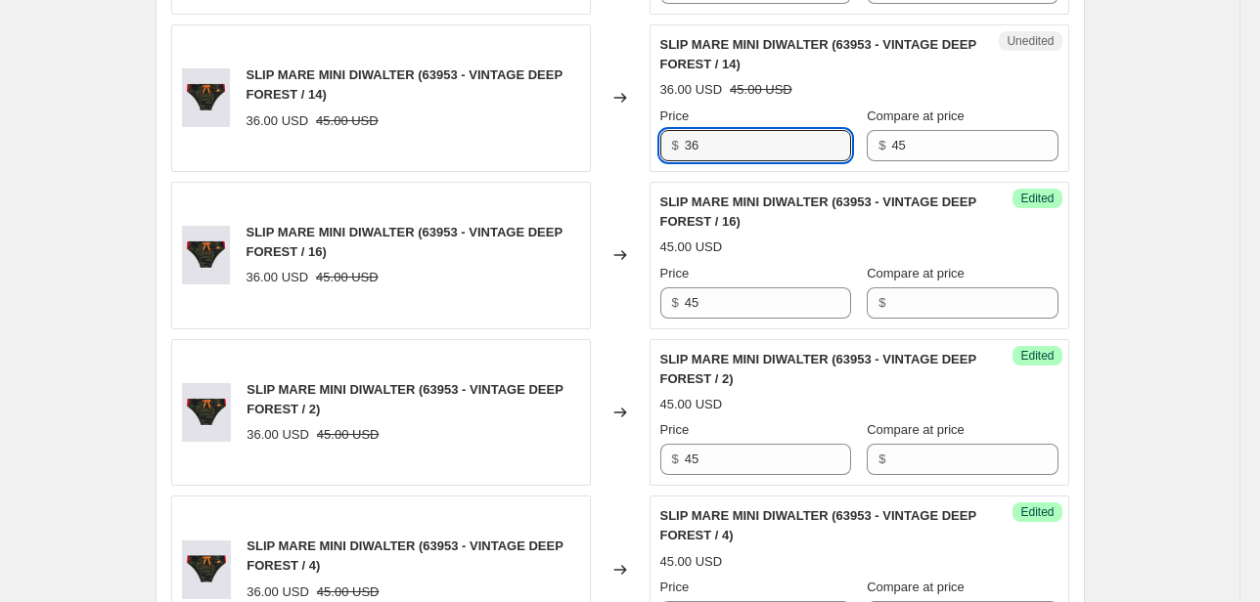
drag, startPoint x: 676, startPoint y: 149, endPoint x: 639, endPoint y: 153, distance: 37.4
click at [640, 153] on div "SLIP MARE MINI DIWALTER (63953 - VINTAGE DEEP FOREST / 14) 36.00 USD 45.00 USD …" at bounding box center [620, 98] width 898 height 148
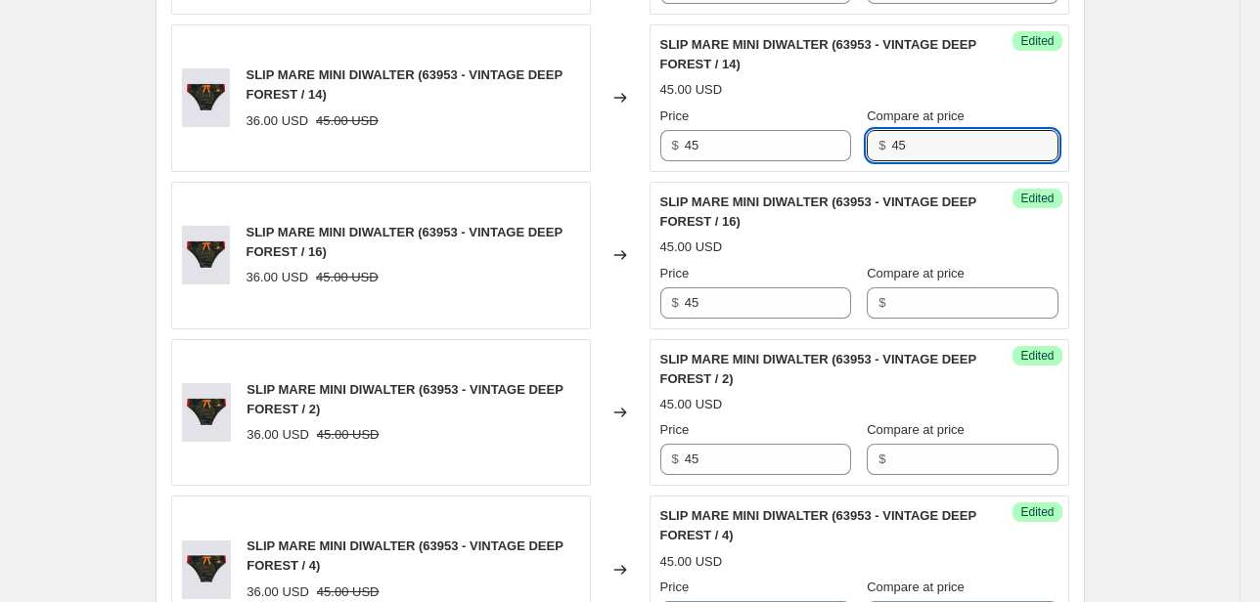
drag, startPoint x: 900, startPoint y: 145, endPoint x: 829, endPoint y: 175, distance: 76.7
click at [845, 156] on div "Price $ 45 Compare at price $ 45" at bounding box center [859, 134] width 398 height 55
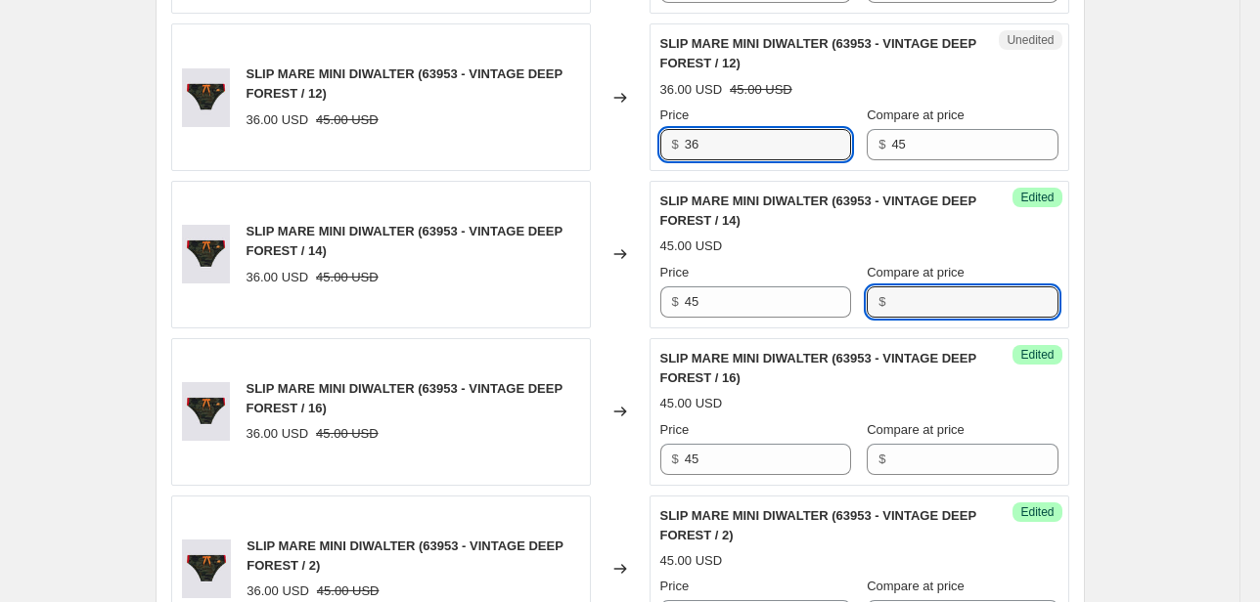
drag, startPoint x: 685, startPoint y: 139, endPoint x: 631, endPoint y: 149, distance: 54.7
click at [635, 145] on div "SLIP MARE MINI DIWALTER (63953 - VINTAGE DEEP FOREST / 12) 36.00 USD 45.00 USD …" at bounding box center [620, 97] width 898 height 148
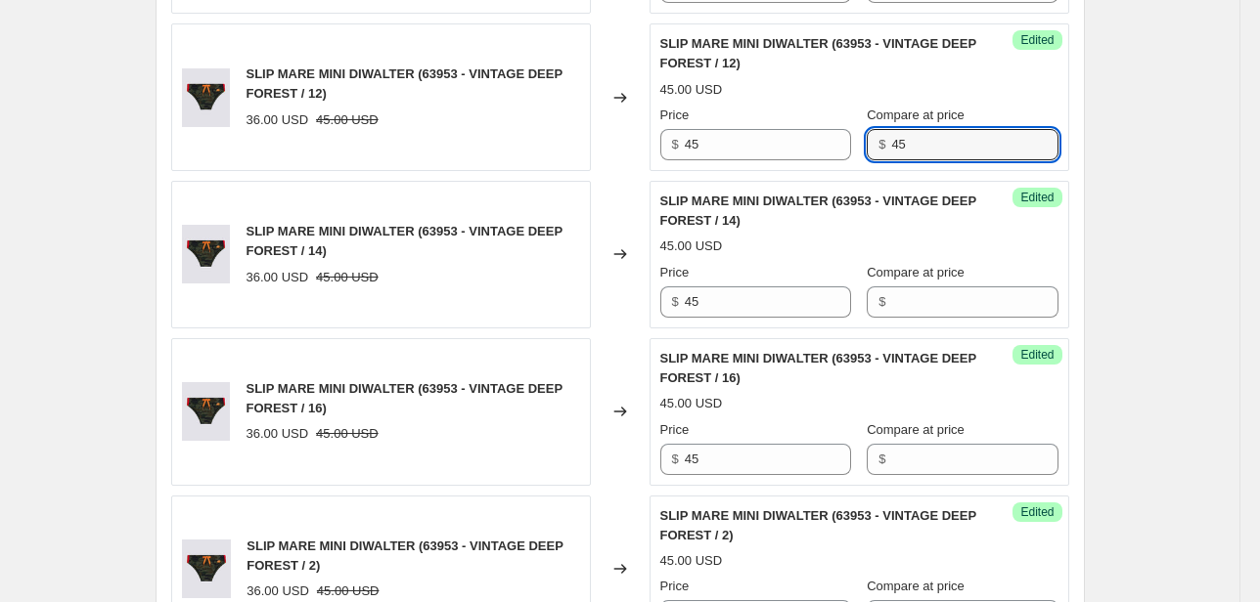
drag, startPoint x: 938, startPoint y: 142, endPoint x: 815, endPoint y: 167, distance: 125.8
click at [815, 167] on div "Success Edited SLIP MARE MINI DIWALTER (63953 - VINTAGE DEEP FOREST / 12) 45.00…" at bounding box center [859, 97] width 420 height 148
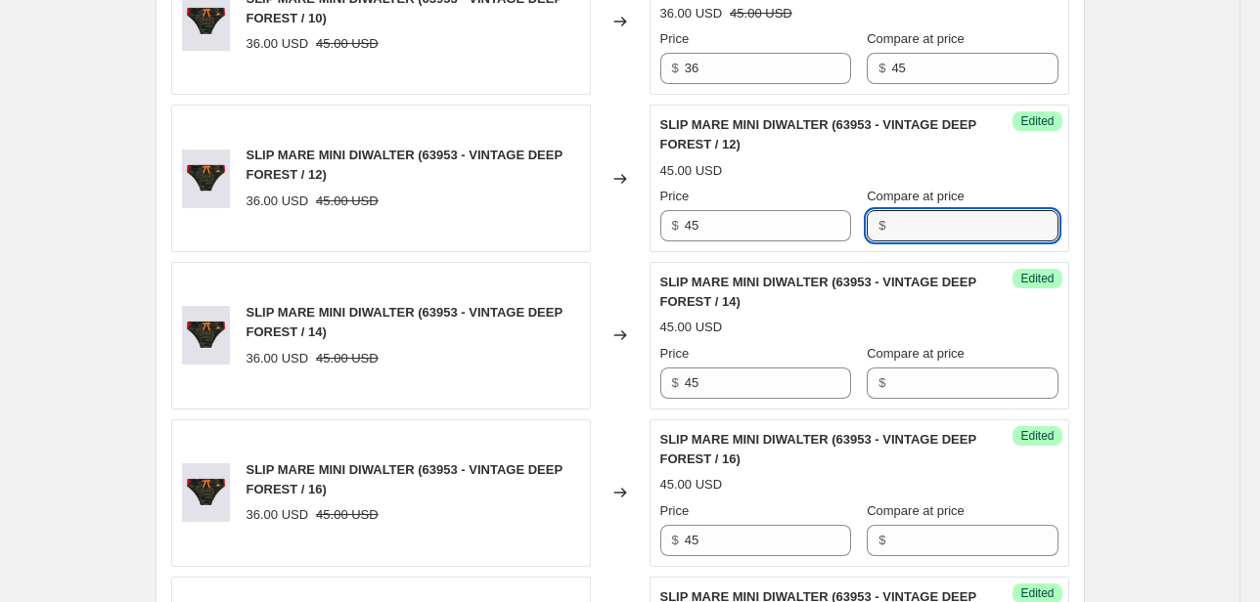
scroll to position [695, 0]
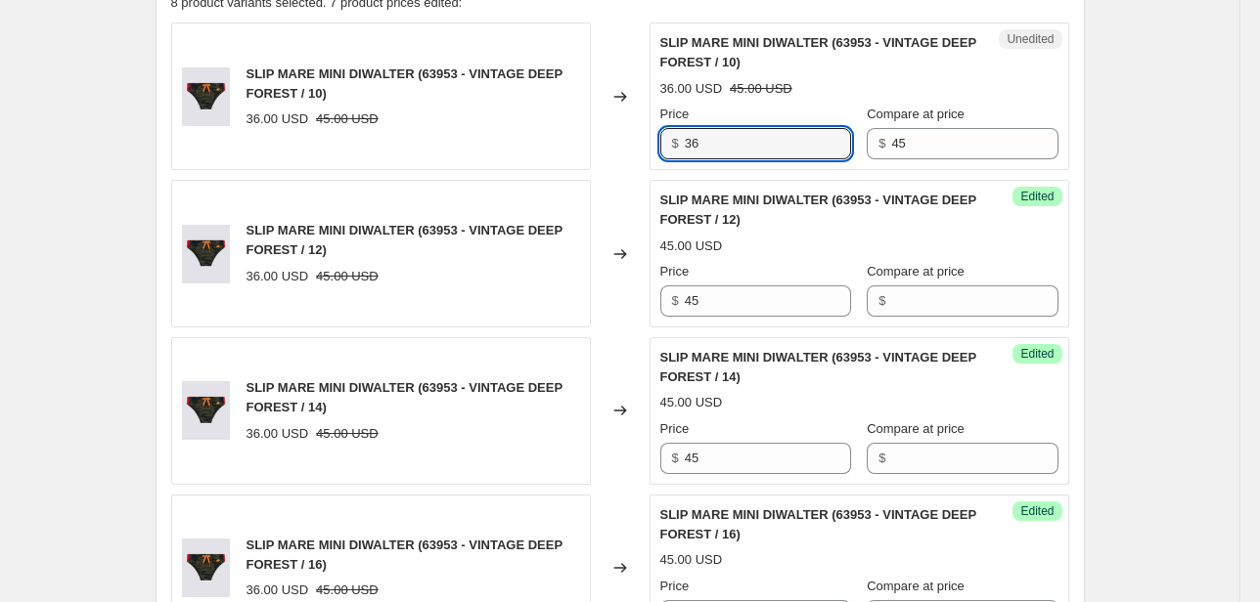
drag, startPoint x: 734, startPoint y: 149, endPoint x: 591, endPoint y: 168, distance: 144.1
click at [593, 168] on div "SLIP MARE MINI DIWALTER (63953 - VINTAGE DEEP FOREST / 10) 36.00 USD 45.00 USD …" at bounding box center [620, 96] width 898 height 148
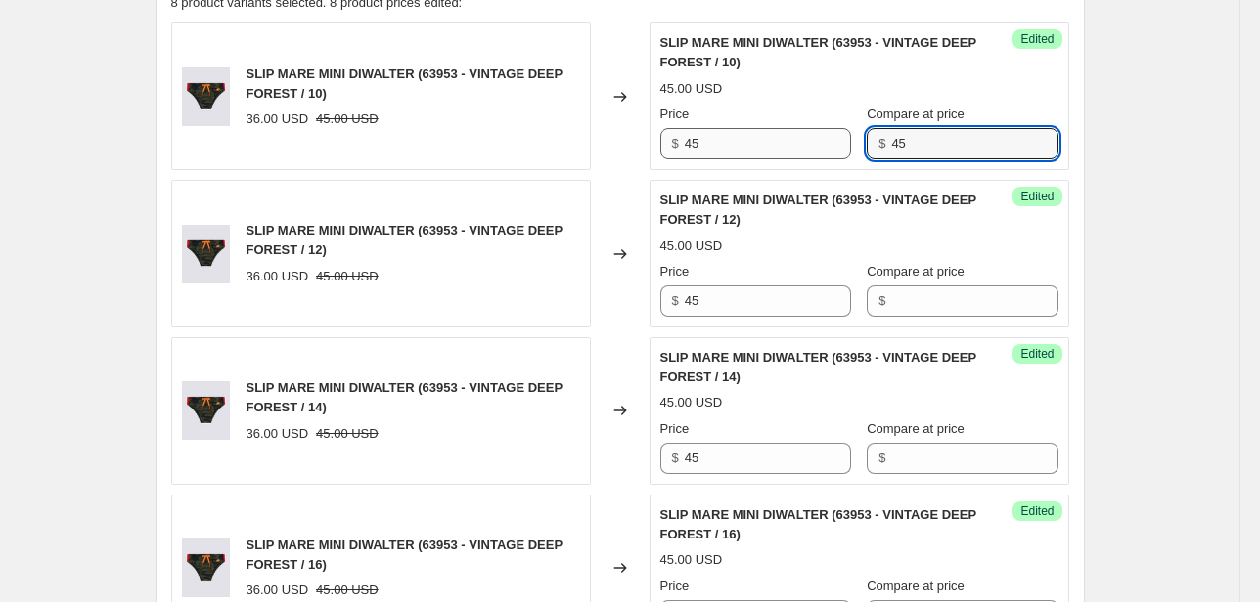
drag, startPoint x: 950, startPoint y: 148, endPoint x: 807, endPoint y: 156, distance: 143.1
click at [807, 156] on div "Price $ 45 Compare at price $ 45" at bounding box center [859, 132] width 398 height 55
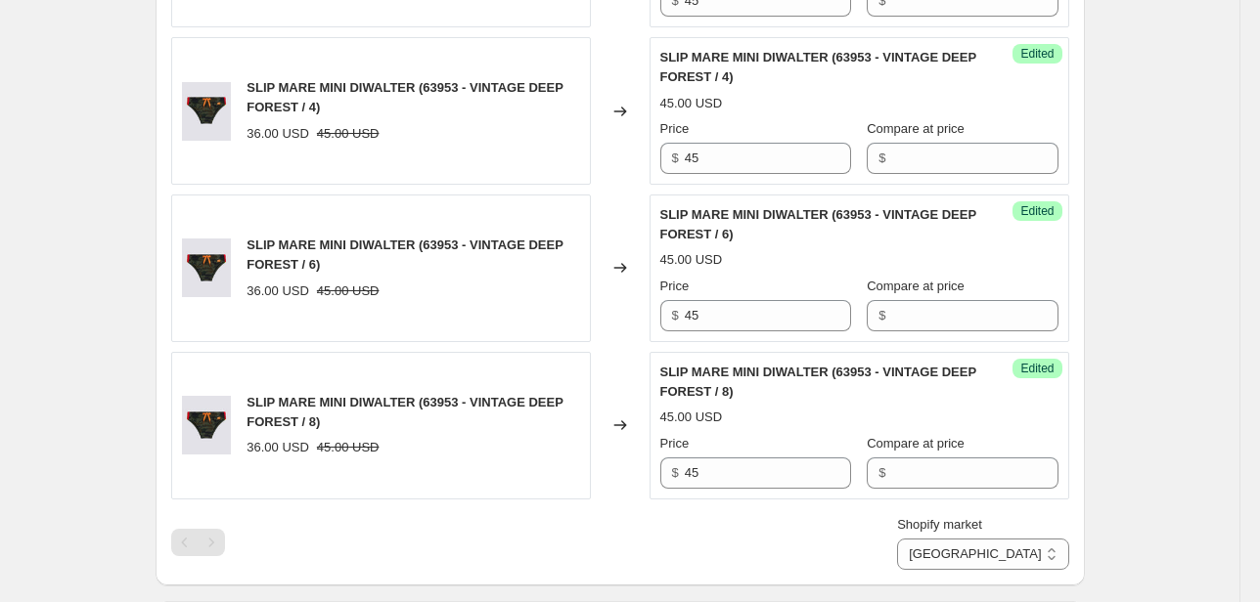
scroll to position [1634, 0]
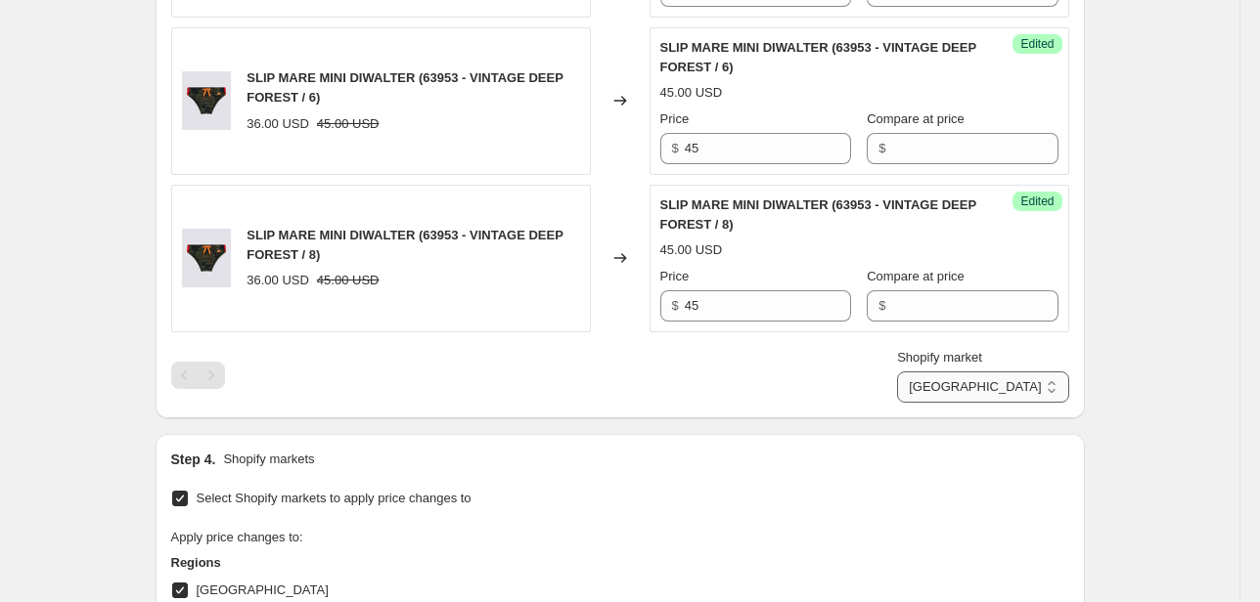
click at [992, 392] on select "Direct prices [GEOGRAPHIC_DATA] EMEA [GEOGRAPHIC_DATA] International [GEOGRAPHI…" at bounding box center [982, 387] width 171 height 31
click at [961, 403] on select "Direct prices [GEOGRAPHIC_DATA] EMEA [GEOGRAPHIC_DATA] International [GEOGRAPHI…" at bounding box center [982, 387] width 171 height 31
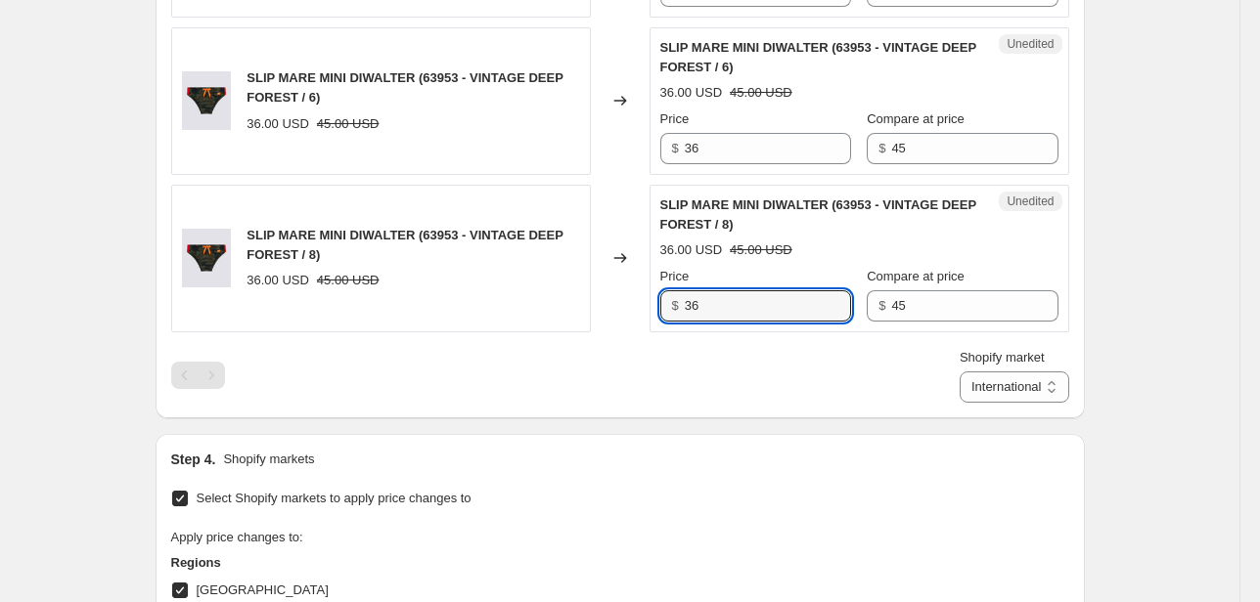
drag, startPoint x: 678, startPoint y: 308, endPoint x: 620, endPoint y: 315, distance: 58.1
click at [622, 313] on div "SLIP MARE MINI DIWALTER (63953 - VINTAGE DEEP FOREST / 8) 36.00 USD 45.00 USD C…" at bounding box center [620, 259] width 898 height 148
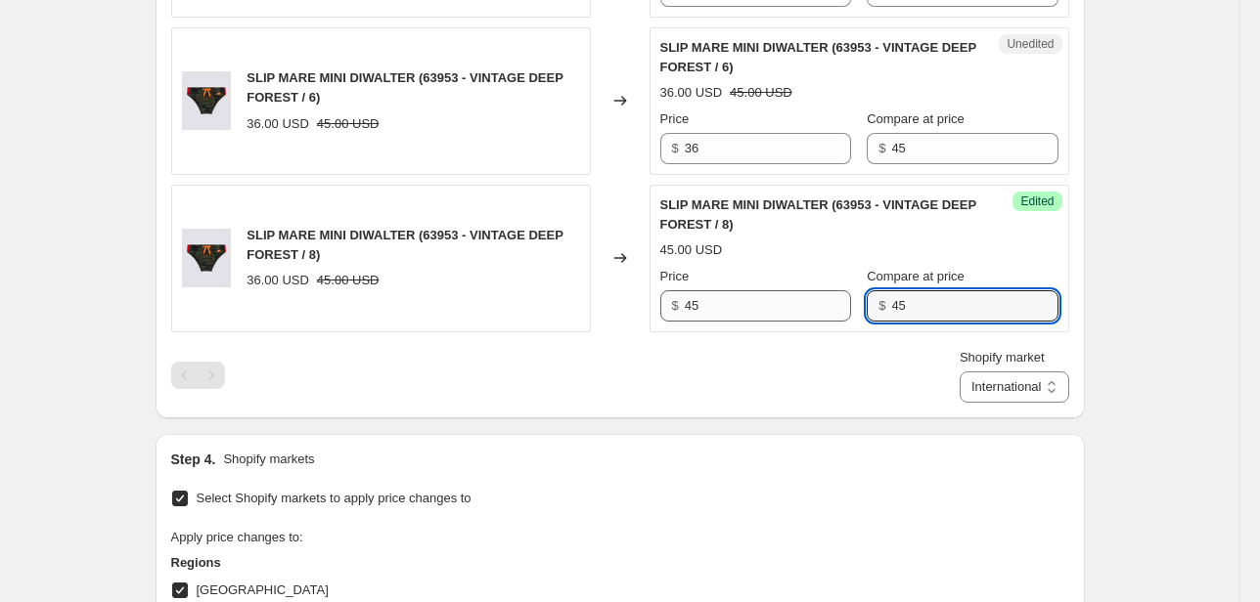
drag, startPoint x: 914, startPoint y: 295, endPoint x: 842, endPoint y: 305, distance: 73.0
click at [845, 304] on div "Price $ 45 Compare at price $ 45" at bounding box center [859, 294] width 398 height 55
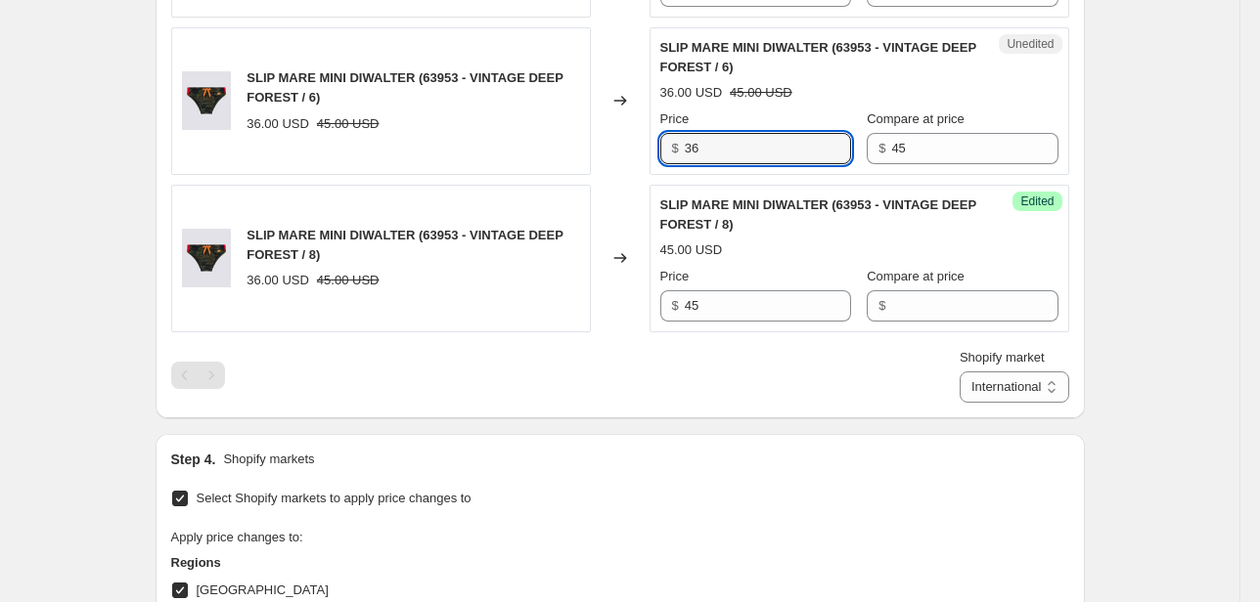
drag, startPoint x: 734, startPoint y: 142, endPoint x: 608, endPoint y: 160, distance: 127.5
click at [613, 160] on div "SLIP MARE MINI DIWALTER (63953 - VINTAGE DEEP FOREST / 6) 36.00 USD 45.00 USD C…" at bounding box center [620, 101] width 898 height 148
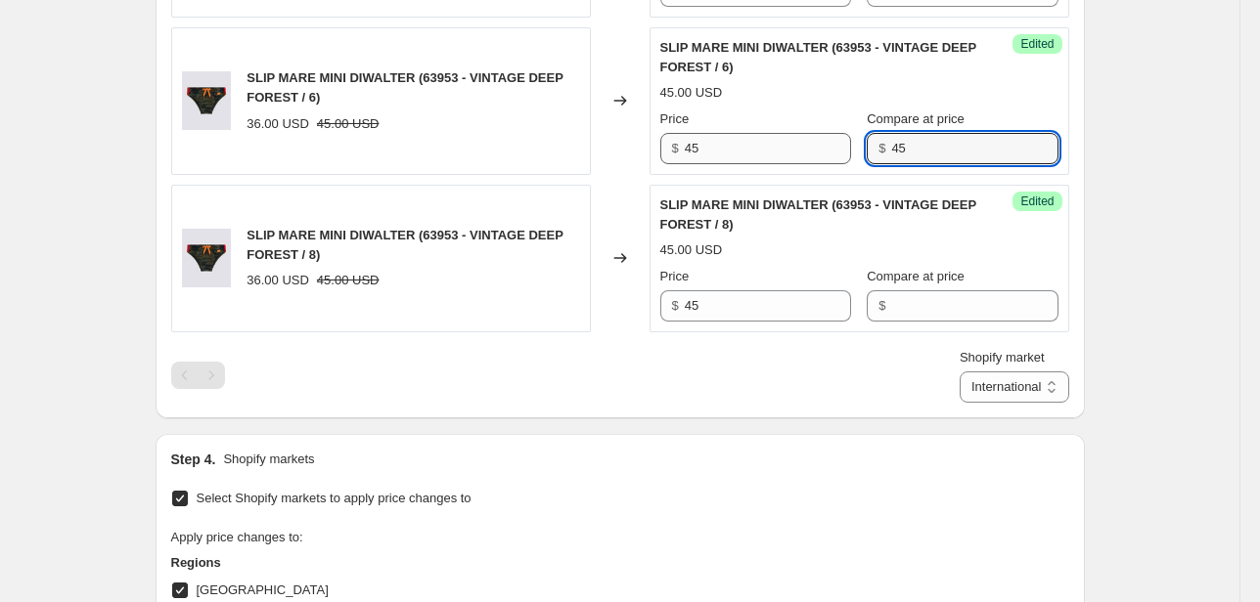
drag, startPoint x: 865, startPoint y: 144, endPoint x: 807, endPoint y: 148, distance: 57.8
click at [806, 144] on div "Price $ 45 Compare at price $ 45" at bounding box center [859, 137] width 398 height 55
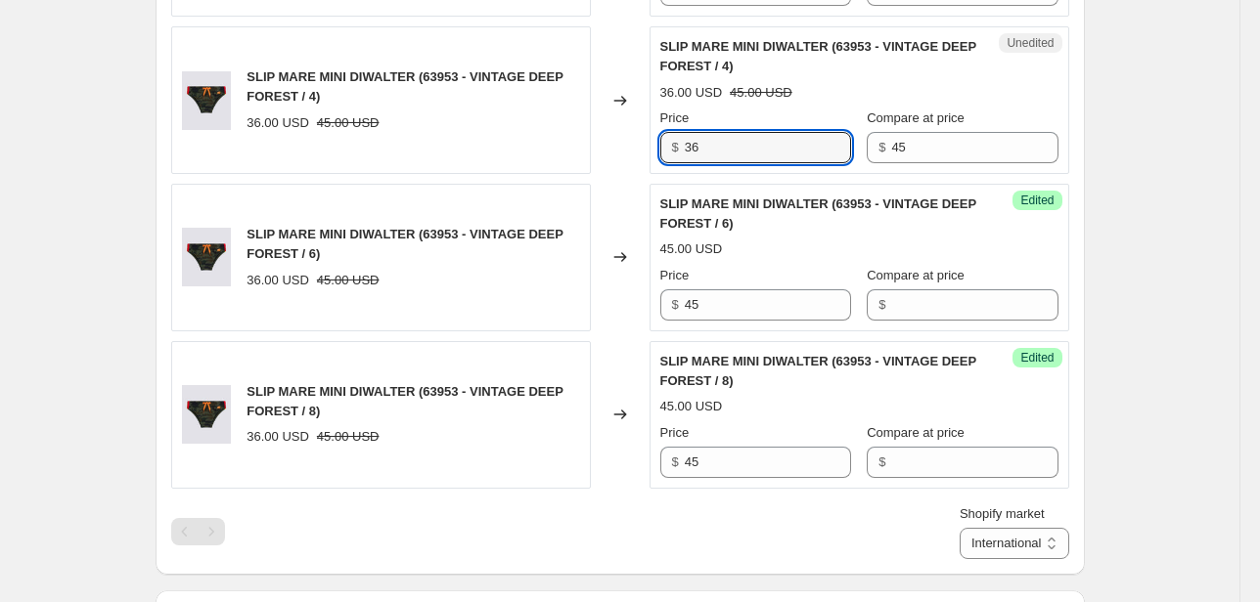
drag, startPoint x: 725, startPoint y: 144, endPoint x: 645, endPoint y: 153, distance: 79.7
click at [645, 153] on div "SLIP MARE MINI DIWALTER (63953 - VINTAGE DEEP FOREST / 4) 36.00 USD 45.00 USD C…" at bounding box center [620, 100] width 898 height 148
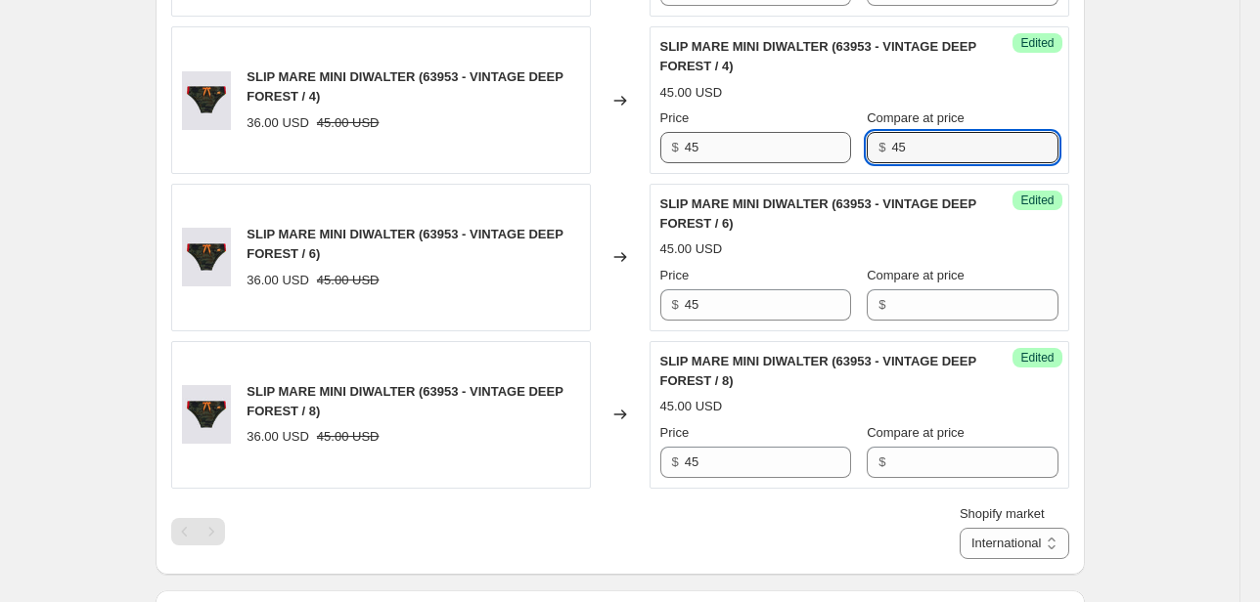
drag, startPoint x: 1008, startPoint y: 138, endPoint x: 823, endPoint y: 151, distance: 186.3
click at [823, 145] on div "Price $ 45 Compare at price $ 45" at bounding box center [859, 136] width 398 height 55
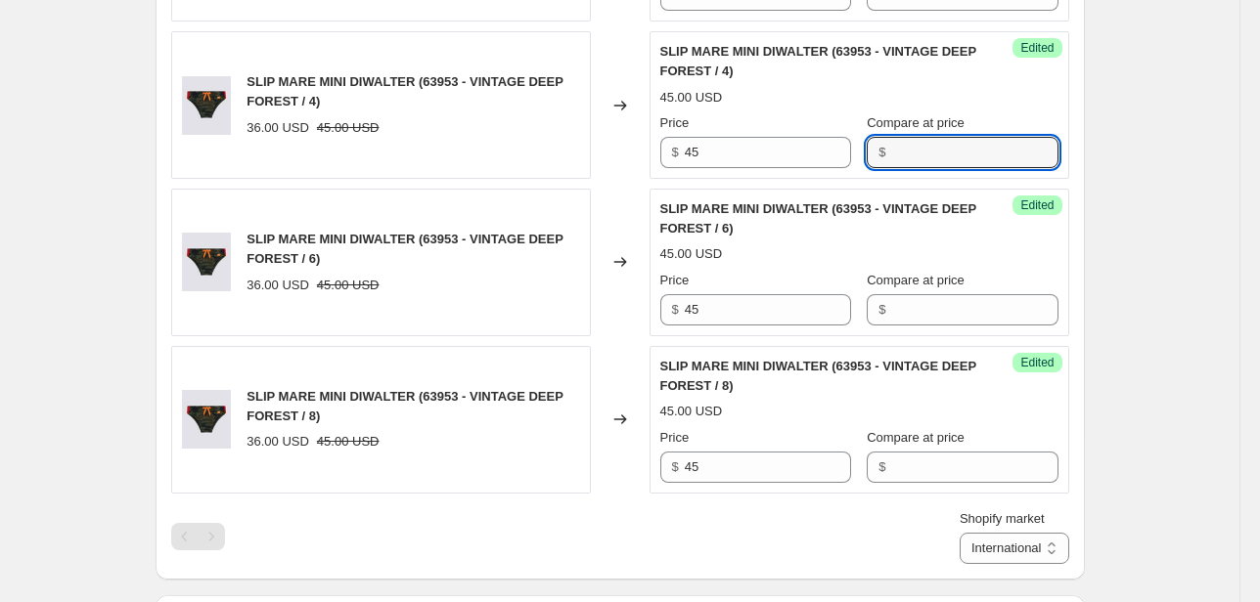
scroll to position [1321, 0]
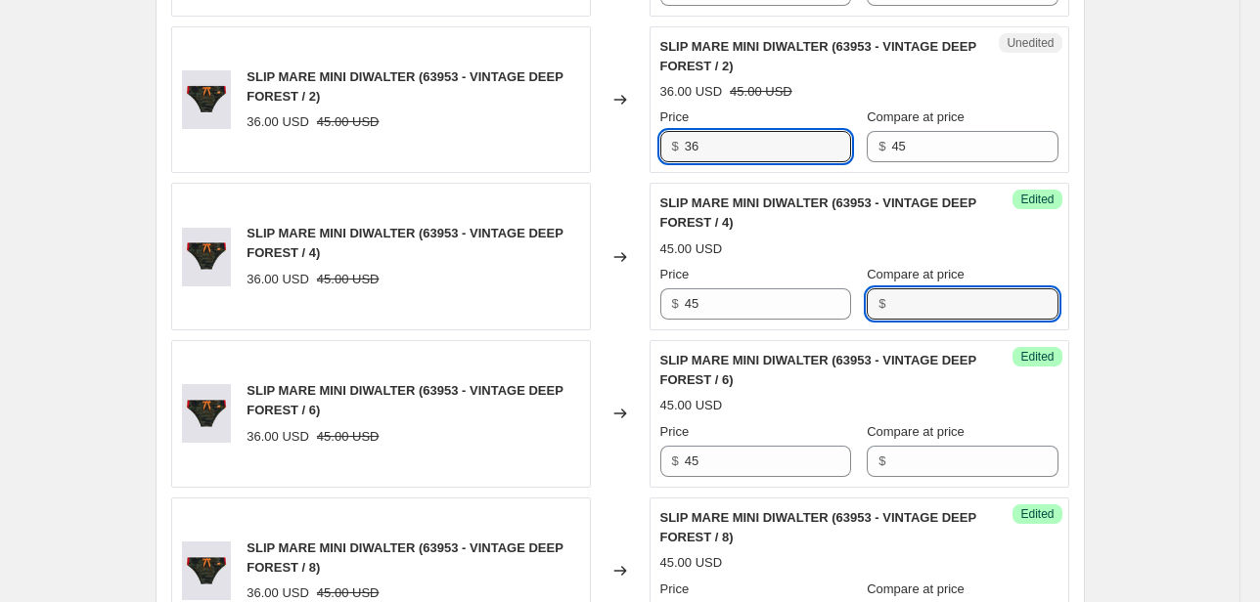
drag, startPoint x: 739, startPoint y: 155, endPoint x: 576, endPoint y: 164, distance: 163.6
click at [588, 149] on div "SLIP MARE MINI DIWALTER (63953 - VINTAGE DEEP FOREST / 2) 36.00 USD 45.00 USD C…" at bounding box center [620, 100] width 898 height 148
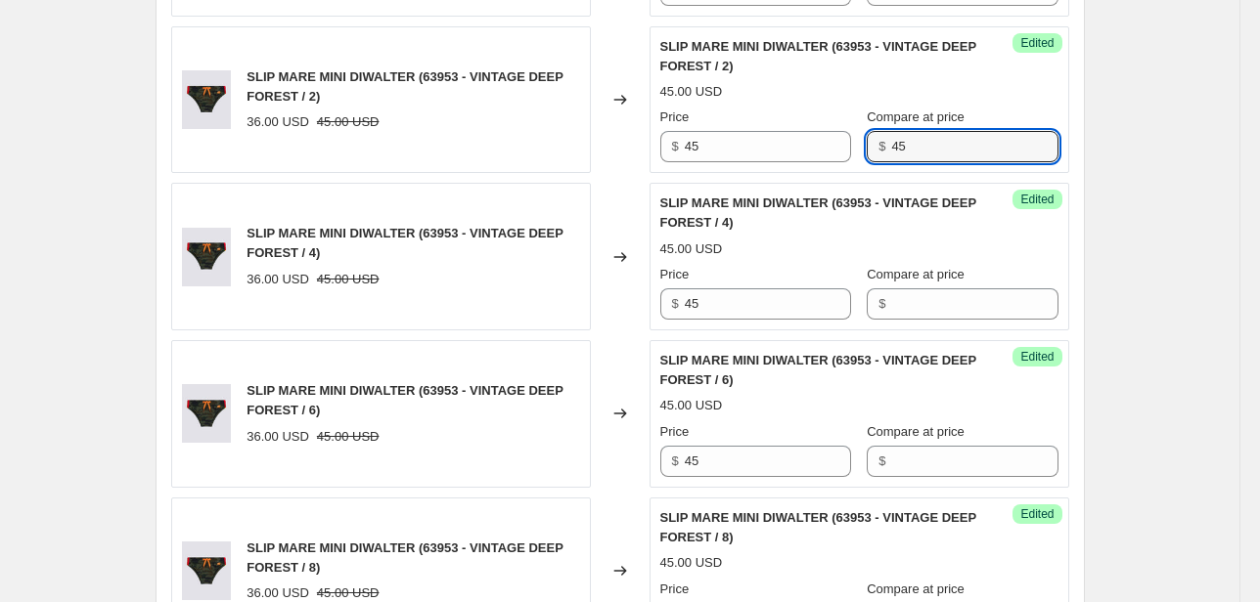
drag, startPoint x: 917, startPoint y: 145, endPoint x: 797, endPoint y: 166, distance: 122.2
click at [797, 165] on div "Success Edited SLIP MARE MINI DIWALTER (63953 - VINTAGE DEEP FOREST / 2) 45.00 …" at bounding box center [859, 100] width 420 height 148
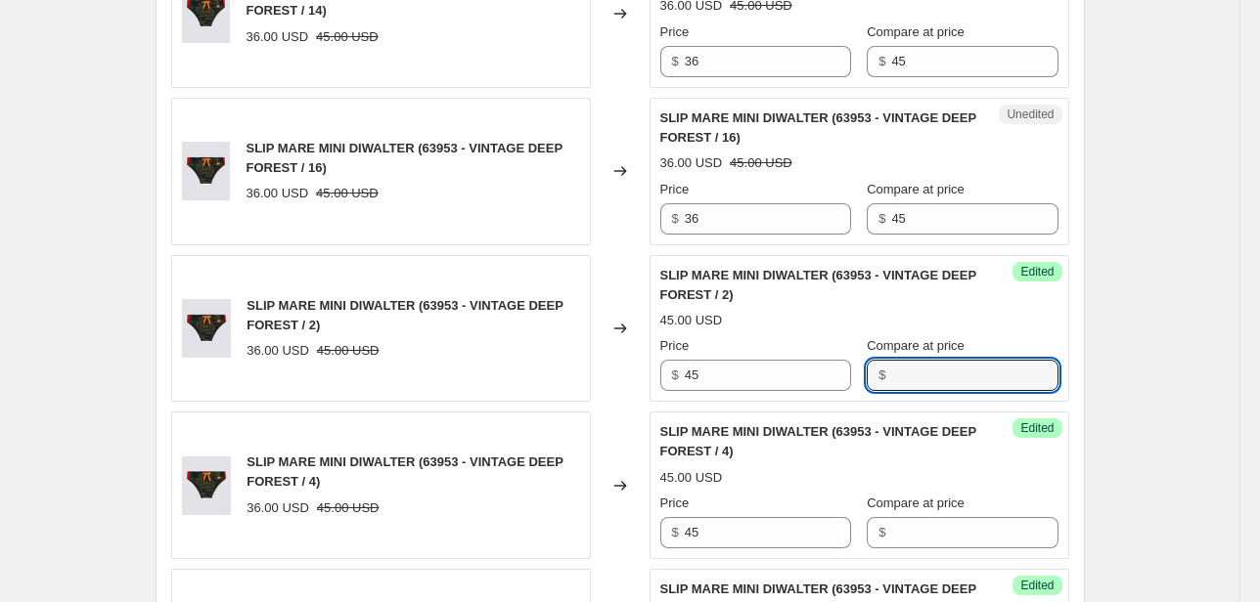
scroll to position [1087, 0]
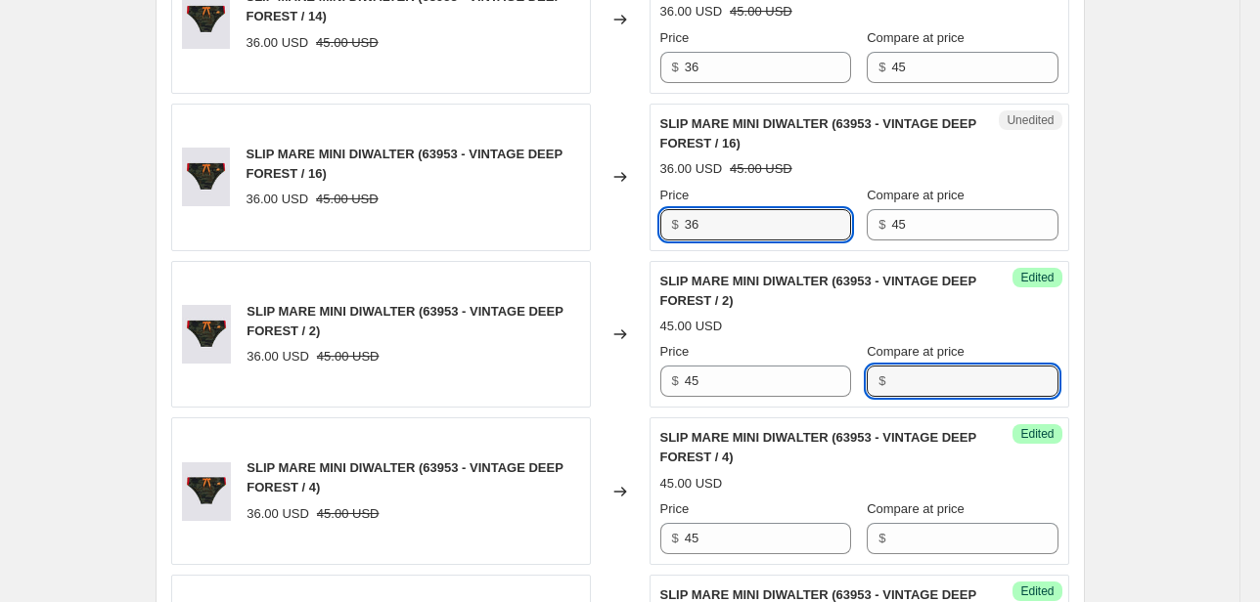
drag, startPoint x: 723, startPoint y: 231, endPoint x: 485, endPoint y: 265, distance: 240.1
click at [505, 254] on div "SLIP MARE MINI DIWALTER (63953 - VINTAGE DEEP FOREST / 10) 36.00 USD 45.00 USD …" at bounding box center [620, 255] width 898 height 1248
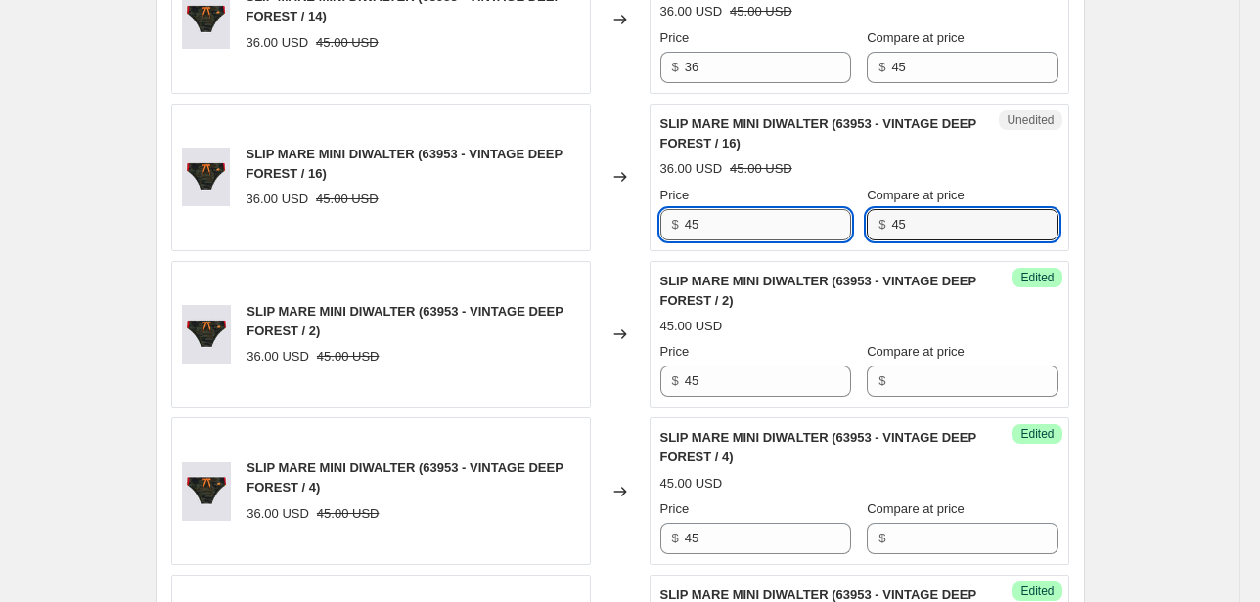
click at [828, 235] on div "Price $ 45 Compare at price $ 45" at bounding box center [859, 213] width 398 height 55
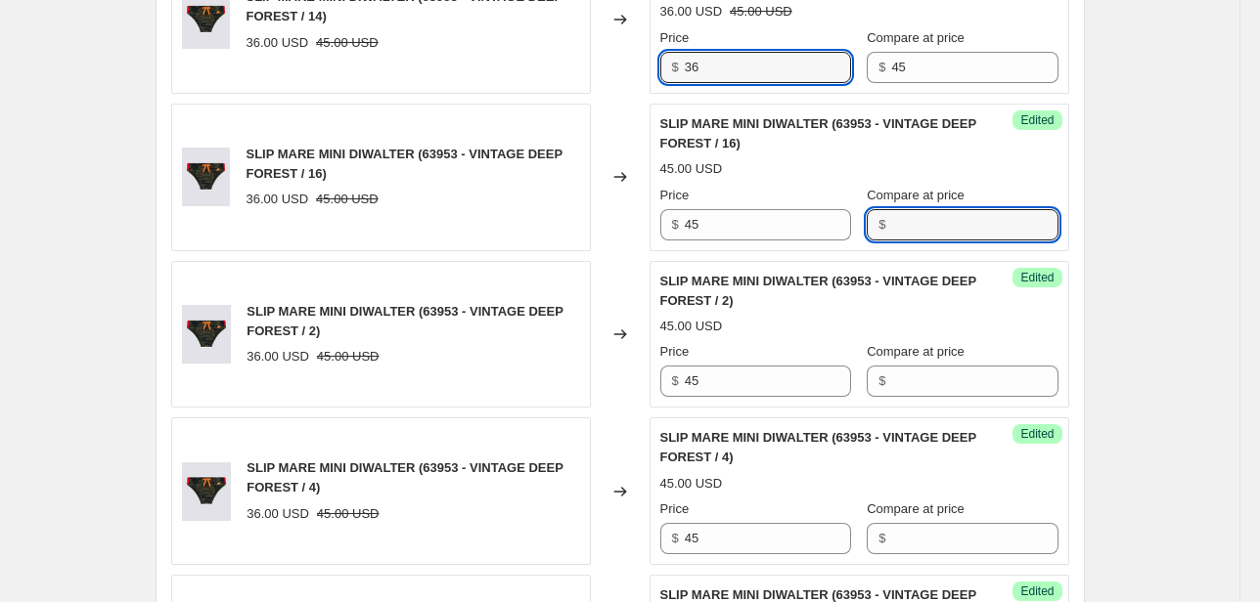
drag, startPoint x: 726, startPoint y: 72, endPoint x: 638, endPoint y: 78, distance: 88.2
click at [661, 76] on div "Unedited SLIP MARE MINI DIWALTER (63953 - VINTAGE DEEP FOREST / 14) 36.00 USD 4…" at bounding box center [859, 20] width 420 height 148
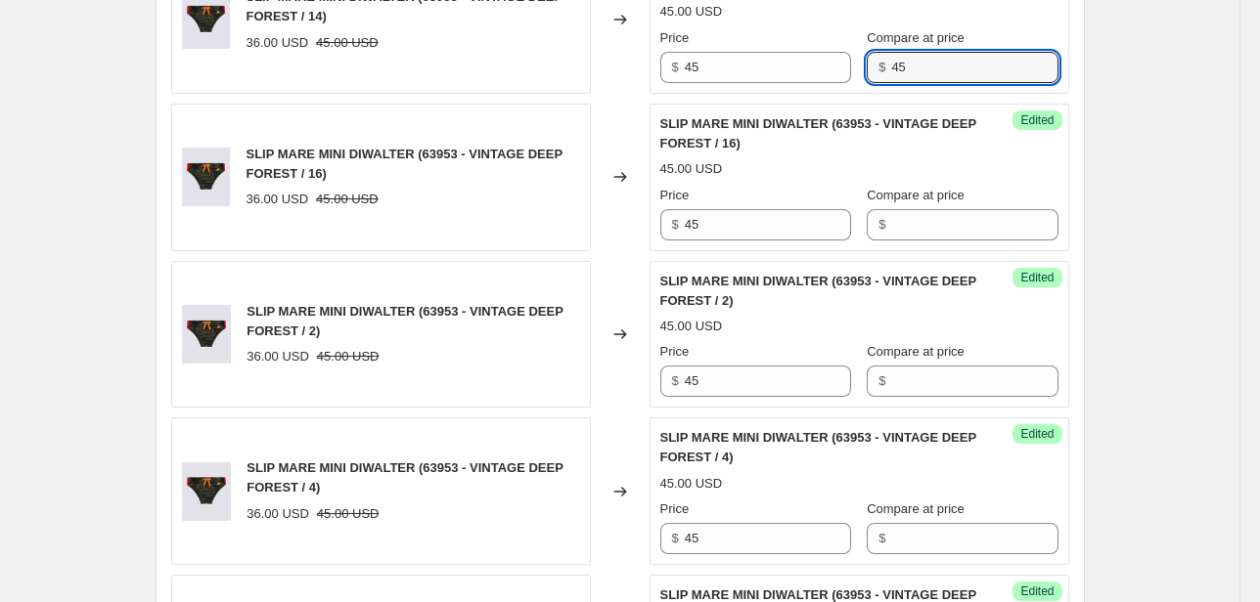
drag, startPoint x: 930, startPoint y: 69, endPoint x: 772, endPoint y: 125, distance: 168.0
click at [726, 102] on div "SLIP MARE MINI DIWALTER (63953 - VINTAGE DEEP FOREST / 10) 36.00 USD 45.00 USD …" at bounding box center [620, 255] width 898 height 1248
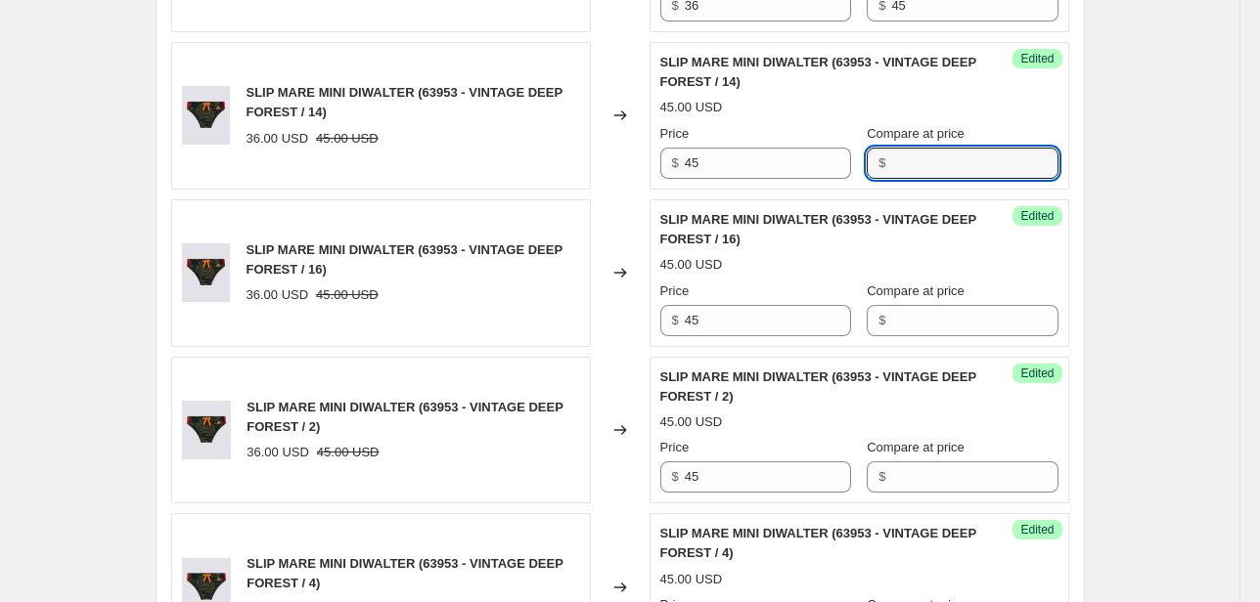
scroll to position [852, 0]
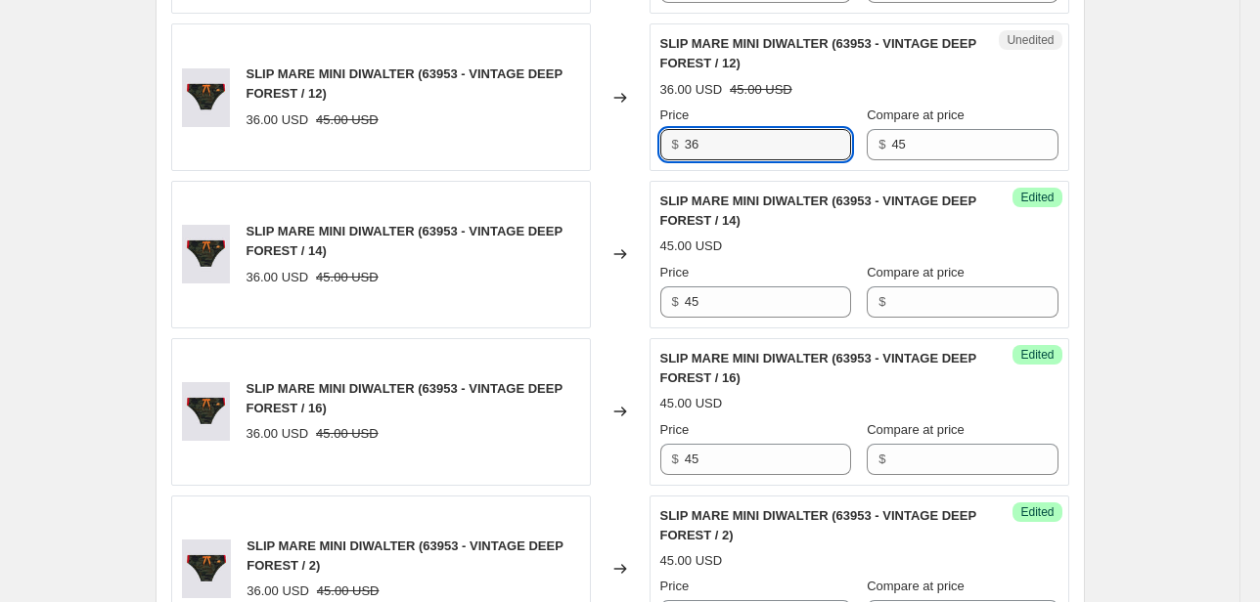
drag, startPoint x: 718, startPoint y: 148, endPoint x: 626, endPoint y: 149, distance: 91.9
click at [631, 149] on div "SLIP MARE MINI DIWALTER (63953 - VINTAGE DEEP FOREST / 12) 36.00 USD 45.00 USD …" at bounding box center [620, 97] width 898 height 148
drag, startPoint x: 817, startPoint y: 162, endPoint x: 805, endPoint y: 164, distance: 11.9
click at [806, 164] on div "Unedited SLIP MARE MINI DIWALTER (63953 - VINTAGE DEEP FOREST / 12) 36.00 USD 4…" at bounding box center [859, 97] width 420 height 148
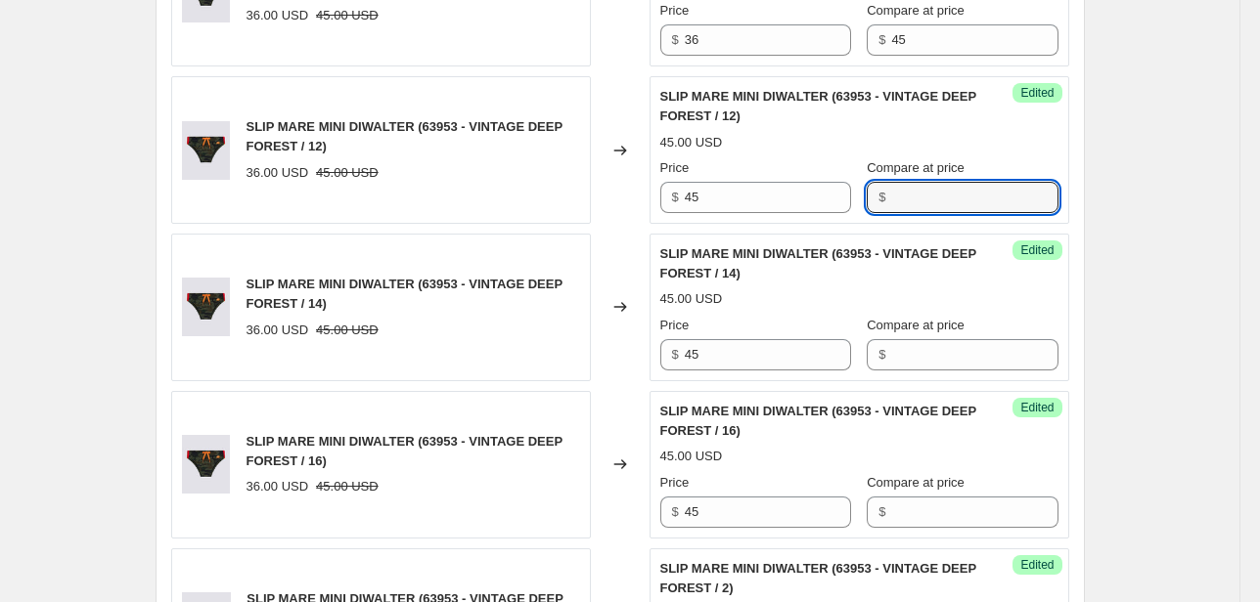
scroll to position [695, 0]
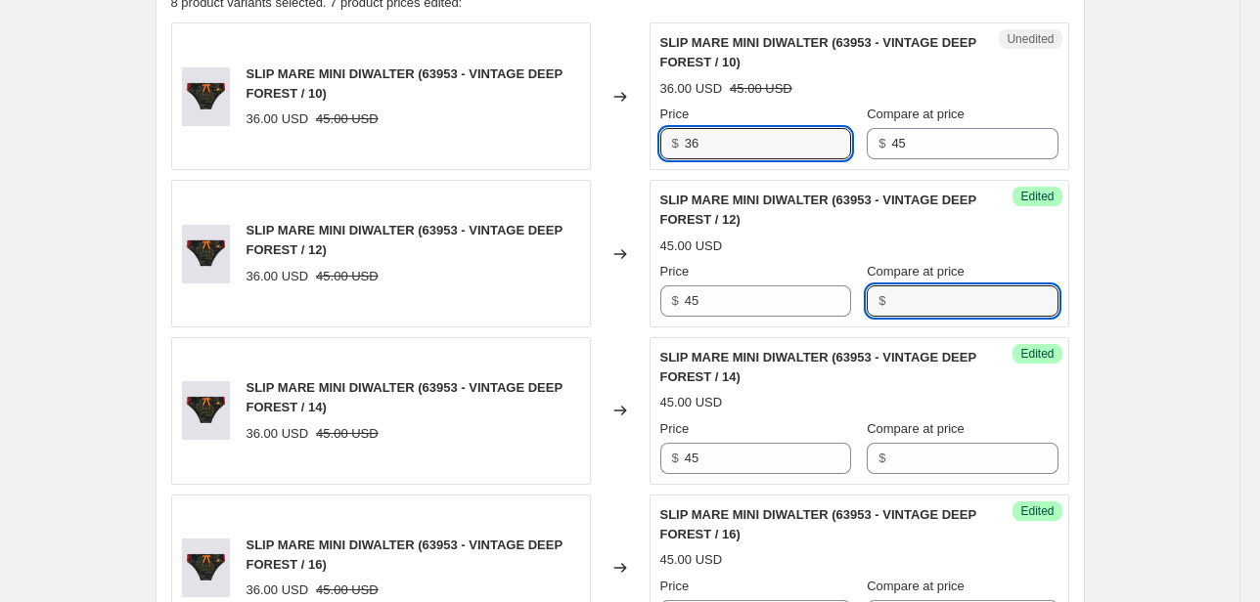
drag, startPoint x: 719, startPoint y: 142, endPoint x: 549, endPoint y: 160, distance: 171.2
click at [579, 162] on div "SLIP MARE MINI DIWALTER (63953 - VINTAGE DEEP FOREST / 10) 36.00 USD 45.00 USD …" at bounding box center [620, 96] width 898 height 148
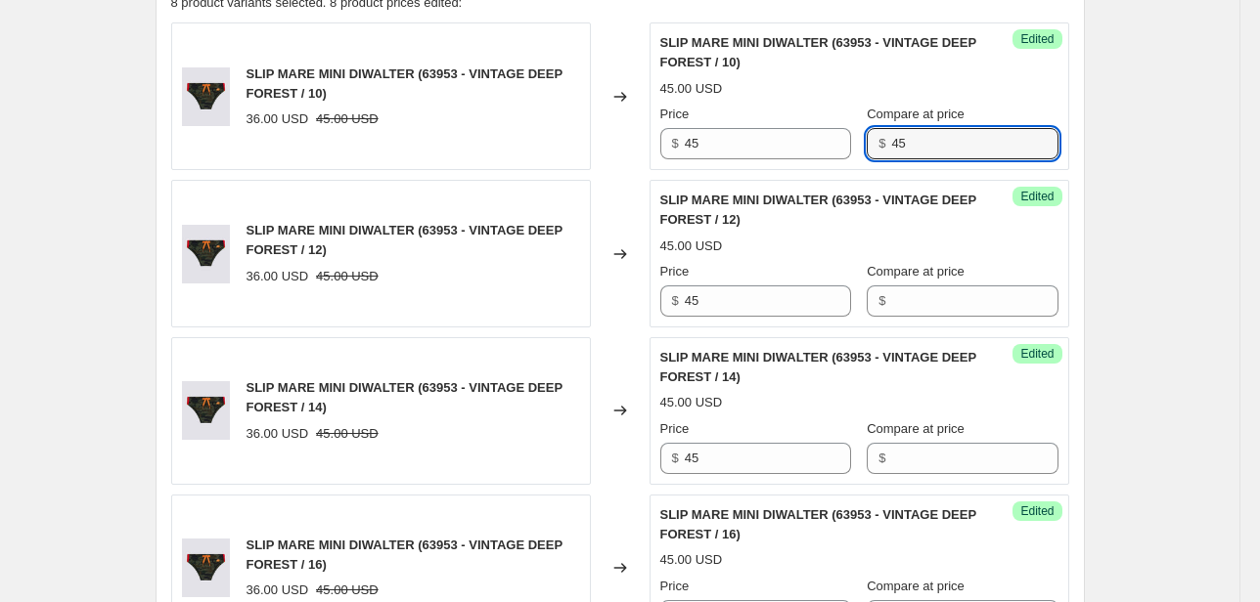
drag, startPoint x: 936, startPoint y: 141, endPoint x: 825, endPoint y: 160, distance: 112.2
click at [825, 160] on div "Success Edited SLIP MARE MINI DIWALTER (63953 - VINTAGE DEEP FOREST / 10) 45.00…" at bounding box center [859, 96] width 420 height 148
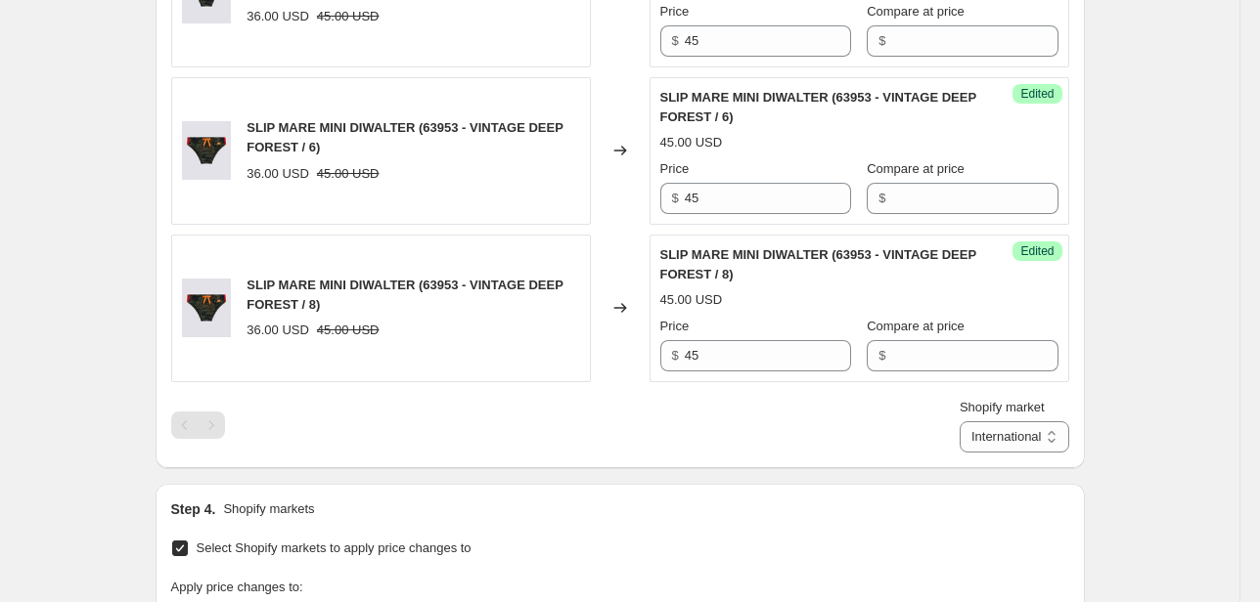
scroll to position [1712, 0]
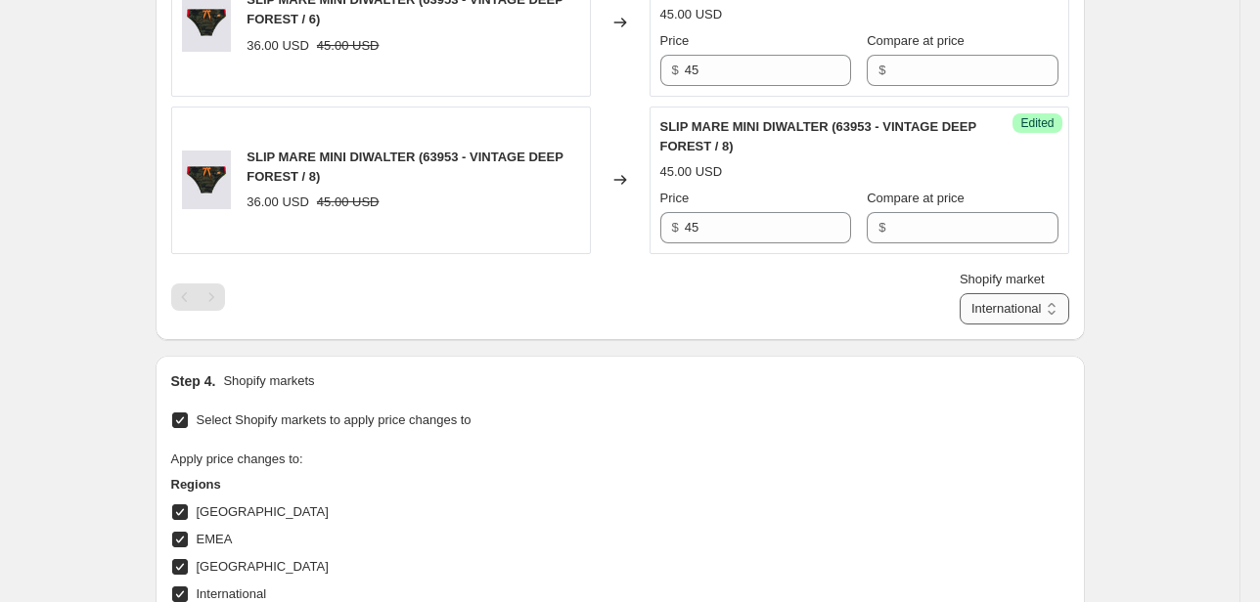
click at [1015, 310] on select "Direct prices [GEOGRAPHIC_DATA] EMEA [GEOGRAPHIC_DATA] International [GEOGRAPHI…" at bounding box center [1014, 308] width 110 height 31
click at [988, 325] on select "Direct prices [GEOGRAPHIC_DATA] EMEA [GEOGRAPHIC_DATA] International [GEOGRAPHI…" at bounding box center [1014, 308] width 110 height 31
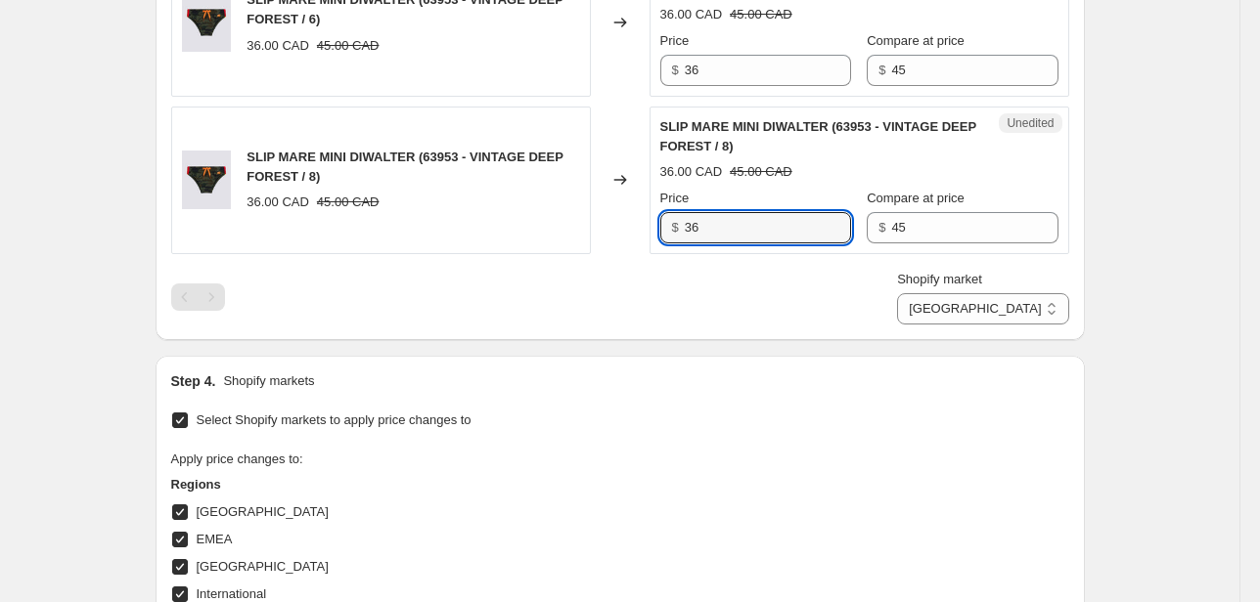
drag, startPoint x: 743, startPoint y: 230, endPoint x: 607, endPoint y: 246, distance: 137.0
click at [614, 245] on div "SLIP MARE MINI DIWALTER (63953 - VINTAGE DEEP FOREST / 8) 36.00 CAD 45.00 CAD C…" at bounding box center [620, 181] width 898 height 148
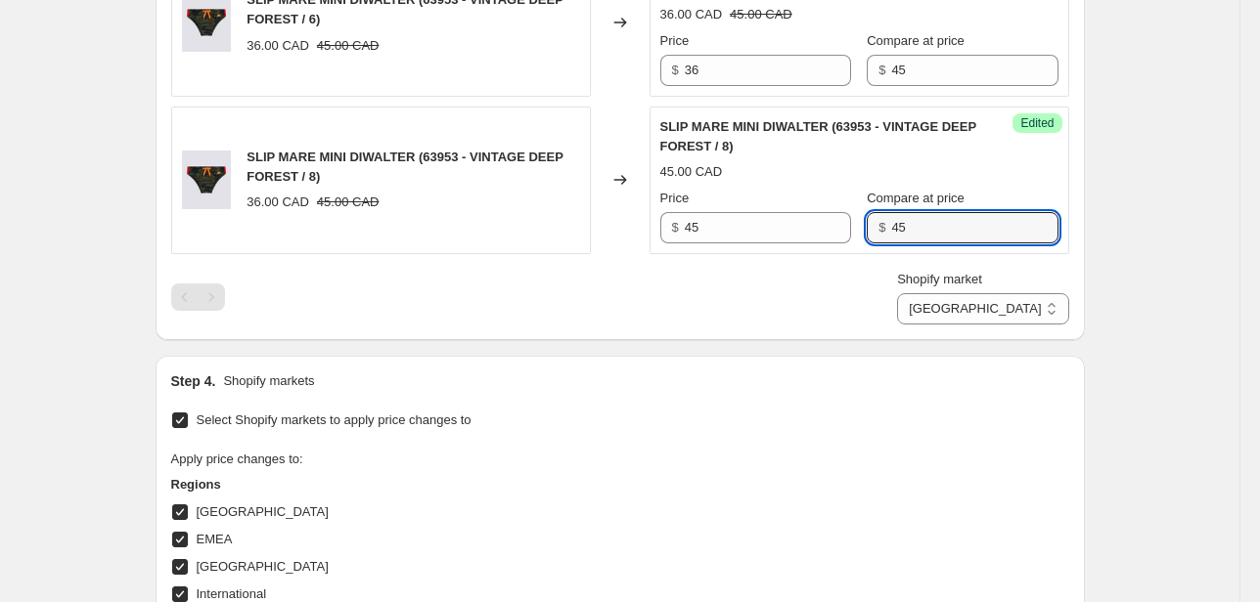
drag, startPoint x: 919, startPoint y: 233, endPoint x: 809, endPoint y: 242, distance: 110.9
click at [809, 242] on div "Success Edited SLIP MARE MINI DIWALTER (63953 - VINTAGE DEEP FOREST / 8) 45.00 …" at bounding box center [859, 181] width 420 height 148
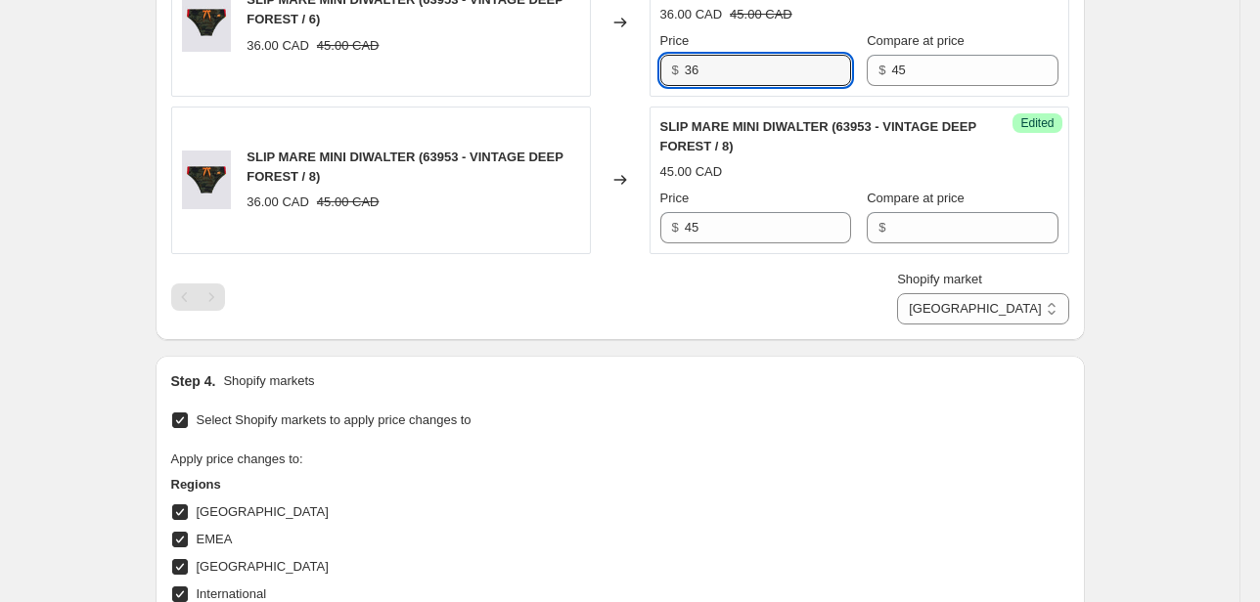
drag, startPoint x: 685, startPoint y: 75, endPoint x: 653, endPoint y: 81, distance: 31.8
click at [653, 75] on div "Unedited SLIP MARE MINI DIWALTER (63953 - VINTAGE DEEP FOREST / 6) 36.00 CAD 45…" at bounding box center [859, 23] width 420 height 148
drag, startPoint x: 933, startPoint y: 75, endPoint x: 819, endPoint y: 83, distance: 114.7
click at [821, 82] on div "Unedited SLIP MARE MINI DIWALTER (63953 - VINTAGE DEEP FOREST / 6) 36.00 CAD 45…" at bounding box center [859, 23] width 420 height 148
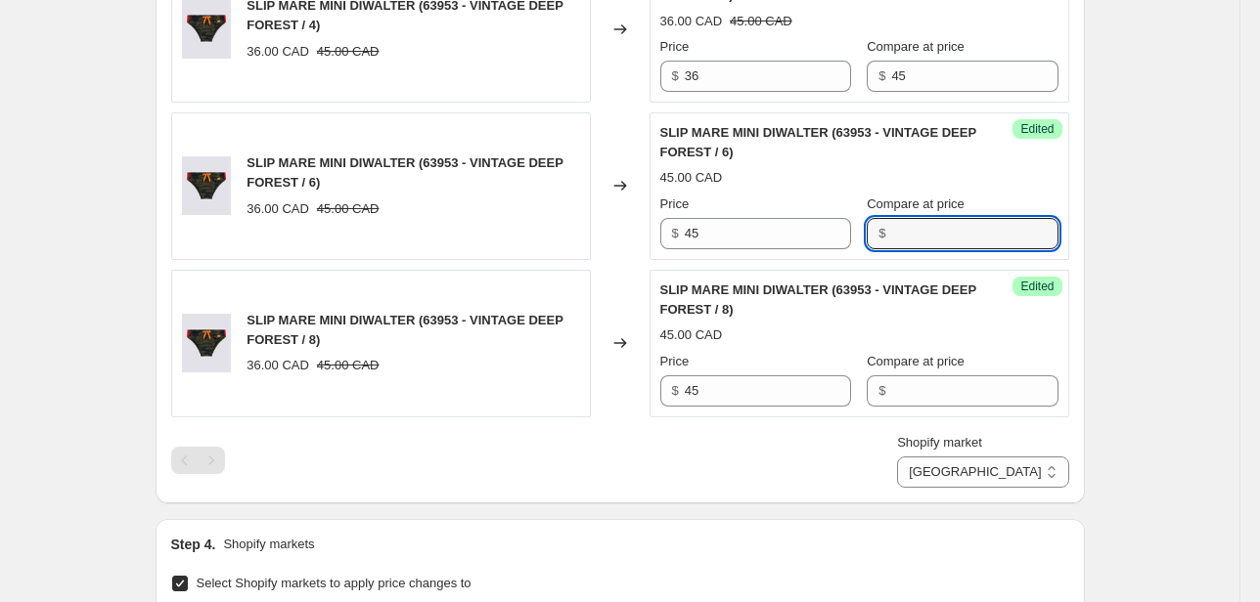
scroll to position [1478, 0]
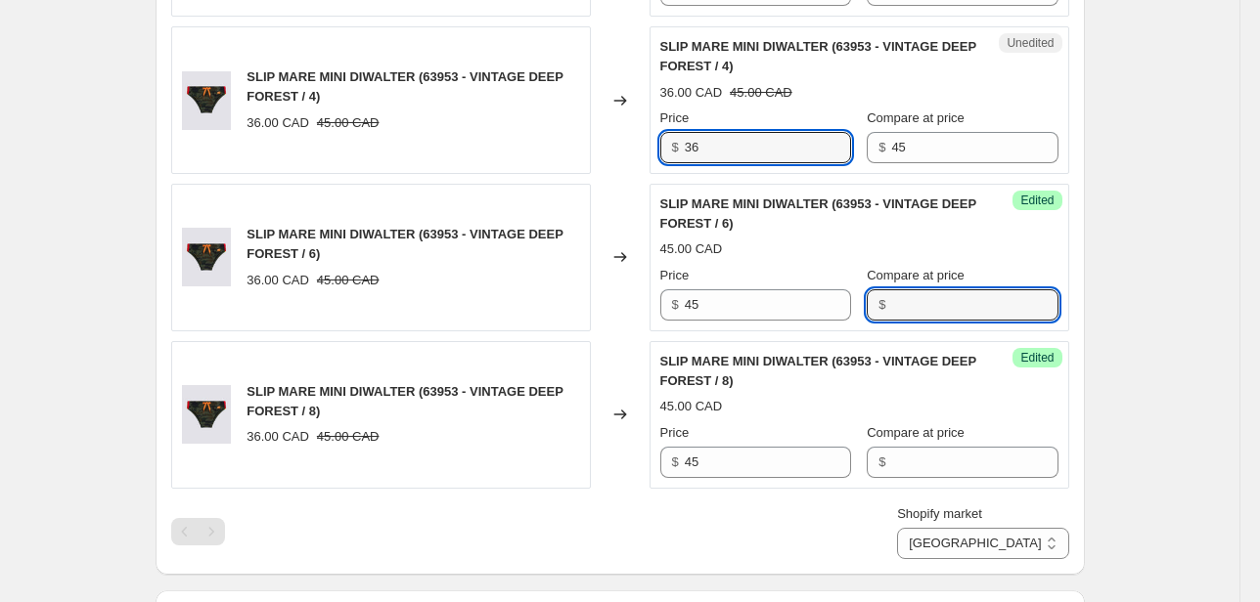
drag, startPoint x: 673, startPoint y: 150, endPoint x: 626, endPoint y: 145, distance: 47.2
click at [643, 150] on div "SLIP MARE MINI DIWALTER (63953 - VINTAGE DEEP FOREST / 4) 36.00 CAD 45.00 CAD C…" at bounding box center [620, 100] width 898 height 148
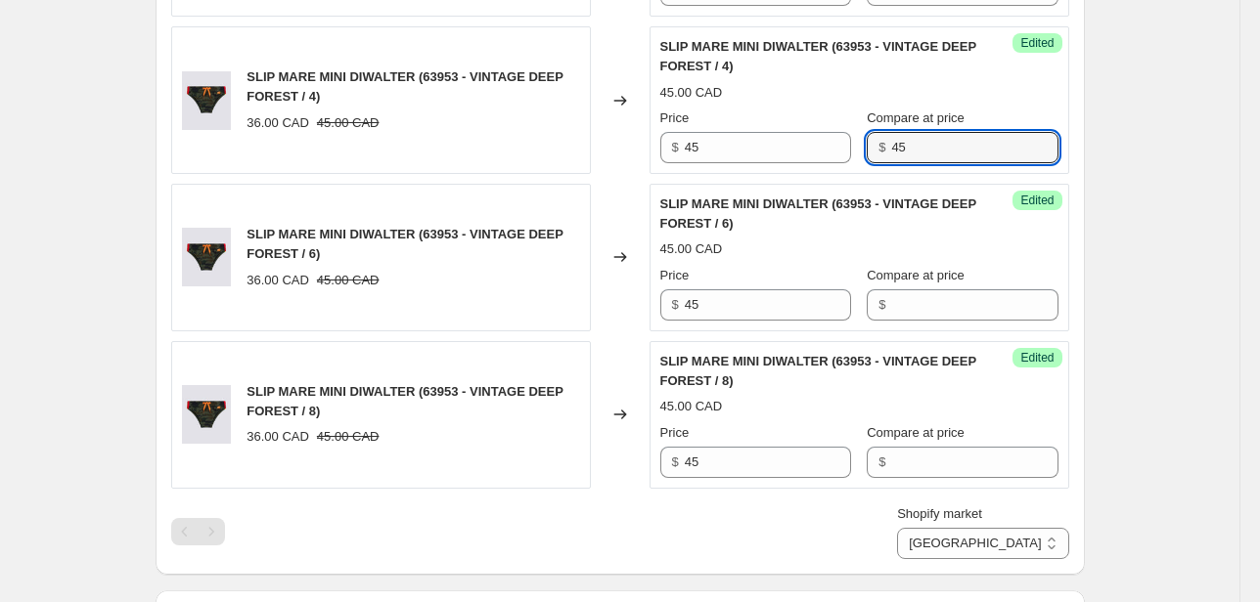
drag, startPoint x: 932, startPoint y: 156, endPoint x: 852, endPoint y: 168, distance: 81.1
click at [853, 167] on div "Success Edited SLIP MARE MINI DIWALTER (63953 - VINTAGE DEEP FOREST / 4) 45.00 …" at bounding box center [859, 100] width 420 height 148
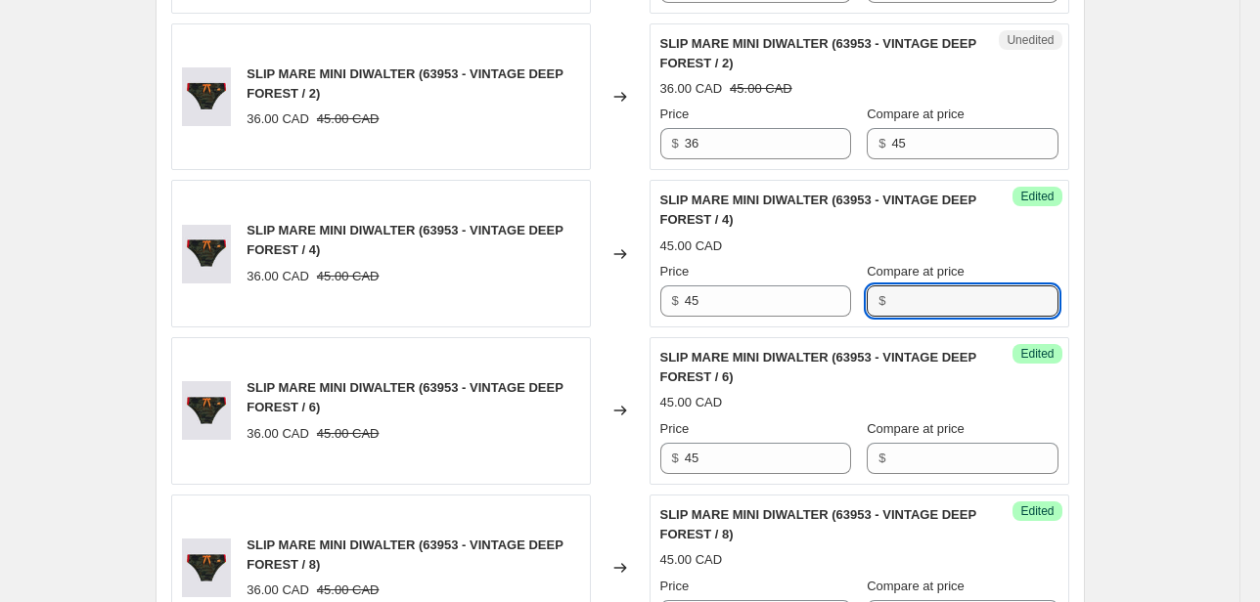
scroll to position [1321, 0]
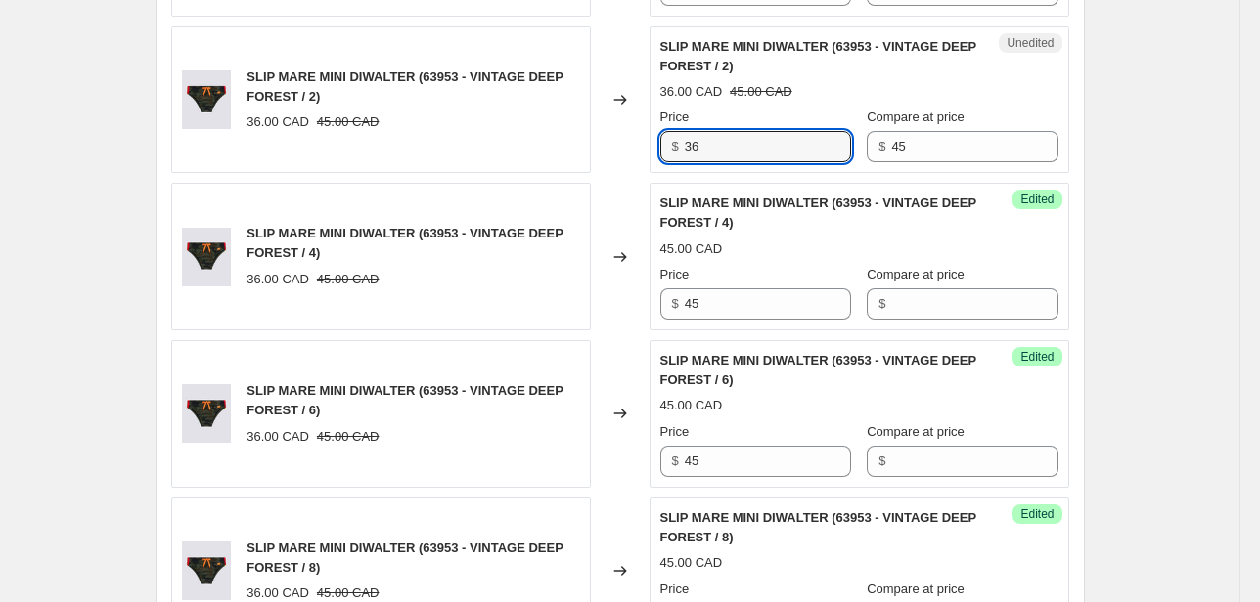
drag, startPoint x: 716, startPoint y: 141, endPoint x: 563, endPoint y: 163, distance: 154.2
click at [605, 151] on div "SLIP MARE MINI DIWALTER (63953 - VINTAGE DEEP FOREST / 2) 36.00 CAD 45.00 CAD C…" at bounding box center [620, 100] width 898 height 148
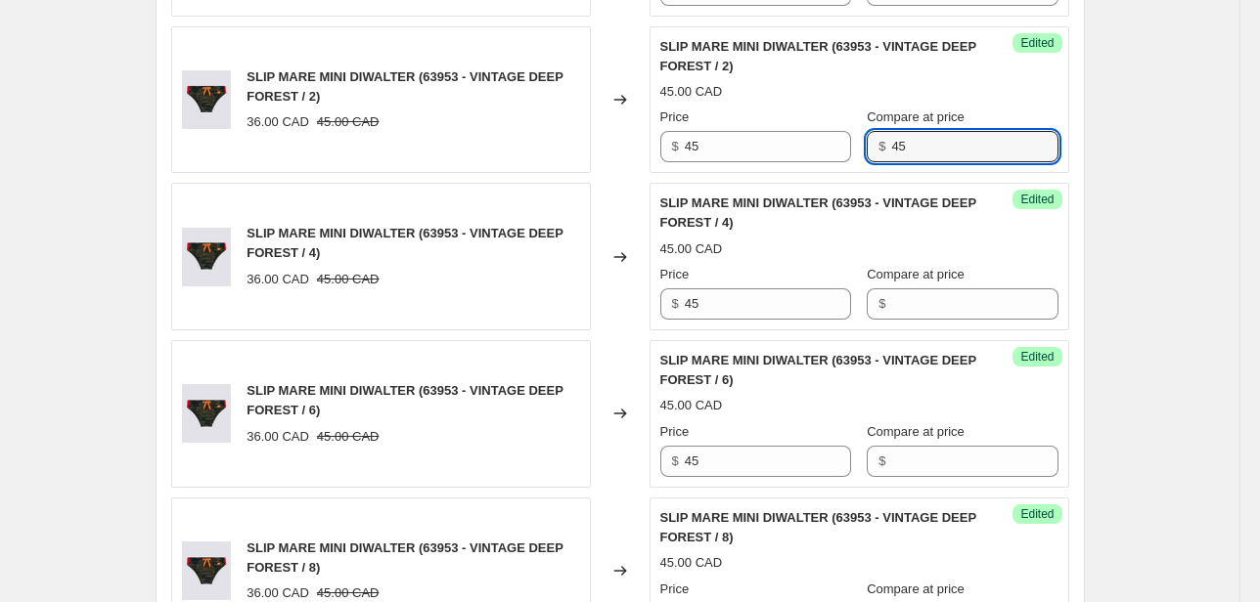
drag, startPoint x: 859, startPoint y: 155, endPoint x: 807, endPoint y: 161, distance: 52.3
click at [808, 161] on div "Success Edited SLIP MARE MINI DIWALTER (63953 - VINTAGE DEEP FOREST / 2) 45.00 …" at bounding box center [859, 100] width 420 height 148
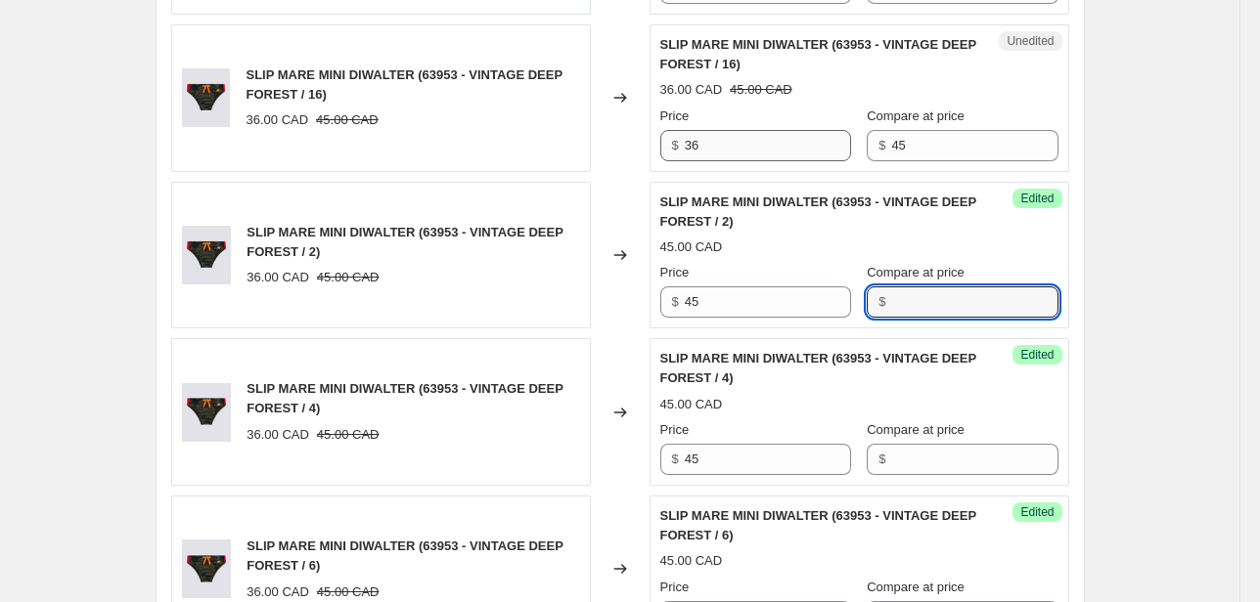
scroll to position [1165, 0]
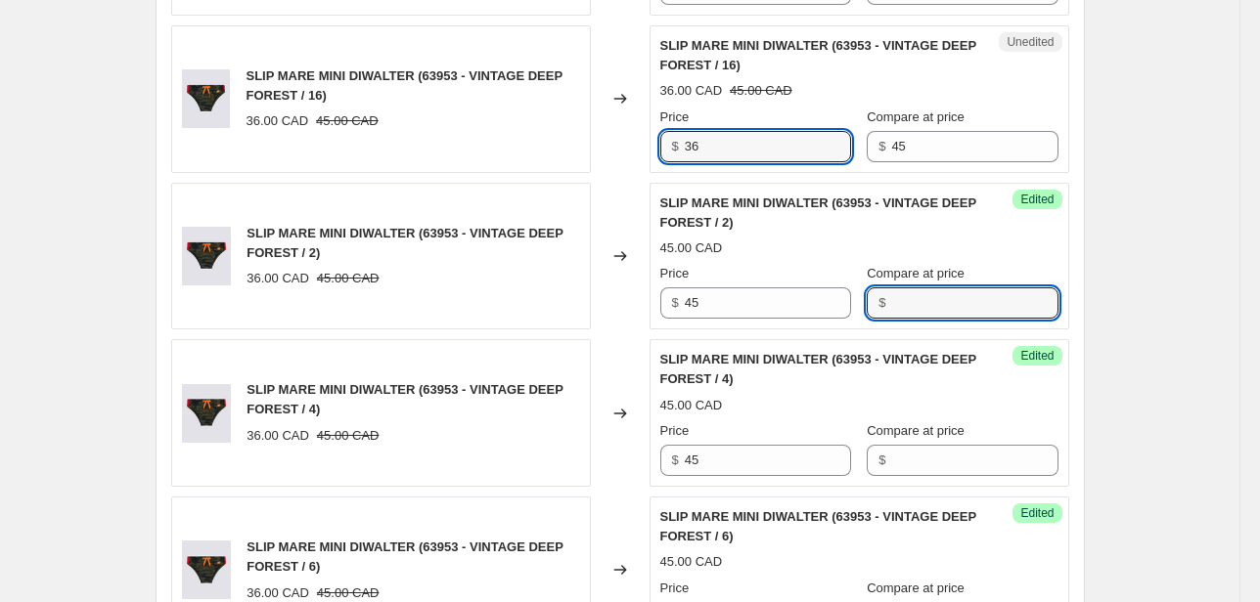
drag, startPoint x: 720, startPoint y: 149, endPoint x: 600, endPoint y: 173, distance: 122.8
click at [600, 173] on div "SLIP MARE MINI DIWALTER (63953 - VINTAGE DEEP FOREST / 10) 36.00 CAD 45.00 CAD …" at bounding box center [620, 177] width 898 height 1248
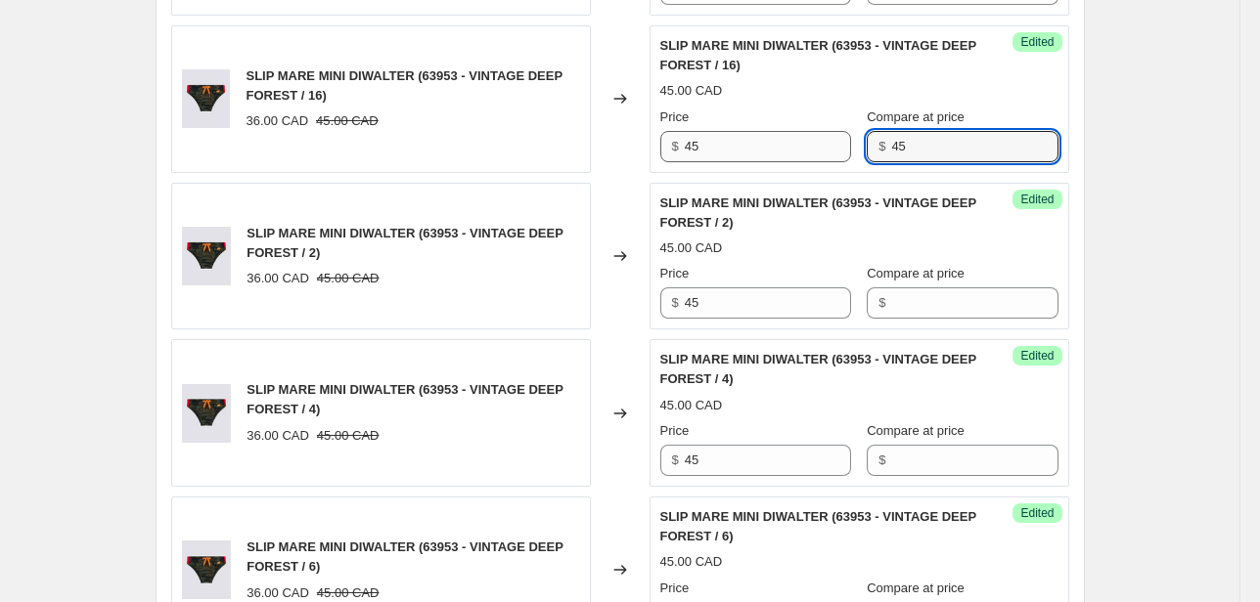
drag, startPoint x: 905, startPoint y: 144, endPoint x: 809, endPoint y: 156, distance: 96.7
click at [810, 156] on div "Price $ 45 Compare at price $ 45" at bounding box center [859, 135] width 398 height 55
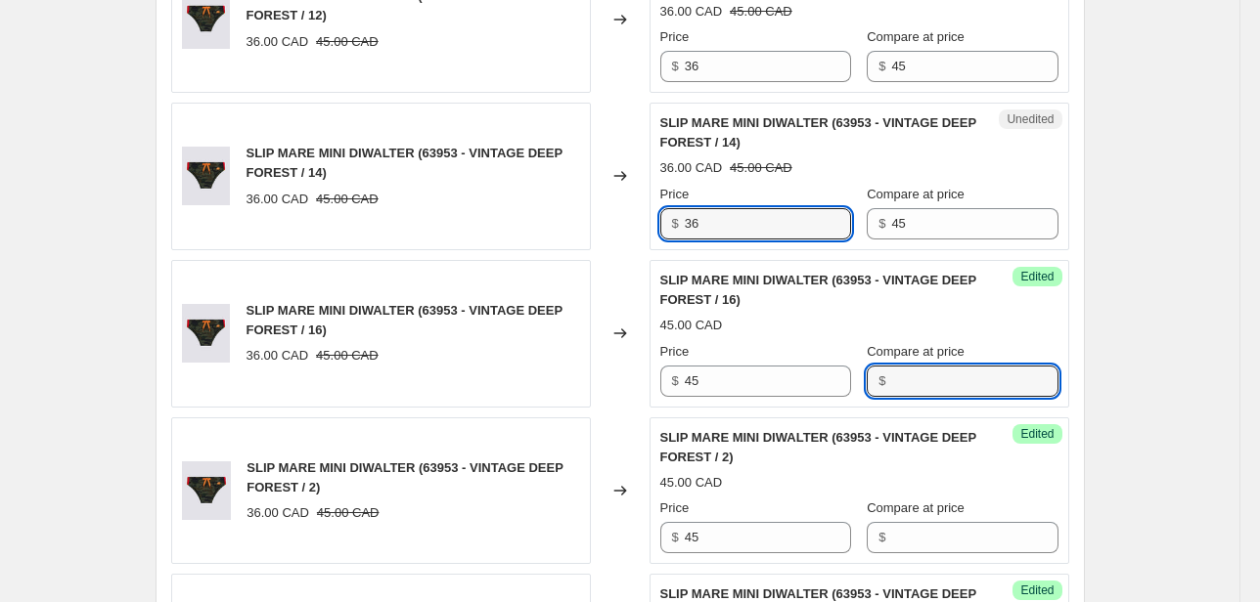
drag, startPoint x: 643, startPoint y: 231, endPoint x: 545, endPoint y: 240, distance: 98.2
click at [554, 239] on div "SLIP MARE MINI DIWALTER (63953 - VINTAGE DEEP FOREST / 14) 36.00 CAD 45.00 CAD …" at bounding box center [620, 177] width 898 height 148
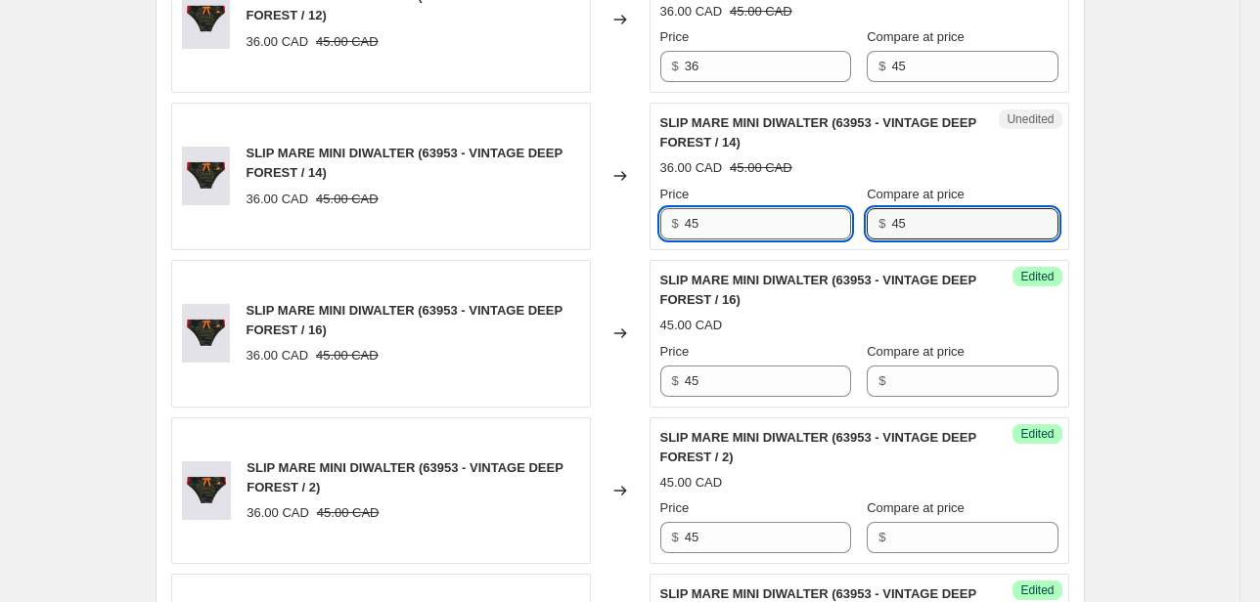
drag, startPoint x: 920, startPoint y: 221, endPoint x: 821, endPoint y: 234, distance: 100.6
click at [823, 232] on div "Price $ 45 Compare at price $ 45" at bounding box center [859, 212] width 398 height 55
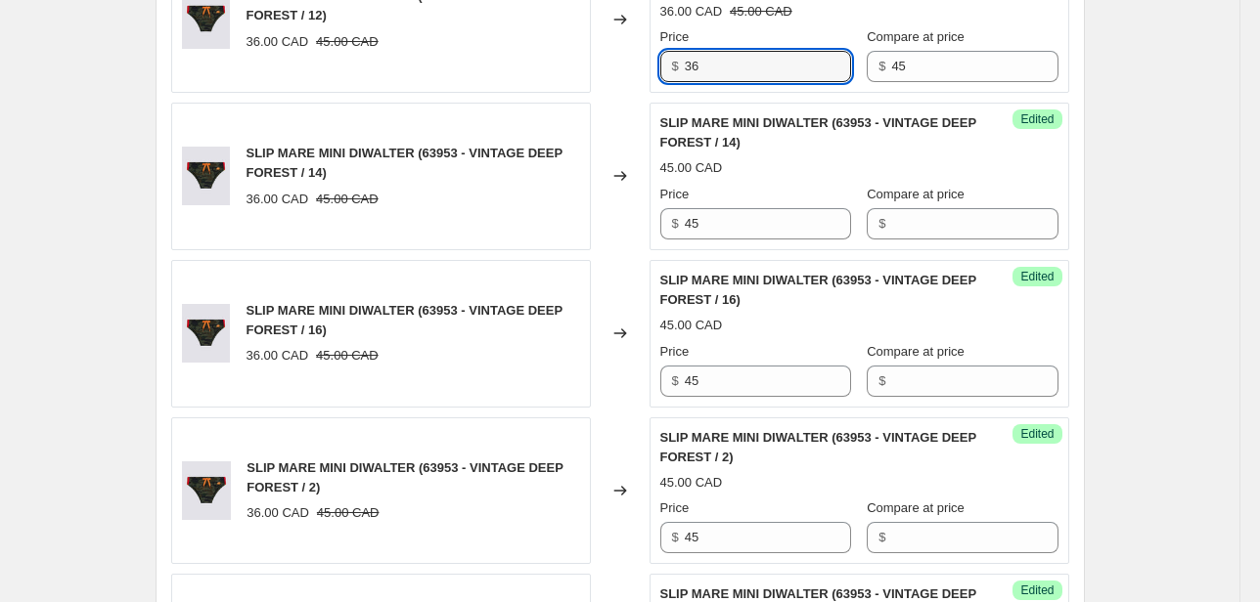
drag, startPoint x: 732, startPoint y: 79, endPoint x: 588, endPoint y: 84, distance: 143.8
click at [603, 82] on div "SLIP MARE MINI DIWALTER (63953 - VINTAGE DEEP FOREST / 12) 36.00 CAD 45.00 CAD …" at bounding box center [620, 19] width 898 height 148
drag, startPoint x: 913, startPoint y: 72, endPoint x: 810, endPoint y: 74, distance: 103.7
click at [810, 74] on div "Price $ 45 Compare at price $ 45" at bounding box center [859, 54] width 398 height 55
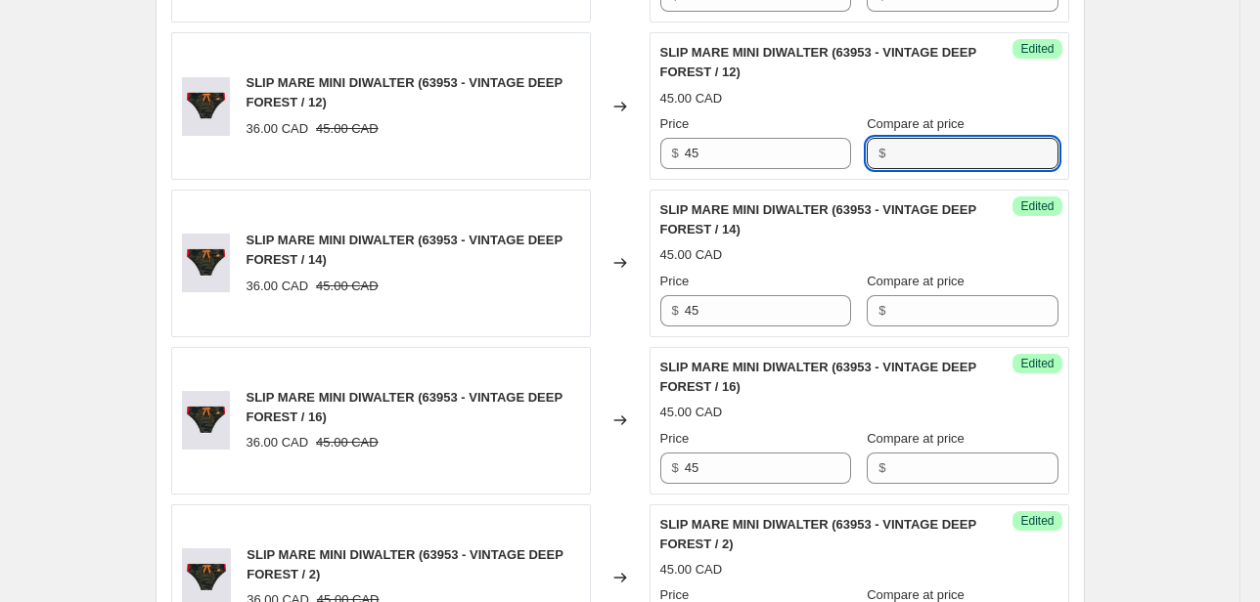
scroll to position [774, 0]
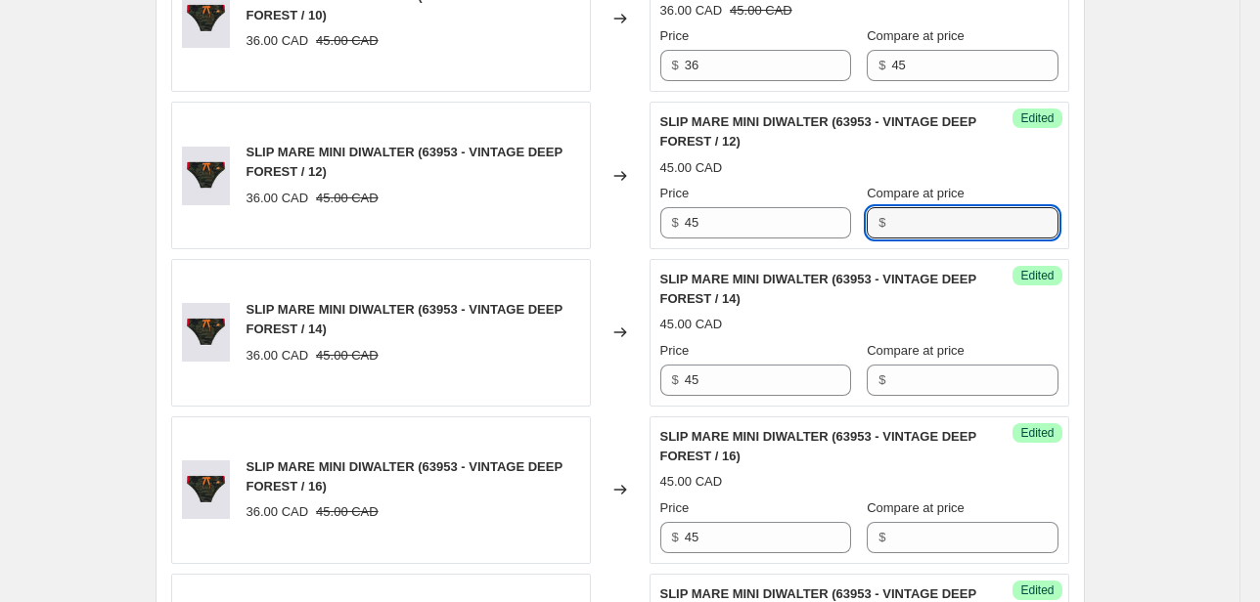
drag, startPoint x: 720, startPoint y: 81, endPoint x: 611, endPoint y: 82, distance: 108.6
click at [614, 82] on div "SLIP MARE MINI DIWALTER (63953 - VINTAGE DEEP FOREST / 10) 36.00 CAD 45.00 CAD …" at bounding box center [620, 18] width 898 height 148
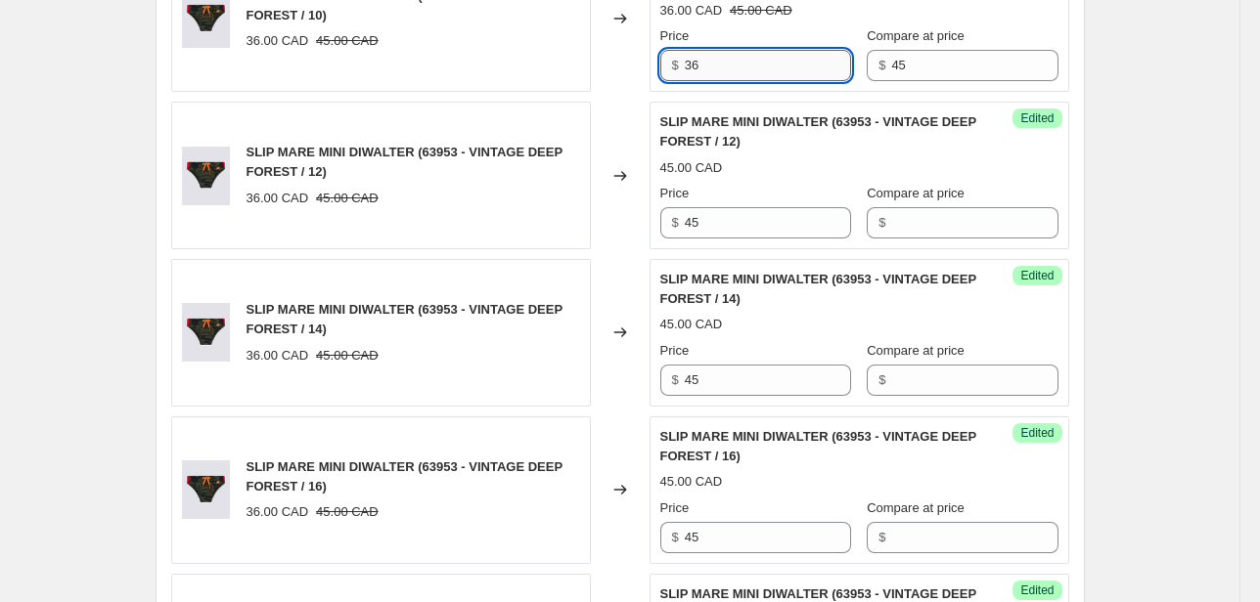
click at [712, 59] on input "36" at bounding box center [768, 65] width 166 height 31
drag, startPoint x: 647, startPoint y: 67, endPoint x: 634, endPoint y: 68, distance: 13.8
click at [636, 68] on div "SLIP MARE MINI DIWALTER (63953 - VINTAGE DEEP FOREST / 10) 36.00 CAD 45.00 CAD …" at bounding box center [620, 18] width 898 height 148
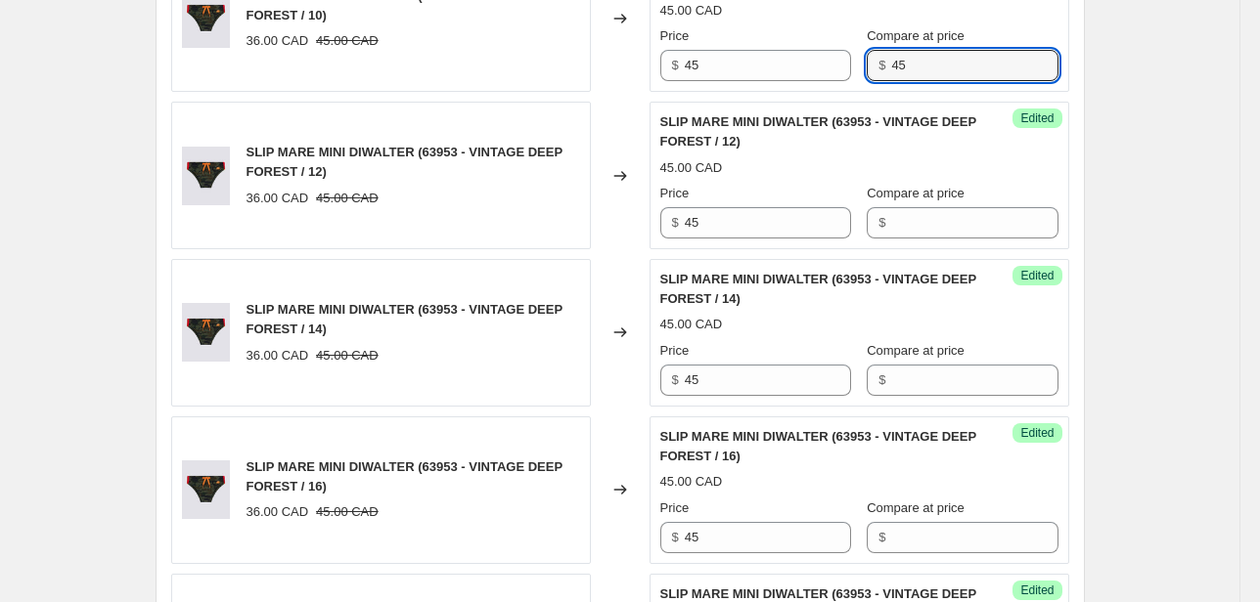
drag, startPoint x: 870, startPoint y: 82, endPoint x: 802, endPoint y: 93, distance: 69.3
click at [802, 93] on div "SLIP MARE MINI DIWALTER (63953 - VINTAGE DEEP FOREST / 10) 36.00 CAD 45.00 CAD …" at bounding box center [620, 568] width 898 height 1248
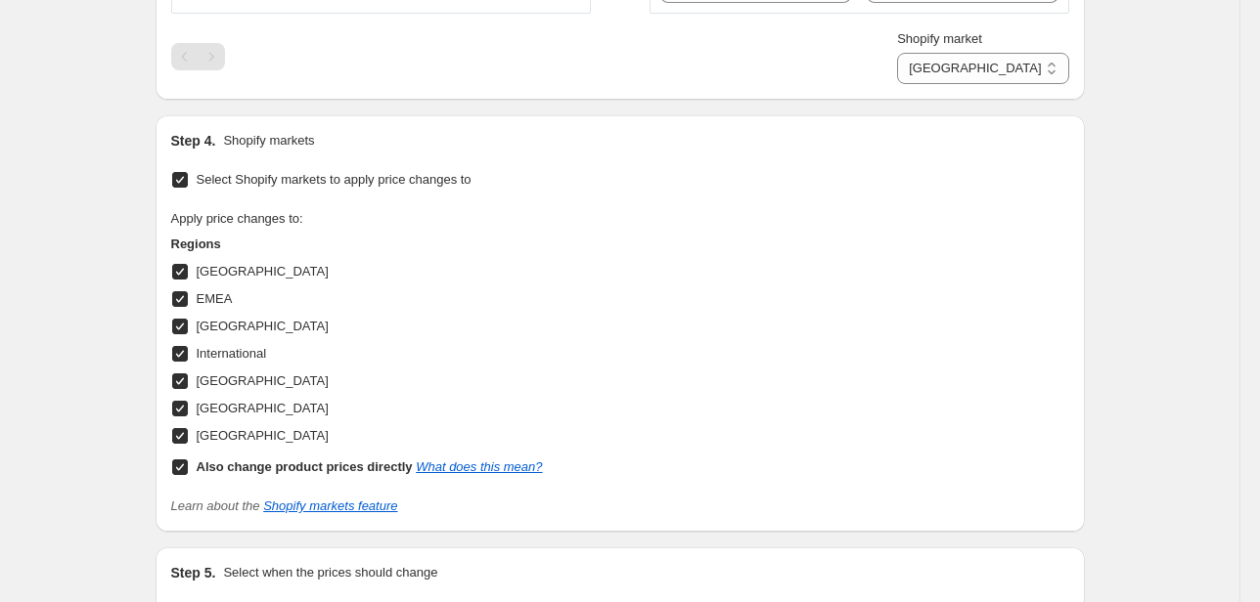
scroll to position [2182, 0]
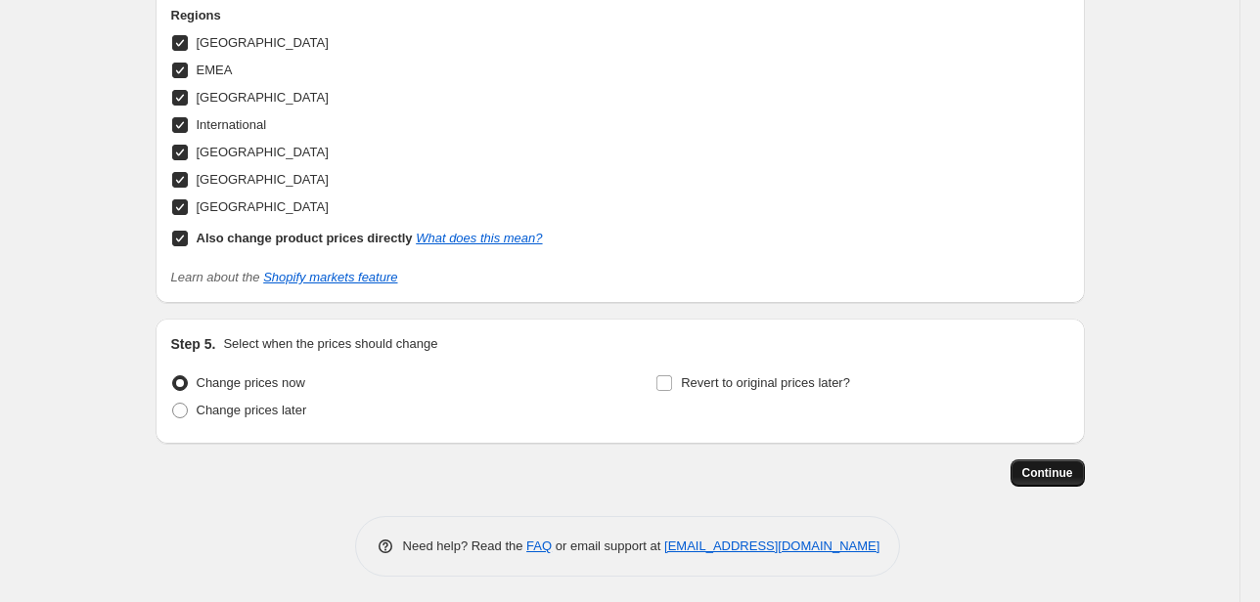
click at [1043, 473] on span "Continue" at bounding box center [1047, 474] width 51 height 16
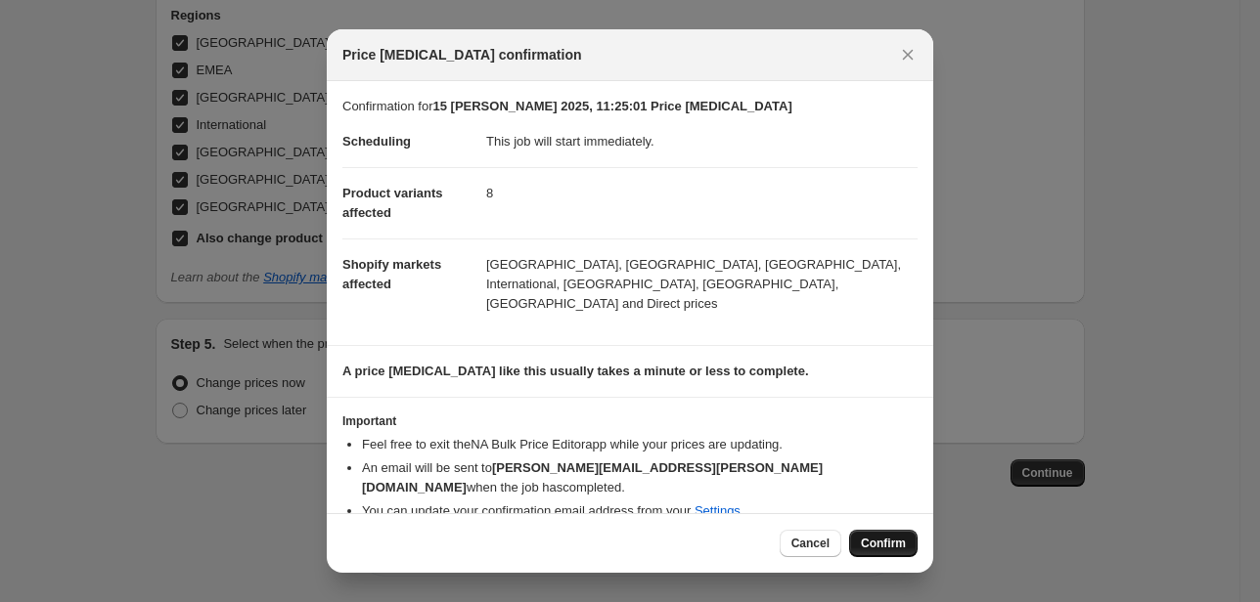
click at [876, 536] on span "Confirm" at bounding box center [883, 544] width 45 height 16
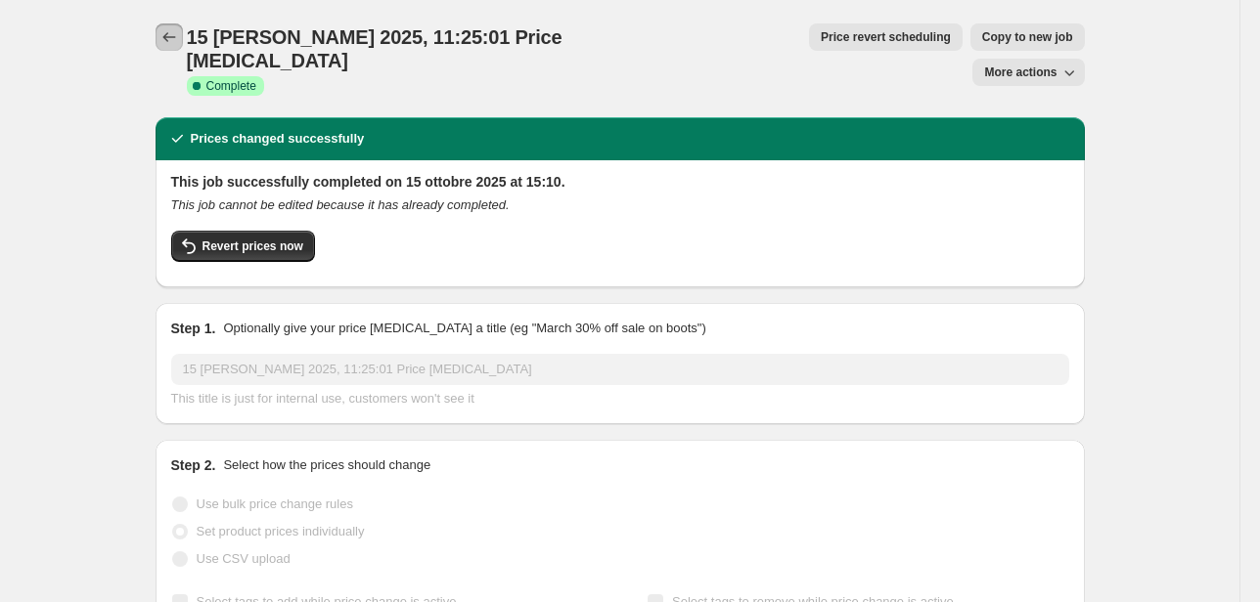
click at [178, 38] on icon "Price change jobs" at bounding box center [169, 37] width 20 height 20
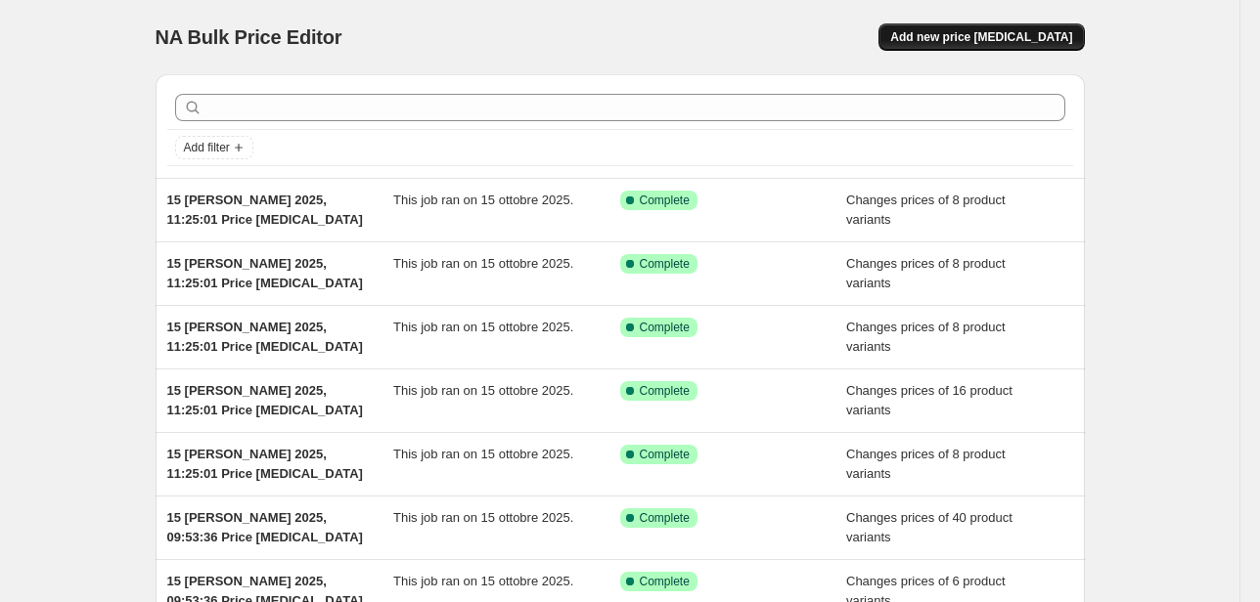
click at [1031, 45] on button "Add new price [MEDICAL_DATA]" at bounding box center [980, 36] width 205 height 27
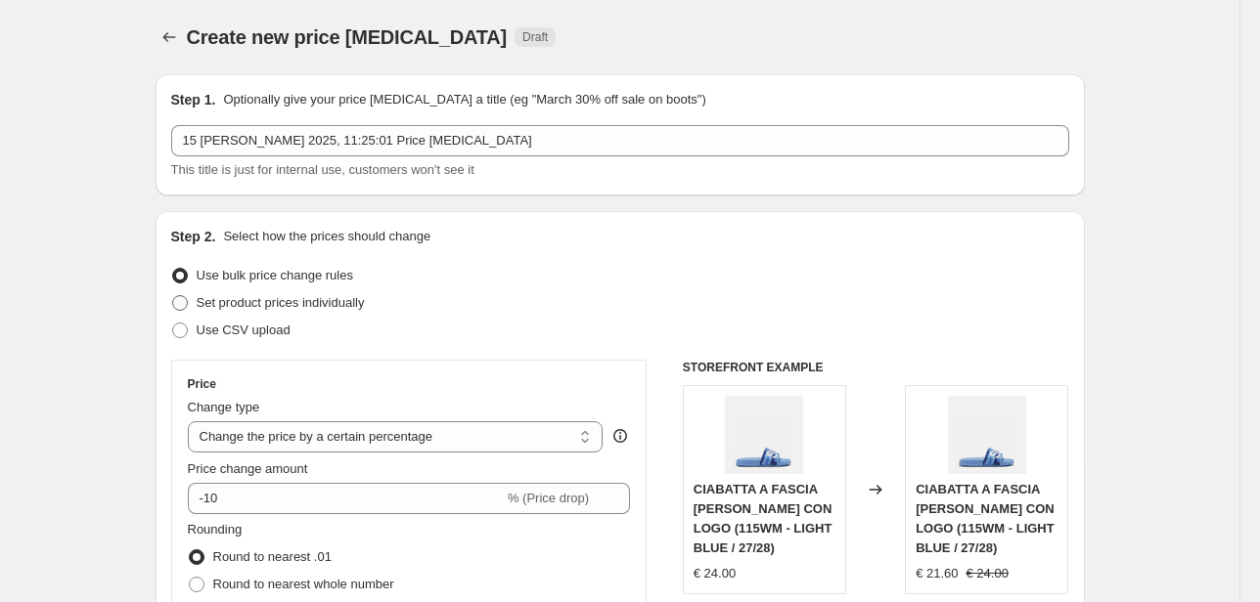
click at [274, 308] on span "Set product prices individually" at bounding box center [281, 302] width 168 height 15
click at [173, 296] on input "Set product prices individually" at bounding box center [172, 295] width 1 height 1
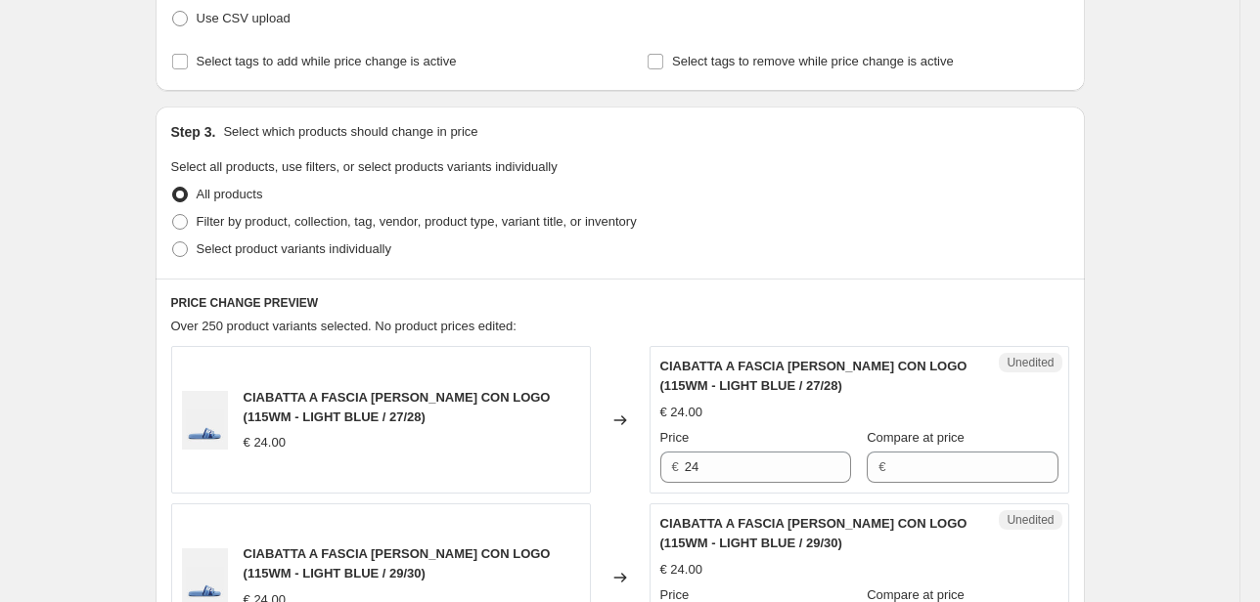
scroll to position [313, 0]
click at [303, 250] on span "Select product variants individually" at bounding box center [294, 248] width 195 height 15
click at [173, 242] on input "Select product variants individually" at bounding box center [172, 241] width 1 height 1
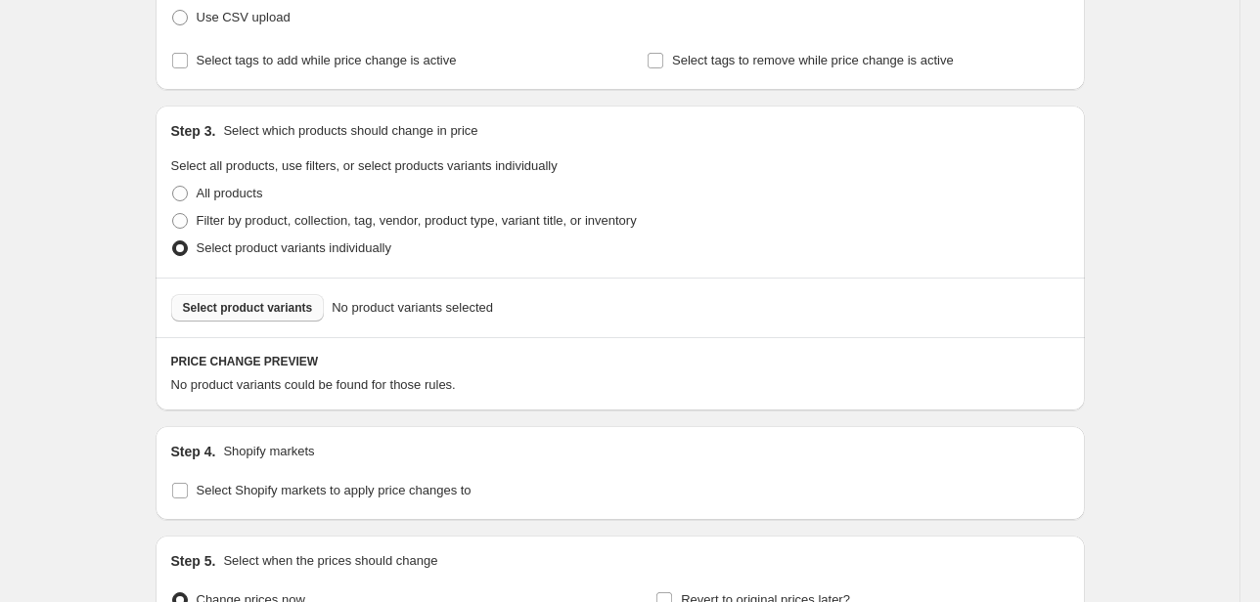
click at [254, 309] on span "Select product variants" at bounding box center [248, 308] width 130 height 16
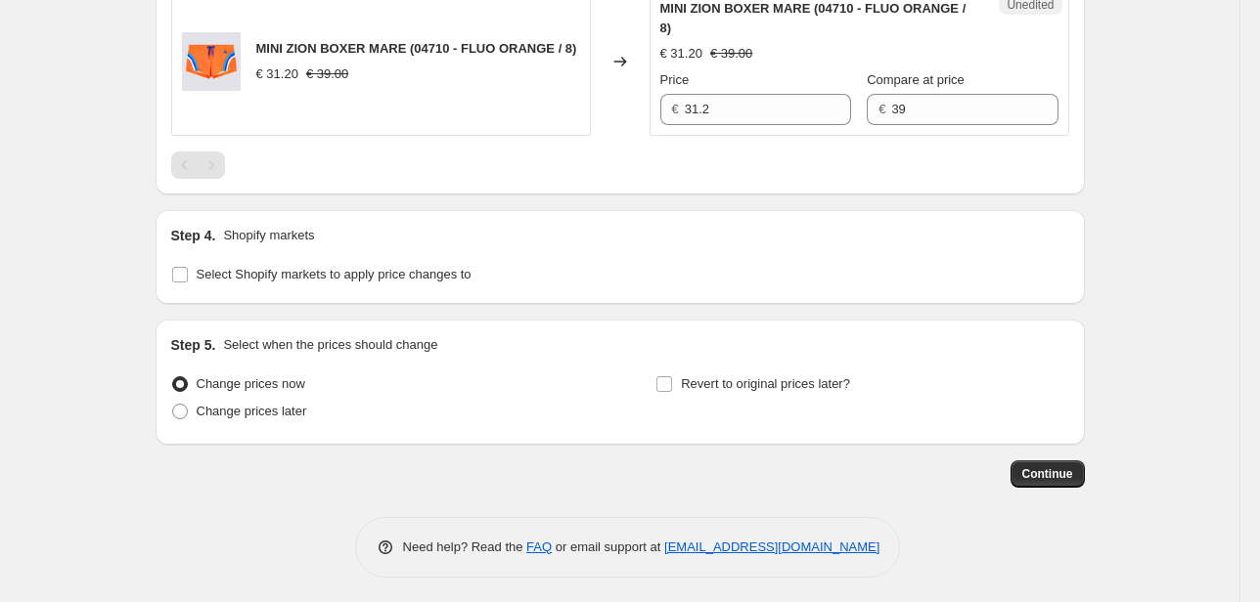
scroll to position [1674, 0]
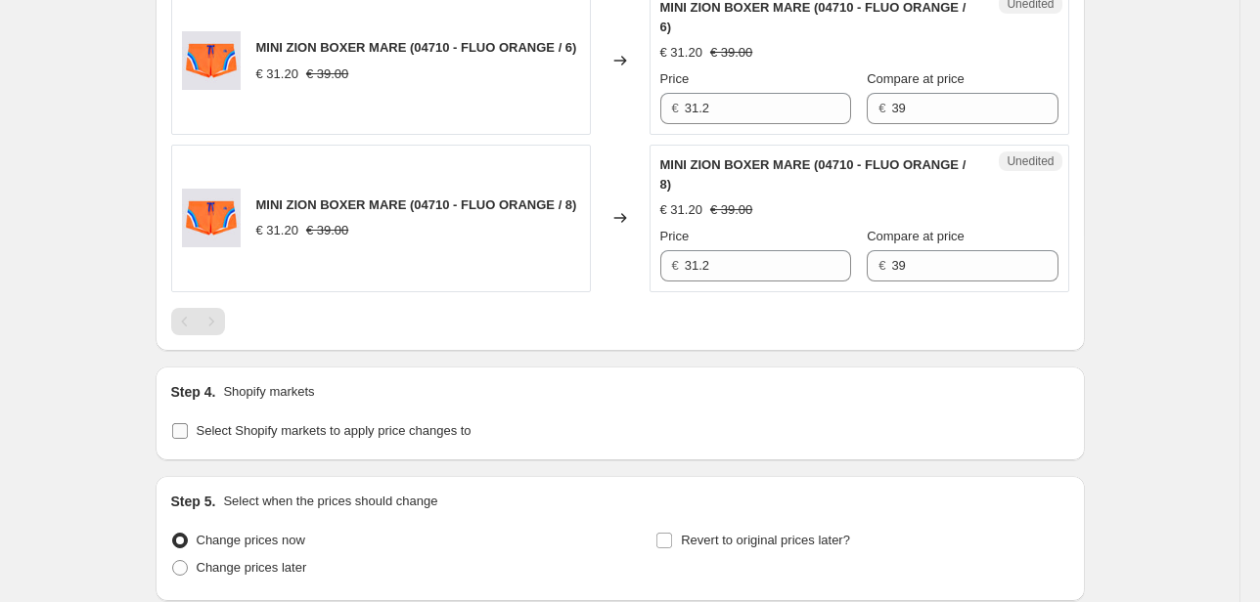
click at [341, 424] on span "Select Shopify markets to apply price changes to" at bounding box center [334, 430] width 275 height 15
click at [188, 424] on input "Select Shopify markets to apply price changes to" at bounding box center [180, 431] width 16 height 16
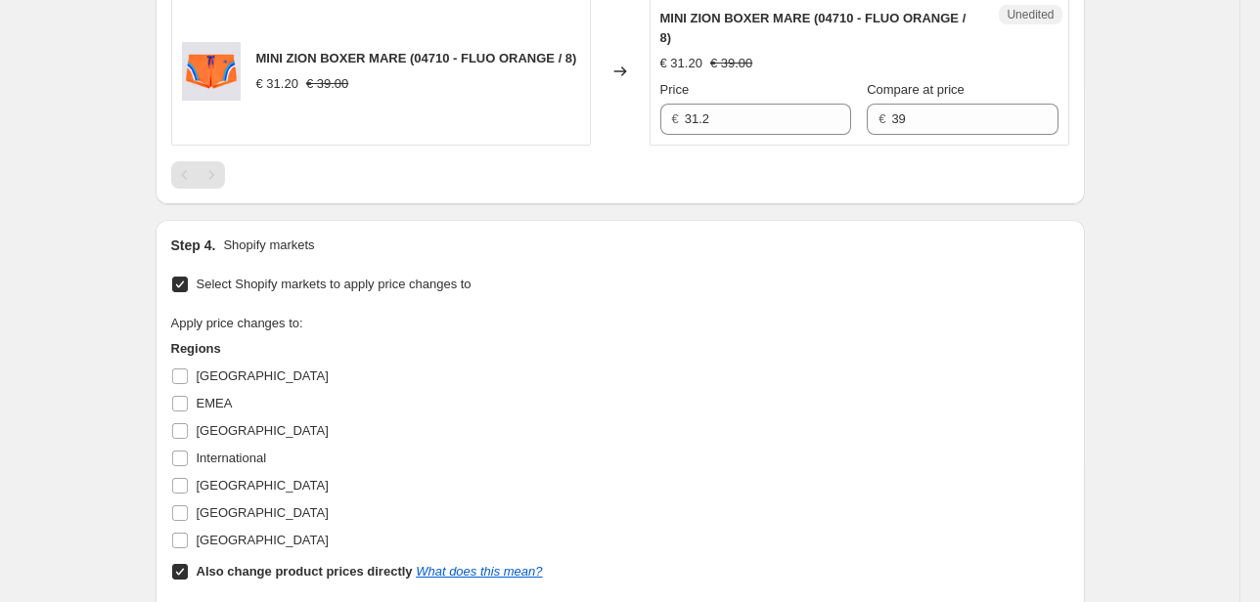
scroll to position [1987, 0]
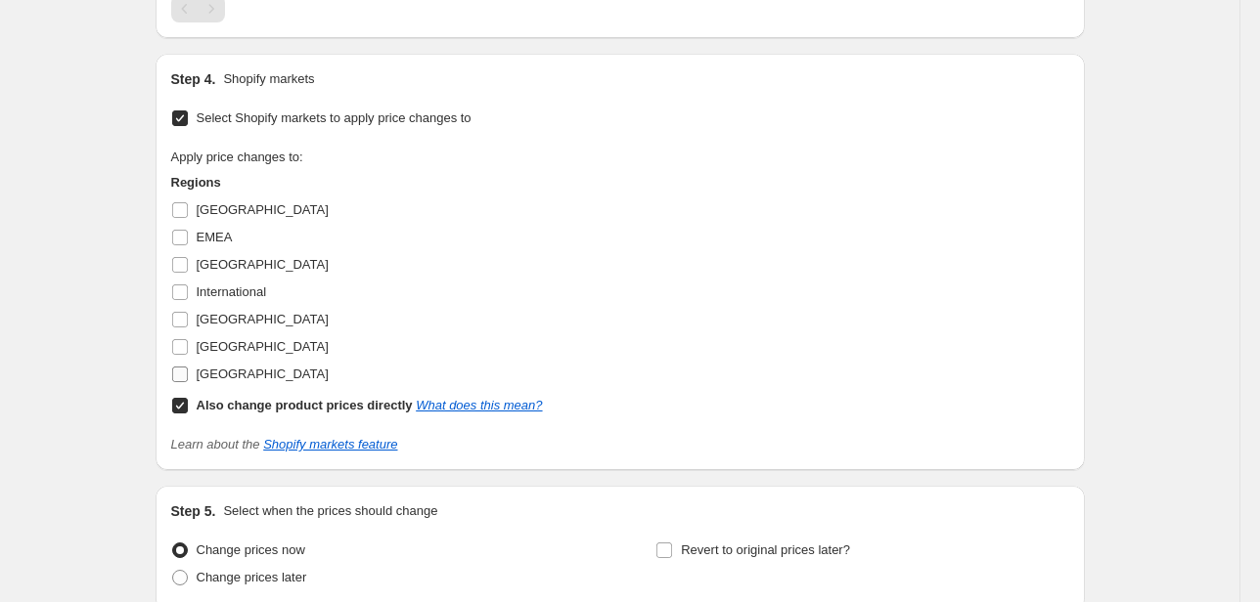
click at [229, 370] on span "[GEOGRAPHIC_DATA]" at bounding box center [263, 374] width 132 height 15
click at [188, 370] on input "[GEOGRAPHIC_DATA]" at bounding box center [180, 375] width 16 height 16
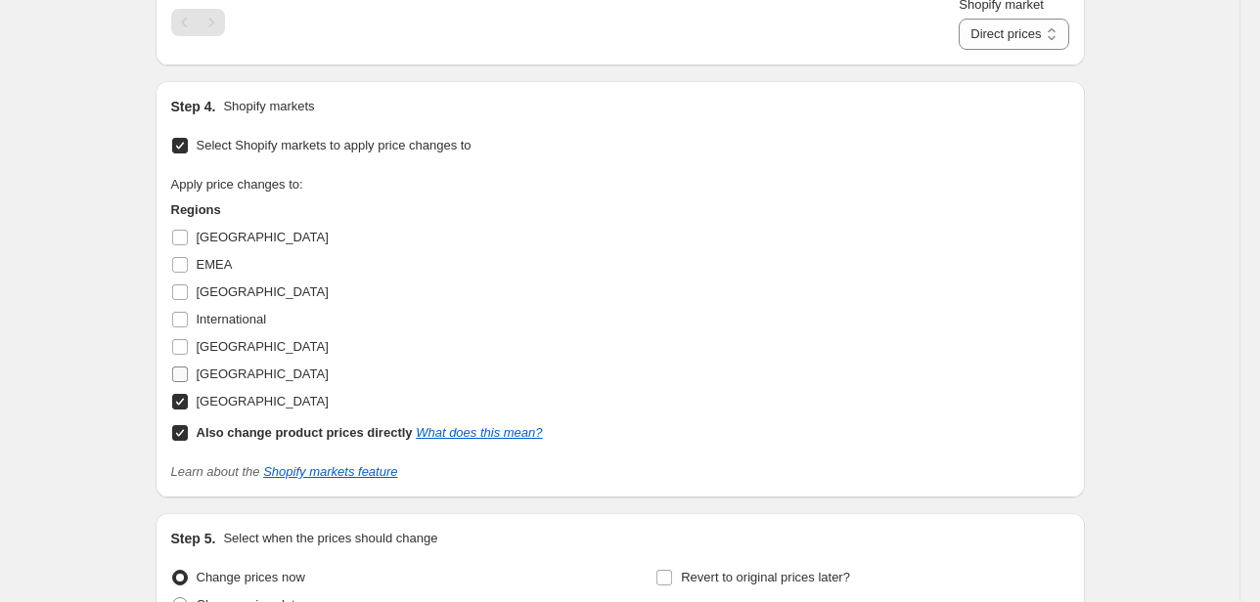
click at [203, 373] on span "[GEOGRAPHIC_DATA]" at bounding box center [263, 374] width 132 height 15
click at [188, 373] on input "[GEOGRAPHIC_DATA]" at bounding box center [180, 375] width 16 height 16
click at [206, 343] on span "[GEOGRAPHIC_DATA]" at bounding box center [263, 346] width 132 height 15
click at [188, 343] on input "[GEOGRAPHIC_DATA]" at bounding box center [180, 347] width 16 height 16
click at [215, 313] on span "International" at bounding box center [232, 319] width 70 height 15
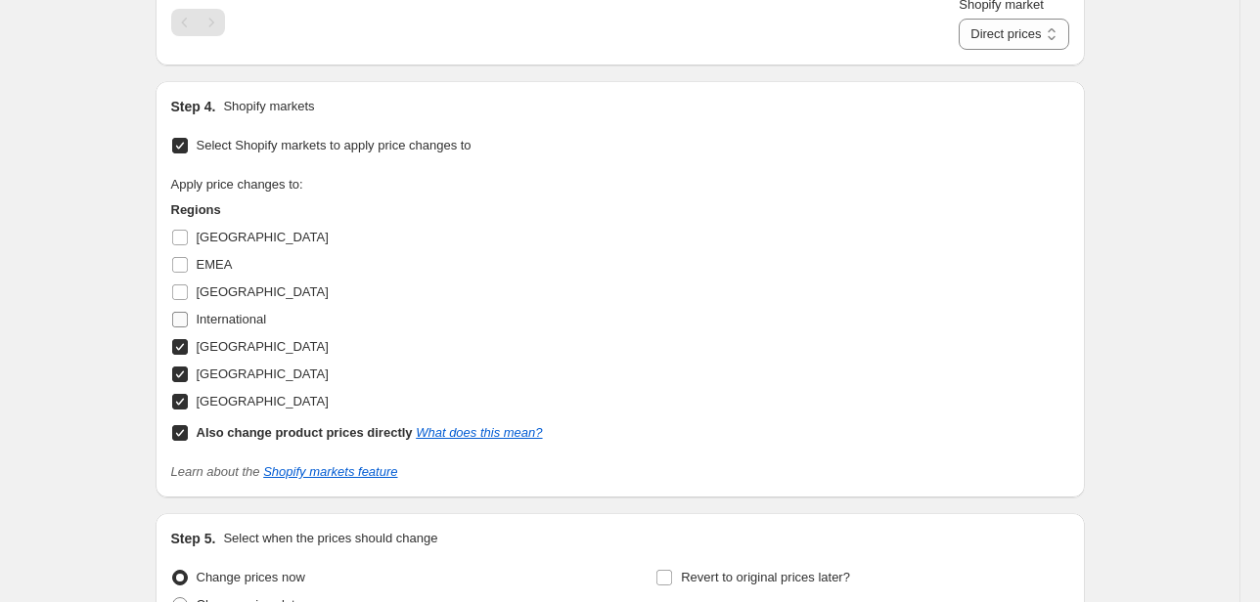
click at [188, 313] on input "International" at bounding box center [180, 320] width 16 height 16
click at [216, 285] on span "[GEOGRAPHIC_DATA]" at bounding box center [263, 292] width 132 height 15
click at [188, 285] on input "[GEOGRAPHIC_DATA]" at bounding box center [180, 293] width 16 height 16
click at [213, 259] on span "EMEA" at bounding box center [215, 264] width 36 height 15
click at [188, 259] on input "EMEA" at bounding box center [180, 265] width 16 height 16
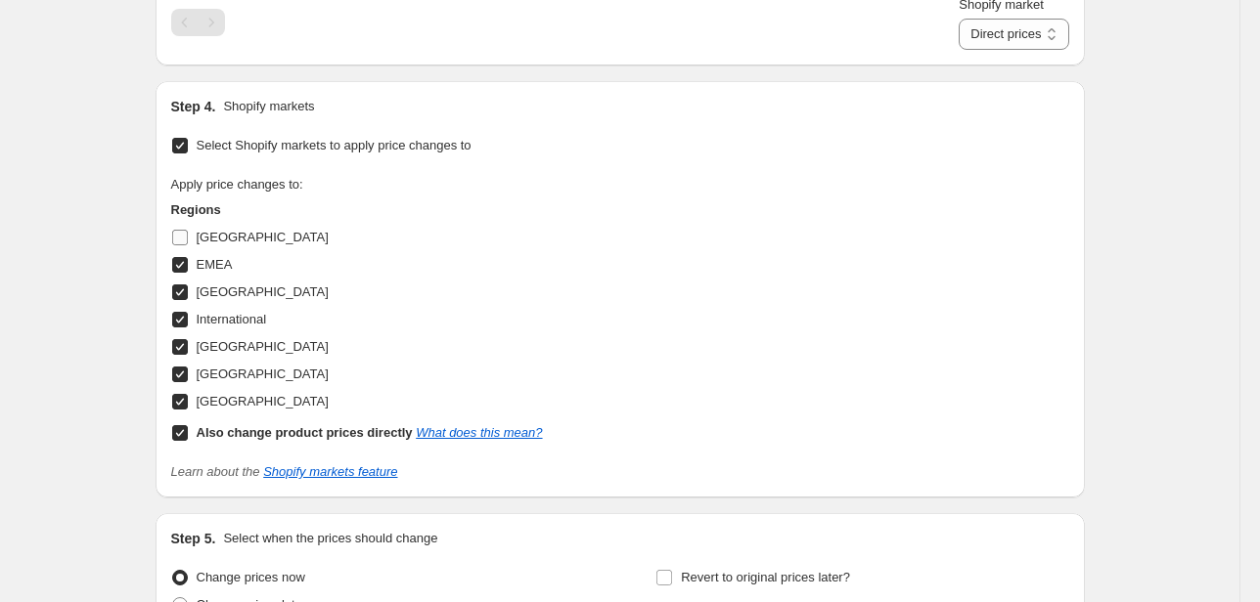
click at [211, 233] on span "[GEOGRAPHIC_DATA]" at bounding box center [263, 237] width 132 height 15
click at [188, 233] on input "[GEOGRAPHIC_DATA]" at bounding box center [180, 238] width 16 height 16
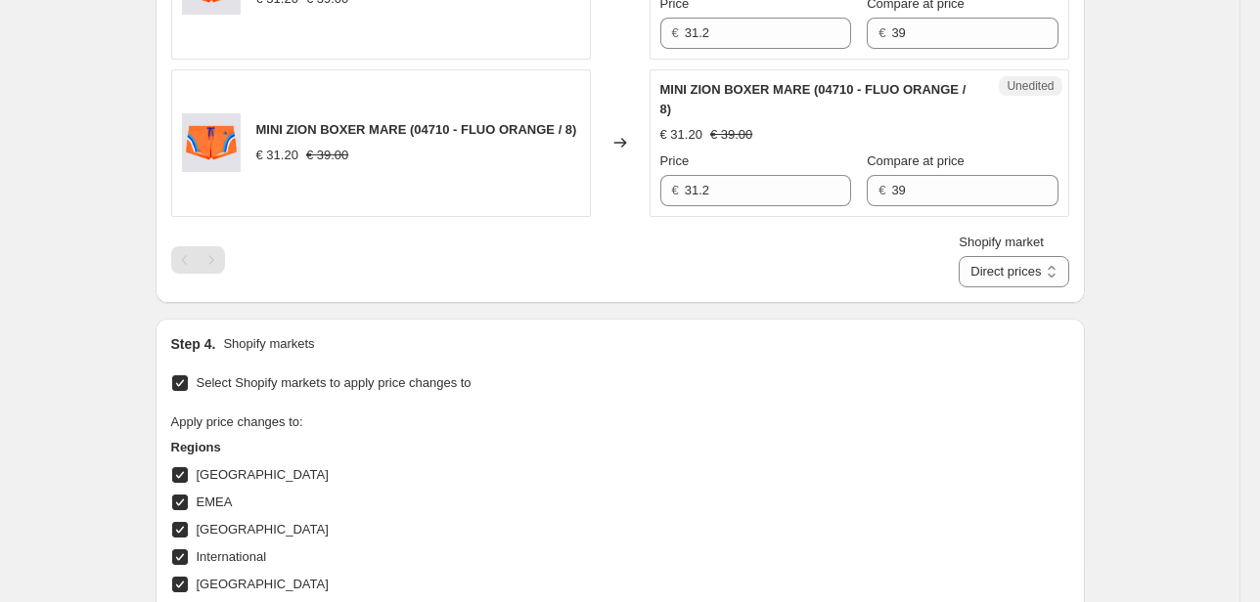
scroll to position [1674, 0]
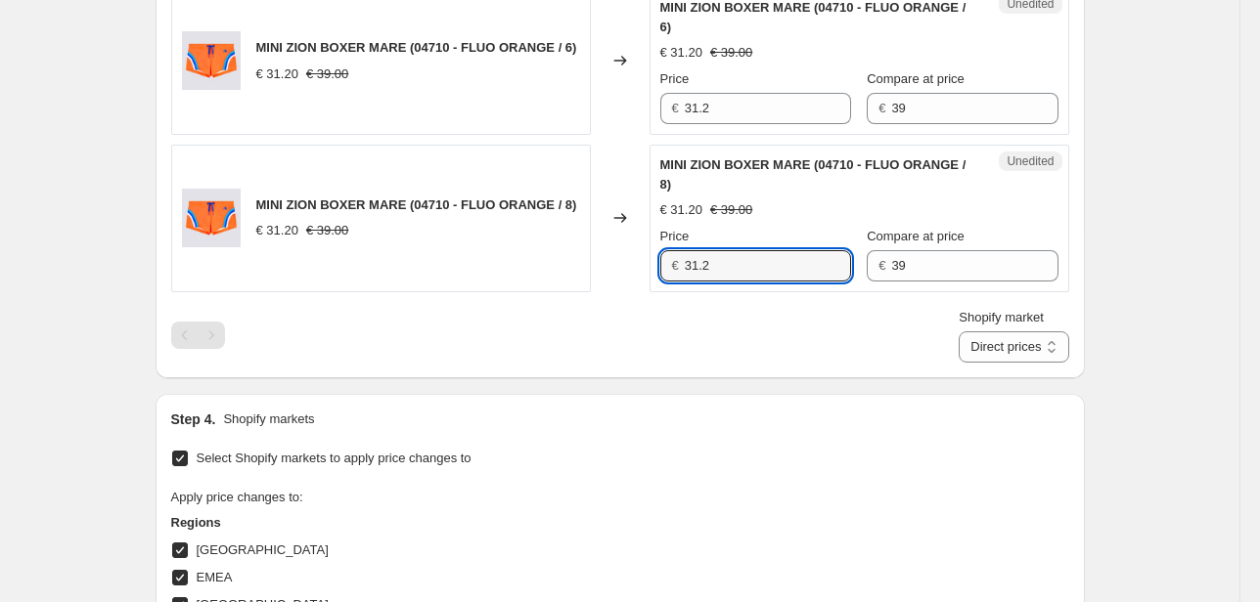
drag, startPoint x: 696, startPoint y: 266, endPoint x: 518, endPoint y: 274, distance: 178.2
click at [555, 271] on div "MINI ZION BOXER MARE (04710 - FLUO ORANGE / 8) € 31.20 € 39.00 Changed to Unedi…" at bounding box center [620, 219] width 898 height 148
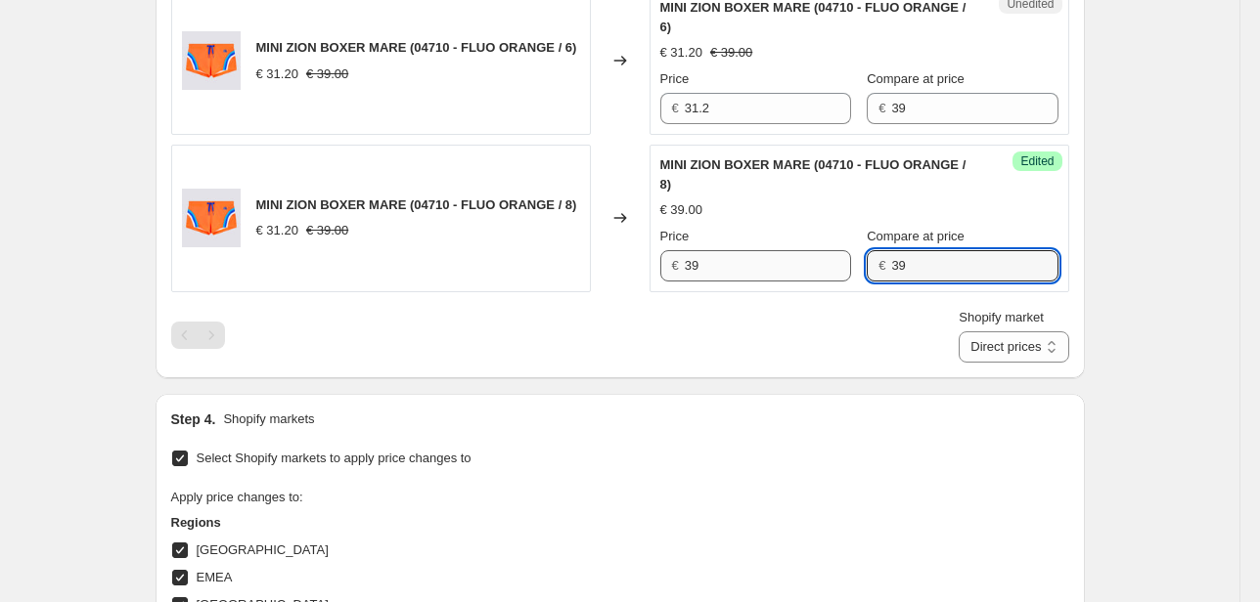
drag, startPoint x: 897, startPoint y: 267, endPoint x: 805, endPoint y: 270, distance: 92.0
click at [805, 270] on div "Price € 39 Compare at price € 39" at bounding box center [859, 254] width 398 height 55
drag, startPoint x: 673, startPoint y: 108, endPoint x: 647, endPoint y: 105, distance: 25.6
click at [647, 105] on div "MINI ZION BOXER MARE (04710 - FLUO ORANGE / 6) € 31.20 € 39.00 Changed to Unedi…" at bounding box center [620, 61] width 898 height 148
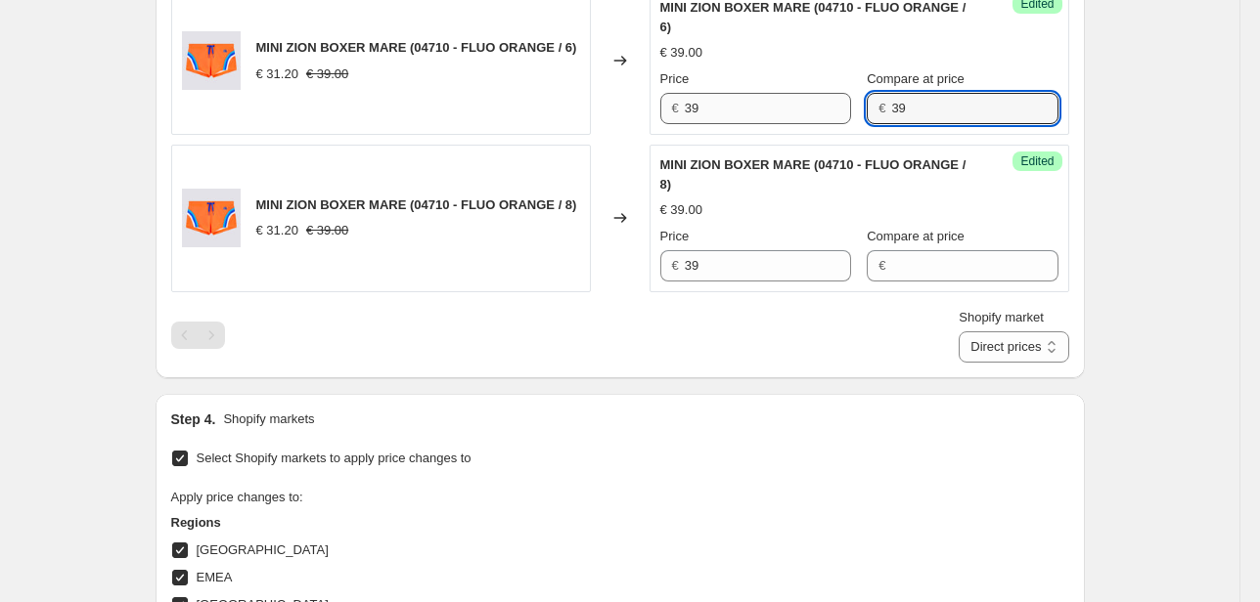
drag, startPoint x: 915, startPoint y: 104, endPoint x: 814, endPoint y: 105, distance: 101.7
click at [814, 105] on div "Price € 39 Compare at price € 39" at bounding box center [859, 96] width 398 height 55
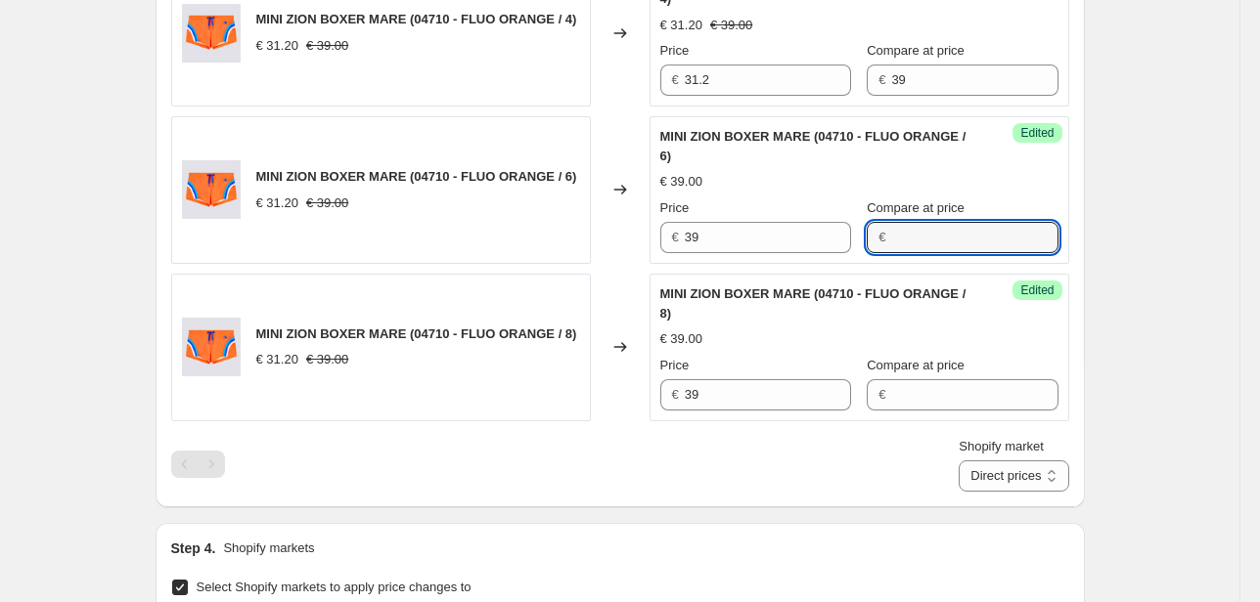
scroll to position [1518, 0]
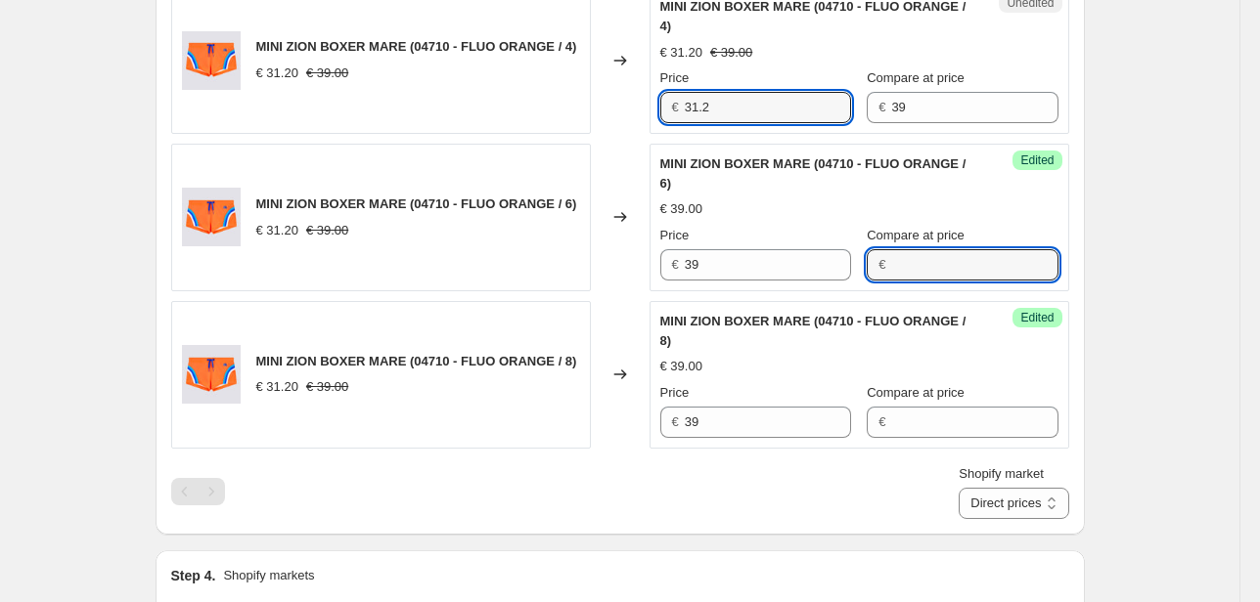
drag, startPoint x: 701, startPoint y: 104, endPoint x: 616, endPoint y: 106, distance: 85.1
click at [622, 106] on div "MINI ZION BOXER MARE (04710 - FLUO ORANGE / 4) € 31.20 € 39.00 Changed to Unedi…" at bounding box center [620, 60] width 898 height 148
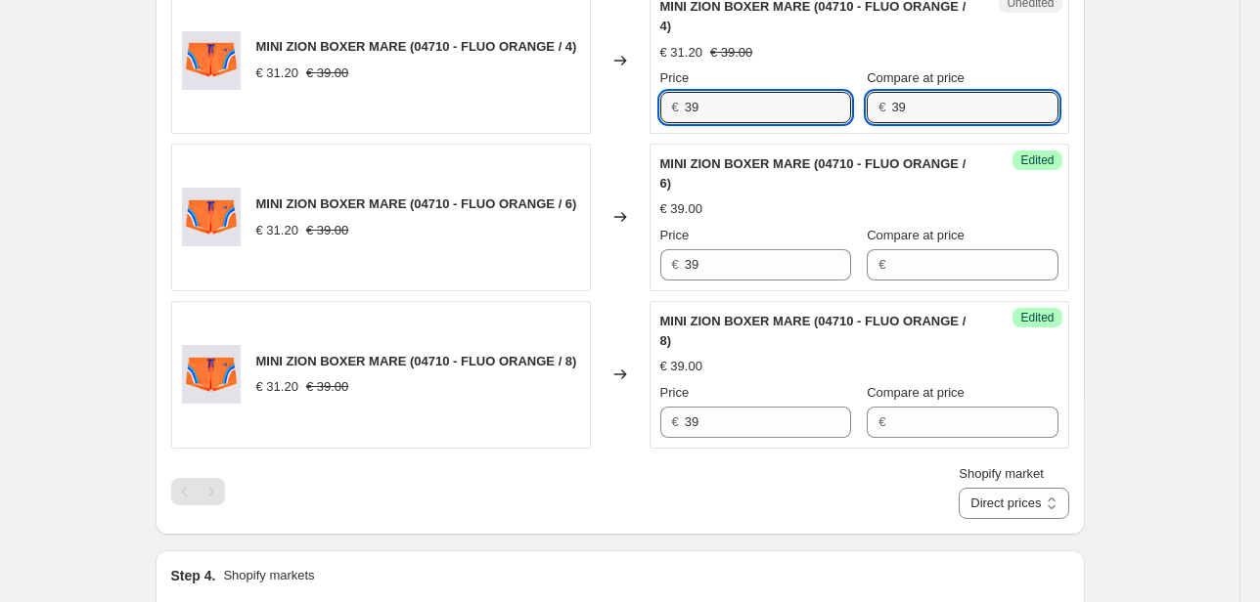
click at [806, 123] on div "Unedited MINI ZION BOXER MARE (04710 - FLUO ORANGE / 4) € 31.20 € 39.00 Price €…" at bounding box center [859, 60] width 420 height 148
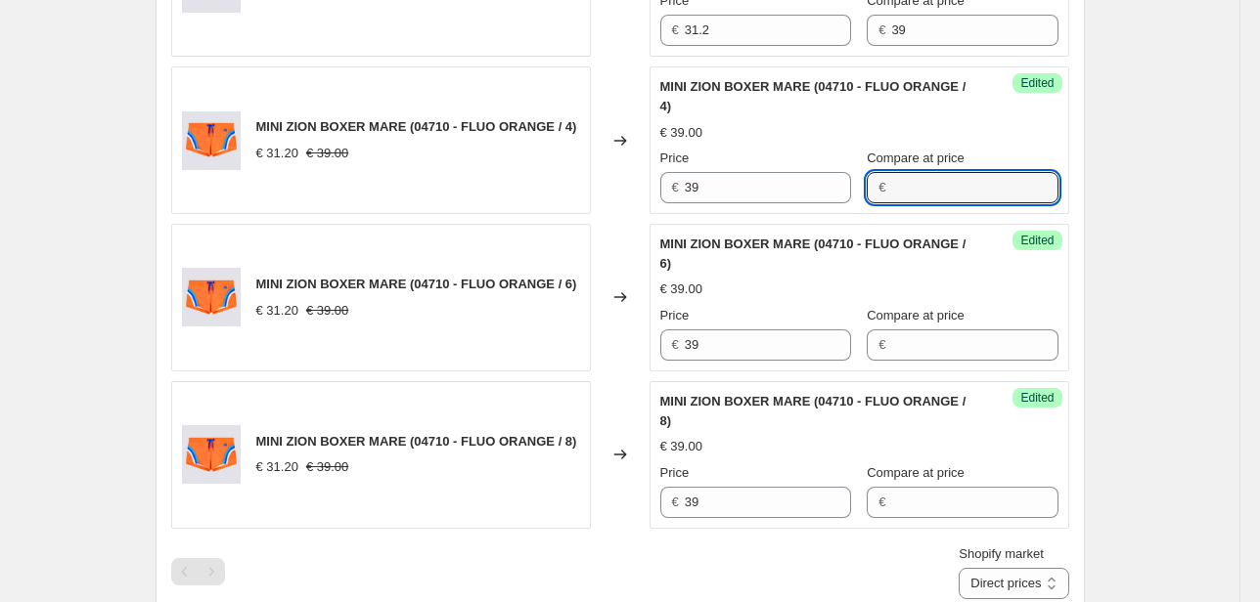
scroll to position [1361, 0]
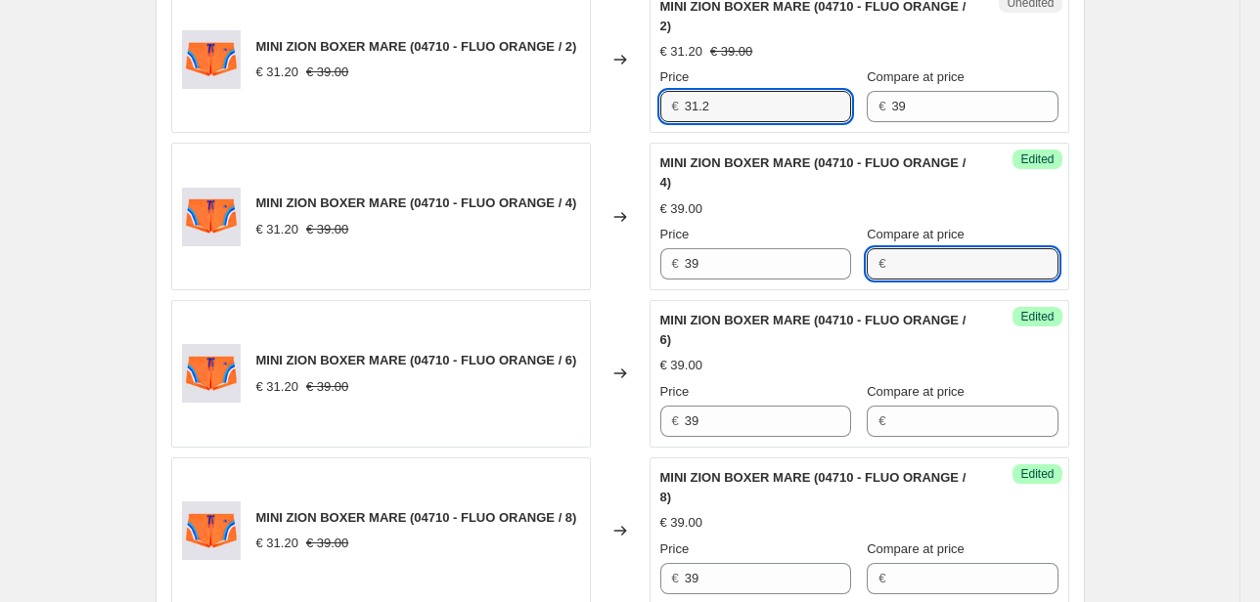
click at [638, 115] on div "MINI ZION BOXER MARE (04710 - FLUO ORANGE / 2) € 31.20 € 39.00 Changed to Unedi…" at bounding box center [620, 60] width 898 height 148
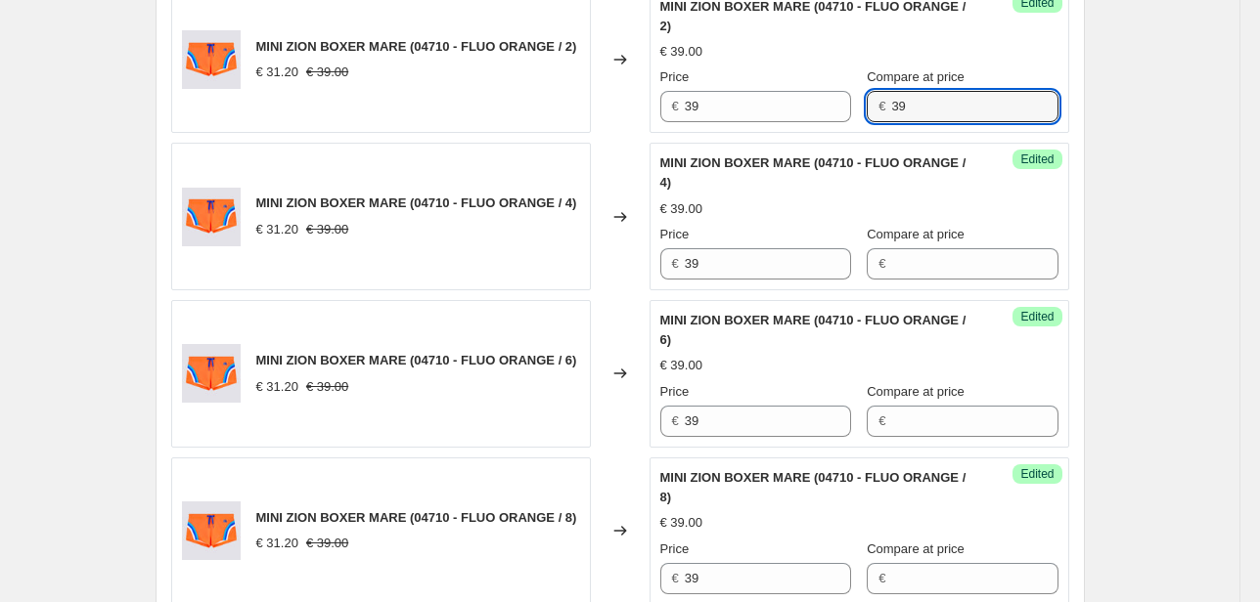
drag, startPoint x: 843, startPoint y: 118, endPoint x: 808, endPoint y: 135, distance: 38.9
click at [810, 124] on div "Success Edited MINI ZION BOXER MARE (04710 - FLUO ORANGE / 2) € 39.00 Price € 3…" at bounding box center [859, 60] width 420 height 148
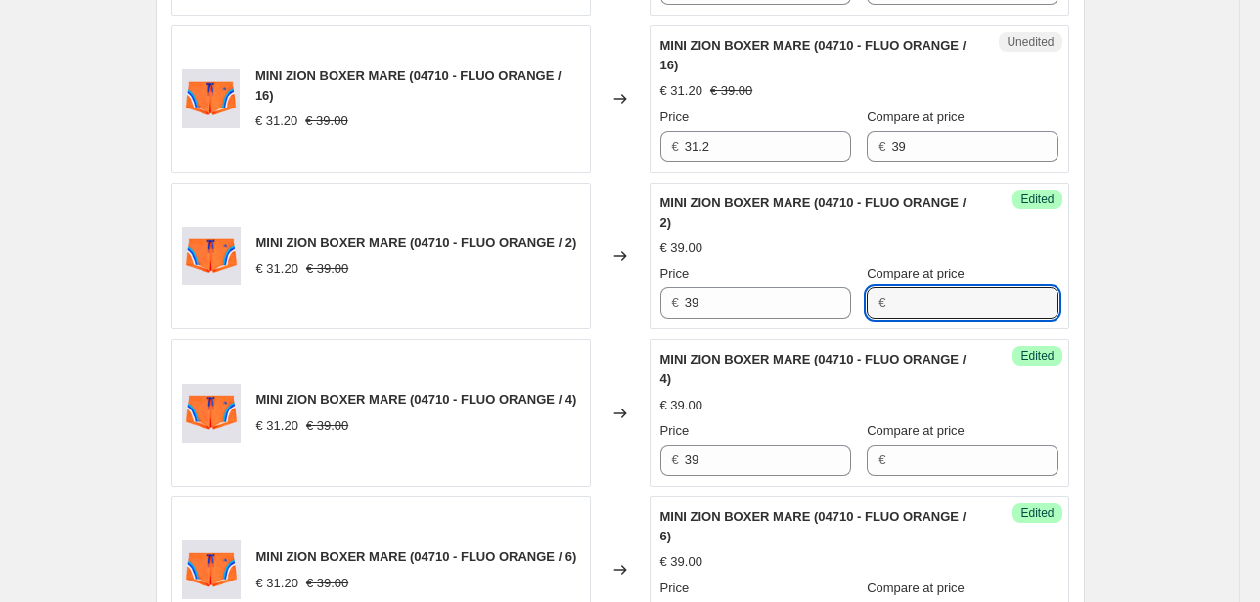
scroll to position [1127, 0]
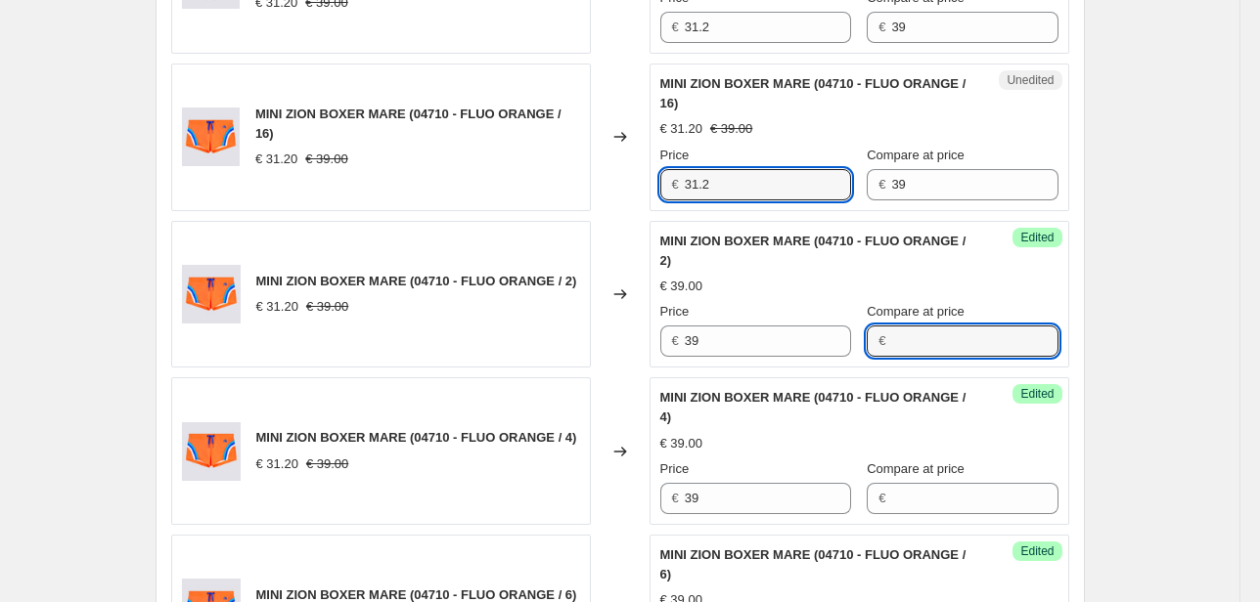
drag, startPoint x: 698, startPoint y: 192, endPoint x: 485, endPoint y: 220, distance: 215.1
click at [503, 216] on div "MINI ZION BOXER MARE (04710 - FLUO ORANGE / 10) € 31.20 € 39.00 Changed to Uned…" at bounding box center [620, 215] width 898 height 1248
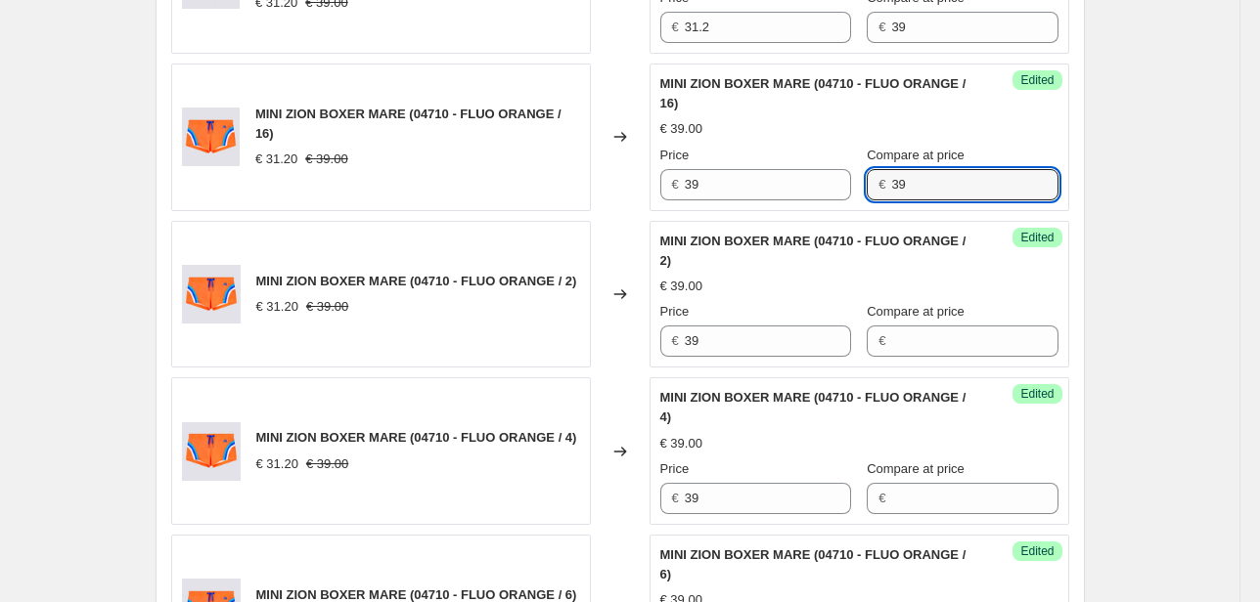
drag, startPoint x: 918, startPoint y: 182, endPoint x: 706, endPoint y: 211, distance: 214.2
click at [706, 211] on div "MINI ZION BOXER MARE (04710 - FLUO ORANGE / 10) € 31.20 € 39.00 Changed to Uned…" at bounding box center [620, 215] width 898 height 1248
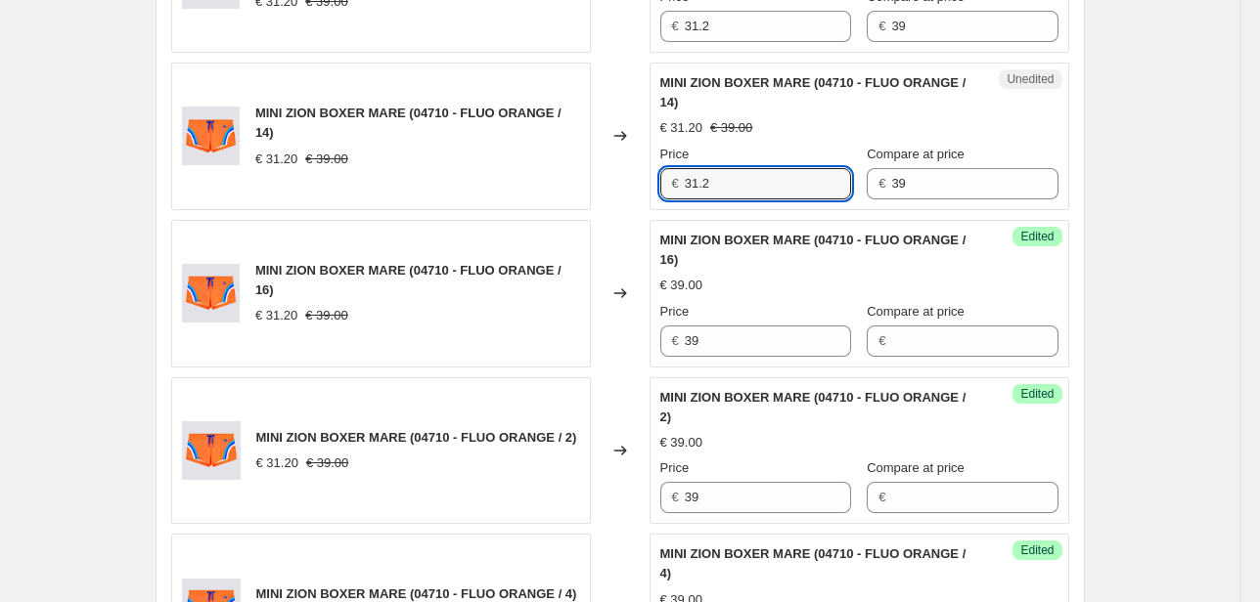
drag, startPoint x: 720, startPoint y: 192, endPoint x: 632, endPoint y: 196, distance: 88.1
click at [637, 194] on div "MINI ZION BOXER MARE (04710 - FLUO ORANGE / 14) € 31.20 € 39.00 Changed to Uned…" at bounding box center [620, 137] width 898 height 148
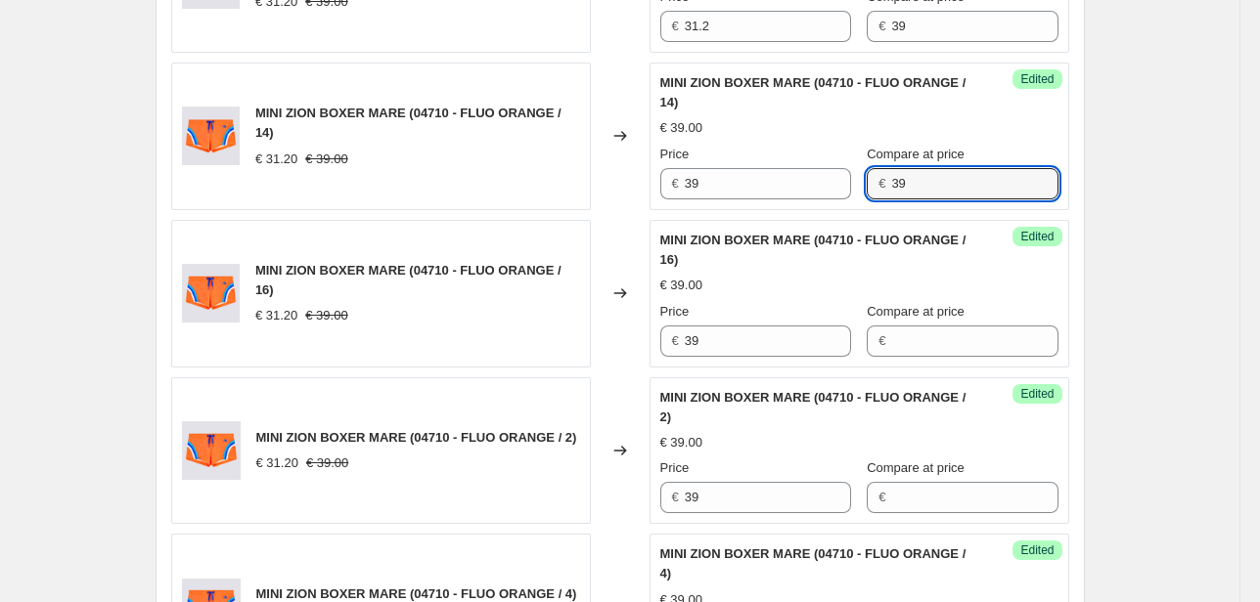
drag, startPoint x: 929, startPoint y: 196, endPoint x: 863, endPoint y: 190, distance: 66.8
click at [867, 190] on div "€ 39" at bounding box center [962, 183] width 191 height 31
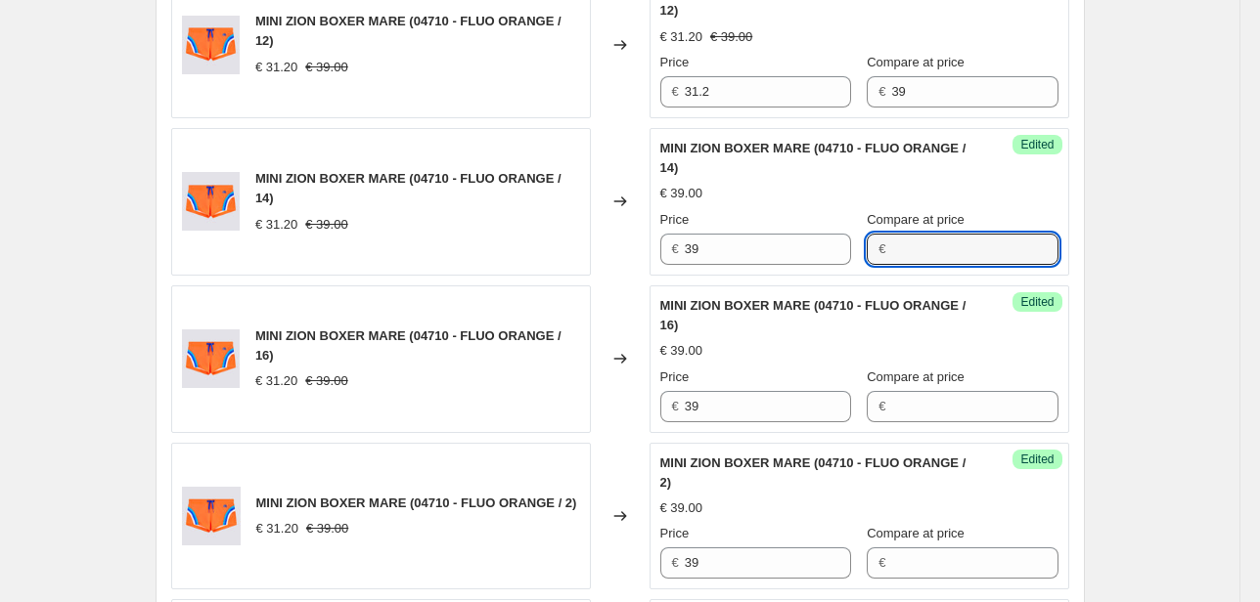
scroll to position [814, 0]
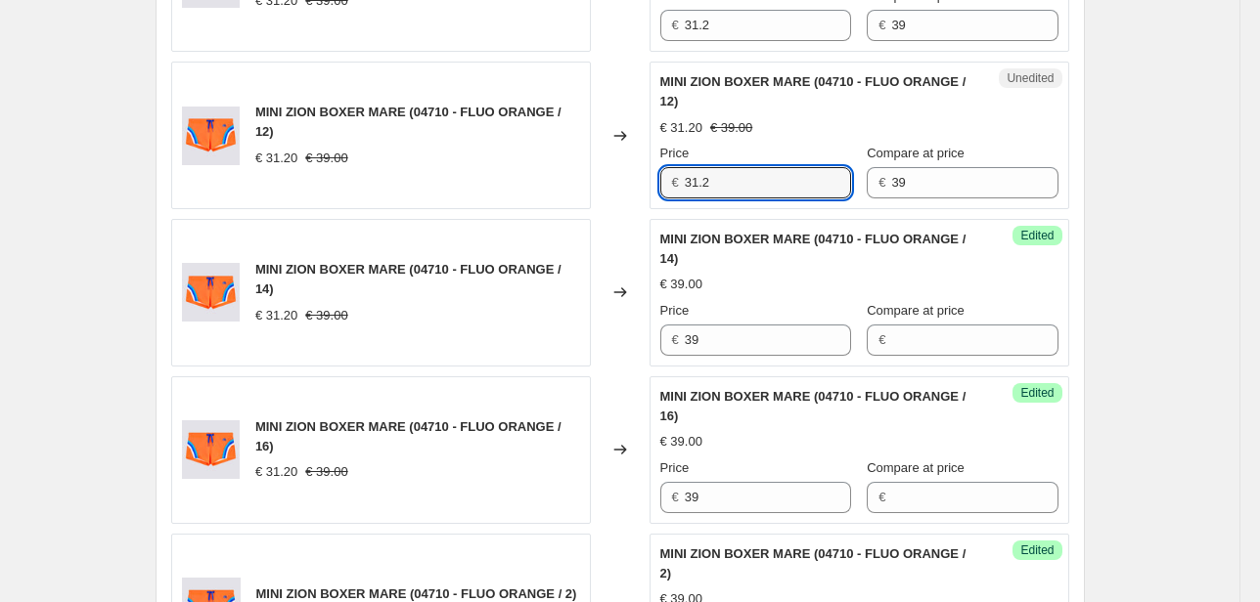
drag, startPoint x: 787, startPoint y: 187, endPoint x: 581, endPoint y: 211, distance: 207.8
click at [591, 211] on div "MINI ZION BOXER MARE (04710 - FLUO ORANGE / 10) € 31.20 € 39.00 Changed to Uned…" at bounding box center [620, 528] width 898 height 1248
click at [831, 192] on div "Price € 39 Compare at price € 39" at bounding box center [859, 171] width 398 height 55
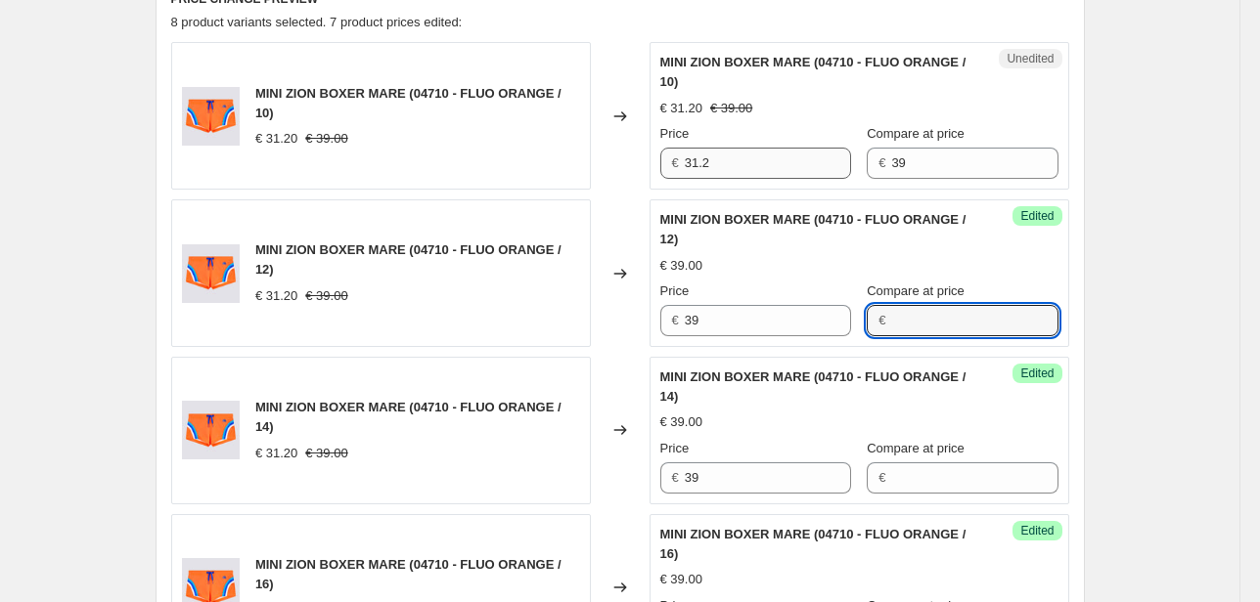
scroll to position [657, 0]
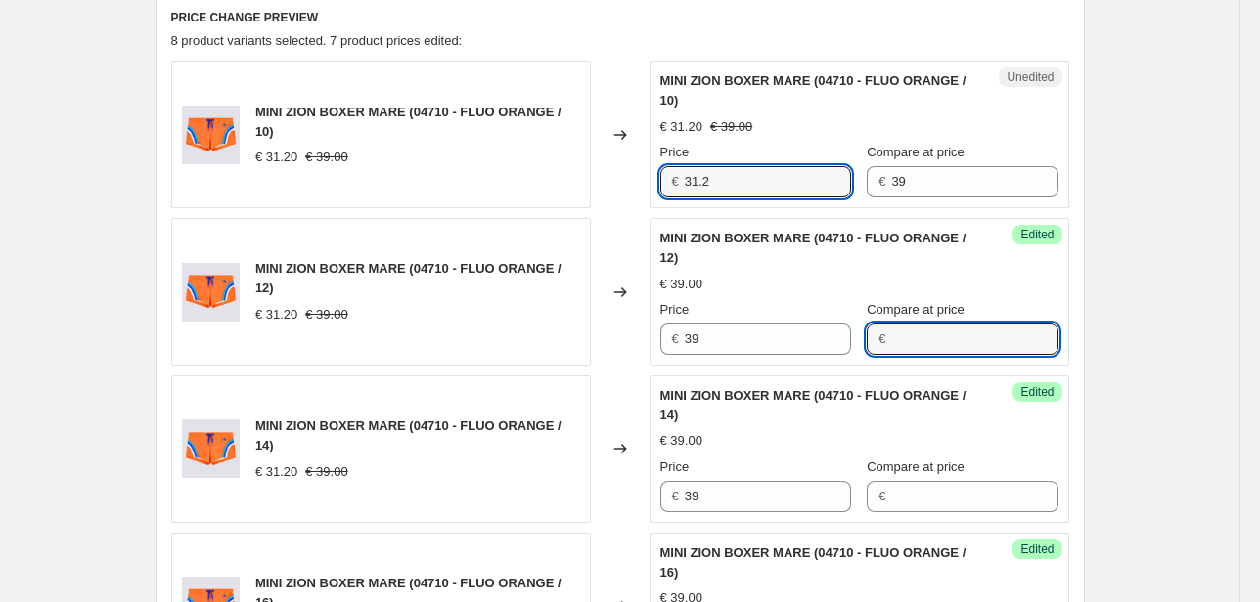
drag, startPoint x: 734, startPoint y: 181, endPoint x: 509, endPoint y: 215, distance: 228.5
click at [610, 195] on div "MINI ZION BOXER MARE (04710 - FLUO ORANGE / 10) € 31.20 € 39.00 Changed to Uned…" at bounding box center [620, 135] width 898 height 148
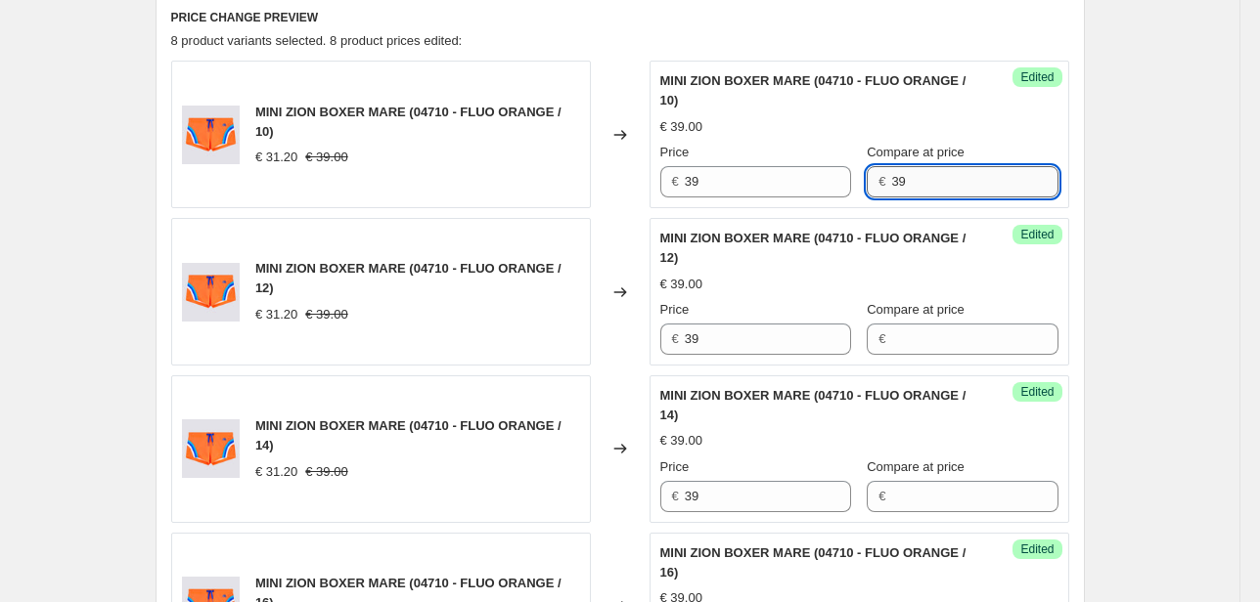
drag, startPoint x: 875, startPoint y: 190, endPoint x: 893, endPoint y: 187, distance: 17.8
click at [892, 187] on input "39" at bounding box center [974, 181] width 166 height 31
click at [936, 172] on input "39" at bounding box center [974, 181] width 166 height 31
click at [956, 129] on div "€ 39.00" at bounding box center [859, 127] width 398 height 20
drag, startPoint x: 923, startPoint y: 188, endPoint x: 812, endPoint y: 191, distance: 111.5
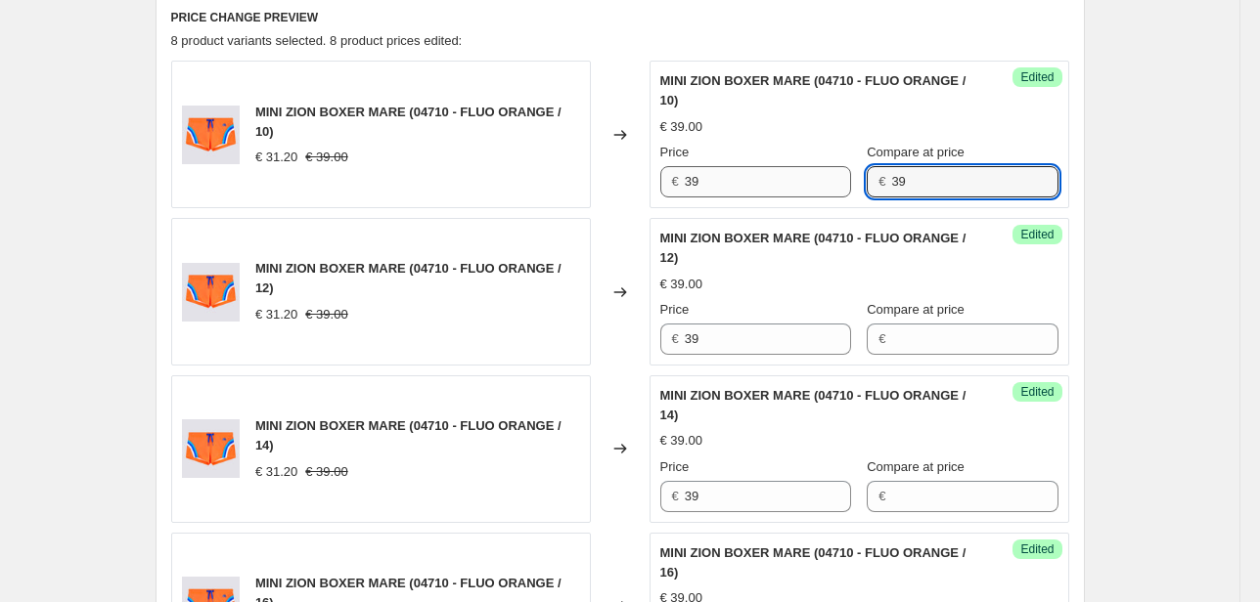
click at [816, 190] on div "Price € 39 Compare at price € 39" at bounding box center [859, 170] width 398 height 55
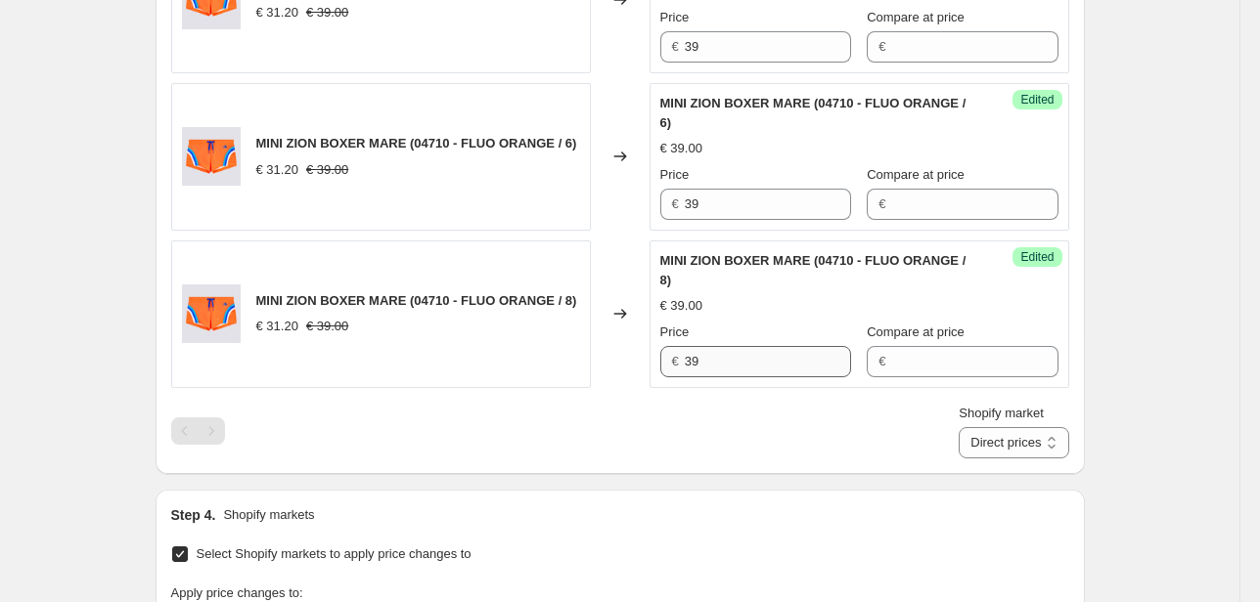
scroll to position [1753, 0]
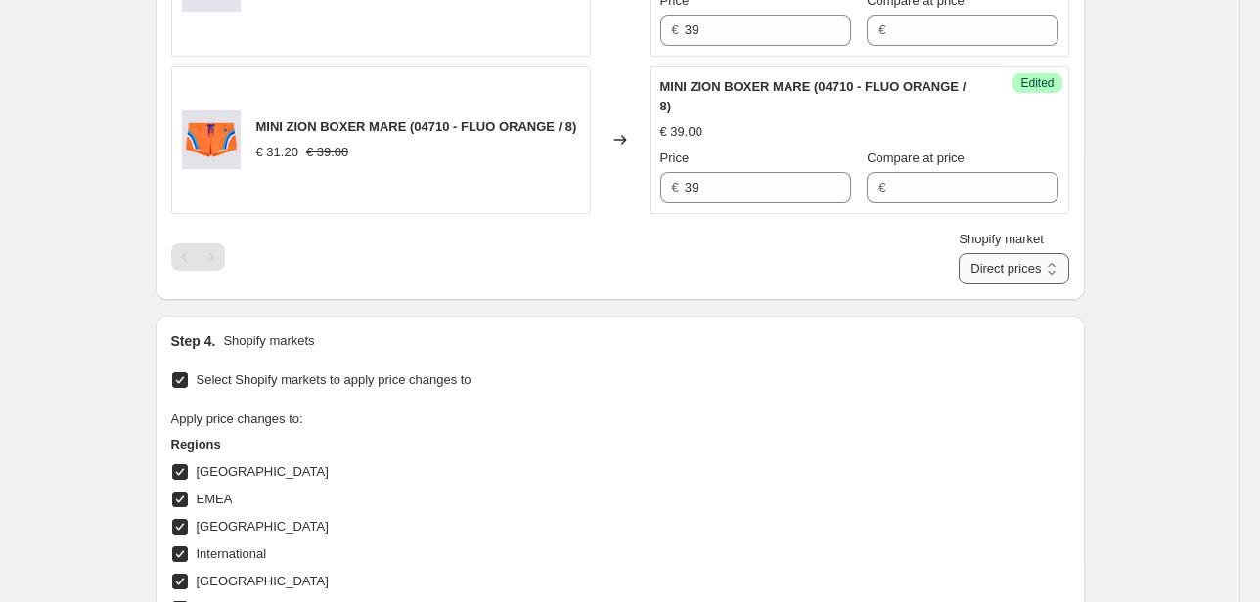
click at [985, 259] on select "Direct prices [GEOGRAPHIC_DATA] EMEA [GEOGRAPHIC_DATA] International [GEOGRAPHI…" at bounding box center [1013, 268] width 110 height 31
click at [988, 285] on select "Direct prices [GEOGRAPHIC_DATA] EMEA [GEOGRAPHIC_DATA] International [GEOGRAPHI…" at bounding box center [1013, 268] width 110 height 31
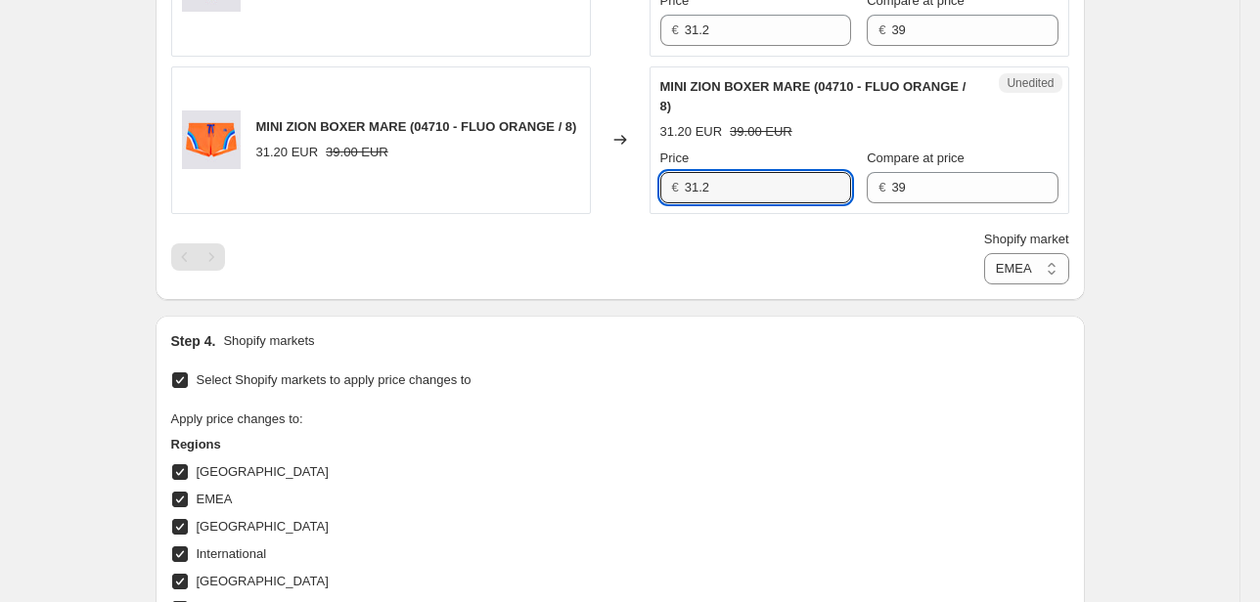
drag, startPoint x: 755, startPoint y: 188, endPoint x: 469, endPoint y: 219, distance: 287.3
click at [575, 204] on div "MINI ZION BOXER MARE (04710 - FLUO ORANGE / 8) 31.20 EUR 39.00 EUR Changed to U…" at bounding box center [620, 141] width 898 height 148
drag, startPoint x: 898, startPoint y: 182, endPoint x: 828, endPoint y: 190, distance: 69.9
click at [829, 190] on div "Price € 39 Compare at price € 39" at bounding box center [859, 176] width 398 height 55
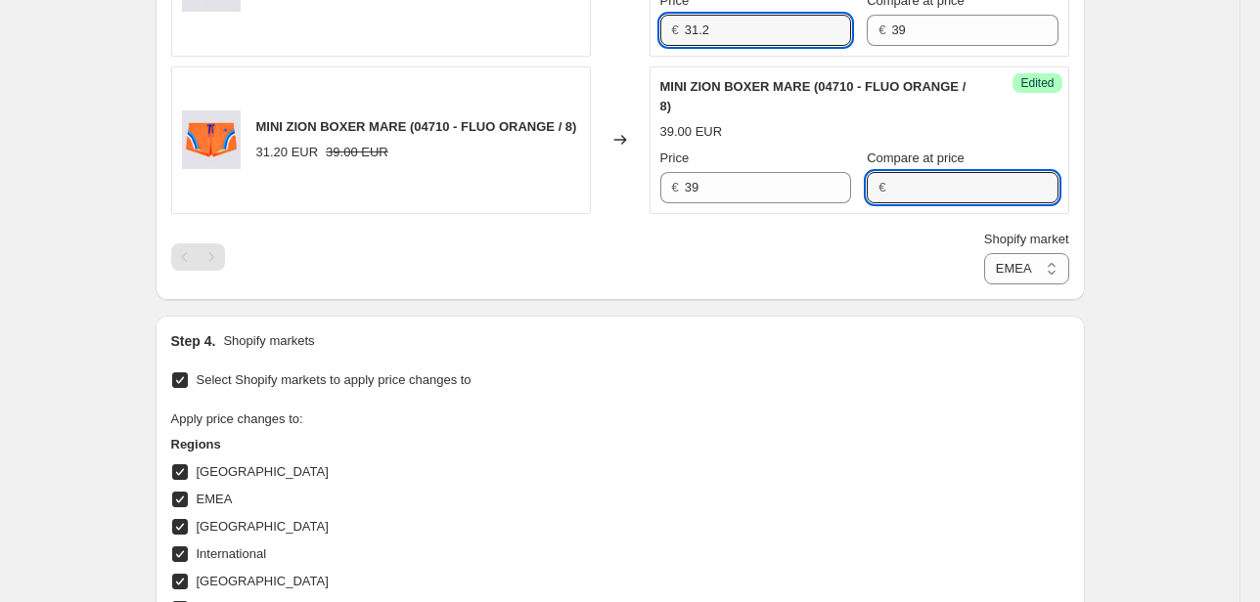
drag, startPoint x: 714, startPoint y: 31, endPoint x: 606, endPoint y: 36, distance: 107.7
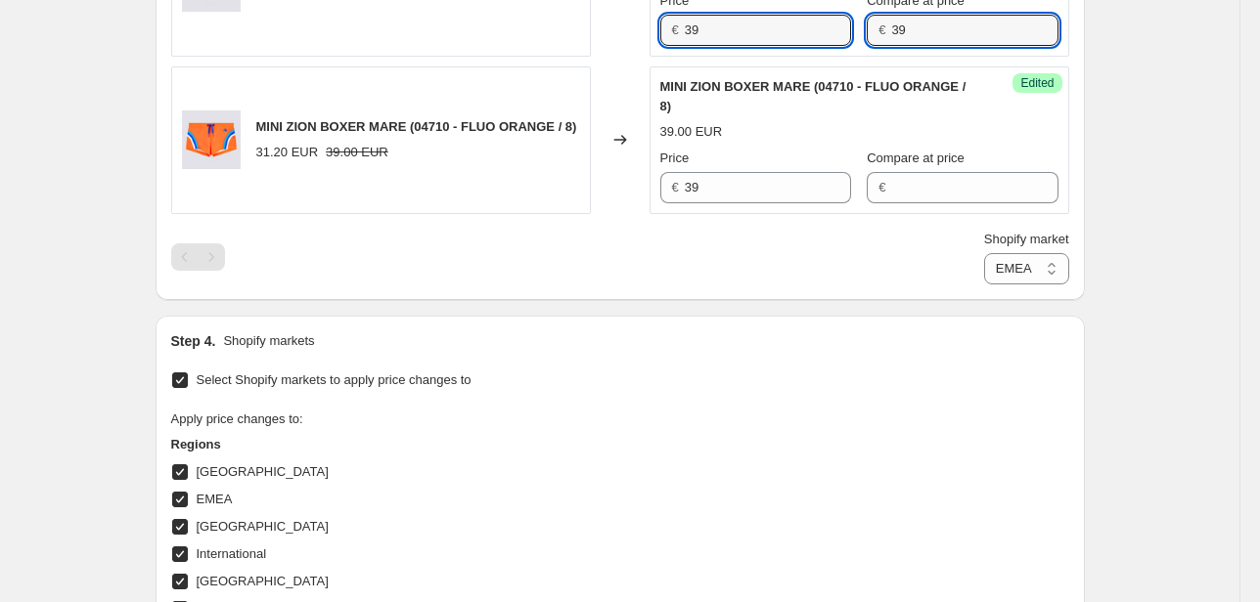
drag, startPoint x: 952, startPoint y: 34, endPoint x: 817, endPoint y: 49, distance: 135.8
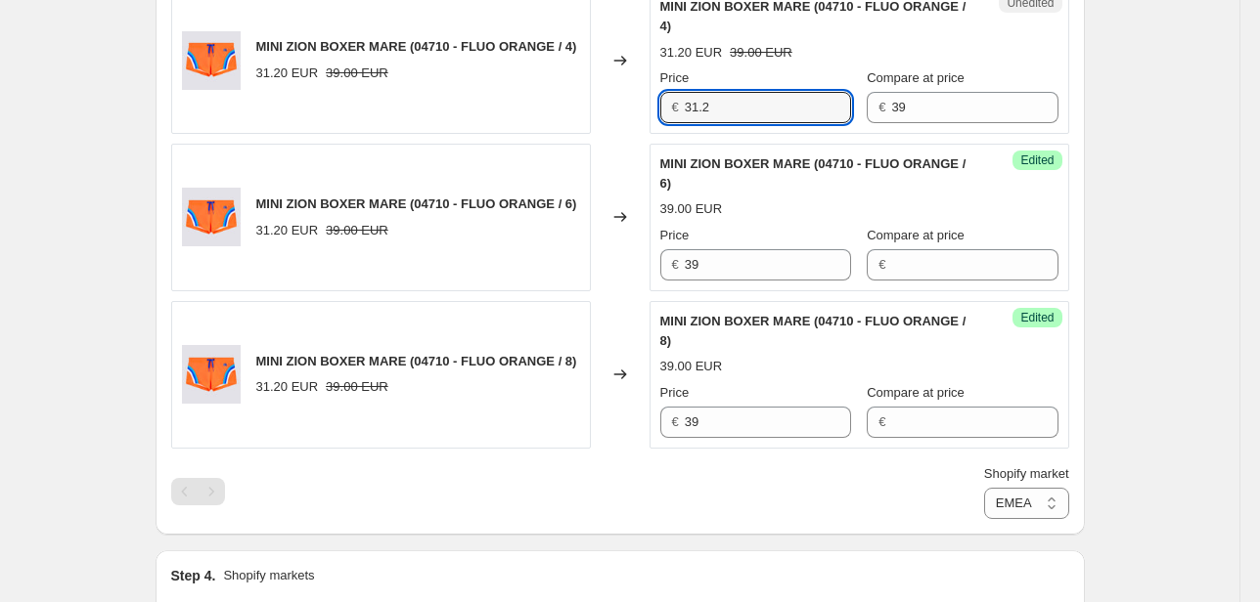
drag, startPoint x: 719, startPoint y: 101, endPoint x: 544, endPoint y: 129, distance: 177.3
click at [645, 111] on div "MINI ZION BOXER MARE (04710 - FLUO ORANGE / 4) 31.20 EUR 39.00 EUR Changed to U…" at bounding box center [620, 60] width 898 height 148
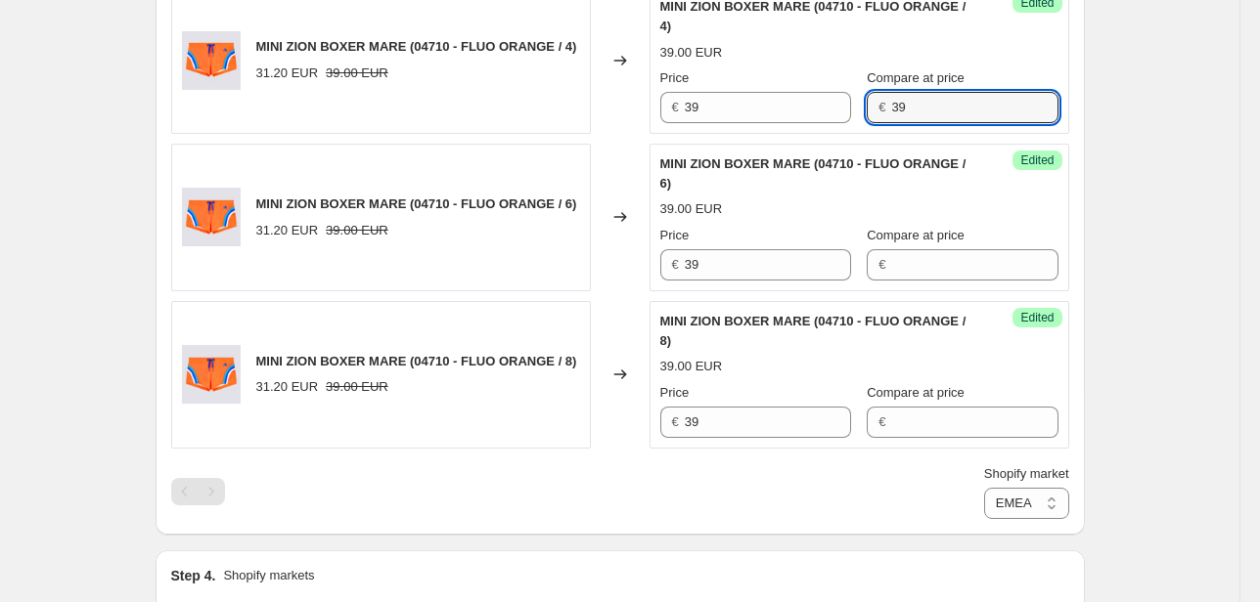
drag, startPoint x: 920, startPoint y: 114, endPoint x: 819, endPoint y: 139, distance: 104.6
click at [817, 121] on div "Success Edited MINI ZION BOXER MARE (04710 - FLUO ORANGE / 4) 39.00 EUR Price €…" at bounding box center [859, 60] width 420 height 148
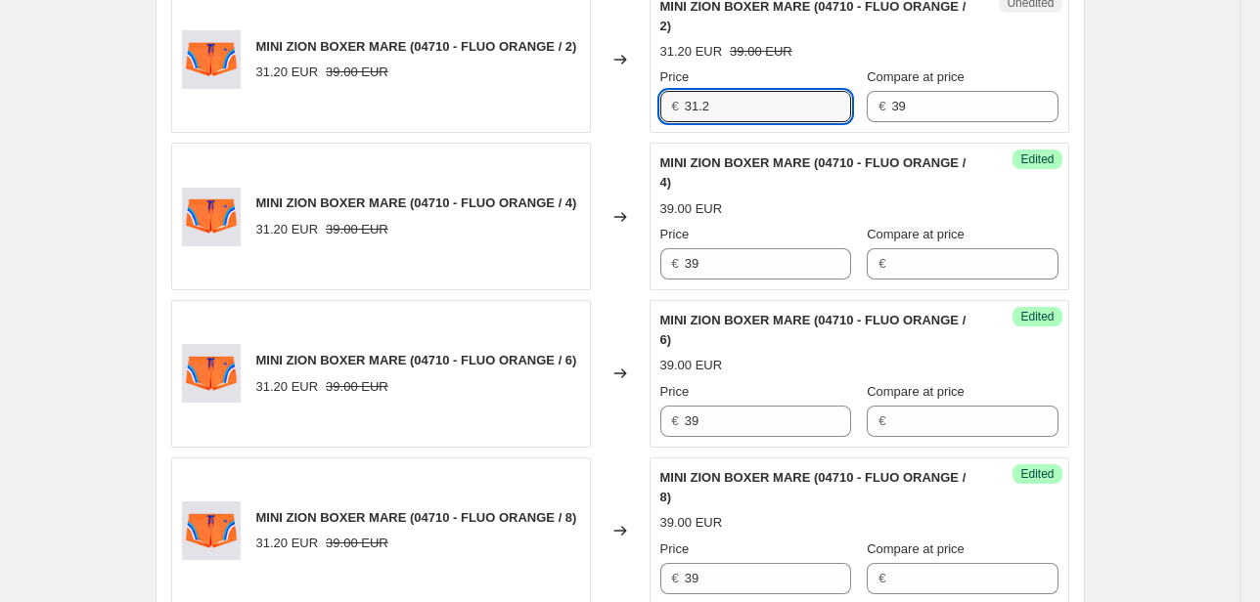
drag, startPoint x: 729, startPoint y: 110, endPoint x: 617, endPoint y: 121, distance: 112.1
click at [634, 114] on div "MINI ZION BOXER MARE (04710 - FLUO ORANGE / 2) 31.20 EUR 39.00 EUR Changed to U…" at bounding box center [620, 60] width 898 height 148
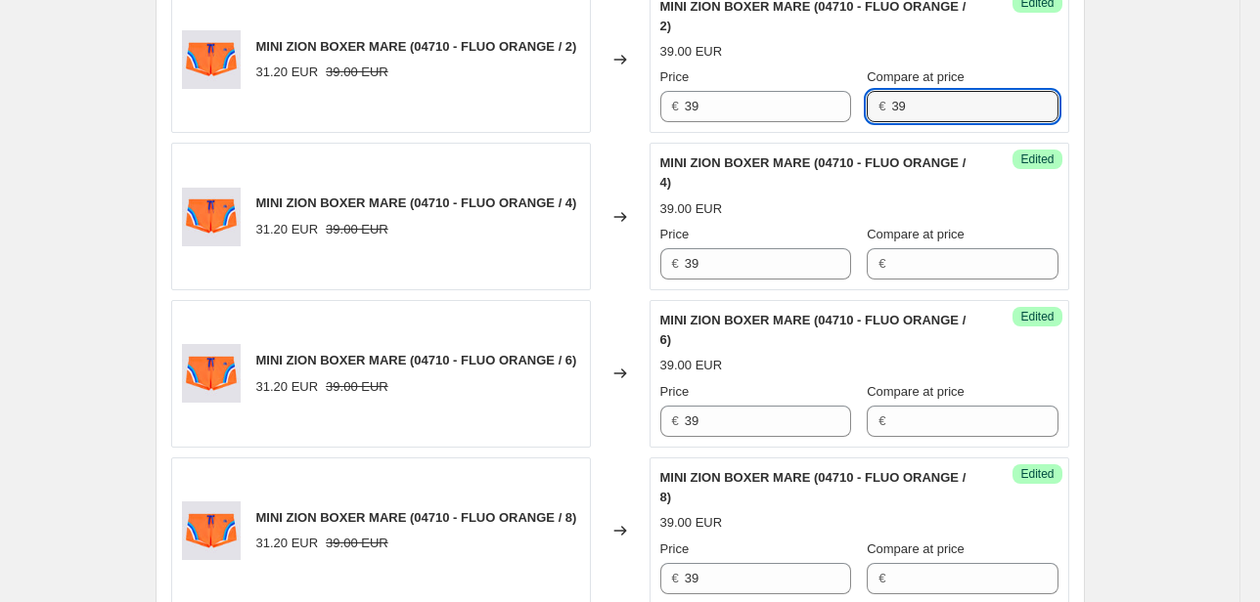
drag, startPoint x: 913, startPoint y: 110, endPoint x: 838, endPoint y: 117, distance: 75.7
click at [838, 117] on div "Price € 39 Compare at price € 39" at bounding box center [859, 94] width 398 height 55
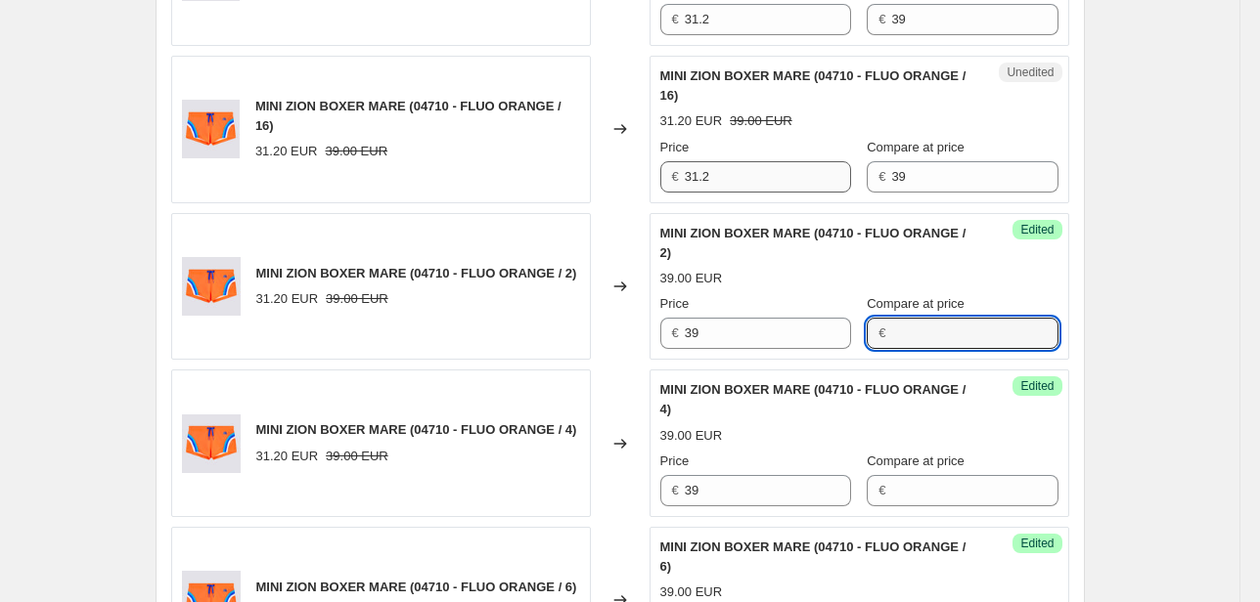
scroll to position [1127, 0]
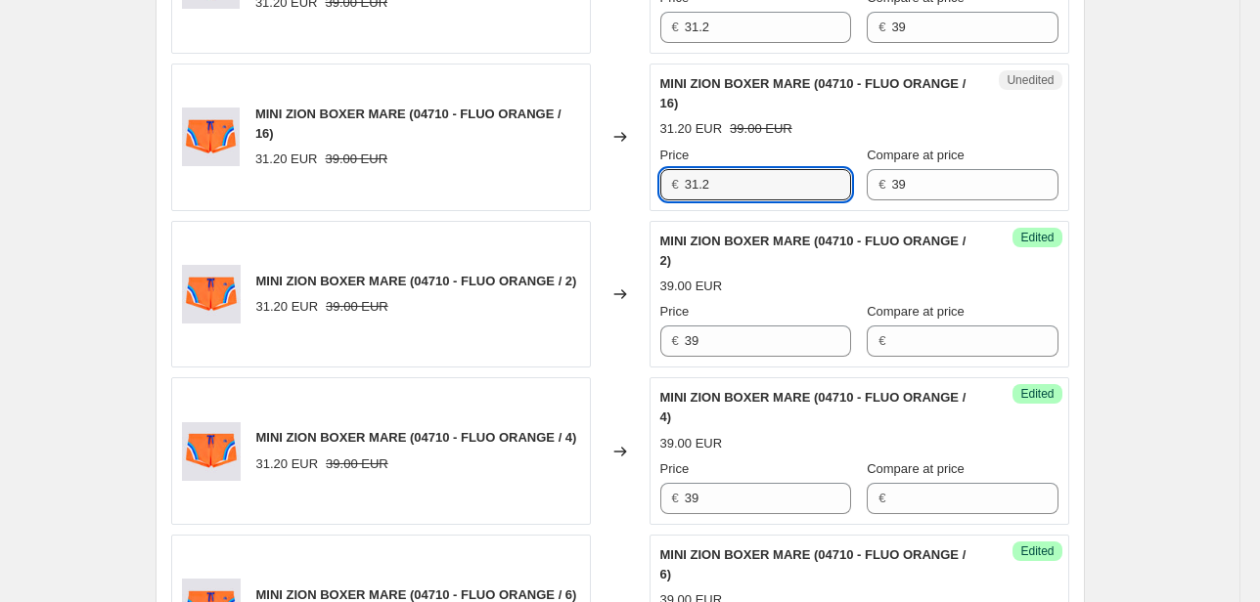
drag, startPoint x: 649, startPoint y: 190, endPoint x: 579, endPoint y: 200, distance: 71.2
click at [587, 199] on div "MINI ZION BOXER MARE (04710 - FLUO ORANGE / 16) 31.20 EUR 39.00 EUR Changed to …" at bounding box center [620, 138] width 898 height 148
drag, startPoint x: 917, startPoint y: 177, endPoint x: 811, endPoint y: 199, distance: 108.8
click at [811, 199] on div "Unedited MINI ZION BOXER MARE (04710 - FLUO ORANGE / 16) 31.20 EUR 39.00 EUR Pr…" at bounding box center [859, 138] width 420 height 148
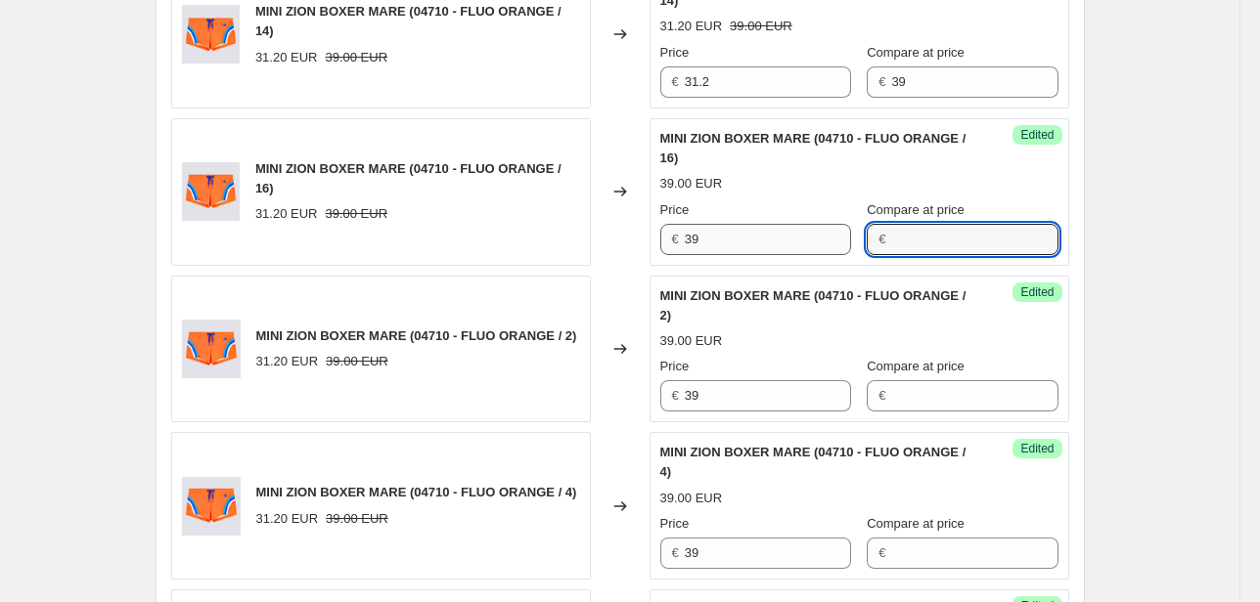
scroll to position [970, 0]
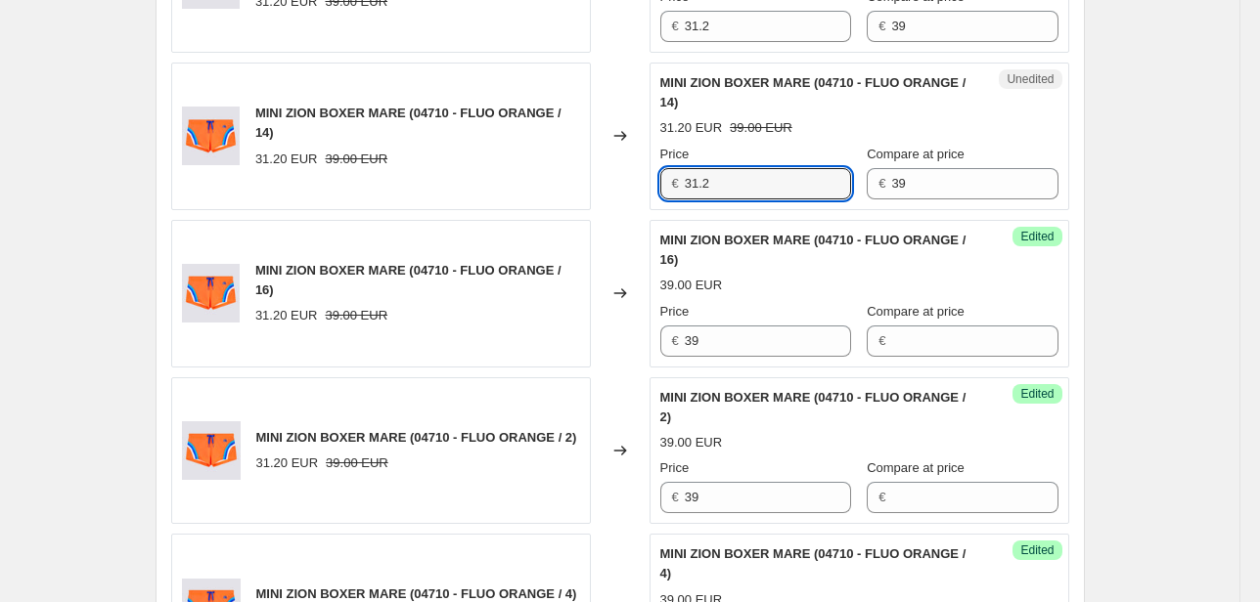
drag, startPoint x: 746, startPoint y: 175, endPoint x: 517, endPoint y: 215, distance: 232.3
click at [539, 211] on div "MINI ZION BOXER MARE (04710 - FLUO ORANGE / 10) 31.20 EUR 39.00 EUR Changed to …" at bounding box center [620, 372] width 898 height 1248
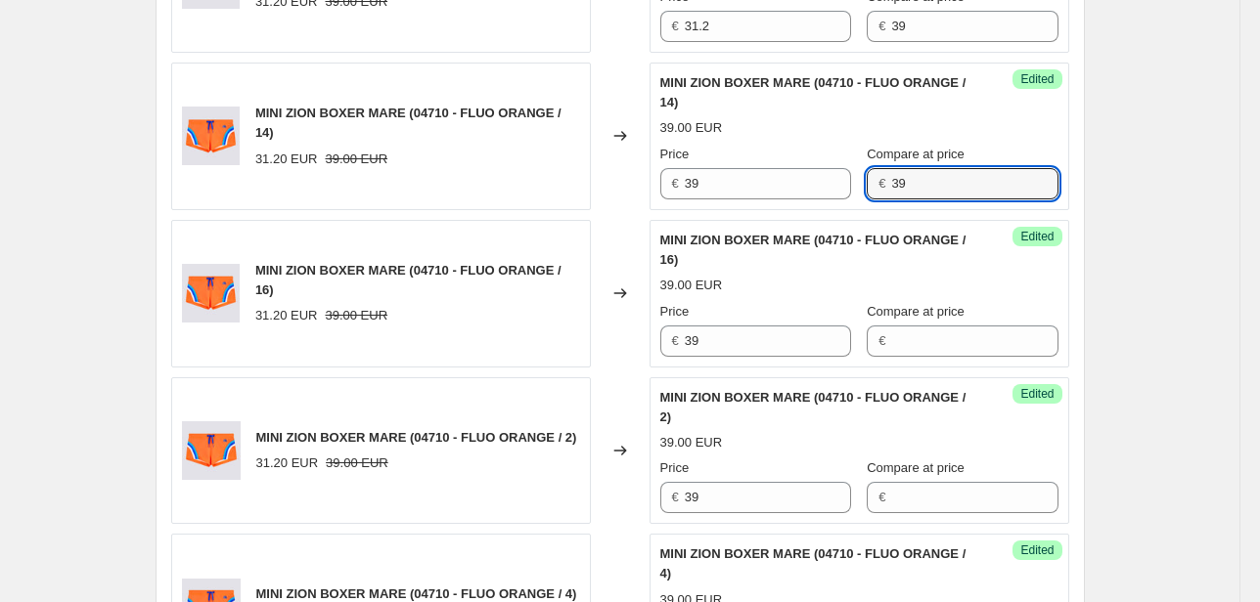
drag, startPoint x: 918, startPoint y: 185, endPoint x: 812, endPoint y: 198, distance: 107.4
click at [812, 198] on div "Success Edited MINI ZION BOXER MARE (04710 - FLUO ORANGE / 14) 39.00 EUR Price …" at bounding box center [859, 137] width 420 height 148
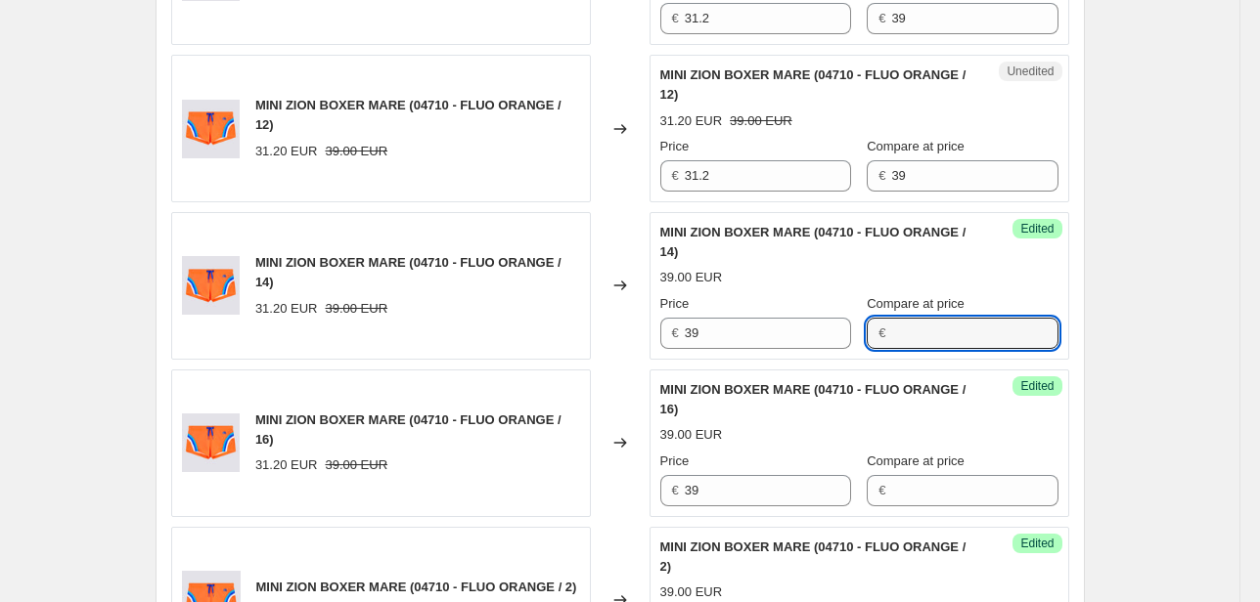
scroll to position [814, 0]
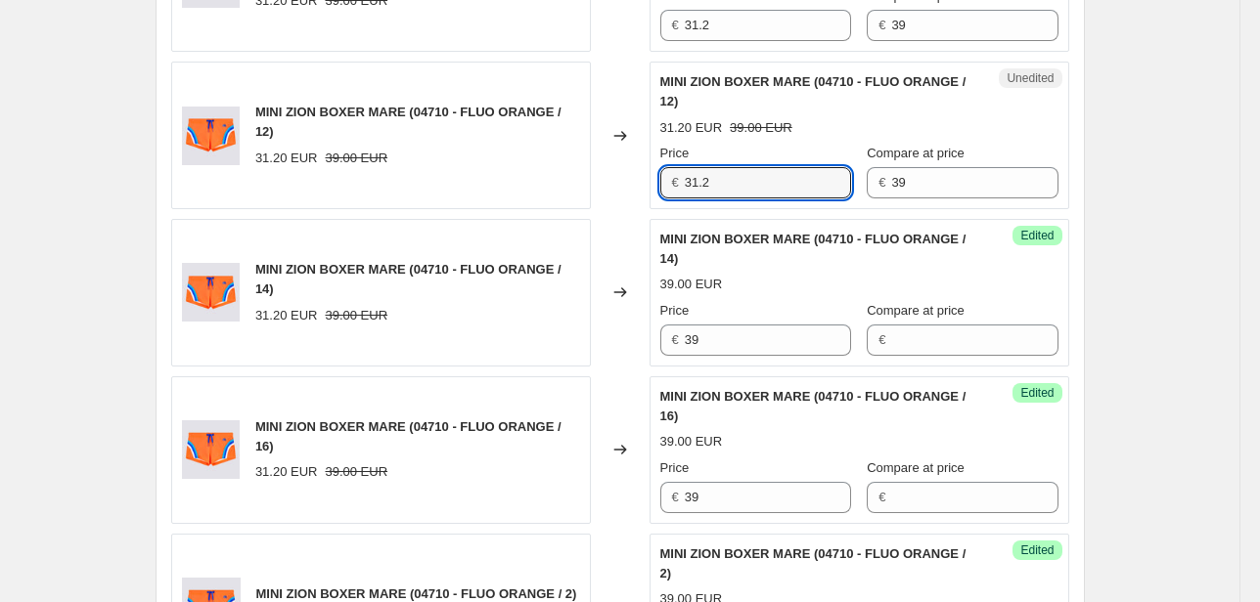
drag, startPoint x: 712, startPoint y: 184, endPoint x: 614, endPoint y: 206, distance: 100.4
click at [640, 195] on div "MINI ZION BOXER MARE (04710 - FLUO ORANGE / 12) 31.20 EUR 39.00 EUR Changed to …" at bounding box center [620, 136] width 898 height 148
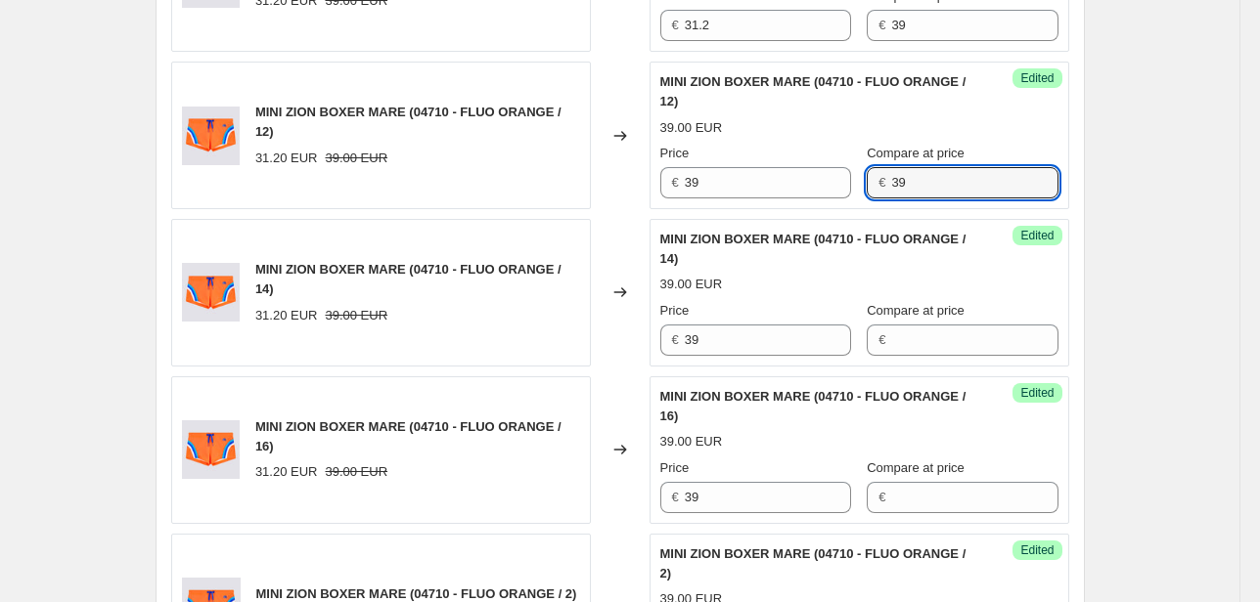
drag, startPoint x: 930, startPoint y: 179, endPoint x: 796, endPoint y: 197, distance: 135.1
click at [797, 196] on div "Price € 39 Compare at price € 39" at bounding box center [859, 171] width 398 height 55
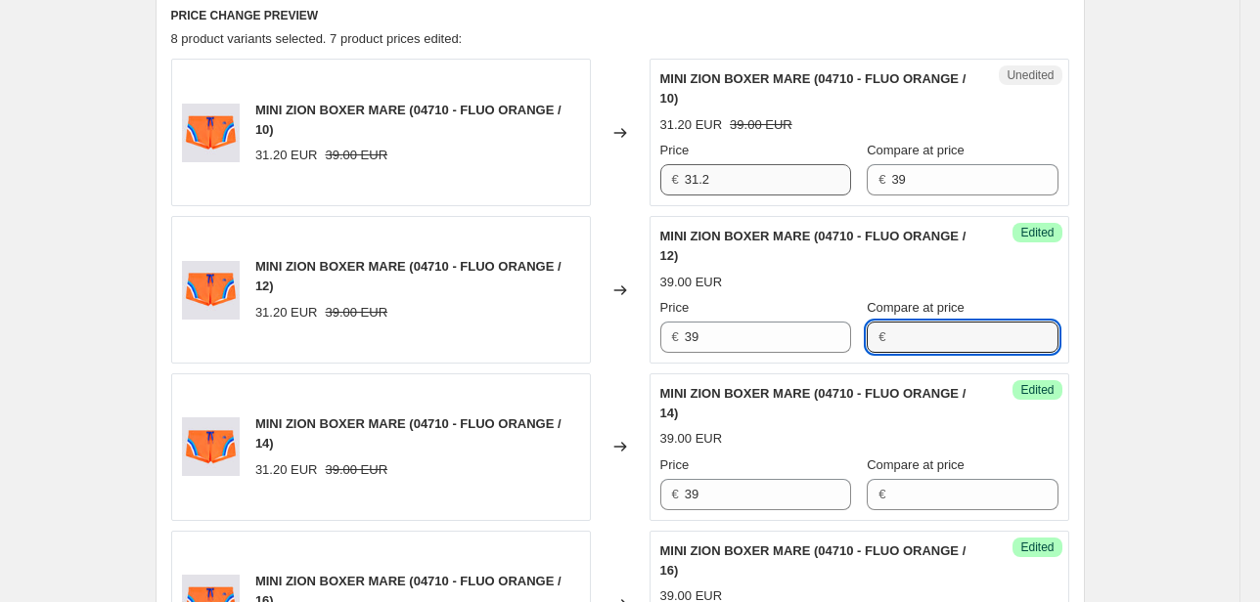
scroll to position [657, 0]
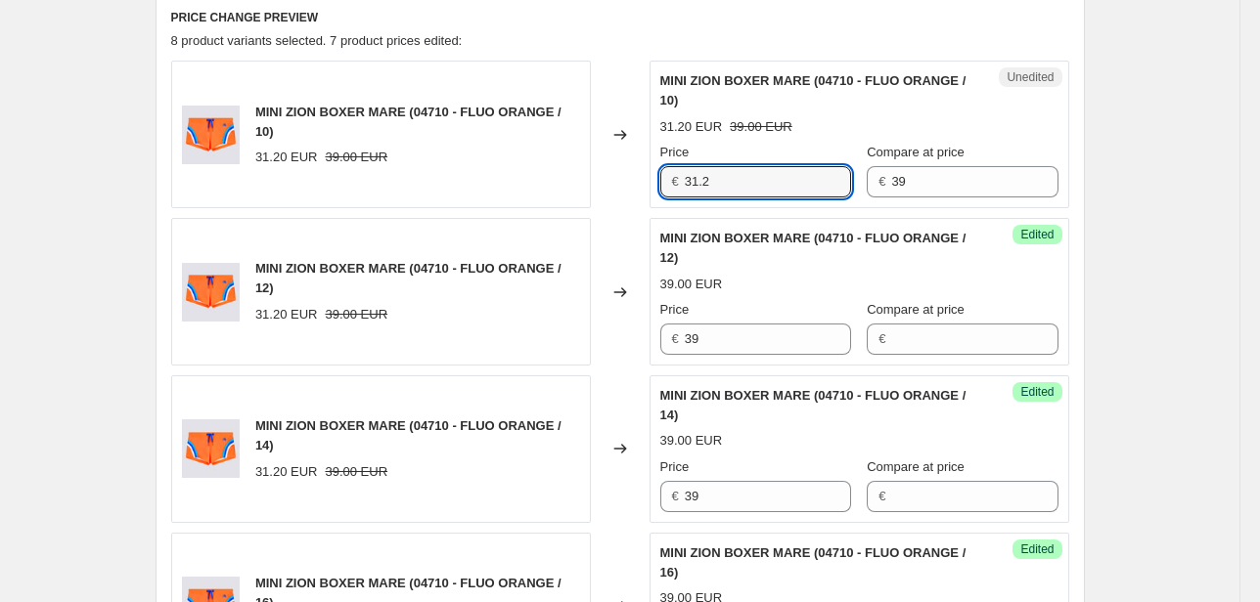
drag, startPoint x: 746, startPoint y: 174, endPoint x: 550, endPoint y: 192, distance: 197.4
click at [573, 194] on div "MINI ZION BOXER MARE (04710 - FLUO ORANGE / 10) 31.20 EUR 39.00 EUR Changed to …" at bounding box center [620, 135] width 898 height 148
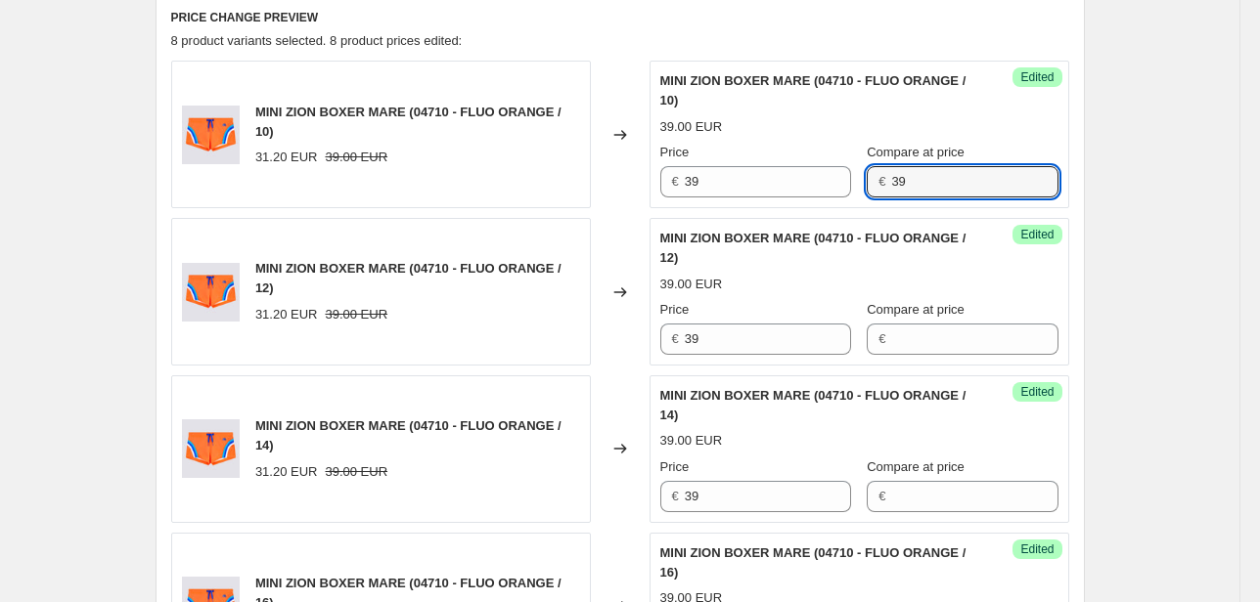
drag, startPoint x: 951, startPoint y: 185, endPoint x: 748, endPoint y: 221, distance: 205.7
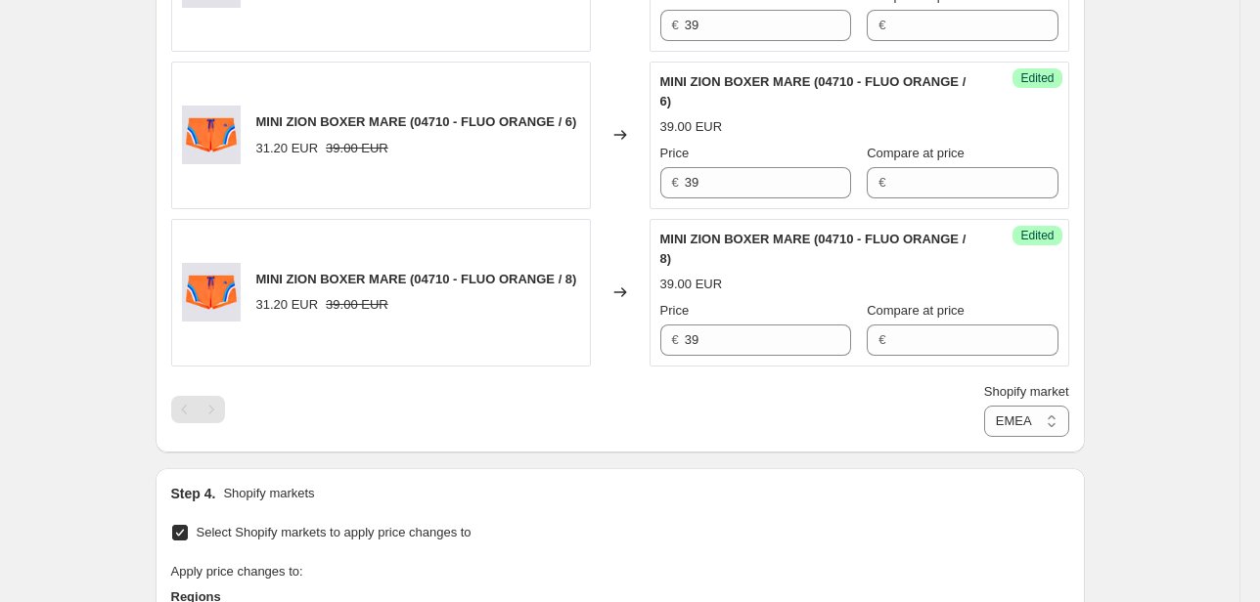
scroll to position [1753, 0]
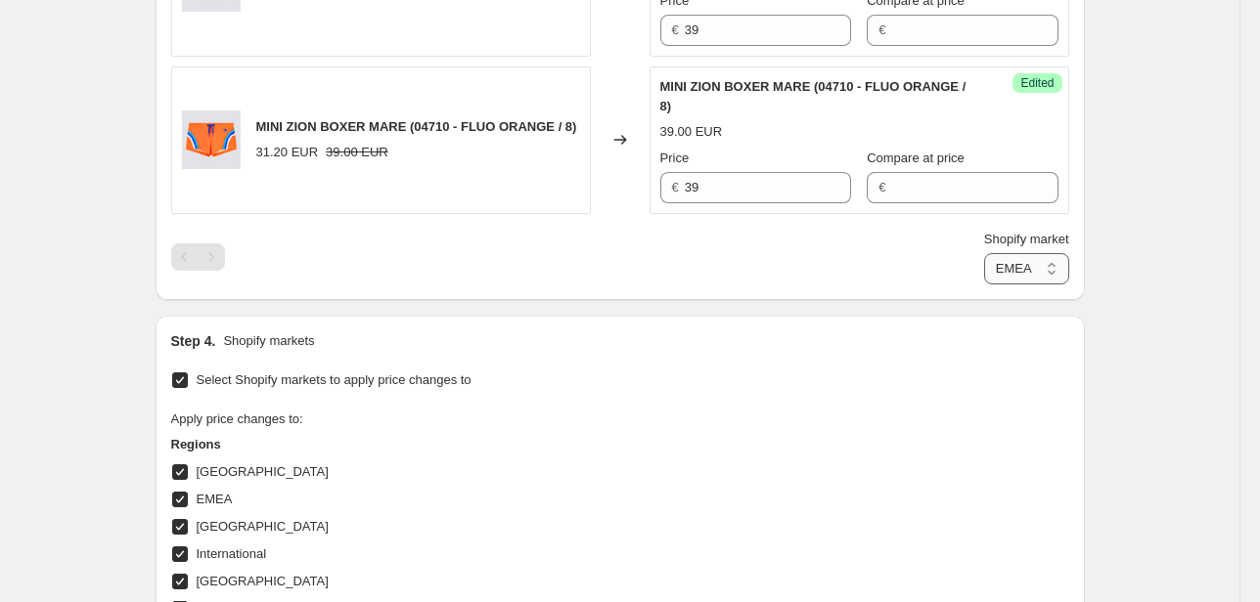
click at [1036, 258] on select "Direct prices [GEOGRAPHIC_DATA] EMEA [GEOGRAPHIC_DATA] International [GEOGRAPHI…" at bounding box center [1026, 268] width 85 height 31
click at [984, 285] on select "Direct prices [GEOGRAPHIC_DATA] EMEA [GEOGRAPHIC_DATA] International [GEOGRAPHI…" at bounding box center [1026, 268] width 85 height 31
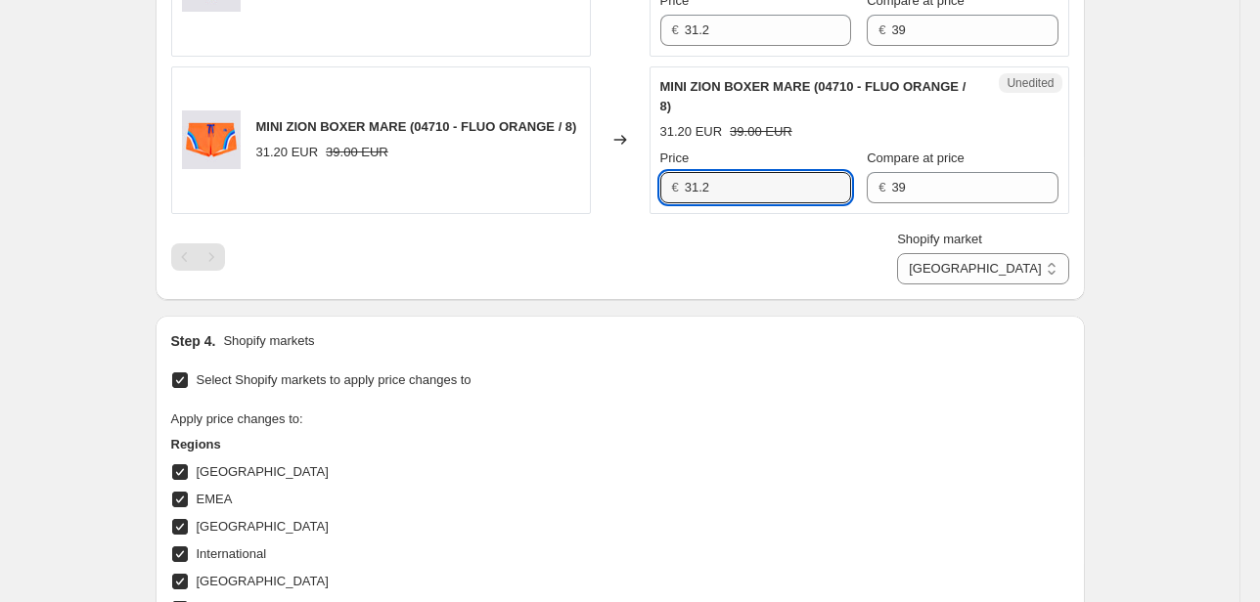
drag, startPoint x: 743, startPoint y: 186, endPoint x: 407, endPoint y: 192, distance: 336.5
click at [530, 196] on div "MINI ZION BOXER MARE (04710 - FLUO ORANGE / 8) 31.20 EUR 39.00 EUR Changed to U…" at bounding box center [620, 141] width 898 height 148
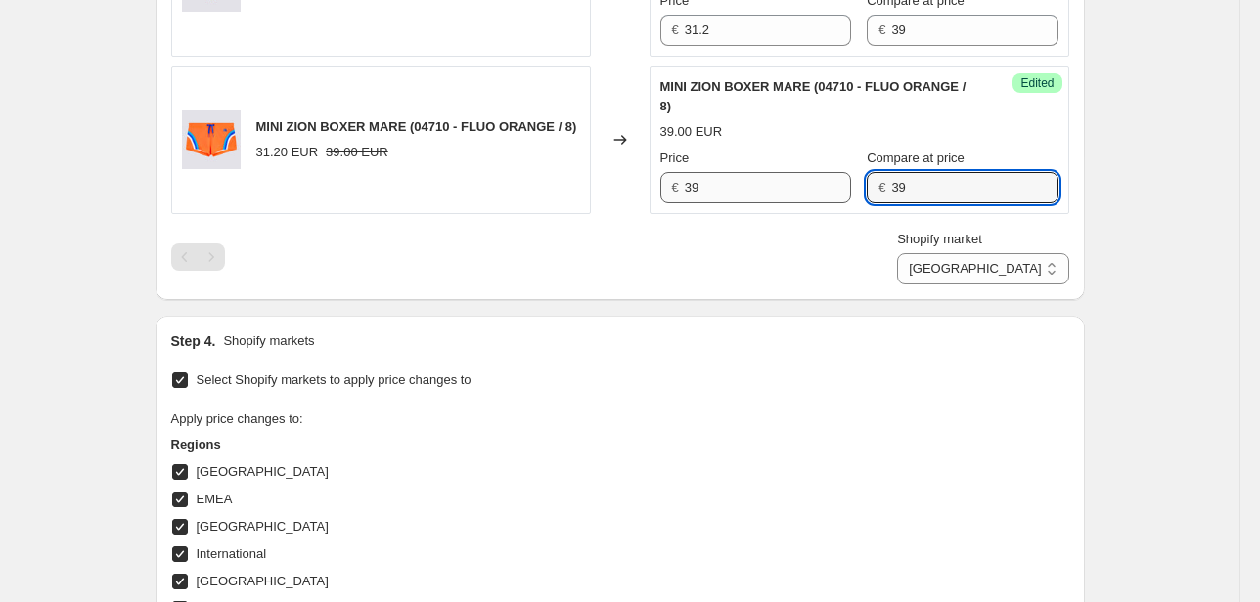
drag, startPoint x: 840, startPoint y: 189, endPoint x: 805, endPoint y: 192, distance: 35.3
click at [805, 192] on div "Price € 39 Compare at price € 39" at bounding box center [859, 176] width 398 height 55
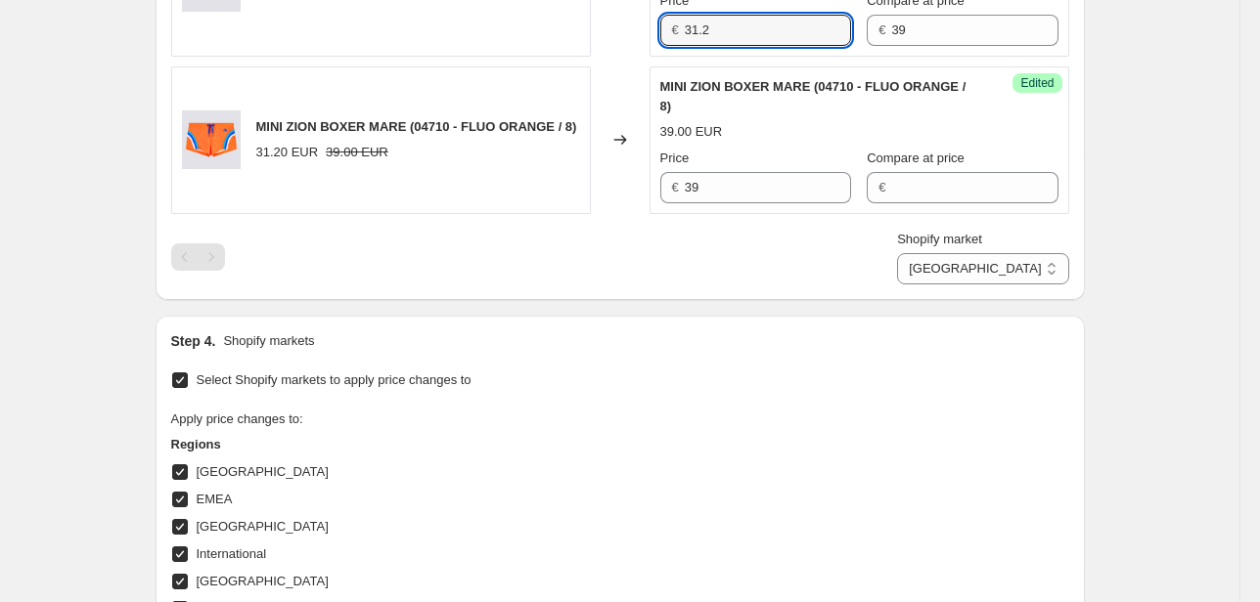
drag, startPoint x: 723, startPoint y: 34, endPoint x: 620, endPoint y: 35, distance: 102.7
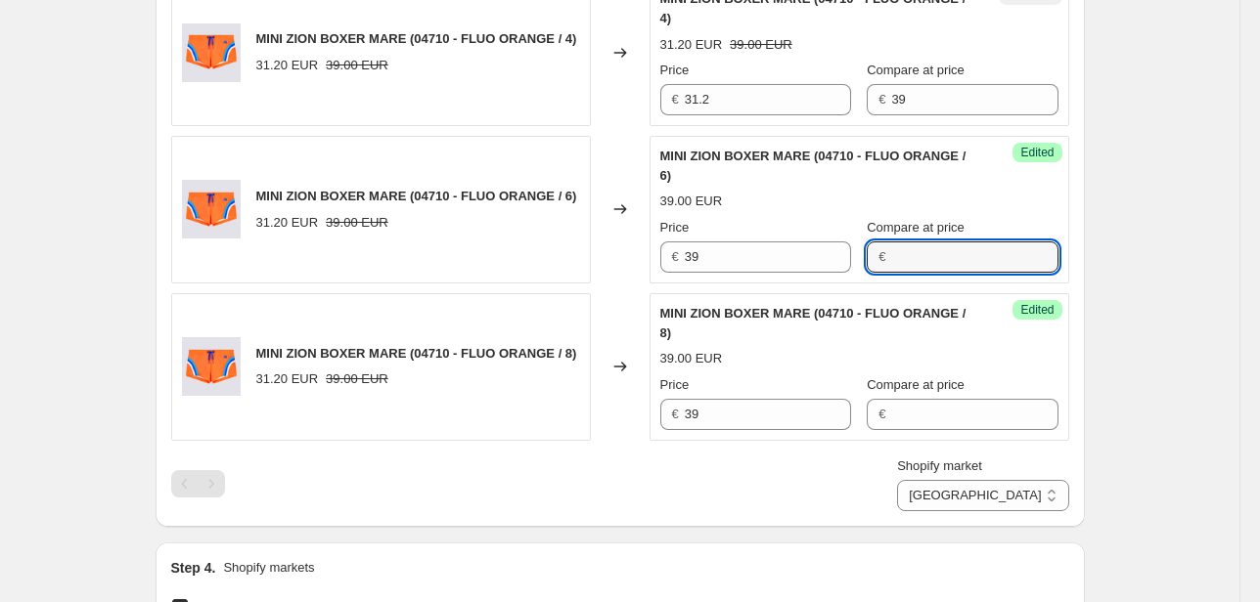
scroll to position [1518, 0]
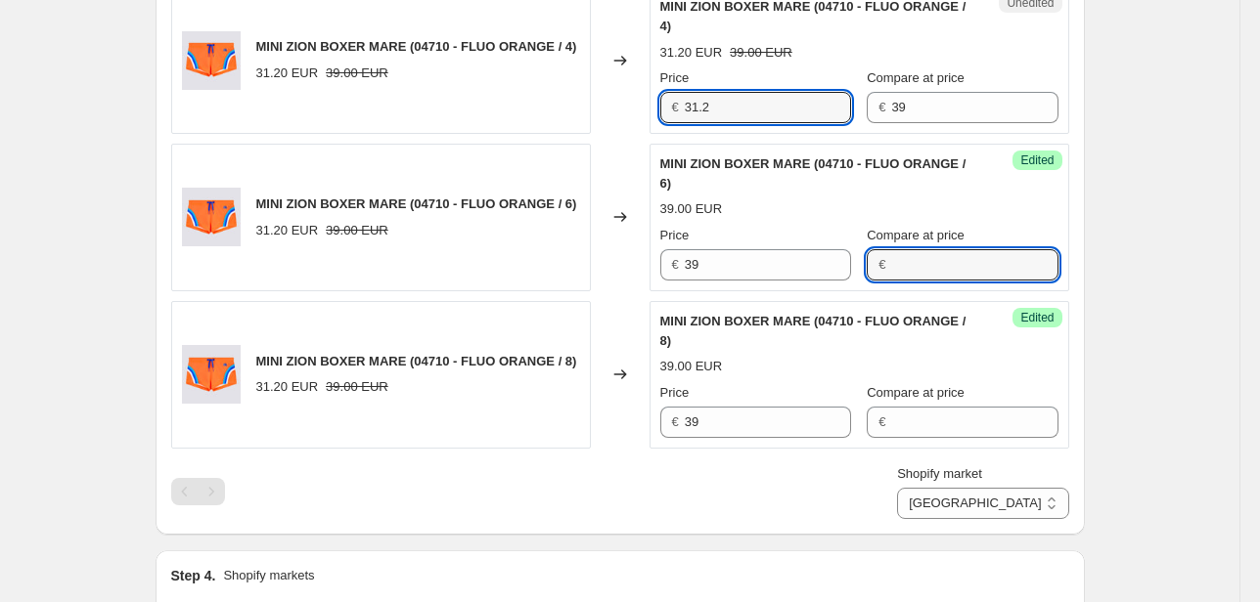
drag, startPoint x: 735, startPoint y: 113, endPoint x: 619, endPoint y: 107, distance: 116.6
click at [649, 113] on div "MINI ZION BOXER MARE (04710 - FLUO ORANGE / 4) 31.20 EUR 39.00 EUR Changed to U…" at bounding box center [620, 60] width 898 height 148
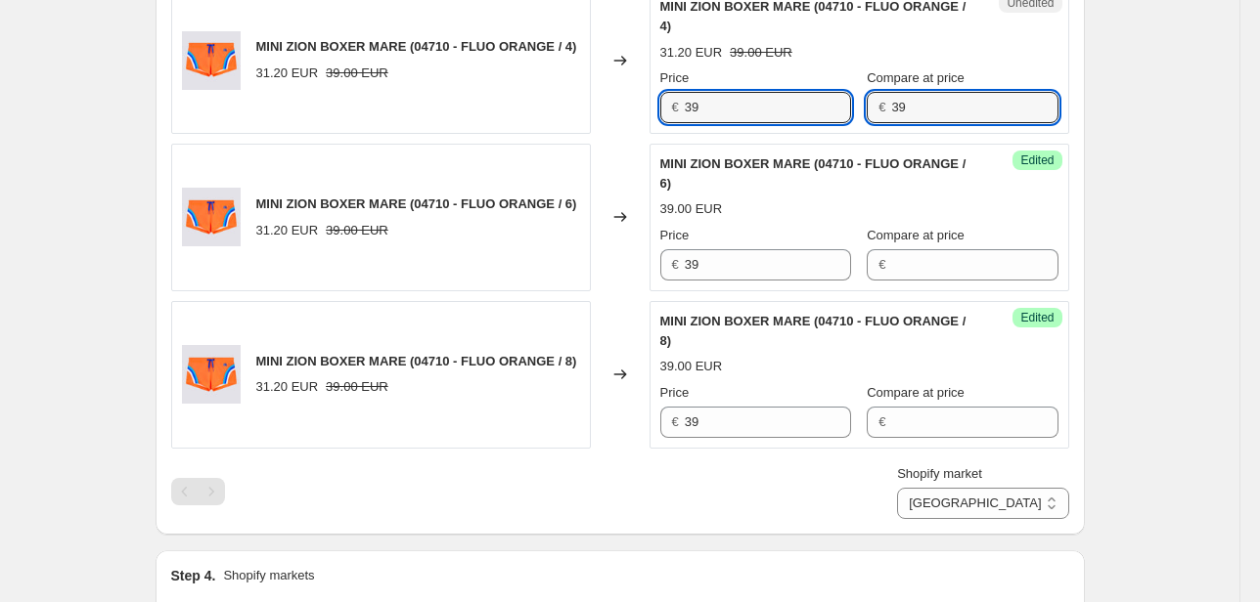
click at [859, 121] on div "Unedited MINI ZION BOXER MARE (04710 - FLUO ORANGE / 4) 31.20 EUR 39.00 EUR Pri…" at bounding box center [859, 60] width 420 height 148
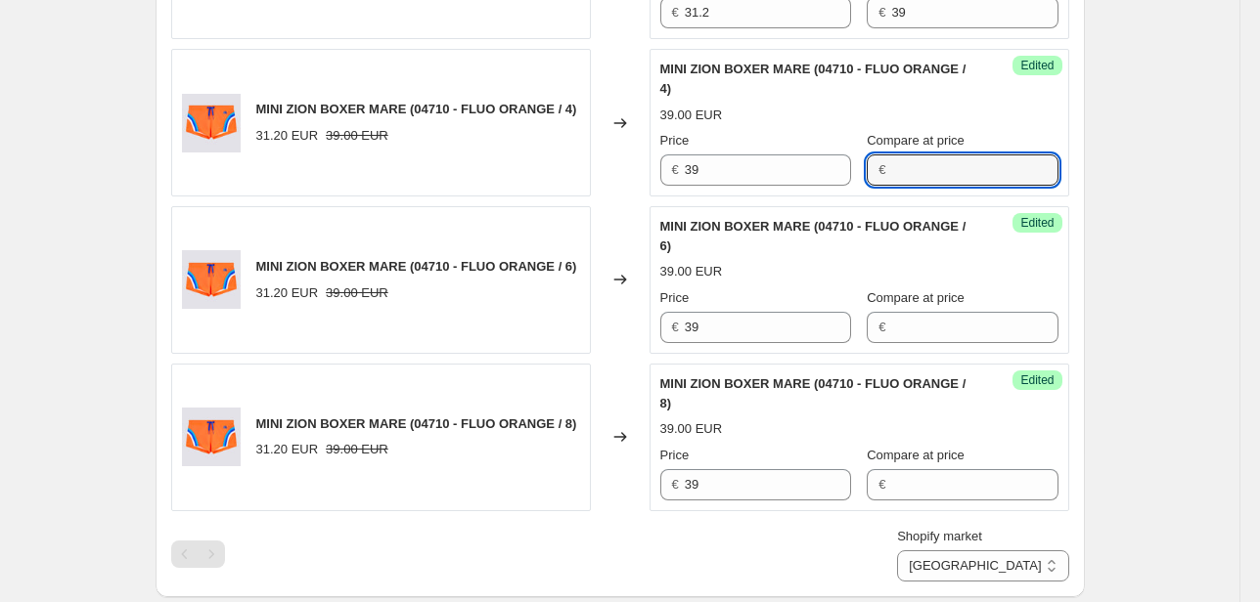
scroll to position [1361, 0]
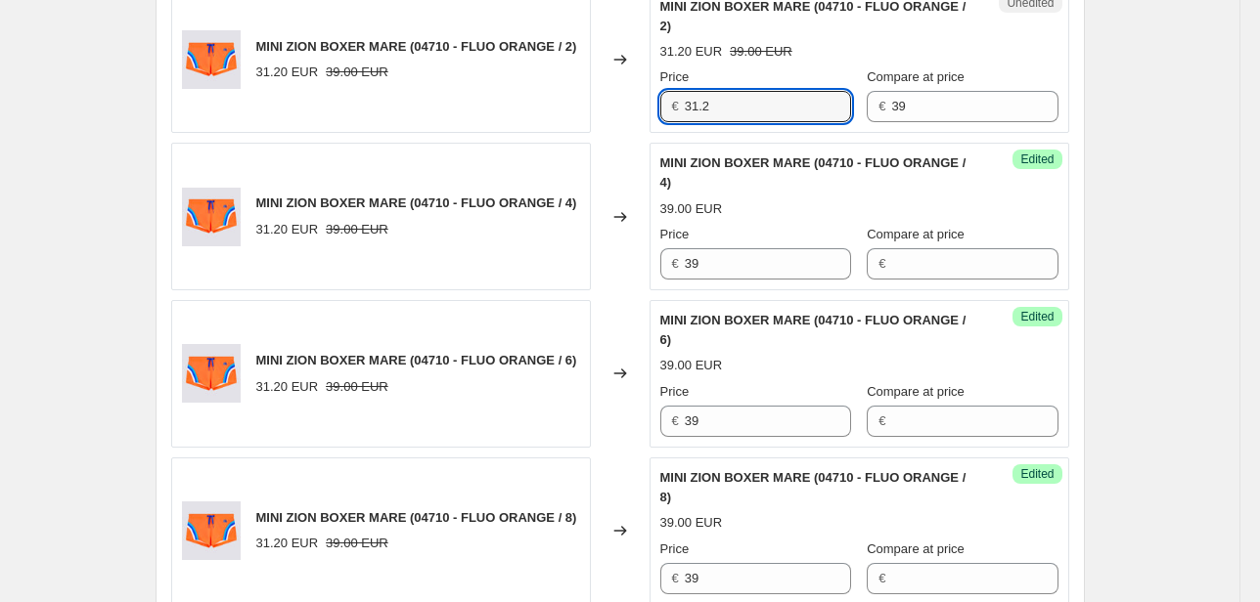
drag, startPoint x: 758, startPoint y: 116, endPoint x: 580, endPoint y: 121, distance: 178.1
click at [597, 119] on div "MINI ZION BOXER MARE (04710 - FLUO ORANGE / 2) 31.20 EUR 39.00 EUR Changed to U…" at bounding box center [620, 60] width 898 height 148
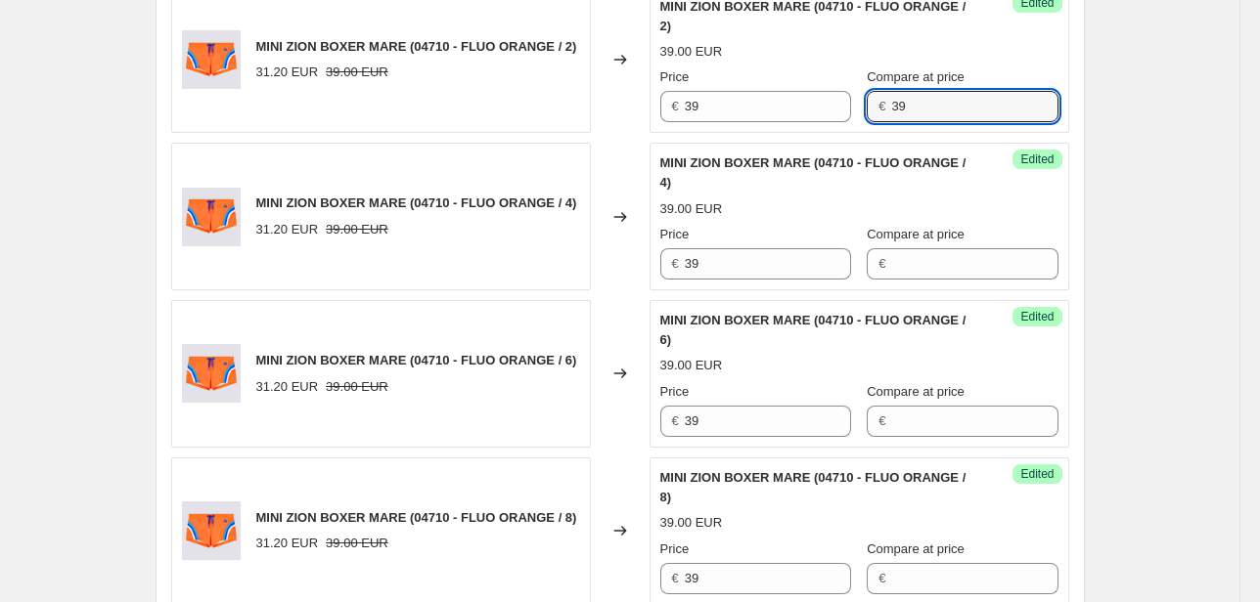
drag, startPoint x: 938, startPoint y: 97, endPoint x: 763, endPoint y: 126, distance: 177.5
click at [770, 125] on div "Success Edited MINI ZION BOXER MARE (04710 - FLUO ORANGE / 2) 39.00 EUR Price €…" at bounding box center [859, 60] width 420 height 148
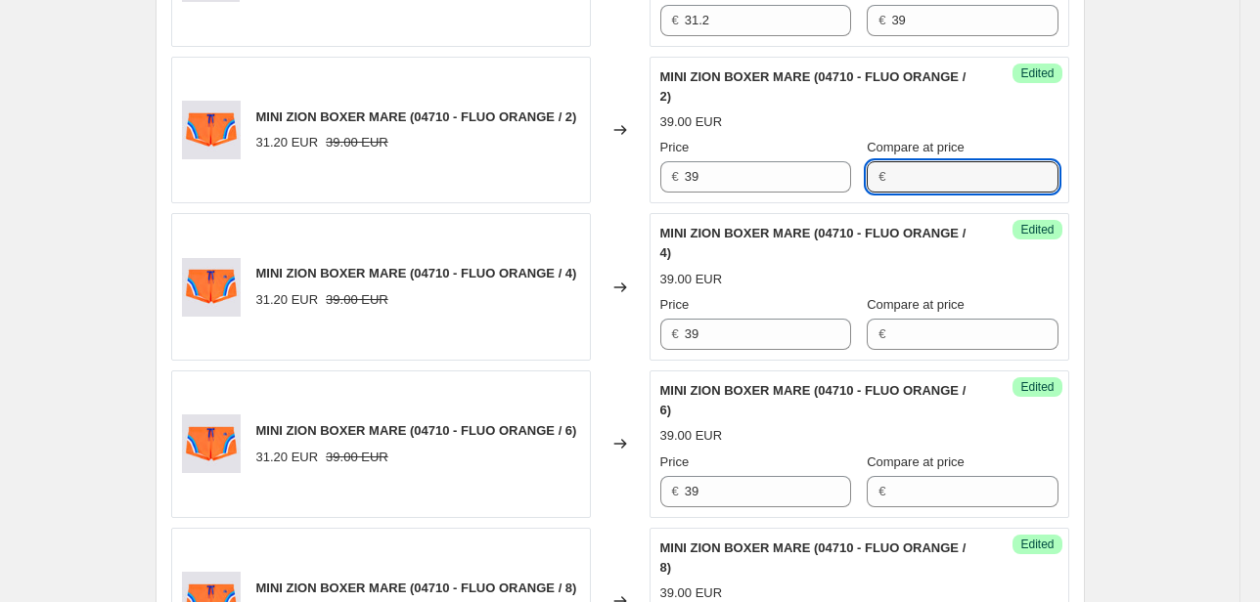
scroll to position [1205, 0]
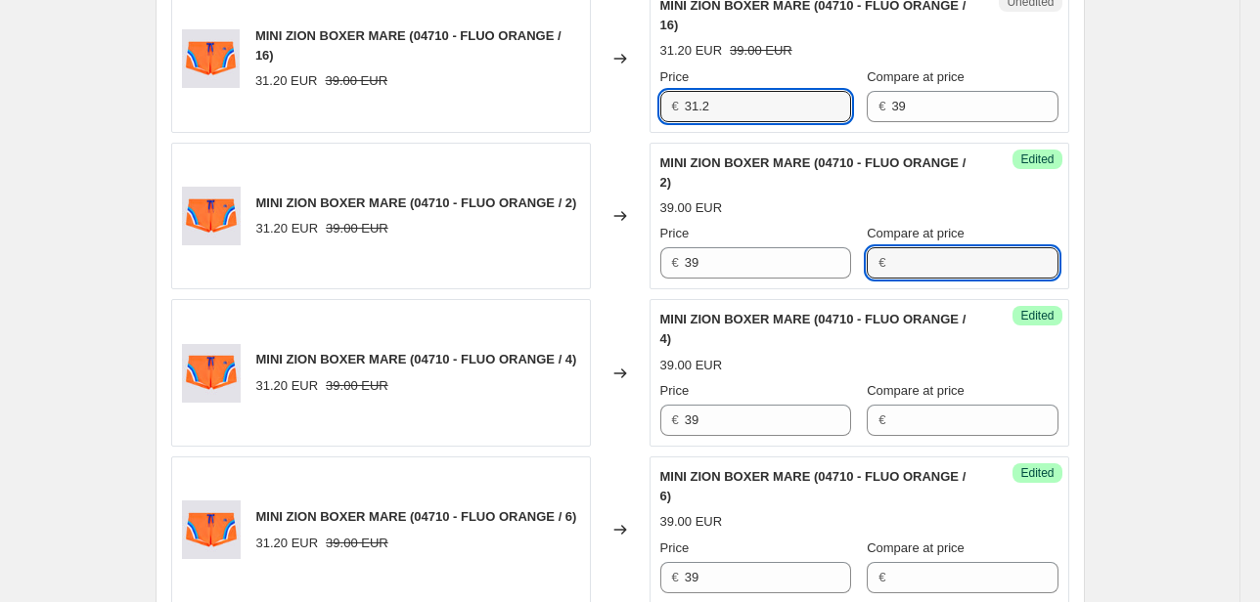
drag, startPoint x: 741, startPoint y: 103, endPoint x: 611, endPoint y: 118, distance: 131.0
click at [638, 114] on div "MINI ZION BOXER MARE (04710 - FLUO ORANGE / 16) 31.20 EUR 39.00 EUR Changed to …" at bounding box center [620, 59] width 898 height 148
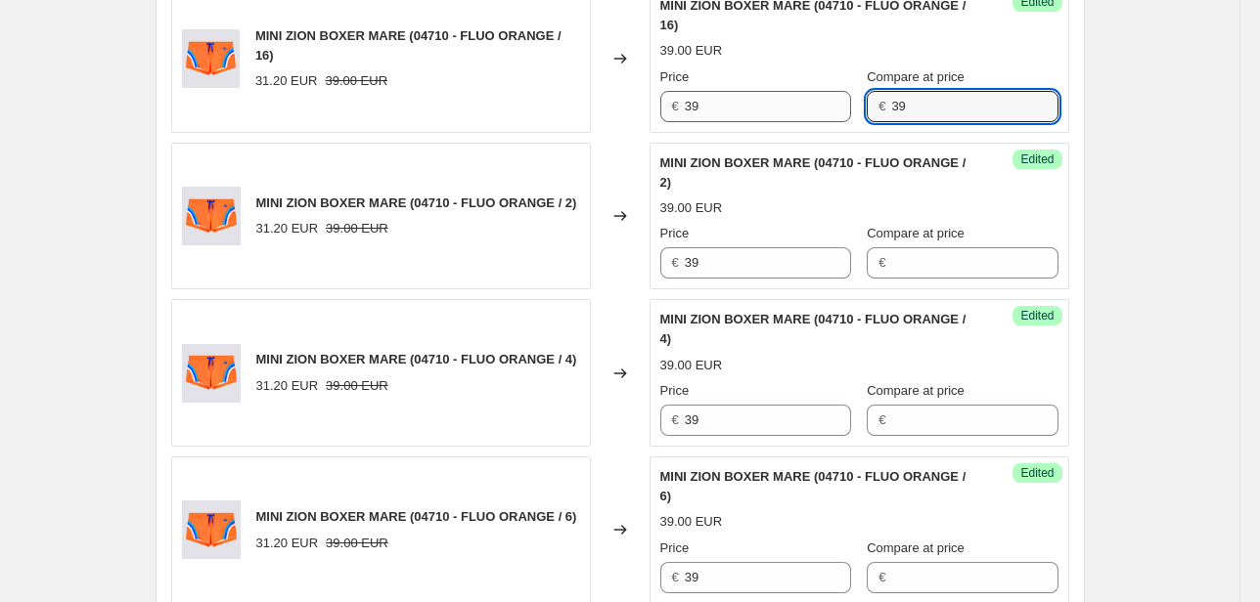
drag, startPoint x: 901, startPoint y: 111, endPoint x: 834, endPoint y: 117, distance: 66.9
click at [834, 117] on div "Price € 39 Compare at price € 39" at bounding box center [859, 94] width 398 height 55
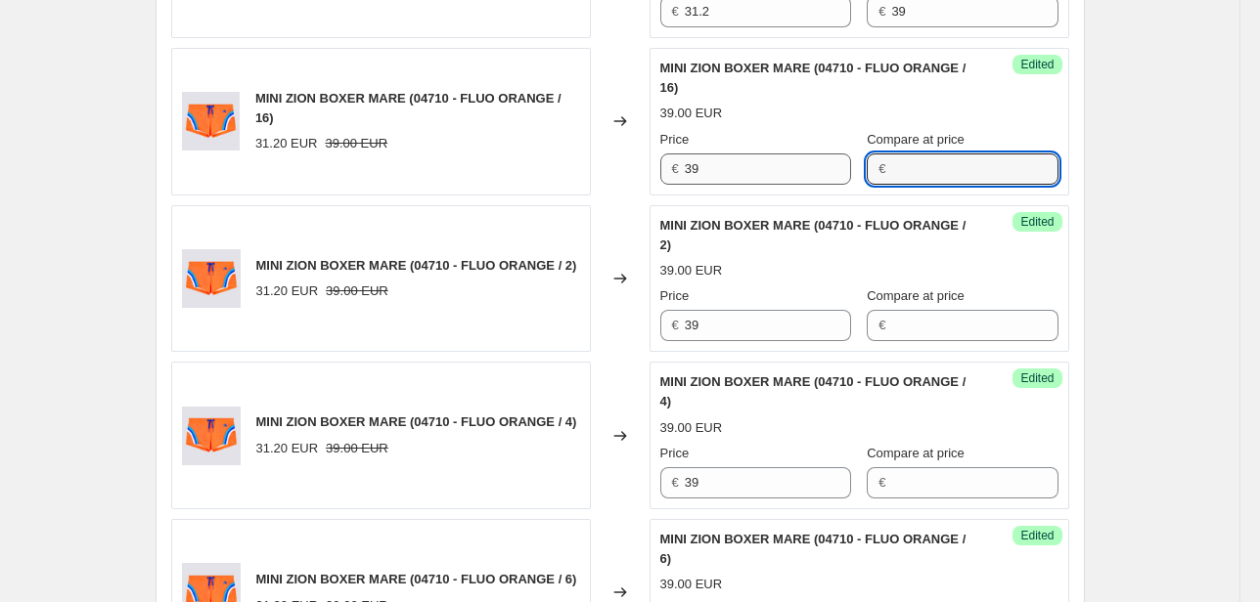
scroll to position [1048, 0]
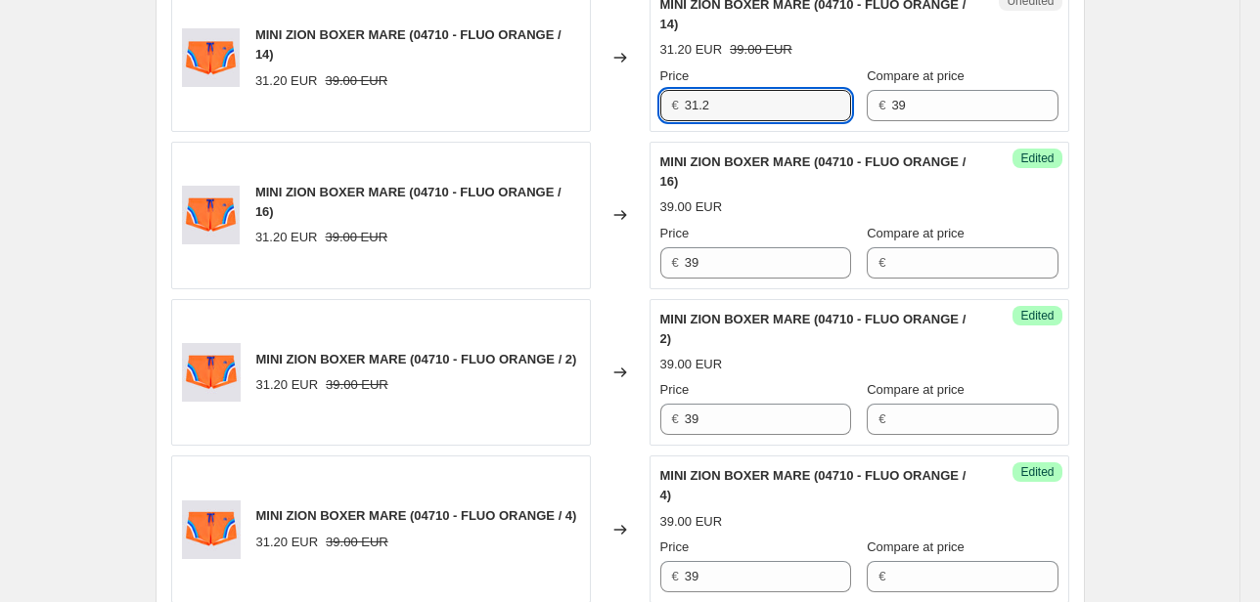
drag, startPoint x: 752, startPoint y: 104, endPoint x: 430, endPoint y: 104, distance: 321.8
click at [531, 118] on div "MINI ZION BOXER MARE (04710 - FLUO ORANGE / 14) 31.20 EUR 39.00 EUR Changed to …" at bounding box center [620, 58] width 898 height 148
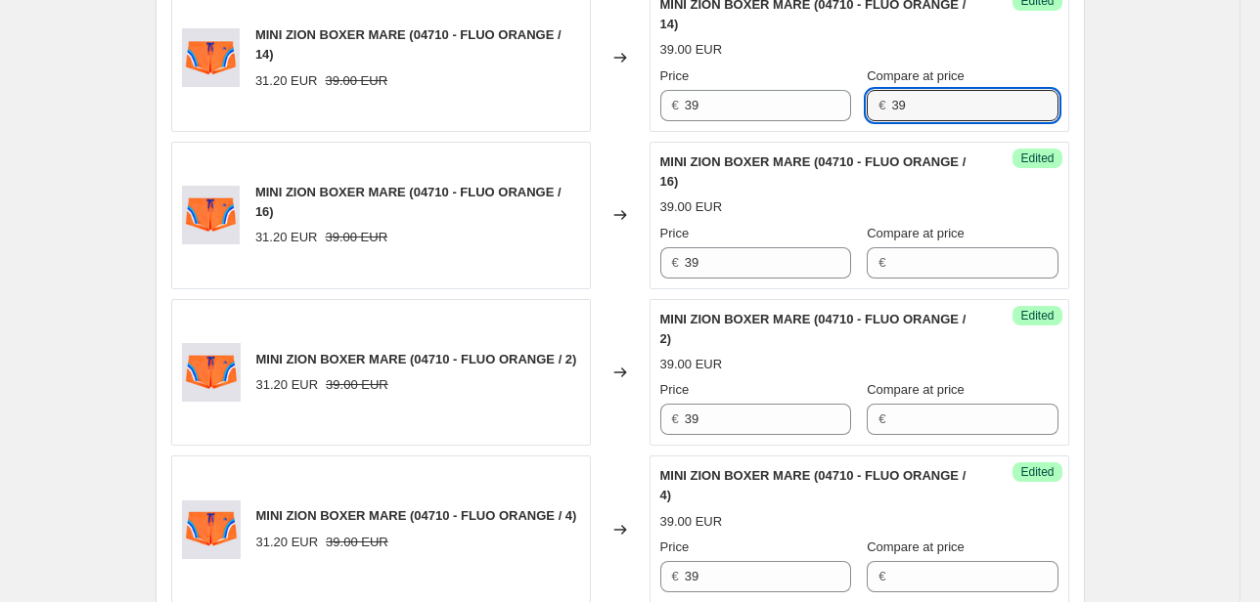
drag, startPoint x: 911, startPoint y: 101, endPoint x: 802, endPoint y: 118, distance: 110.0
click at [802, 118] on div "Success Edited MINI ZION BOXER MARE (04710 - FLUO ORANGE / 14) 39.00 EUR Price …" at bounding box center [859, 58] width 420 height 148
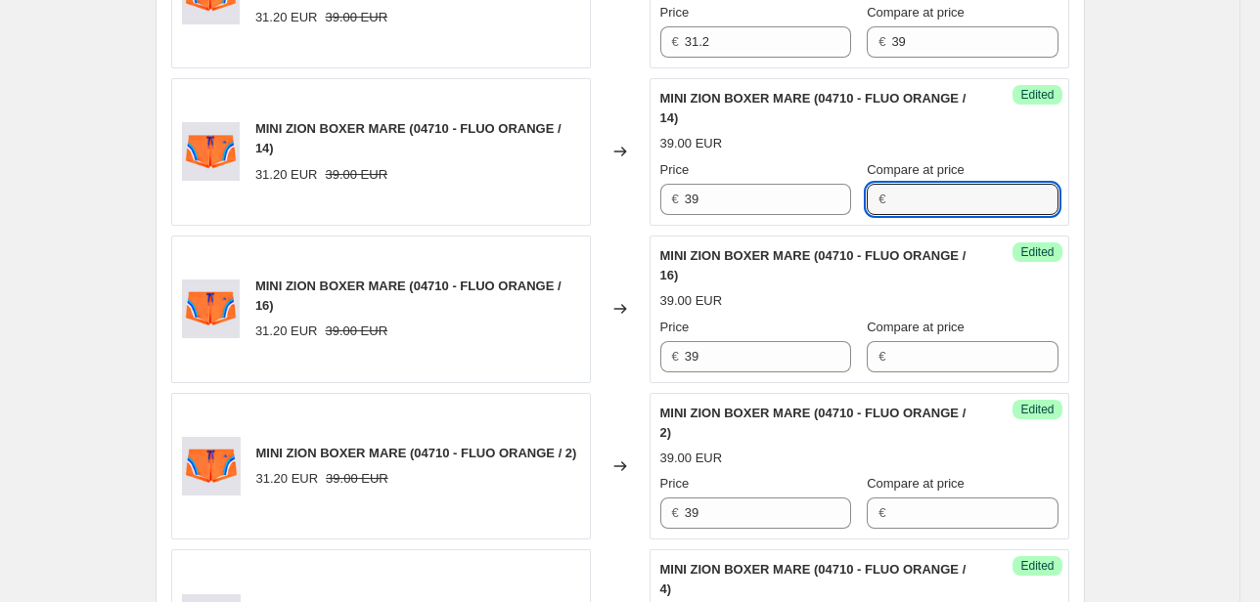
scroll to position [814, 0]
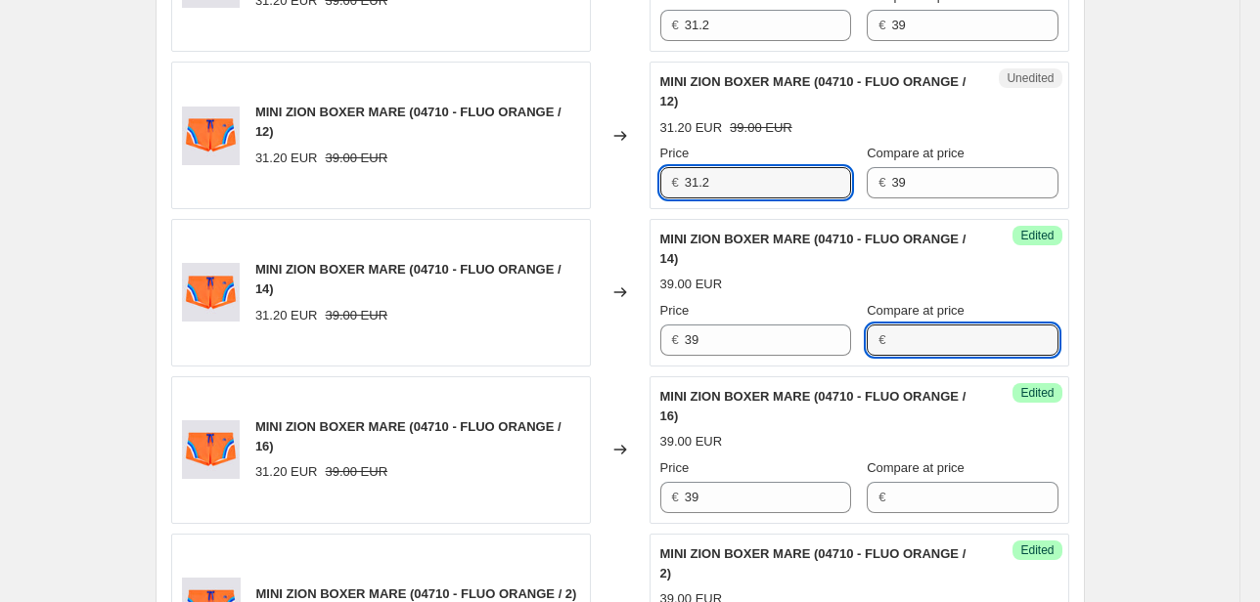
drag, startPoint x: 740, startPoint y: 174, endPoint x: 580, endPoint y: 194, distance: 161.6
click at [599, 192] on div "MINI ZION BOXER MARE (04710 - FLUO ORANGE / 12) 31.20 EUR 39.00 EUR Changed to …" at bounding box center [620, 136] width 898 height 148
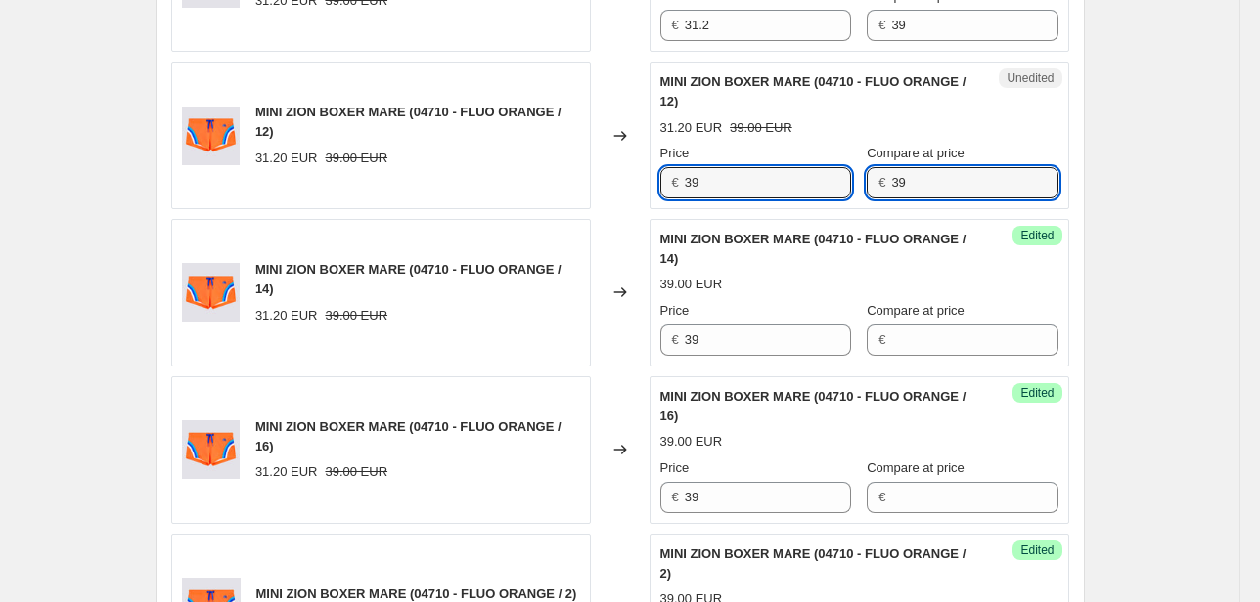
drag, startPoint x: 918, startPoint y: 180, endPoint x: 788, endPoint y: 198, distance: 131.3
click at [788, 198] on div "Unedited MINI ZION BOXER MARE (04710 - FLUO ORANGE / 12) 31.20 EUR 39.00 EUR Pr…" at bounding box center [859, 136] width 420 height 148
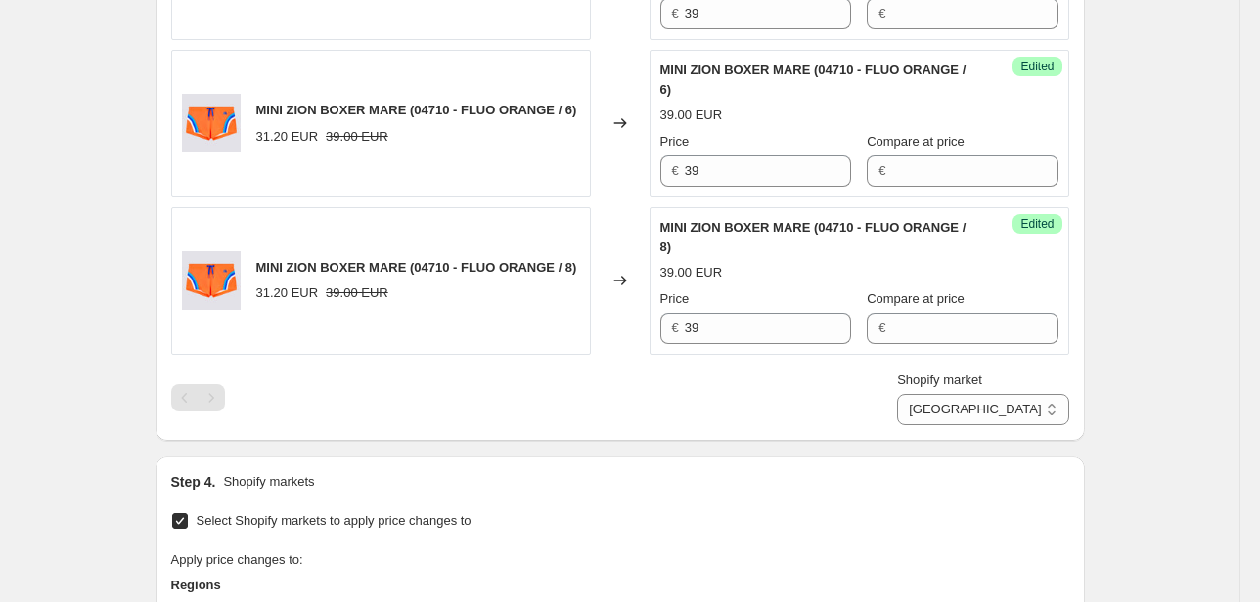
scroll to position [1753, 0]
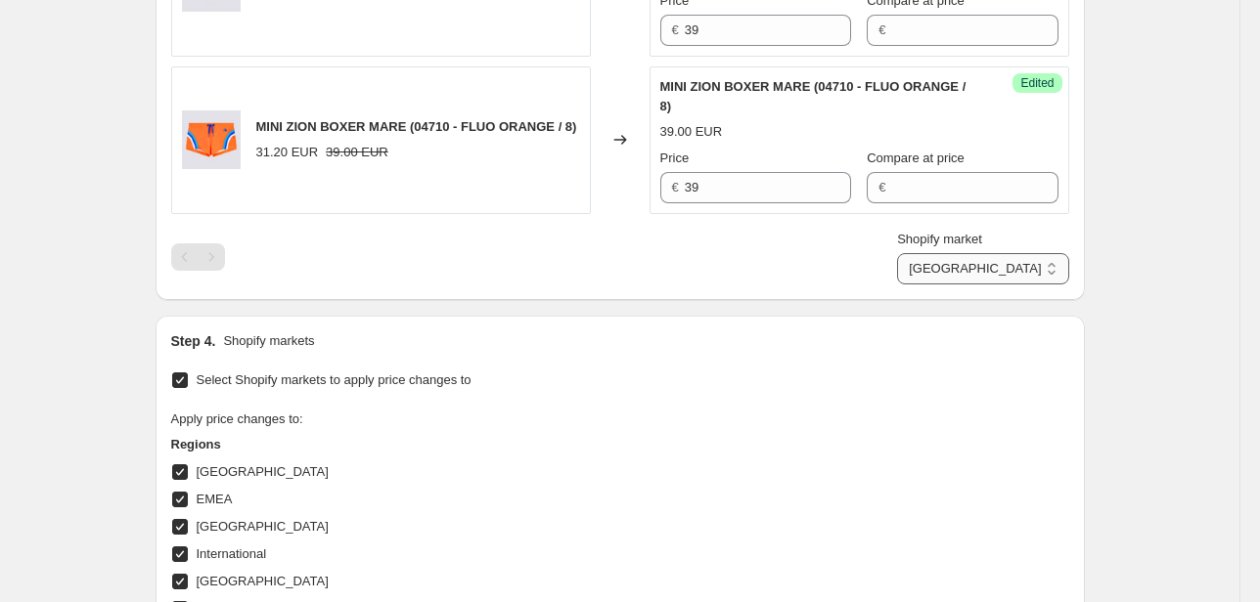
click at [1027, 268] on select "Direct prices [GEOGRAPHIC_DATA] EMEA [GEOGRAPHIC_DATA] International [GEOGRAPHI…" at bounding box center [982, 268] width 171 height 31
click at [988, 285] on select "Direct prices [GEOGRAPHIC_DATA] EMEA [GEOGRAPHIC_DATA] International [GEOGRAPHI…" at bounding box center [982, 268] width 171 height 31
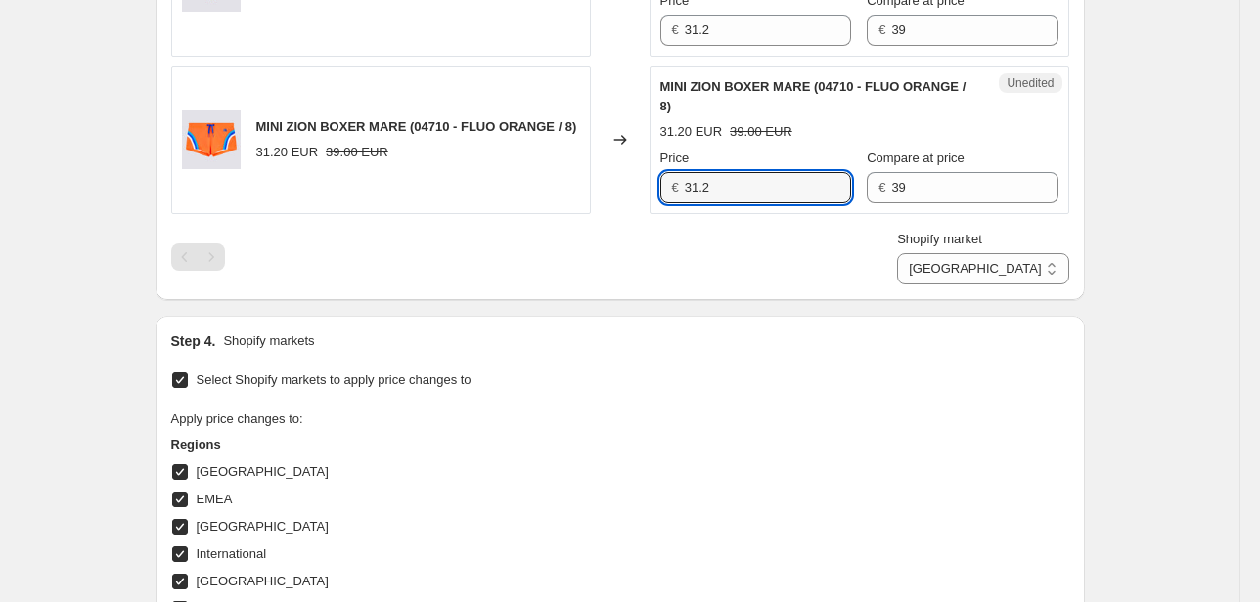
click at [629, 176] on div "MINI ZION BOXER MARE (04710 - FLUO ORANGE / 8) 31.20 EUR 39.00 EUR Changed to U…" at bounding box center [620, 141] width 898 height 148
click at [830, 190] on div "Price € 39 Compare at price € 39" at bounding box center [859, 176] width 398 height 55
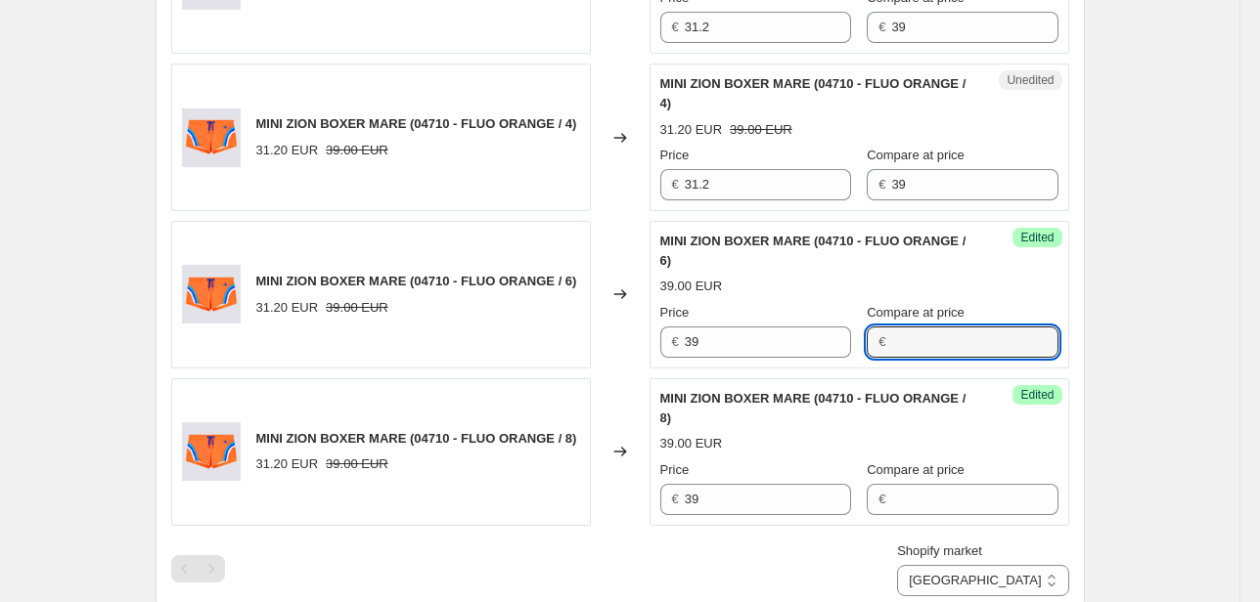
scroll to position [1440, 0]
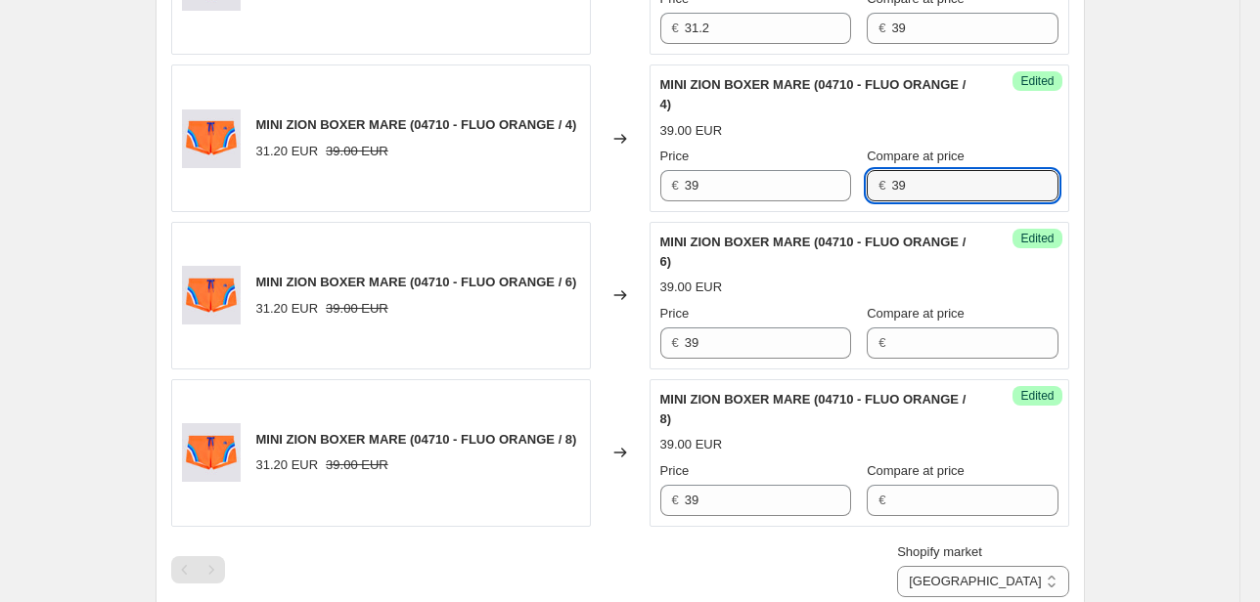
click at [801, 204] on div "Success Edited MINI ZION BOXER MARE (04710 - FLUO ORANGE / 4) 39.00 EUR Price €…" at bounding box center [859, 139] width 420 height 148
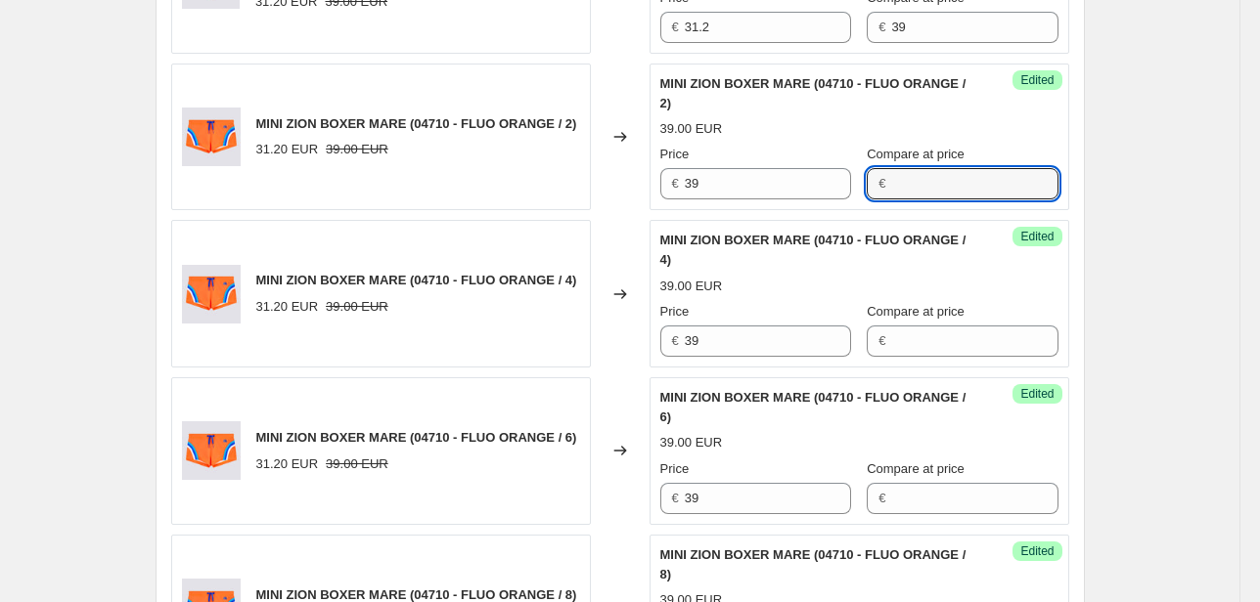
scroll to position [1283, 0]
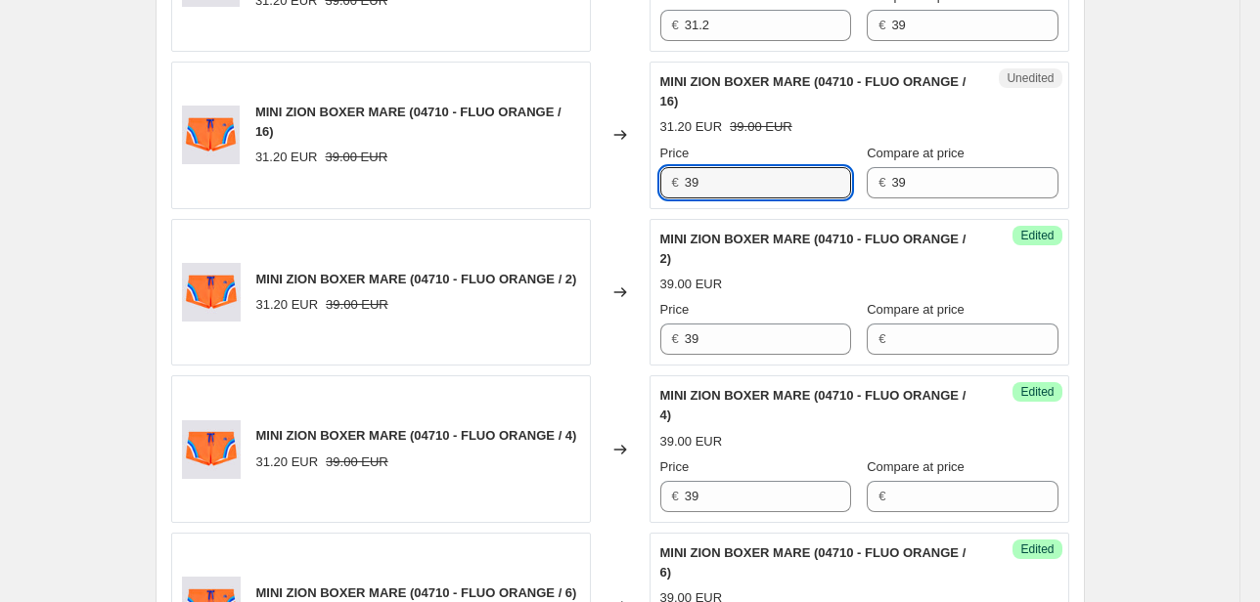
scroll to position [1127, 0]
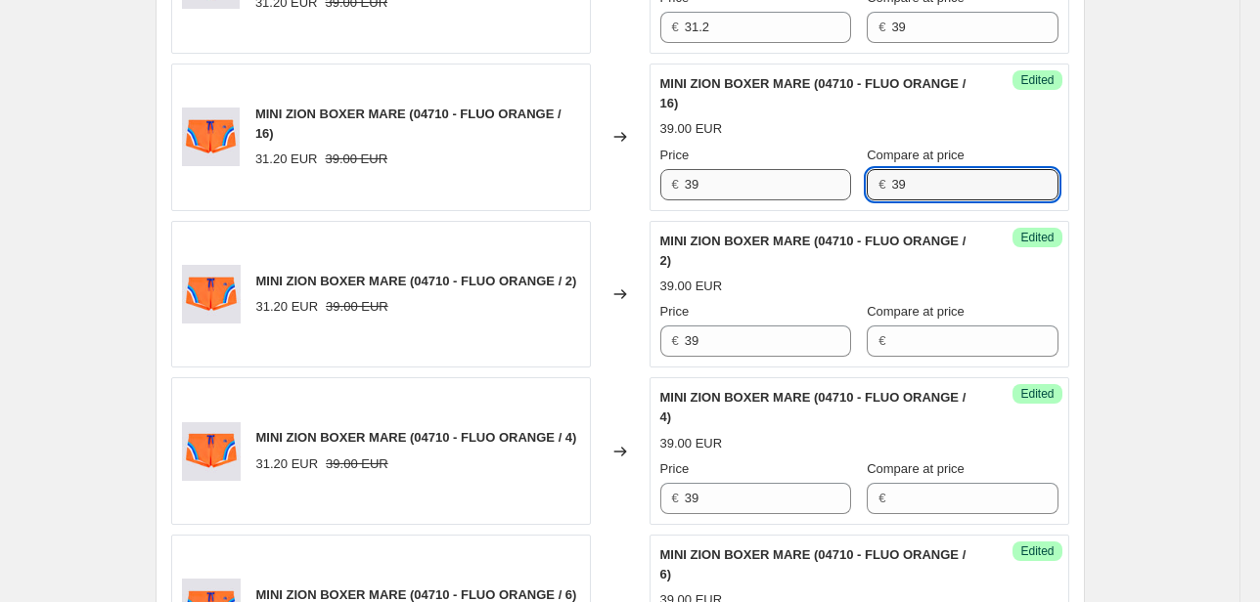
drag, startPoint x: 913, startPoint y: 190, endPoint x: 812, endPoint y: 196, distance: 101.9
click at [813, 195] on div "Price € 39 Compare at price € 39" at bounding box center [859, 173] width 398 height 55
drag, startPoint x: 748, startPoint y: 34, endPoint x: 598, endPoint y: 38, distance: 150.7
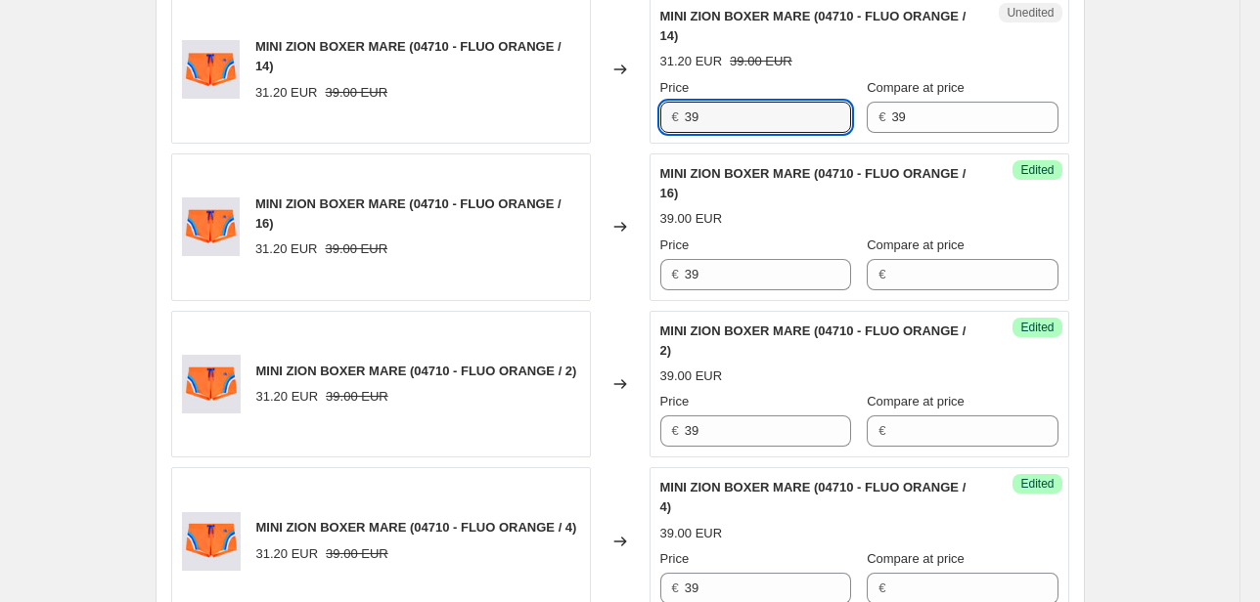
scroll to position [970, 0]
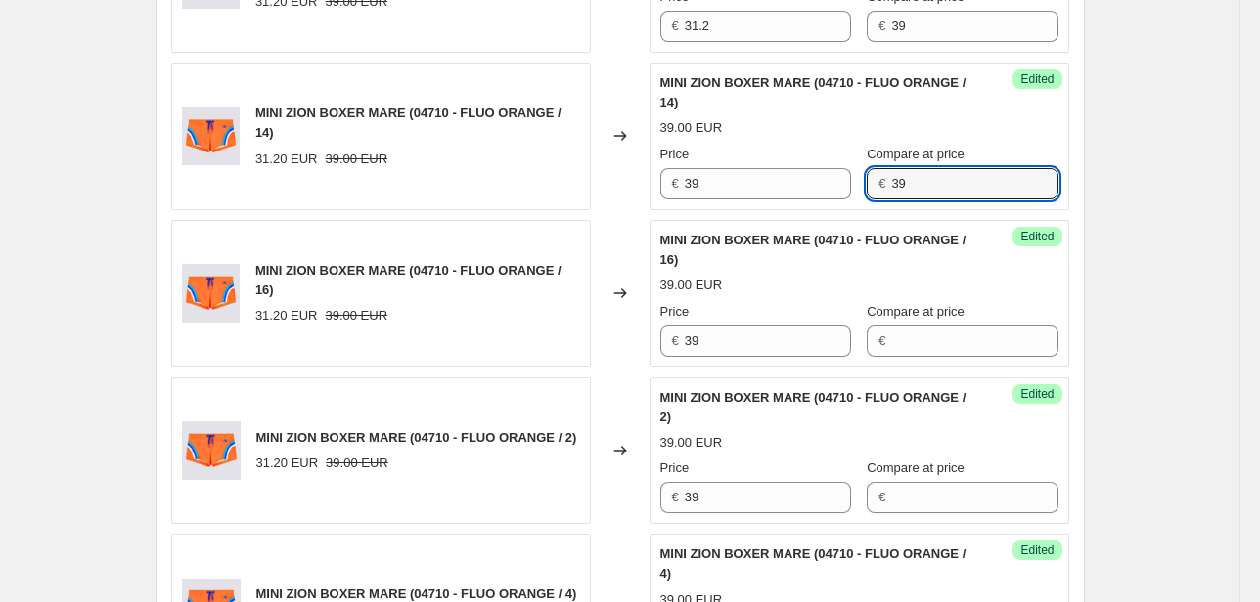
drag, startPoint x: 889, startPoint y: 176, endPoint x: 842, endPoint y: 191, distance: 49.2
click at [842, 191] on div "Price € 39 Compare at price € 39" at bounding box center [859, 172] width 398 height 55
drag, startPoint x: 773, startPoint y: 30, endPoint x: 520, endPoint y: 35, distance: 252.4
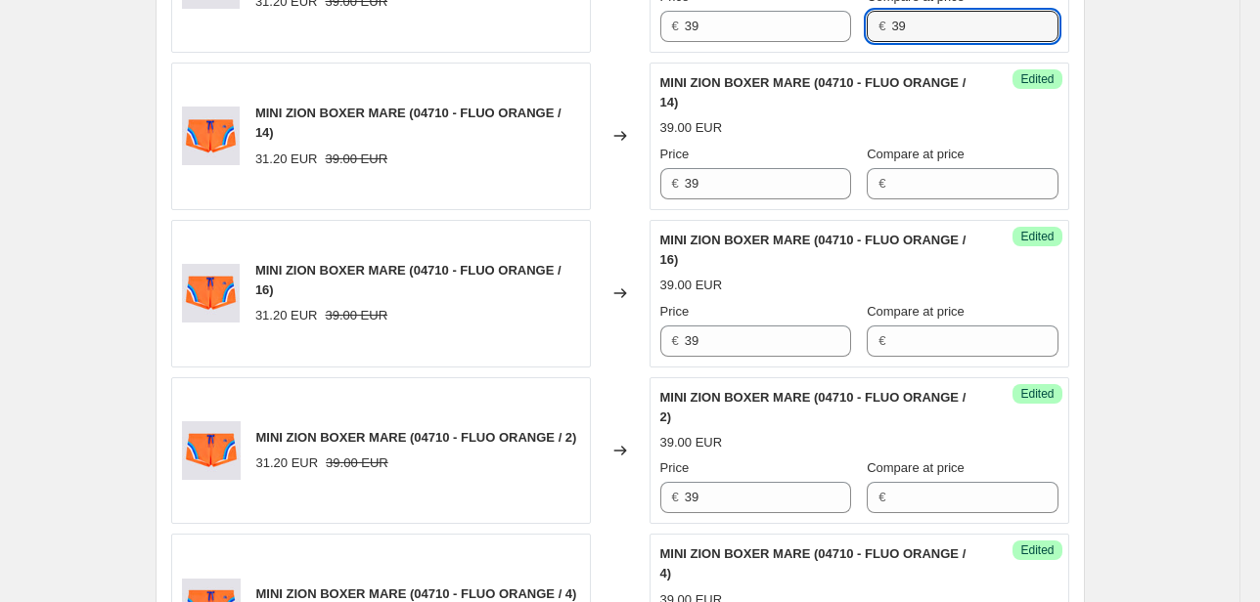
drag, startPoint x: 841, startPoint y: 48, endPoint x: 795, endPoint y: 62, distance: 48.0
click at [795, 62] on div "MINI ZION BOXER MARE (04710 - FLUO ORANGE / 10) 31.20 EUR 39.00 EUR Changed to …" at bounding box center [620, 372] width 898 height 1248
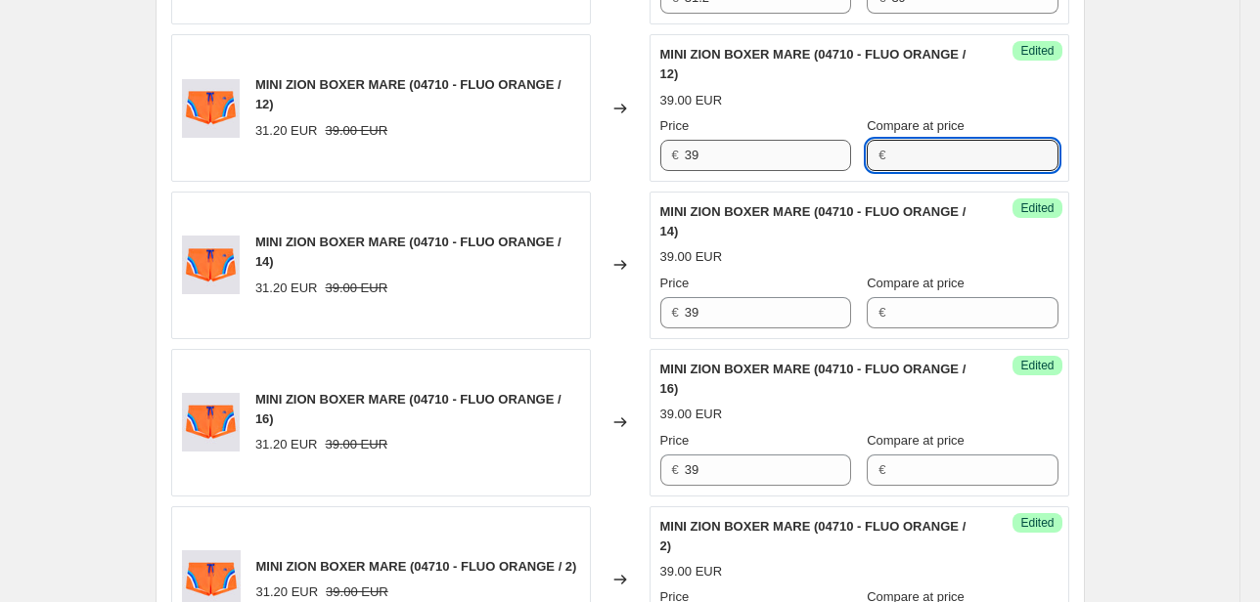
scroll to position [735, 0]
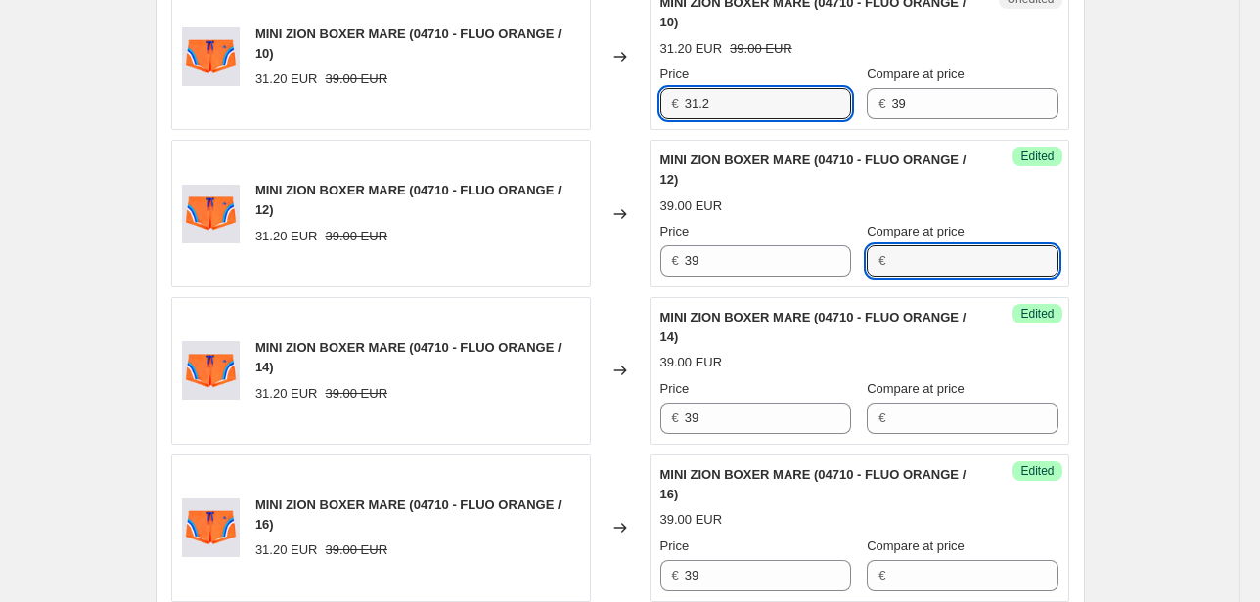
drag, startPoint x: 734, startPoint y: 96, endPoint x: 568, endPoint y: 117, distance: 166.7
click at [585, 117] on div "MINI ZION BOXER MARE (04710 - FLUO ORANGE / 10) 31.20 EUR 39.00 EUR Changed to …" at bounding box center [620, 56] width 898 height 148
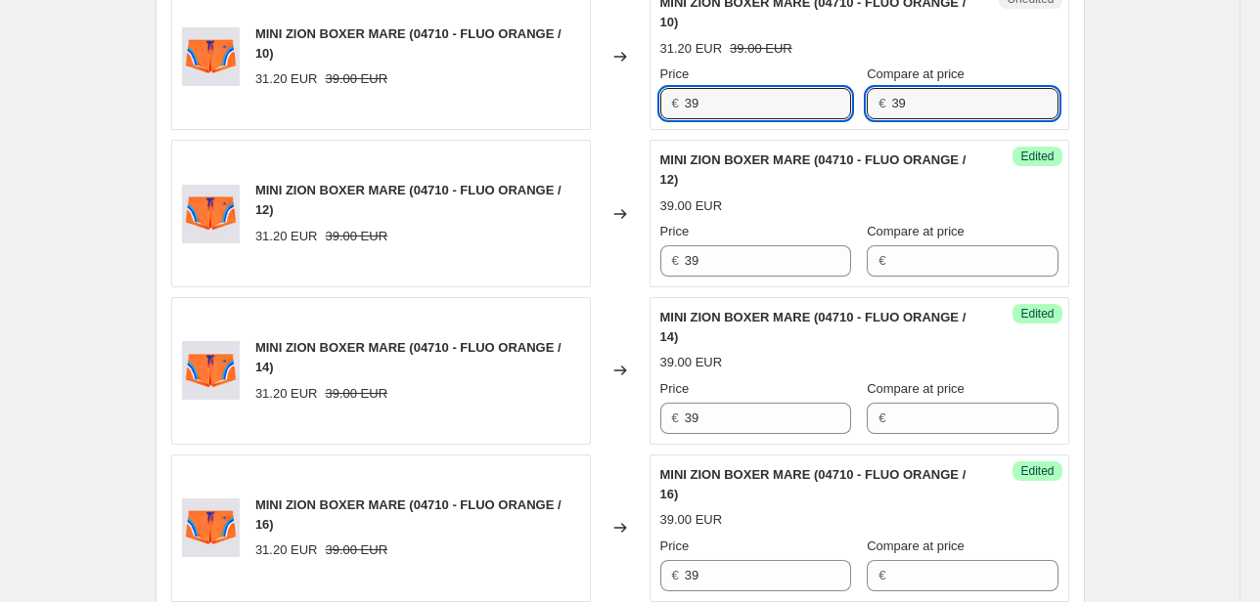
drag, startPoint x: 794, startPoint y: 122, endPoint x: 784, endPoint y: 125, distance: 10.2
click at [784, 124] on div "Unedited MINI ZION BOXER MARE (04710 - FLUO ORANGE / 10) 31.20 EUR 39.00 EUR Pr…" at bounding box center [859, 56] width 420 height 148
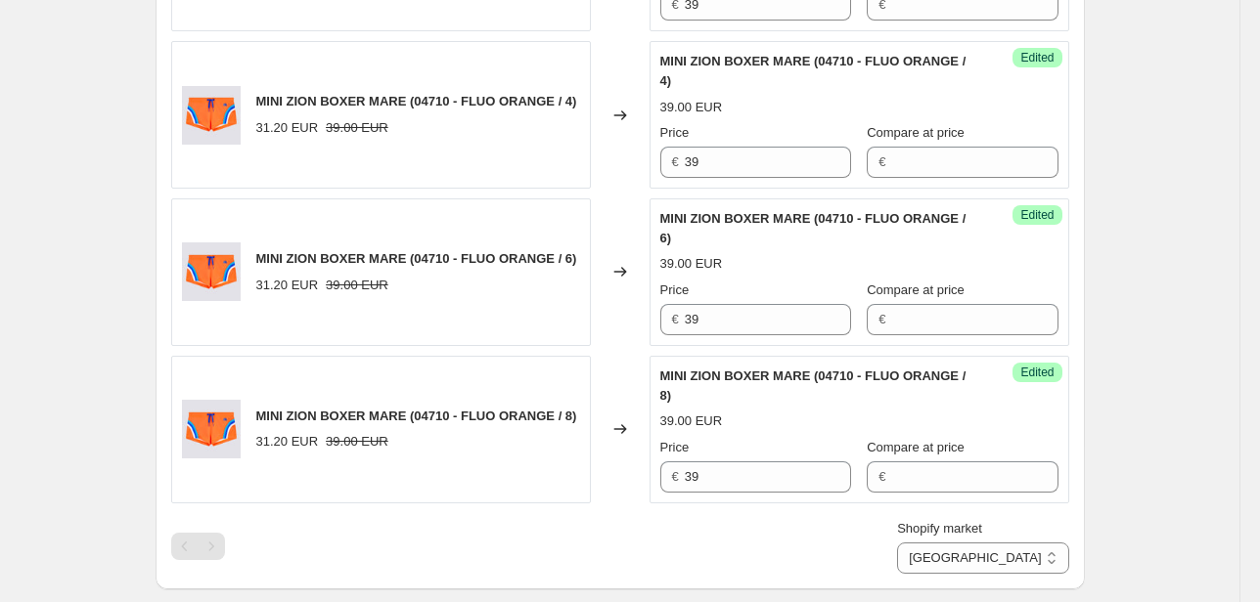
scroll to position [1596, 0]
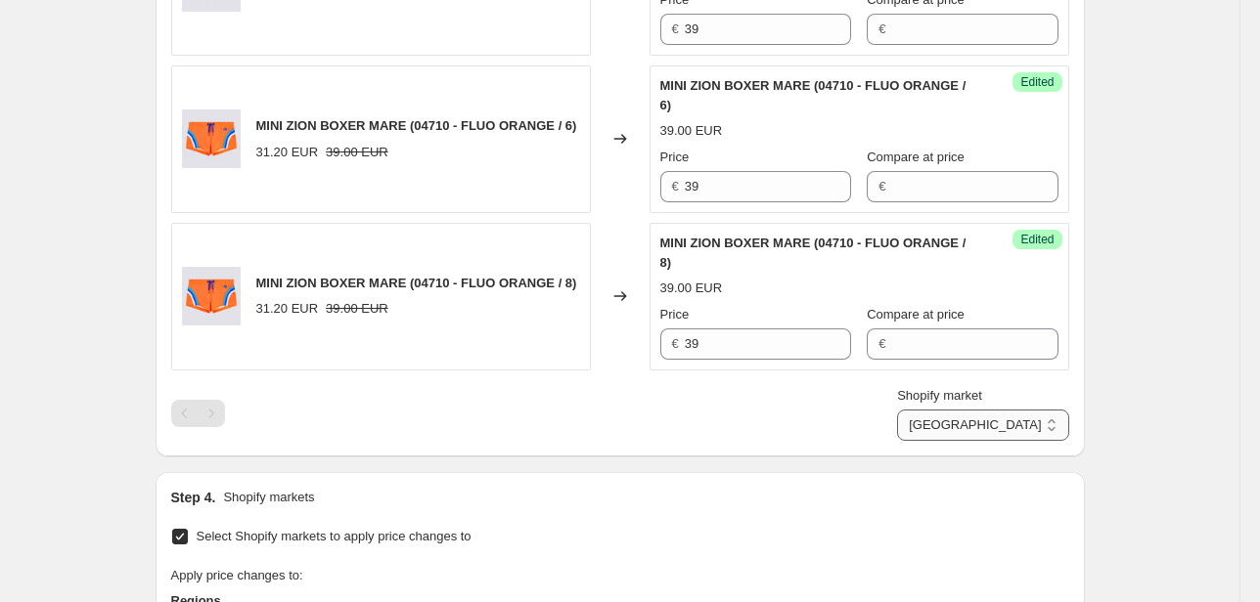
click at [1012, 415] on select "Direct prices [GEOGRAPHIC_DATA] EMEA [GEOGRAPHIC_DATA] International [GEOGRAPHI…" at bounding box center [982, 425] width 171 height 31
click at [941, 441] on select "Direct prices [GEOGRAPHIC_DATA] EMEA [GEOGRAPHIC_DATA] International [GEOGRAPHI…" at bounding box center [982, 425] width 171 height 31
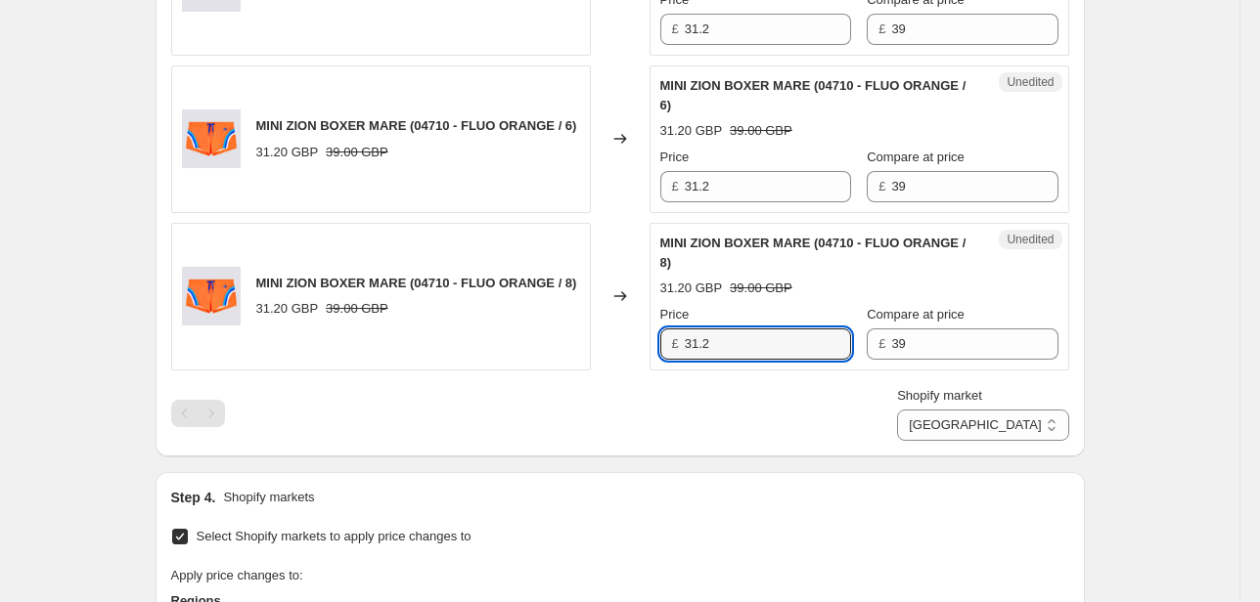
drag, startPoint x: 775, startPoint y: 333, endPoint x: 384, endPoint y: 323, distance: 390.4
click at [579, 356] on div "MINI ZION BOXER MARE (04710 - FLUO ORANGE / 8) 31.20 GBP 39.00 GBP Changed to U…" at bounding box center [620, 297] width 898 height 148
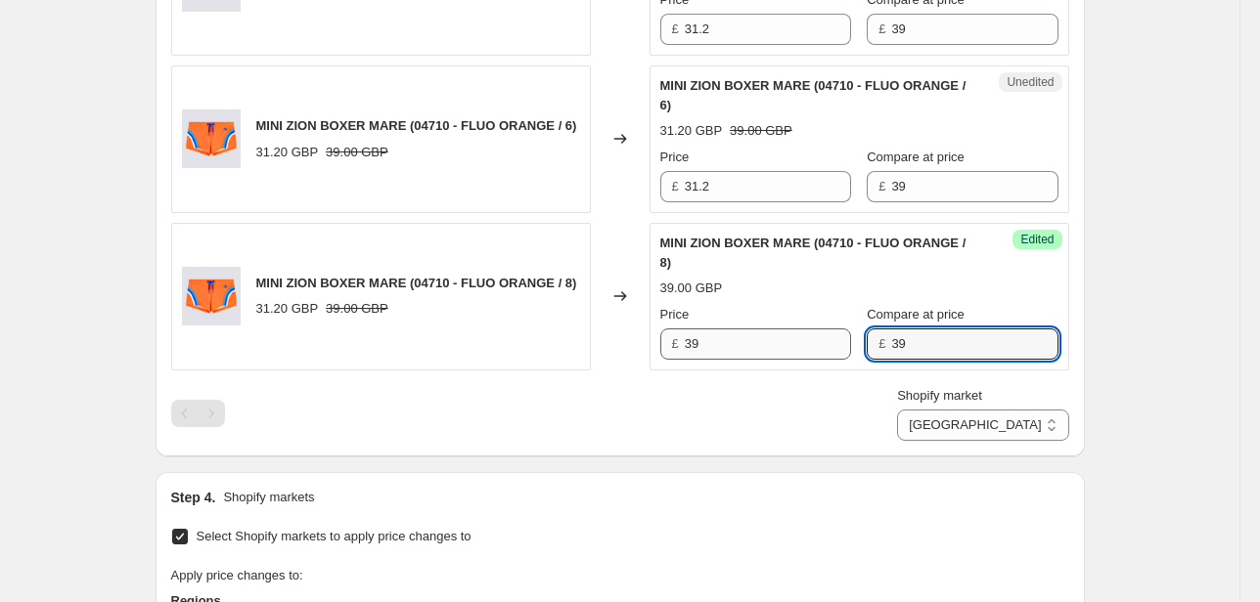
drag, startPoint x: 911, startPoint y: 342, endPoint x: 807, endPoint y: 352, distance: 104.1
click at [808, 352] on div "Price £ 39 Compare at price £ 39" at bounding box center [859, 332] width 398 height 55
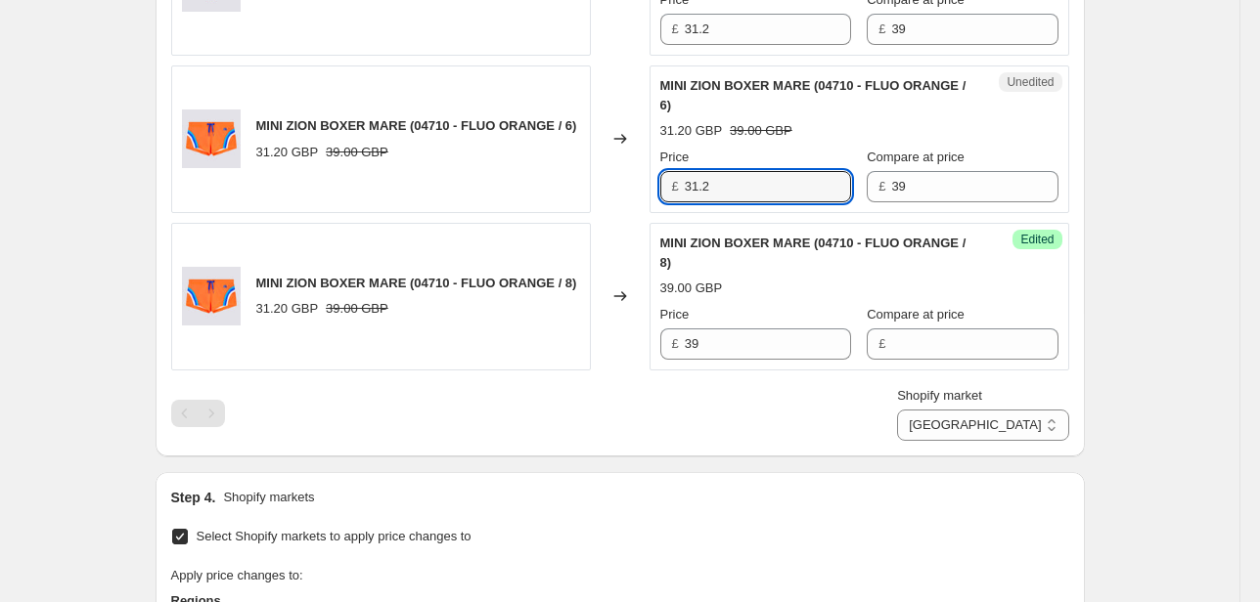
drag, startPoint x: 720, startPoint y: 192, endPoint x: 563, endPoint y: 202, distance: 156.8
click at [605, 199] on div "MINI ZION BOXER MARE (04710 - FLUO ORANGE / 6) 31.20 GBP 39.00 GBP Changed to U…" at bounding box center [620, 140] width 898 height 148
drag, startPoint x: 927, startPoint y: 185, endPoint x: 743, endPoint y: 213, distance: 186.0
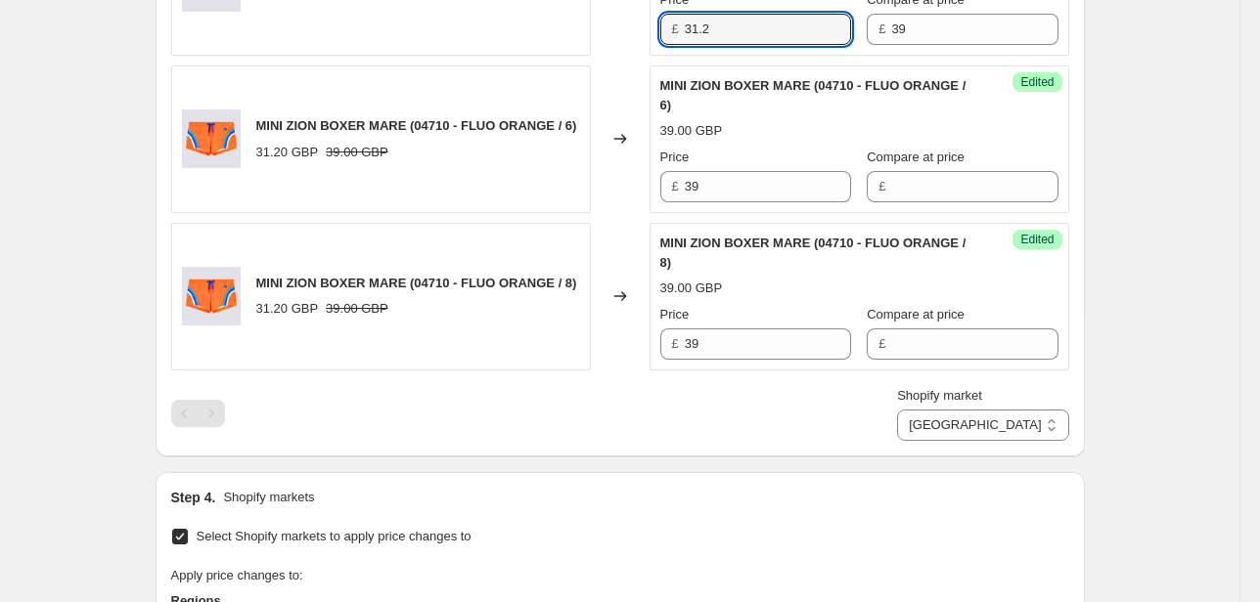
drag, startPoint x: 732, startPoint y: 19, endPoint x: 610, endPoint y: 40, distance: 123.2
click at [674, 23] on div "£ 31.2" at bounding box center [755, 29] width 191 height 31
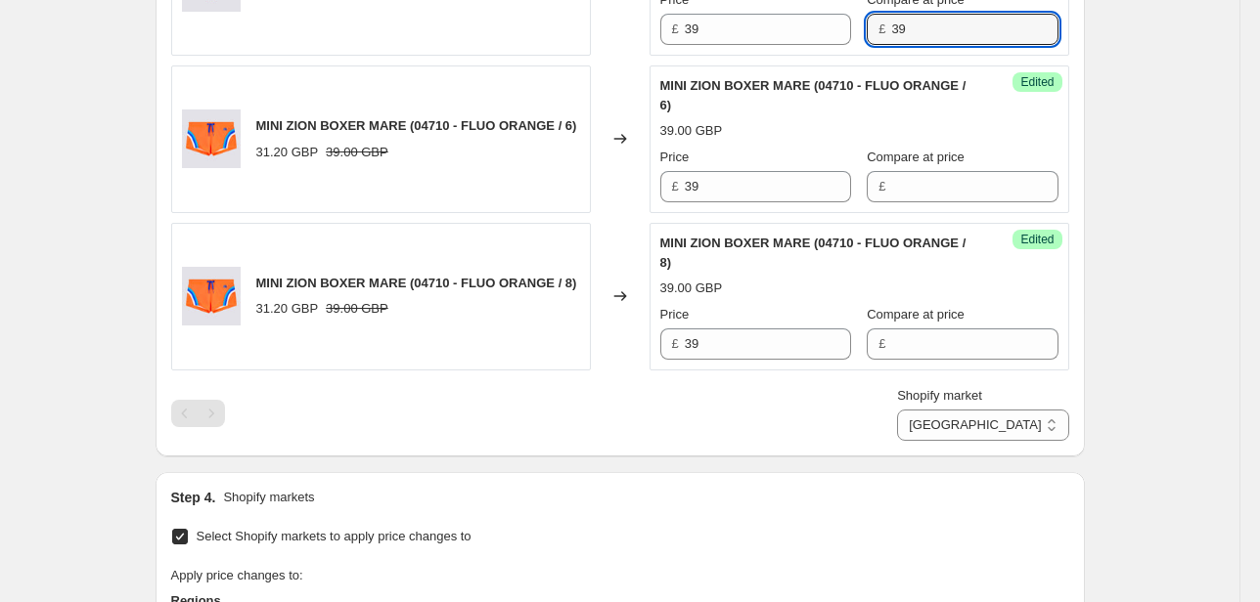
drag, startPoint x: 829, startPoint y: 40, endPoint x: 782, endPoint y: 53, distance: 48.6
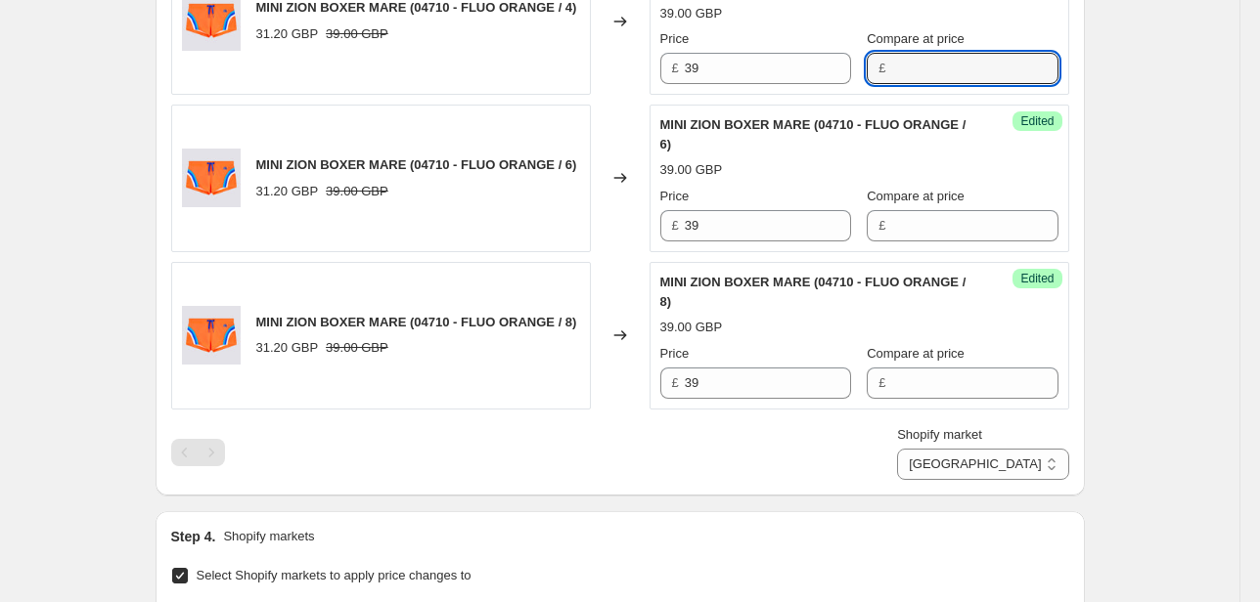
scroll to position [1440, 0]
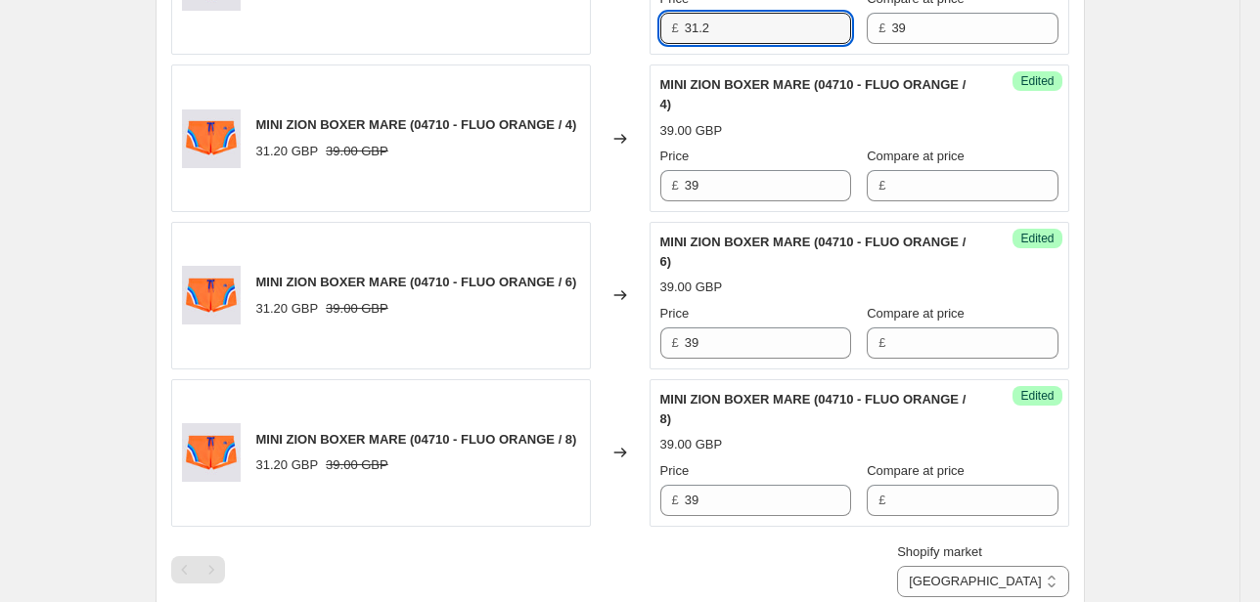
drag, startPoint x: 743, startPoint y: 26, endPoint x: 630, endPoint y: 32, distance: 113.6
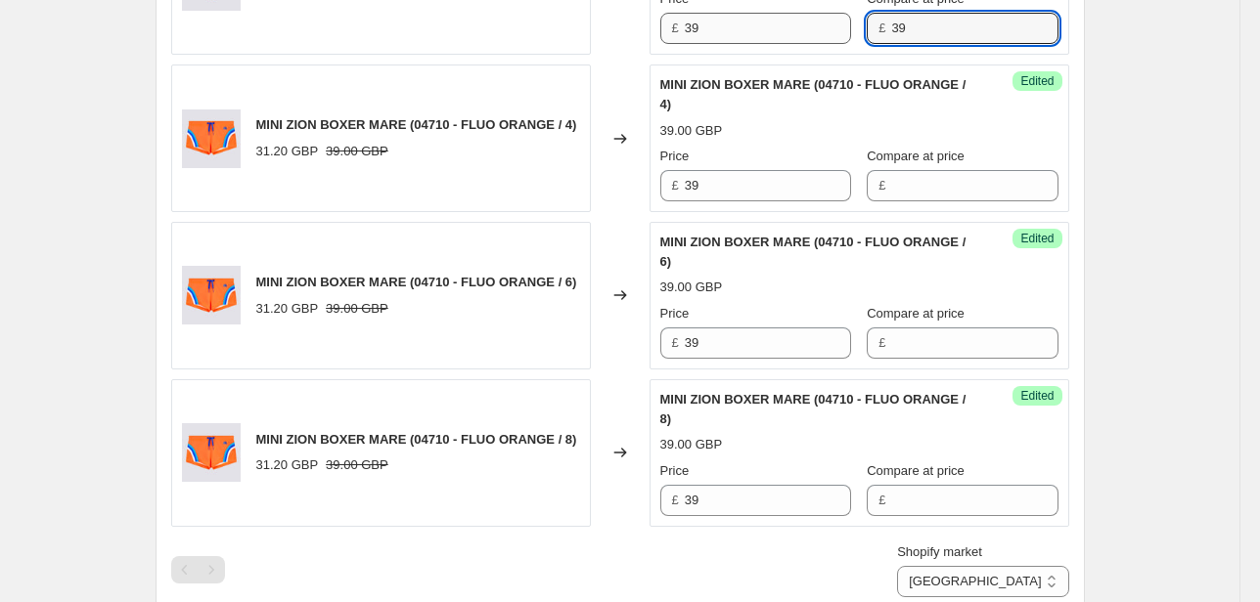
drag, startPoint x: 935, startPoint y: 29, endPoint x: 811, endPoint y: 32, distance: 124.2
click at [811, 32] on div "Price £ 39 Compare at price £ 39" at bounding box center [859, 16] width 398 height 55
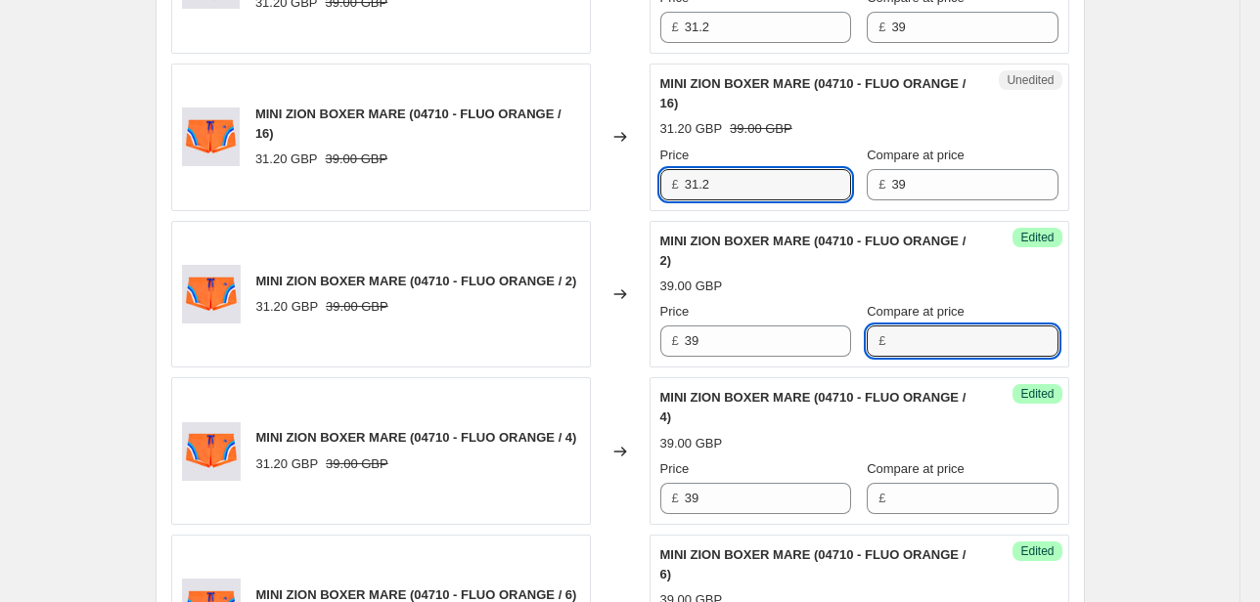
drag, startPoint x: 746, startPoint y: 188, endPoint x: 524, endPoint y: 215, distance: 223.7
click at [562, 207] on div "MINI ZION BOXER MARE (04710 - FLUO ORANGE / 16) 31.20 GBP 39.00 GBP Changed to …" at bounding box center [620, 138] width 898 height 148
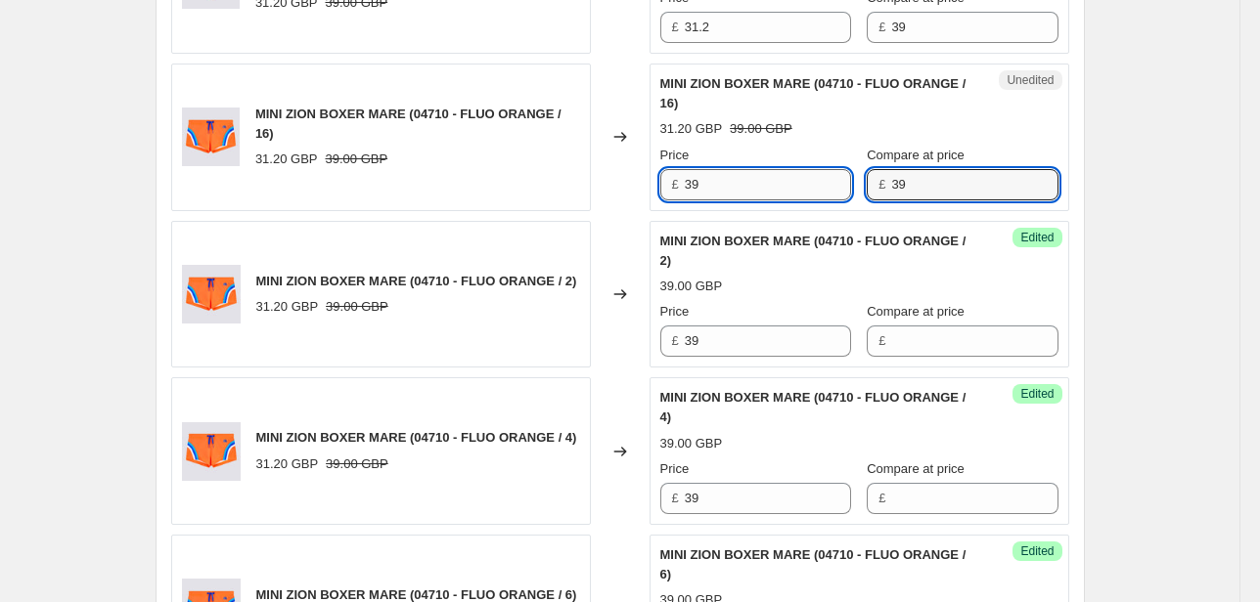
drag, startPoint x: 894, startPoint y: 189, endPoint x: 833, endPoint y: 196, distance: 61.0
click at [833, 196] on div "Price £ 39 Compare at price £ 39" at bounding box center [859, 173] width 398 height 55
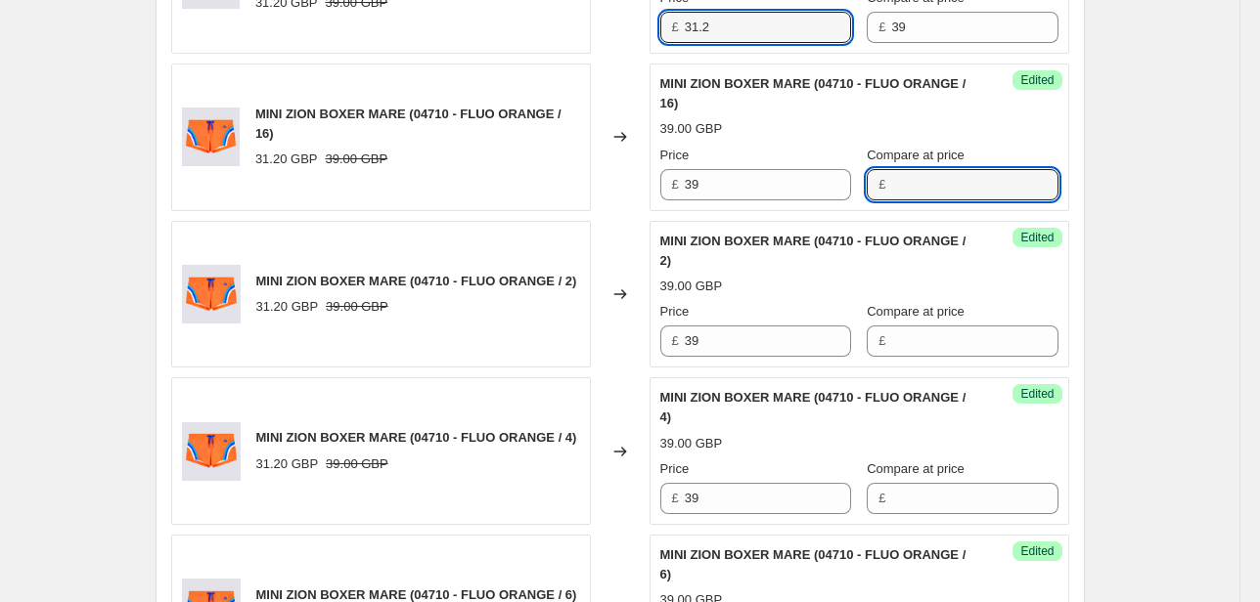
drag, startPoint x: 743, startPoint y: 26, endPoint x: 537, endPoint y: 51, distance: 207.8
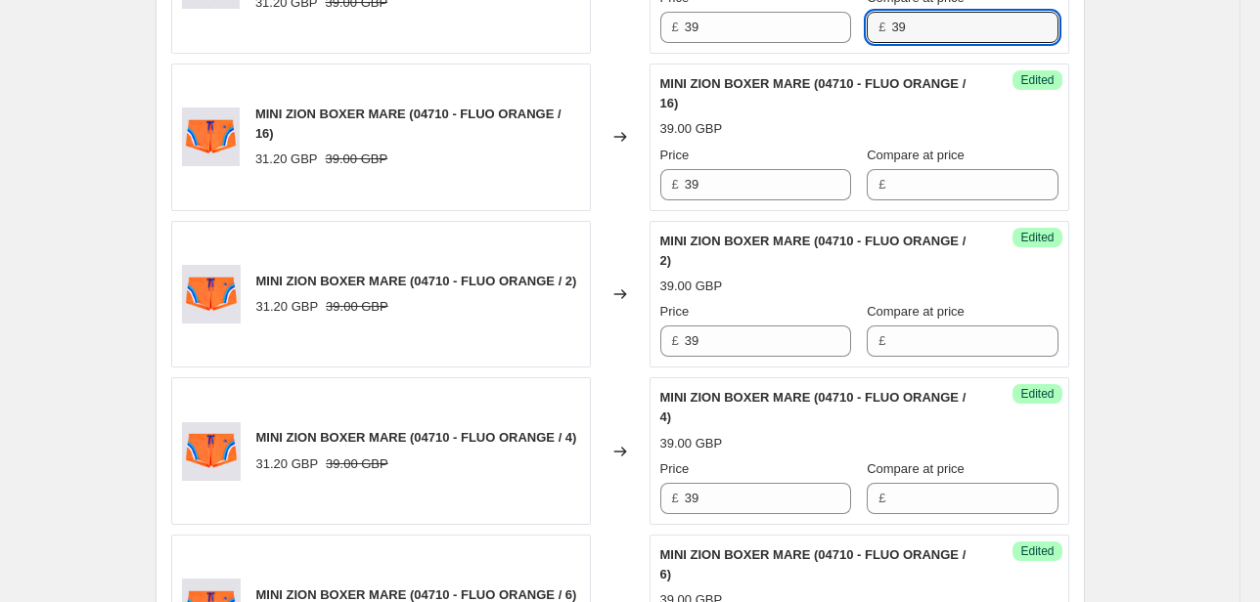
drag, startPoint x: 888, startPoint y: 34, endPoint x: 786, endPoint y: 66, distance: 106.4
click at [797, 57] on div "MINI ZION BOXER MARE (04710 - FLUO ORANGE / 10) 31.20 GBP 39.00 GBP Changed to …" at bounding box center [620, 215] width 898 height 1248
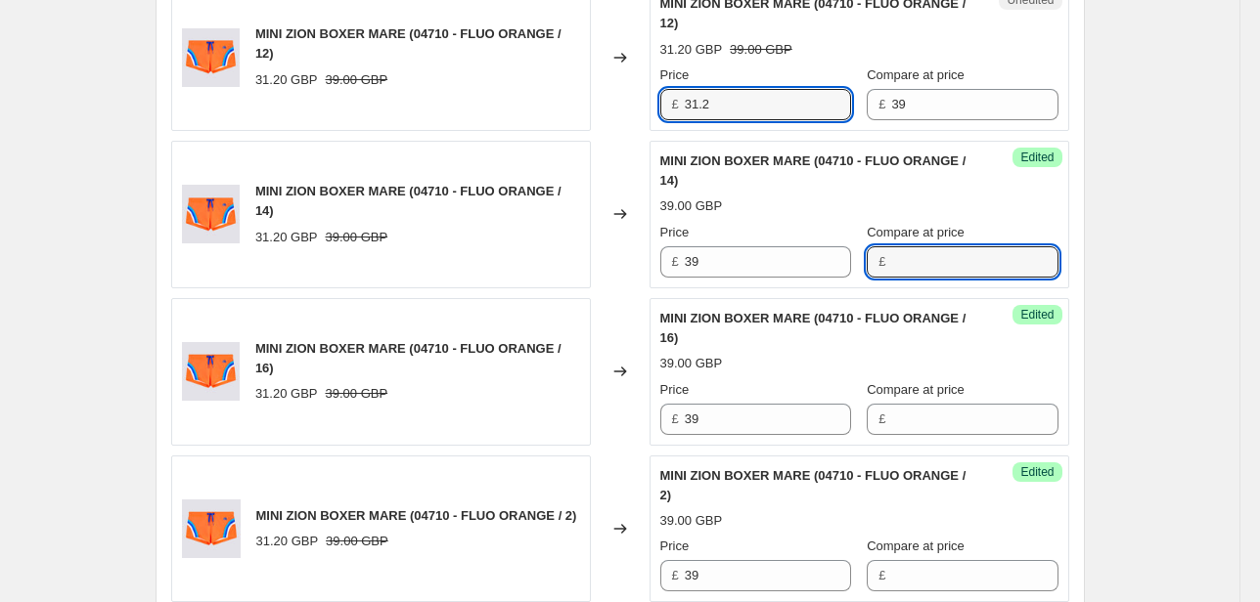
drag, startPoint x: 648, startPoint y: 101, endPoint x: 610, endPoint y: 98, distance: 38.3
click at [618, 98] on div "MINI ZION BOXER MARE (04710 - FLUO ORANGE / 12) 31.20 GBP 39.00 GBP Changed to …" at bounding box center [620, 57] width 898 height 148
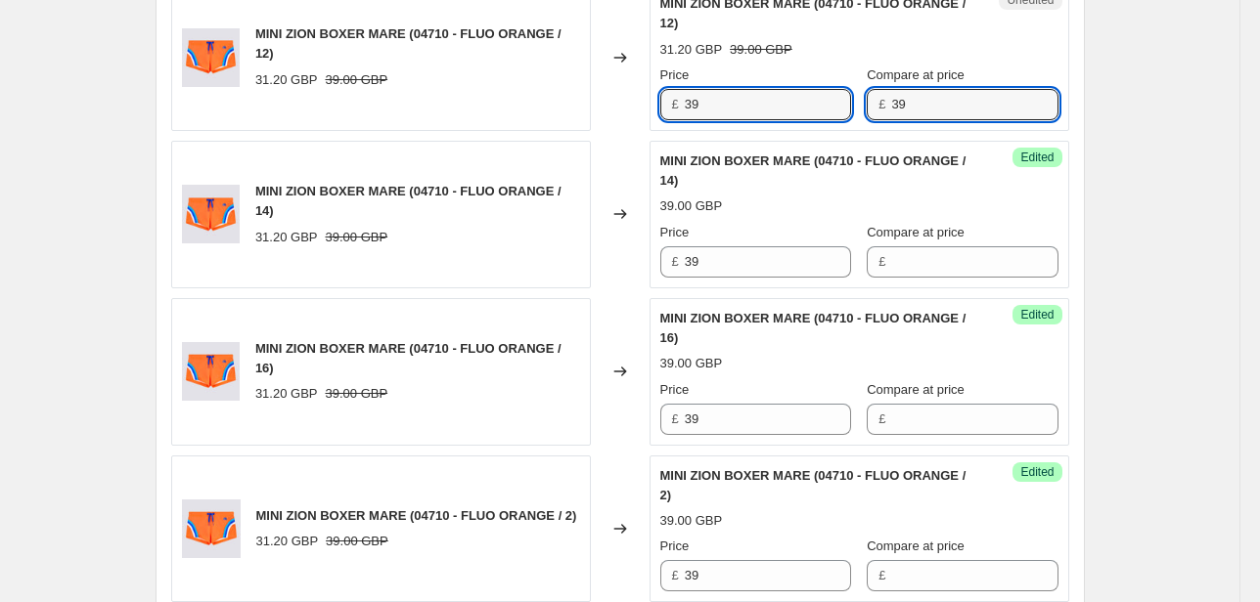
drag, startPoint x: 810, startPoint y: 117, endPoint x: 730, endPoint y: 131, distance: 81.4
click at [753, 126] on div "Unedited MINI ZION BOXER MARE (04710 - FLUO ORANGE / 12) 31.20 GBP 39.00 GBP Pr…" at bounding box center [859, 57] width 420 height 148
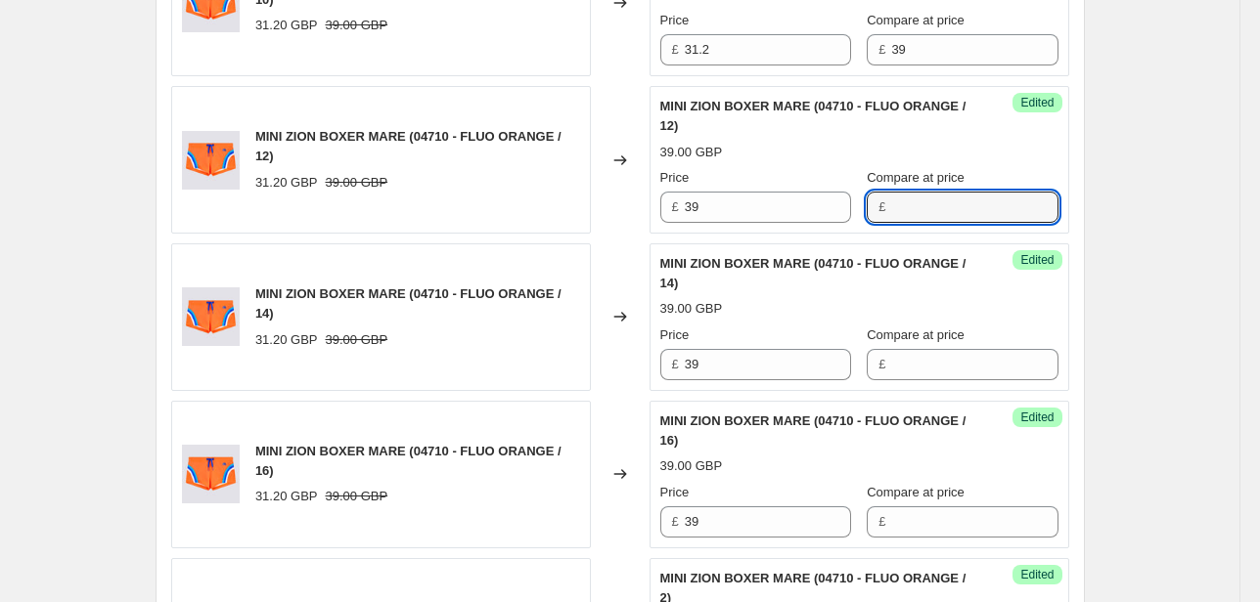
scroll to position [657, 0]
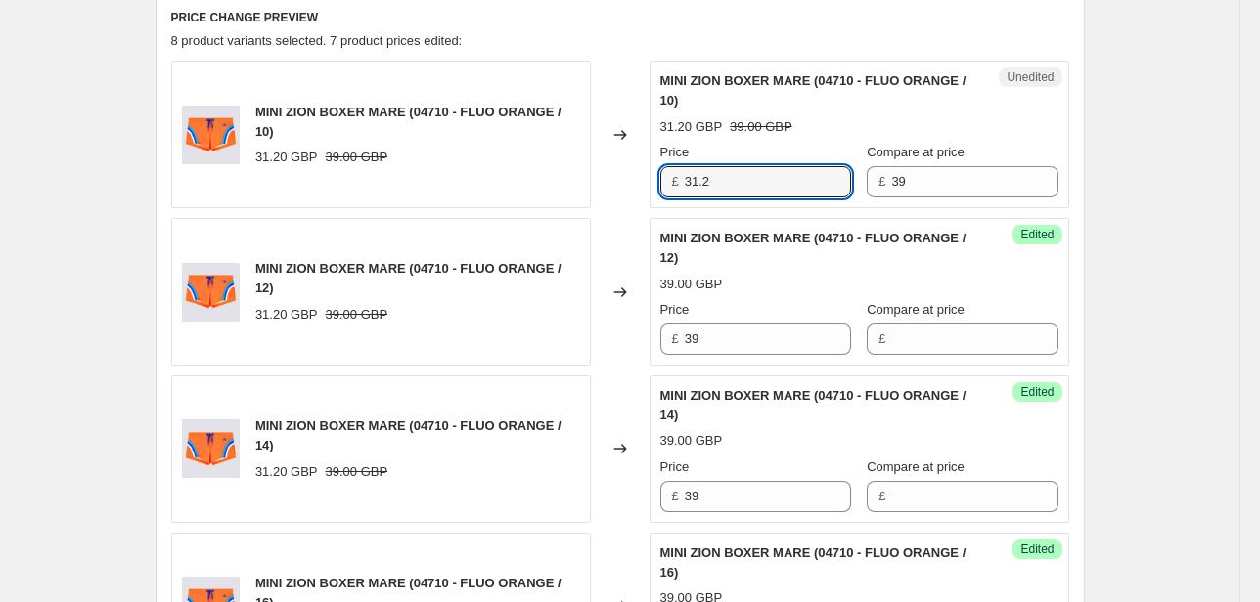
drag, startPoint x: 677, startPoint y: 196, endPoint x: 553, endPoint y: 214, distance: 125.6
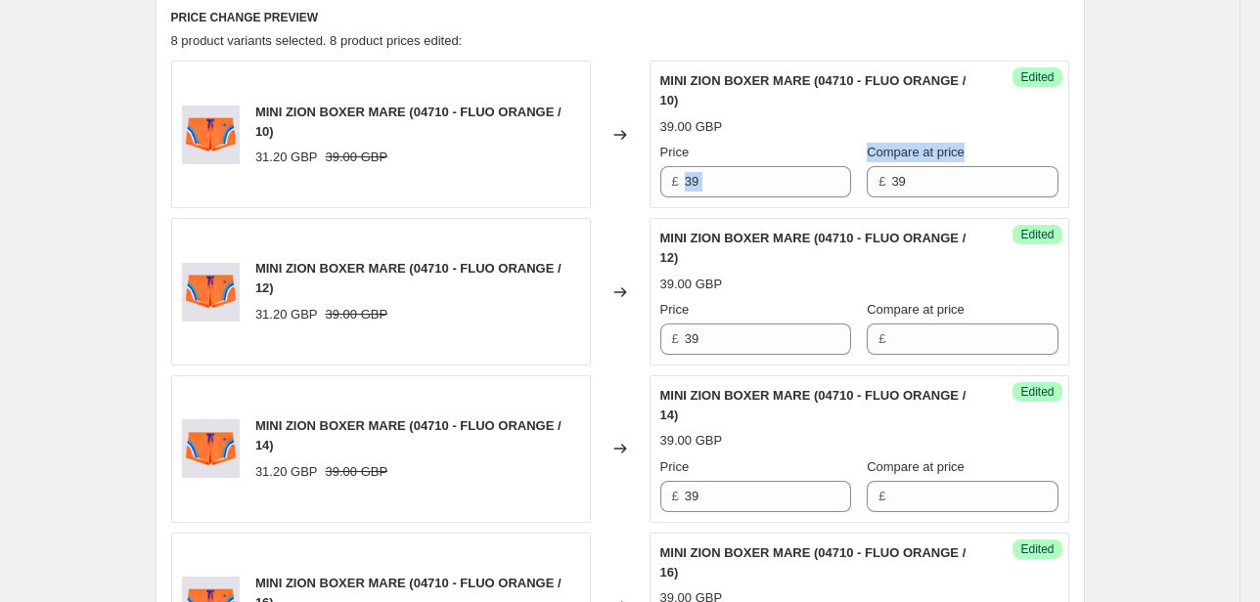
click at [810, 204] on div "Success Edited MINI ZION BOXER MARE (04710 - FLUO ORANGE / 10) 39.00 GBP Price …" at bounding box center [859, 135] width 420 height 148
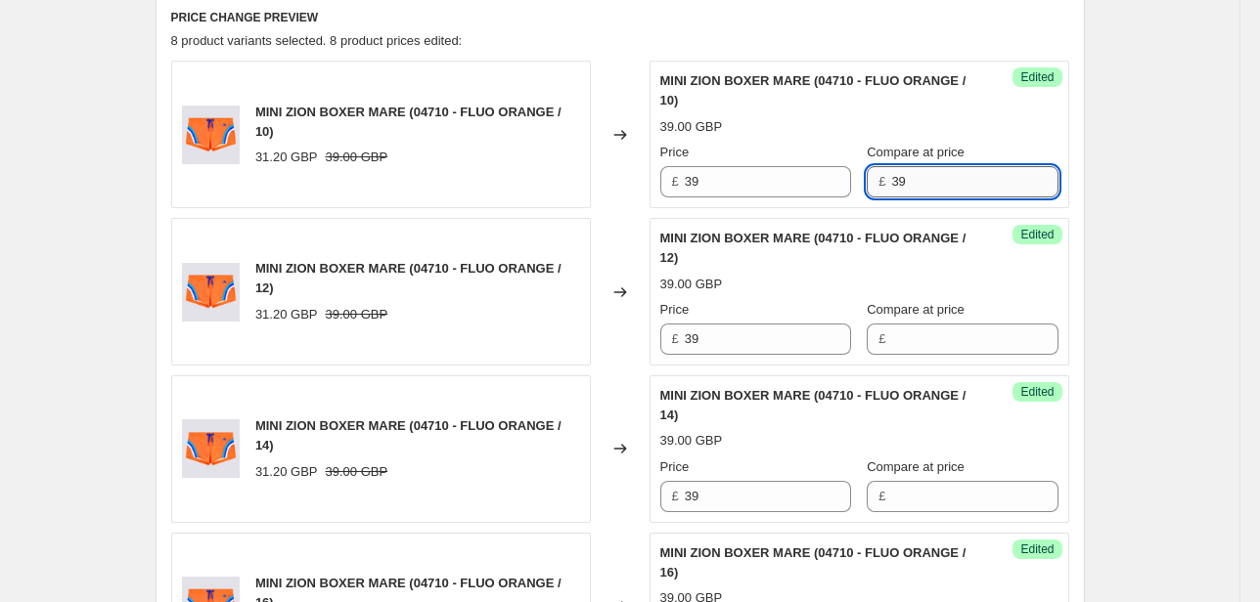
click at [891, 186] on input "39" at bounding box center [974, 181] width 166 height 31
click at [817, 196] on div "Price £ 39 Compare at price £ 39" at bounding box center [859, 170] width 398 height 55
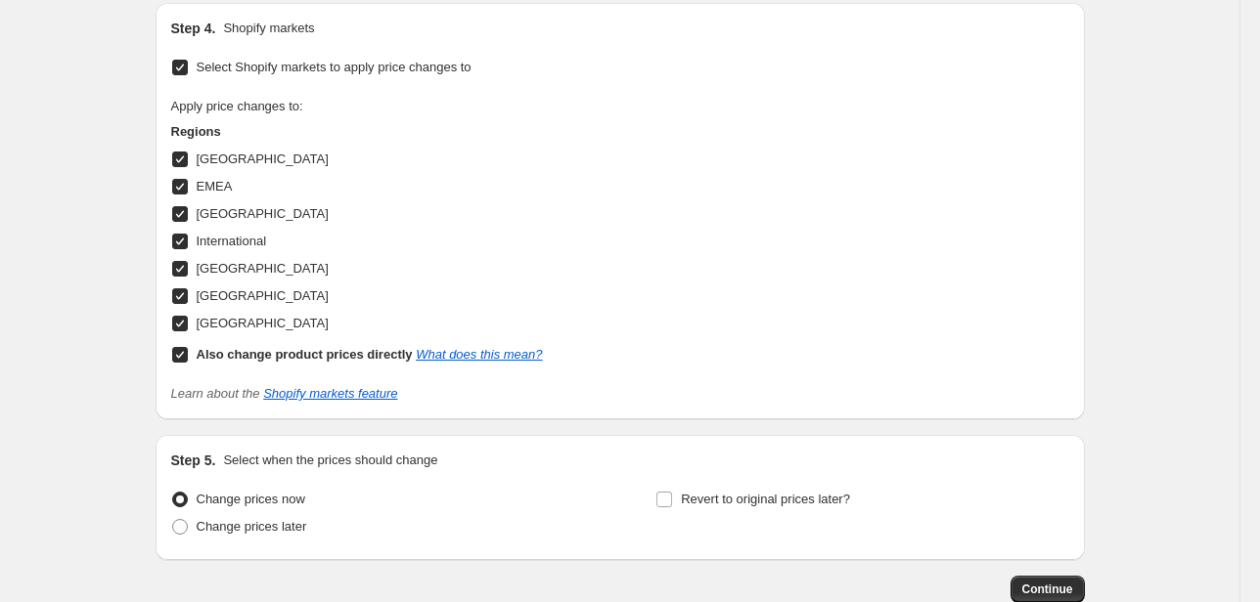
scroll to position [1831, 0]
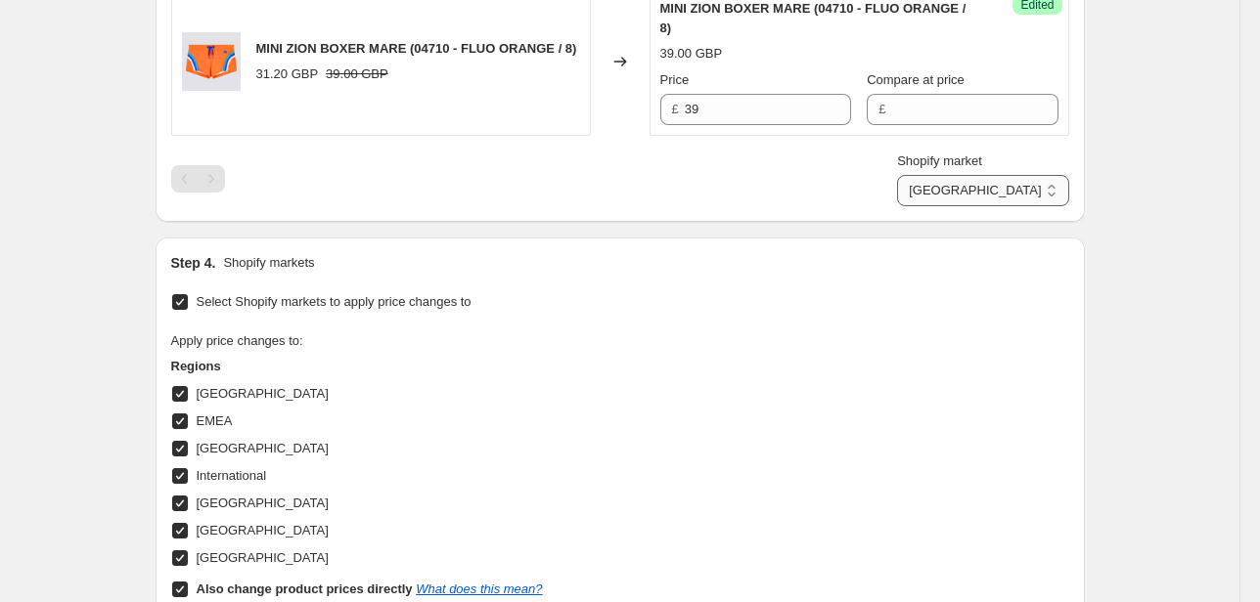
click at [1010, 188] on select "Direct prices [GEOGRAPHIC_DATA] EMEA [GEOGRAPHIC_DATA] International [GEOGRAPHI…" at bounding box center [982, 190] width 171 height 31
click at [956, 206] on select "Direct prices [GEOGRAPHIC_DATA] EMEA [GEOGRAPHIC_DATA] International [GEOGRAPHI…" at bounding box center [982, 190] width 171 height 31
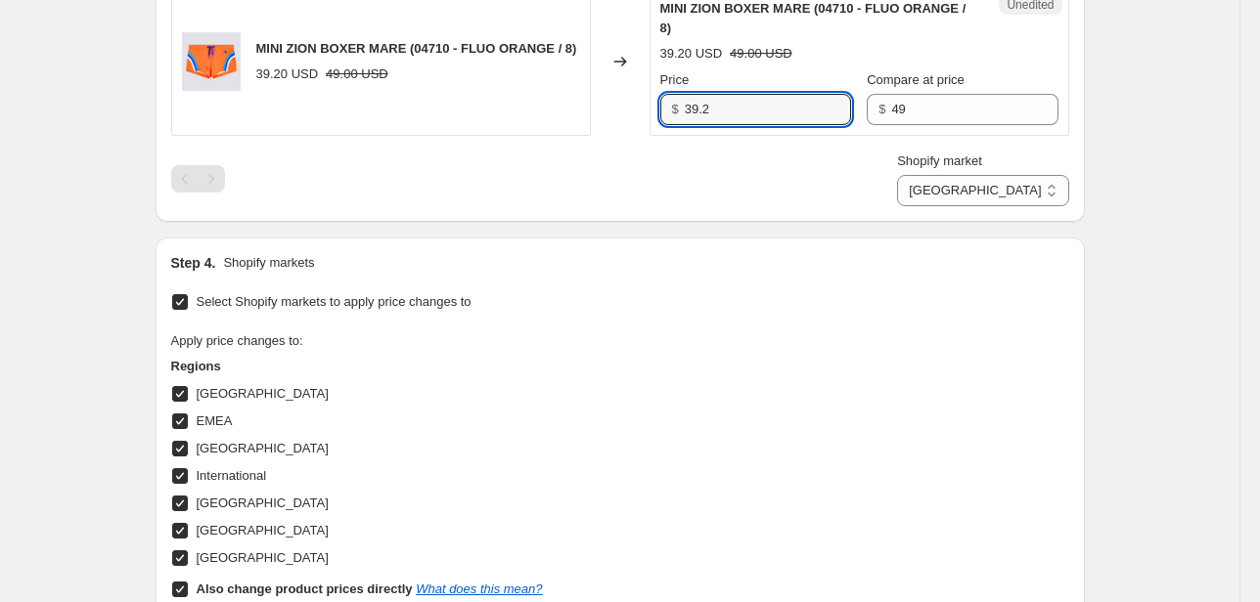
drag, startPoint x: 742, startPoint y: 111, endPoint x: 567, endPoint y: 72, distance: 179.2
click at [583, 79] on div "MINI ZION BOXER MARE (04710 - FLUO ORANGE / 8) 39.20 USD 49.00 USD Changed to U…" at bounding box center [620, 62] width 898 height 148
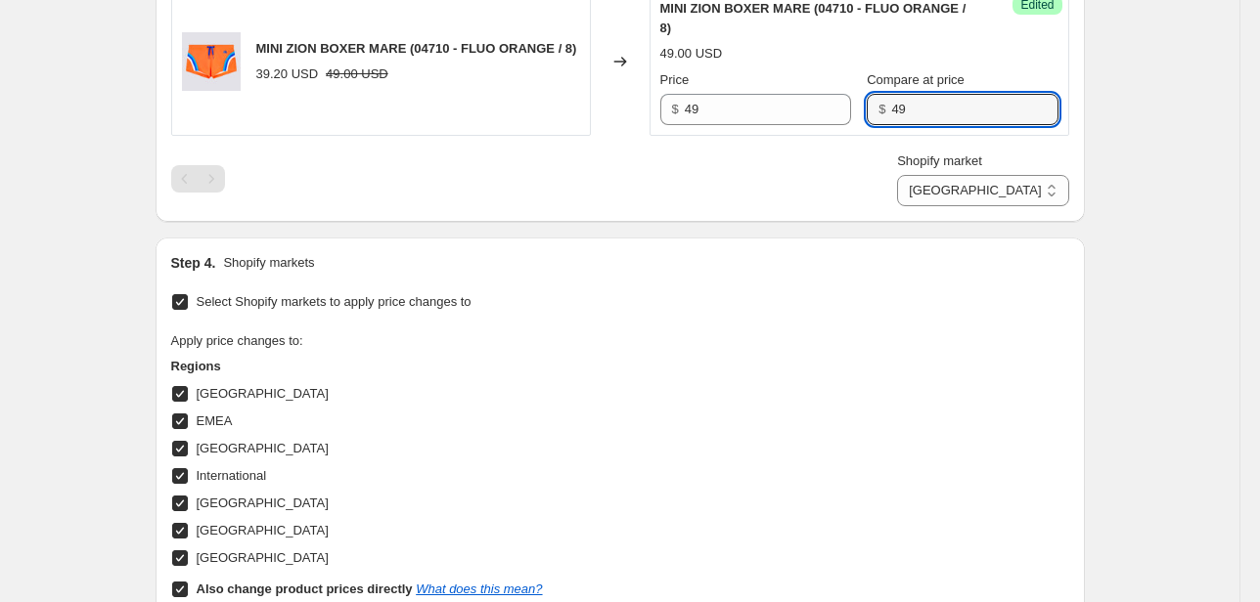
drag, startPoint x: 963, startPoint y: 116, endPoint x: 784, endPoint y: 127, distance: 179.3
click at [785, 124] on div "Success Edited MINI ZION BOXER MARE (04710 - FLUO ORANGE / 8) 49.00 USD Price $…" at bounding box center [859, 62] width 420 height 148
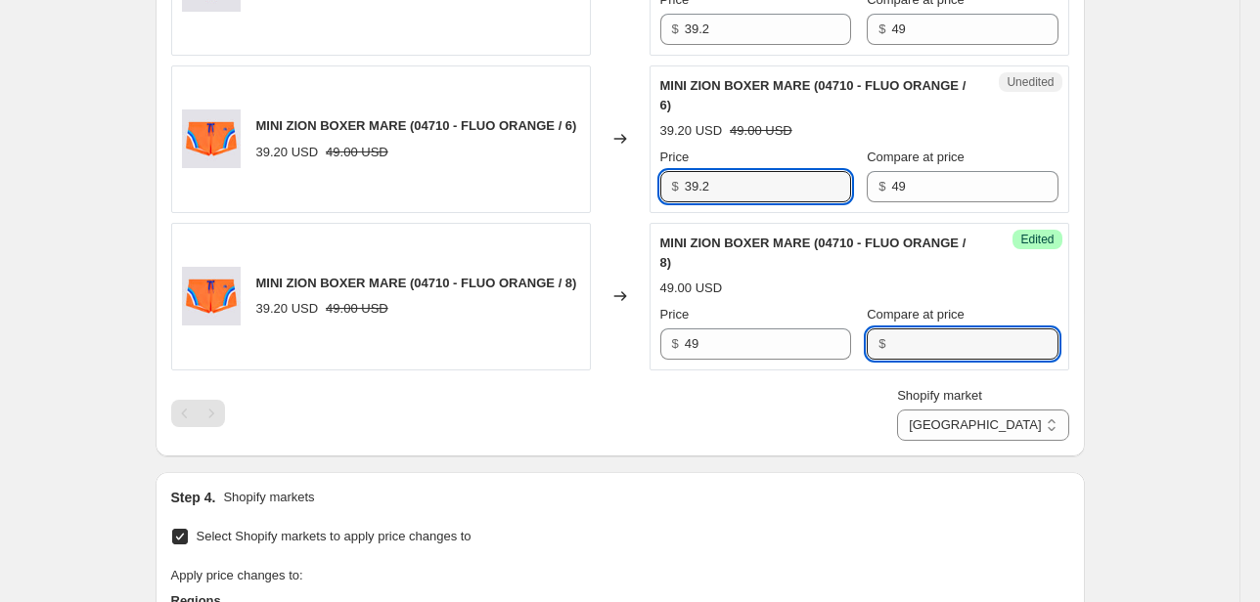
drag, startPoint x: 677, startPoint y: 198, endPoint x: 634, endPoint y: 199, distance: 43.0
click at [662, 200] on div "Unedited MINI ZION BOXER MARE (04710 - FLUO ORANGE / 6) 39.20 USD 49.00 USD Pri…" at bounding box center [859, 140] width 420 height 148
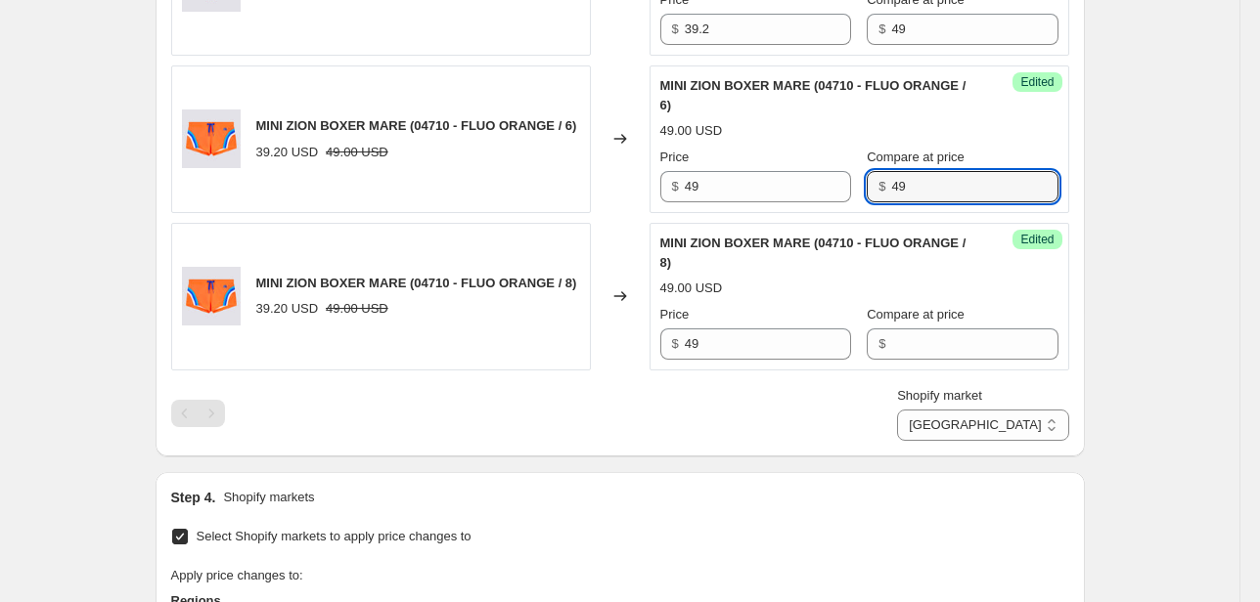
drag, startPoint x: 974, startPoint y: 181, endPoint x: 778, endPoint y: 200, distance: 196.5
click at [778, 200] on div "Success Edited MINI ZION BOXER MARE (04710 - FLUO ORANGE / 6) 49.00 USD Price $…" at bounding box center [859, 140] width 420 height 148
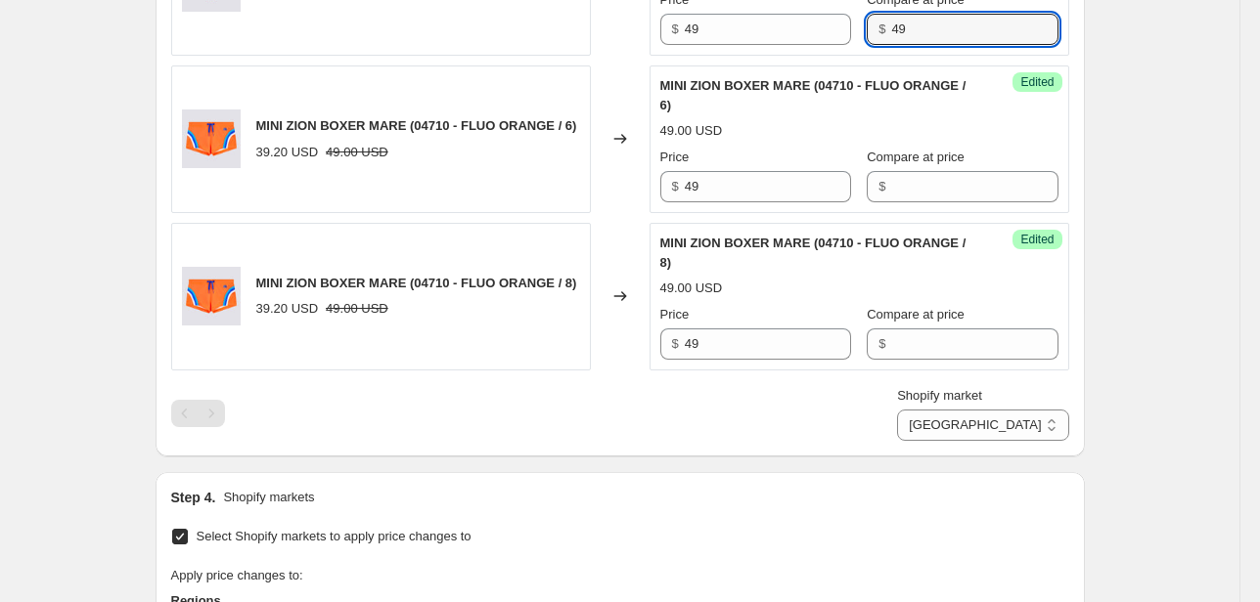
click at [840, 31] on div "Price $ 49 Compare at price $ 49" at bounding box center [859, 17] width 398 height 55
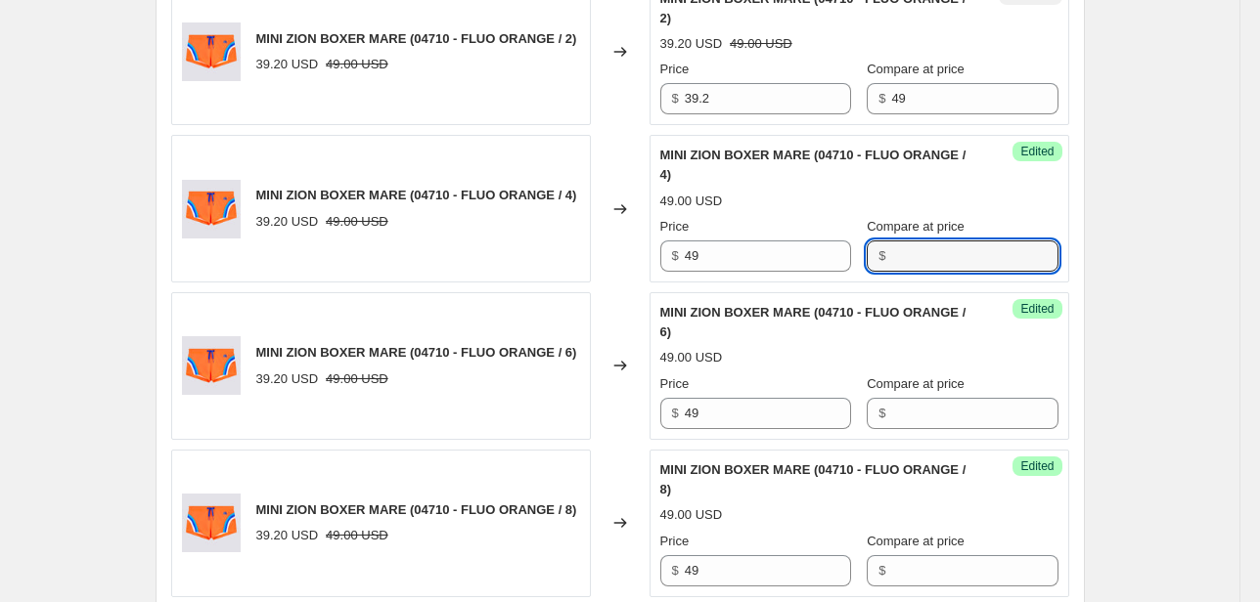
scroll to position [1361, 0]
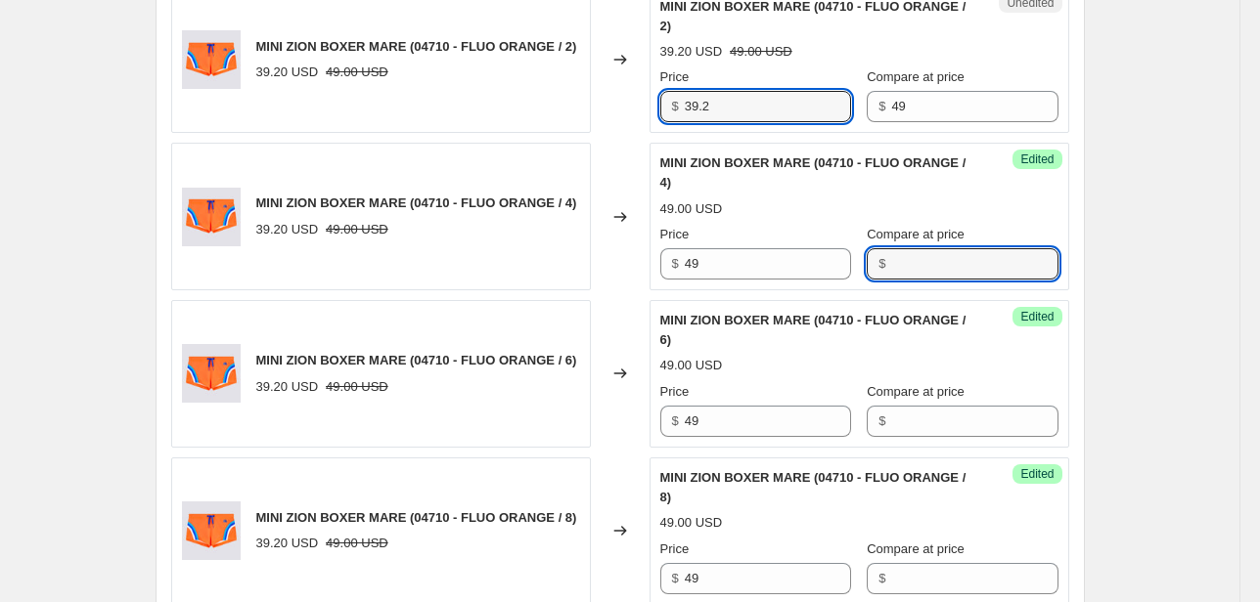
click at [597, 111] on div "MINI ZION BOXER MARE (04710 - FLUO ORANGE / 2) 39.20 USD 49.00 USD Changed to U…" at bounding box center [620, 60] width 898 height 148
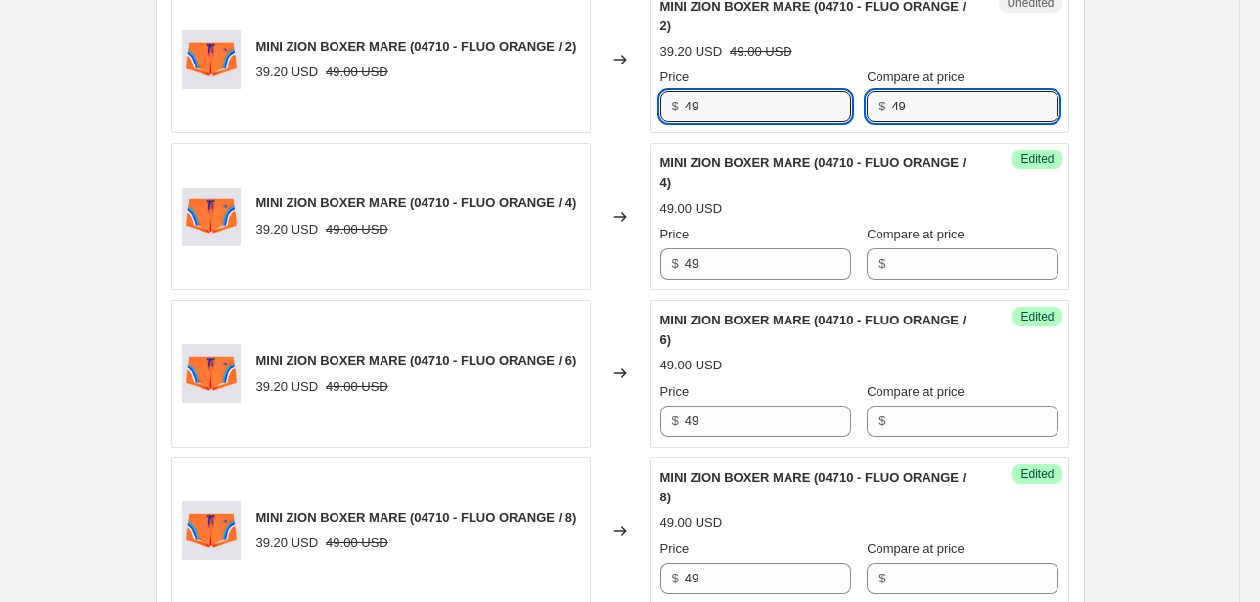
click at [867, 114] on div "$ 49" at bounding box center [962, 106] width 191 height 31
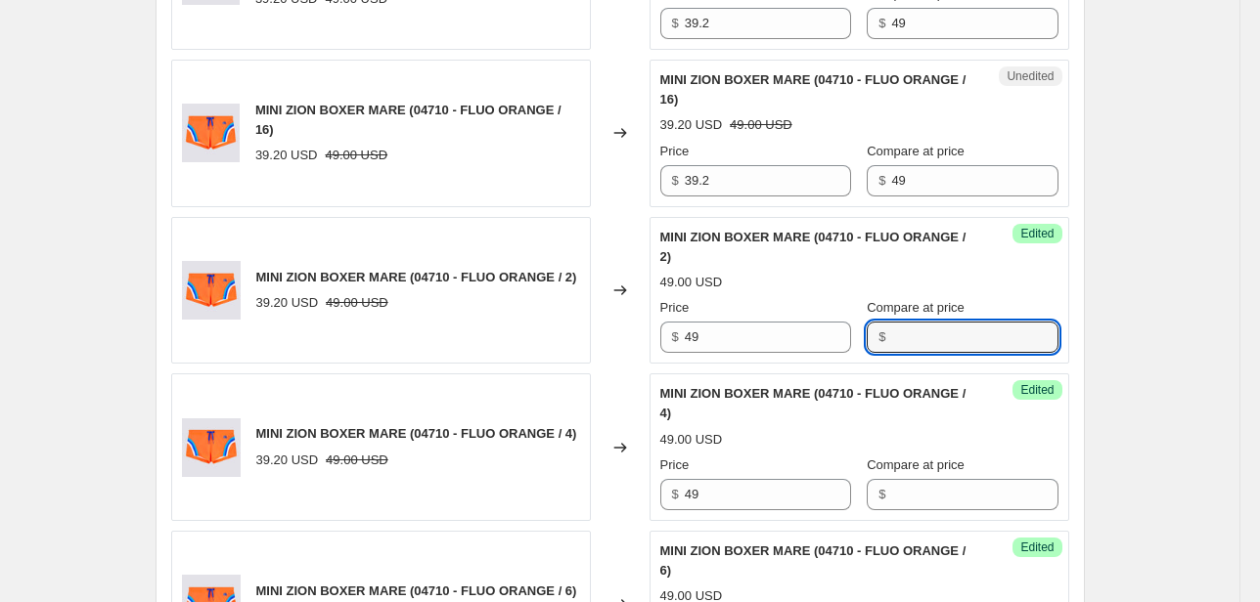
scroll to position [1127, 0]
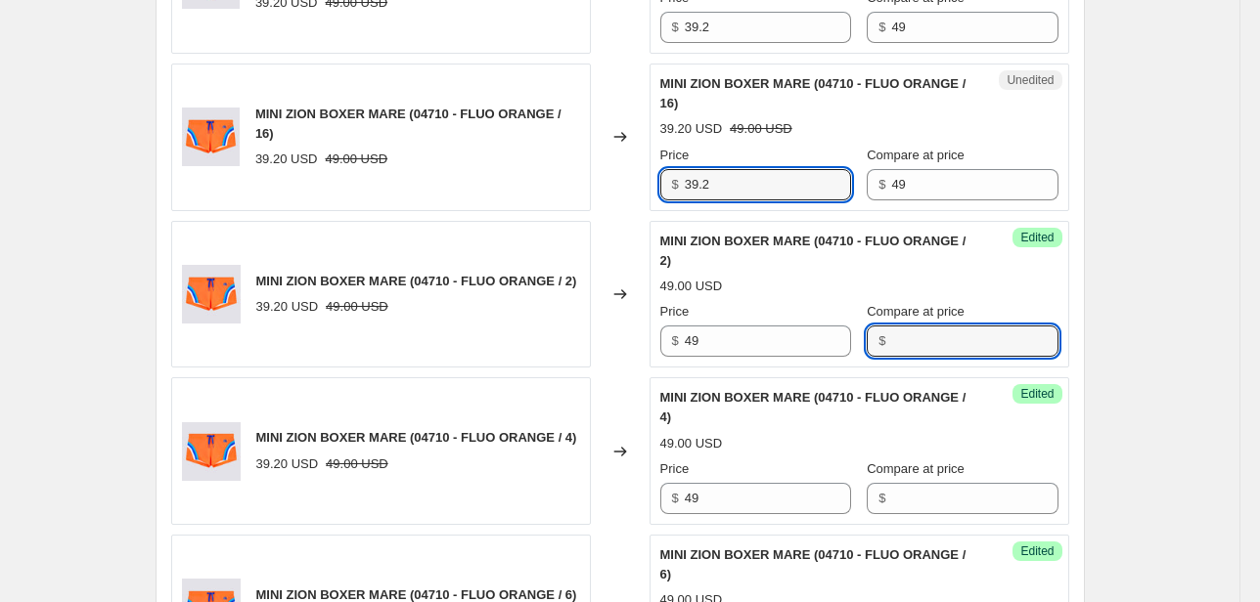
click at [622, 194] on div "MINI ZION BOXER MARE (04710 - FLUO ORANGE / 16) 39.20 USD 49.00 USD Changed to …" at bounding box center [620, 138] width 898 height 148
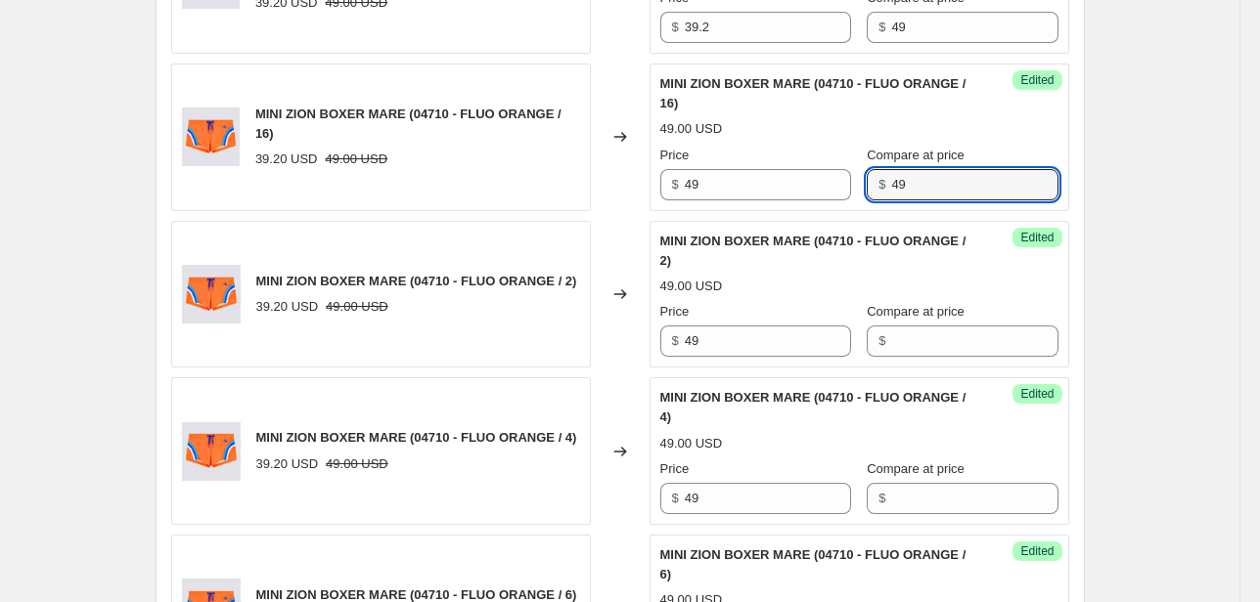
click at [830, 200] on div "Success Edited MINI ZION BOXER MARE (04710 - FLUO ORANGE / 16) 49.00 USD Price …" at bounding box center [859, 138] width 420 height 148
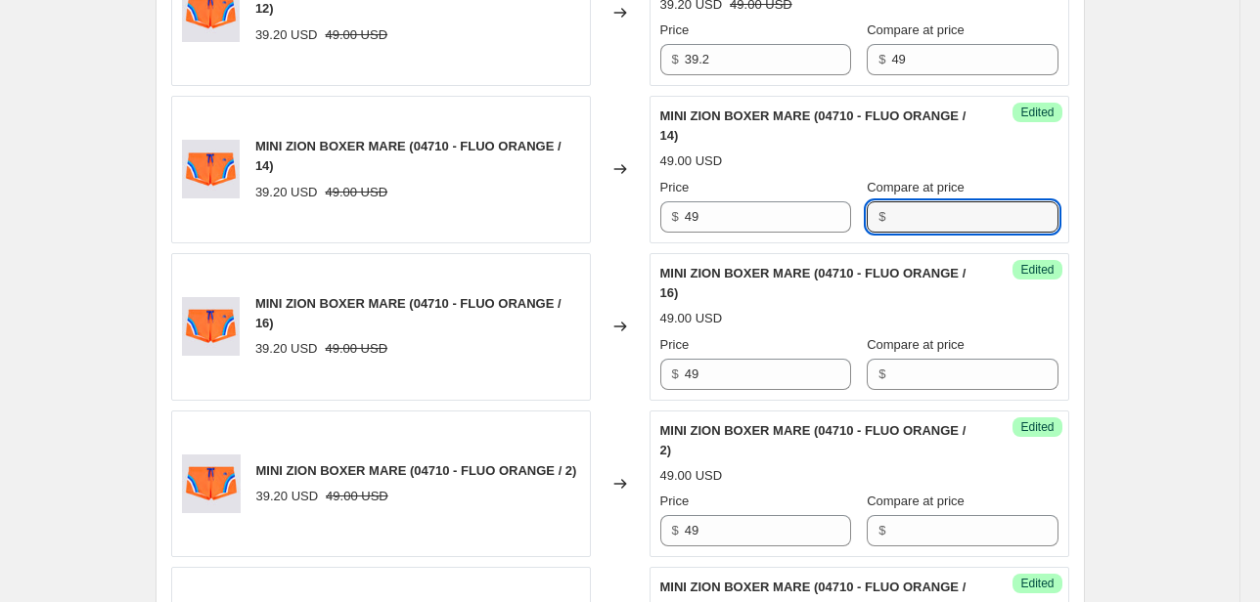
scroll to position [892, 0]
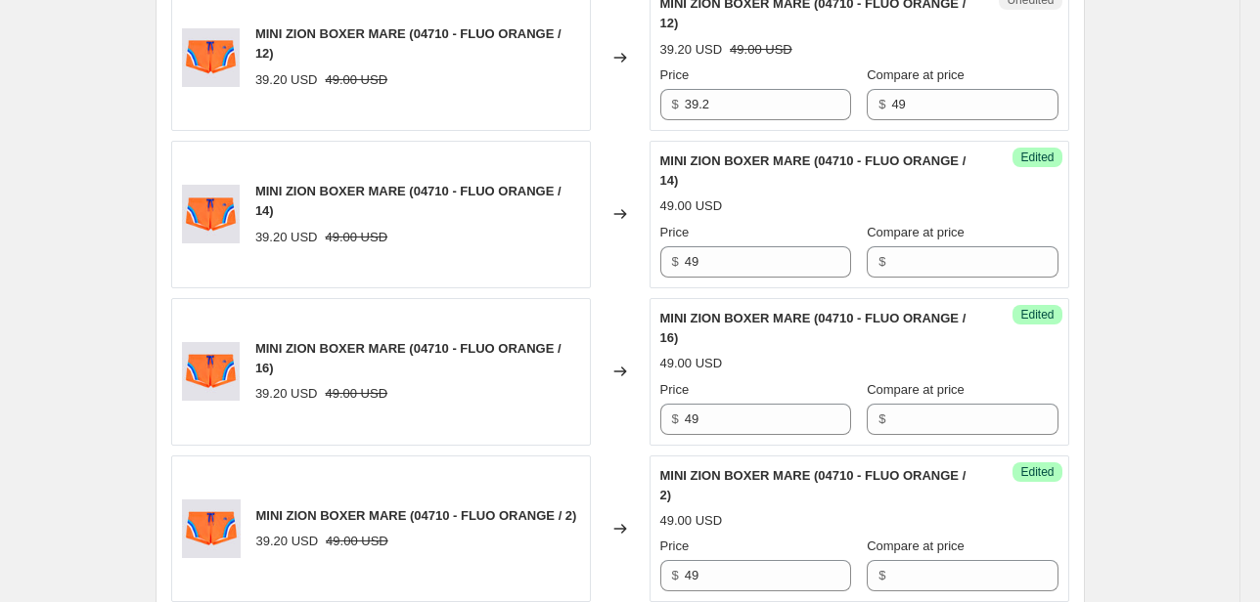
click at [627, 114] on div "MINI ZION BOXER MARE (04710 - FLUO ORANGE / 12) 39.20 USD 49.00 USD Changed to …" at bounding box center [620, 57] width 898 height 148
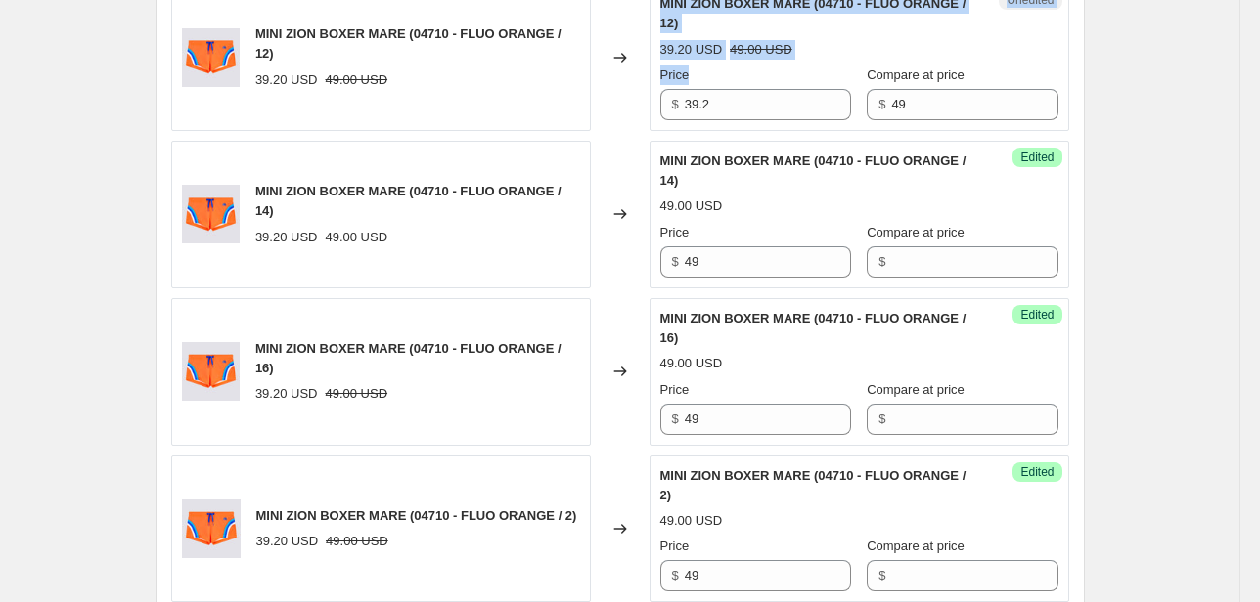
click at [808, 80] on div "Price" at bounding box center [755, 76] width 191 height 20
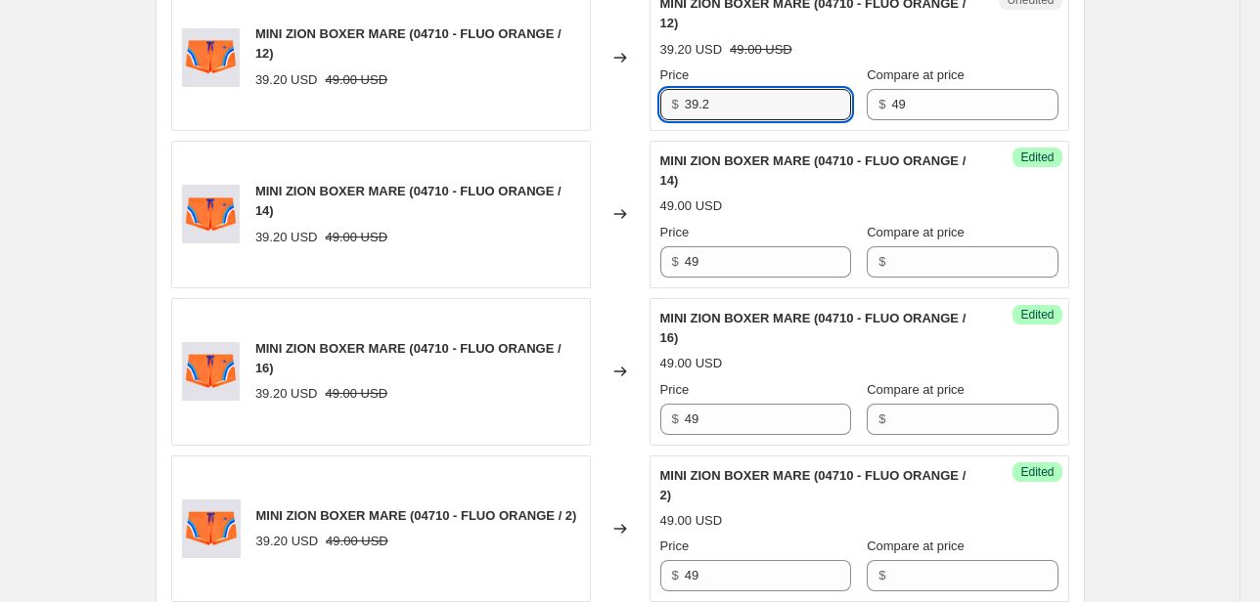
click at [661, 108] on div "Unedited MINI ZION BOXER MARE (04710 - FLUO ORANGE / 12) 39.20 USD 49.00 USD Pr…" at bounding box center [859, 57] width 420 height 148
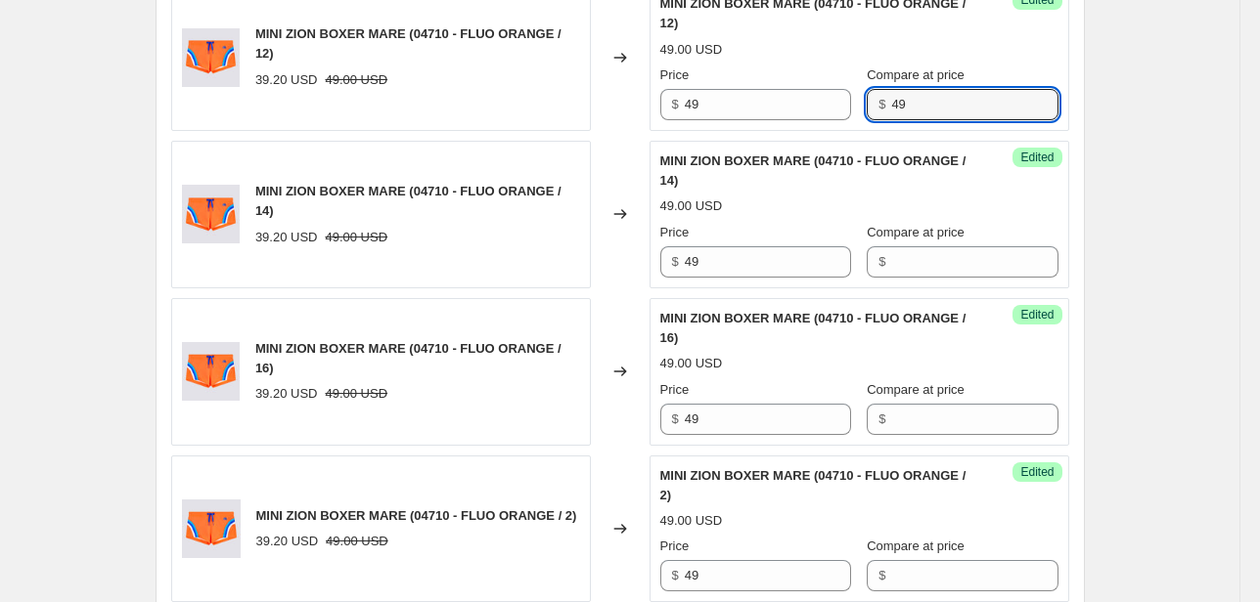
click at [867, 108] on div "$ 49" at bounding box center [962, 104] width 191 height 31
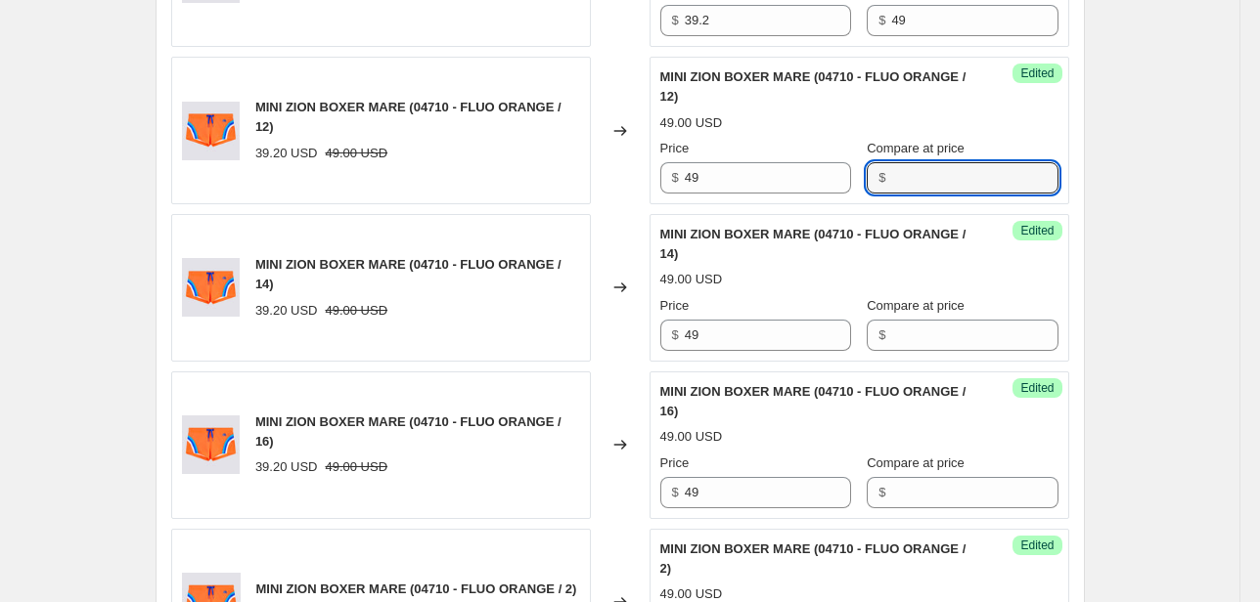
scroll to position [735, 0]
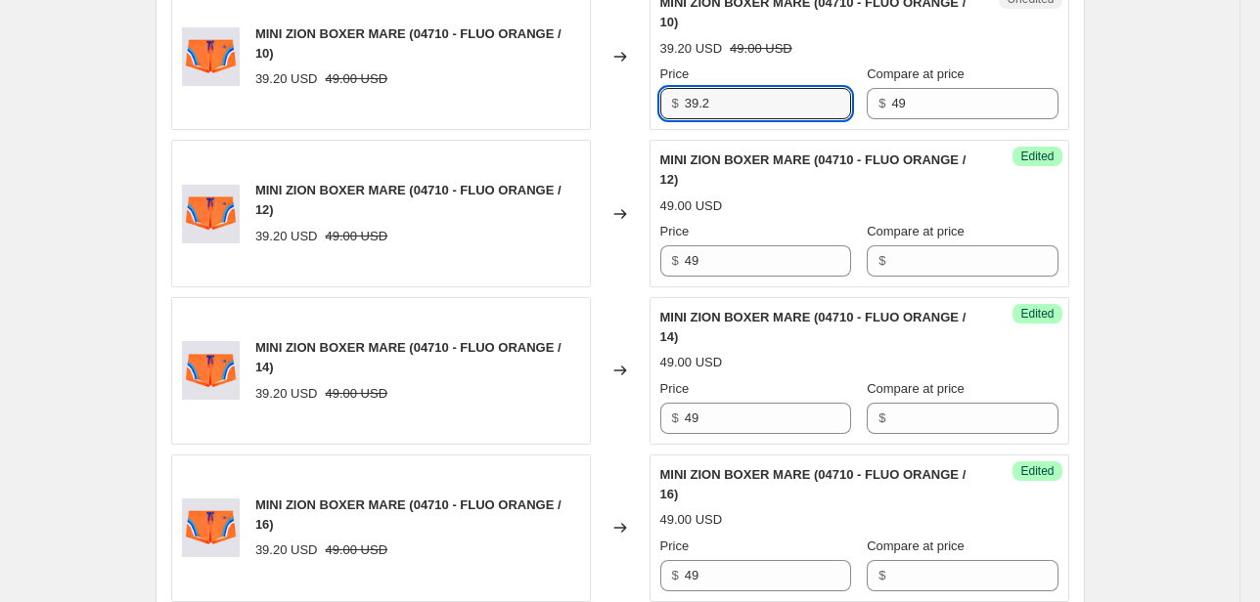
click at [663, 110] on div "$ 39.2" at bounding box center [755, 103] width 191 height 31
click at [870, 108] on div "$ 49" at bounding box center [962, 103] width 191 height 31
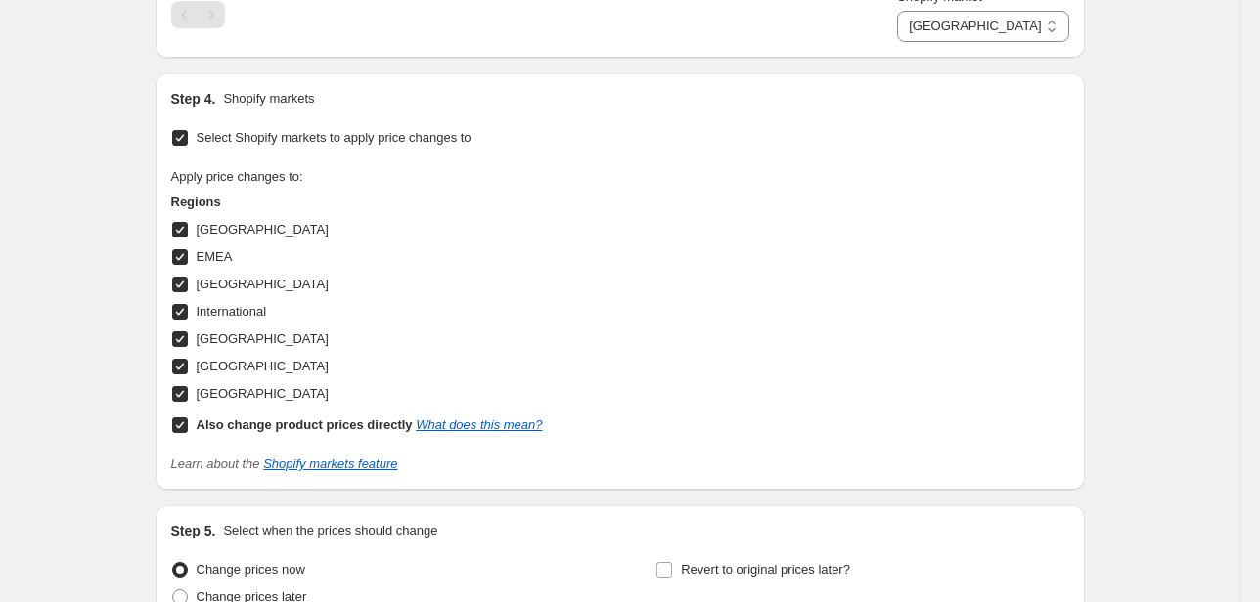
scroll to position [1831, 0]
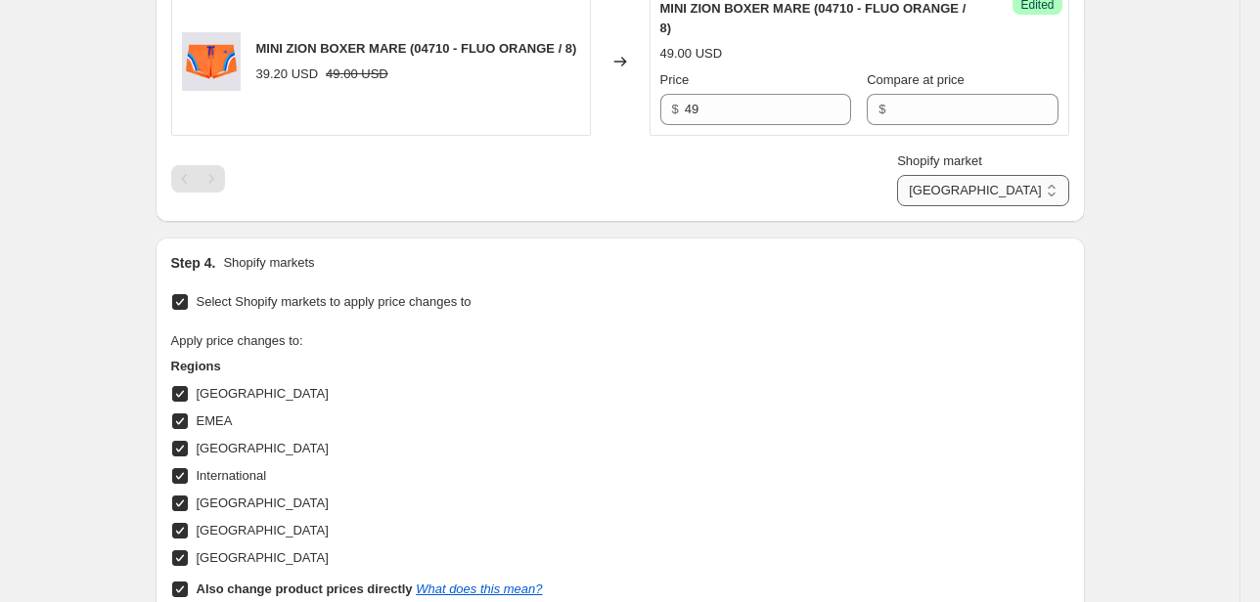
click at [1017, 188] on select "Direct prices [GEOGRAPHIC_DATA] EMEA [GEOGRAPHIC_DATA] International [GEOGRAPHI…" at bounding box center [982, 190] width 171 height 31
click at [961, 206] on select "Direct prices [GEOGRAPHIC_DATA] EMEA [GEOGRAPHIC_DATA] International [GEOGRAPHI…" at bounding box center [982, 190] width 171 height 31
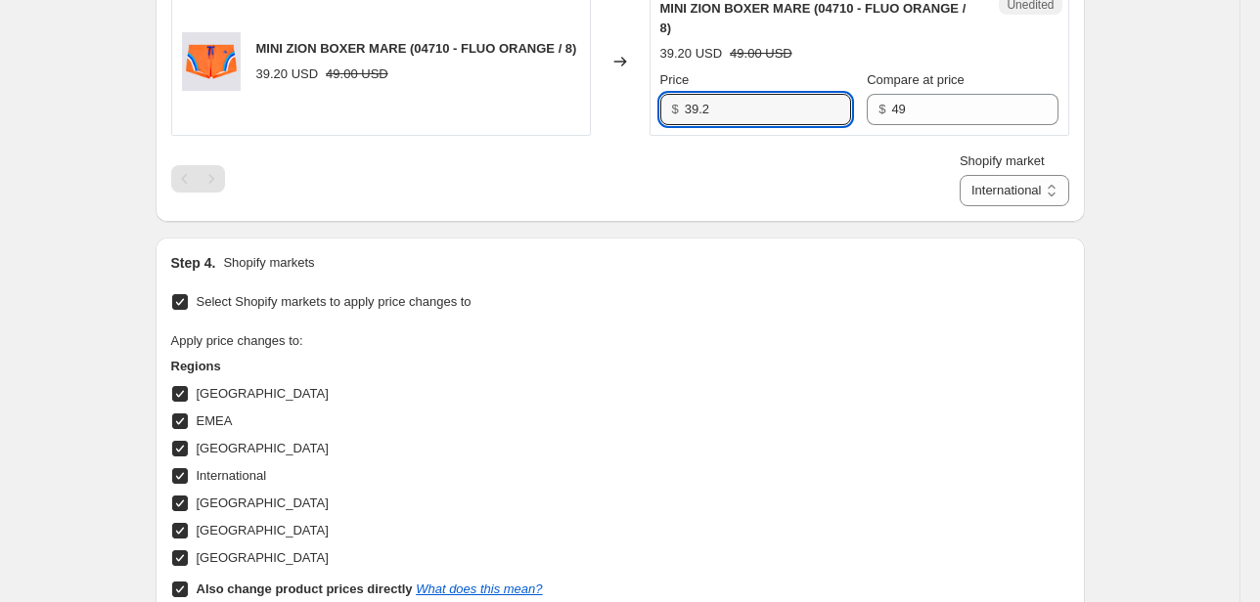
click at [563, 123] on div "MINI ZION BOXER MARE (04710 - FLUO ORANGE / 8) 39.20 USD 49.00 USD Changed to U…" at bounding box center [620, 62] width 898 height 148
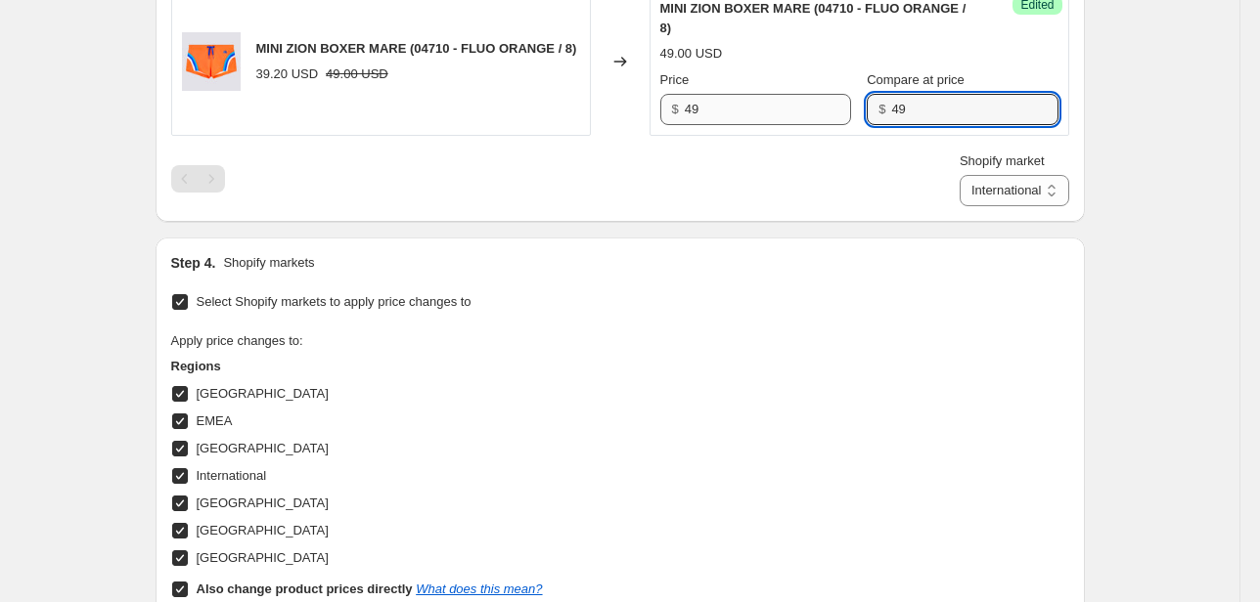
click at [814, 116] on div "Price $ 49 Compare at price $ 49" at bounding box center [859, 97] width 398 height 55
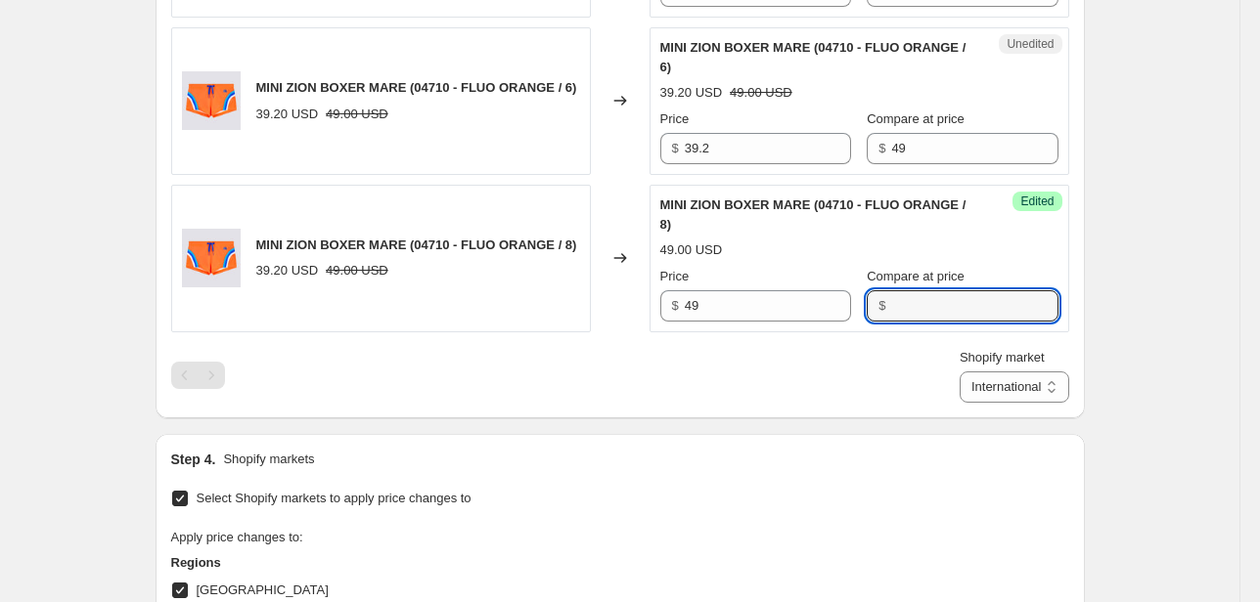
scroll to position [1596, 0]
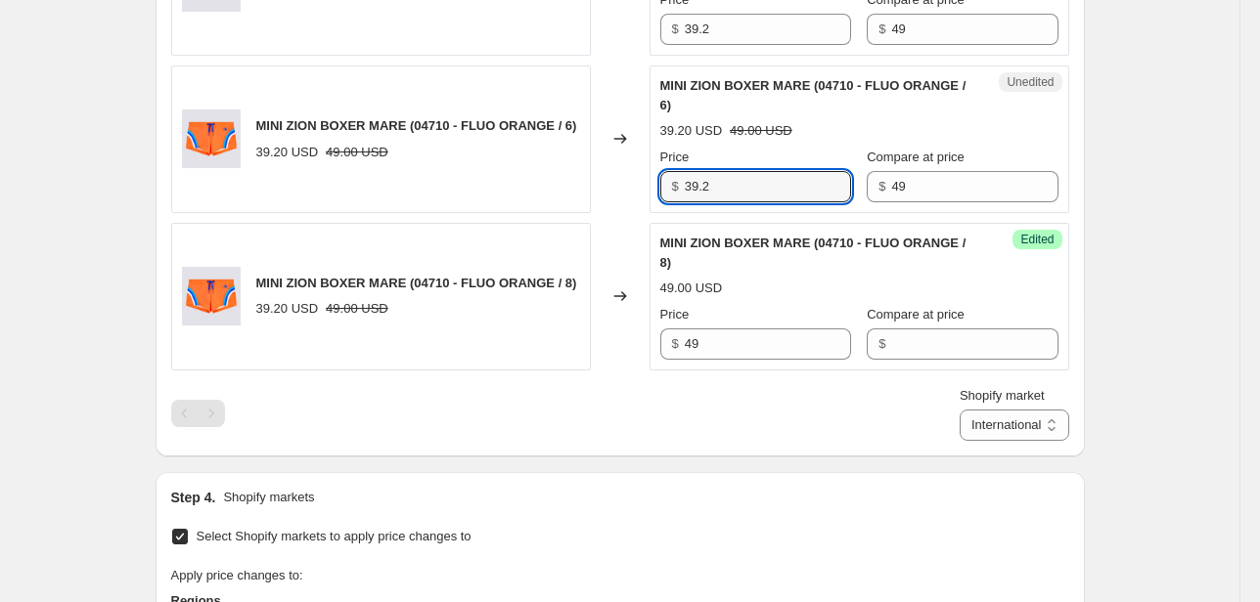
click at [625, 192] on div "MINI ZION BOXER MARE (04710 - FLUO ORANGE / 6) 39.20 USD 49.00 USD Changed to U…" at bounding box center [620, 140] width 898 height 148
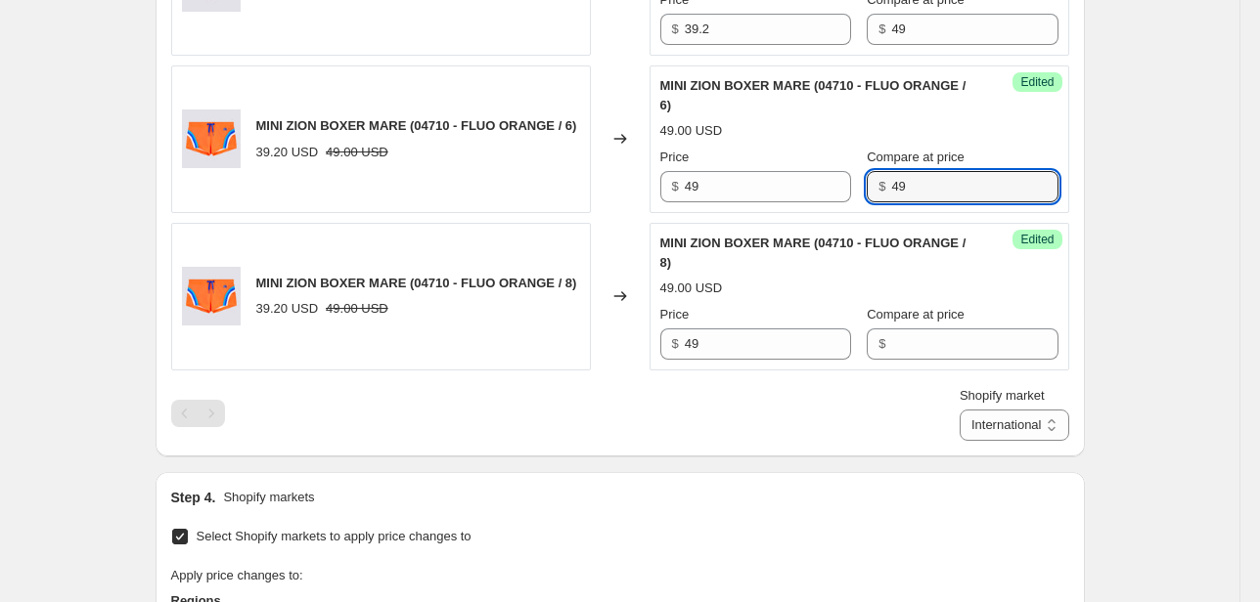
click at [833, 196] on div "Price $ 49 Compare at price $ 49" at bounding box center [859, 175] width 398 height 55
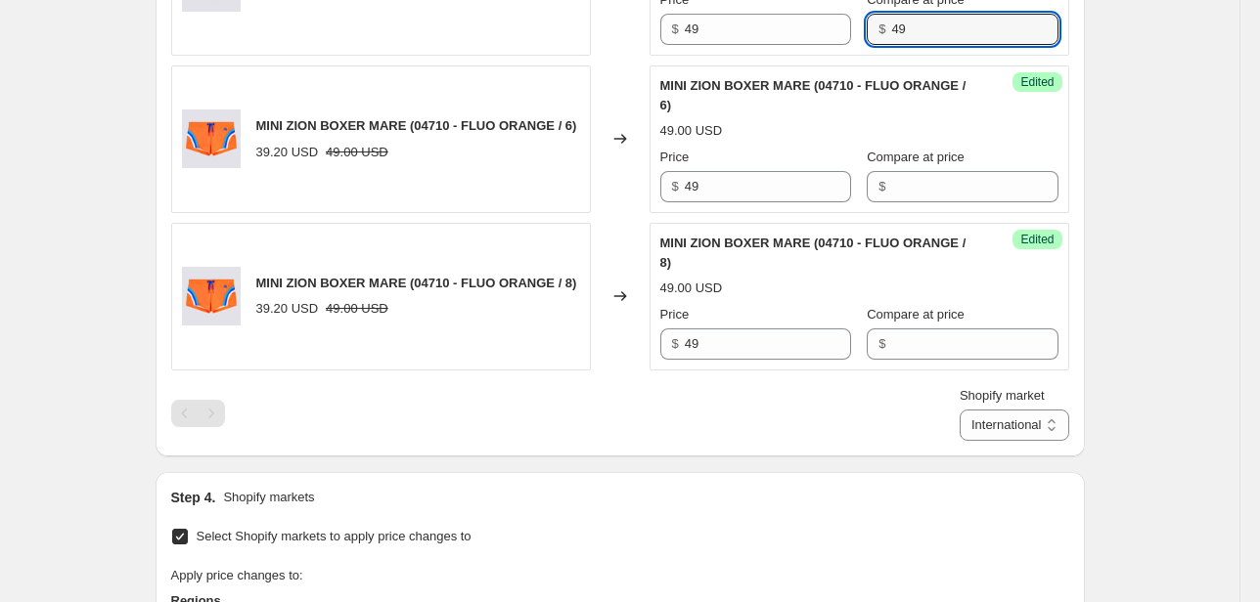
click at [819, 35] on div "Price $ 49 Compare at price $ 49" at bounding box center [859, 17] width 398 height 55
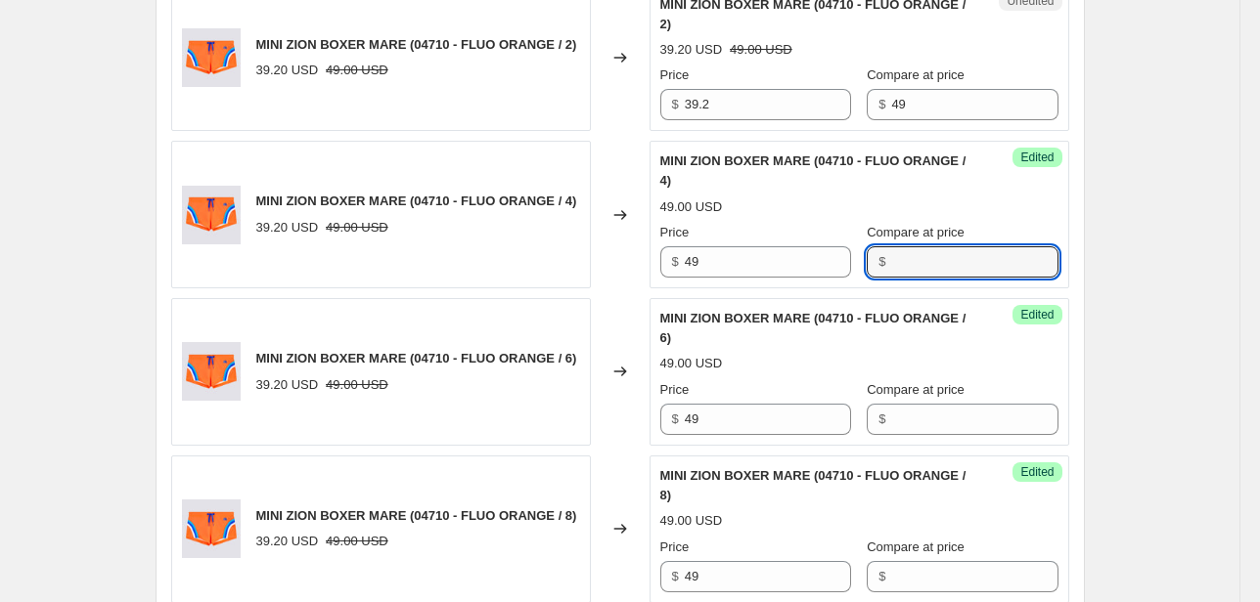
scroll to position [1361, 0]
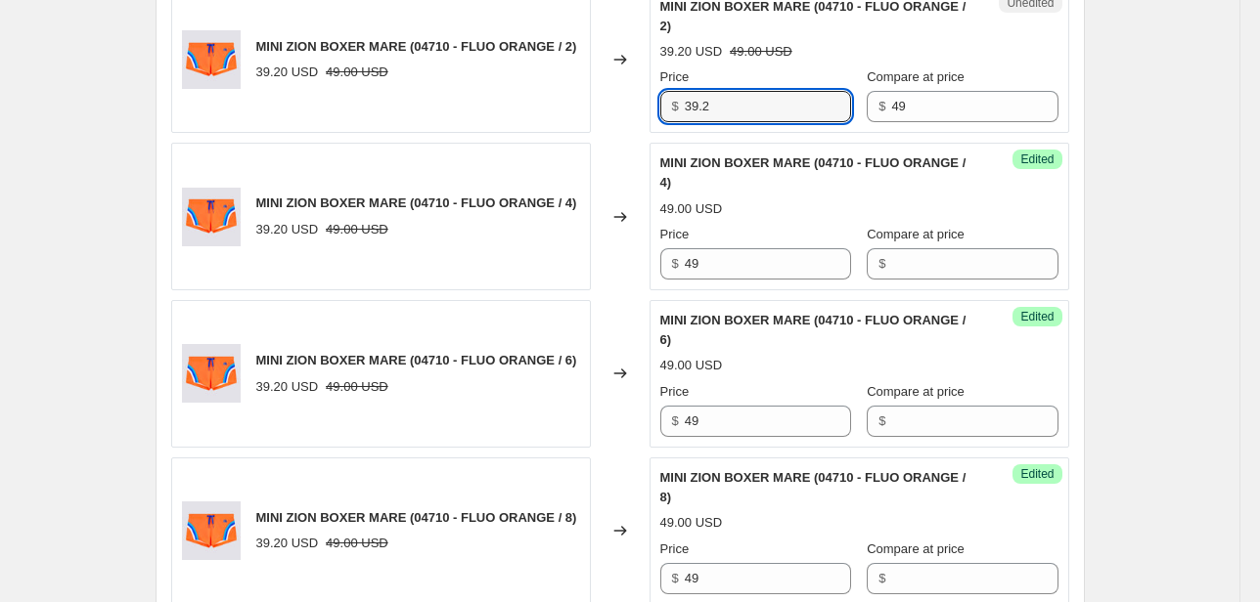
click at [612, 120] on div "MINI ZION BOXER MARE (04710 - FLUO ORANGE / 2) 39.20 USD 49.00 USD Changed to U…" at bounding box center [620, 60] width 898 height 148
click at [818, 114] on div "Price $ 49 Compare at price $ 49" at bounding box center [859, 94] width 398 height 55
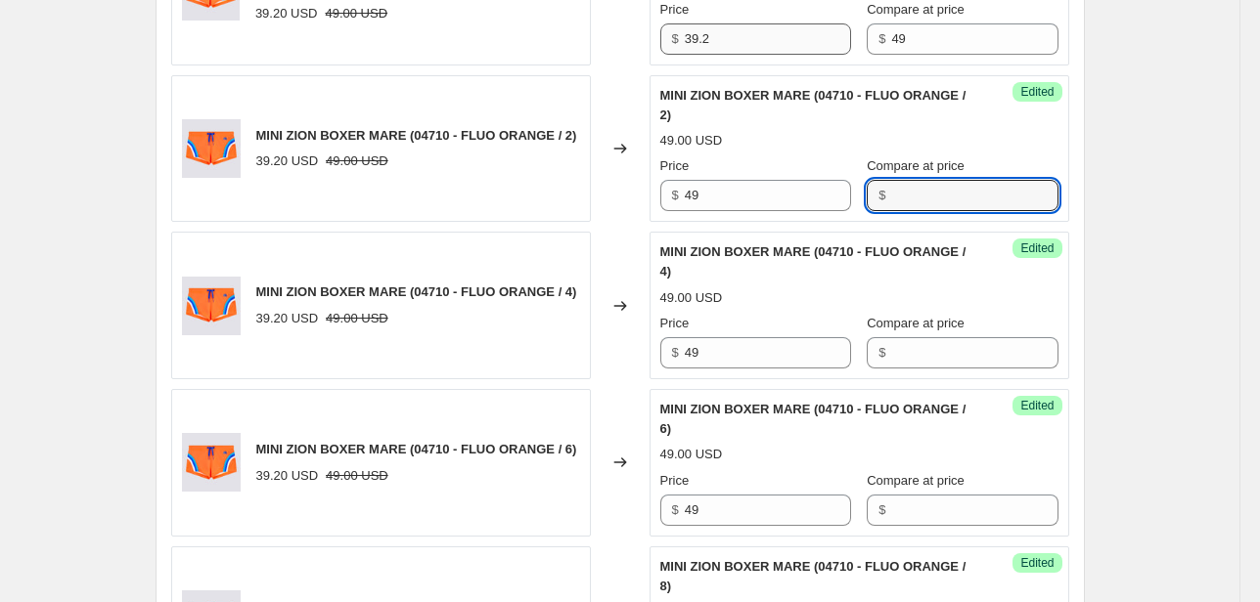
scroll to position [1205, 0]
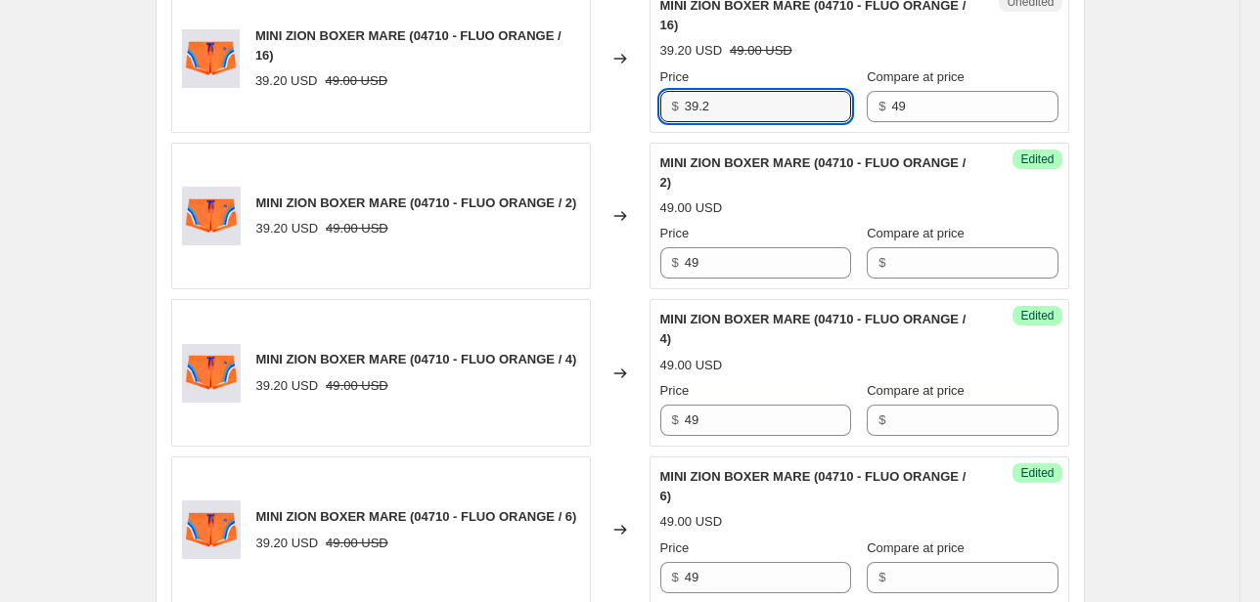
click at [547, 122] on div "MINI ZION BOXER MARE (04710 - FLUO ORANGE / 16) 39.20 USD 49.00 USD Changed to …" at bounding box center [620, 59] width 898 height 148
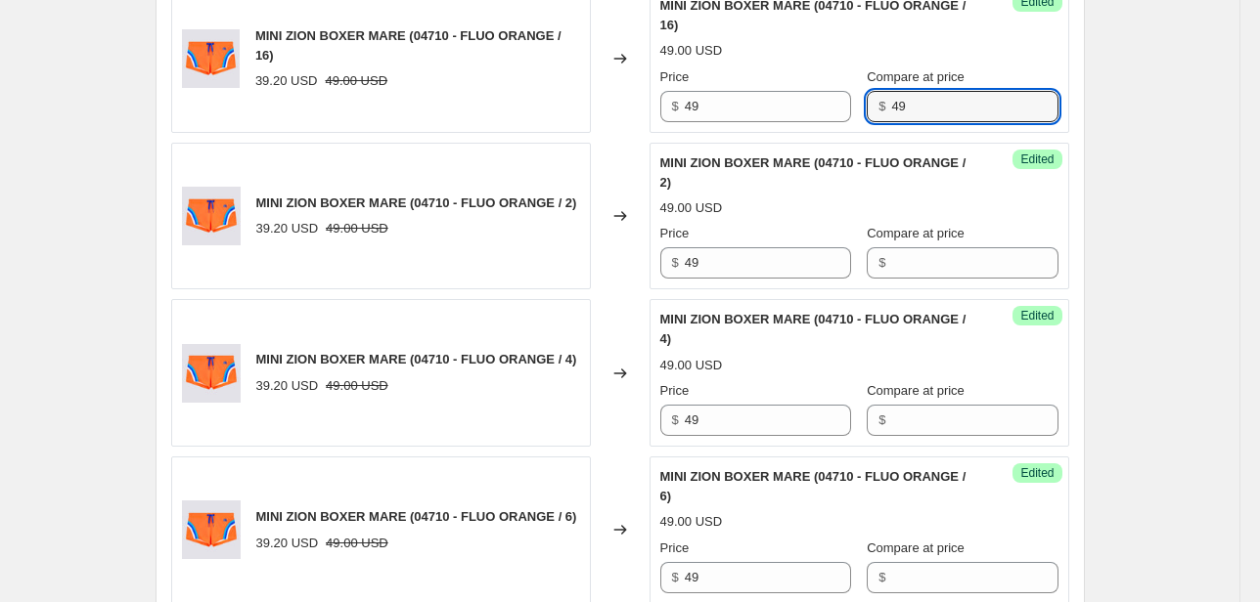
click at [845, 110] on div "Price $ 49 Compare at price $ 49" at bounding box center [859, 94] width 398 height 55
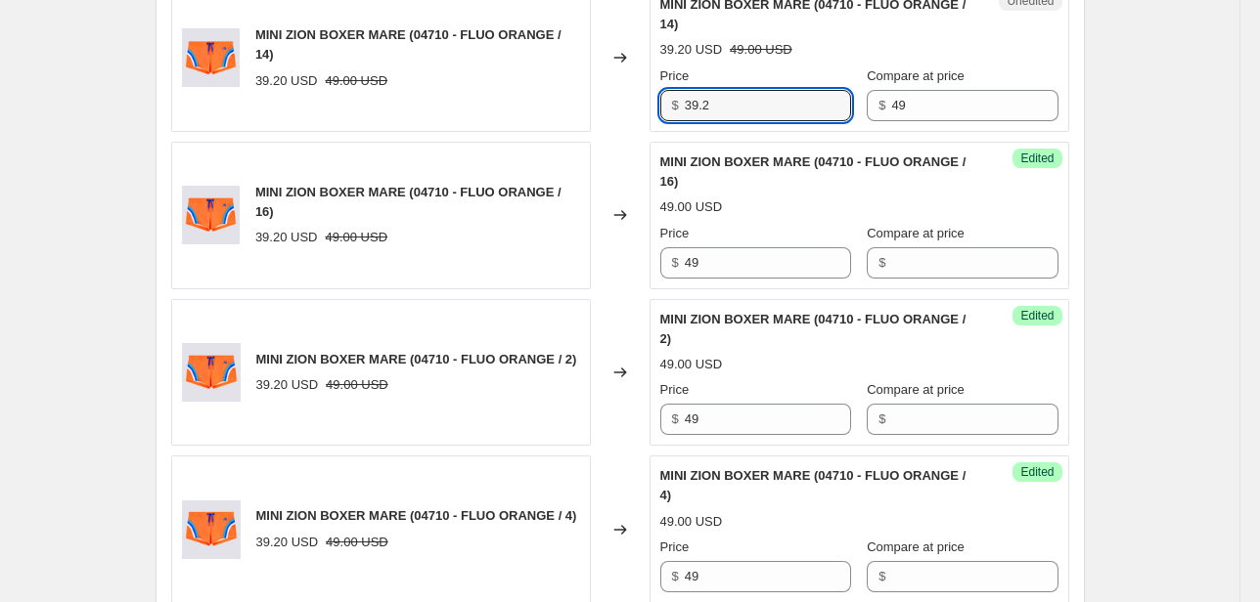
click at [562, 125] on div "MINI ZION BOXER MARE (04710 - FLUO ORANGE / 14) 39.20 USD 49.00 USD Changed to …" at bounding box center [620, 58] width 898 height 148
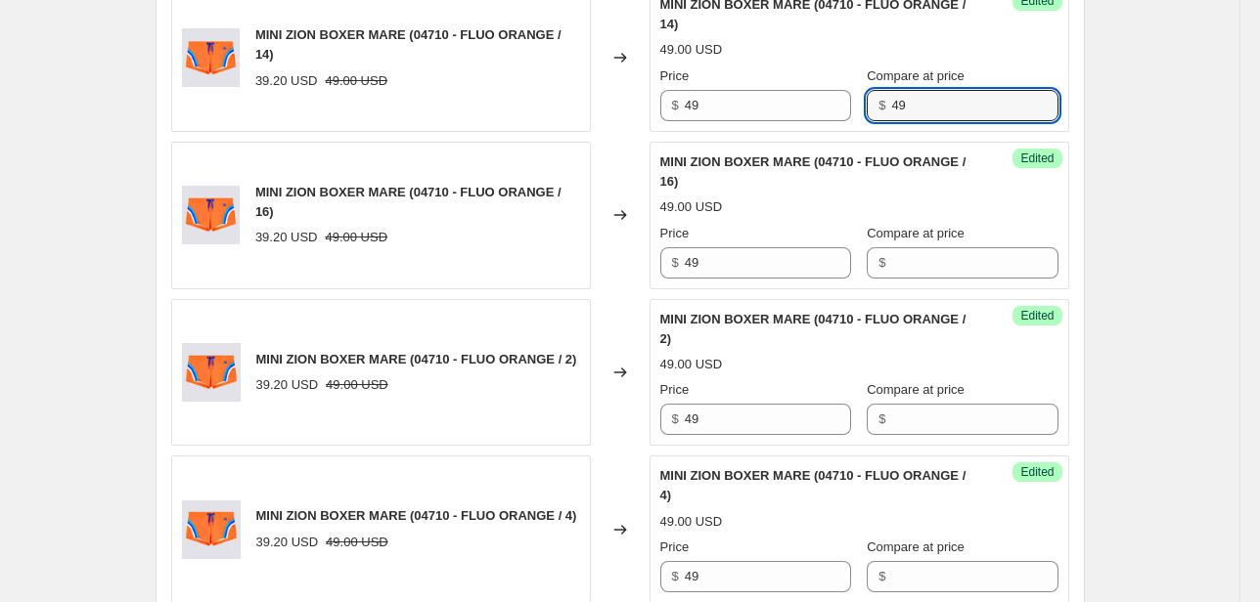
click at [763, 125] on div "Success Edited MINI ZION BOXER MARE (04710 - FLUO ORANGE / 14) 49.00 USD Price …" at bounding box center [859, 58] width 420 height 148
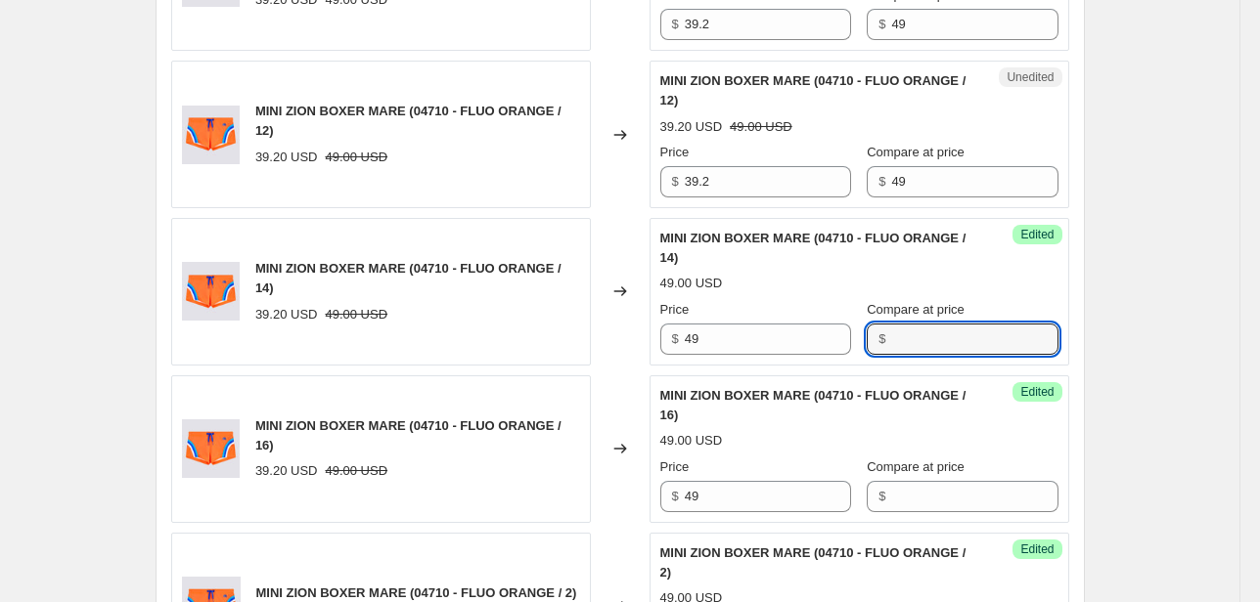
scroll to position [814, 0]
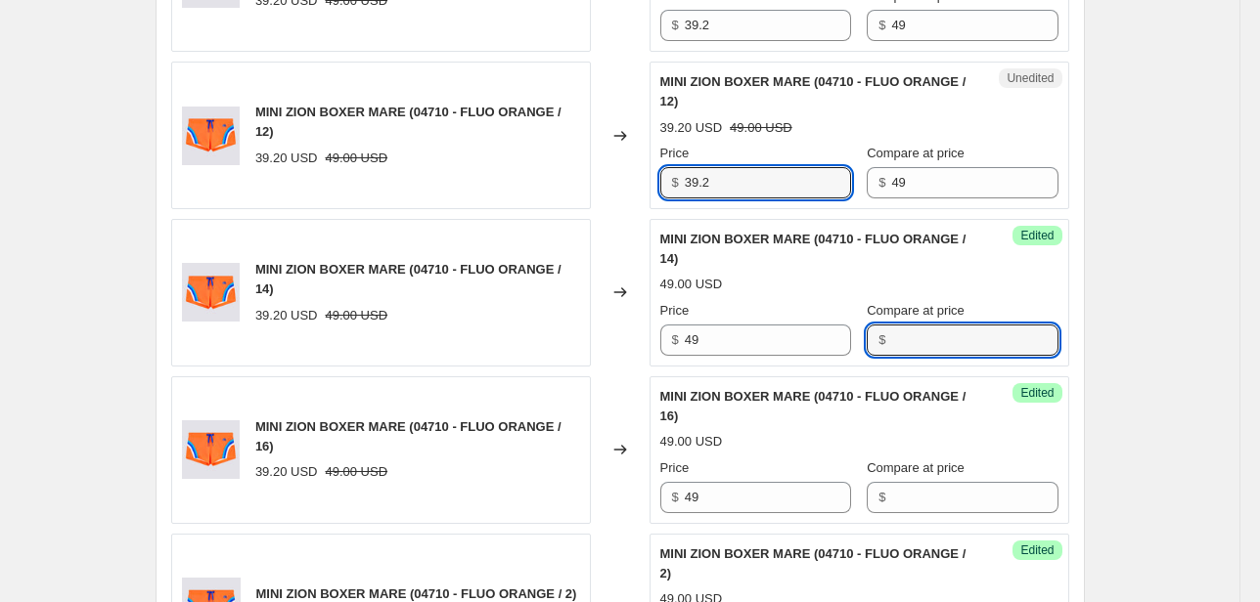
click at [556, 191] on div "MINI ZION BOXER MARE (04710 - FLUO ORANGE / 12) 39.20 USD 49.00 USD Changed to …" at bounding box center [620, 136] width 898 height 148
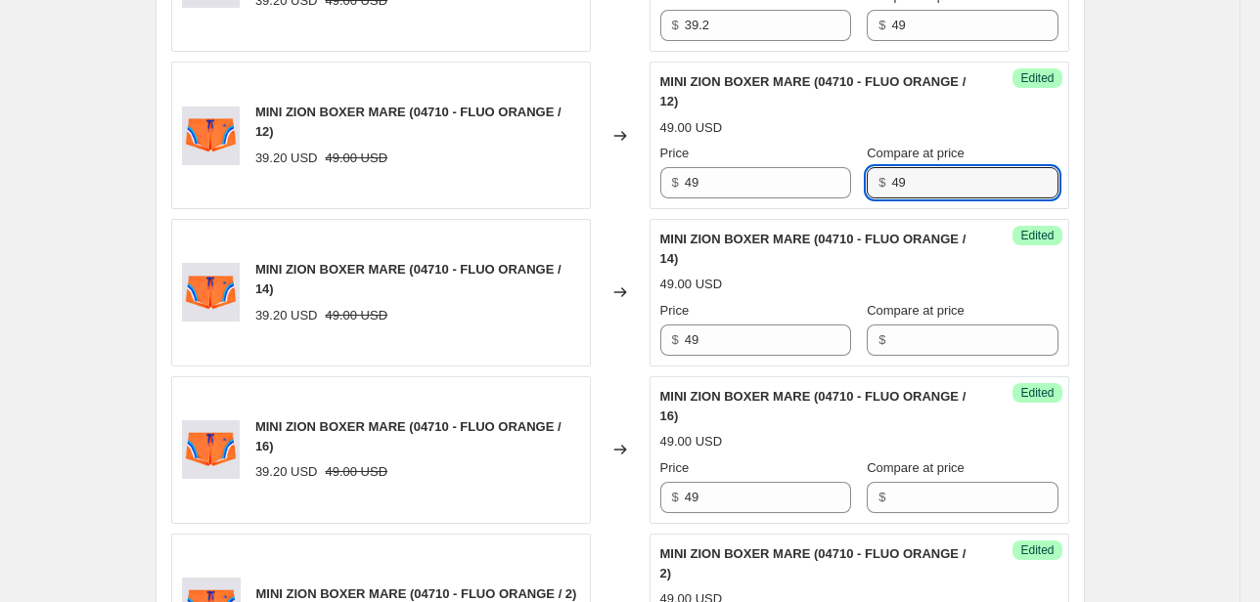
click at [867, 187] on div "$ 49" at bounding box center [962, 182] width 191 height 31
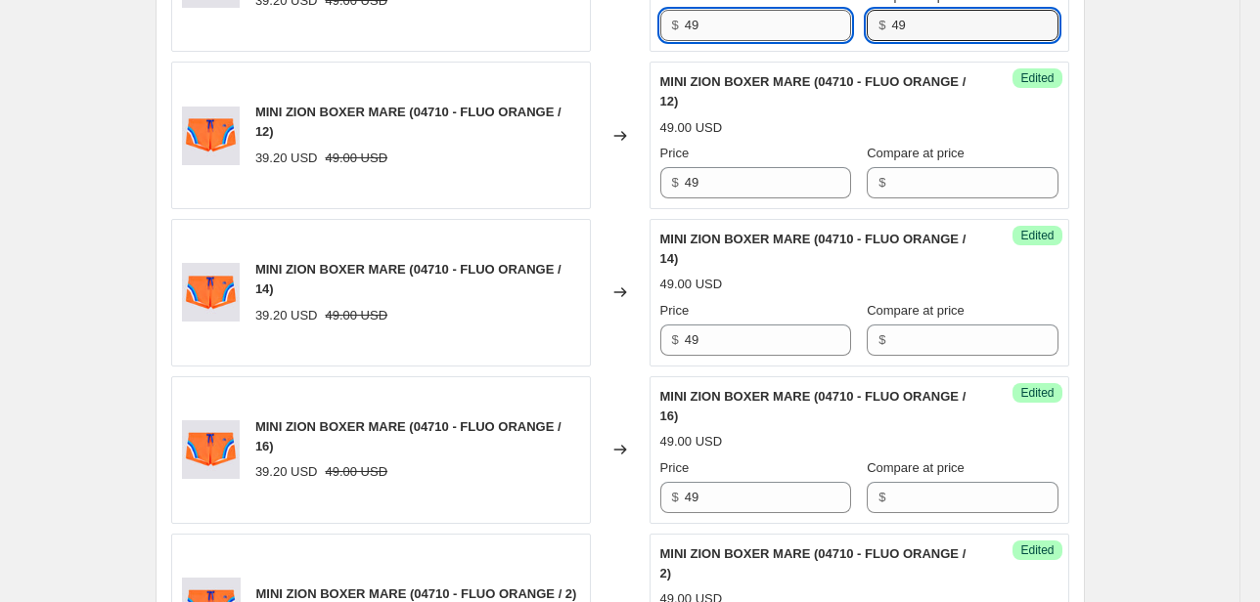
click at [829, 29] on div "Price $ 49 Compare at price $ 49" at bounding box center [859, 13] width 398 height 55
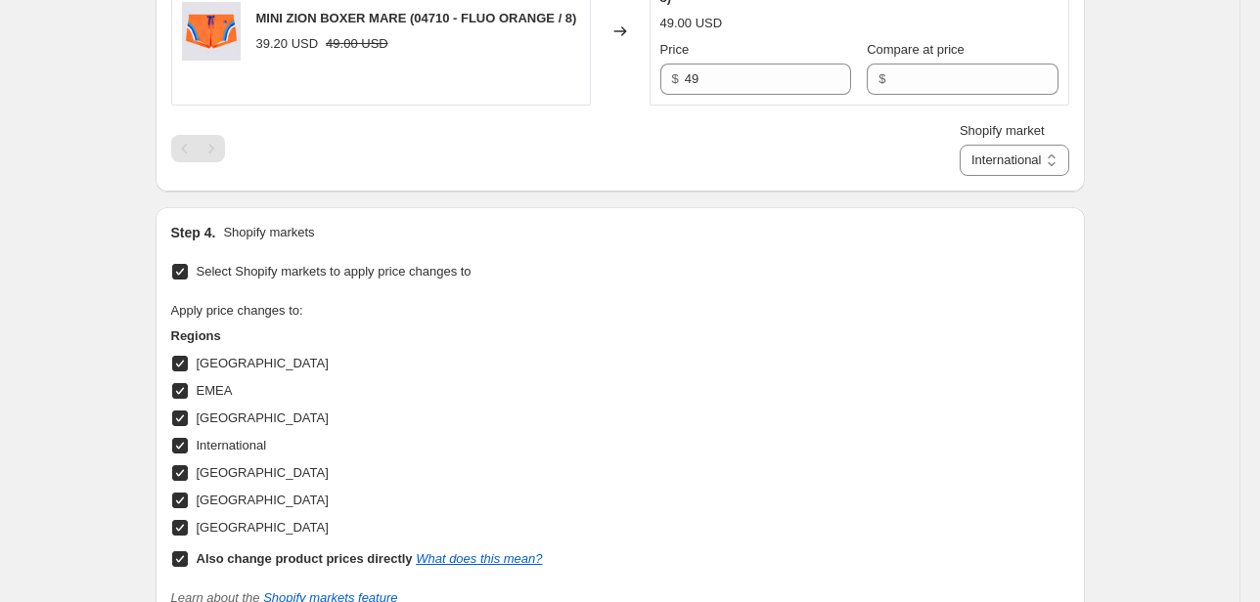
scroll to position [1909, 0]
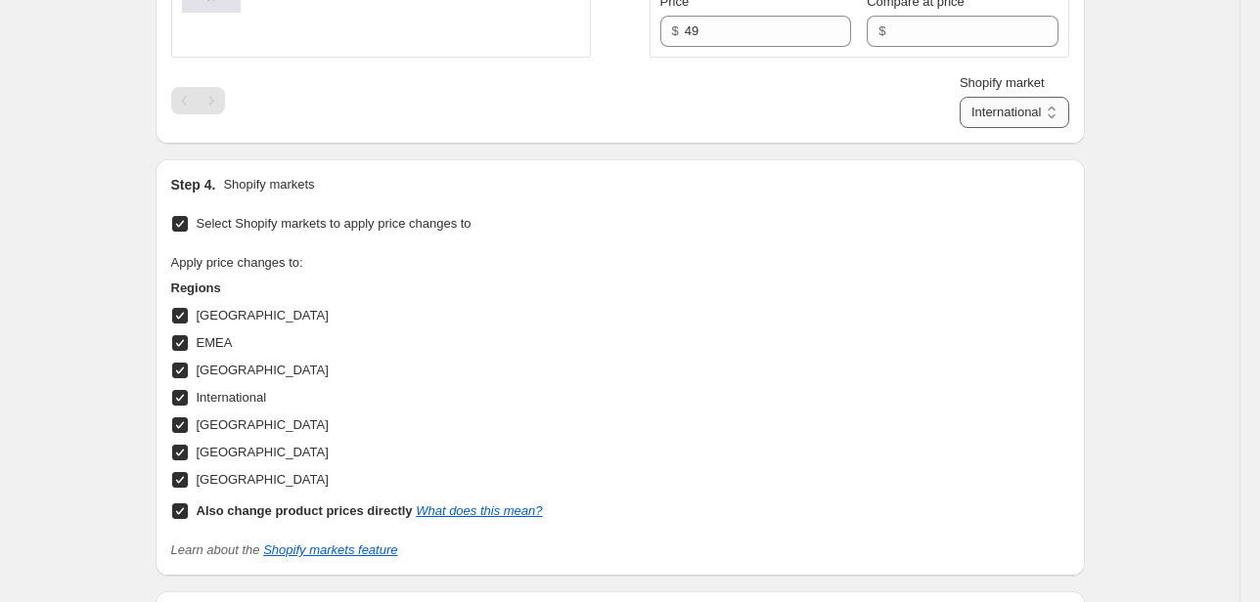
click at [1023, 111] on select "Direct prices [GEOGRAPHIC_DATA] EMEA [GEOGRAPHIC_DATA] International [GEOGRAPHI…" at bounding box center [1014, 112] width 110 height 31
click at [988, 128] on select "Direct prices [GEOGRAPHIC_DATA] EMEA [GEOGRAPHIC_DATA] International [GEOGRAPHI…" at bounding box center [1014, 112] width 110 height 31
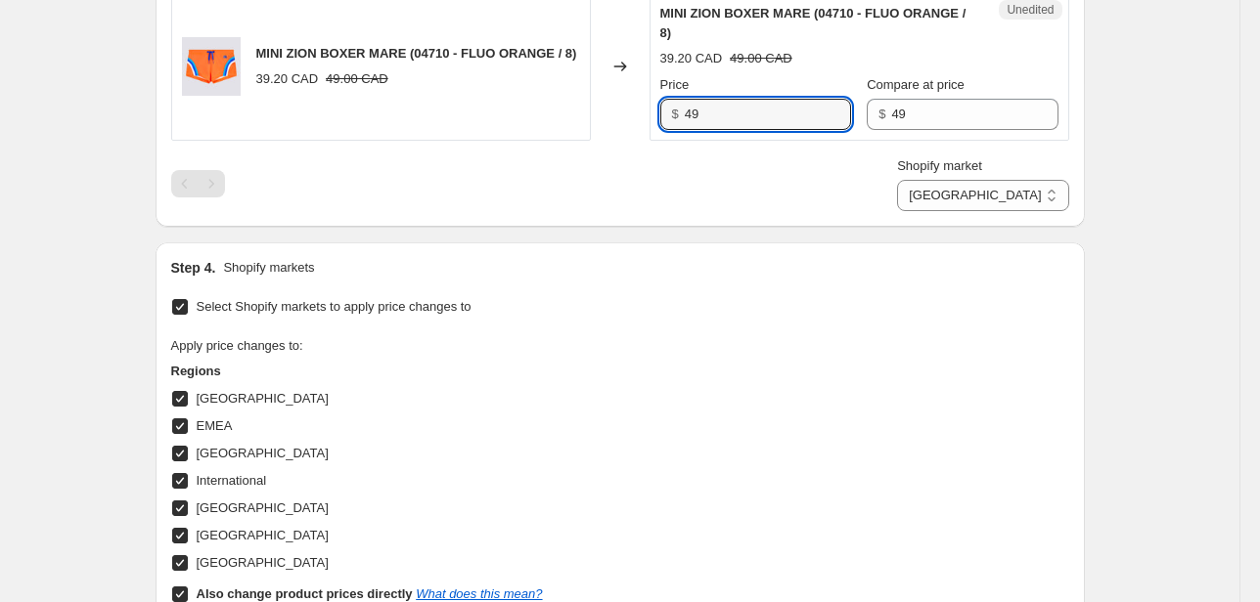
scroll to position [1753, 0]
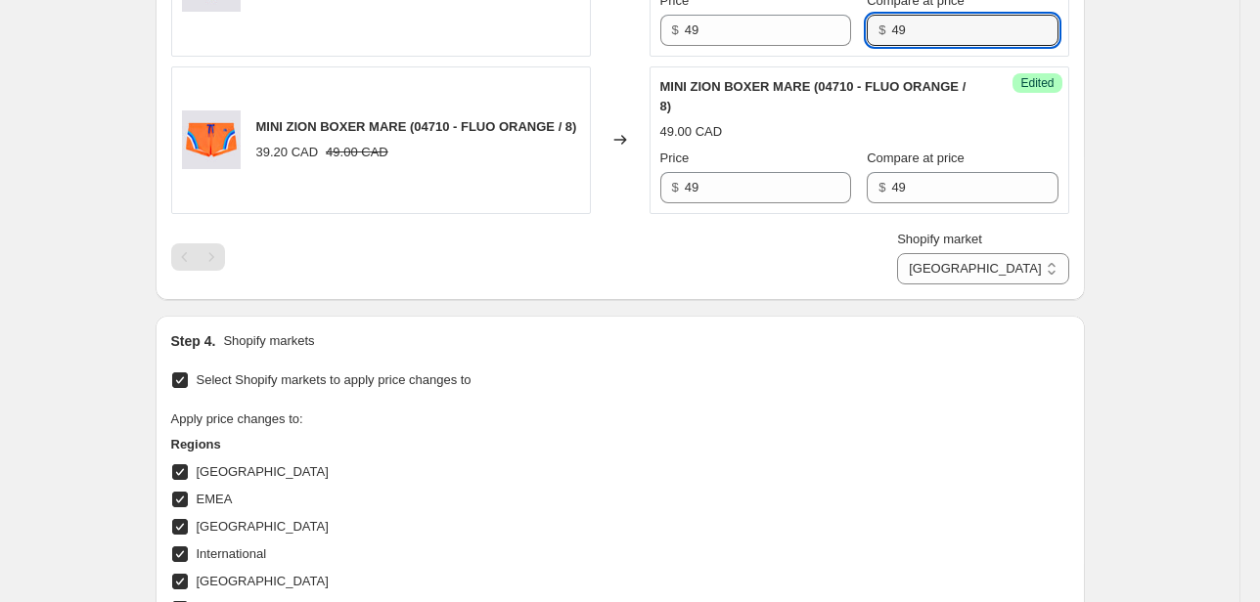
drag, startPoint x: 889, startPoint y: 23, endPoint x: 865, endPoint y: 27, distance: 24.8
click at [867, 27] on div "$ 49" at bounding box center [962, 30] width 191 height 31
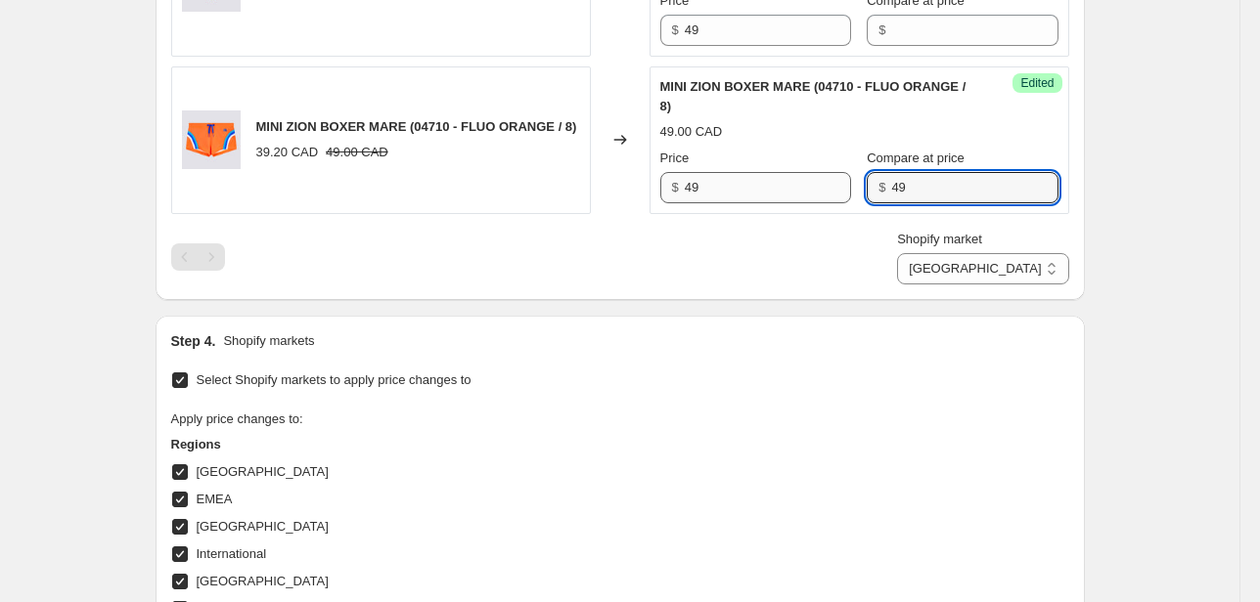
drag, startPoint x: 876, startPoint y: 181, endPoint x: 829, endPoint y: 188, distance: 47.4
click at [829, 188] on div "Price $ 49 Compare at price $ 49" at bounding box center [859, 176] width 398 height 55
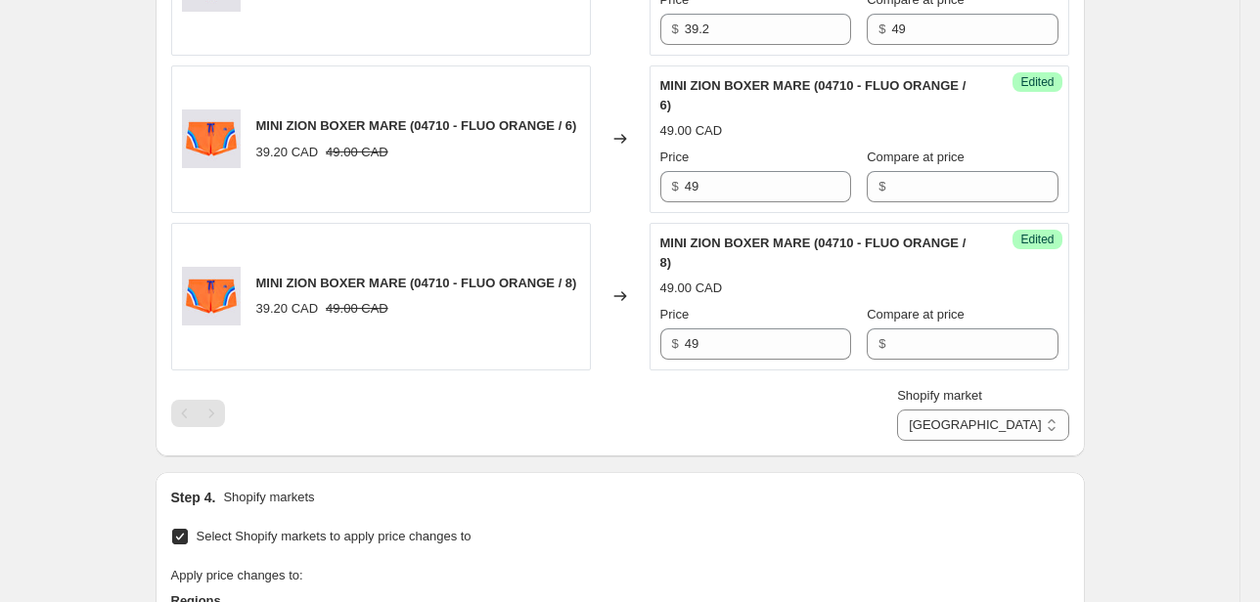
scroll to position [1564, 0]
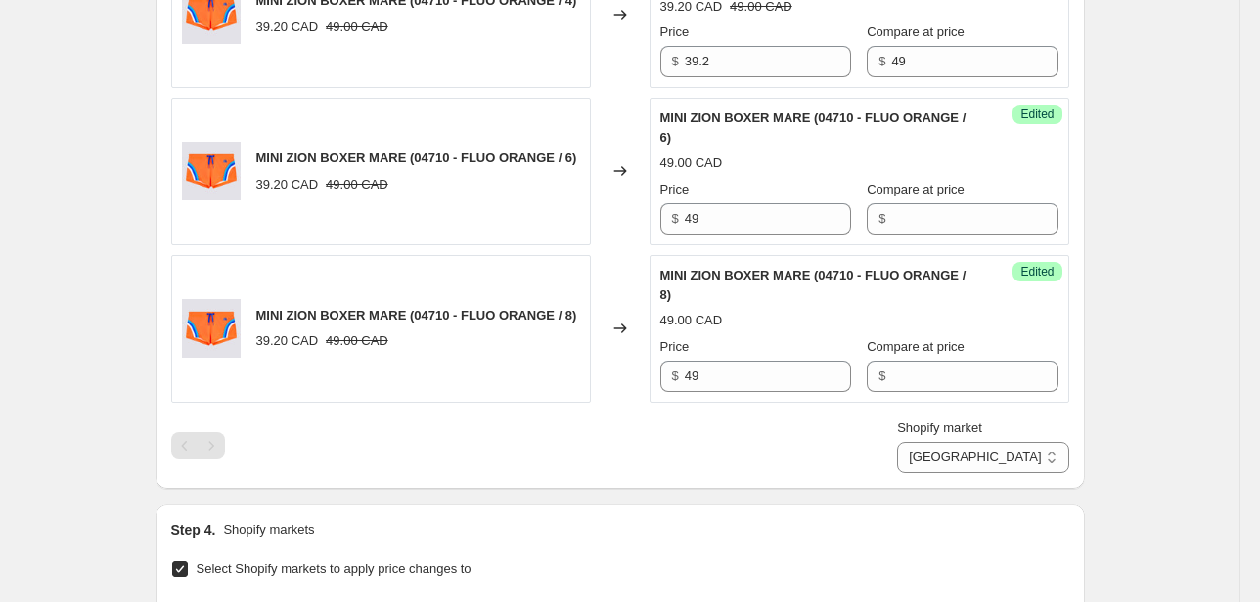
drag, startPoint x: 720, startPoint y: 6, endPoint x: 715, endPoint y: 15, distance: 10.1
click at [715, 15] on div "MINI ZION BOXER MARE (04710 - FLUO ORANGE / 4) 39.20 CAD 49.00 CAD Price $ 39.2…" at bounding box center [859, 14] width 398 height 126
drag, startPoint x: 715, startPoint y: 54, endPoint x: 538, endPoint y: 61, distance: 177.2
click at [590, 62] on div "MINI ZION BOXER MARE (04710 - FLUO ORANGE / 4) 39.20 CAD 49.00 CAD Changed to U…" at bounding box center [620, 14] width 898 height 148
drag, startPoint x: 926, startPoint y: 74, endPoint x: 815, endPoint y: 71, distance: 111.5
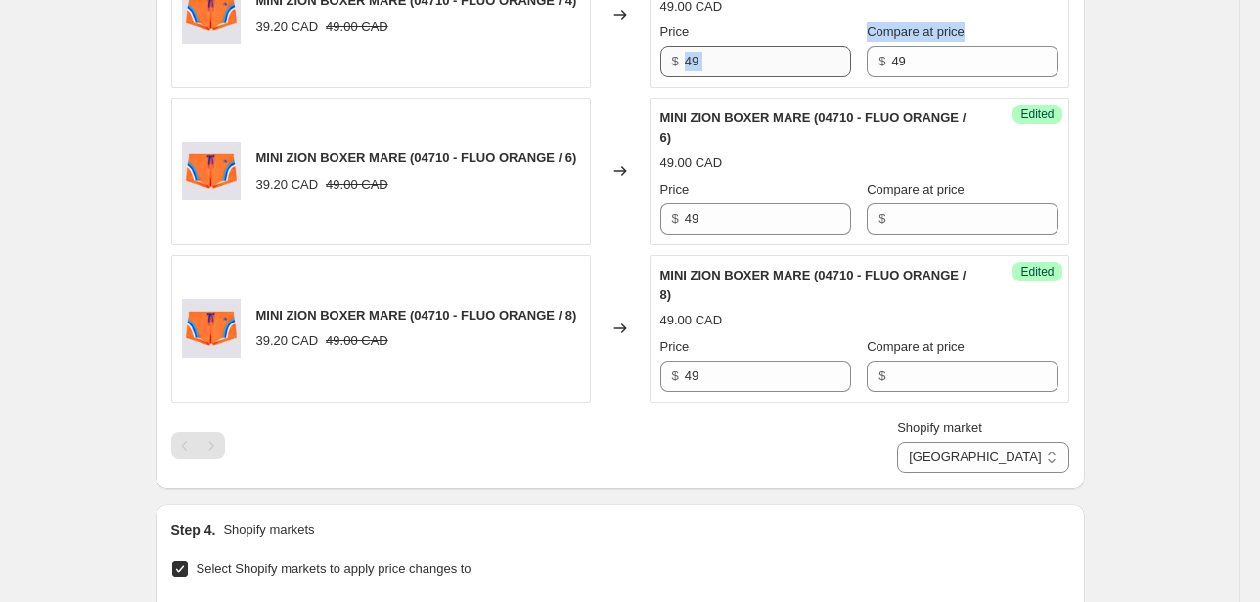
click at [805, 69] on div "Success Edited MINI ZION BOXER MARE (04710 - FLUO ORANGE / 4) 49.00 CAD Price $…" at bounding box center [859, 14] width 420 height 148
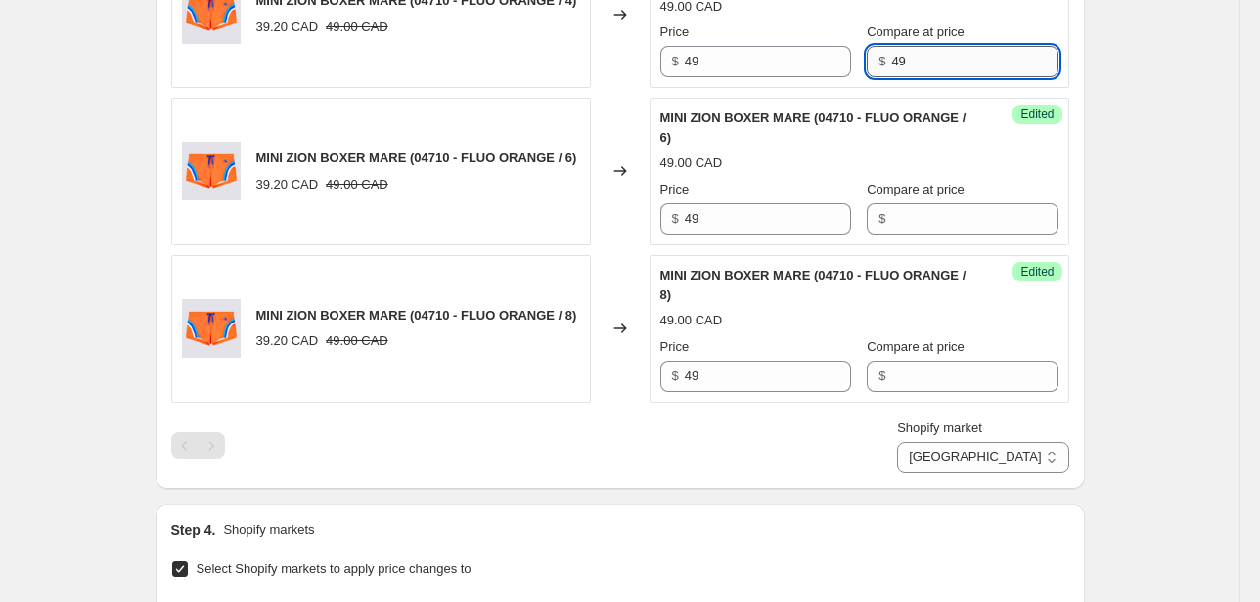
drag, startPoint x: 920, startPoint y: 67, endPoint x: 909, endPoint y: 67, distance: 11.7
click at [911, 67] on input "49" at bounding box center [974, 61] width 166 height 31
drag, startPoint x: 911, startPoint y: 59, endPoint x: 810, endPoint y: 74, distance: 101.9
click at [811, 73] on div "Price $ 49 Compare at price $ 49" at bounding box center [859, 49] width 398 height 55
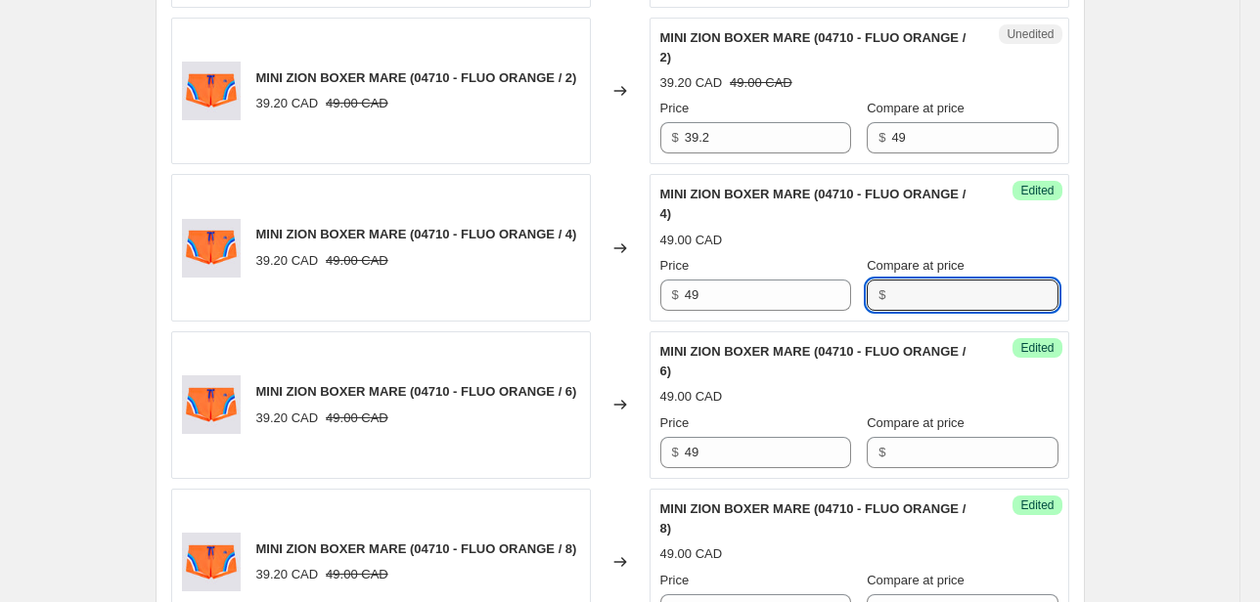
scroll to position [1329, 0]
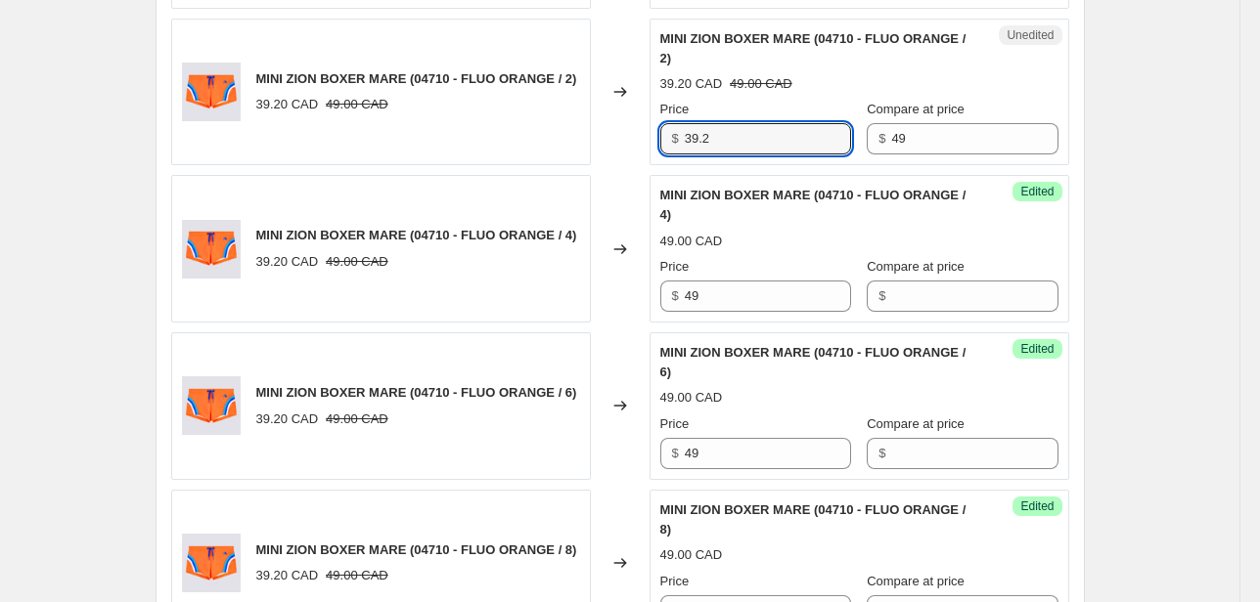
drag, startPoint x: 725, startPoint y: 142, endPoint x: 600, endPoint y: 166, distance: 126.6
click at [618, 162] on div "MINI ZION BOXER MARE (04710 - FLUO ORANGE / 2) 39.20 CAD 49.00 CAD Changed to U…" at bounding box center [620, 93] width 898 height 148
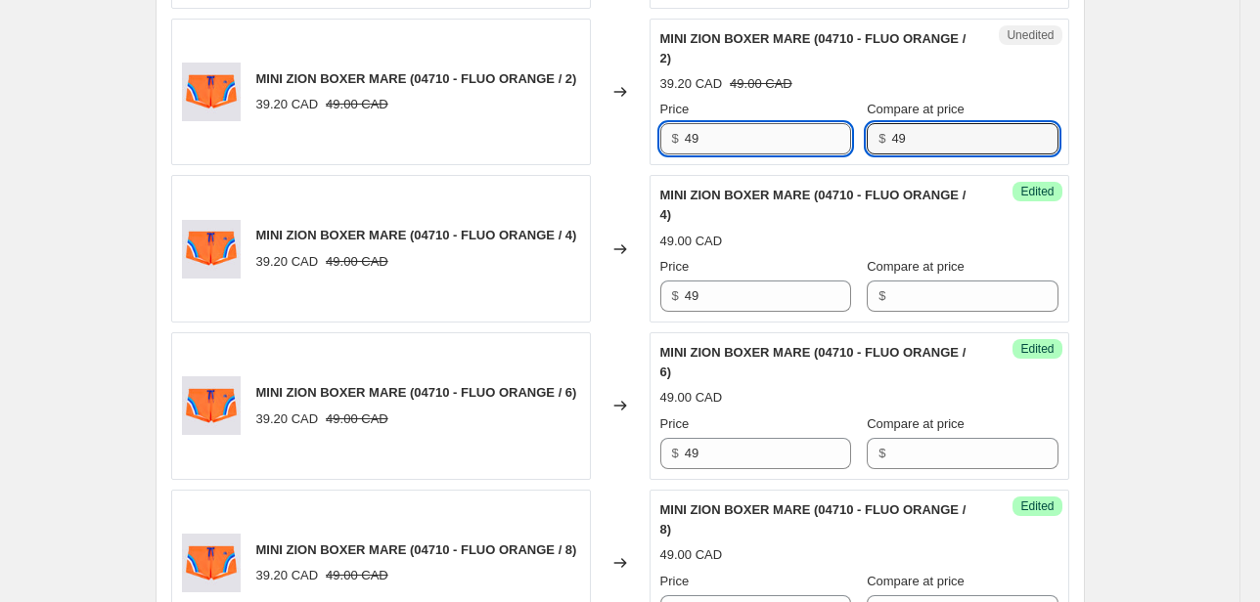
drag, startPoint x: 896, startPoint y: 144, endPoint x: 824, endPoint y: 147, distance: 71.5
click at [824, 147] on div "Price $ 49 Compare at price $ 49" at bounding box center [859, 127] width 398 height 55
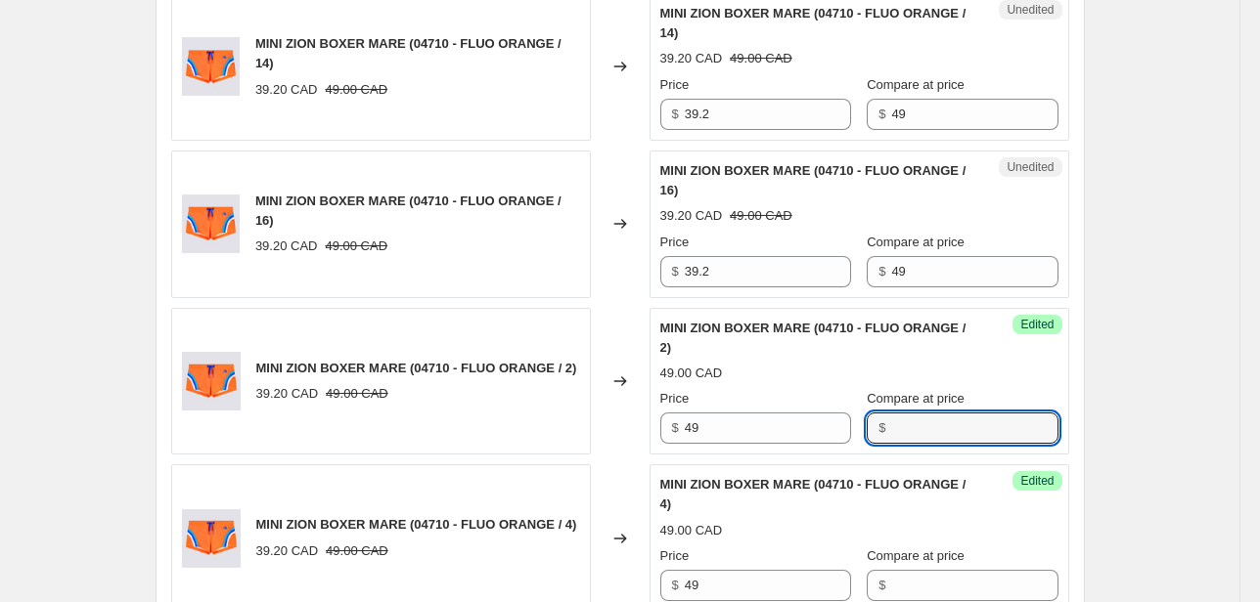
scroll to position [1016, 0]
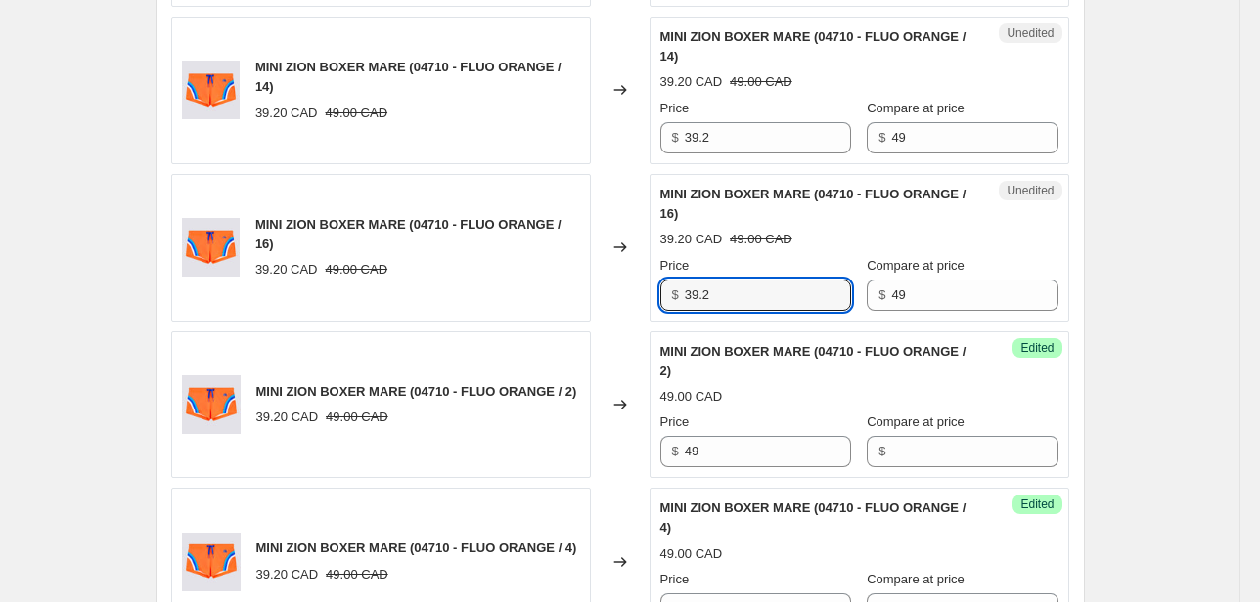
drag, startPoint x: 669, startPoint y: 298, endPoint x: 629, endPoint y: 301, distance: 40.2
click at [629, 301] on div "MINI ZION BOXER MARE (04710 - FLUO ORANGE / 16) 39.20 CAD 49.00 CAD Changed to …" at bounding box center [620, 248] width 898 height 148
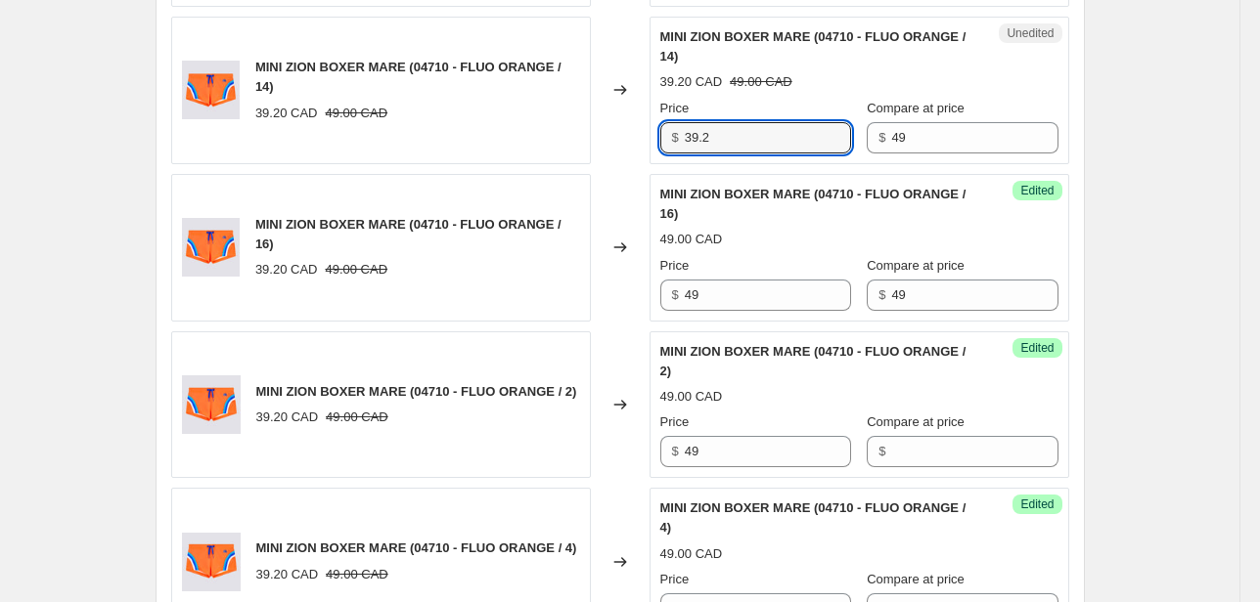
drag, startPoint x: 716, startPoint y: 137, endPoint x: 655, endPoint y: 152, distance: 62.4
click at [657, 150] on div "Unedited MINI ZION BOXER MARE (04710 - FLUO ORANGE / 14) 39.20 CAD 49.00 CAD Pr…" at bounding box center [859, 91] width 420 height 148
drag, startPoint x: 951, startPoint y: 141, endPoint x: 847, endPoint y: 150, distance: 104.0
click at [847, 150] on div "Price $ 49 Compare at price $ 49" at bounding box center [859, 126] width 398 height 55
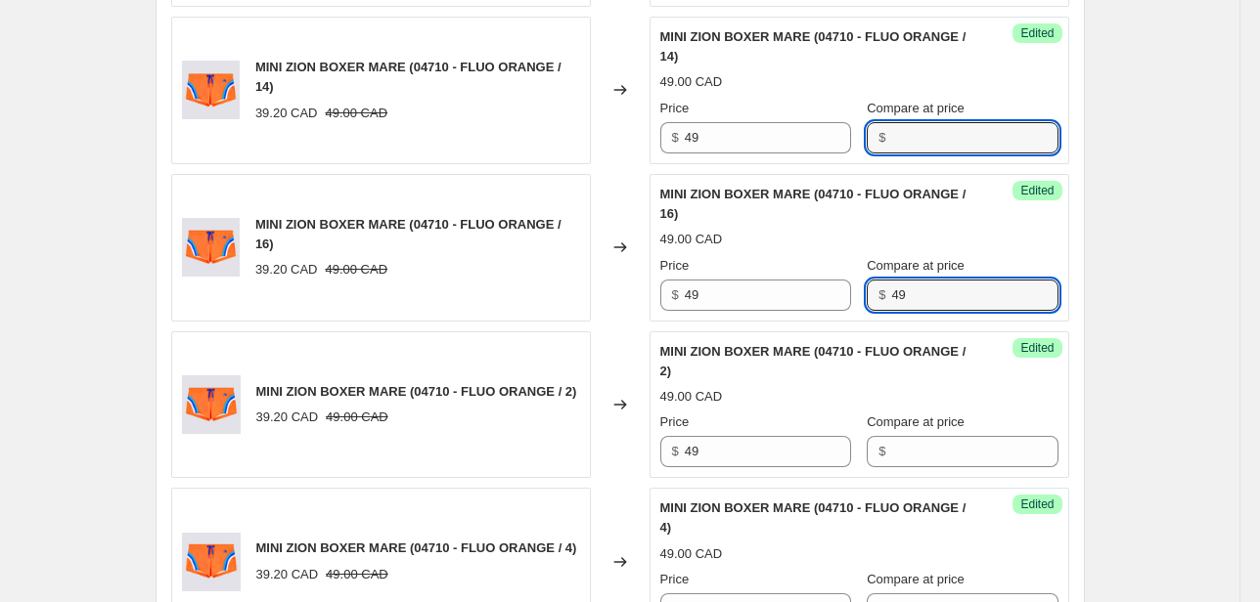
drag, startPoint x: 894, startPoint y: 297, endPoint x: 826, endPoint y: 309, distance: 68.5
click at [835, 307] on div "Price $ 49 Compare at price $ 49" at bounding box center [859, 283] width 398 height 55
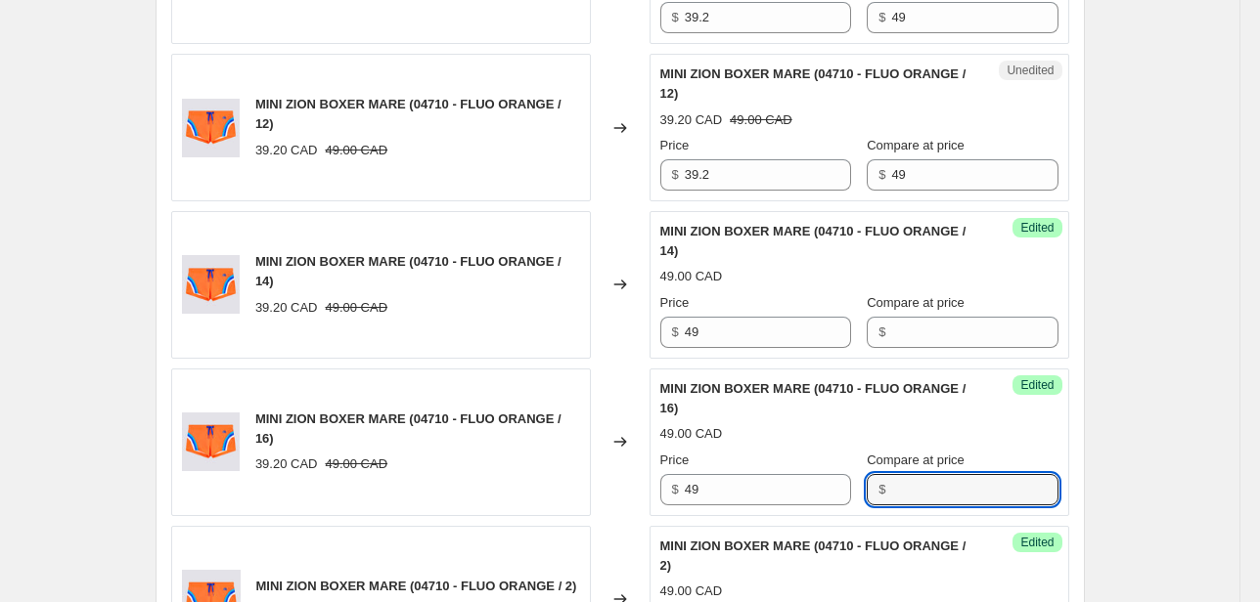
scroll to position [781, 0]
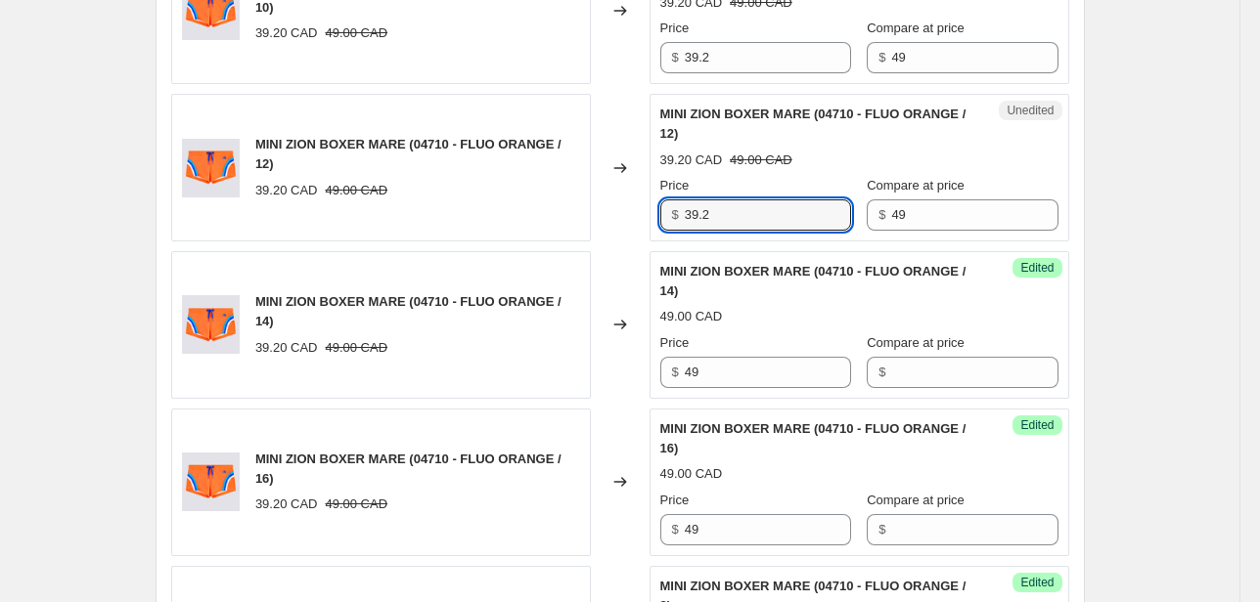
drag, startPoint x: 761, startPoint y: 223, endPoint x: 505, endPoint y: 245, distance: 257.1
click at [523, 246] on div "MINI ZION BOXER MARE (04710 - FLUO ORANGE / 10) 39.20 CAD 49.00 CAD Changed to …" at bounding box center [620, 560] width 898 height 1248
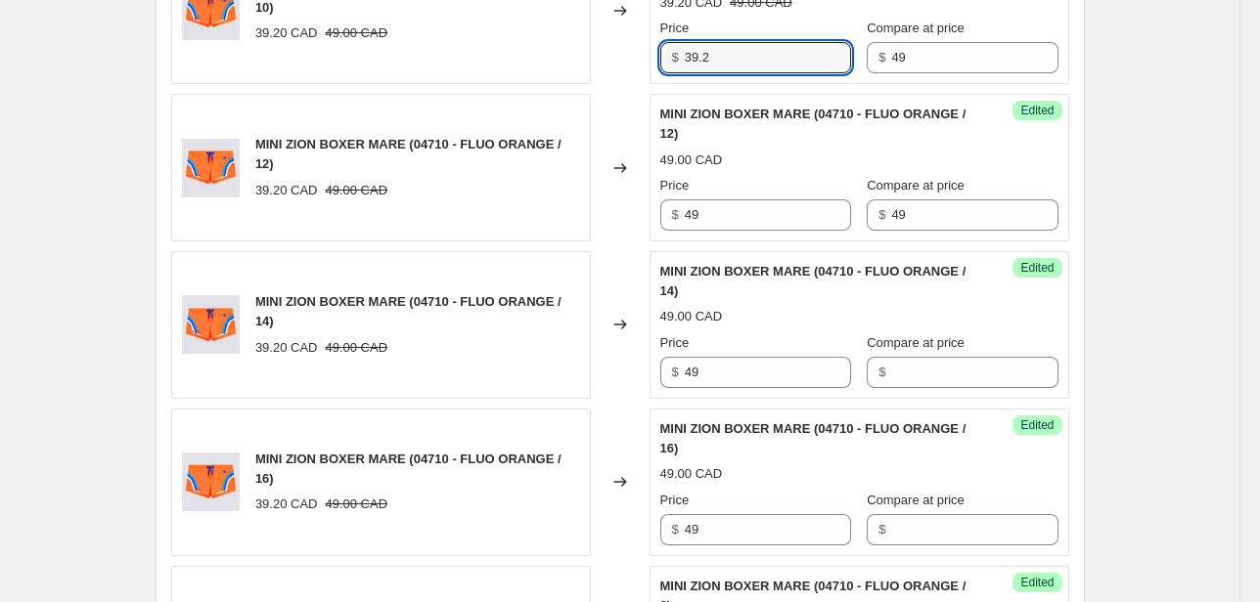
click at [618, 71] on div "MINI ZION BOXER MARE (04710 - FLUO ORANGE / 10) 39.20 CAD 49.00 CAD Changed to …" at bounding box center [620, 10] width 898 height 148
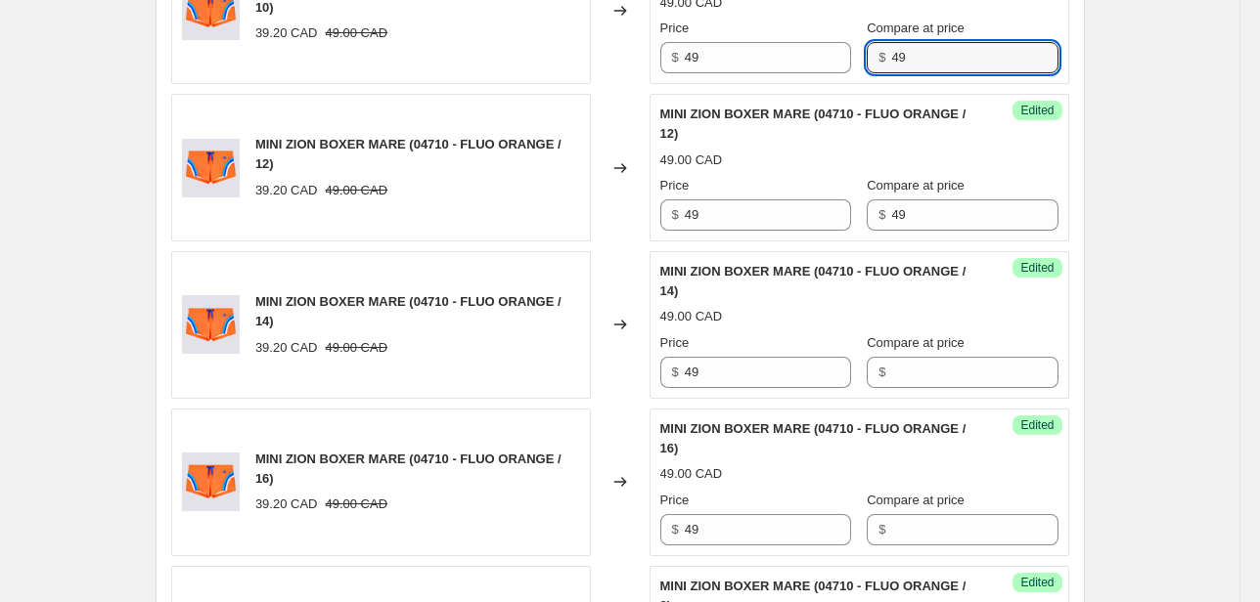
click at [849, 62] on div "Price $ 49 Compare at price $ 49" at bounding box center [859, 46] width 398 height 55
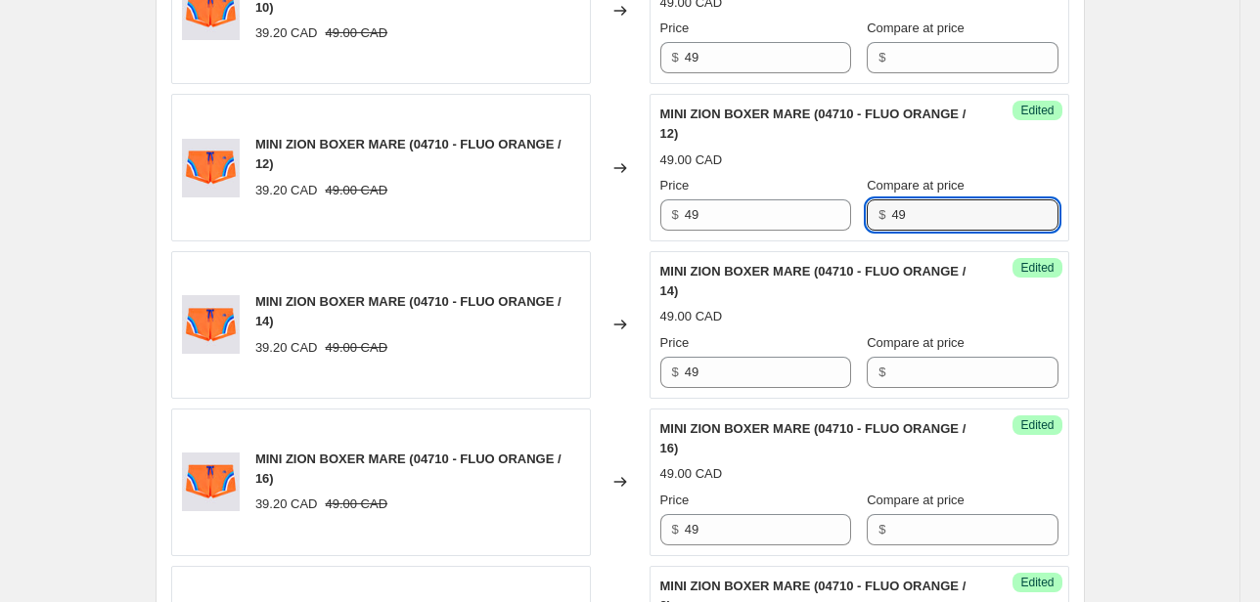
click at [778, 232] on div "Success Edited MINI ZION BOXER MARE (04710 - FLUO ORANGE / 12) 49.00 CAD Price …" at bounding box center [859, 168] width 420 height 148
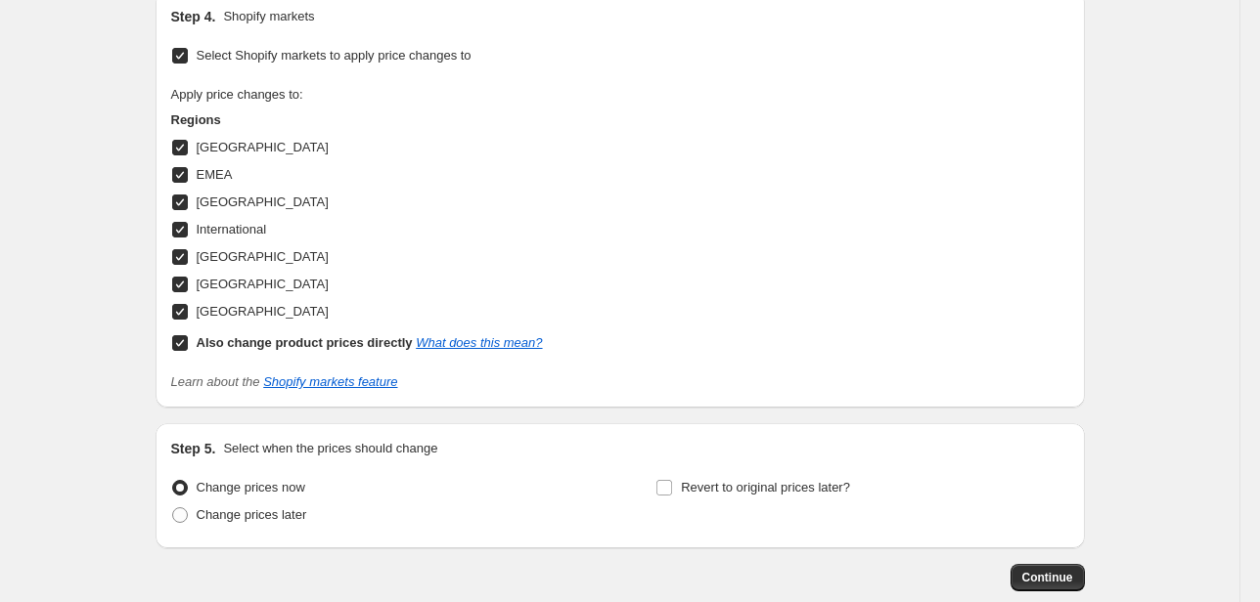
scroll to position [2182, 0]
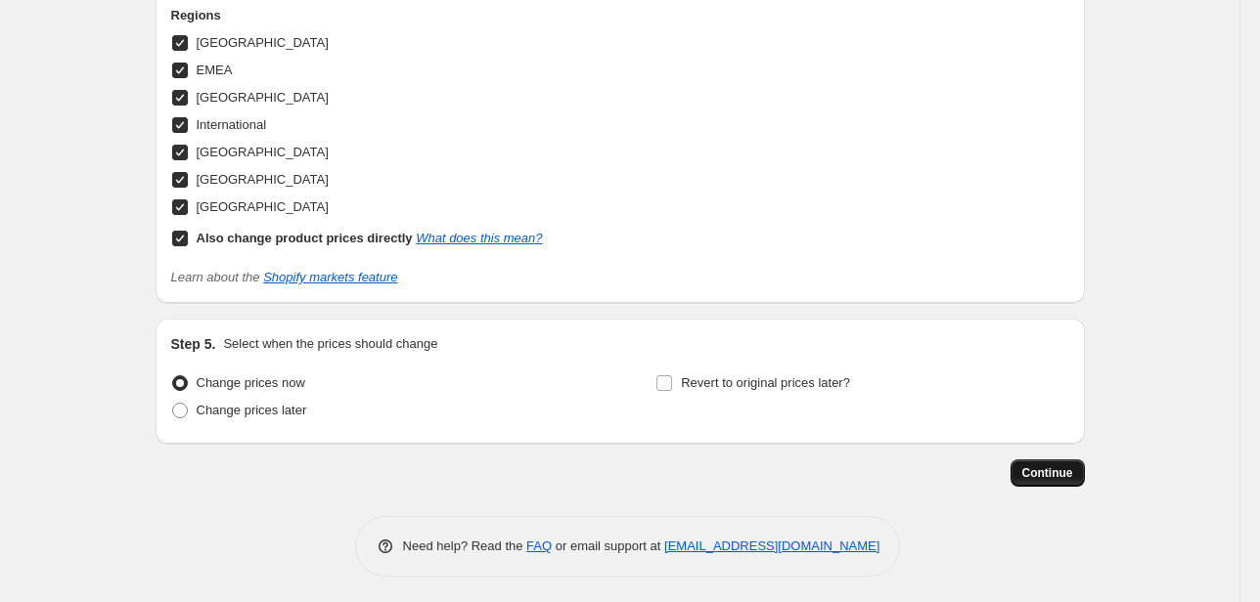
click at [1027, 471] on span "Continue" at bounding box center [1047, 474] width 51 height 16
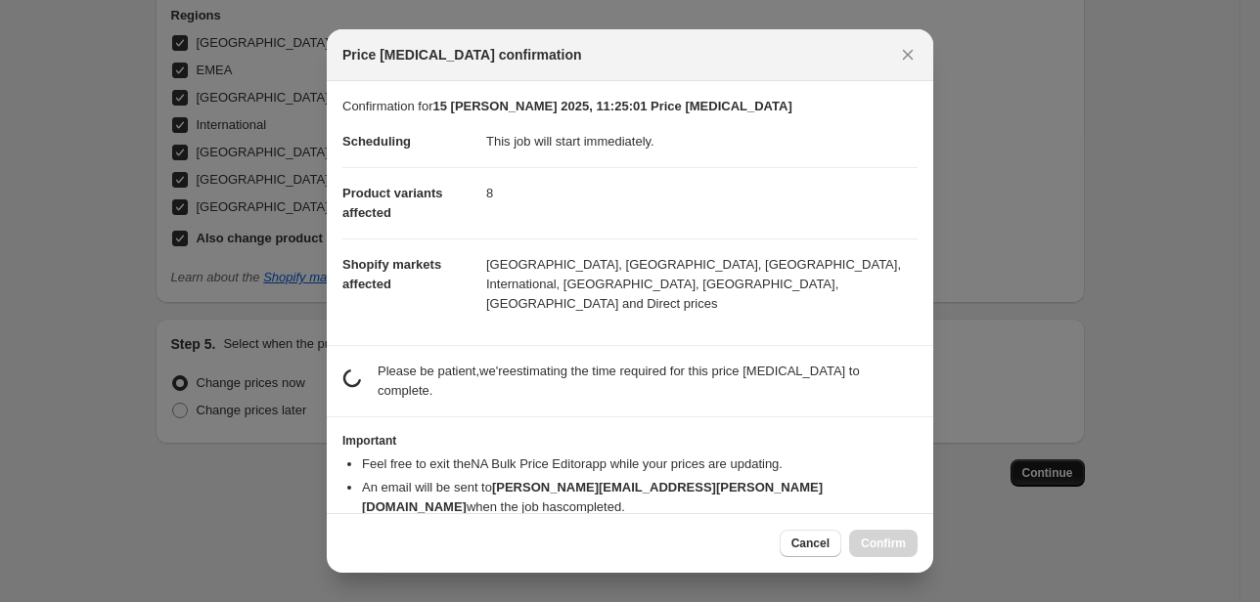
scroll to position [0, 0]
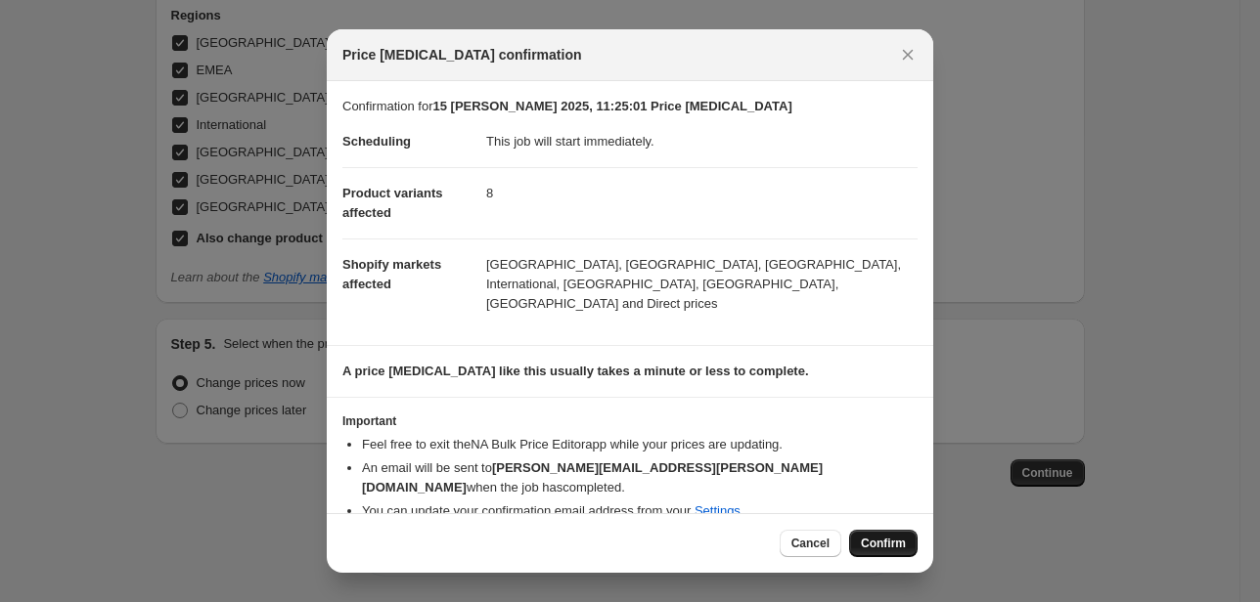
click at [892, 544] on span "Confirm" at bounding box center [883, 544] width 45 height 16
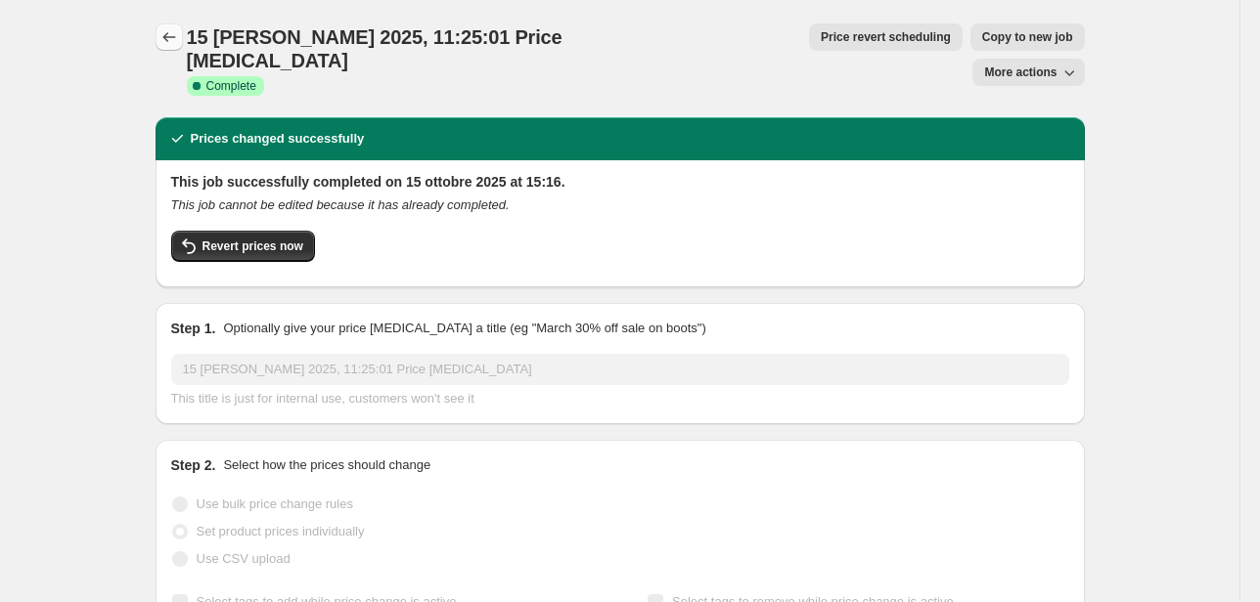
click at [183, 32] on button "Price change jobs" at bounding box center [169, 36] width 27 height 27
